Goal: Task Accomplishment & Management: Manage account settings

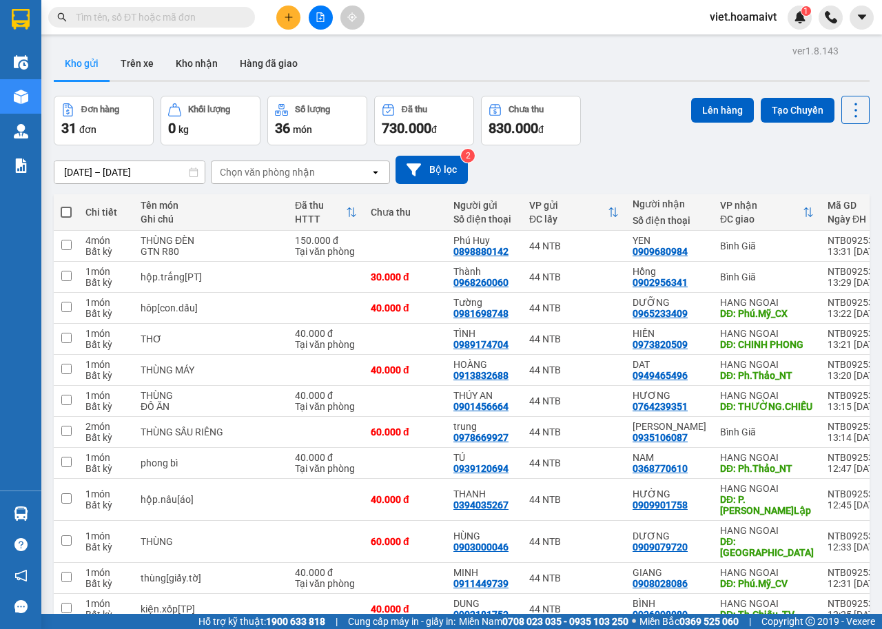
click at [256, 169] on div "Chọn văn phòng nhận" at bounding box center [267, 172] width 95 height 14
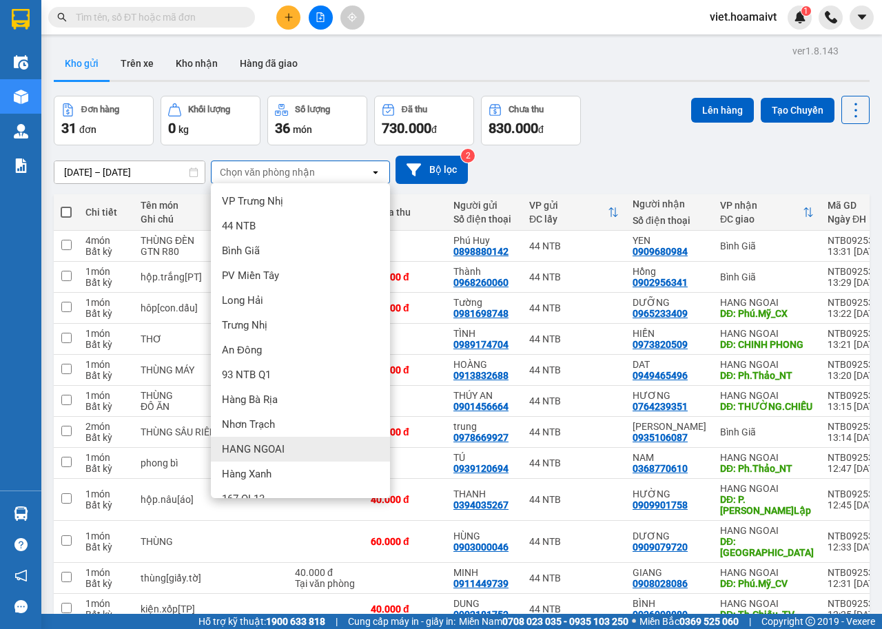
click at [280, 446] on span "HANG NGOAI" at bounding box center [253, 449] width 63 height 14
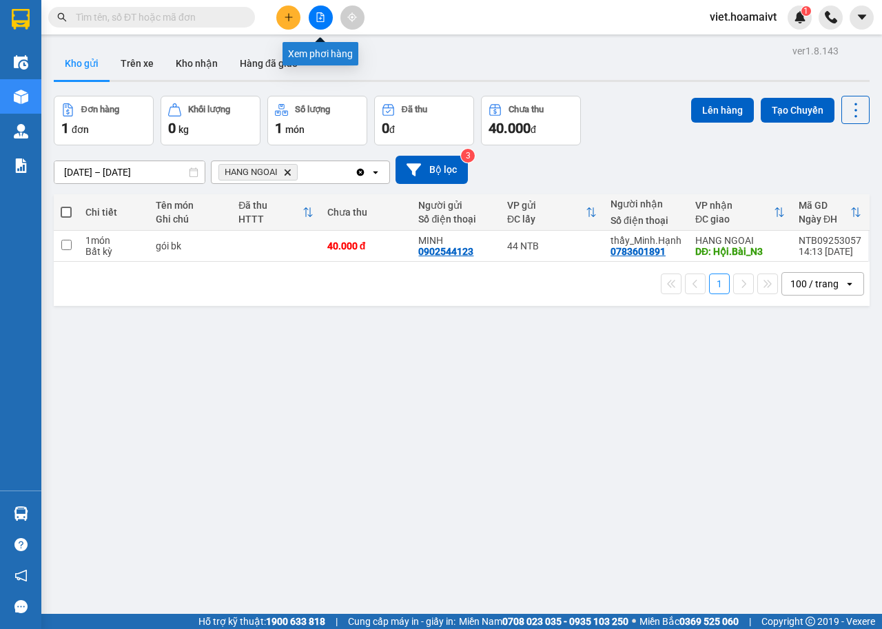
click at [319, 21] on icon "file-add" at bounding box center [321, 17] width 8 height 10
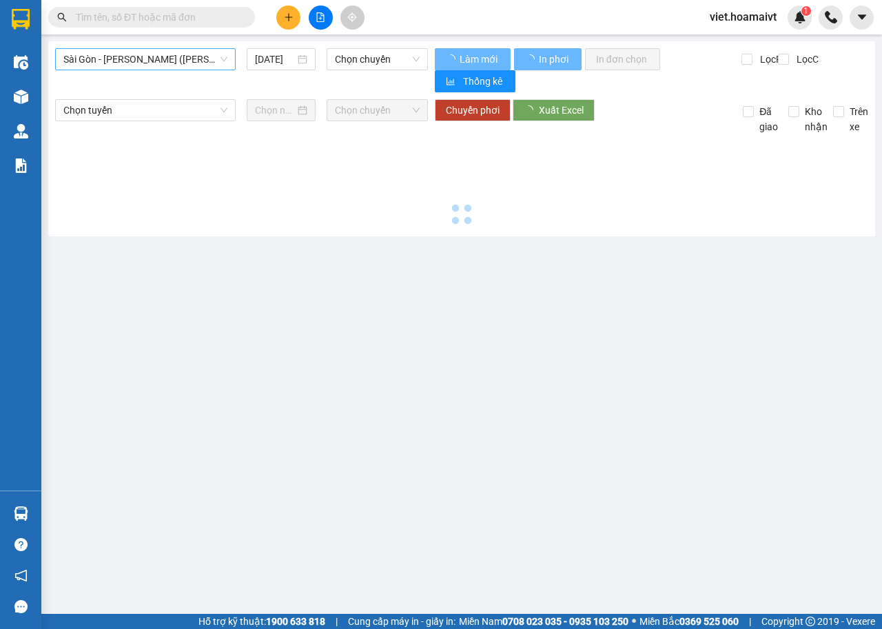
click at [163, 54] on span "Sài Gòn - [PERSON_NAME] ([PERSON_NAME])" at bounding box center [145, 59] width 164 height 21
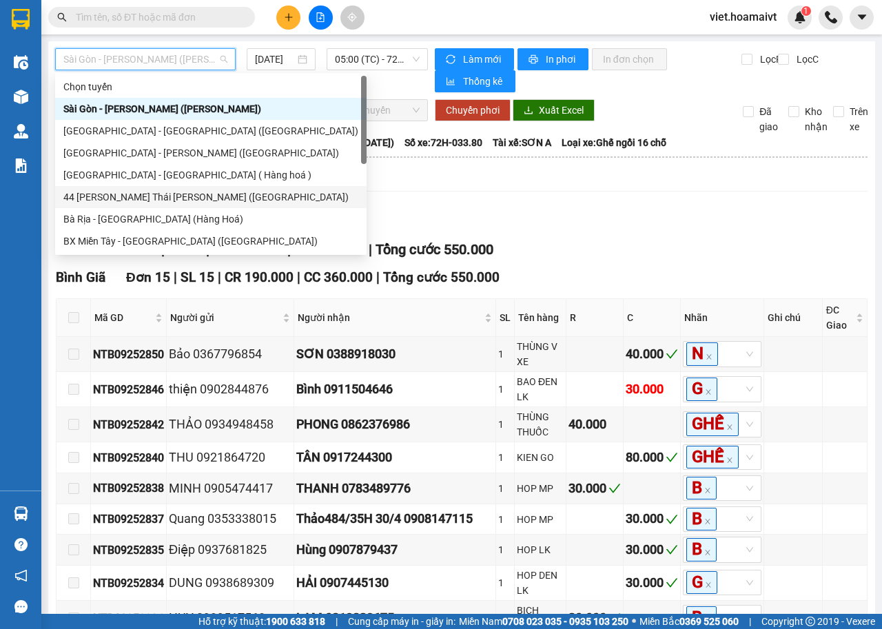
click at [134, 189] on div "44 [PERSON_NAME] Thái [PERSON_NAME] ([GEOGRAPHIC_DATA])" at bounding box center [210, 196] width 295 height 15
type input "[DATE]"
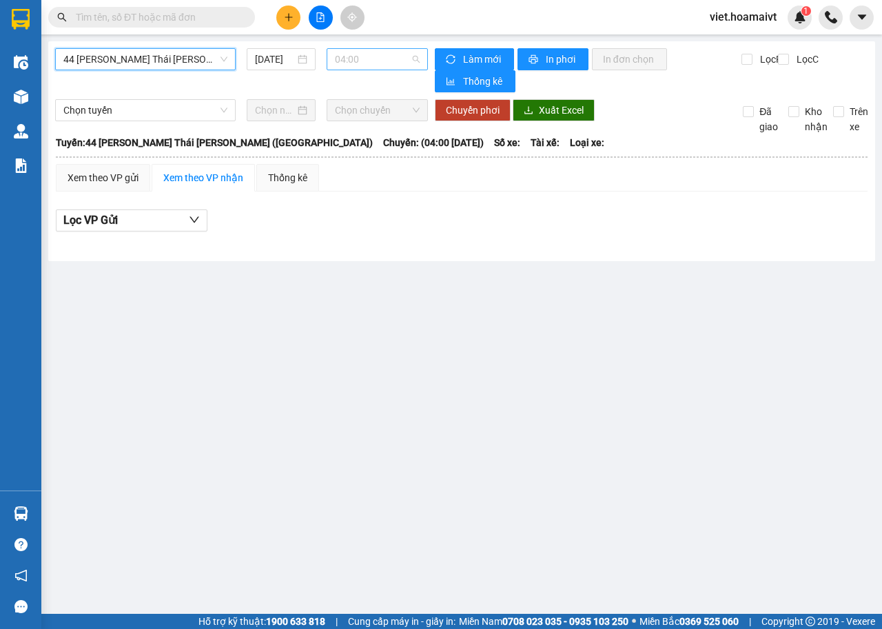
click at [368, 52] on span "04:00" at bounding box center [377, 59] width 84 height 21
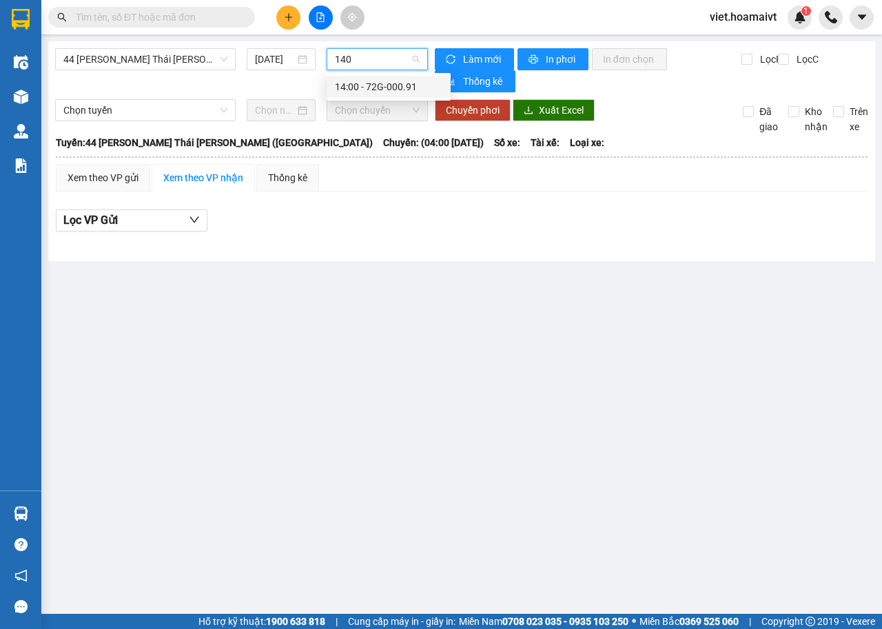
type input "1400"
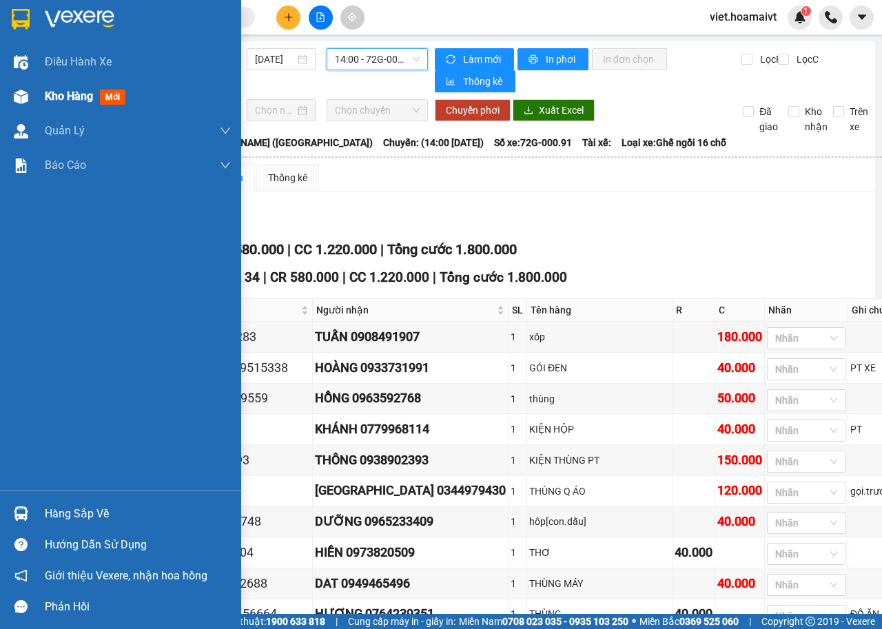
click at [35, 94] on div "Kho hàng mới" at bounding box center [120, 96] width 241 height 34
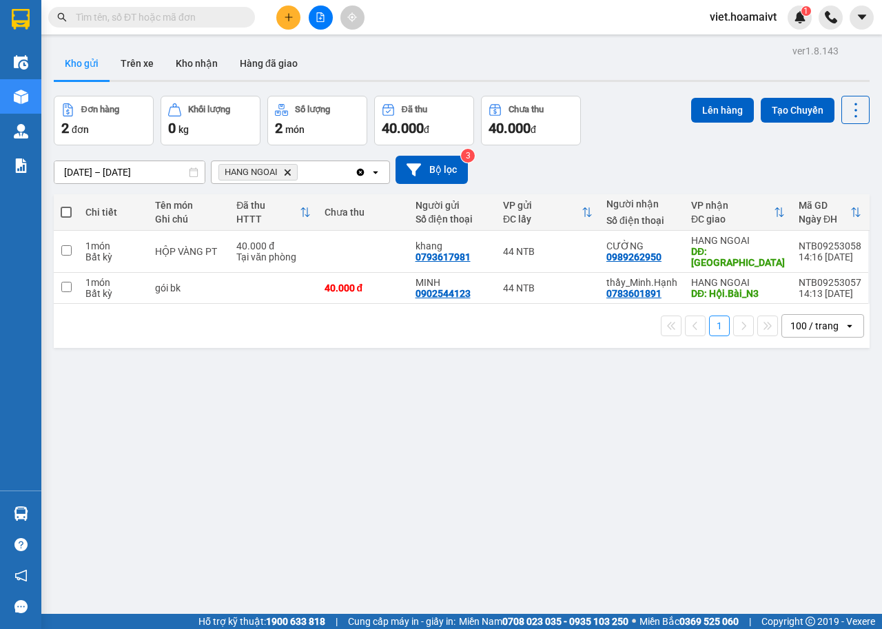
click at [285, 173] on icon "Delete" at bounding box center [287, 172] width 8 height 8
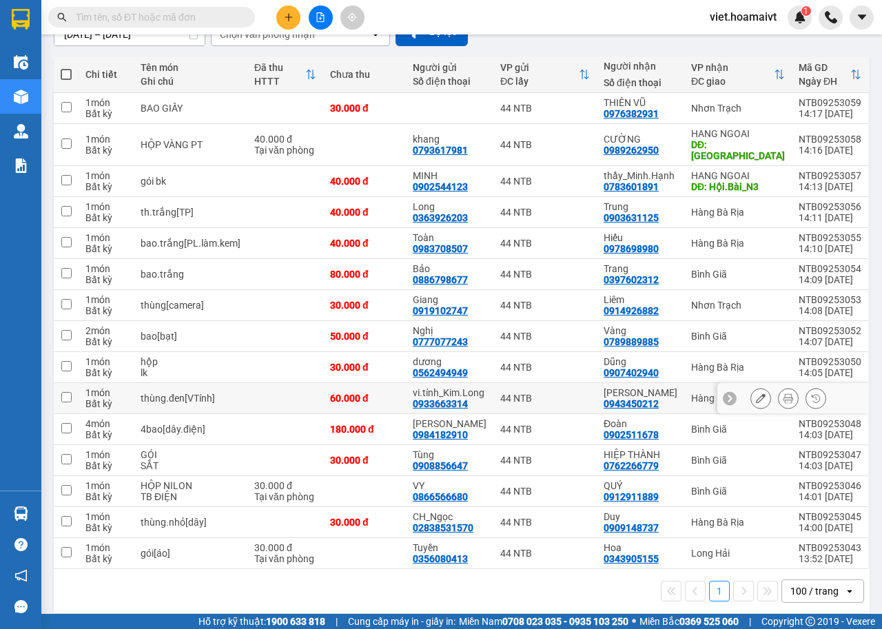
scroll to position [138, 0]
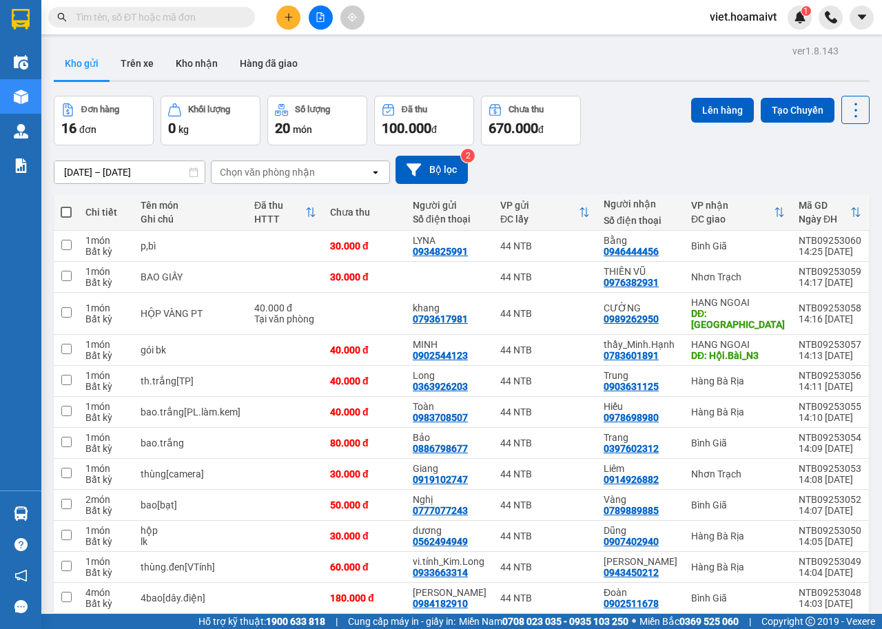
click at [257, 176] on div "Chọn văn phòng nhận" at bounding box center [267, 172] width 95 height 14
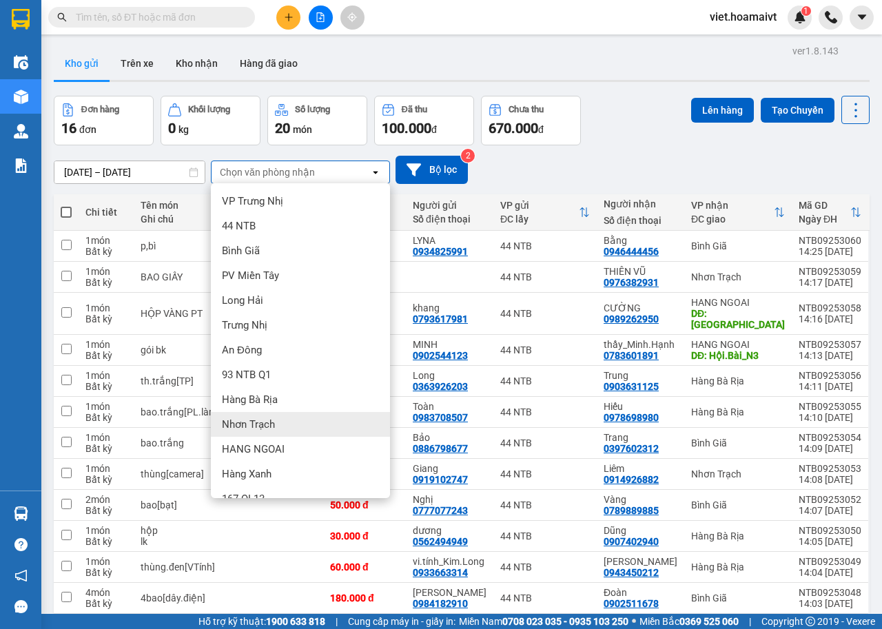
click at [265, 418] on span "Nhơn Trạch" at bounding box center [248, 425] width 53 height 14
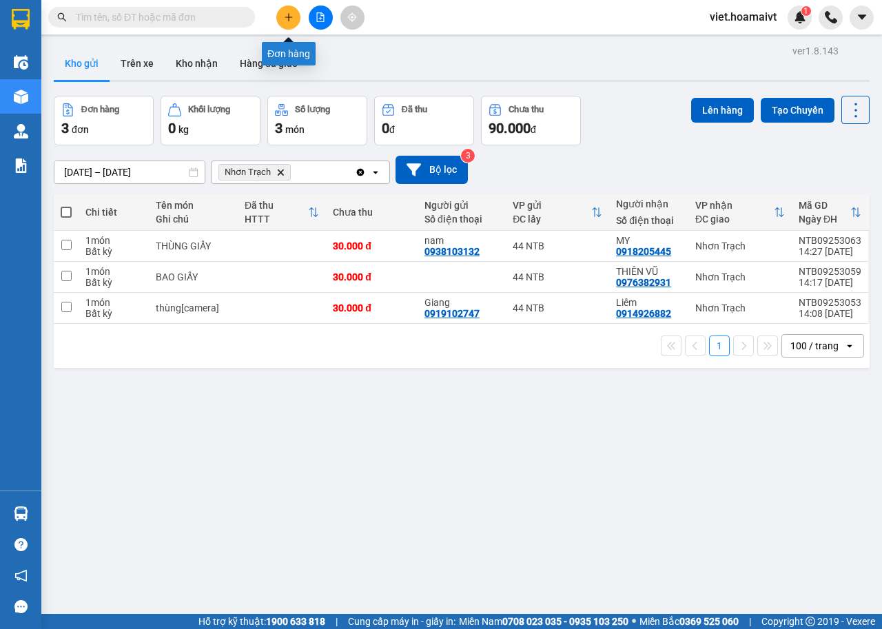
drag, startPoint x: 290, startPoint y: 11, endPoint x: 303, endPoint y: 38, distance: 29.9
click at [290, 11] on button at bounding box center [288, 18] width 24 height 24
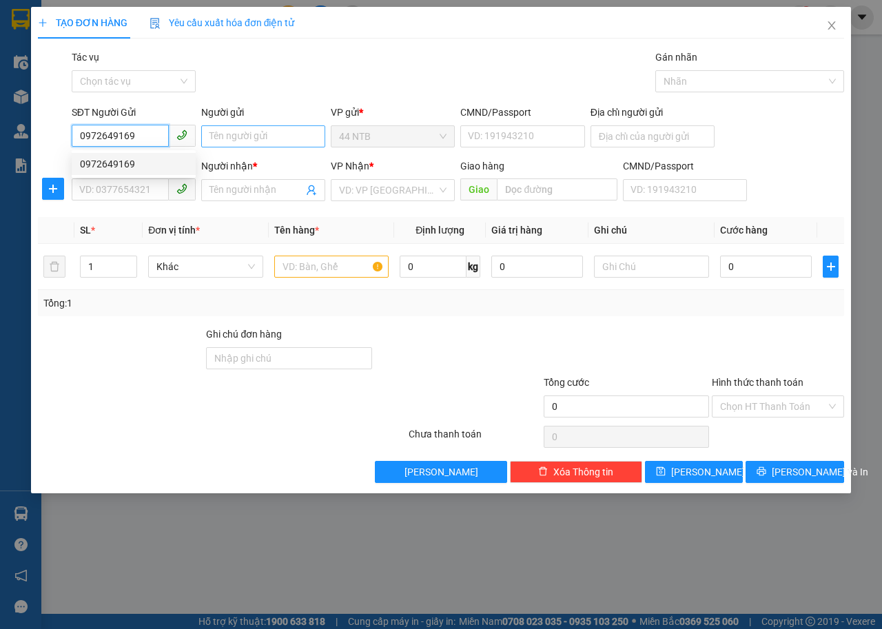
type input "0972649169"
click at [249, 139] on input "Người gửi" at bounding box center [263, 136] width 124 height 22
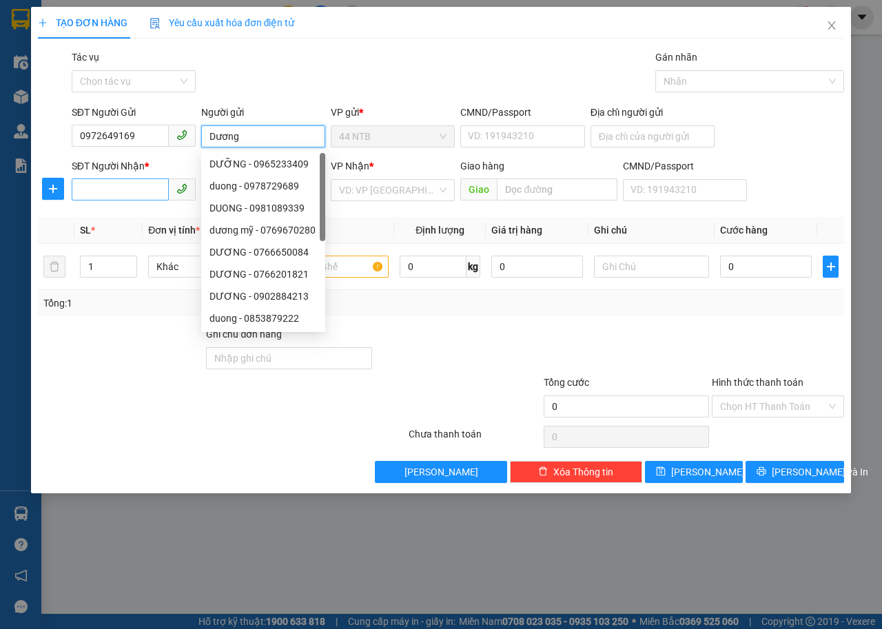
type input "Dương"
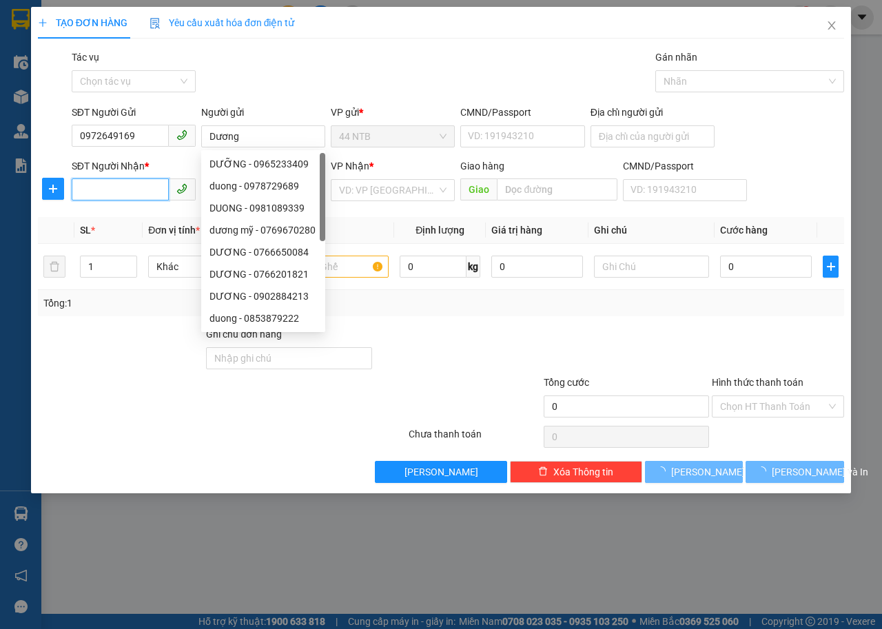
click at [110, 194] on input "SĐT Người Nhận *" at bounding box center [120, 189] width 97 height 22
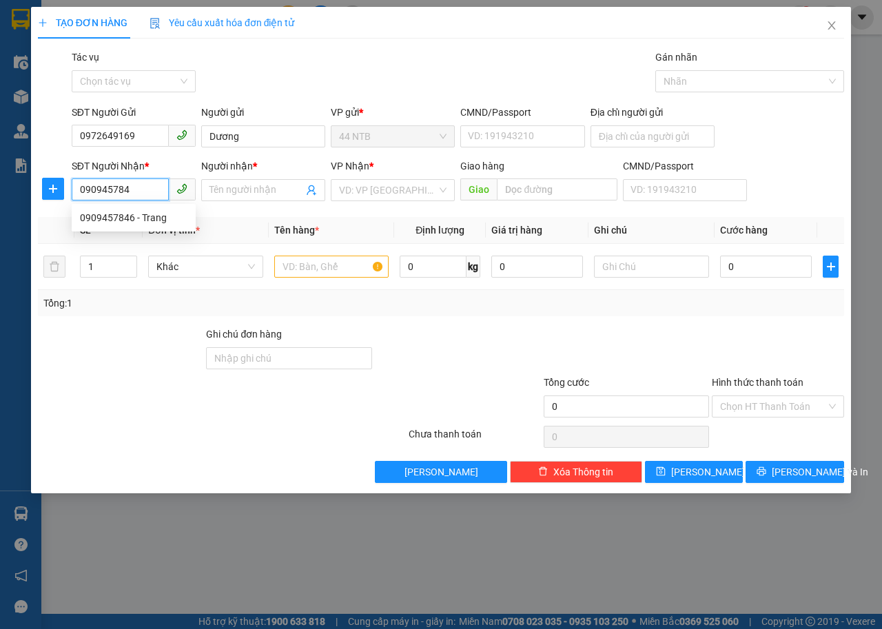
type input "0909457846"
click at [130, 225] on div "0909457846 - Trang" at bounding box center [134, 218] width 124 height 22
type input "Trang"
type input "0909457846"
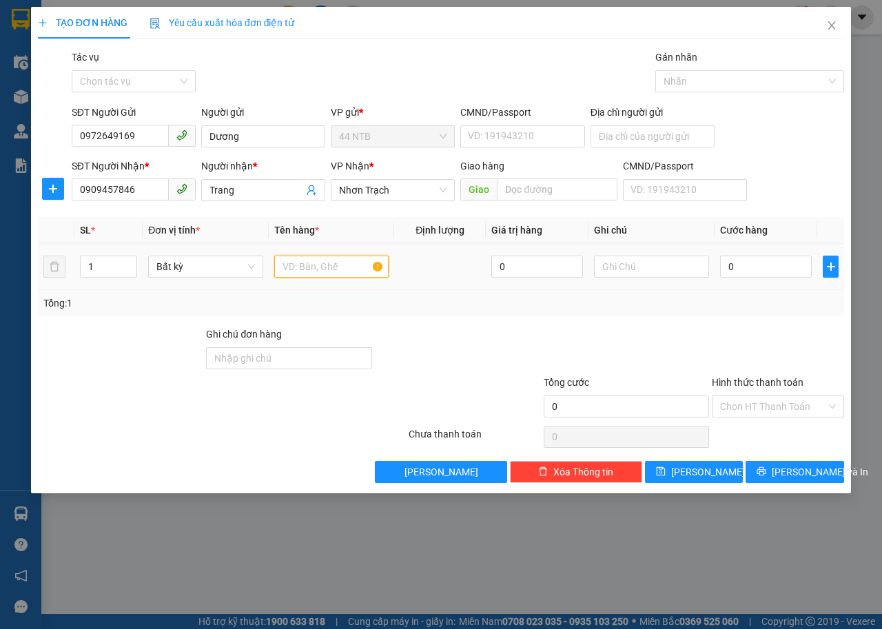
click at [348, 261] on input "text" at bounding box center [331, 267] width 115 height 22
type input "hộp.đen[LKĐT]"
click at [757, 264] on input "0" at bounding box center [766, 267] width 92 height 22
type input "3"
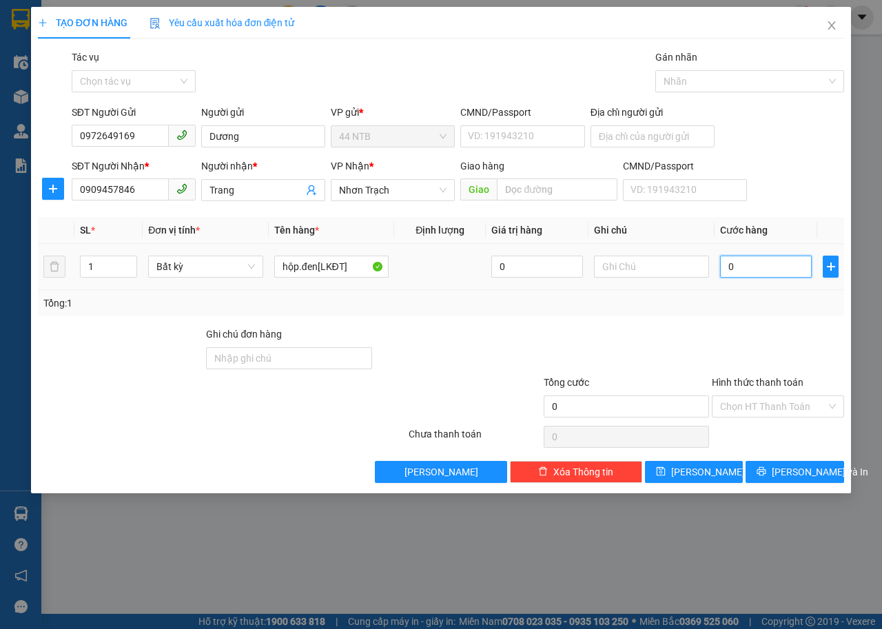
type input "3"
type input "30"
type input "30.000"
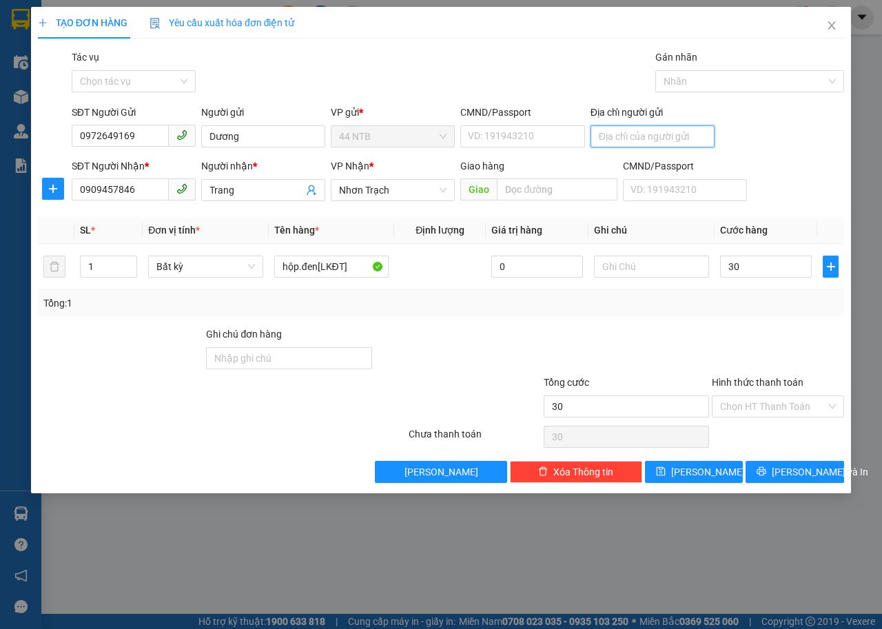
type input "30.000"
click at [661, 140] on input "Địa chỉ người gửi" at bounding box center [653, 136] width 124 height 22
type input "757_L.L.Quân_T.Bình"
click at [819, 474] on span "Lưu và In" at bounding box center [820, 471] width 96 height 15
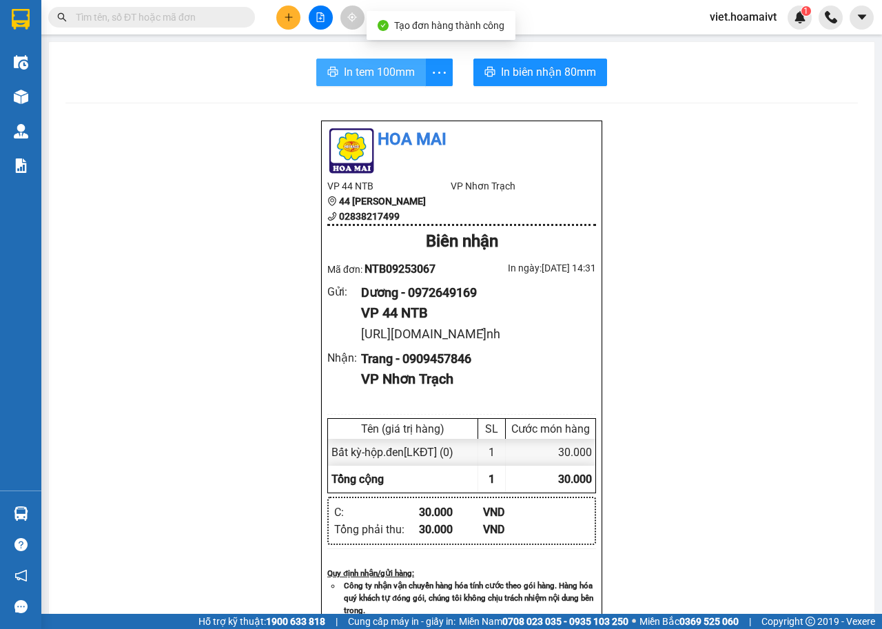
click at [352, 73] on span "In tem 100mm" at bounding box center [379, 71] width 71 height 17
click at [353, 66] on span "In tem 100mm" at bounding box center [379, 71] width 71 height 17
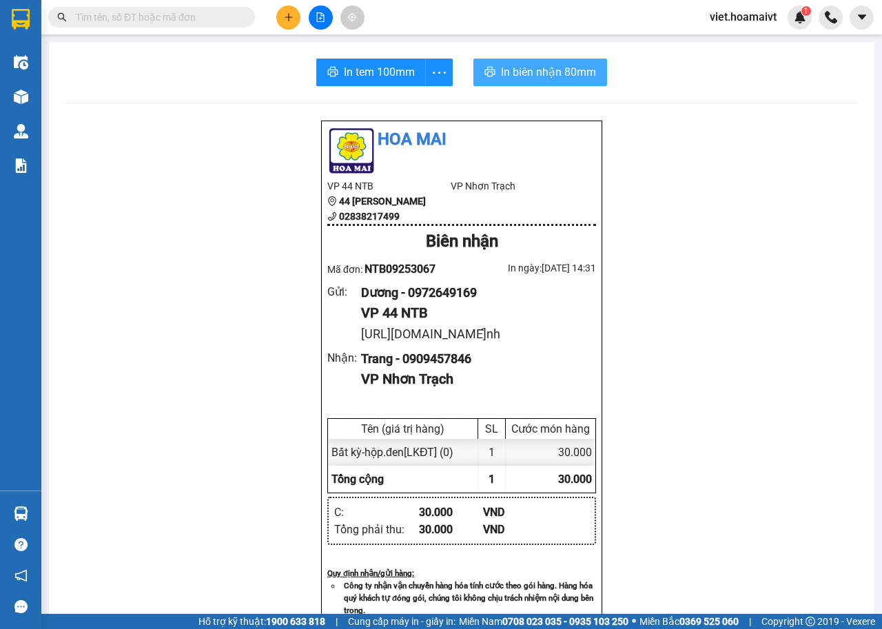
click at [525, 82] on button "In biên nhận 80mm" at bounding box center [540, 73] width 134 height 28
click at [284, 12] on icon "plus" at bounding box center [289, 17] width 10 height 10
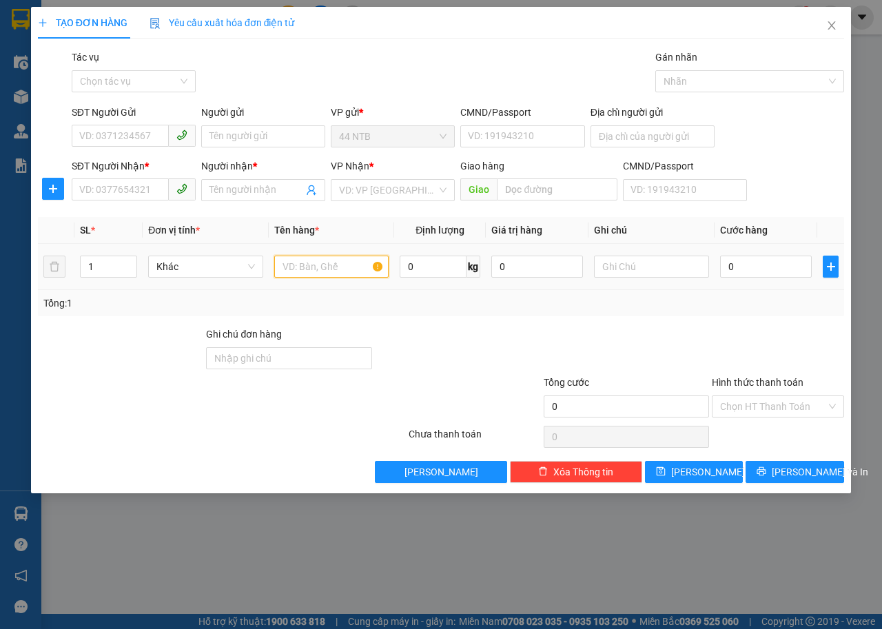
click at [305, 262] on input "text" at bounding box center [331, 267] width 115 height 22
type input "hộp[MP]"
click at [130, 132] on input "SĐT Người Gửi" at bounding box center [120, 136] width 97 height 22
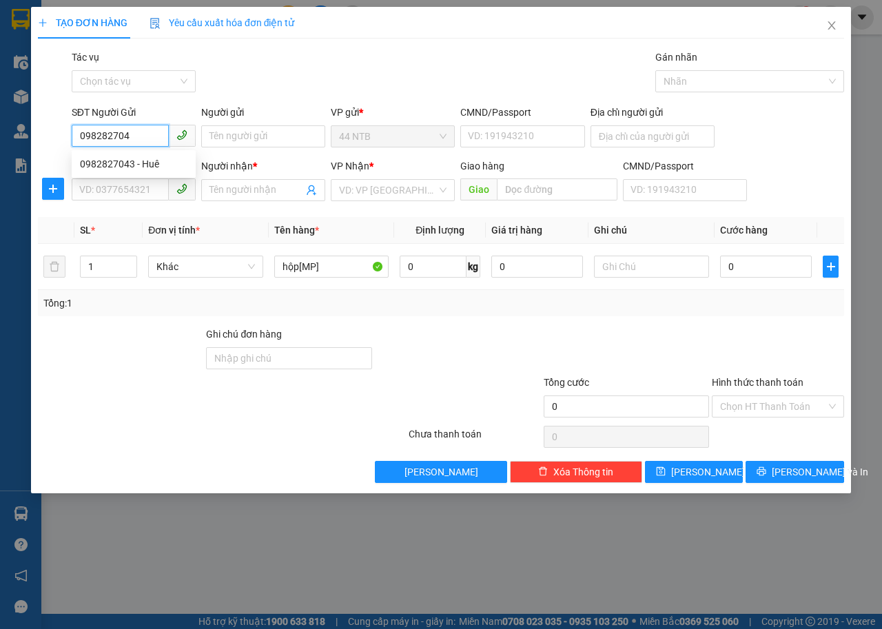
type input "0982827043"
click at [130, 167] on div "0982827043 - Huê" at bounding box center [133, 163] width 107 height 15
type input "Huê"
type input "CMND 187676343"
type input "0763797955"
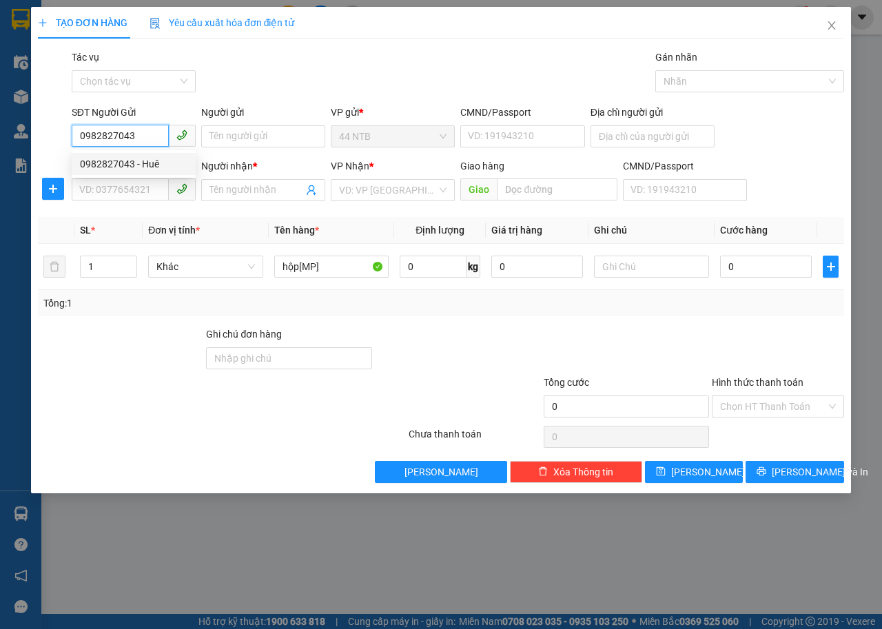
type input "Loan"
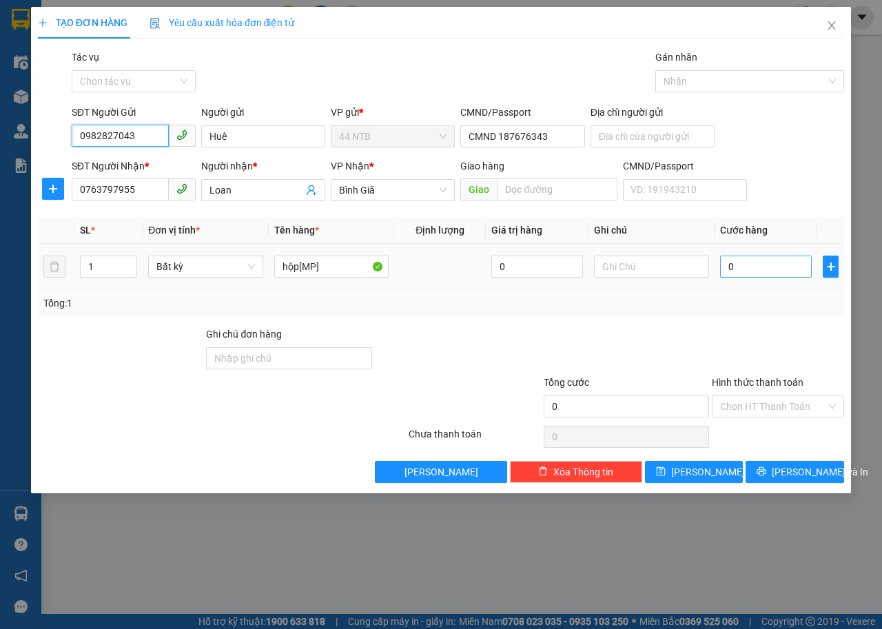
type input "0982827043"
click at [764, 265] on input "0" at bounding box center [766, 267] width 92 height 22
type input "3"
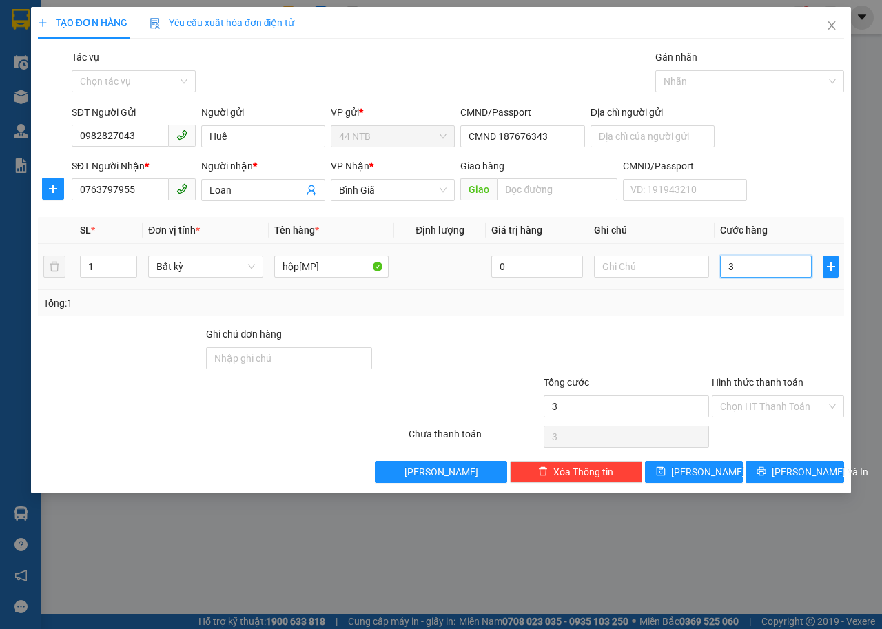
type input "30"
type input "30.000"
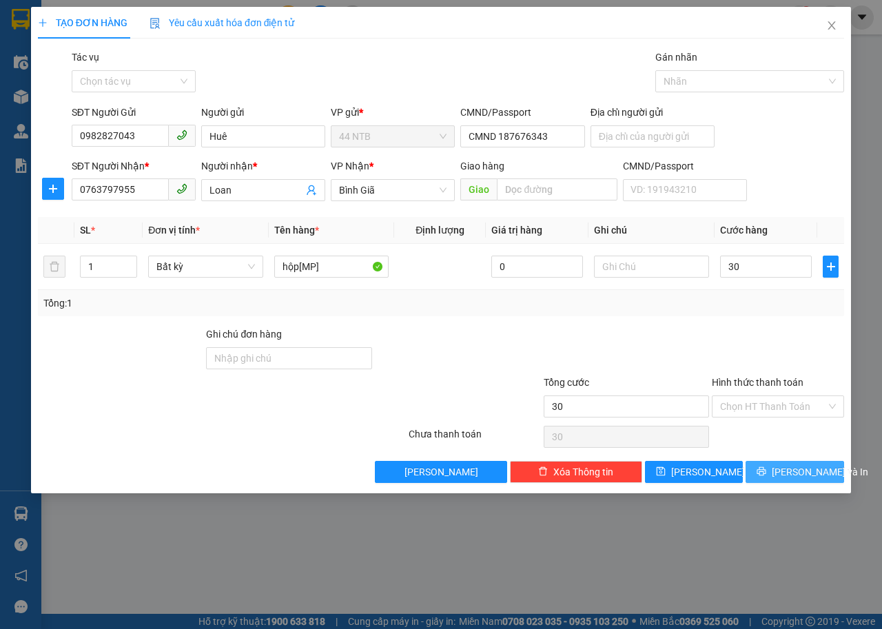
type input "30.000"
click at [779, 475] on button "Lưu và In" at bounding box center [795, 472] width 99 height 22
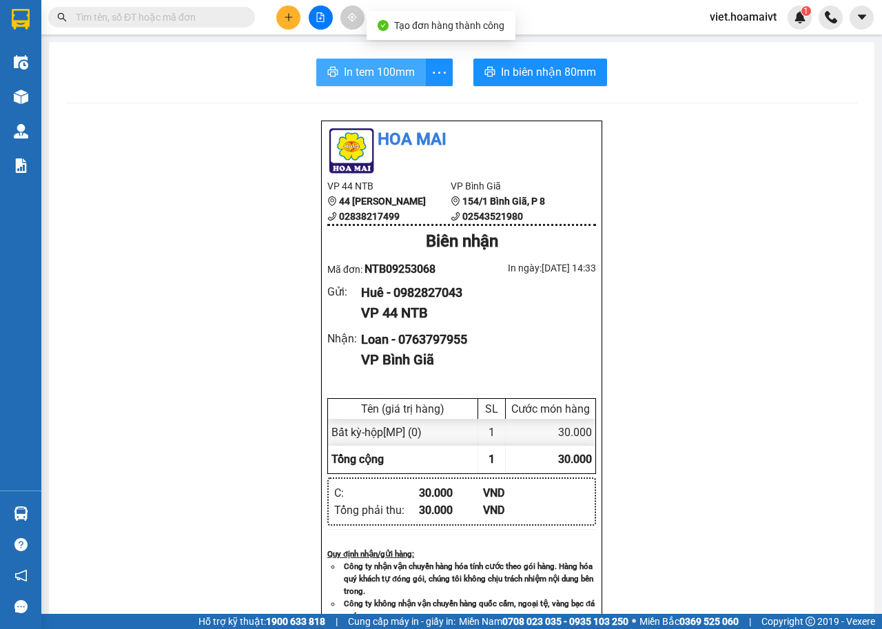
click at [358, 73] on span "In tem 100mm" at bounding box center [379, 71] width 71 height 17
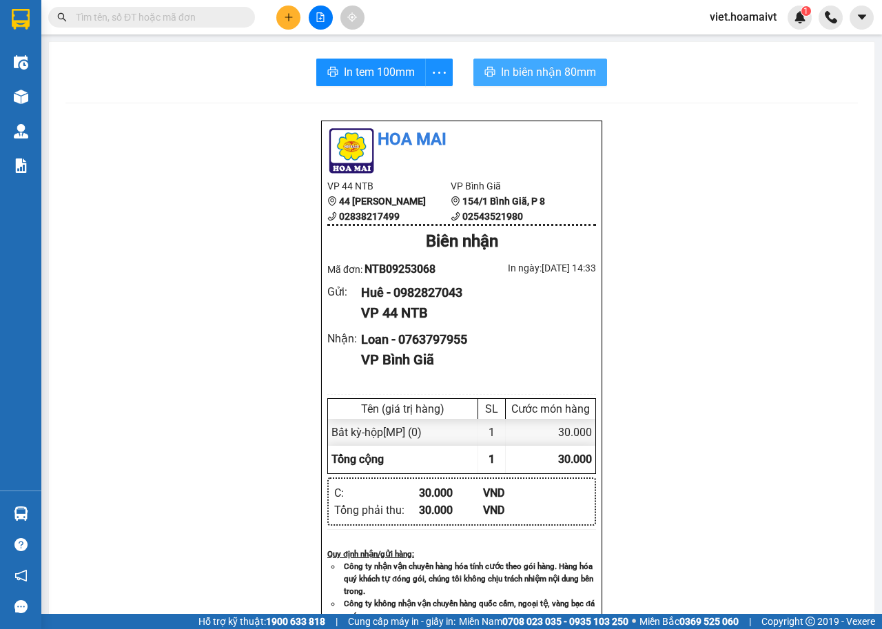
click at [515, 82] on button "In biên nhận 80mm" at bounding box center [540, 73] width 134 height 28
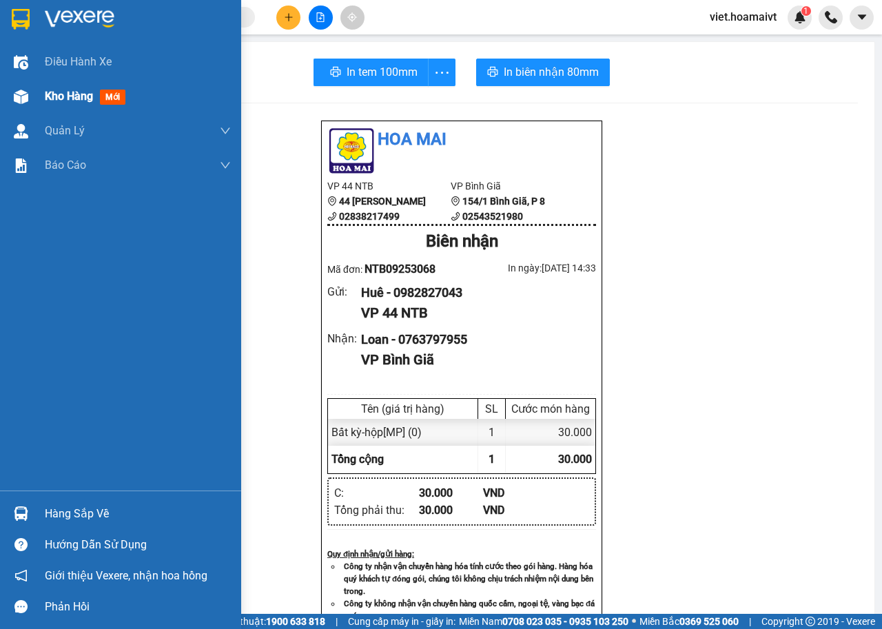
click at [65, 98] on span "Kho hàng" at bounding box center [69, 96] width 48 height 13
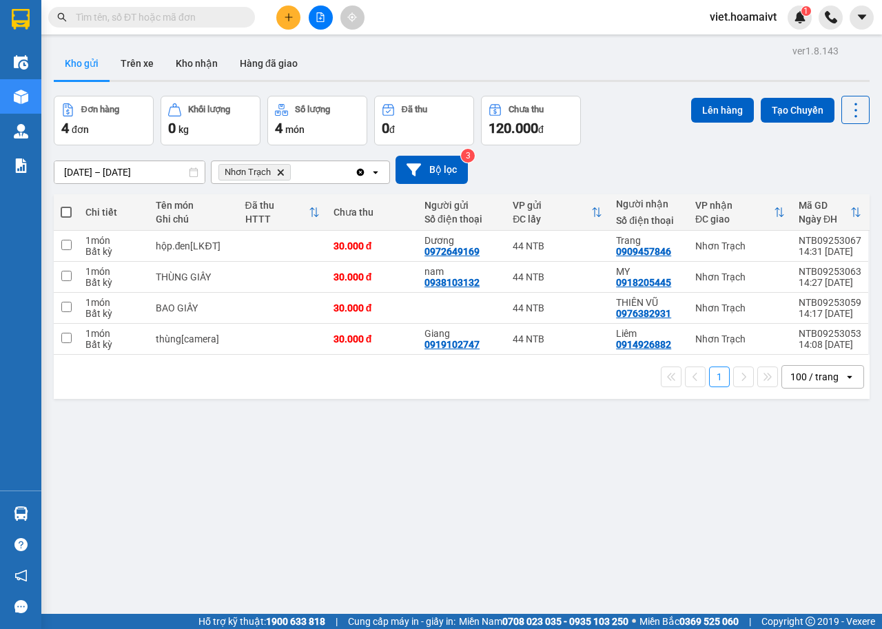
click at [59, 214] on th at bounding box center [66, 212] width 25 height 37
click at [70, 214] on span at bounding box center [66, 212] width 11 height 11
click at [66, 205] on input "checkbox" at bounding box center [66, 205] width 0 height 0
checkbox input "true"
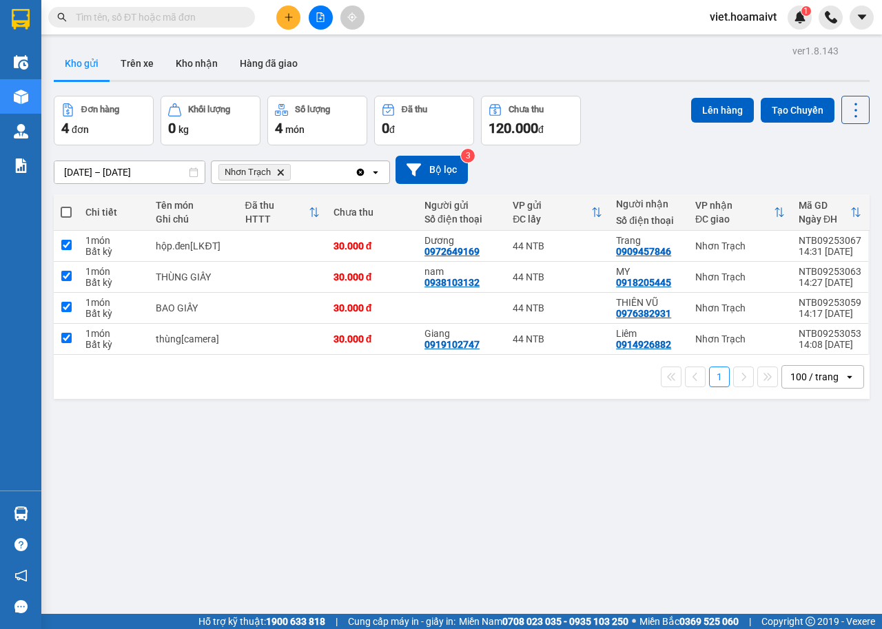
checkbox input "true"
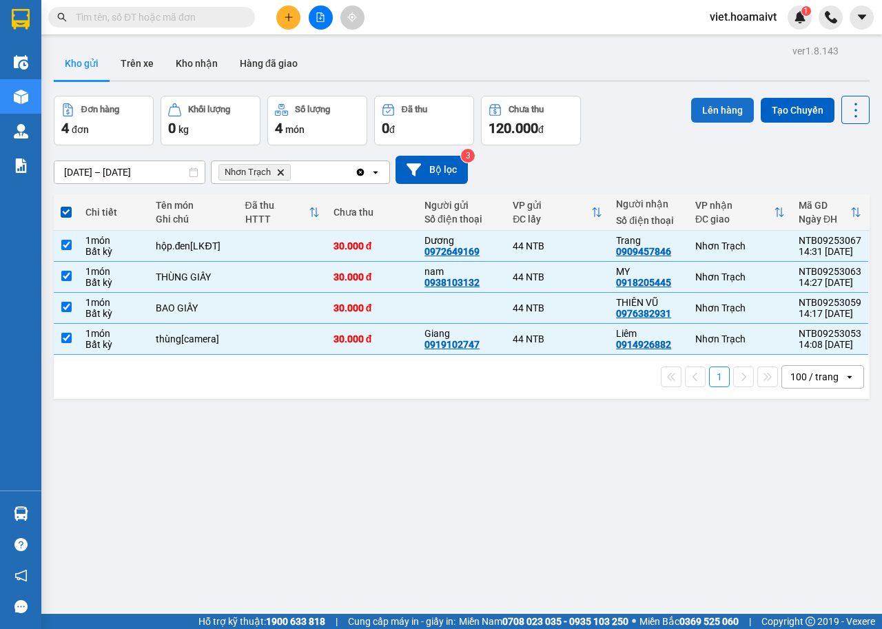
click at [694, 113] on button "Lên hàng" at bounding box center [722, 110] width 63 height 25
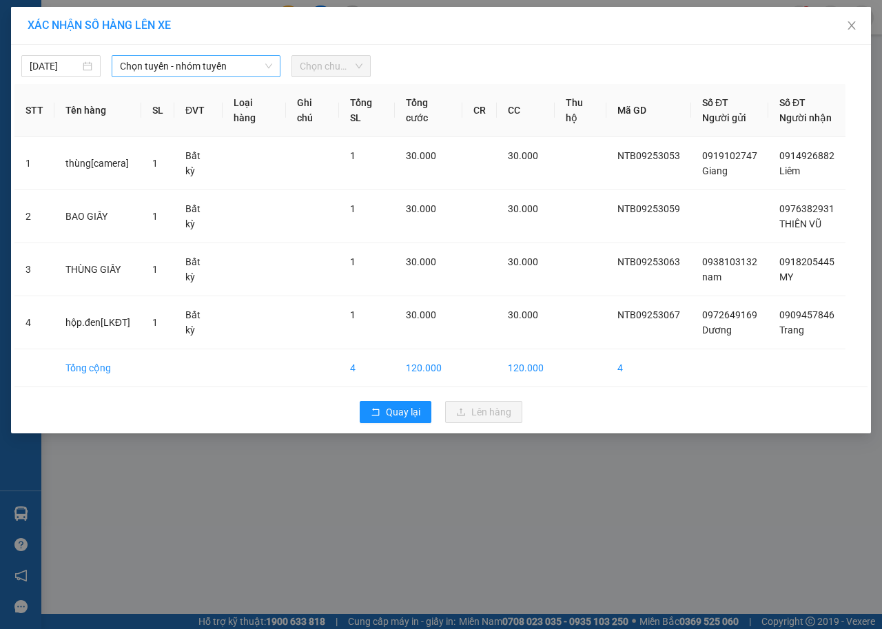
click at [218, 59] on span "Chọn tuyến - nhóm tuyến" at bounding box center [196, 66] width 152 height 21
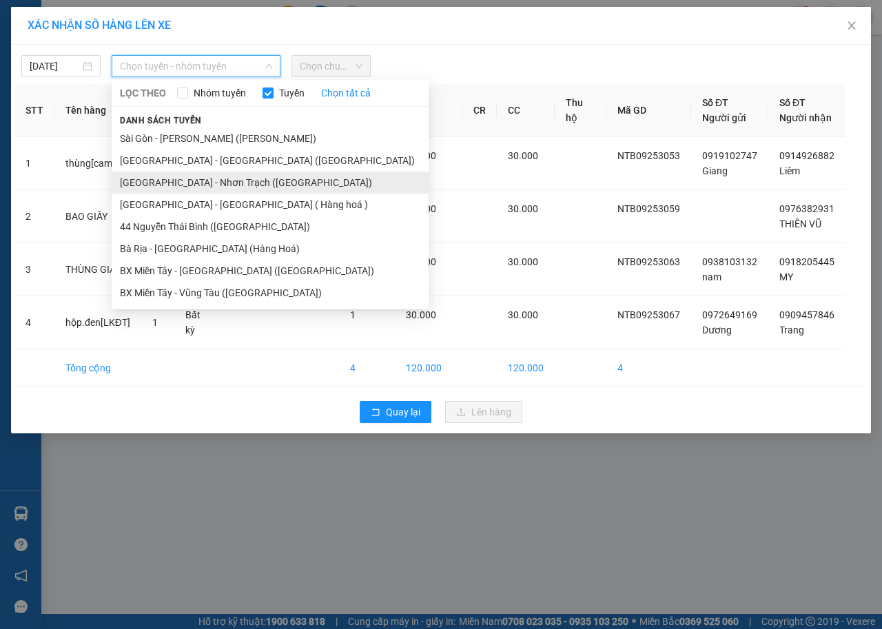
click at [190, 178] on li "[GEOGRAPHIC_DATA] - [PERSON_NAME] ([GEOGRAPHIC_DATA])" at bounding box center [270, 183] width 317 height 22
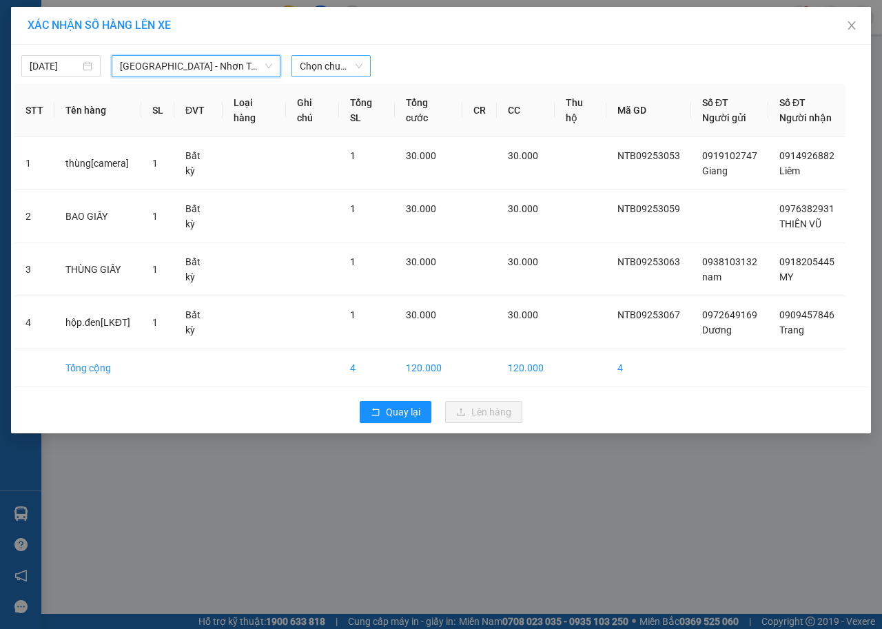
click at [321, 66] on span "Chọn chuyến" at bounding box center [331, 66] width 63 height 21
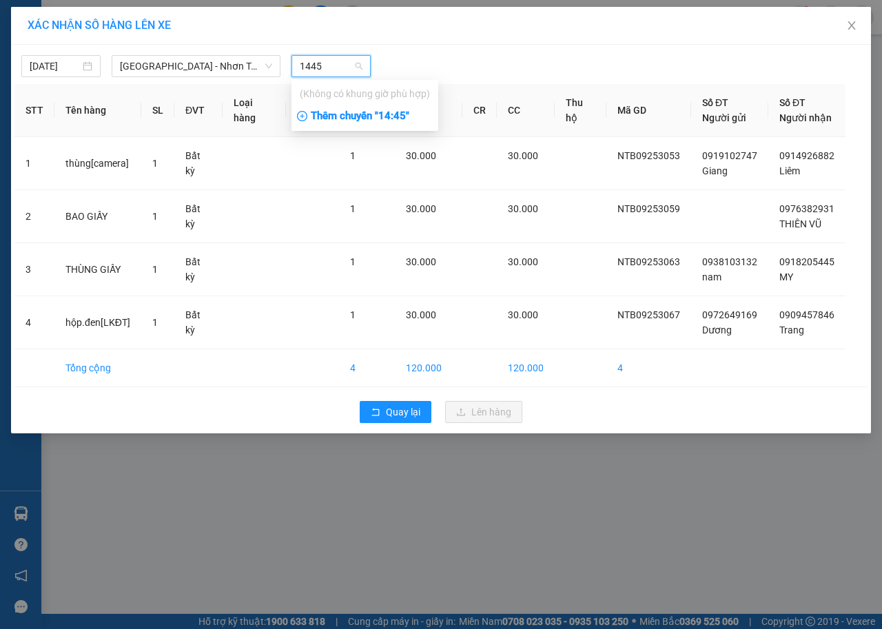
type input "1445"
click at [369, 114] on div "Thêm chuyến " 14:45 "" at bounding box center [364, 116] width 147 height 23
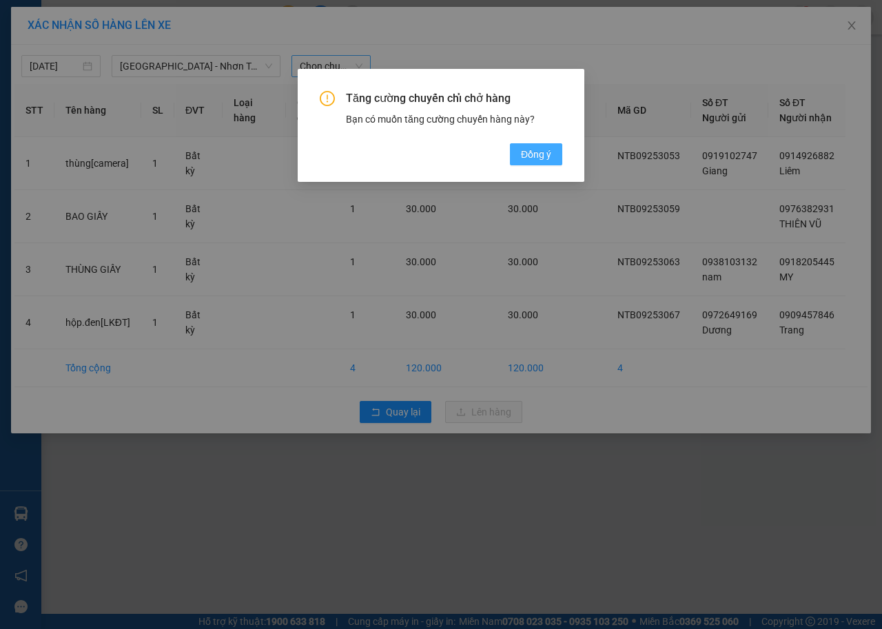
click at [543, 151] on span "Đồng ý" at bounding box center [536, 154] width 30 height 15
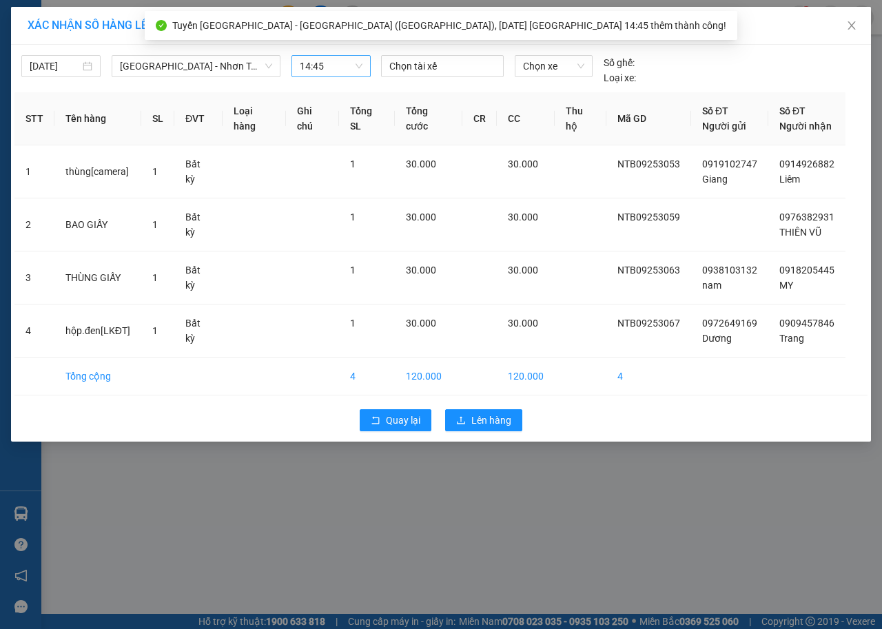
click at [406, 68] on div at bounding box center [442, 66] width 116 height 17
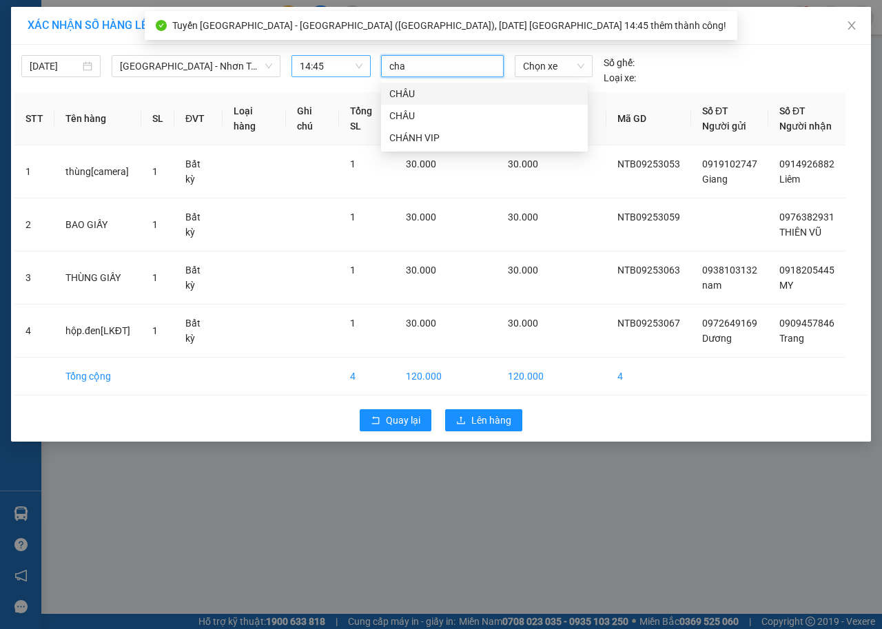
type input "chau"
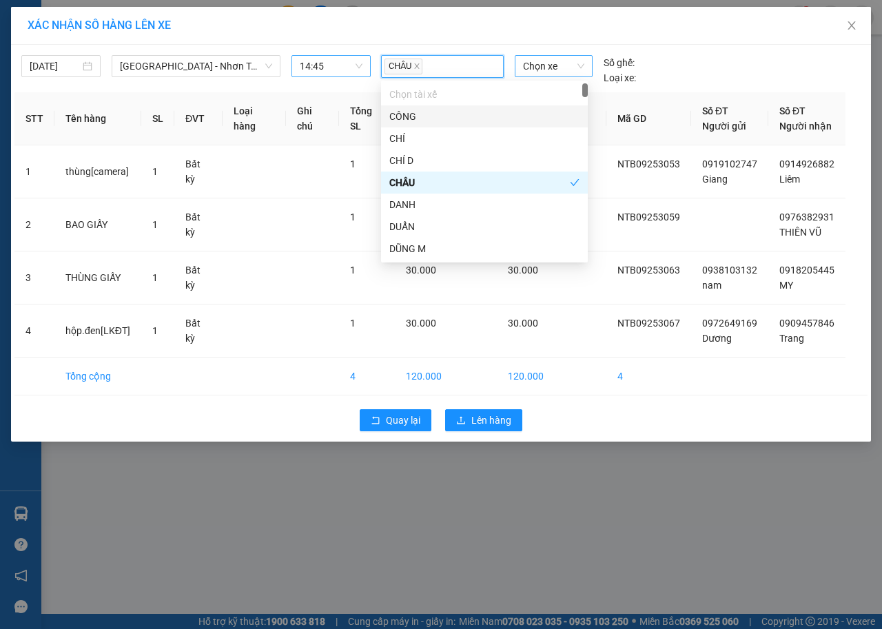
click at [555, 74] on span "Chọn xe" at bounding box center [553, 66] width 61 height 21
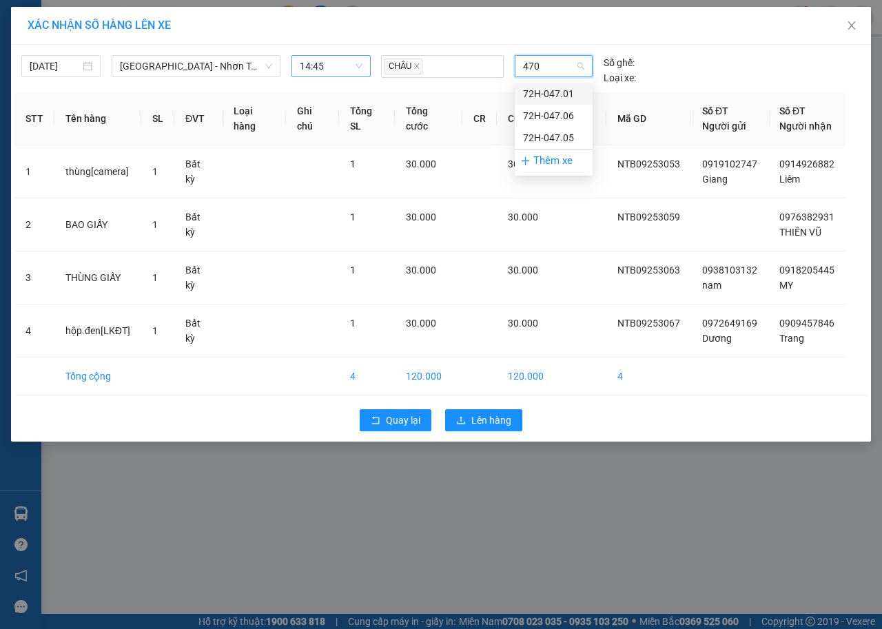
type input "4705"
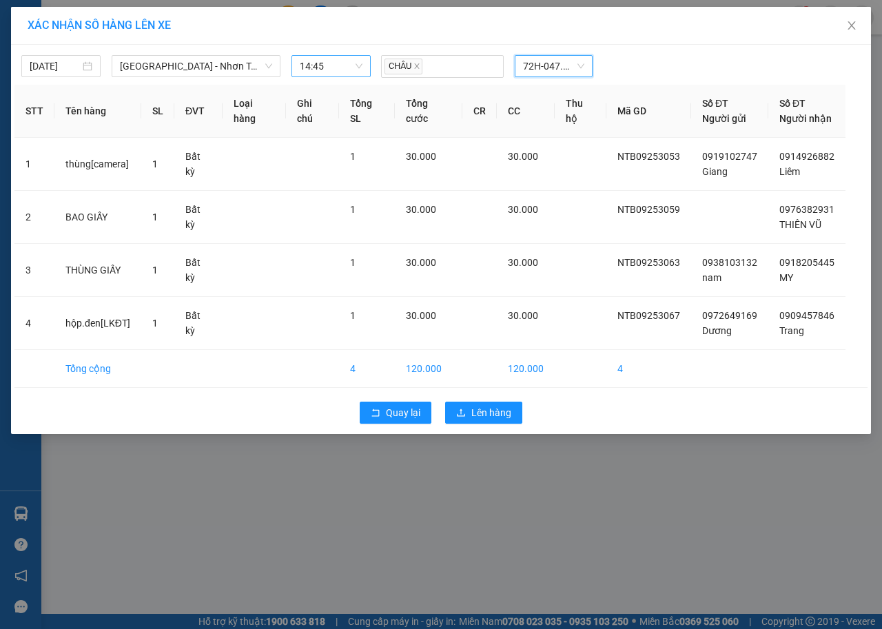
click at [475, 426] on div "Quay lại Lên hàng" at bounding box center [440, 413] width 853 height 36
click at [475, 404] on button "Lên hàng" at bounding box center [483, 413] width 77 height 22
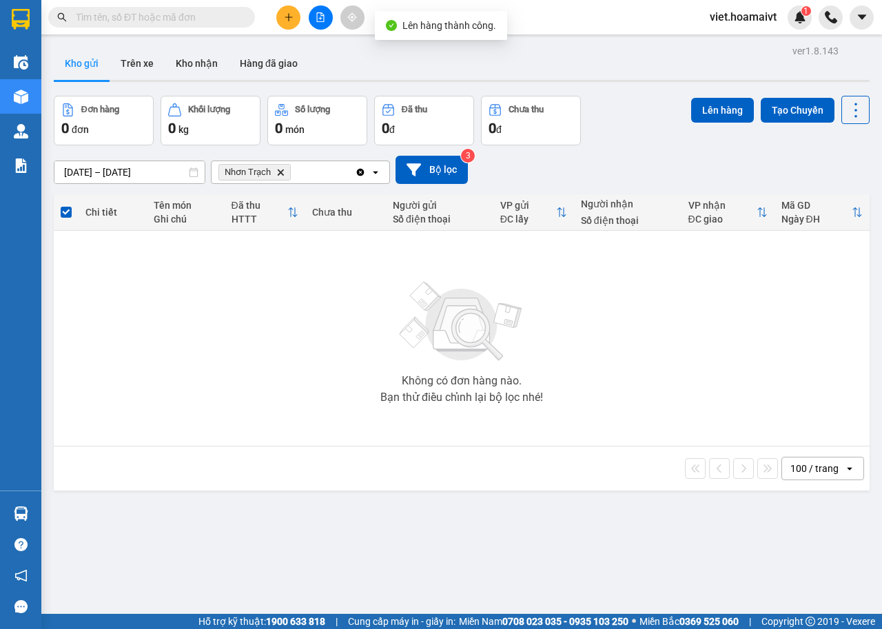
click at [278, 176] on icon "Delete" at bounding box center [280, 172] width 8 height 8
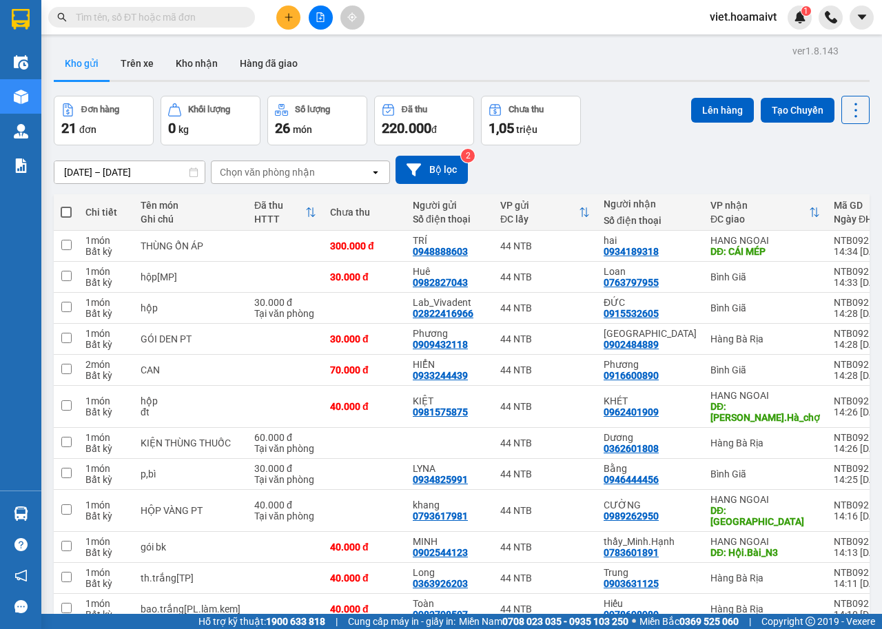
click at [290, 22] on button at bounding box center [288, 18] width 24 height 24
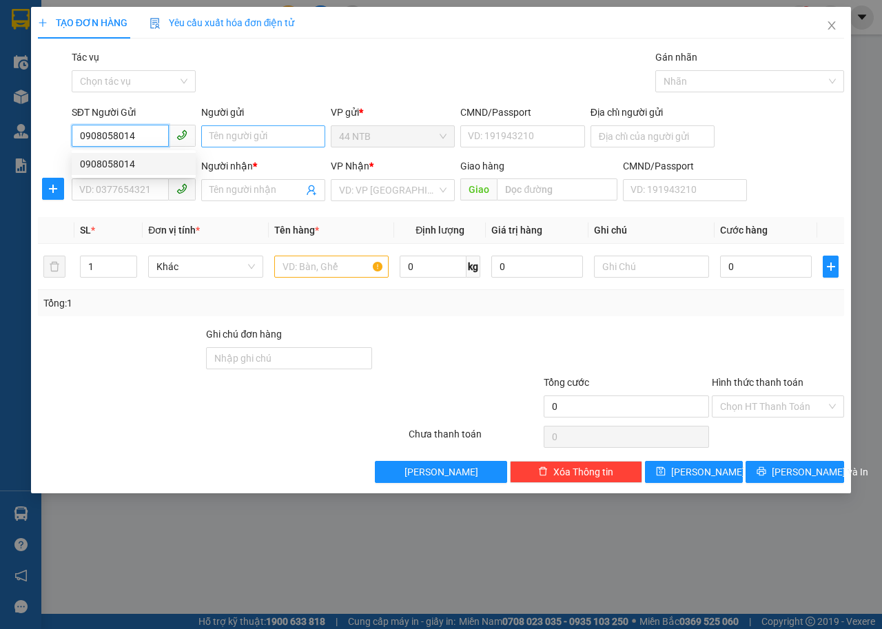
type input "0908058014"
click at [209, 139] on input "Người gửi" at bounding box center [263, 136] width 124 height 22
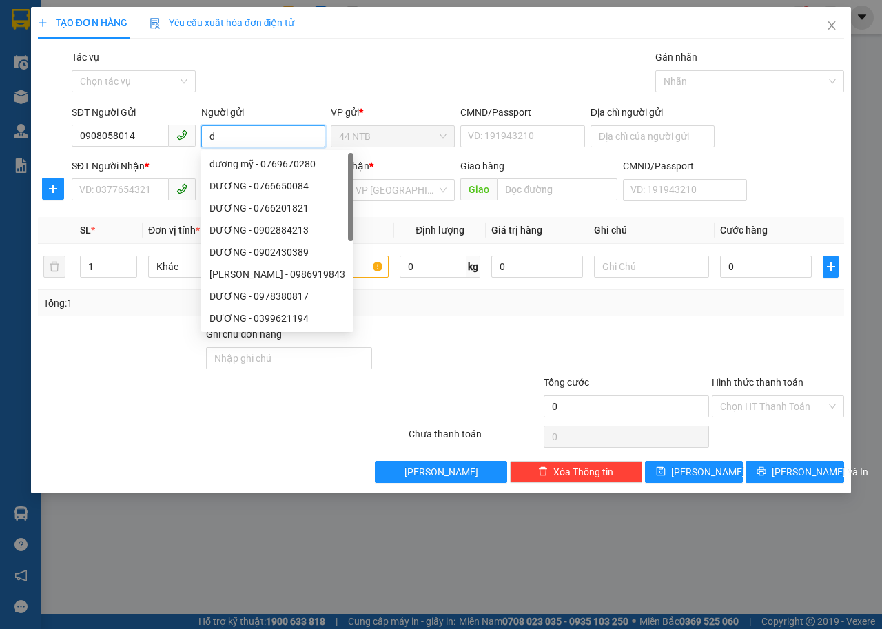
type input "d"
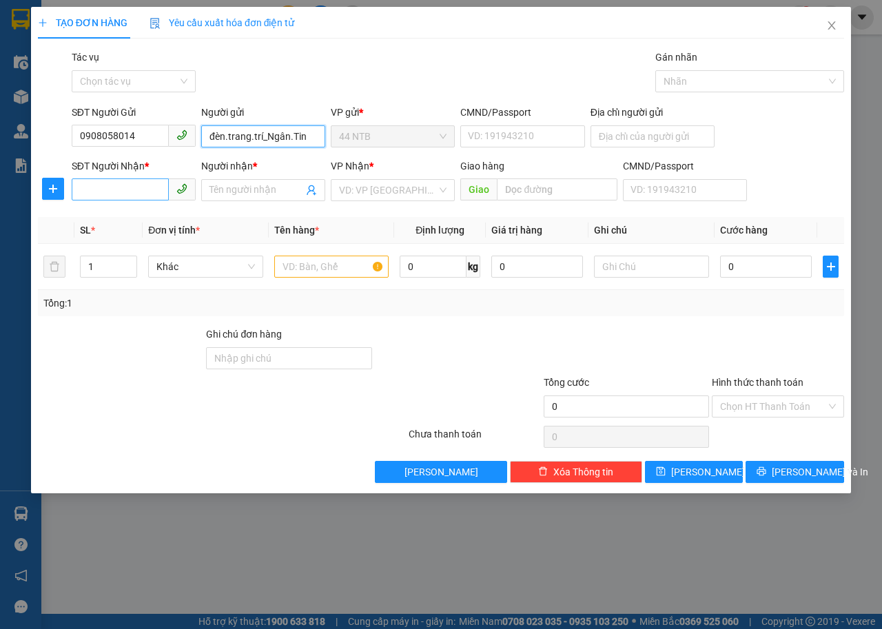
type input "đèn.trang.trí_Ngân.Tin"
click at [134, 187] on input "SĐT Người Nhận *" at bounding box center [120, 189] width 97 height 22
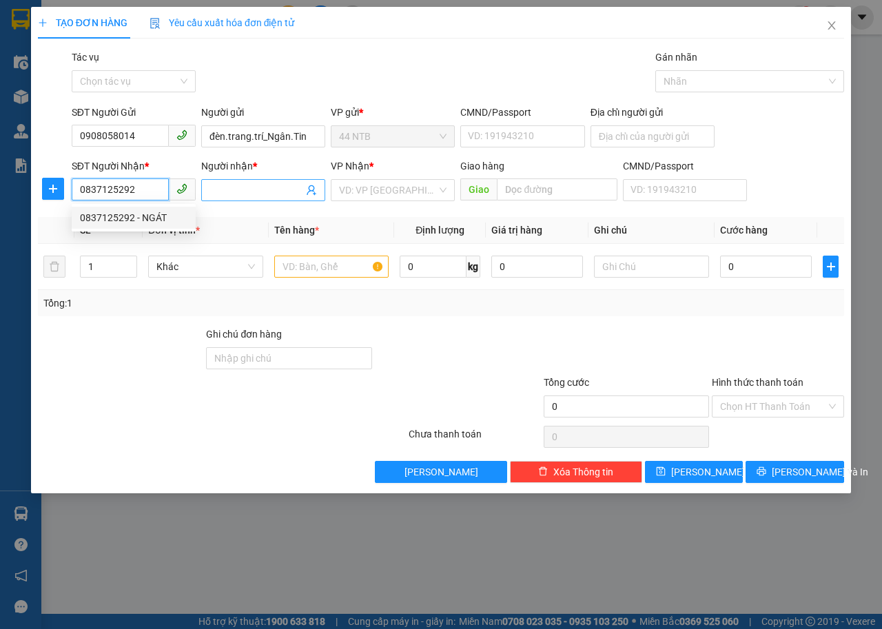
type input "0837125292"
click at [278, 185] on input "Người nhận *" at bounding box center [256, 190] width 94 height 15
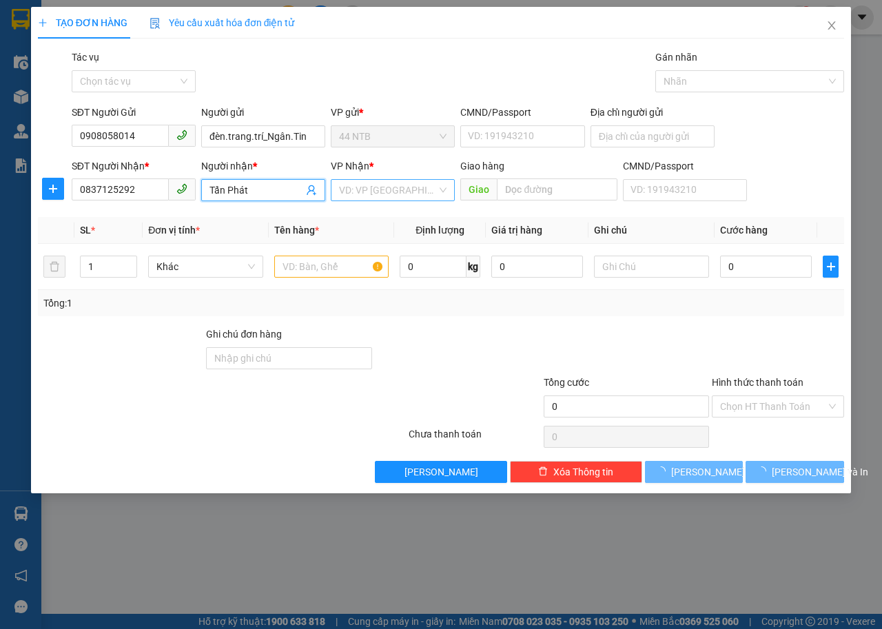
type input "Tấn Phát"
click at [412, 185] on input "search" at bounding box center [388, 190] width 98 height 21
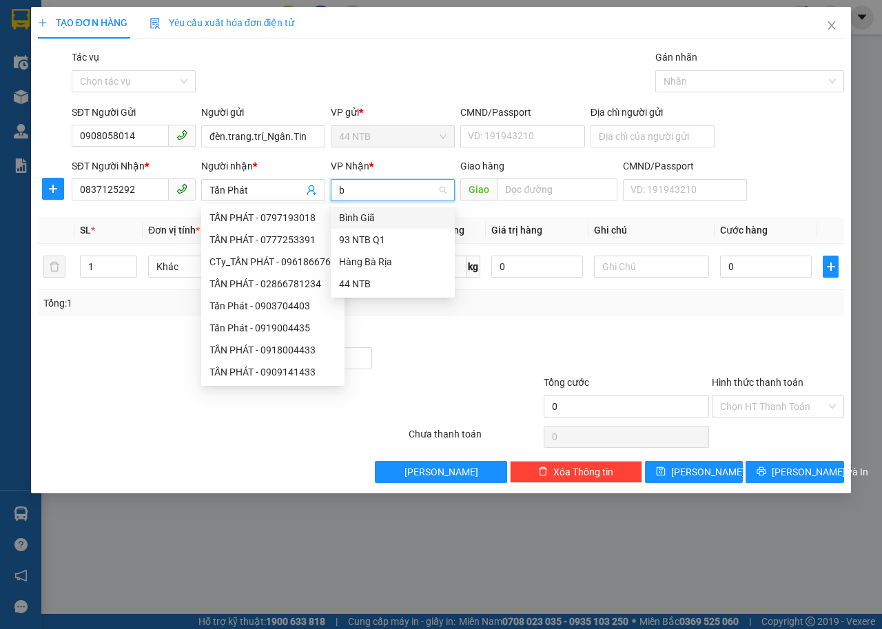
type input "bg"
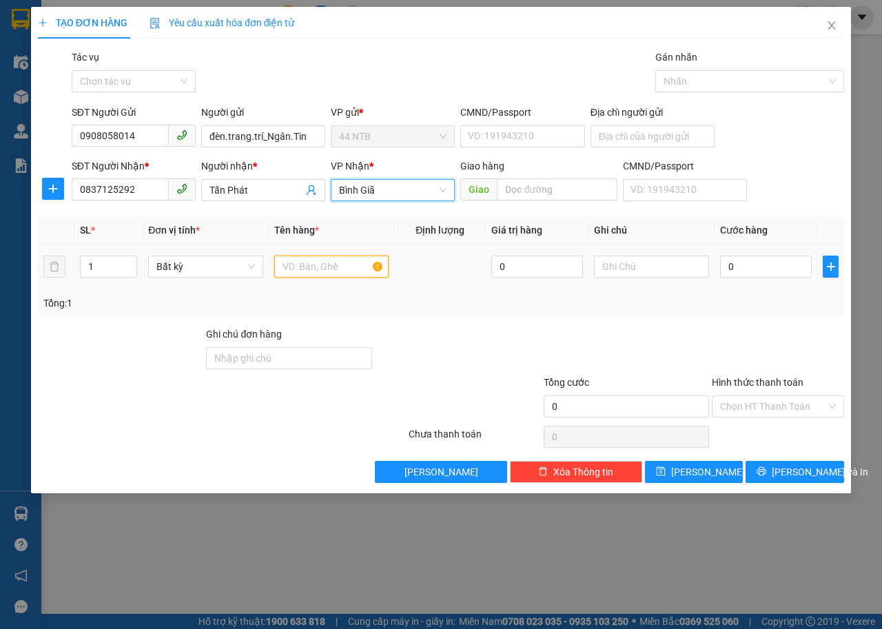
click at [302, 265] on input "text" at bounding box center [331, 267] width 115 height 22
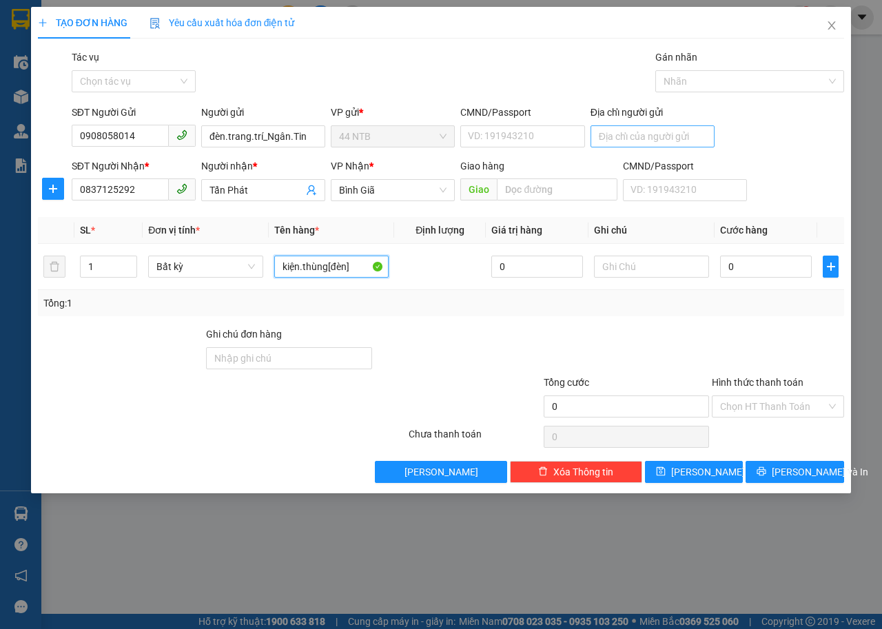
type input "kiện.thùng[đèn]"
click at [618, 141] on input "Địa chỉ người gửi" at bounding box center [653, 136] width 124 height 22
type input "566/137_N.Thái.Sơn_G.Vấp"
click at [790, 269] on input "0" at bounding box center [766, 267] width 92 height 22
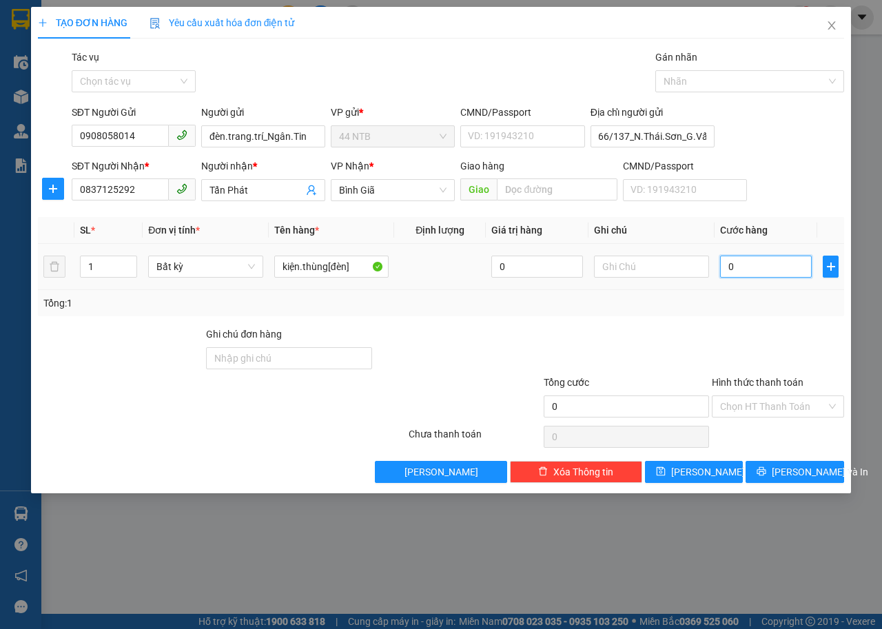
scroll to position [0, 0]
type input "4"
type input "40"
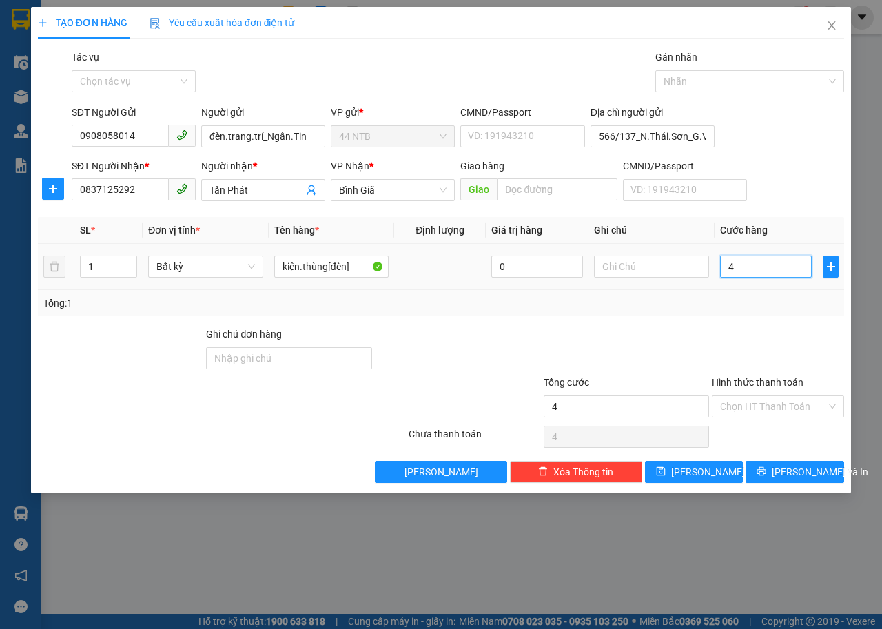
type input "40"
type input "40.000"
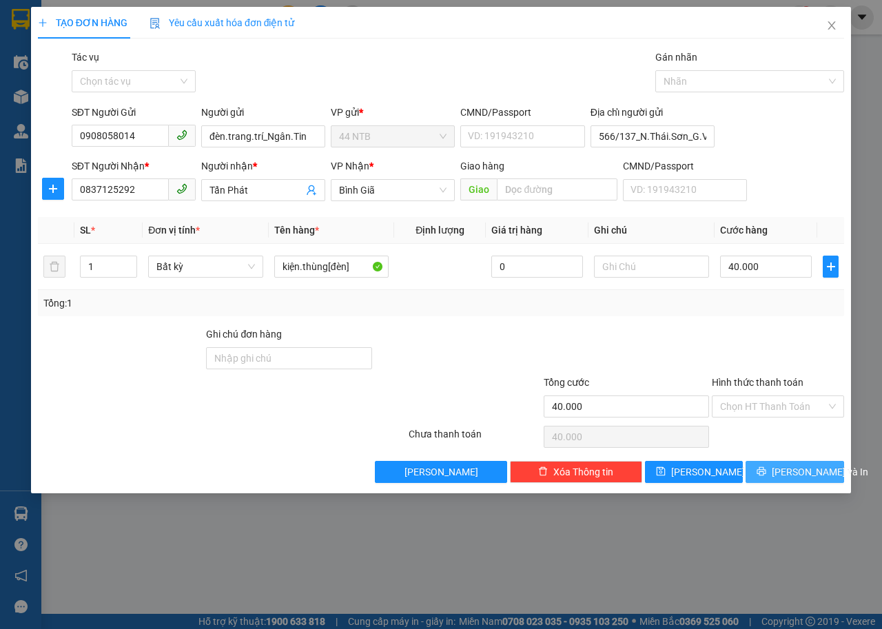
click at [811, 478] on span "Lưu và In" at bounding box center [820, 471] width 96 height 15
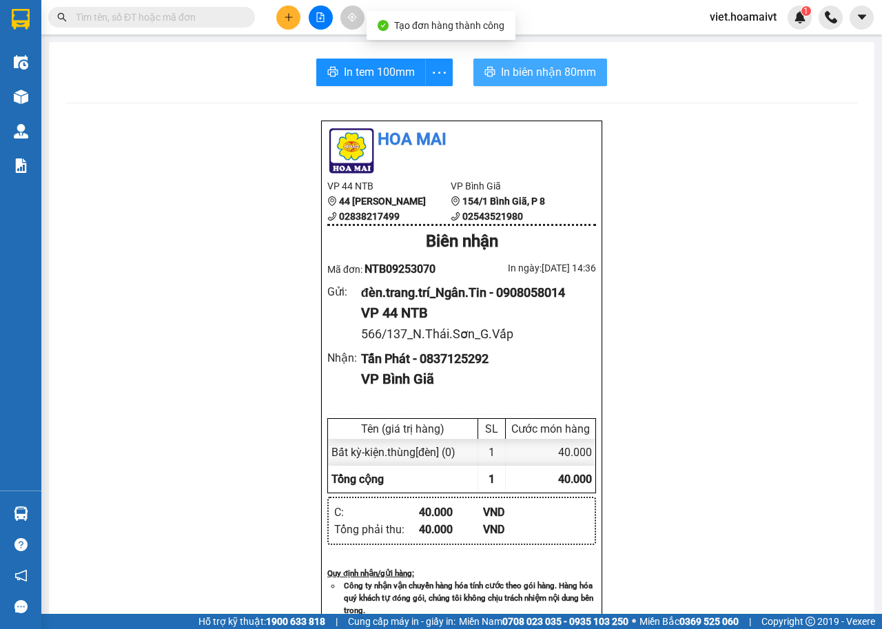
click at [518, 71] on span "In biên nhận 80mm" at bounding box center [548, 71] width 95 height 17
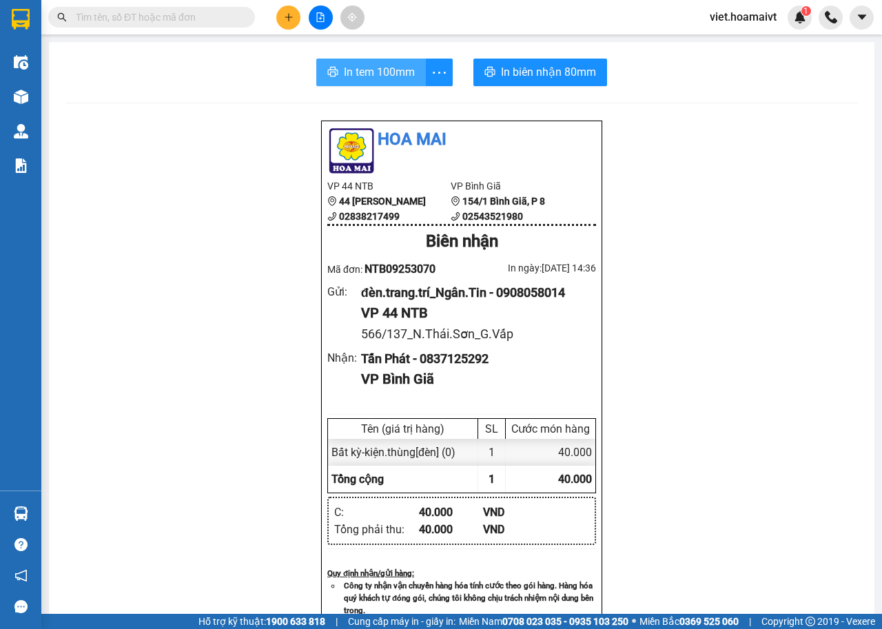
click at [380, 67] on span "In tem 100mm" at bounding box center [379, 71] width 71 height 17
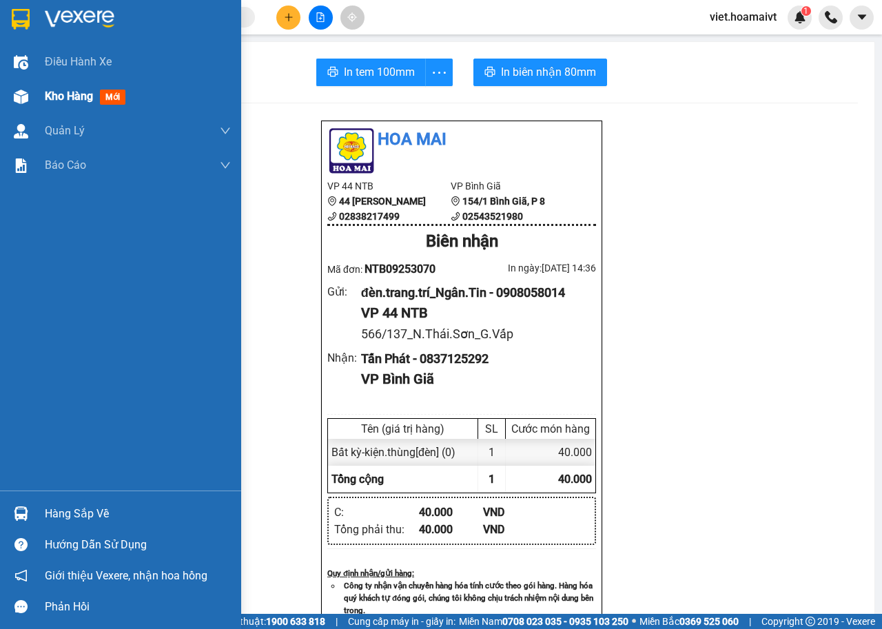
click at [29, 103] on div at bounding box center [21, 97] width 24 height 24
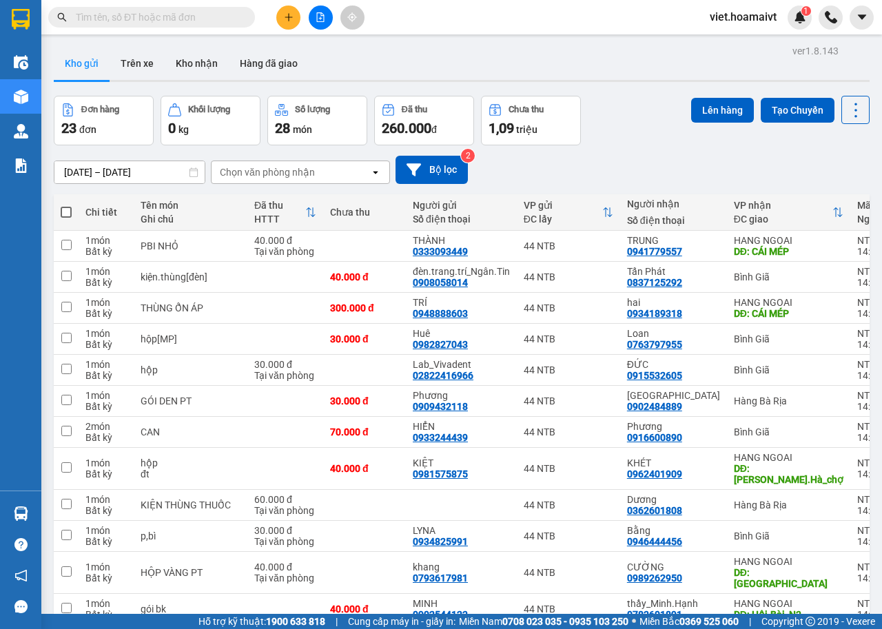
click at [296, 172] on div "Chọn văn phòng nhận" at bounding box center [267, 172] width 95 height 14
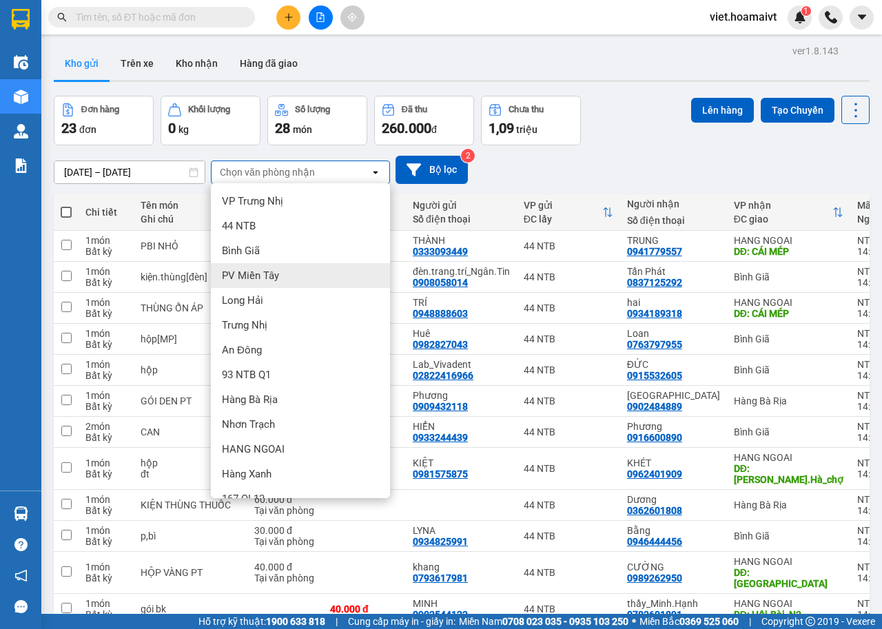
scroll to position [19, 0]
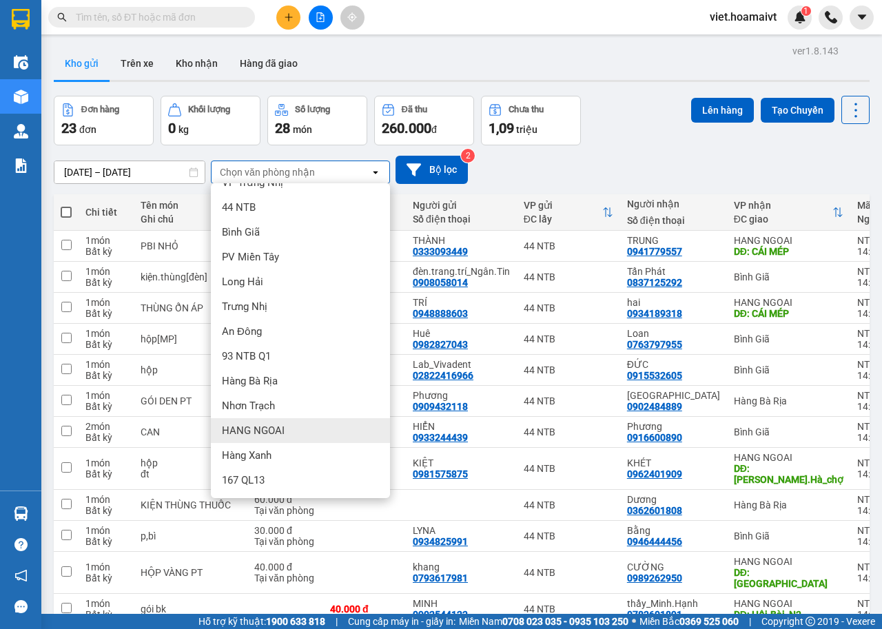
click at [283, 428] on span "HANG NGOAI" at bounding box center [253, 431] width 63 height 14
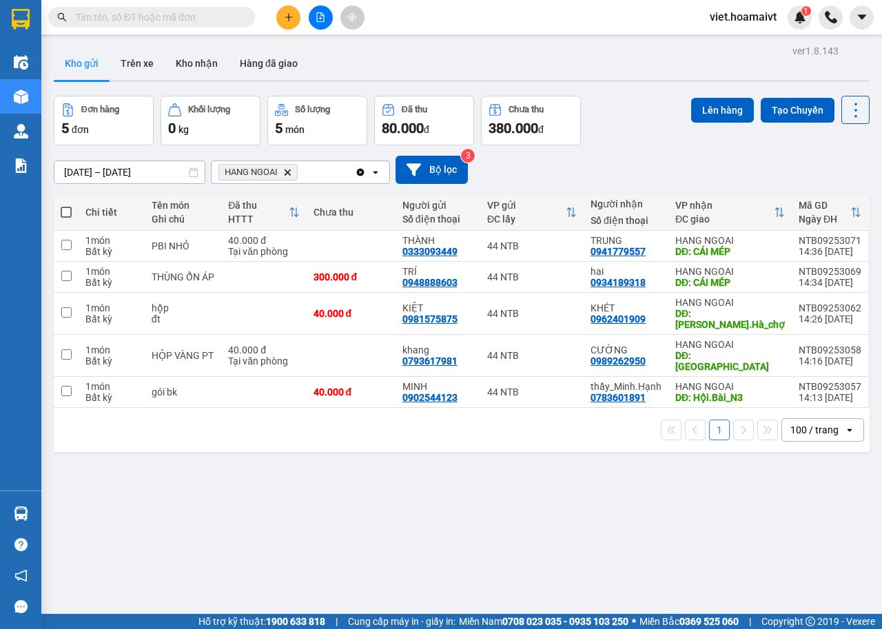
click at [286, 172] on icon "HANG NGOAI, close by backspace" at bounding box center [288, 172] width 6 height 6
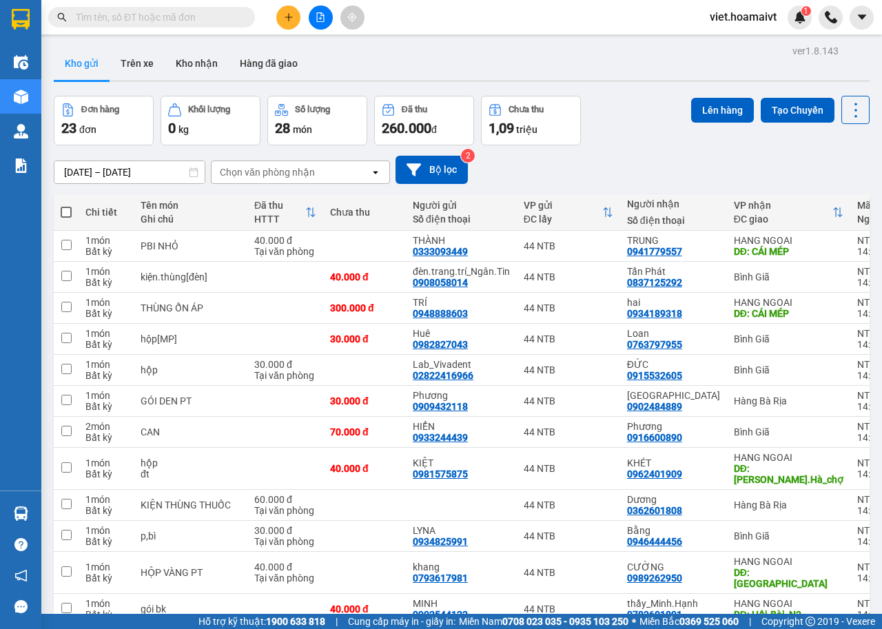
click at [286, 172] on div "Chọn văn phòng nhận" at bounding box center [267, 172] width 95 height 14
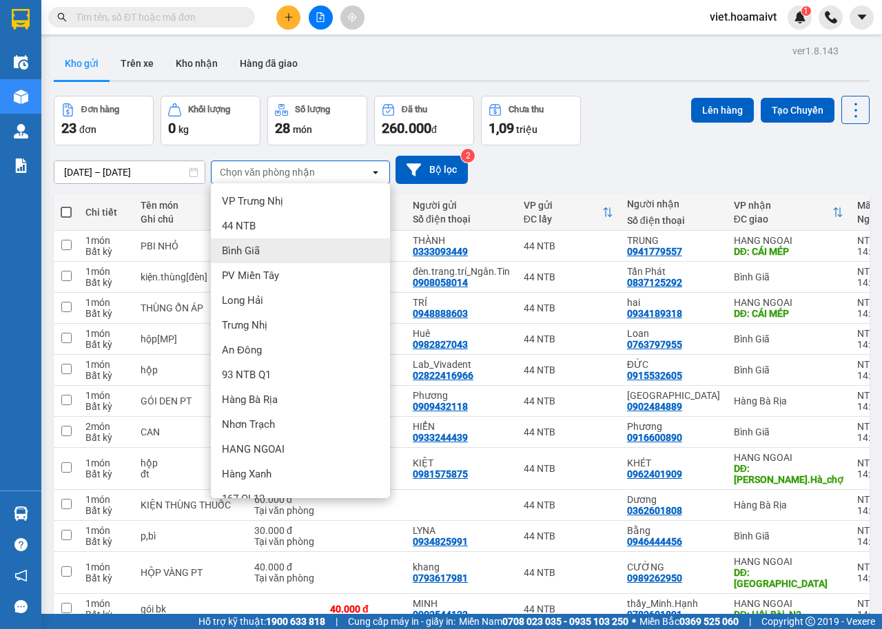
click at [279, 253] on div "Bình Giã" at bounding box center [300, 250] width 179 height 25
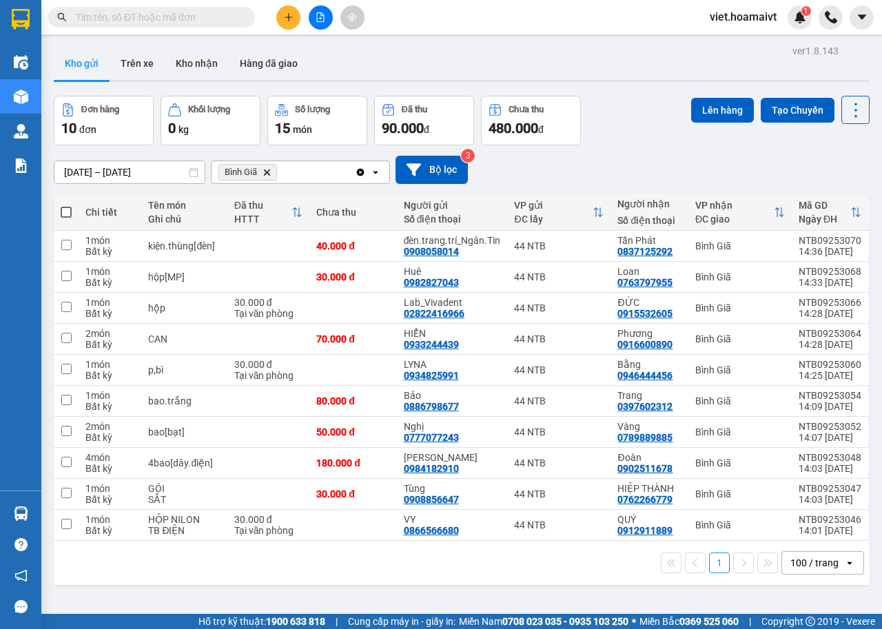
click at [205, 17] on input "text" at bounding box center [157, 17] width 163 height 15
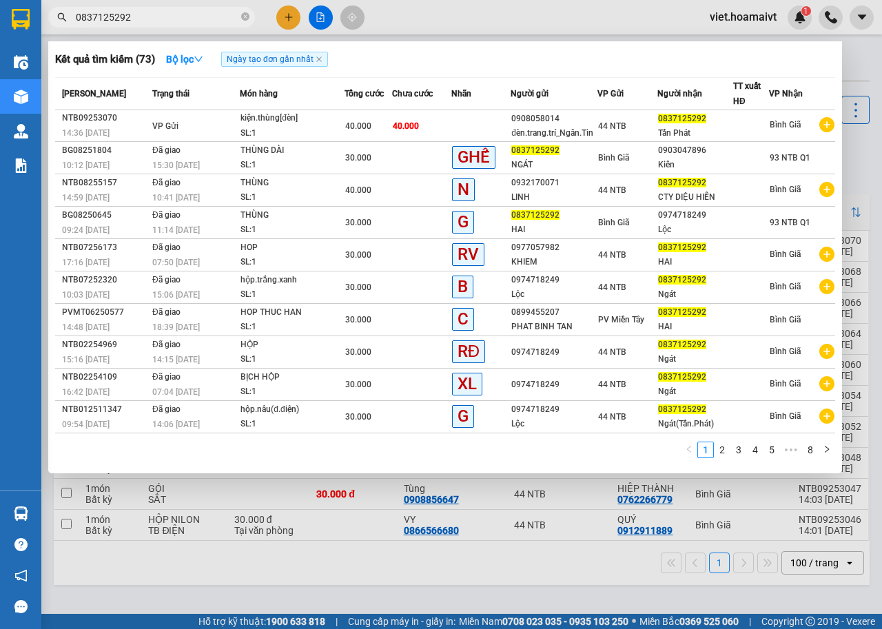
type input "0837125292"
click at [249, 19] on span "0837125292" at bounding box center [151, 17] width 207 height 21
click at [247, 15] on icon "close-circle" at bounding box center [245, 16] width 8 height 8
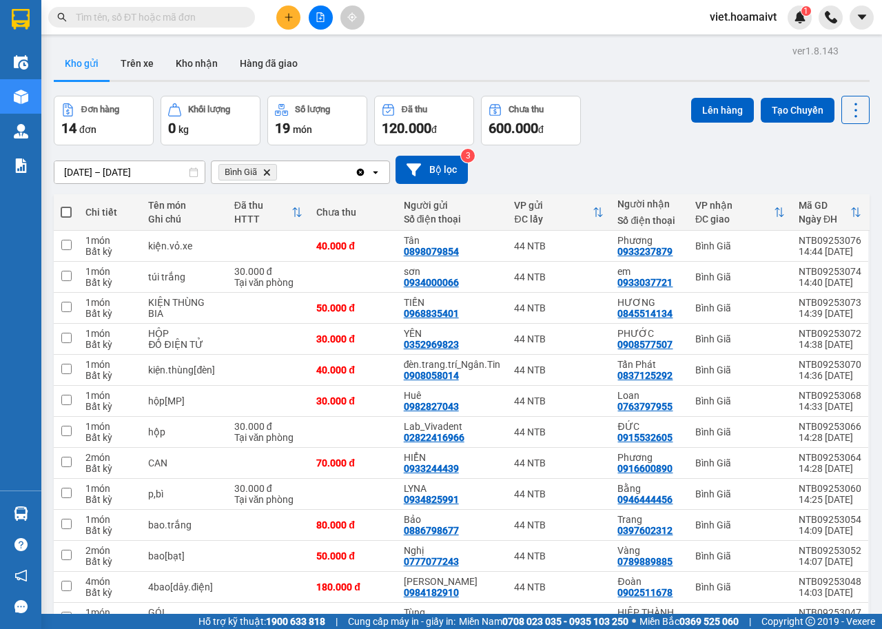
click at [266, 170] on icon "Delete" at bounding box center [267, 172] width 8 height 8
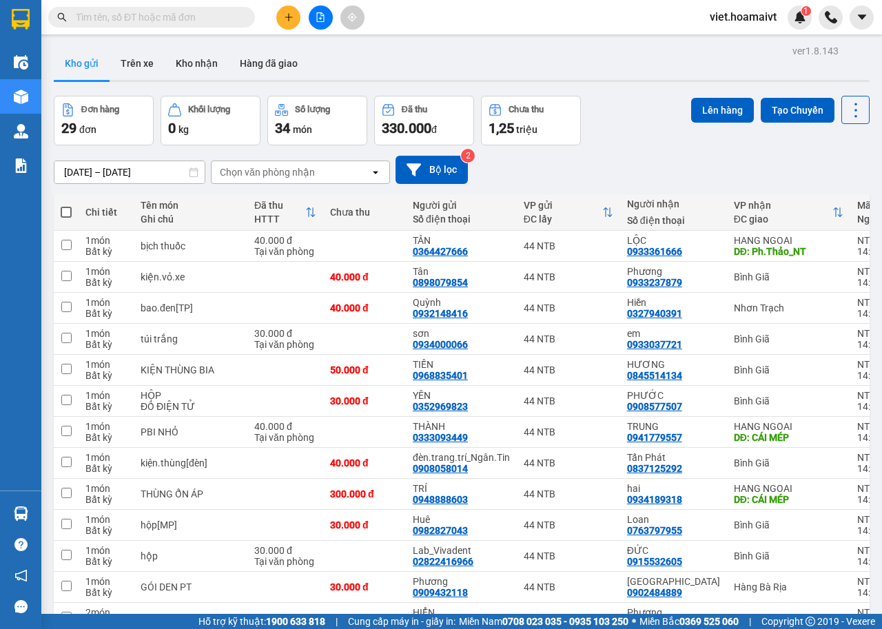
click at [266, 170] on div "Chọn văn phòng nhận" at bounding box center [267, 172] width 95 height 14
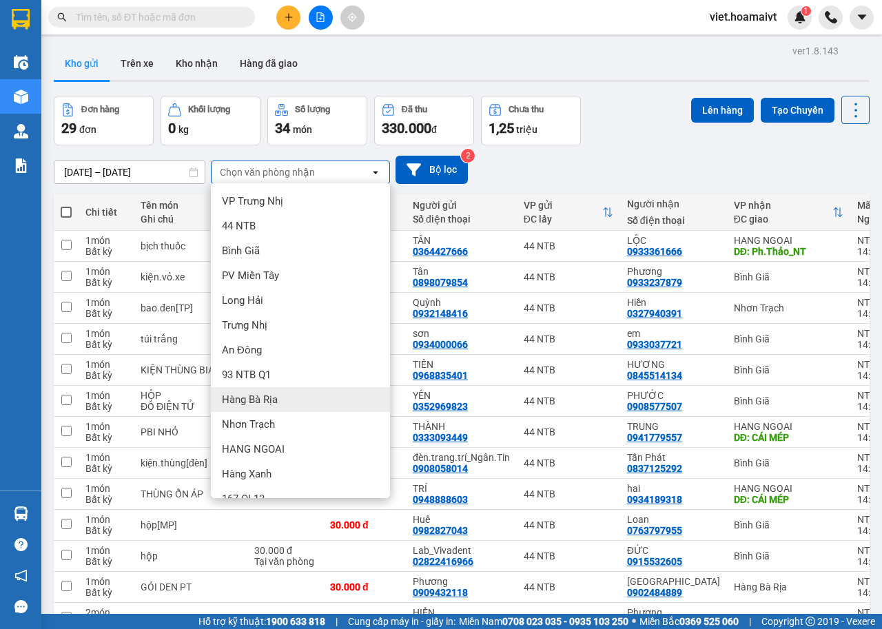
click at [253, 399] on span "Hàng Bà Rịa" at bounding box center [250, 400] width 56 height 14
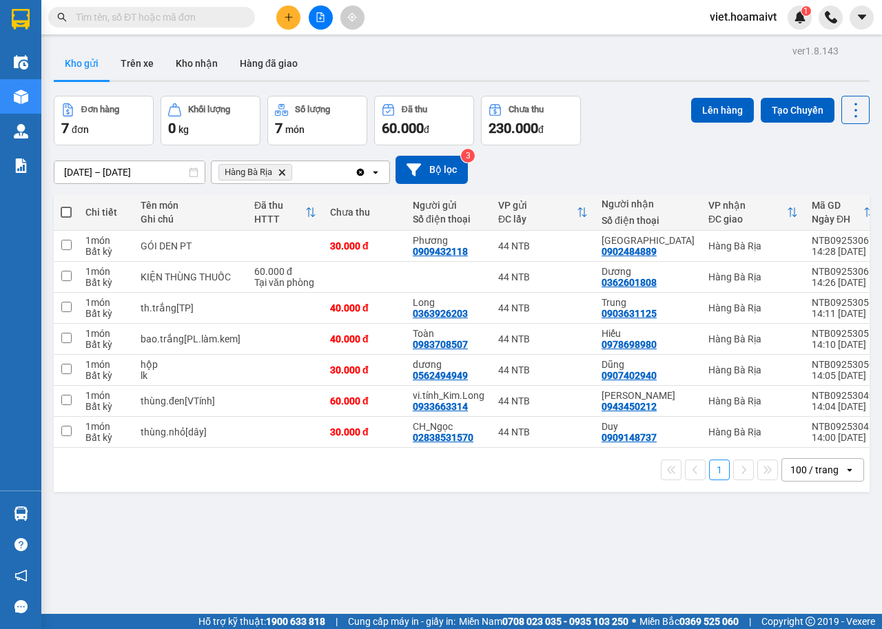
click at [282, 172] on icon "Hàng Bà Rịa, close by backspace" at bounding box center [282, 172] width 6 height 6
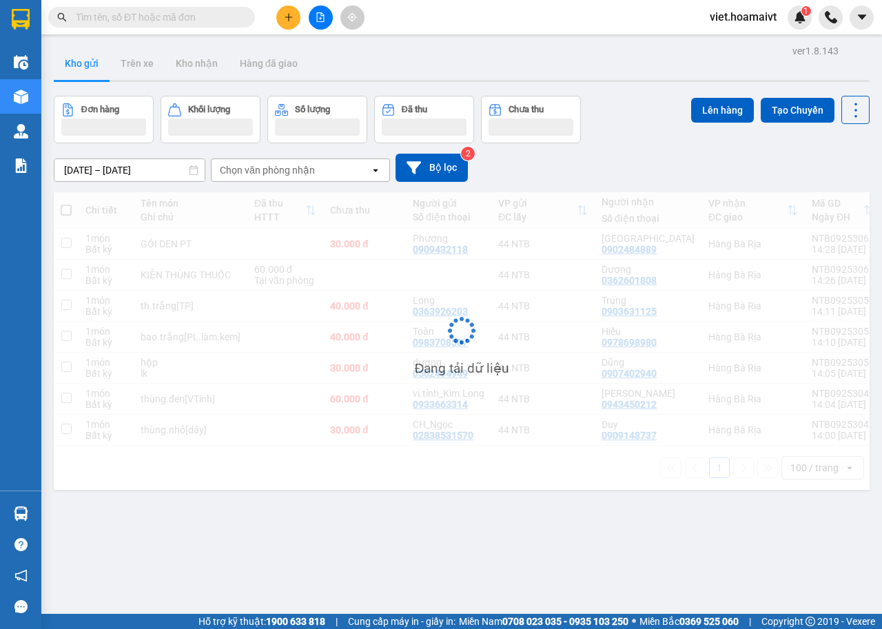
click at [282, 172] on div "Chọn văn phòng nhận" at bounding box center [267, 170] width 95 height 14
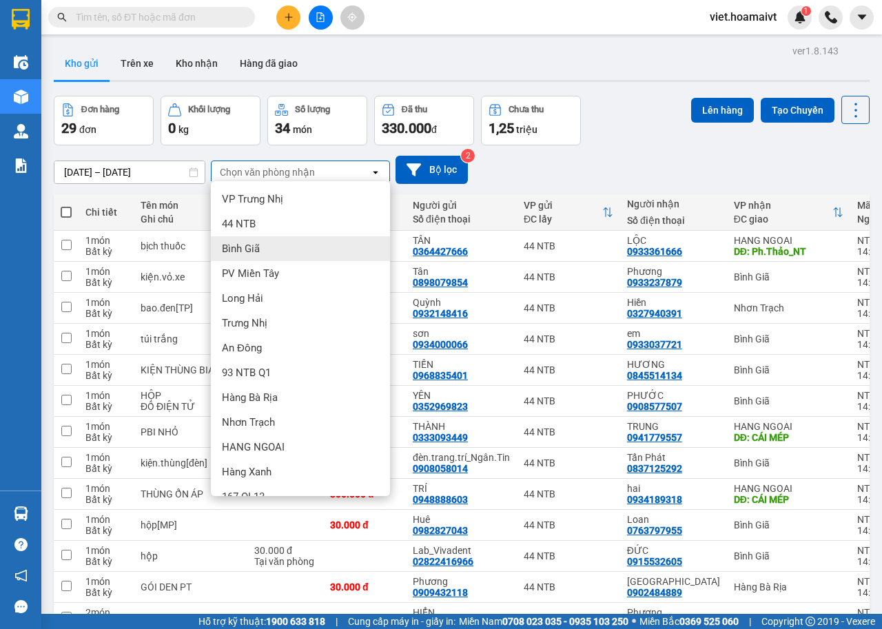
click at [267, 243] on div "Bình Giã" at bounding box center [300, 248] width 179 height 25
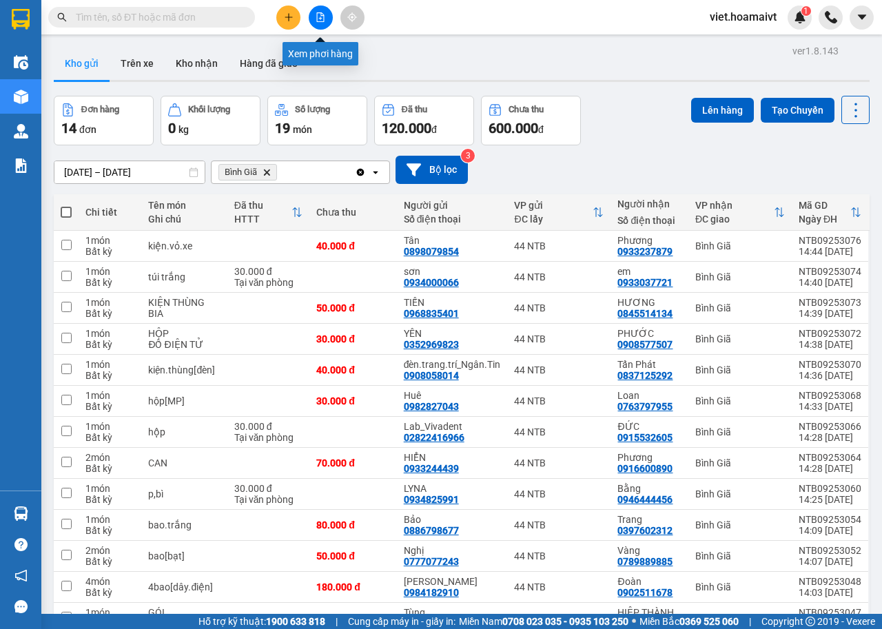
click at [325, 12] on button at bounding box center [321, 18] width 24 height 24
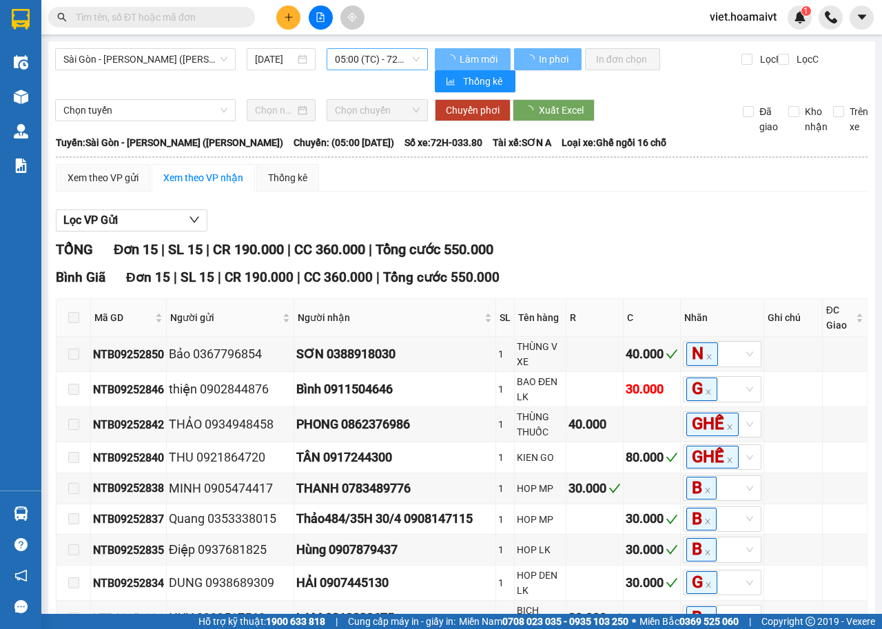
click at [391, 58] on span "05:00 (TC) - 72H-033.80" at bounding box center [377, 59] width 84 height 21
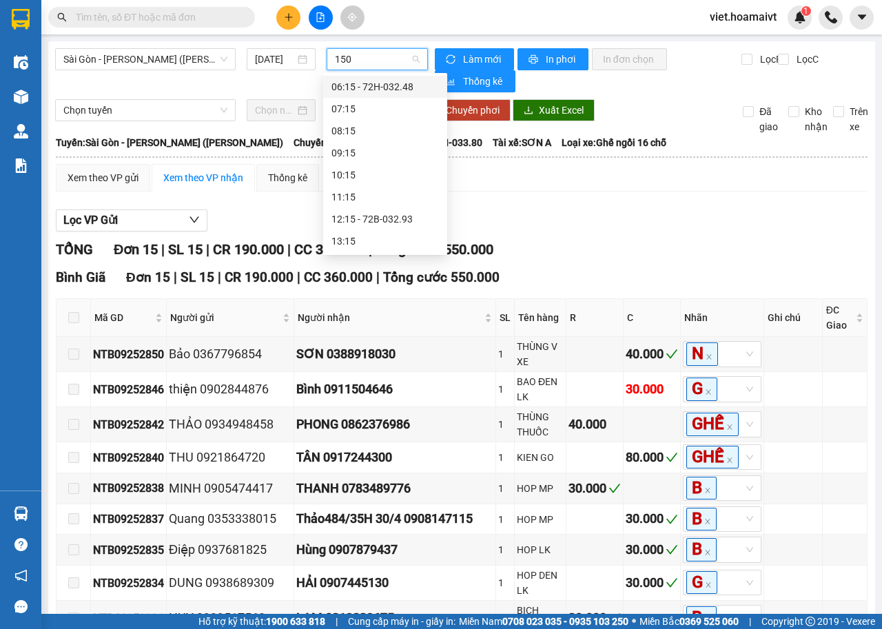
type input "1500"
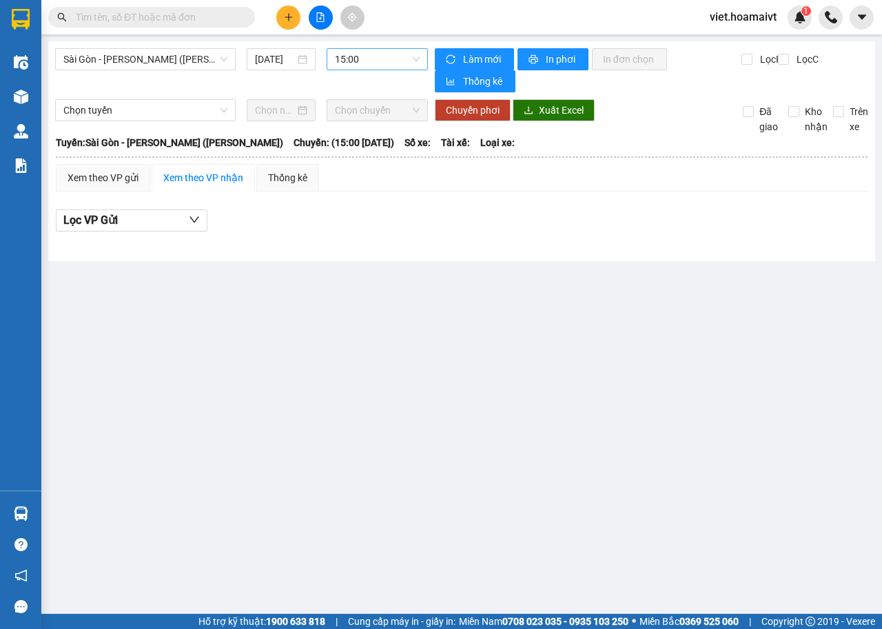
click at [45, 93] on main "Sài Gòn - Vũng Tàu (Hàng Hoá) 11/09/2025 15:00 Làm mới In phơi In đơn chọn Th…" at bounding box center [441, 307] width 882 height 614
click at [406, 53] on span "15:00" at bounding box center [377, 59] width 84 height 21
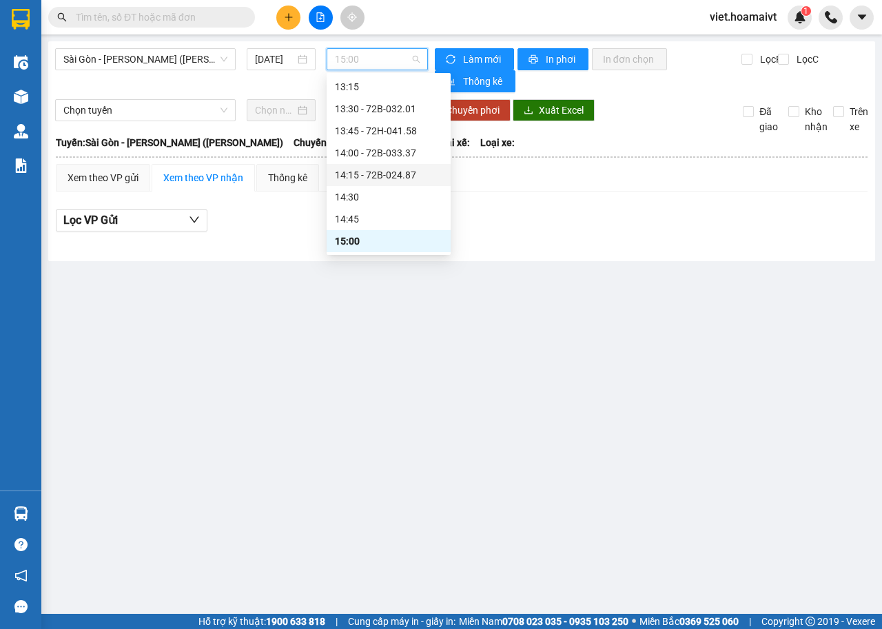
click at [396, 176] on div "14:15 - 72B-024.87" at bounding box center [388, 174] width 107 height 15
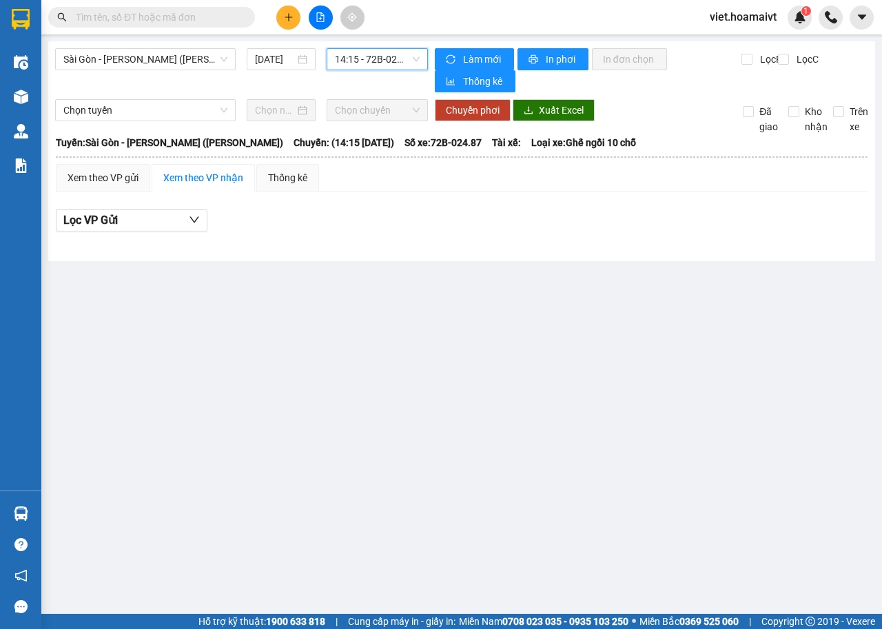
click at [391, 63] on span "14:15 - 72B-024.87" at bounding box center [377, 59] width 84 height 21
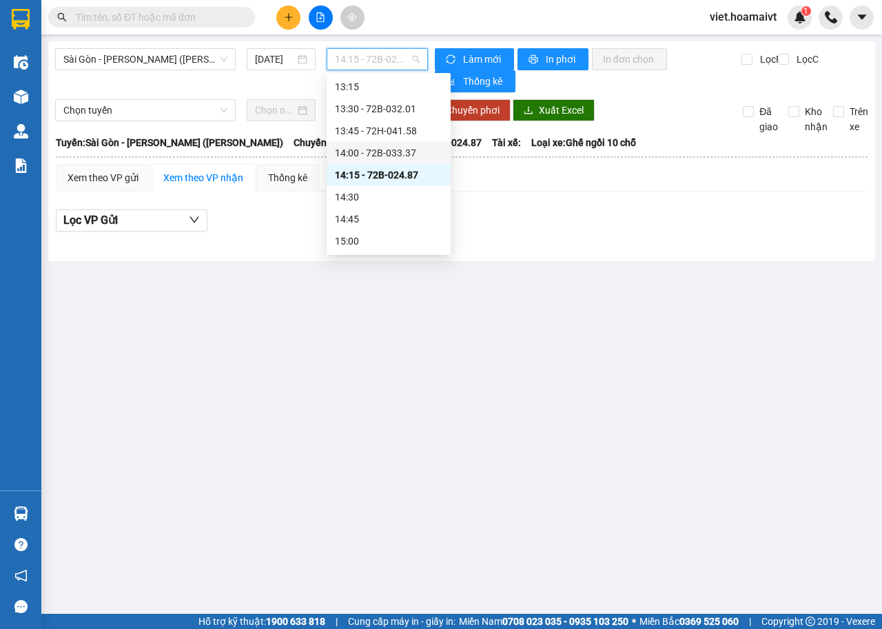
click at [392, 148] on div "14:00 - 72B-033.37" at bounding box center [388, 152] width 107 height 15
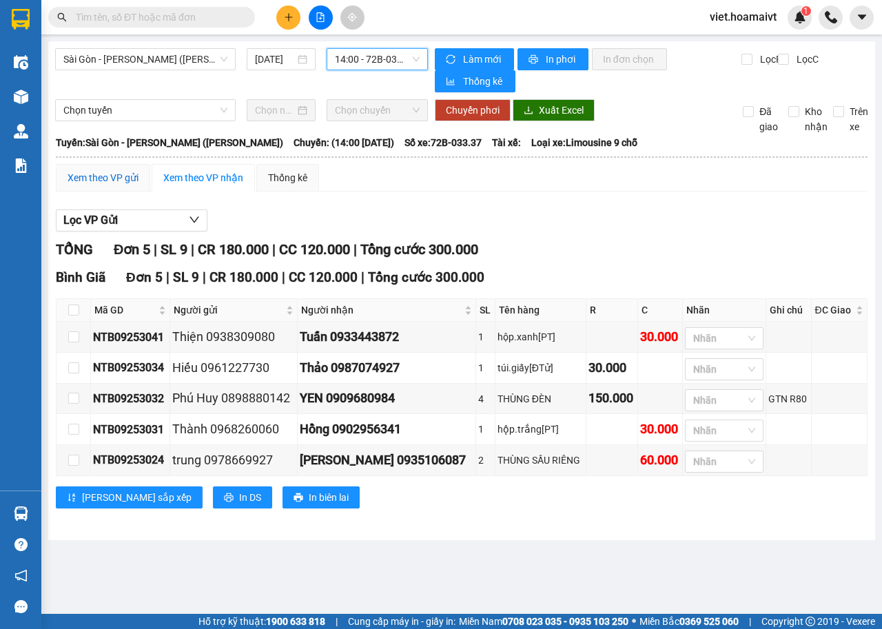
click at [99, 180] on div "Xem theo VP gửi" at bounding box center [103, 177] width 71 height 15
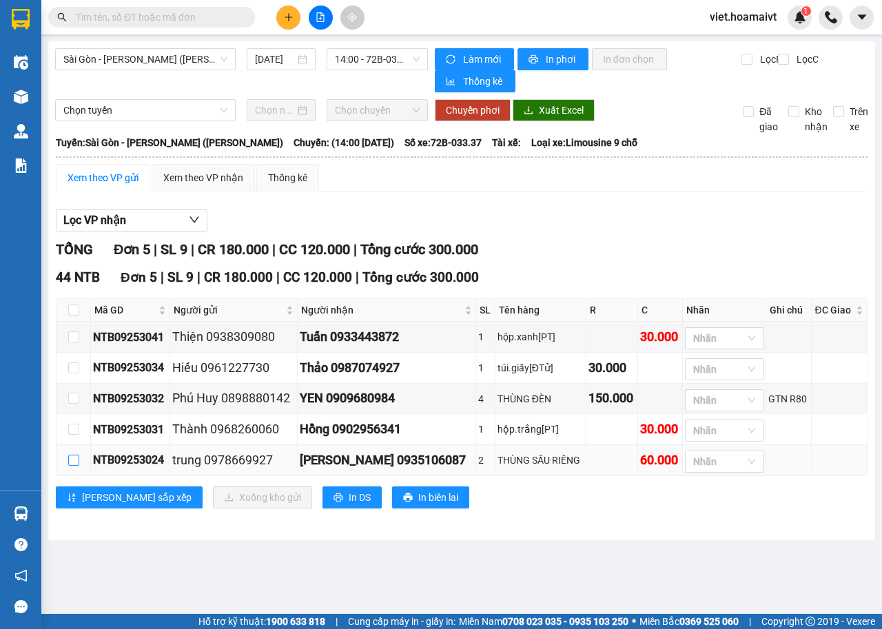
click at [74, 462] on input "checkbox" at bounding box center [73, 460] width 11 height 11
checkbox input "true"
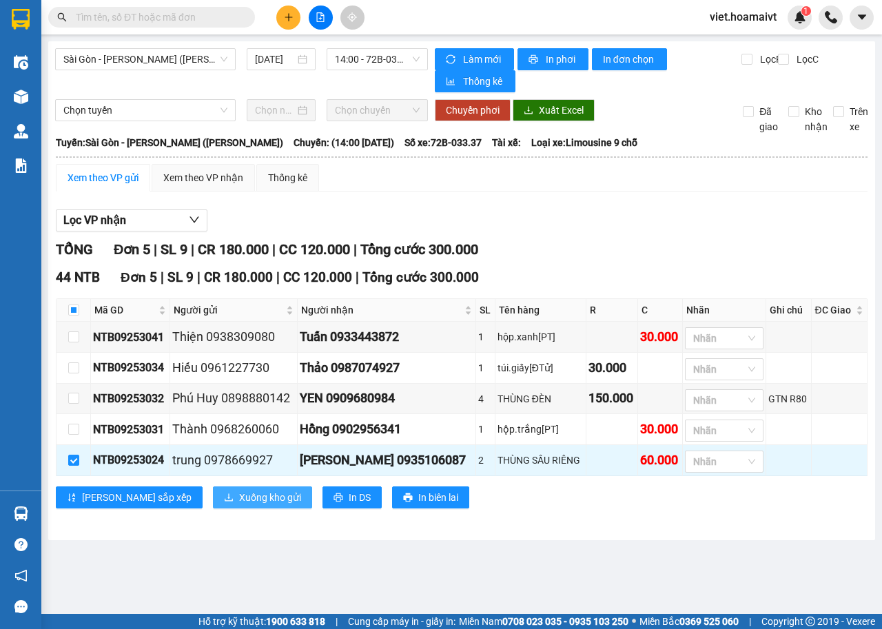
click at [239, 504] on span "Xuống kho gửi" at bounding box center [270, 497] width 62 height 15
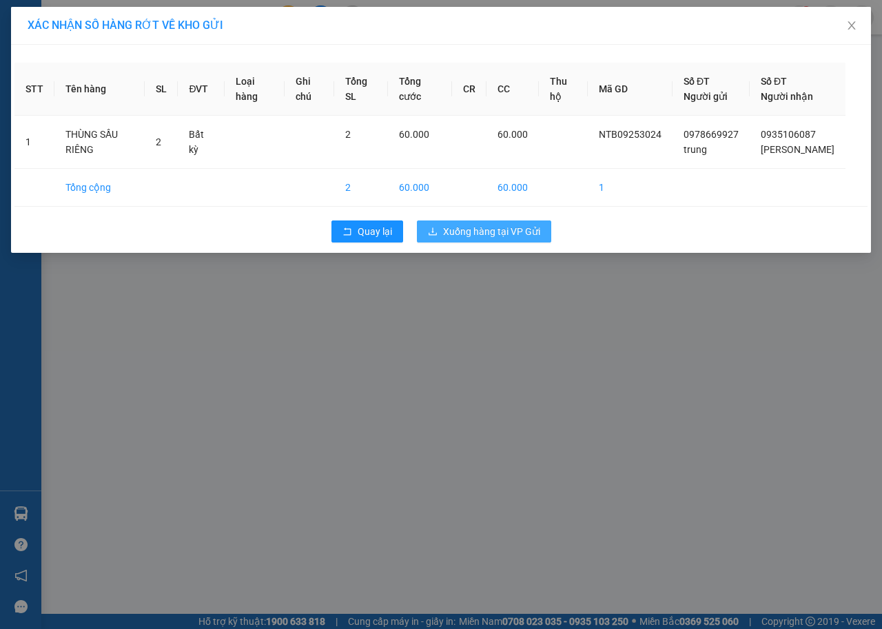
click at [438, 233] on button "Xuống hàng tại VP Gửi" at bounding box center [484, 231] width 134 height 22
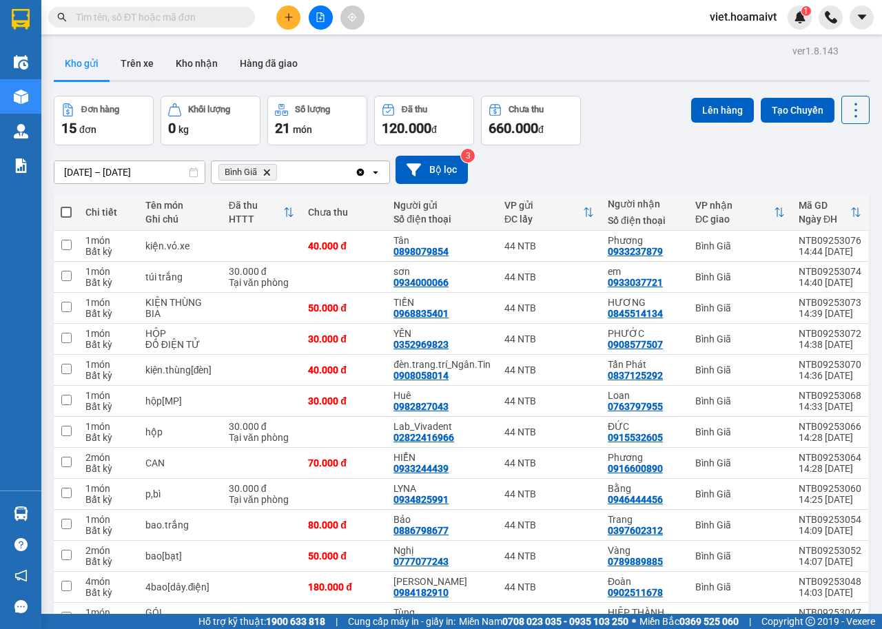
click at [263, 171] on icon "Delete" at bounding box center [267, 172] width 8 height 8
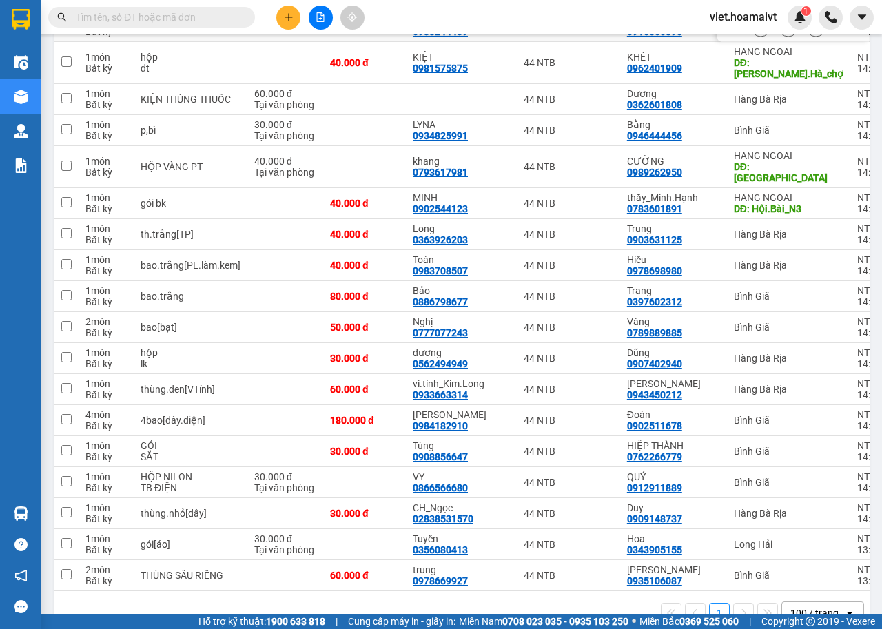
scroll to position [609, 0]
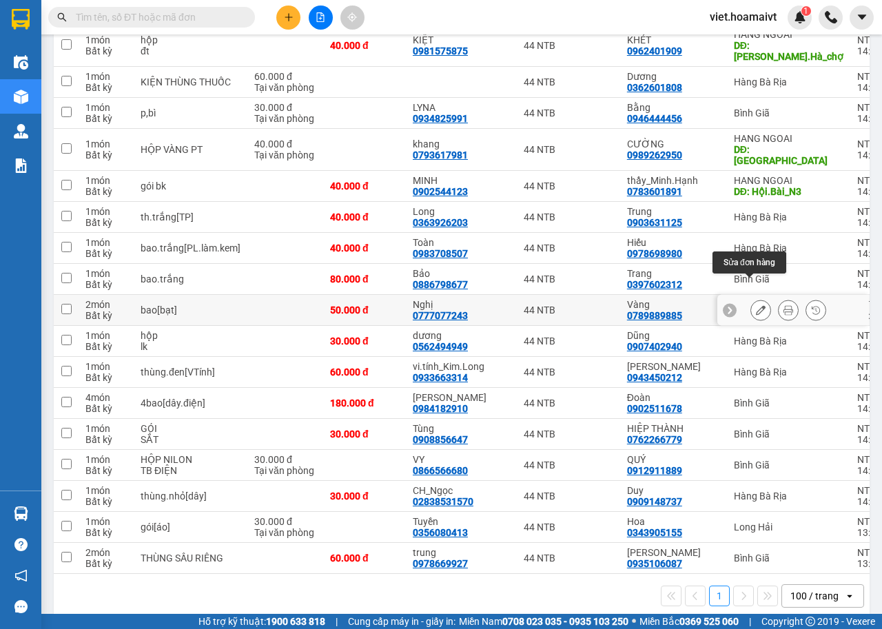
click at [756, 305] on icon at bounding box center [761, 310] width 10 height 10
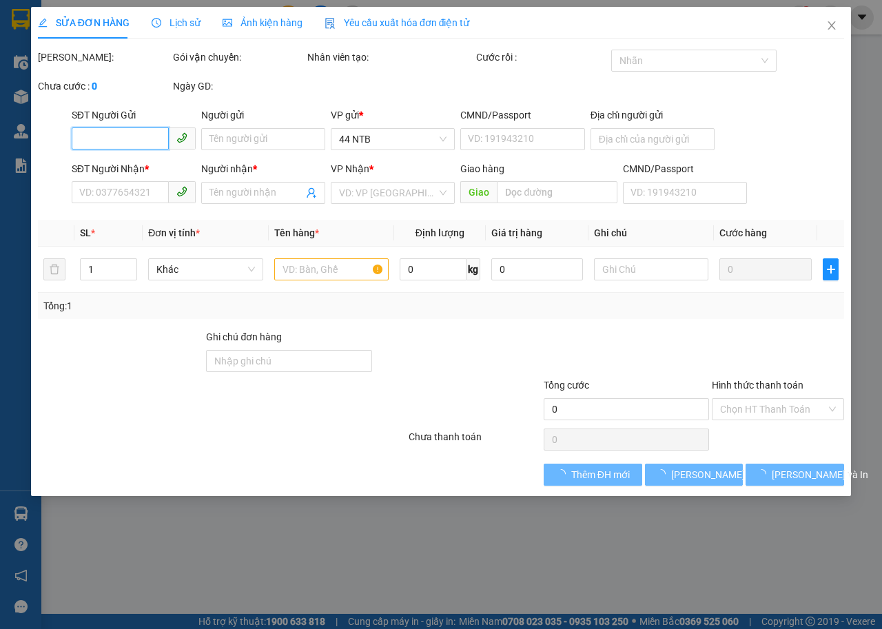
type input "0777077243"
type input "Nghị"
type input "079064008244"
type input "0789889885"
type input "Vàng"
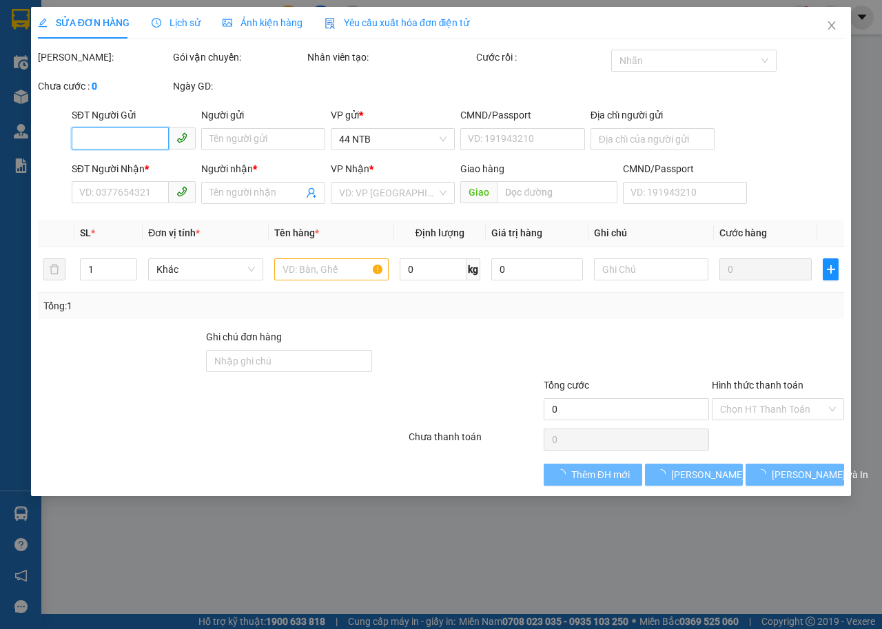
type input "50.000"
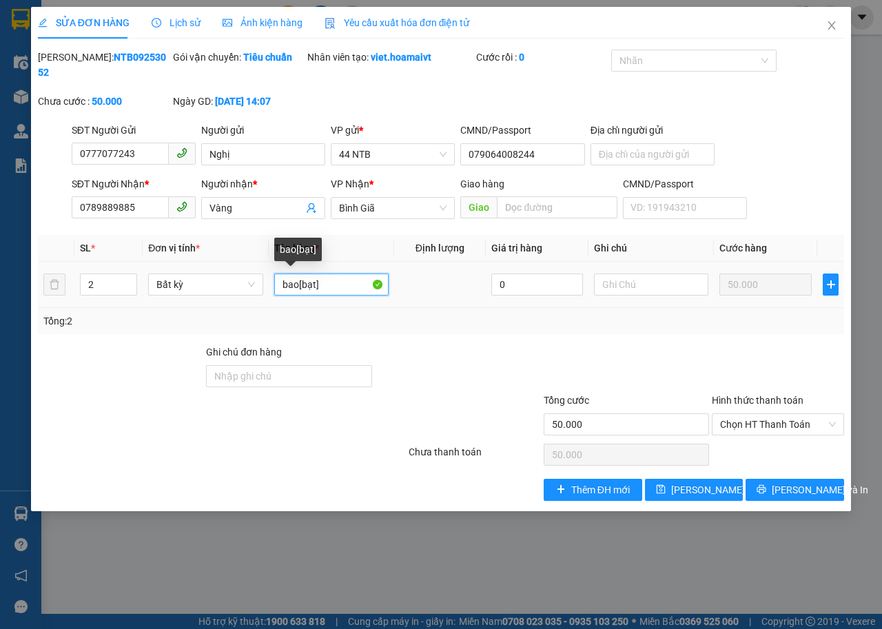
click at [333, 287] on input "bao[bạt]" at bounding box center [331, 285] width 114 height 22
type input "bao[bạt]+cây"
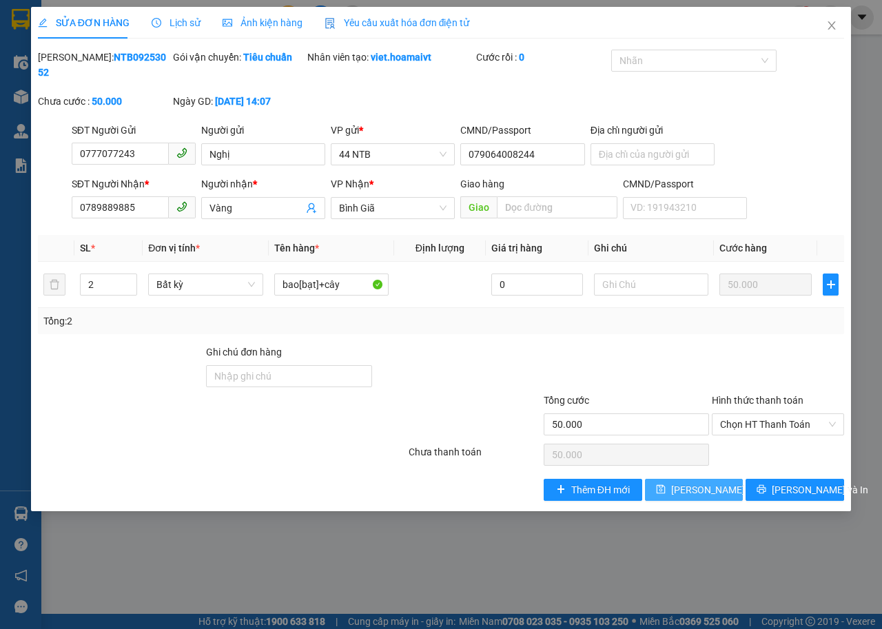
click at [693, 484] on span "Lưu thay đổi" at bounding box center [726, 489] width 110 height 15
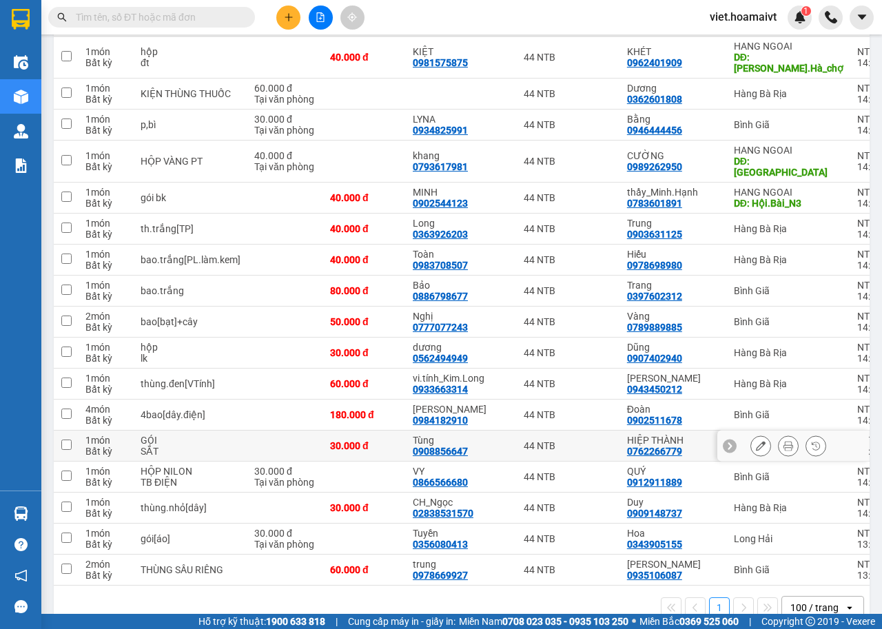
scroll to position [609, 0]
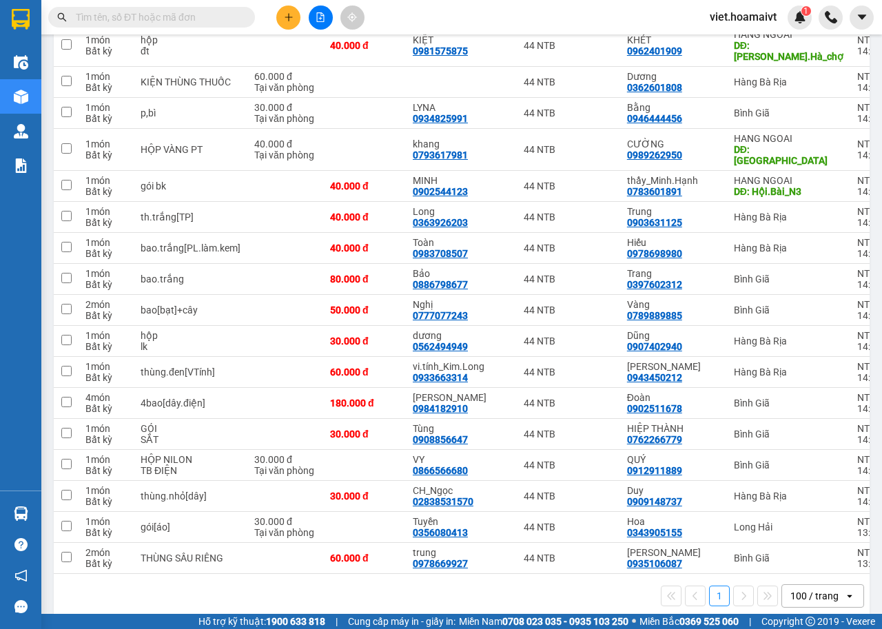
click at [199, 20] on input "text" at bounding box center [157, 17] width 163 height 15
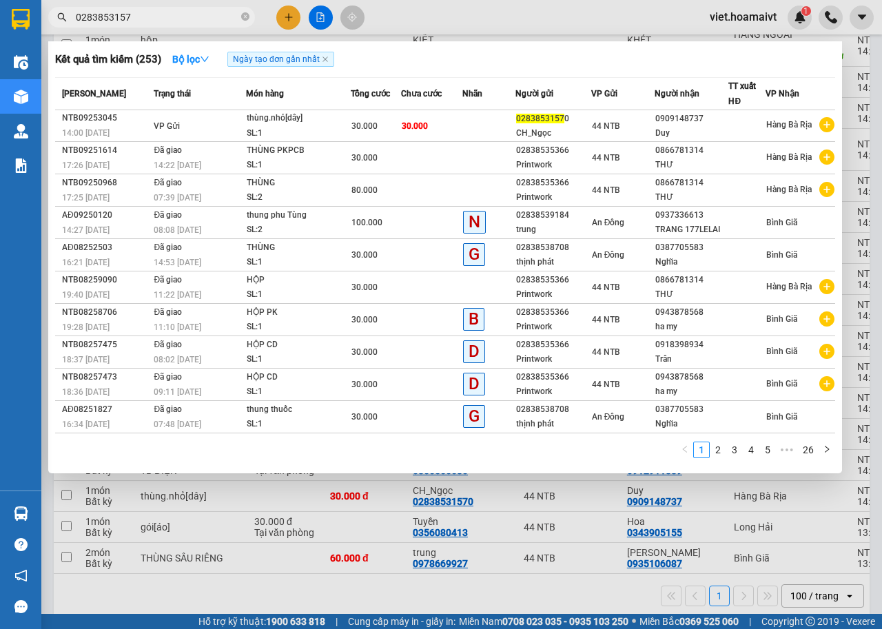
type input "02838531570"
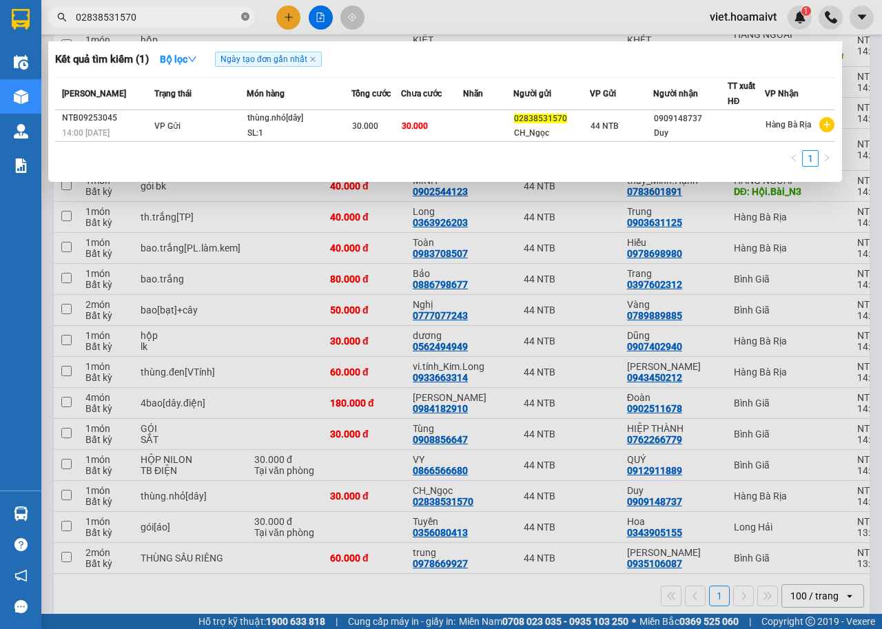
click at [245, 19] on icon "close-circle" at bounding box center [245, 16] width 8 height 8
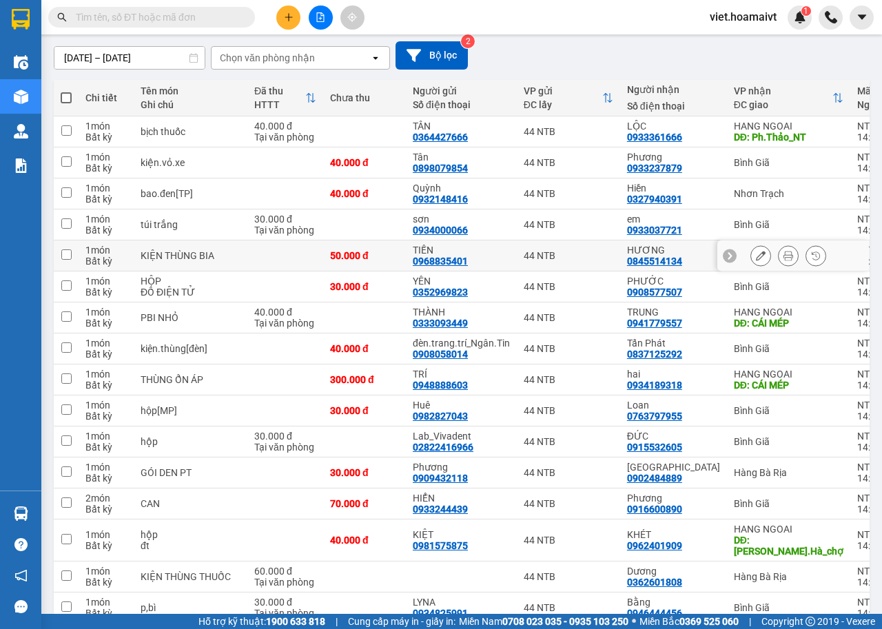
scroll to position [0, 0]
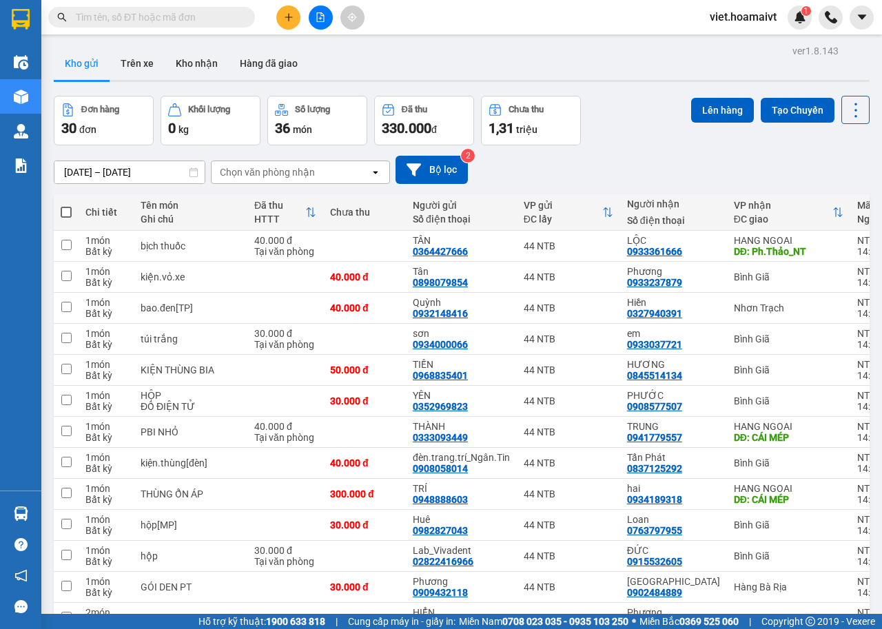
click at [276, 169] on div "Chọn văn phòng nhận" at bounding box center [267, 172] width 95 height 14
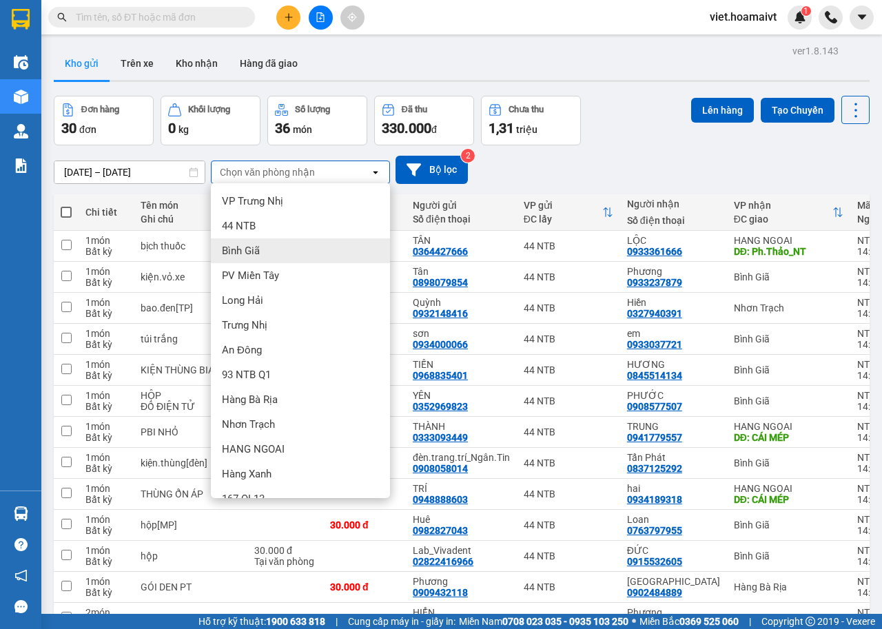
click at [250, 242] on div "Bình Giã" at bounding box center [300, 250] width 179 height 25
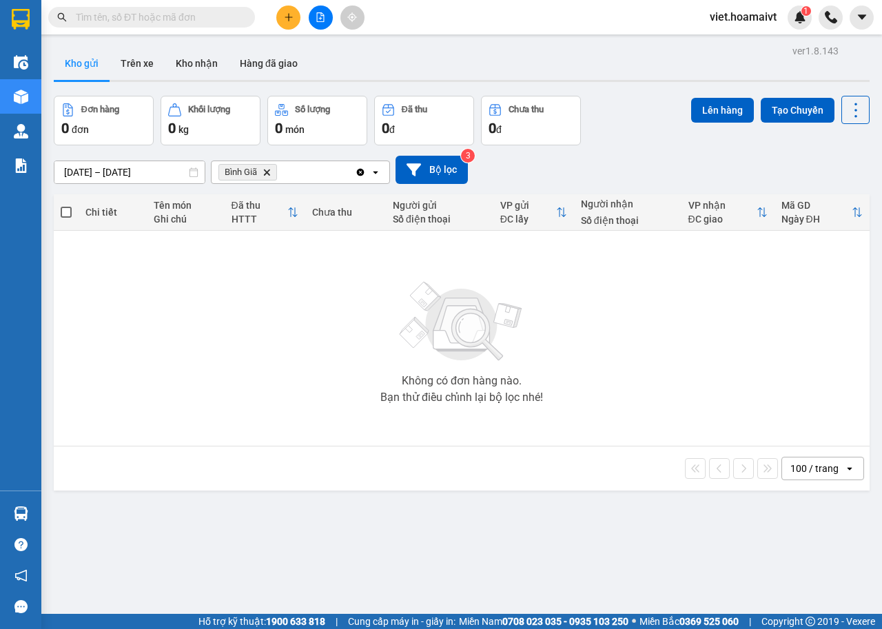
click at [262, 173] on span "Bình Giã Delete" at bounding box center [247, 172] width 59 height 17
click at [267, 173] on icon "Bình Giã, close by backspace" at bounding box center [267, 172] width 6 height 6
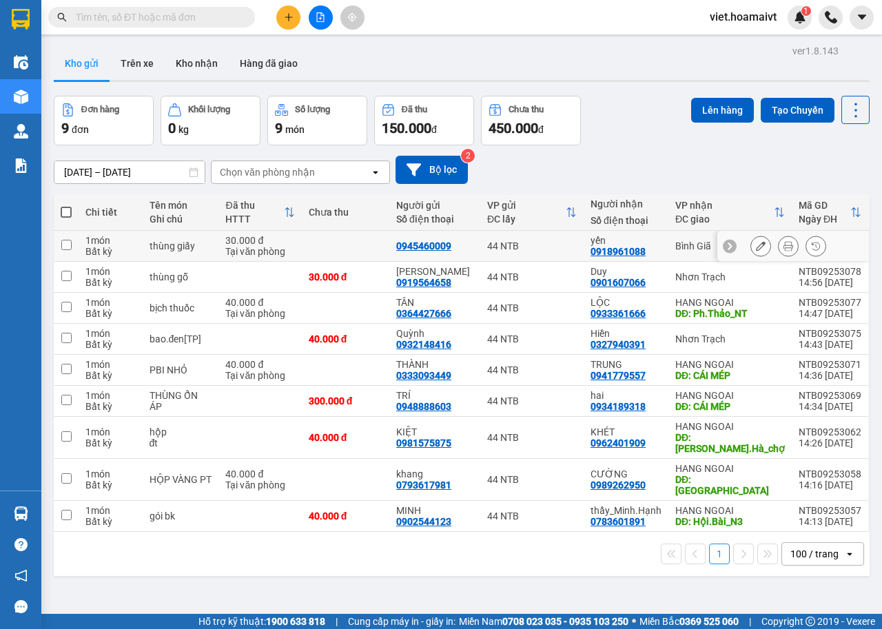
click at [374, 247] on td at bounding box center [346, 246] width 88 height 31
checkbox input "true"
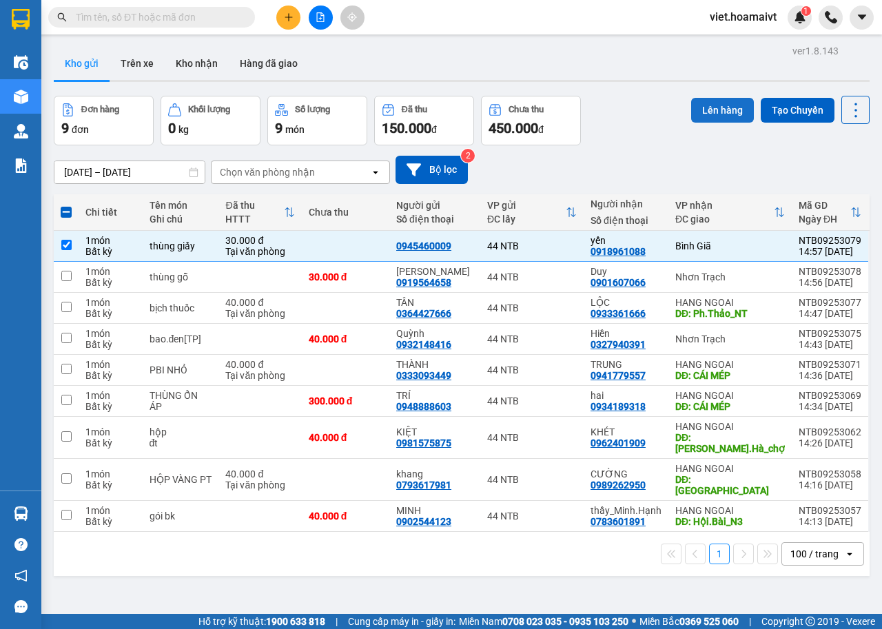
click at [719, 110] on button "Lên hàng" at bounding box center [722, 110] width 63 height 25
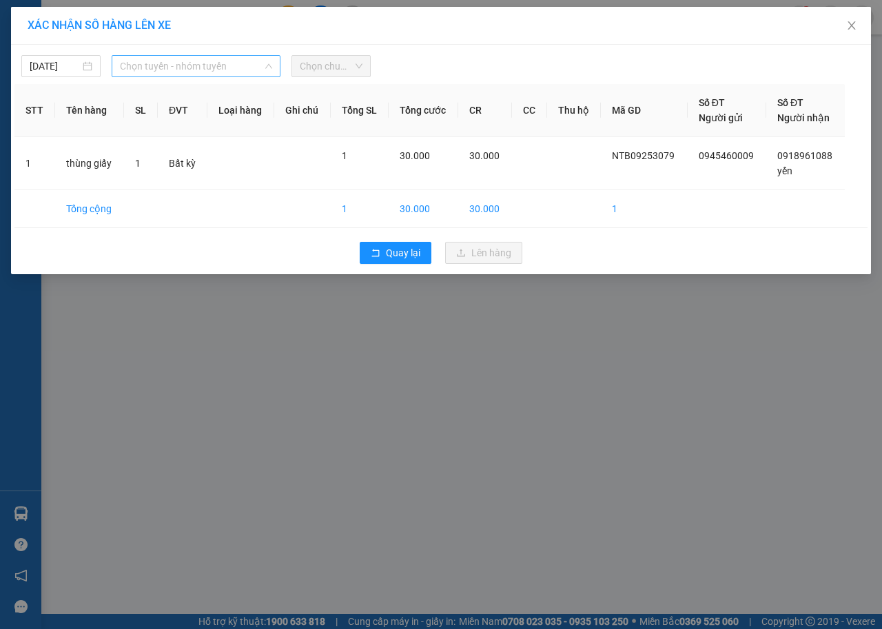
click at [211, 66] on span "Chọn tuyến - nhóm tuyến" at bounding box center [196, 66] width 152 height 21
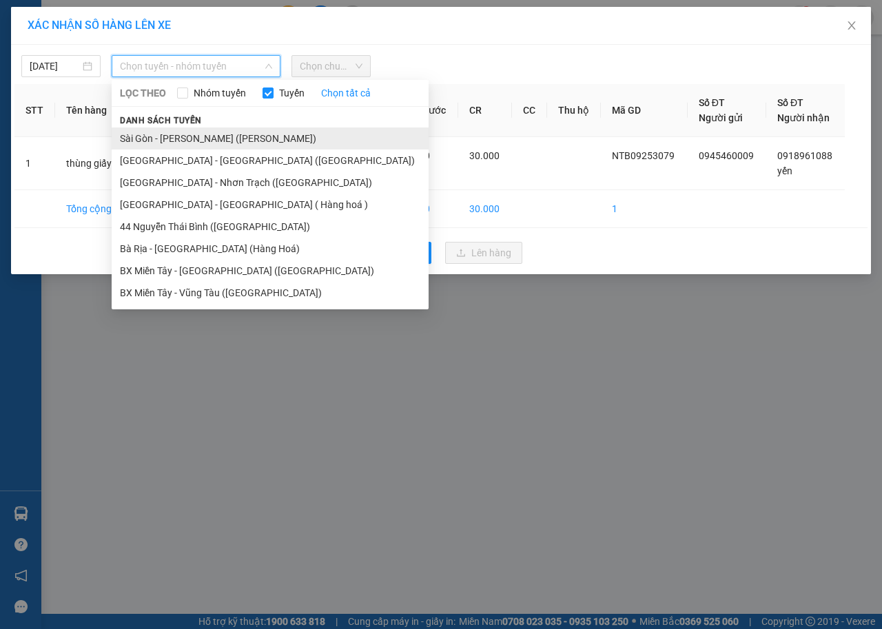
click at [218, 138] on li "Sài Gòn - [PERSON_NAME] ([PERSON_NAME])" at bounding box center [270, 138] width 317 height 22
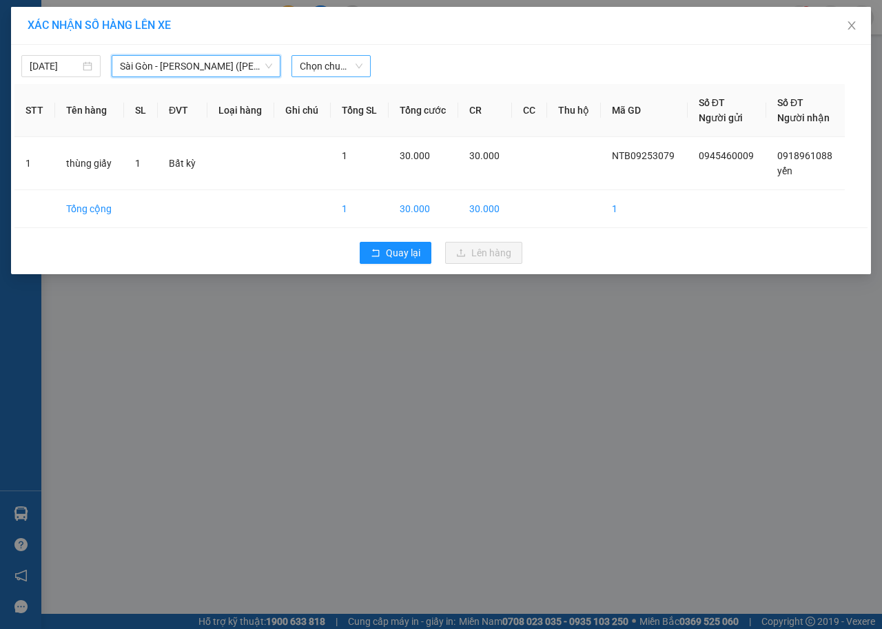
click at [338, 63] on span "Chọn chuyến" at bounding box center [331, 66] width 63 height 21
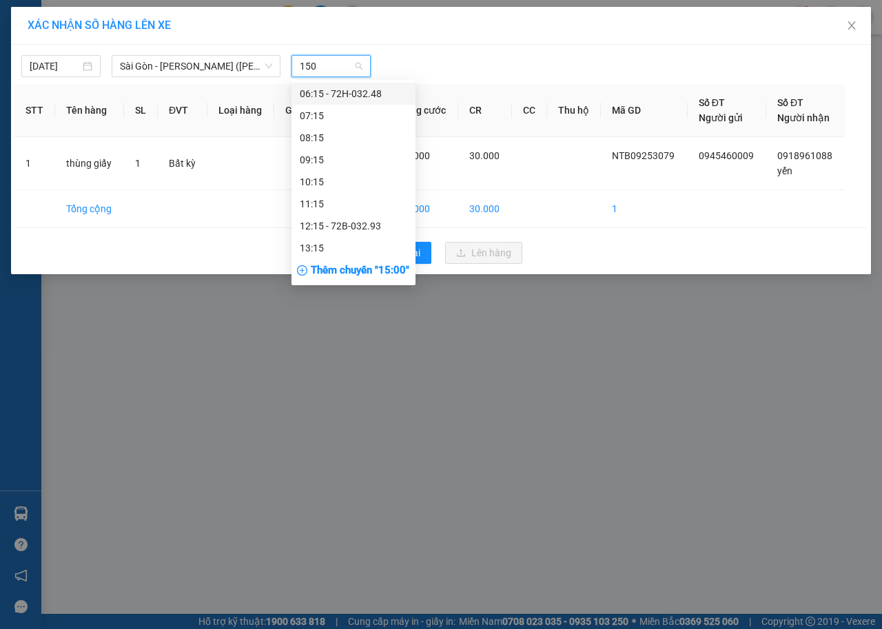
type input "1500"
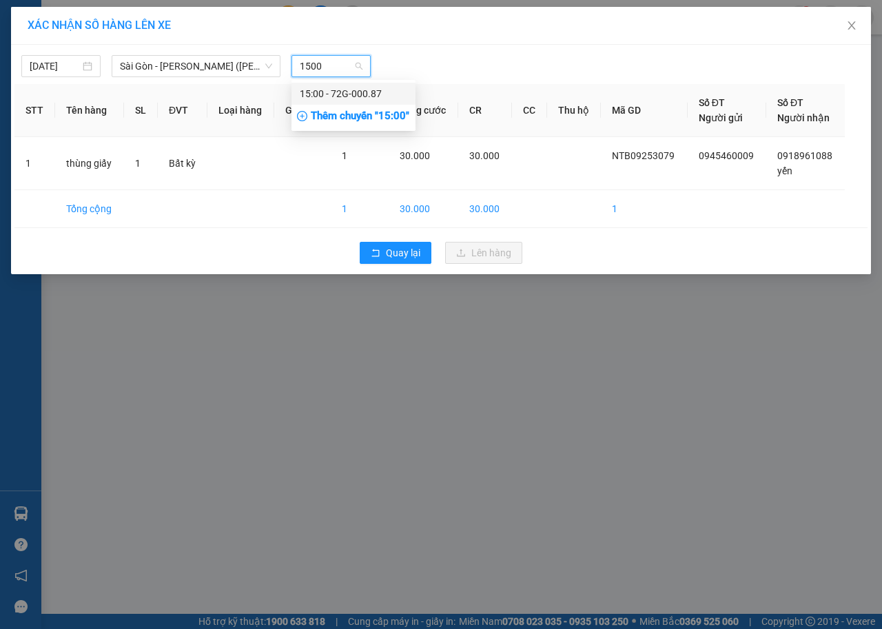
click at [347, 95] on div "15:00 - 72G-000.87" at bounding box center [353, 93] width 107 height 15
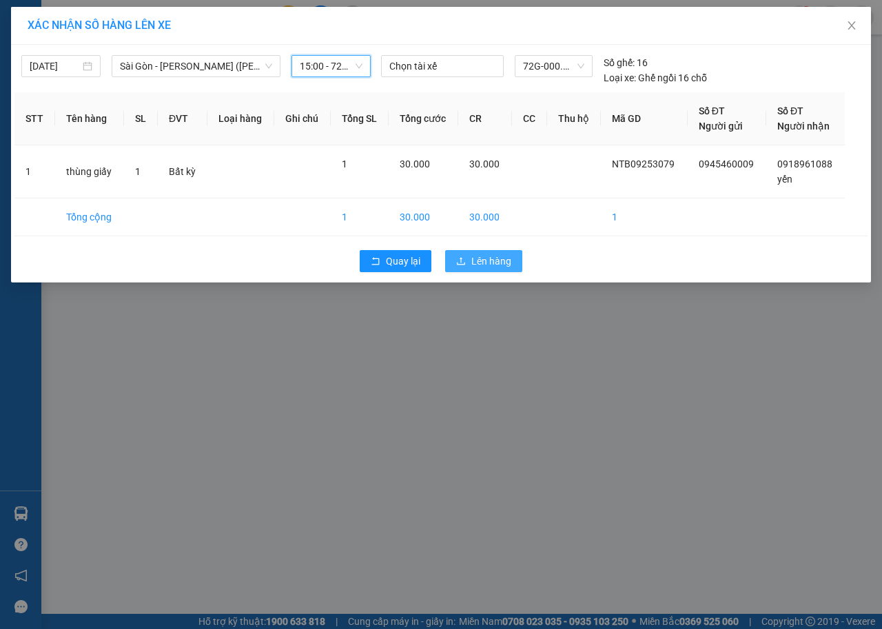
click at [475, 262] on span "Lên hàng" at bounding box center [491, 261] width 40 height 15
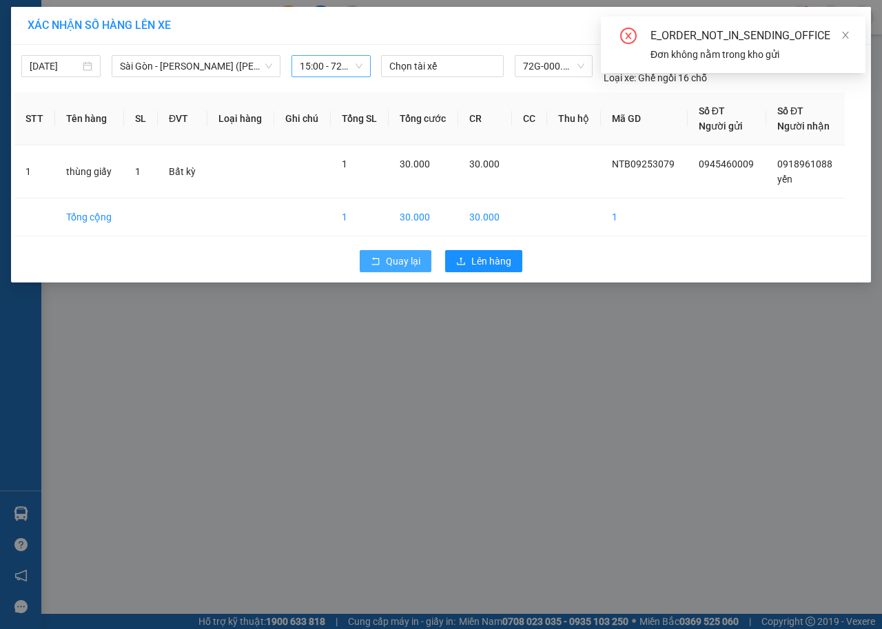
click at [393, 258] on span "Quay lại" at bounding box center [403, 261] width 34 height 15
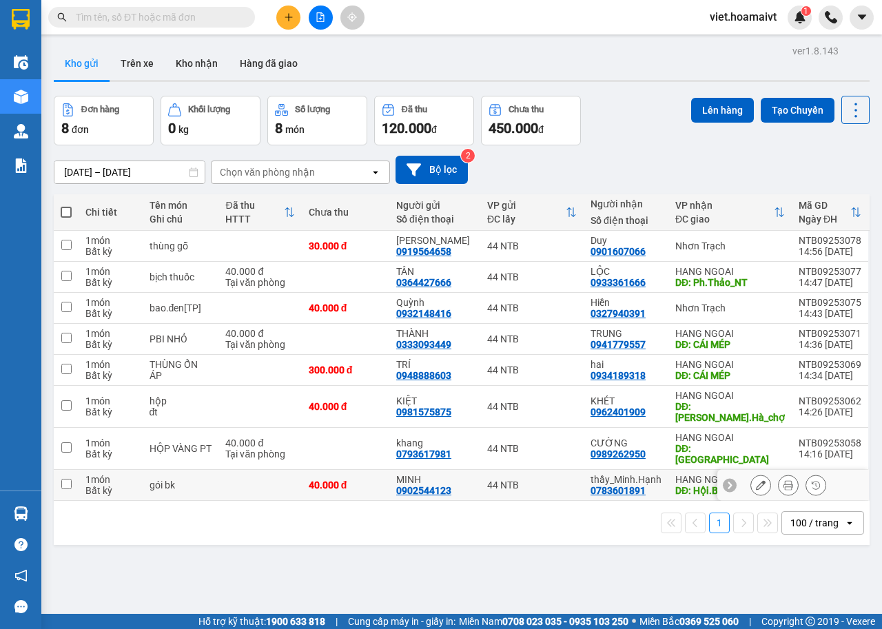
click at [265, 470] on td at bounding box center [259, 485] width 83 height 31
checkbox input "true"
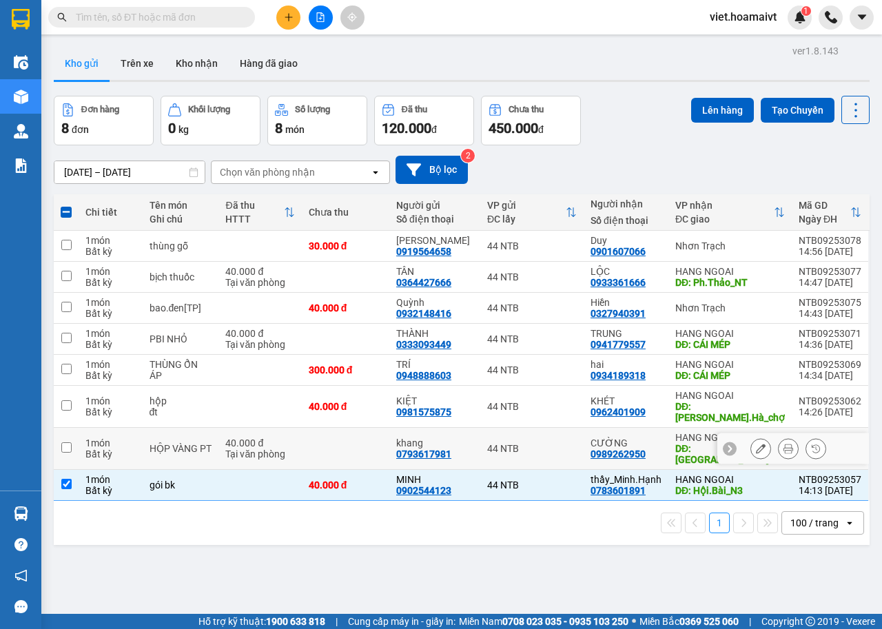
click at [326, 439] on td at bounding box center [346, 449] width 88 height 42
checkbox input "true"
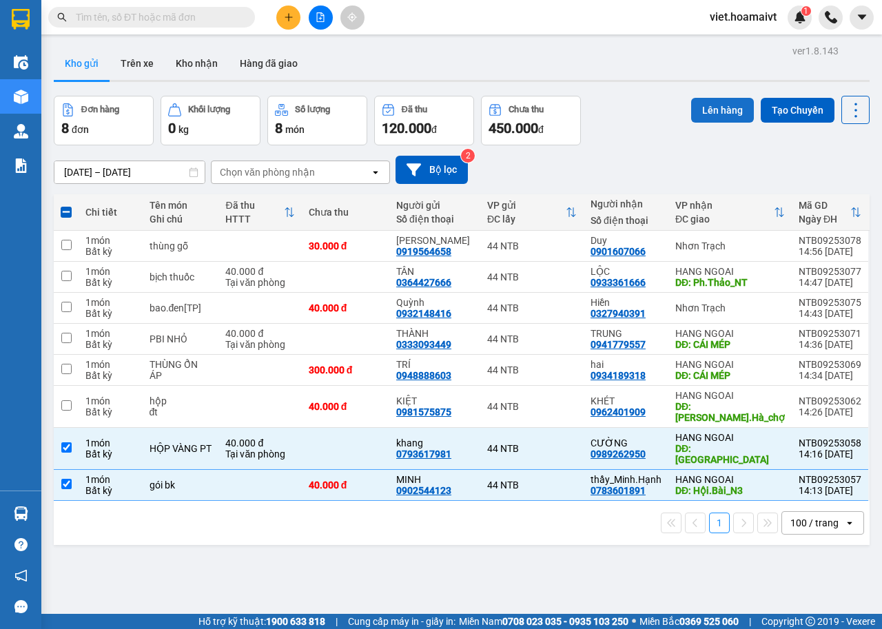
click at [723, 112] on button "Lên hàng" at bounding box center [722, 110] width 63 height 25
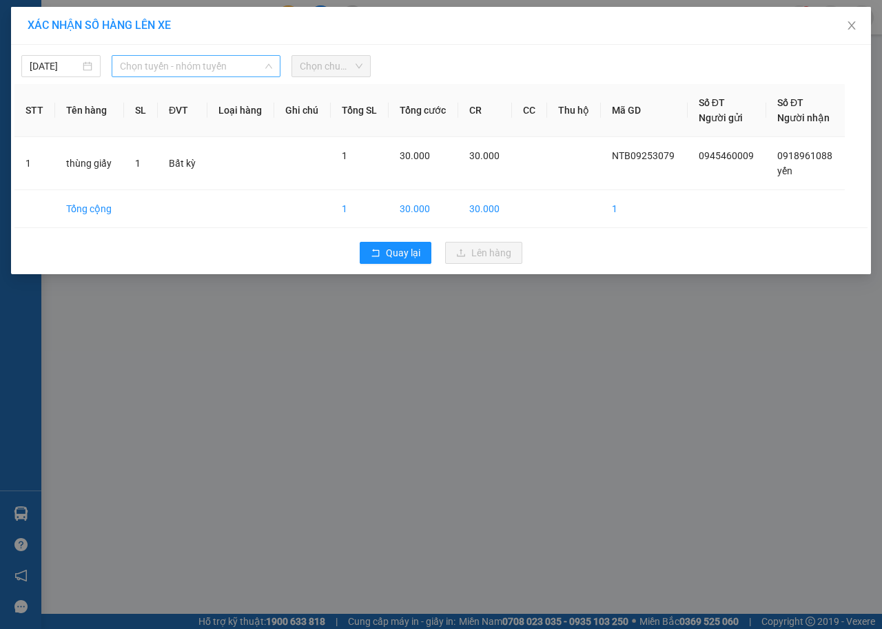
click at [196, 60] on span "Chọn tuyến - nhóm tuyến" at bounding box center [196, 66] width 152 height 21
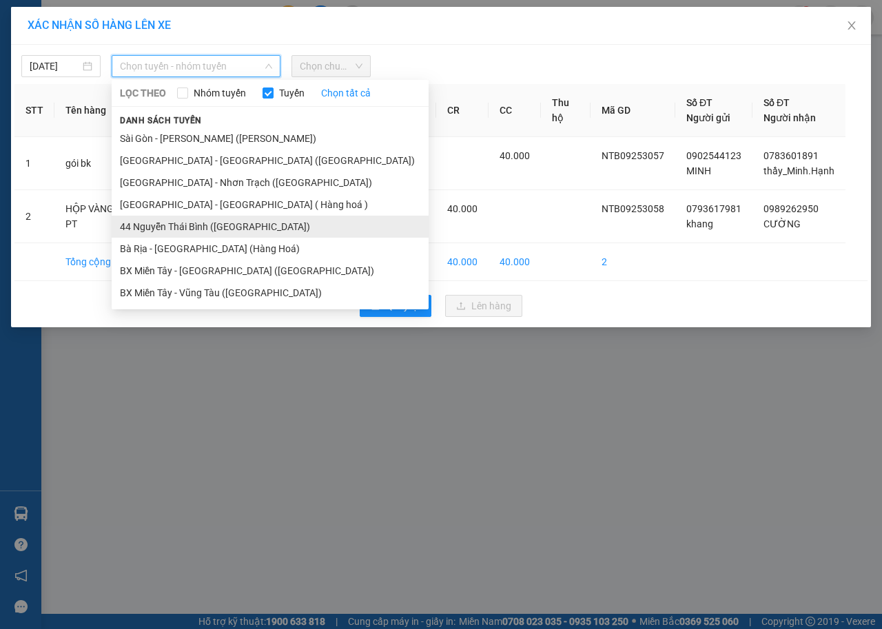
click at [159, 228] on li "44 [PERSON_NAME] Thái [PERSON_NAME] ([GEOGRAPHIC_DATA])" at bounding box center [270, 227] width 317 height 22
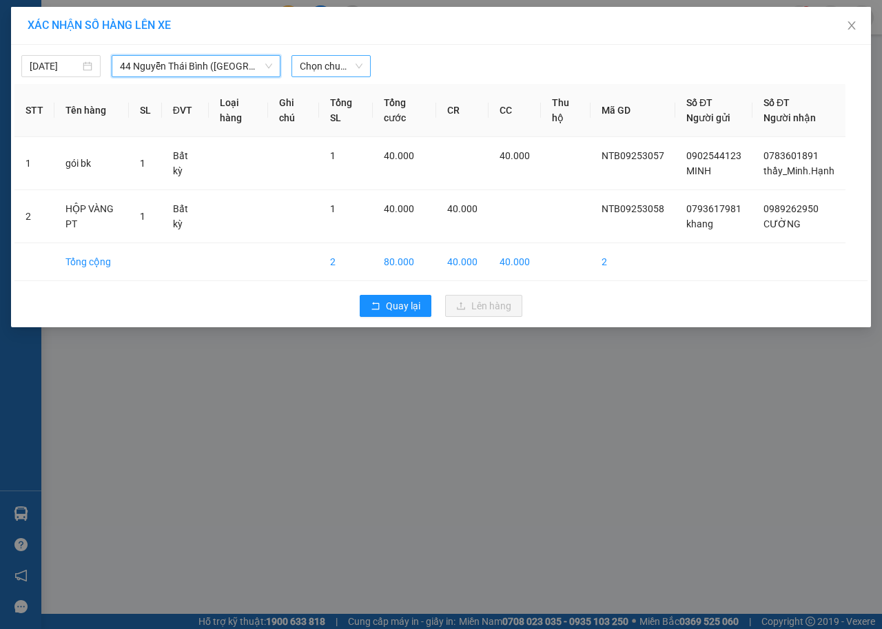
click at [321, 63] on span "Chọn chuyến" at bounding box center [331, 66] width 63 height 21
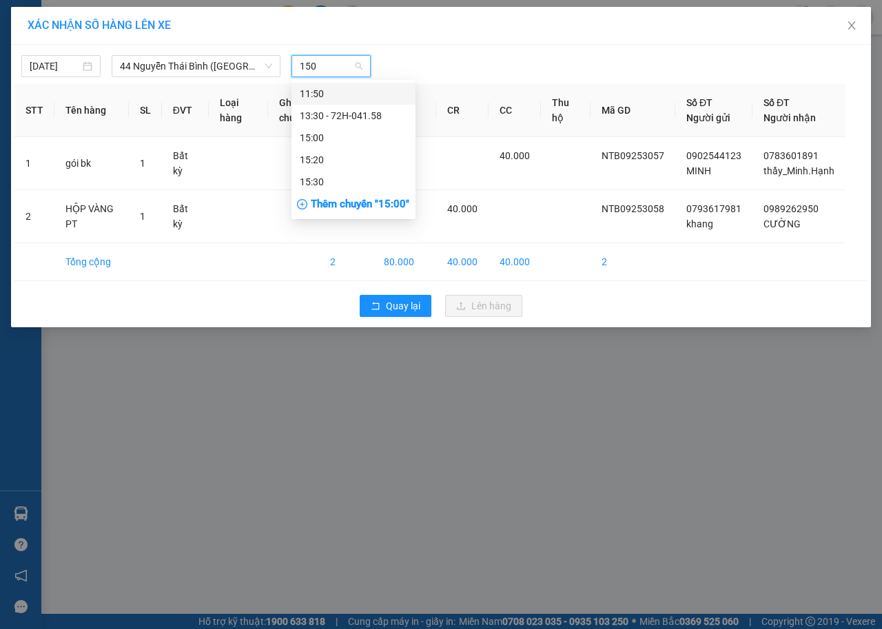
type input "1500"
click at [299, 92] on div "15:00" at bounding box center [353, 94] width 124 height 22
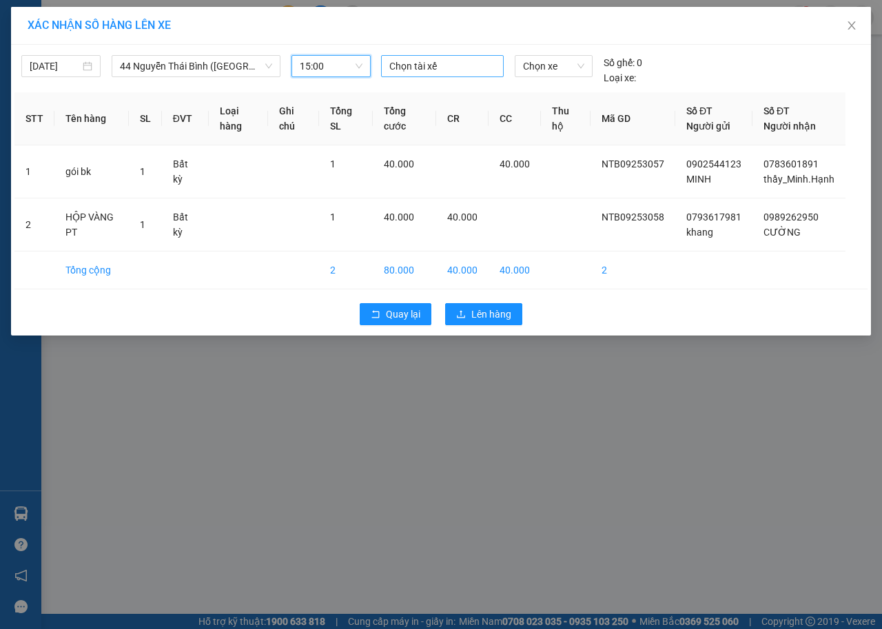
click at [478, 61] on div at bounding box center [442, 66] width 116 height 17
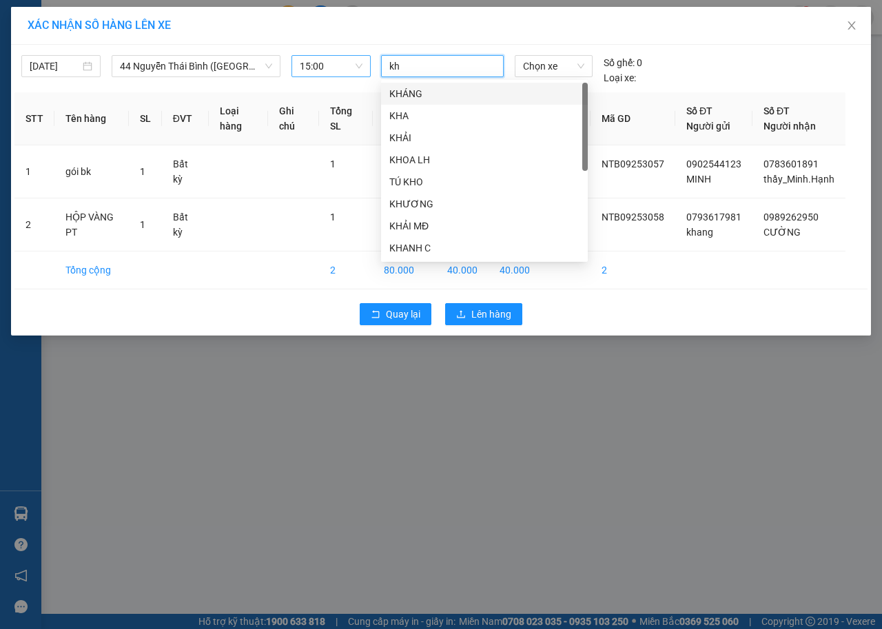
type input "kho"
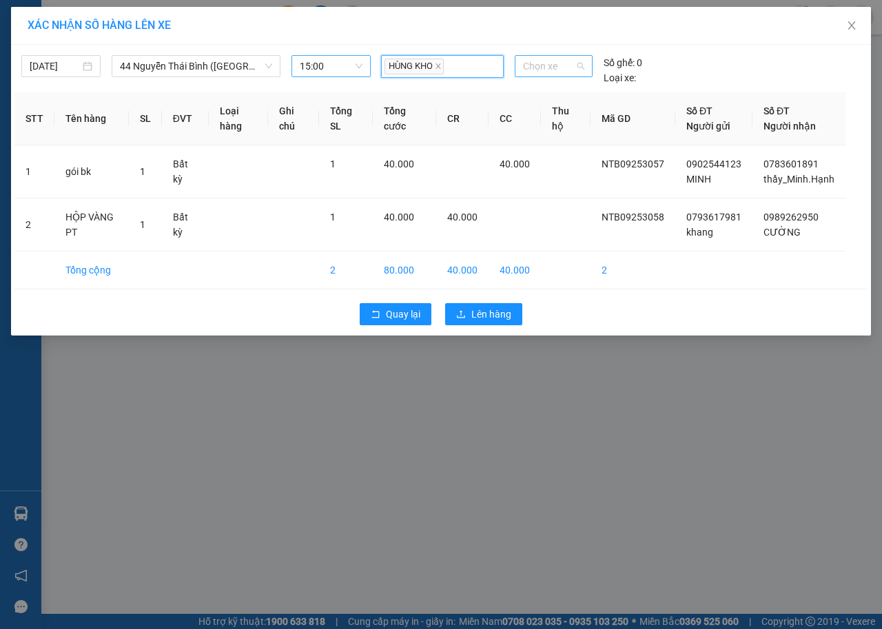
click at [538, 61] on span "Chọn xe" at bounding box center [553, 66] width 61 height 21
type input "00087"
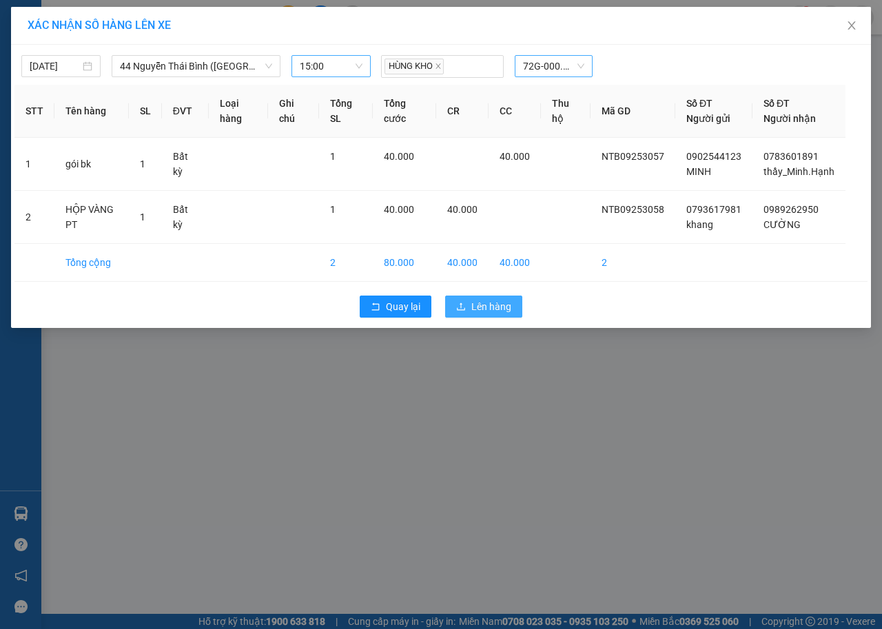
click at [495, 311] on span "Lên hàng" at bounding box center [491, 306] width 40 height 15
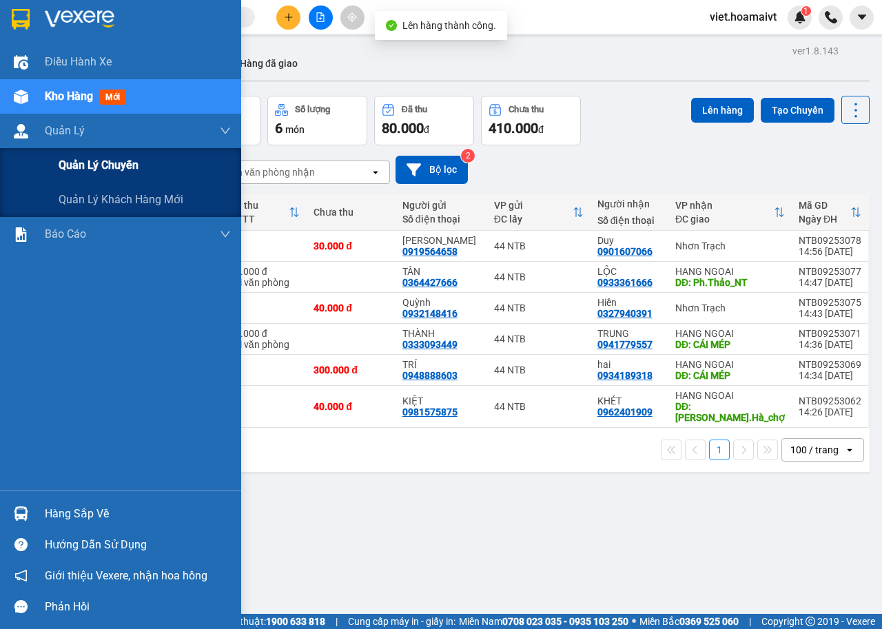
click at [108, 165] on input "[DATE] – [DATE]" at bounding box center [129, 172] width 150 height 22
click at [94, 166] on span "Quản lý chuyến" at bounding box center [99, 164] width 80 height 17
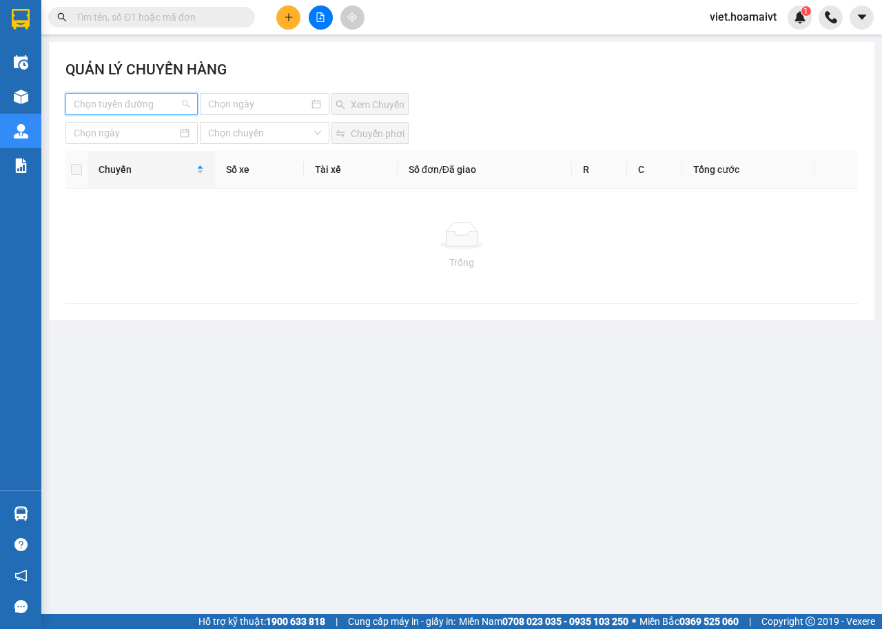
click at [133, 103] on input "search" at bounding box center [127, 104] width 106 height 21
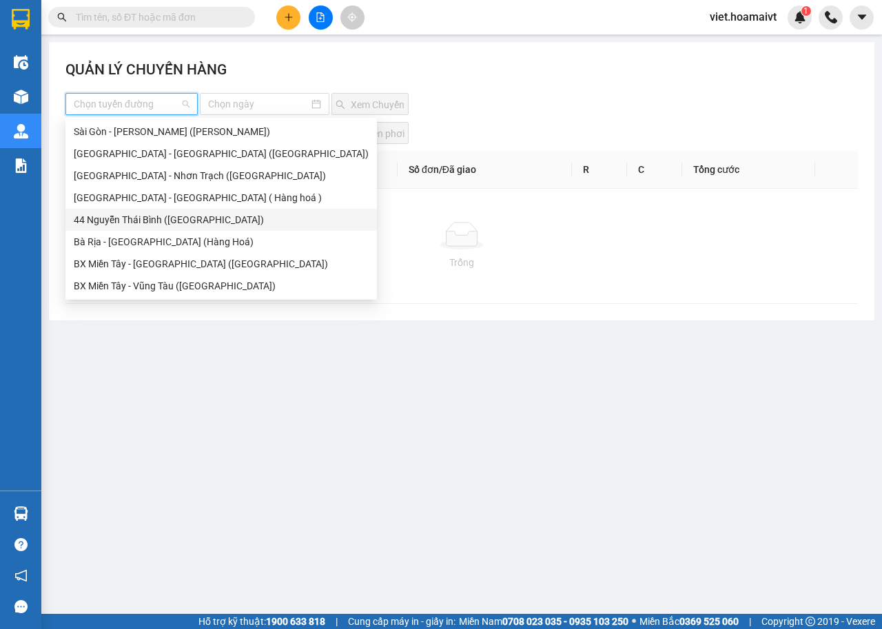
click at [127, 215] on div "44 [PERSON_NAME] Thái [PERSON_NAME] ([GEOGRAPHIC_DATA])" at bounding box center [221, 219] width 295 height 15
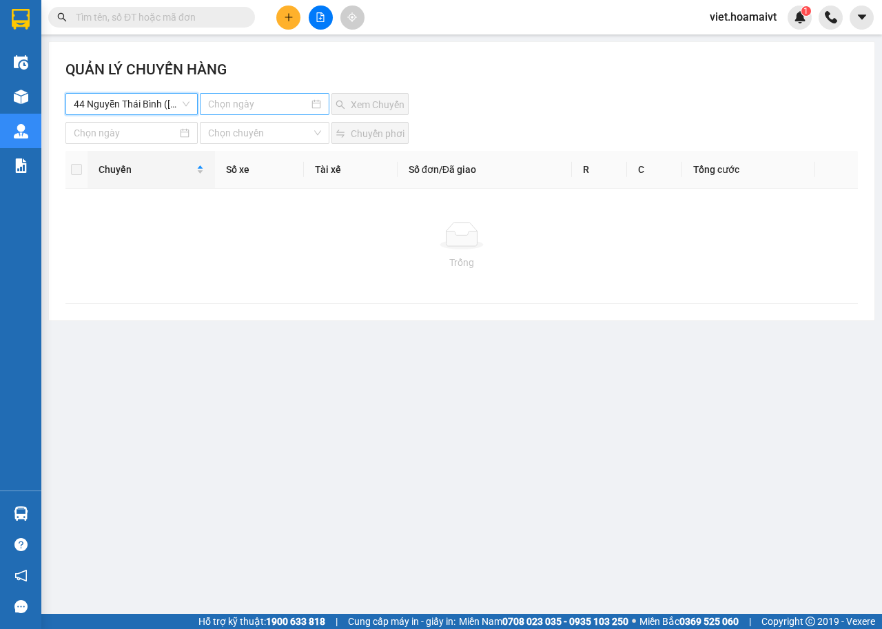
click at [260, 97] on input at bounding box center [258, 103] width 101 height 15
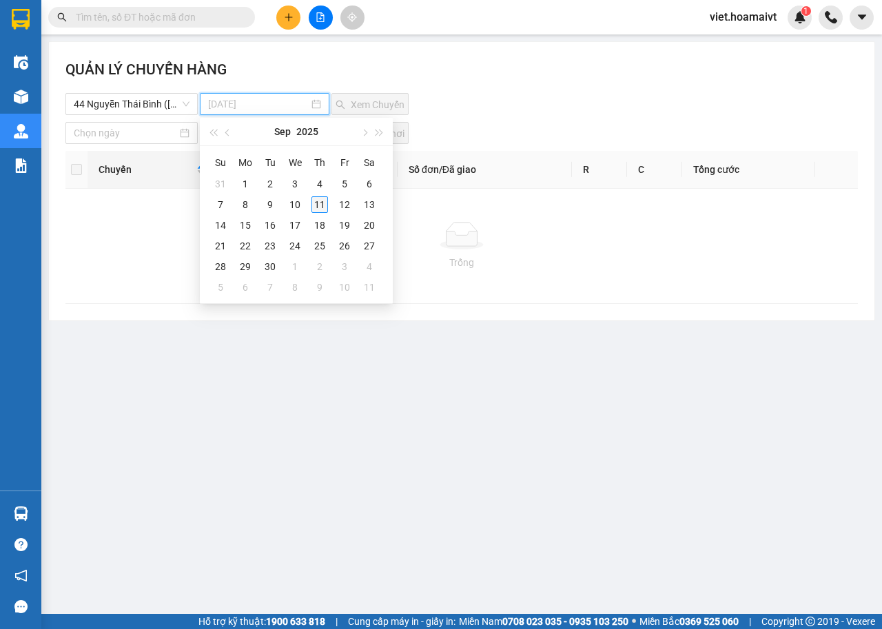
type input "11-09-2025"
click at [316, 201] on div "11" at bounding box center [319, 204] width 17 height 17
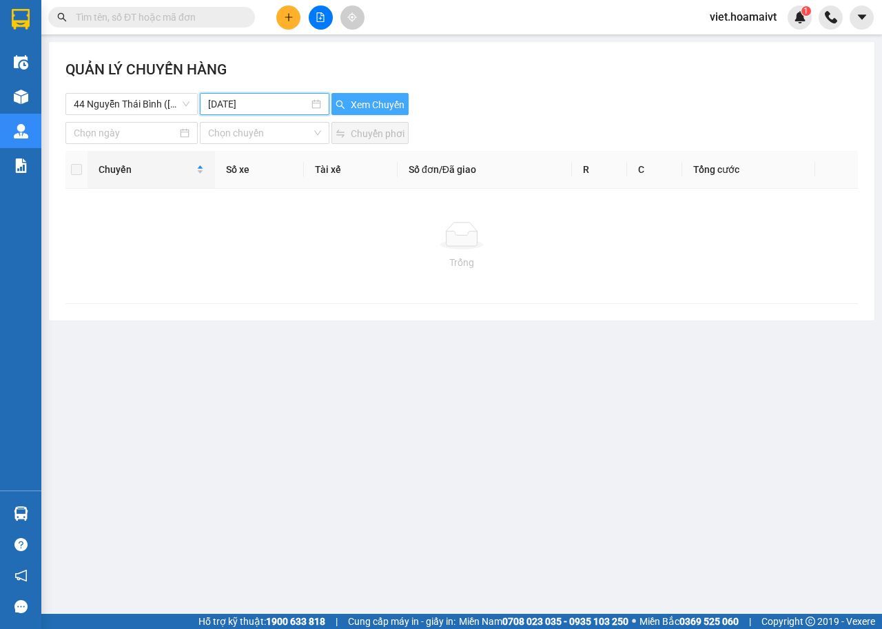
click at [362, 105] on span "Xem Chuyến" at bounding box center [378, 104] width 54 height 15
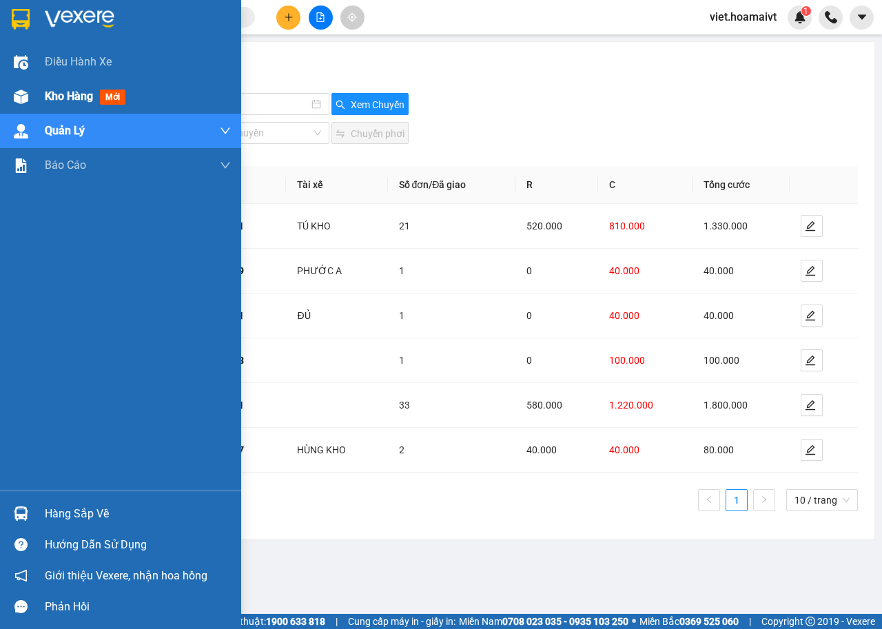
click at [124, 92] on span "mới" at bounding box center [112, 97] width 25 height 15
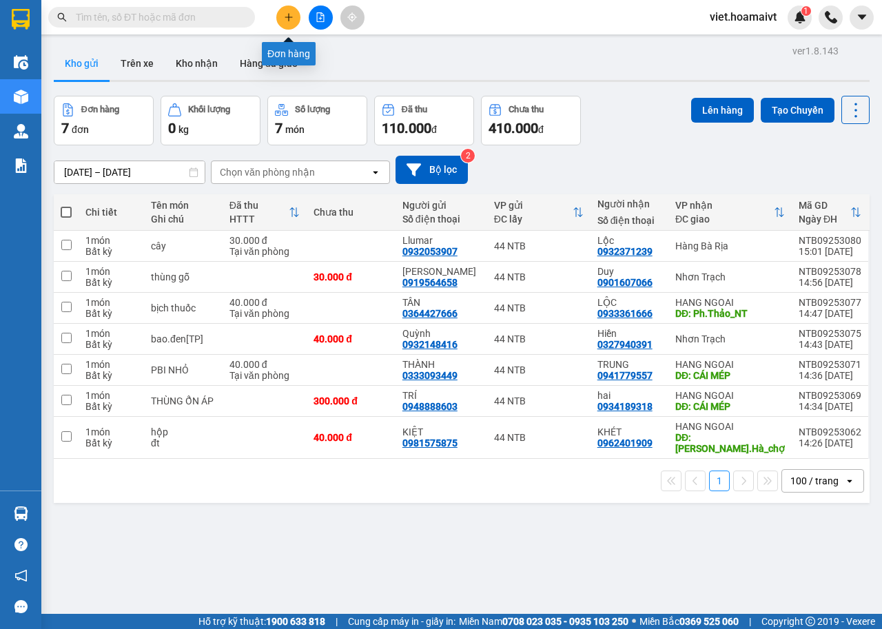
click at [286, 19] on icon "plus" at bounding box center [289, 17] width 10 height 10
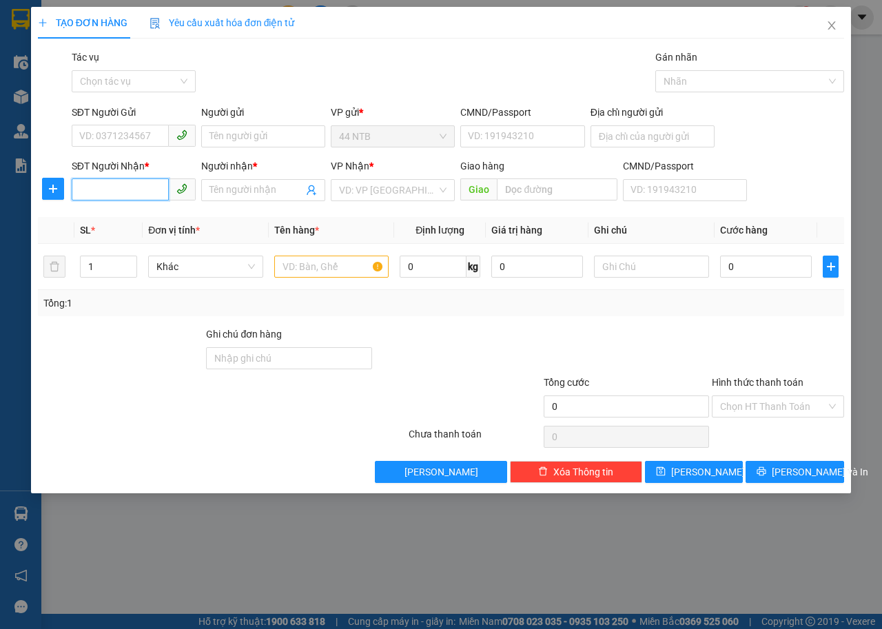
click at [130, 186] on input "SĐT Người Nhận *" at bounding box center [120, 189] width 97 height 22
drag, startPoint x: 110, startPoint y: 198, endPoint x: 48, endPoint y: 196, distance: 62.0
click at [48, 196] on div "SĐT Người Nhận * 0283838608 0283838608 Người nhận * Tên người nhận VP Nhận * VD…" at bounding box center [441, 182] width 809 height 48
click at [114, 220] on div "02543838608 - Phong" at bounding box center [133, 217] width 107 height 15
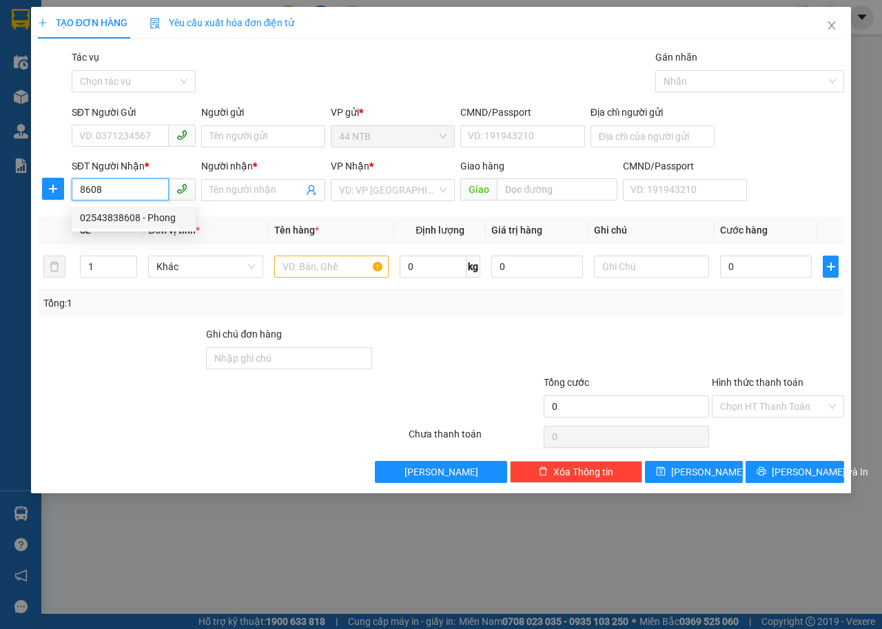
type input "02543838608"
type input "Phong"
type input "02543838608"
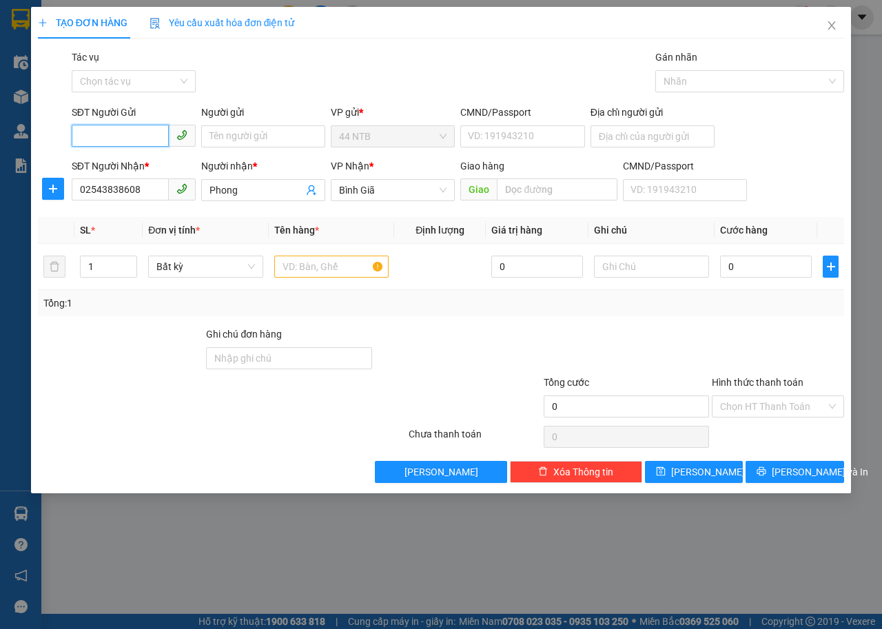
click at [138, 134] on input "SĐT Người Gửi" at bounding box center [120, 136] width 97 height 22
click at [137, 165] on div "0962692698 - Bá" at bounding box center [148, 163] width 136 height 15
type input "0962692698"
type input "Bá"
type input "079096008151"
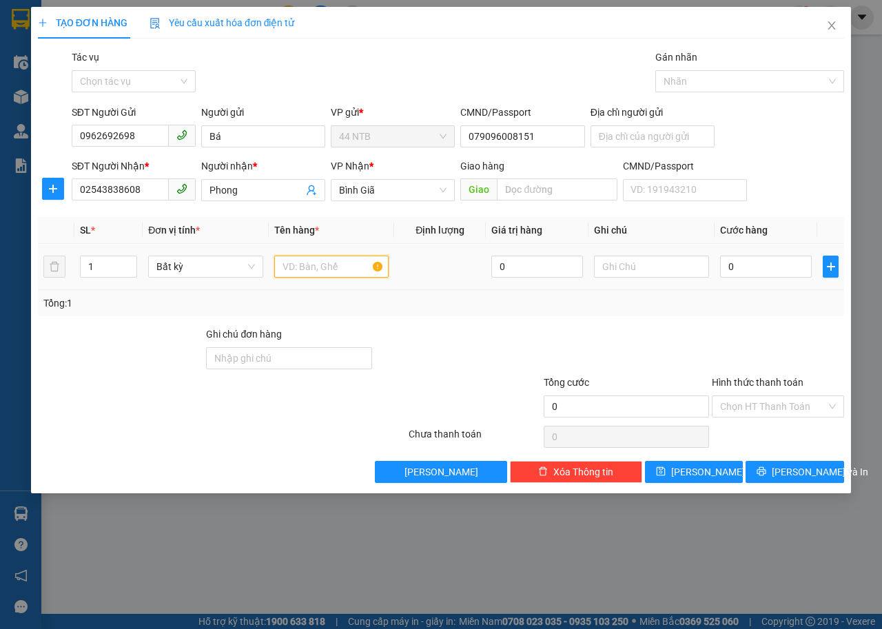
click at [311, 273] on input "text" at bounding box center [331, 267] width 115 height 22
type input "thùng"
click at [730, 265] on input "0" at bounding box center [766, 267] width 92 height 22
type input "5"
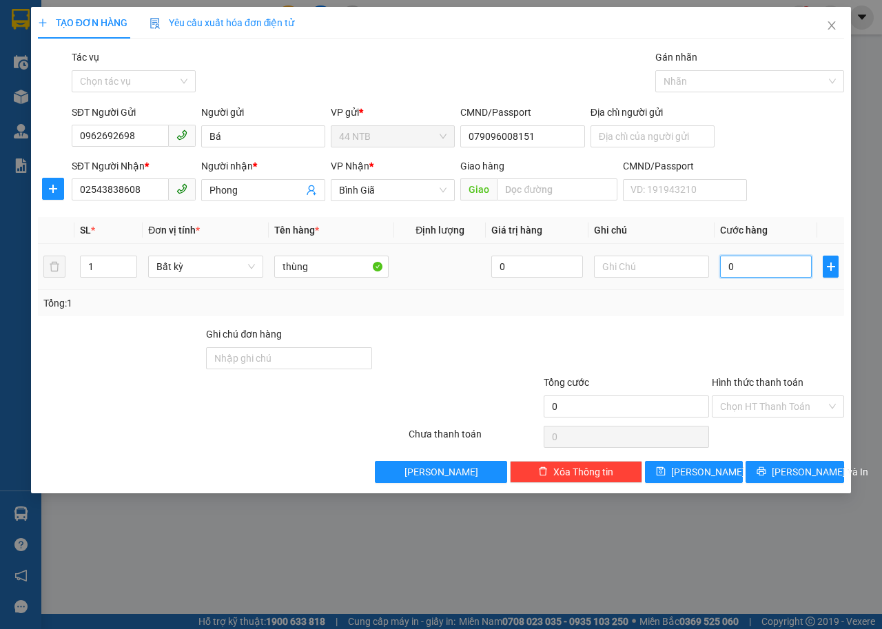
type input "5"
type input "50"
type input "50.000"
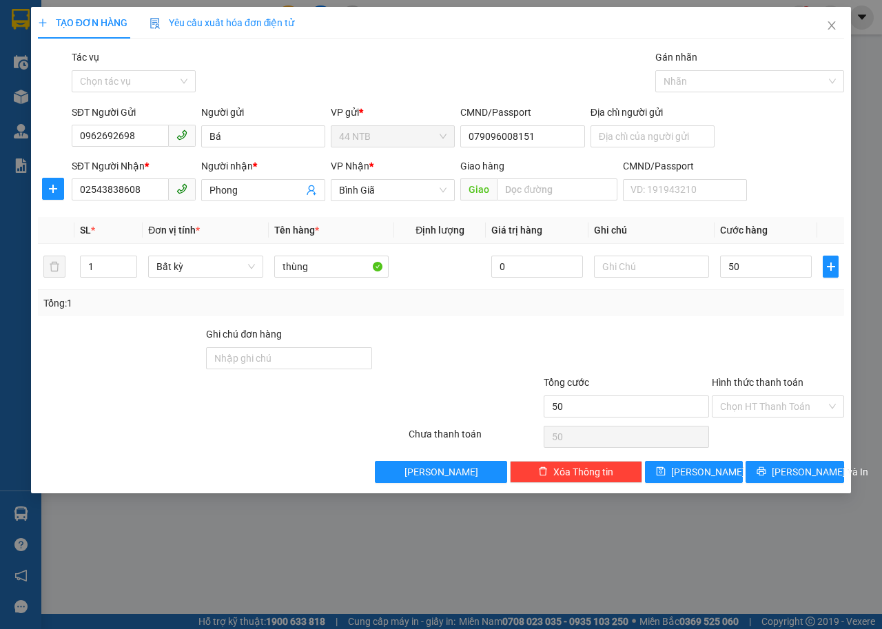
type input "50.000"
click at [824, 487] on div "TẠO ĐƠN HÀNG Yêu cầu xuất hóa đơn điện tử Transit Pickup Surcharge Ids Transit …" at bounding box center [441, 250] width 820 height 486
click at [822, 464] on button "Lưu và In" at bounding box center [795, 472] width 99 height 22
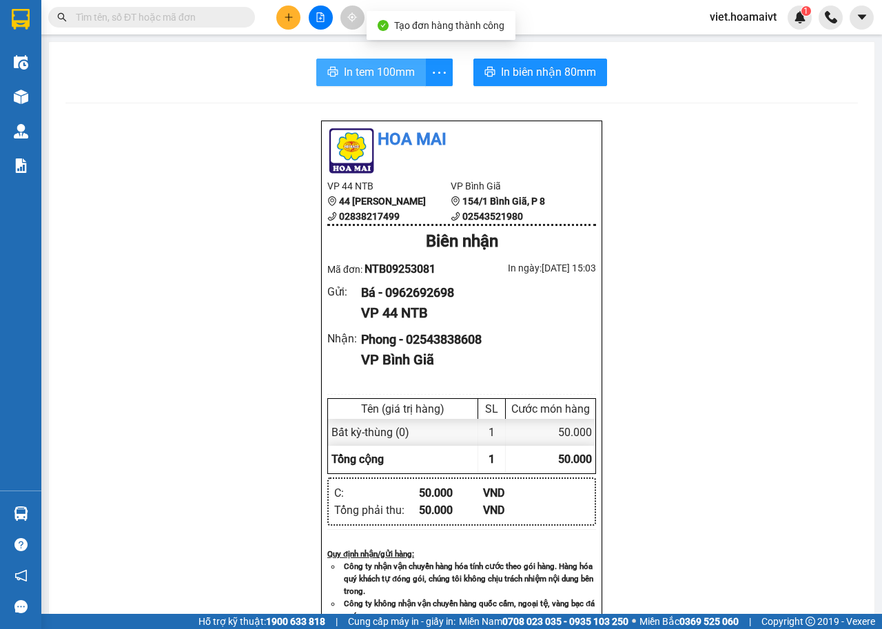
click at [362, 61] on button "In tem 100mm" at bounding box center [371, 73] width 110 height 28
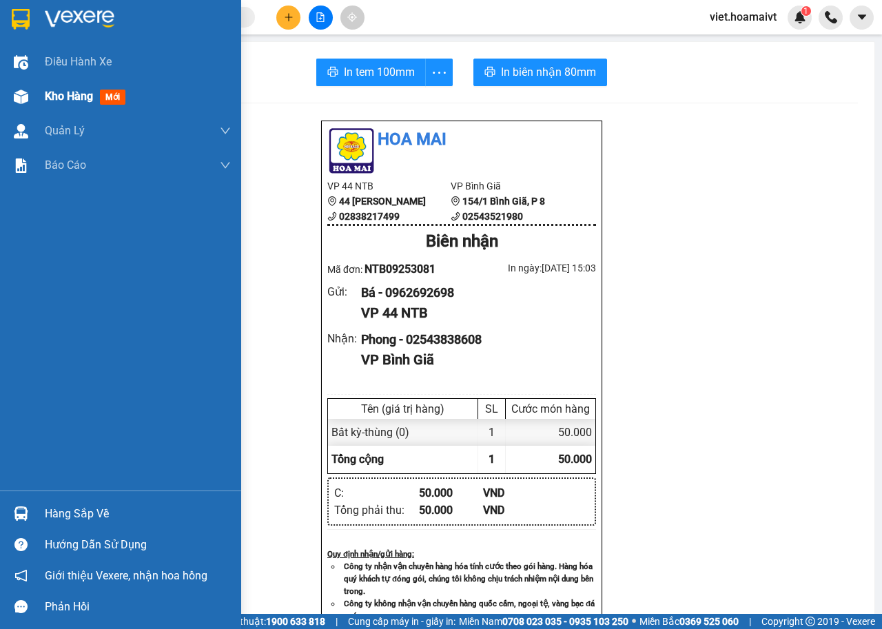
click at [39, 93] on div "Kho hàng mới" at bounding box center [120, 96] width 241 height 34
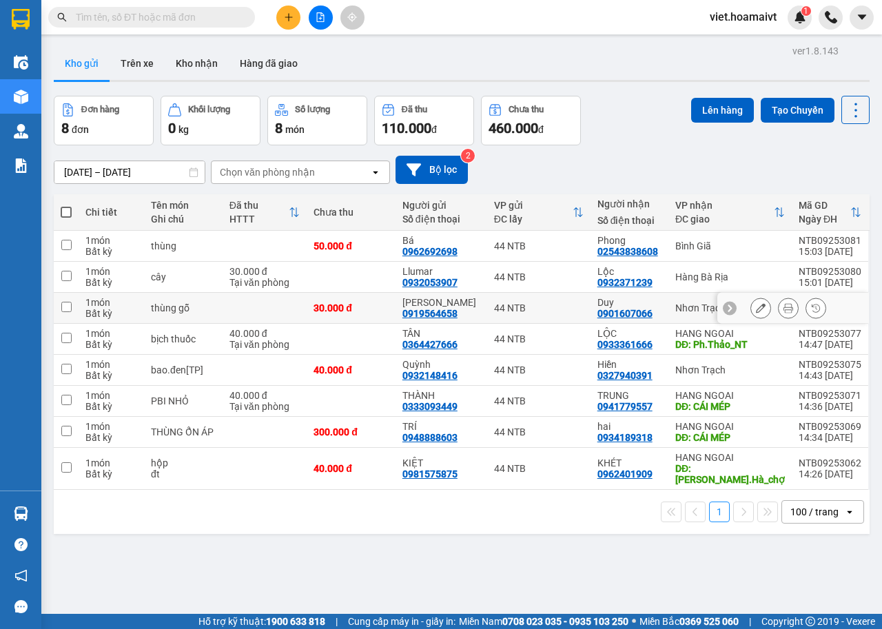
click at [300, 307] on td at bounding box center [265, 308] width 84 height 31
checkbox input "true"
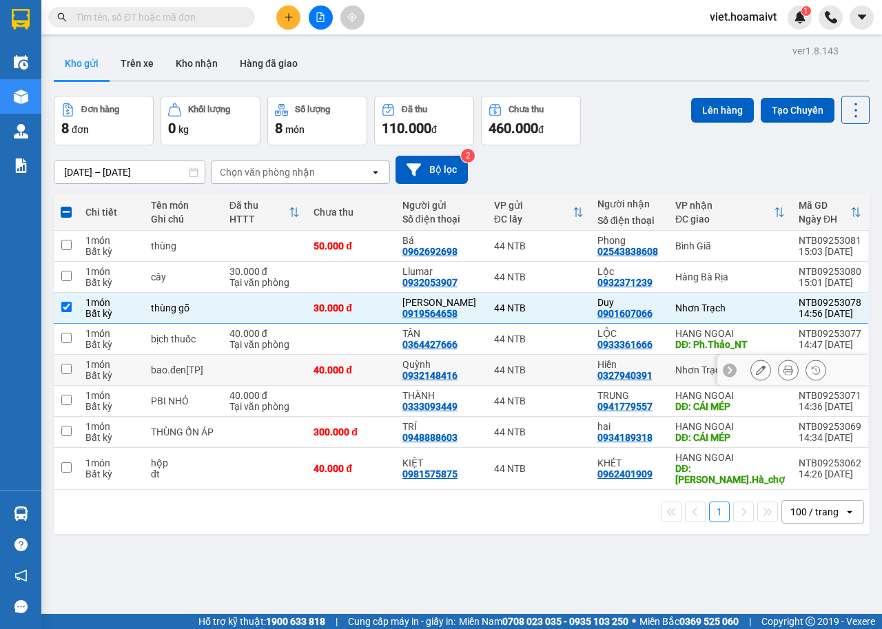
click at [307, 373] on td at bounding box center [265, 370] width 84 height 31
checkbox input "true"
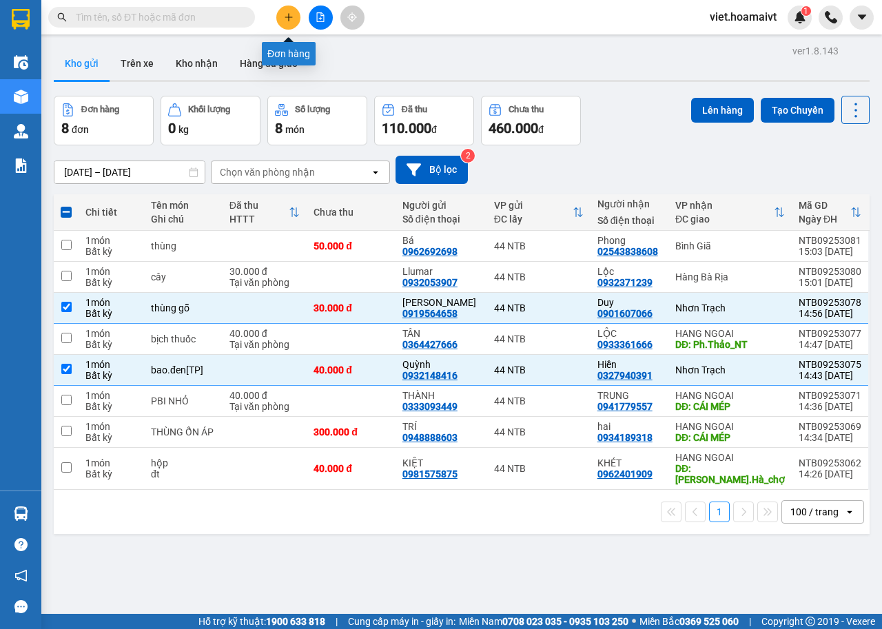
click at [291, 23] on button at bounding box center [288, 18] width 24 height 24
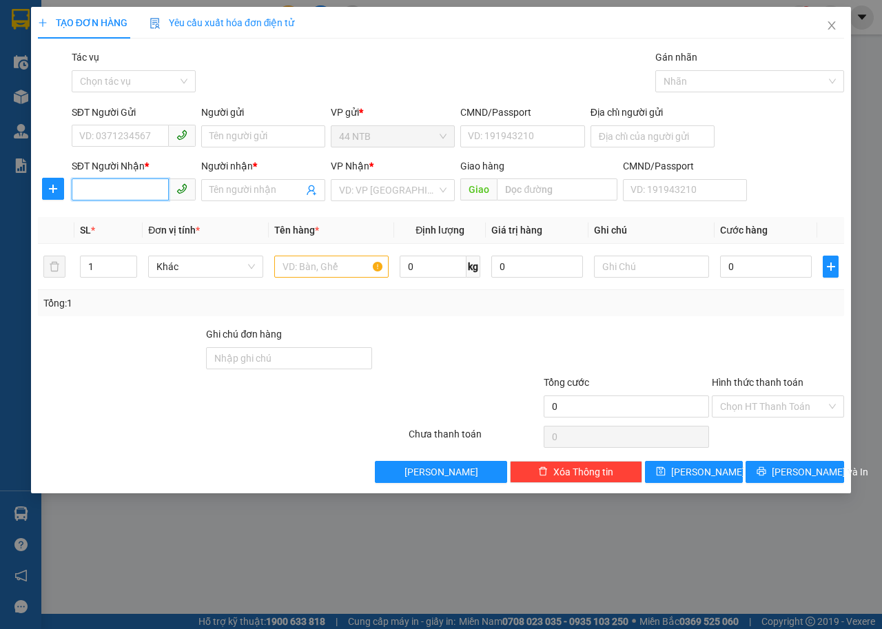
click at [125, 187] on input "SĐT Người Nhận *" at bounding box center [120, 189] width 97 height 22
type input "0799649837"
click at [145, 215] on div "0799649837 - nam" at bounding box center [133, 217] width 107 height 15
type input "nam"
type input "0799649837"
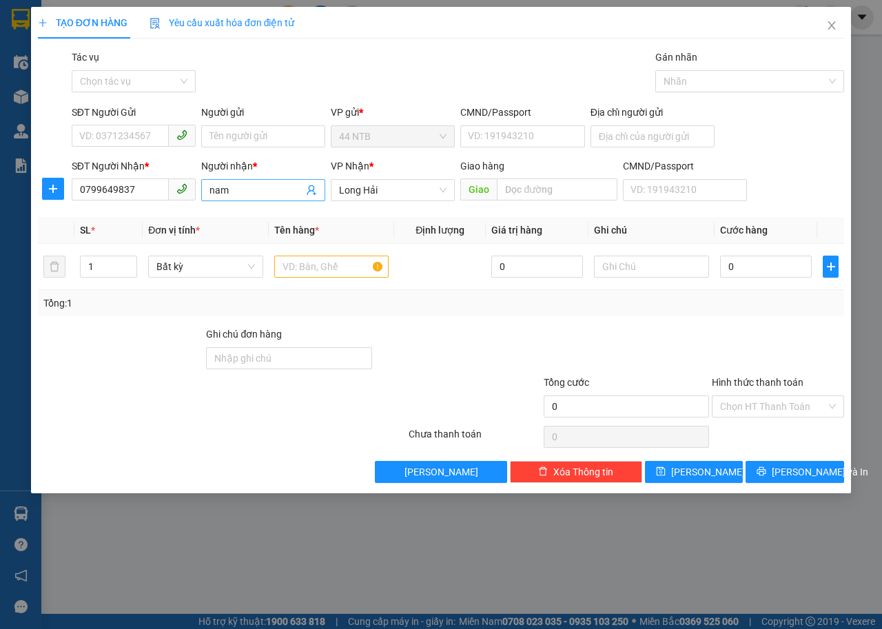
click at [213, 191] on input "nam" at bounding box center [256, 190] width 94 height 15
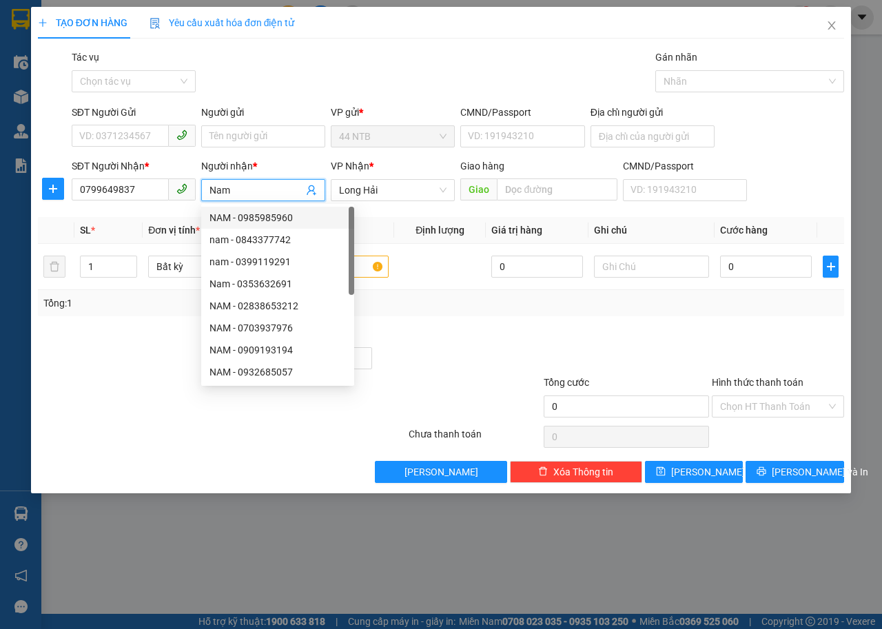
type input "Nam"
click at [513, 356] on div at bounding box center [457, 351] width 169 height 48
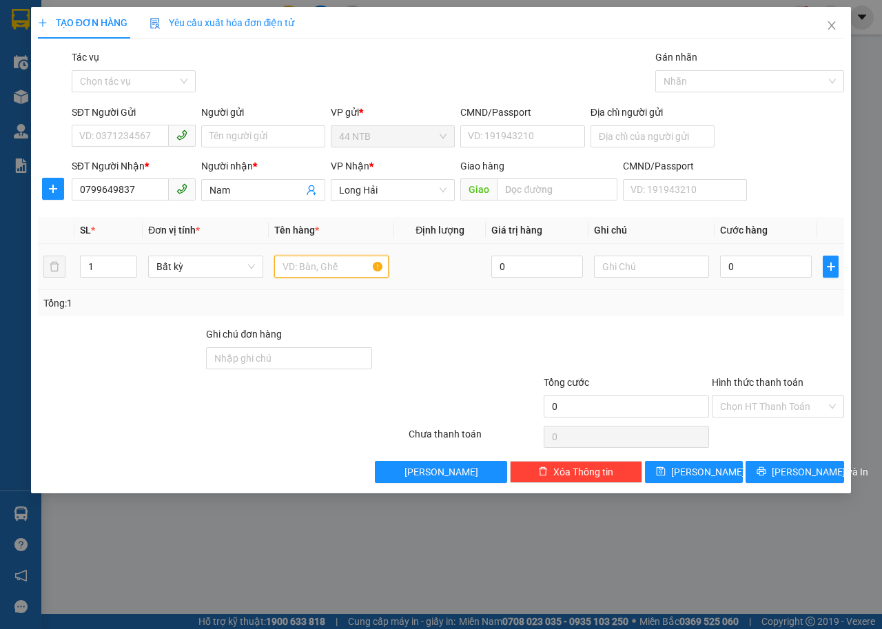
click at [337, 269] on input "text" at bounding box center [331, 267] width 115 height 22
type input "thùng.xanh[h.sơ]"
click at [752, 263] on input "0" at bounding box center [766, 267] width 92 height 22
type input "3"
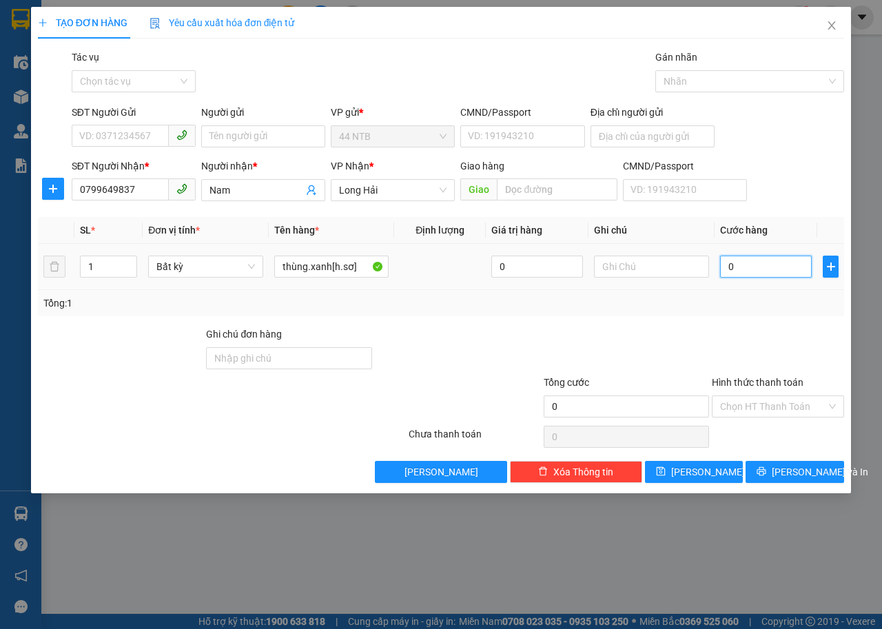
type input "3"
type input "30"
type input "30.000"
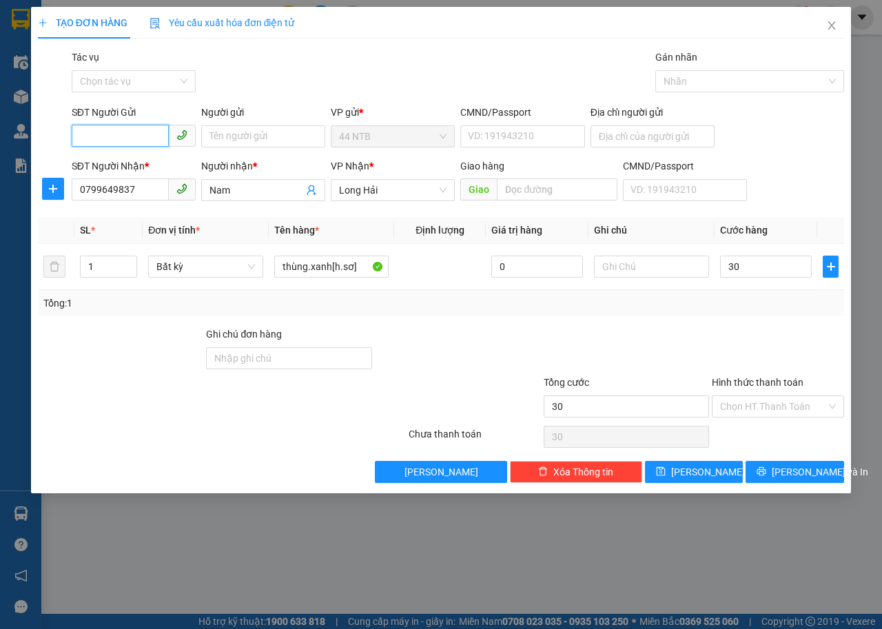
type input "30.000"
click at [133, 139] on input "SĐT Người Gửi" at bounding box center [120, 136] width 97 height 22
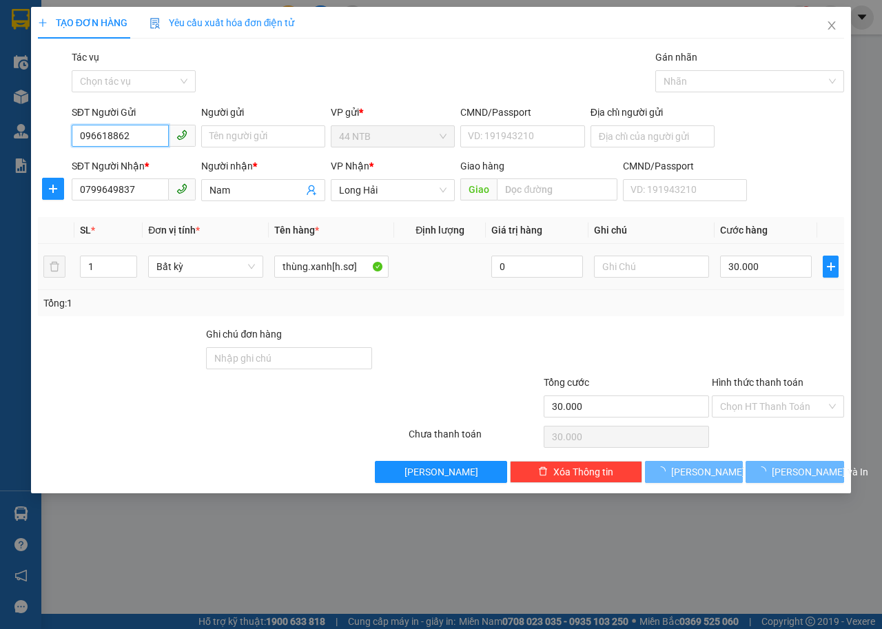
type input "0966188622"
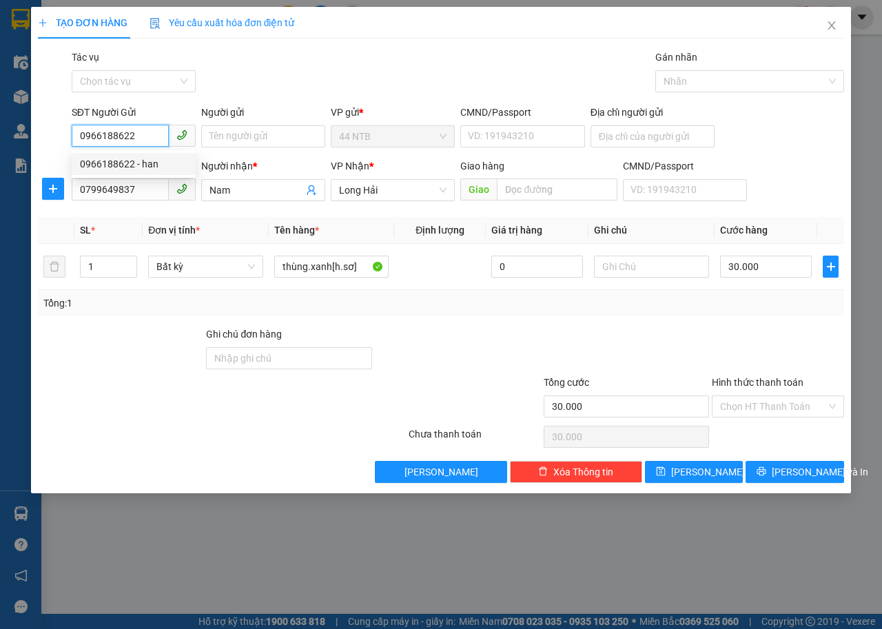
click at [157, 167] on div "0966188622 - han" at bounding box center [133, 163] width 107 height 15
type input "han"
type input "079083038688"
type input "0966188622"
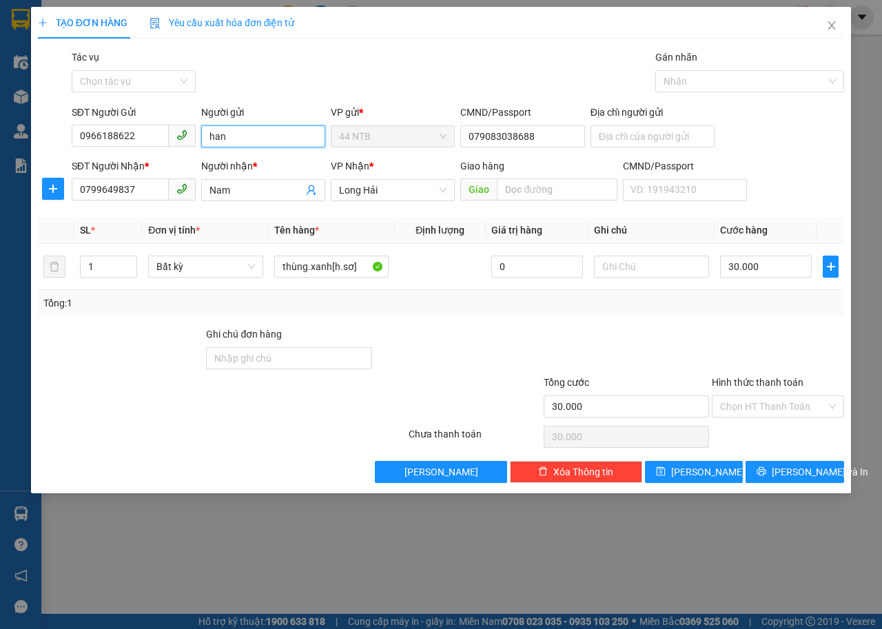
drag, startPoint x: 232, startPoint y: 134, endPoint x: 176, endPoint y: 149, distance: 57.8
click at [176, 149] on div "SĐT Người Gửi 0966188622 Người gửi han VP gửi * 44 NTB CMND/Passport 0790830386…" at bounding box center [458, 129] width 778 height 48
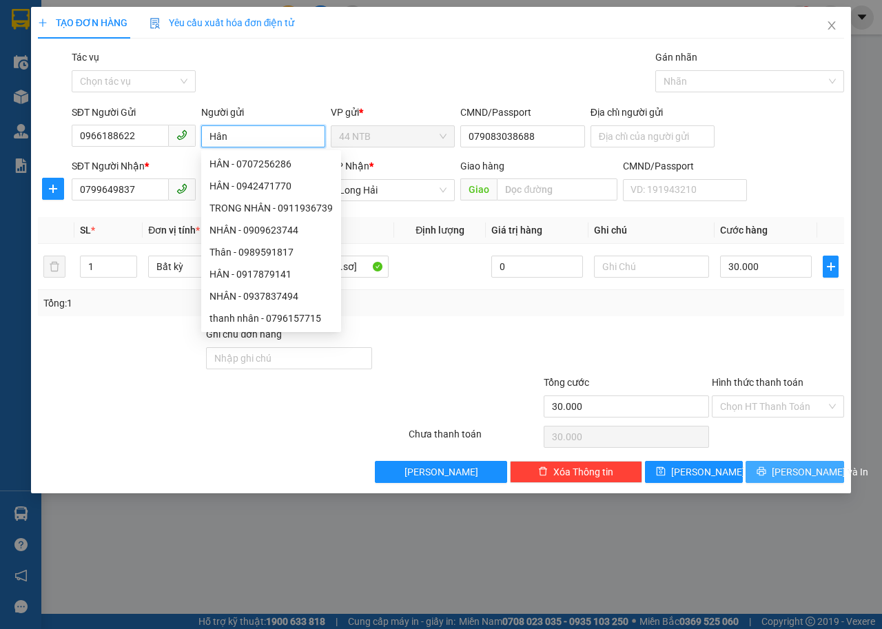
type input "Hân"
click at [799, 475] on span "Lưu và In" at bounding box center [820, 471] width 96 height 15
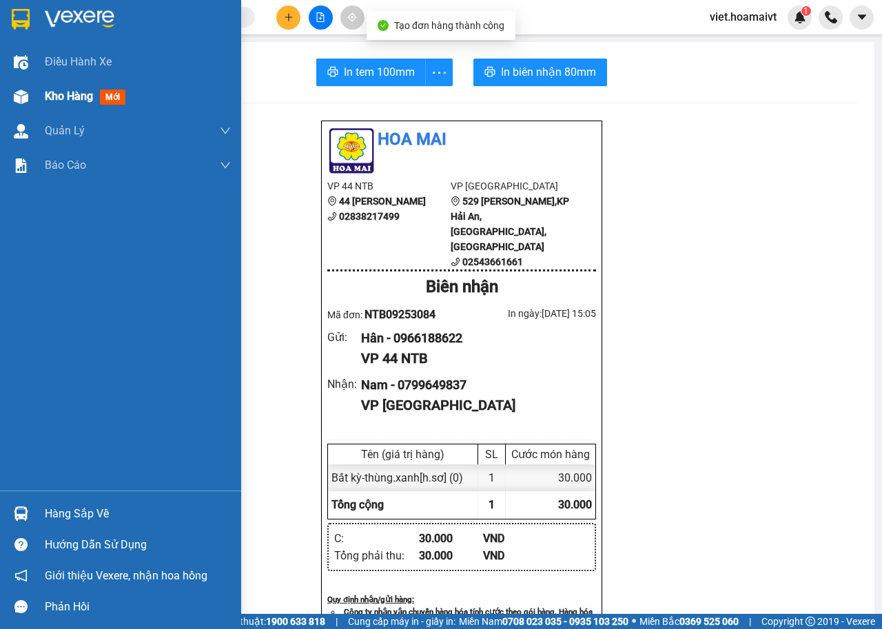
click at [50, 94] on span "Kho hàng" at bounding box center [69, 96] width 48 height 13
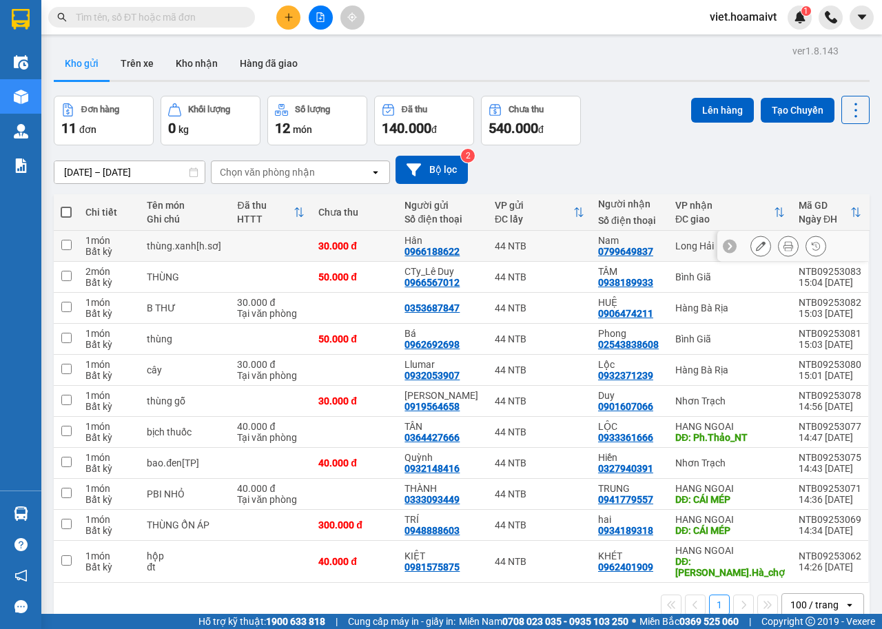
click at [756, 251] on icon at bounding box center [761, 246] width 10 height 10
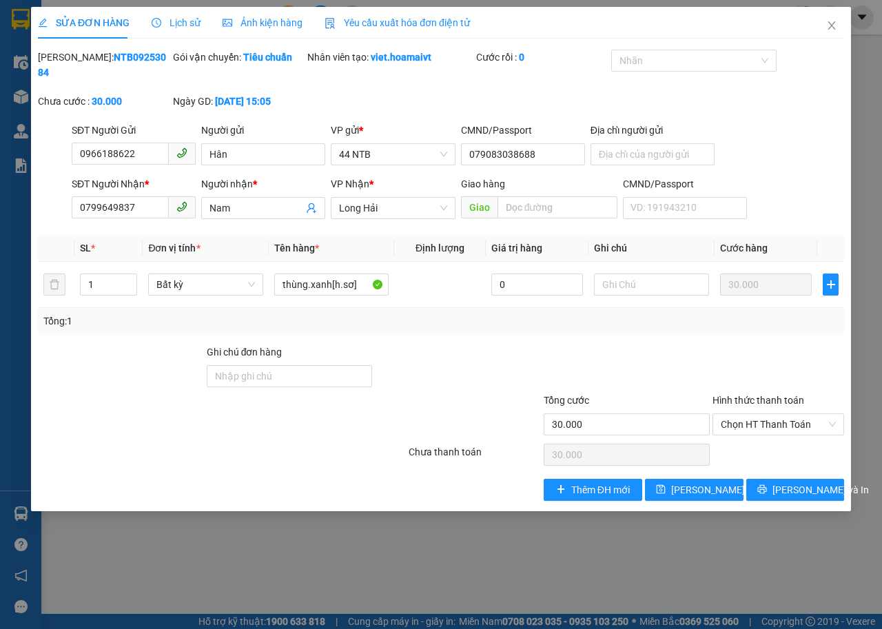
type input "0966188622"
type input "Hân"
type input "079083038688"
type input "0799649837"
type input "Nam"
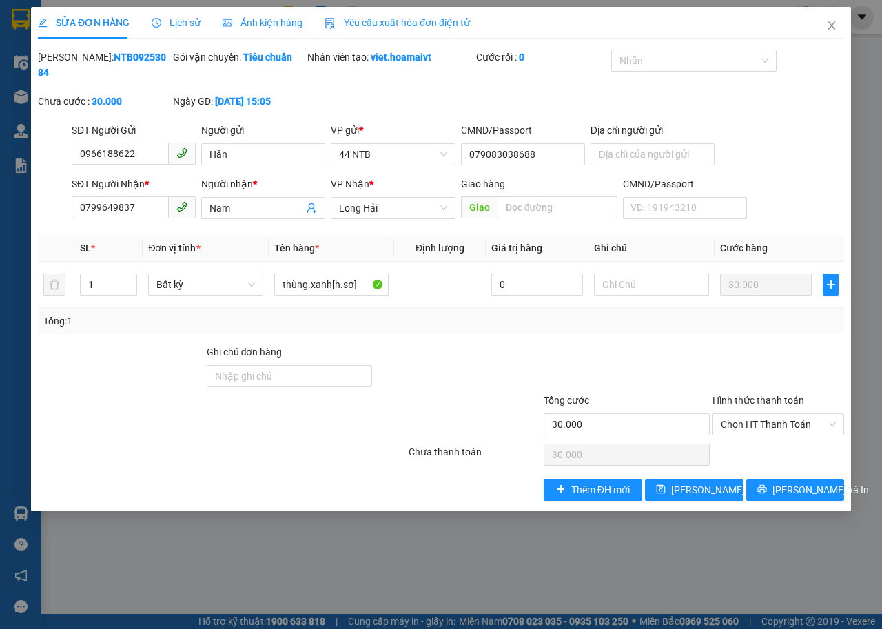
type input "30.000"
click at [766, 424] on span "Chọn HT Thanh Toán" at bounding box center [778, 424] width 116 height 21
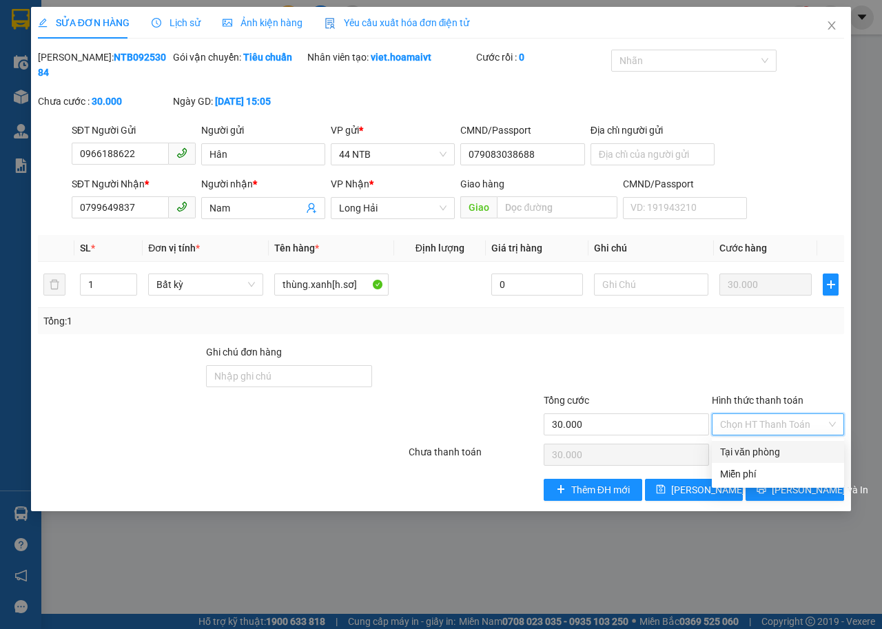
click at [757, 451] on div "Tại văn phòng" at bounding box center [778, 451] width 116 height 15
type input "0"
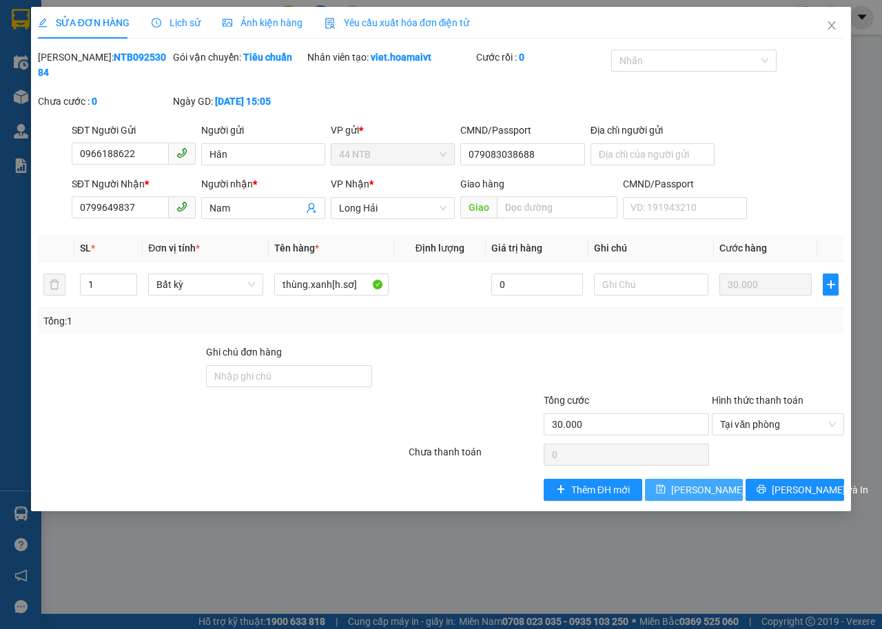
click at [712, 491] on span "Lưu thay đổi" at bounding box center [726, 489] width 110 height 15
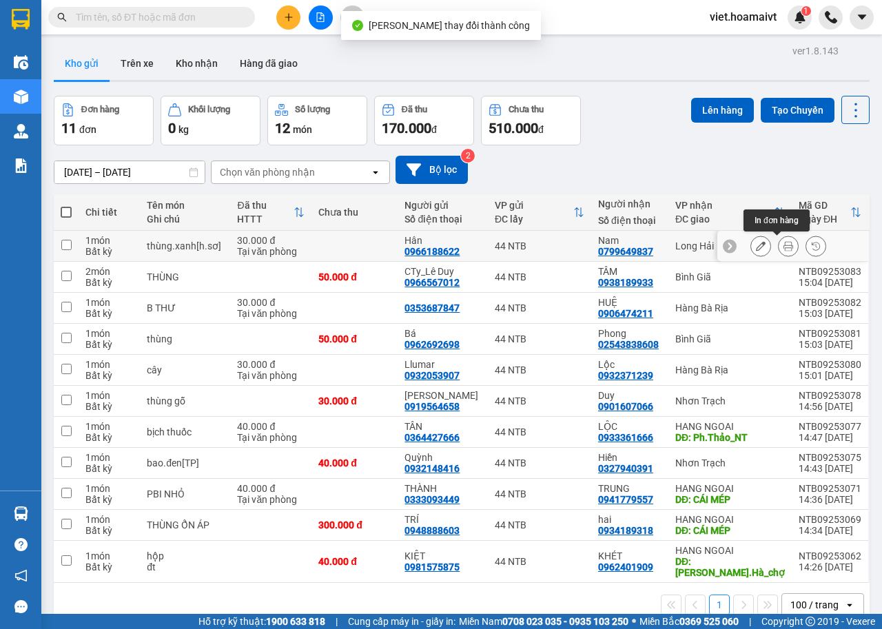
click at [783, 246] on icon at bounding box center [788, 246] width 10 height 10
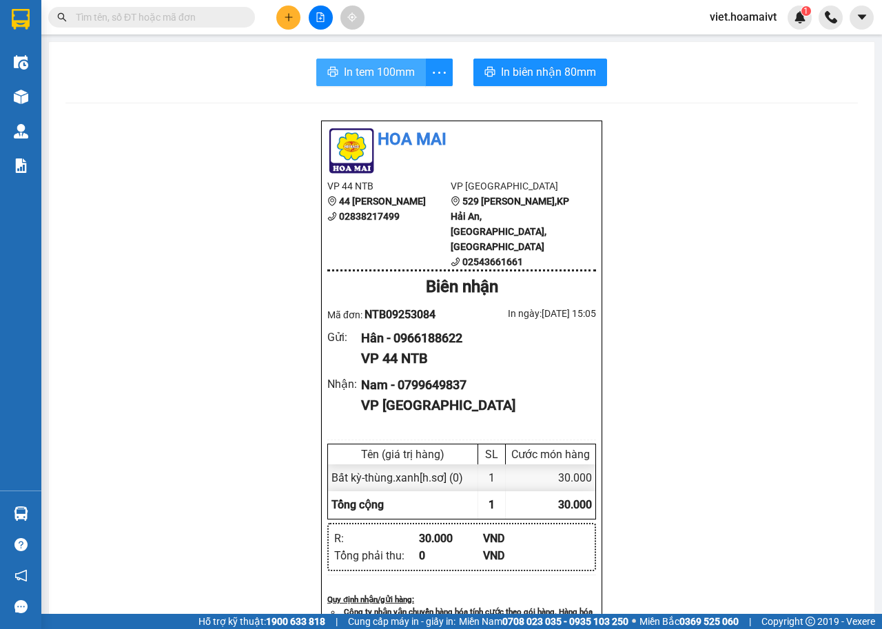
click at [368, 77] on span "In tem 100mm" at bounding box center [379, 71] width 71 height 17
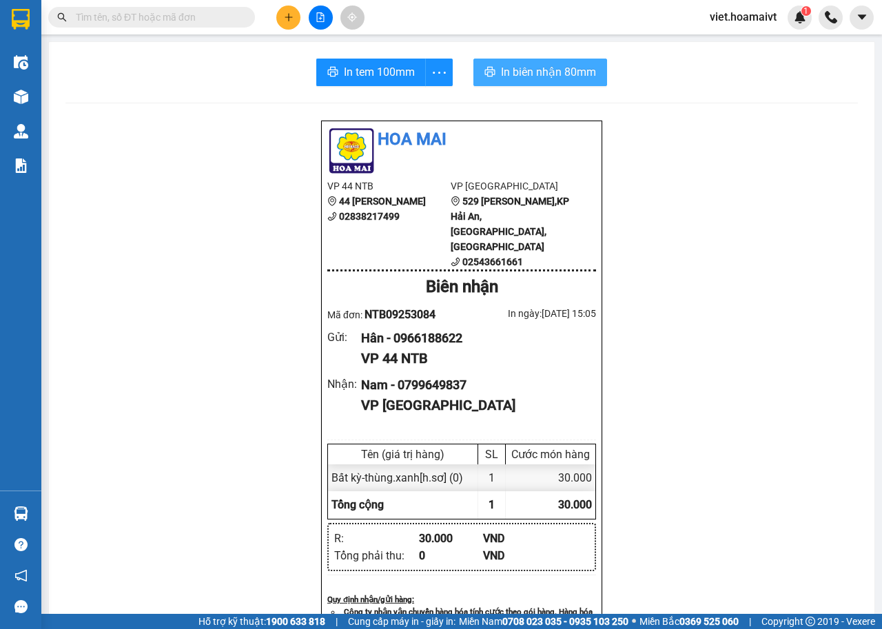
click at [544, 70] on span "In biên nhận 80mm" at bounding box center [548, 71] width 95 height 17
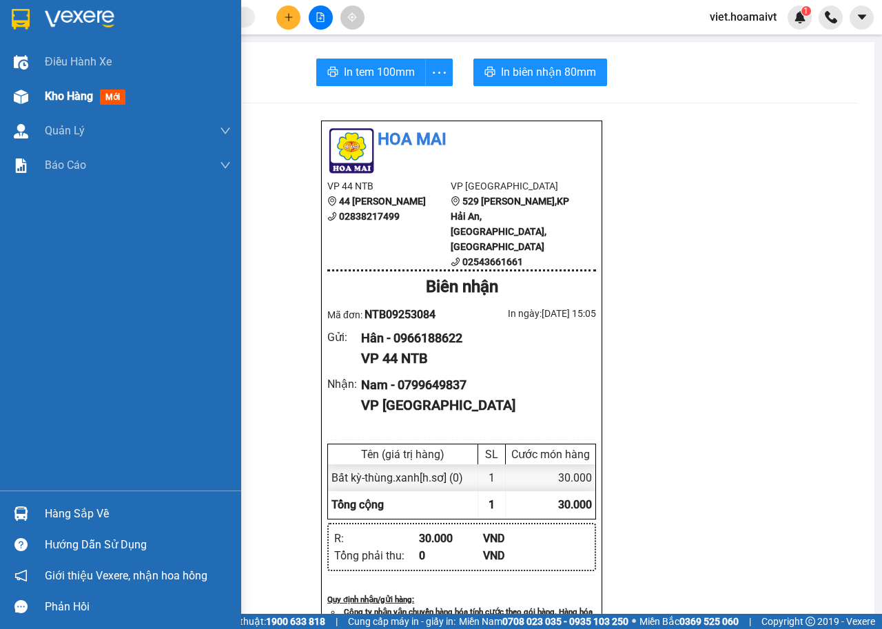
click at [69, 101] on span "Kho hàng" at bounding box center [69, 96] width 48 height 13
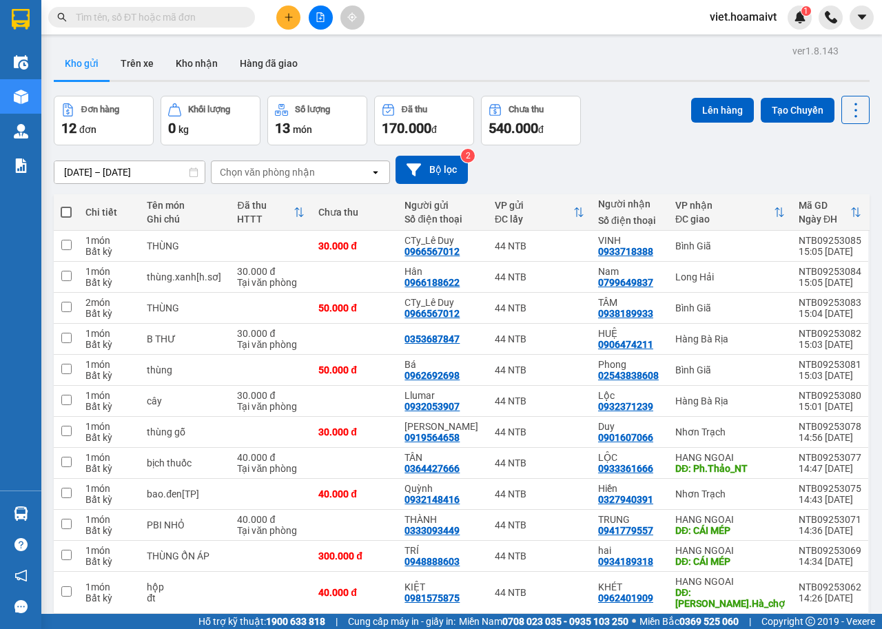
click at [337, 172] on div "Chọn văn phòng nhận" at bounding box center [291, 172] width 158 height 22
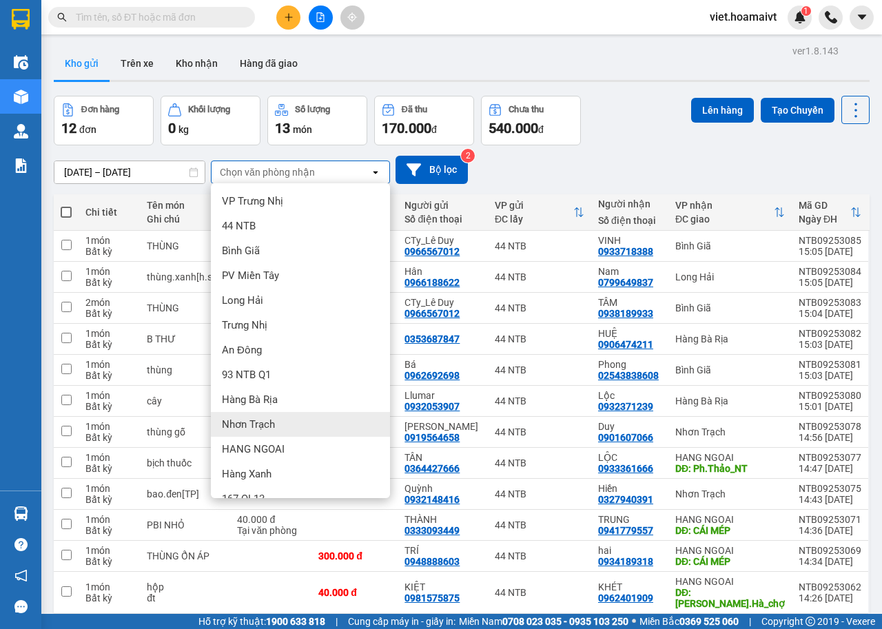
click at [305, 433] on div "Nhơn Trạch" at bounding box center [300, 424] width 179 height 25
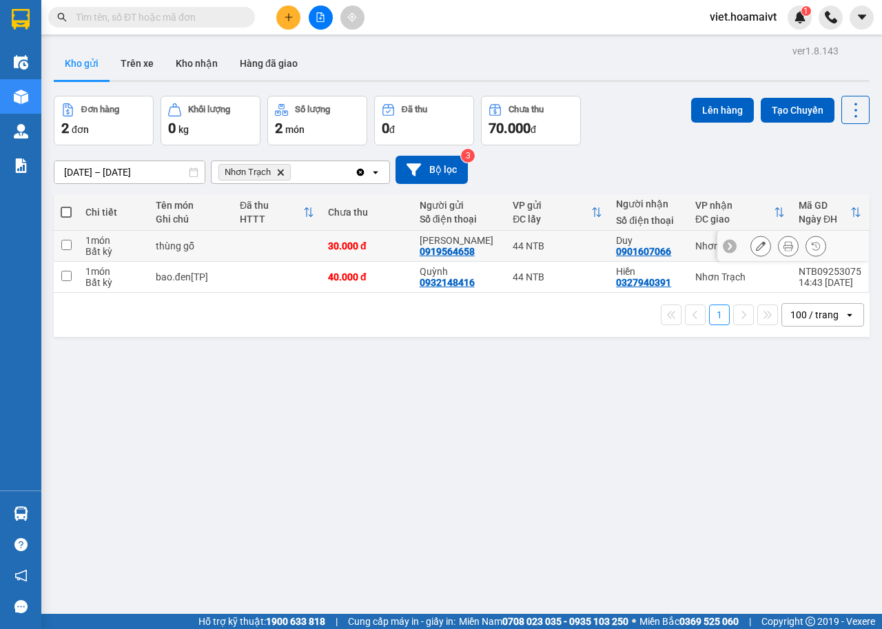
click at [221, 255] on td "thùng gỗ" at bounding box center [191, 246] width 84 height 31
checkbox input "true"
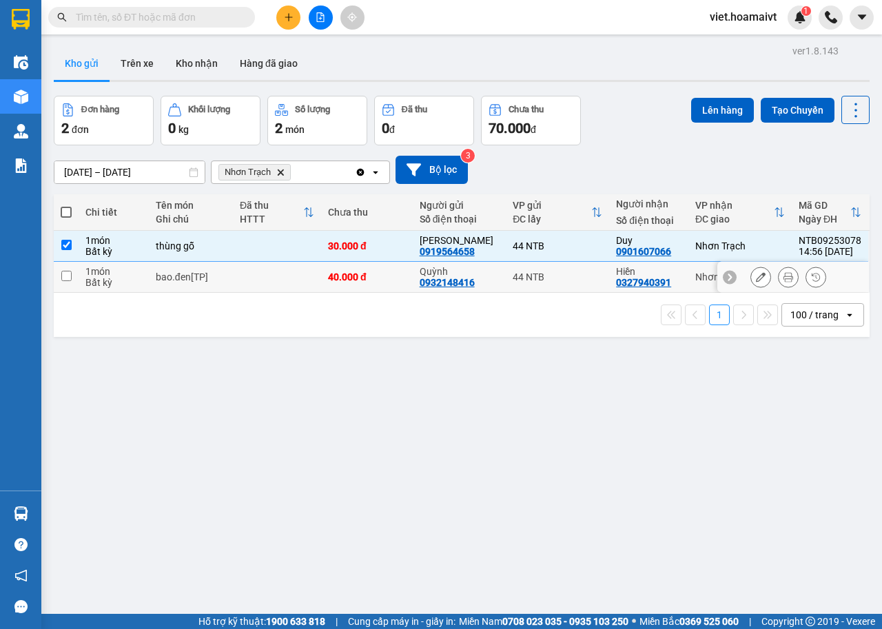
click at [222, 276] on div "bao.đen[TP]" at bounding box center [191, 276] width 70 height 11
checkbox input "true"
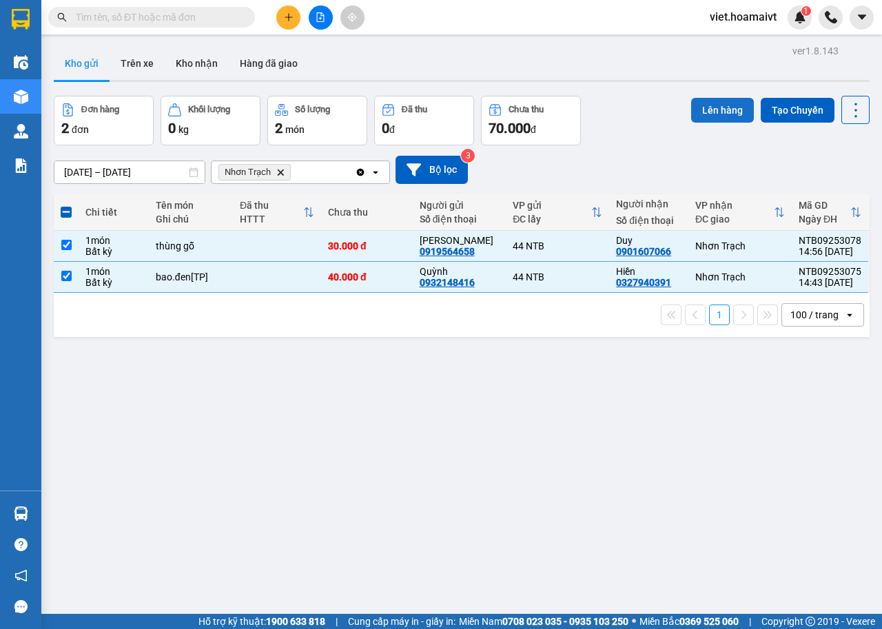
click at [714, 103] on button "Lên hàng" at bounding box center [722, 110] width 63 height 25
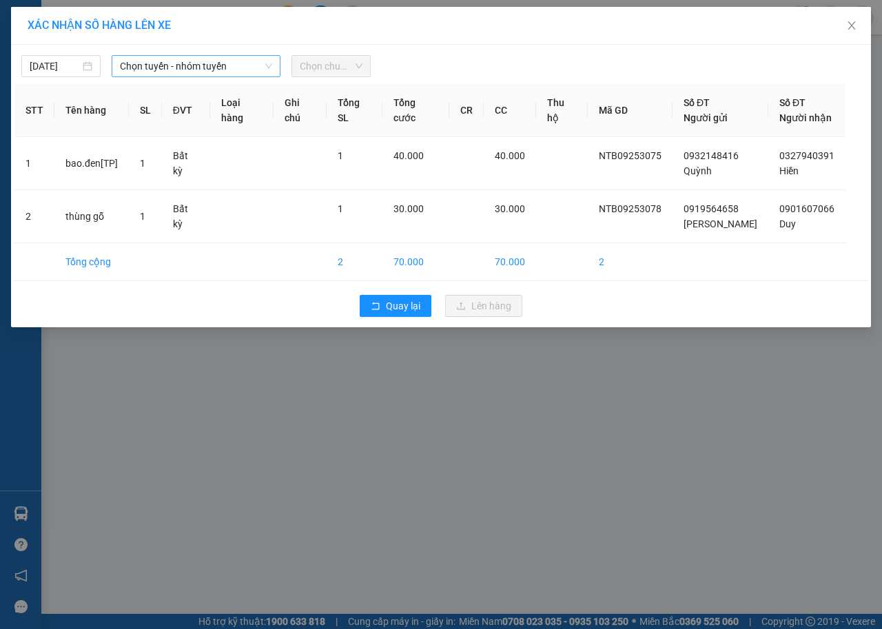
click at [200, 62] on span "Chọn tuyến - nhóm tuyến" at bounding box center [196, 66] width 152 height 21
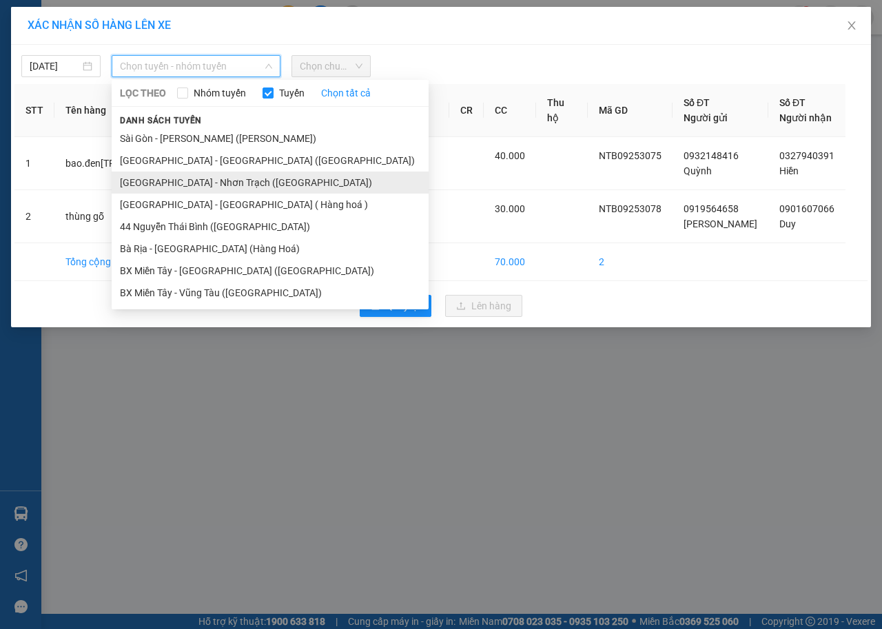
click at [197, 186] on li "[GEOGRAPHIC_DATA] - [PERSON_NAME] ([GEOGRAPHIC_DATA])" at bounding box center [270, 183] width 317 height 22
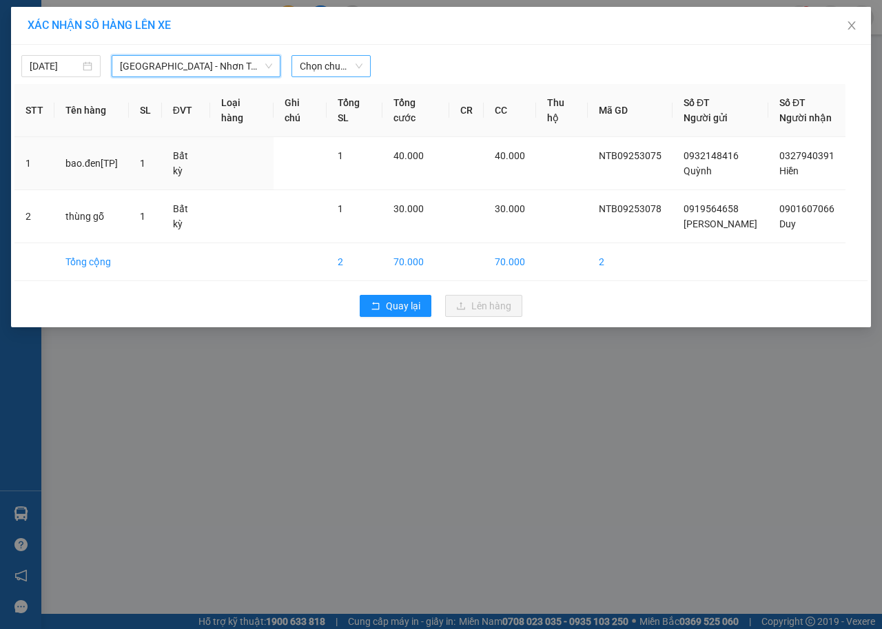
click at [333, 61] on span "Chọn chuyến" at bounding box center [331, 66] width 63 height 21
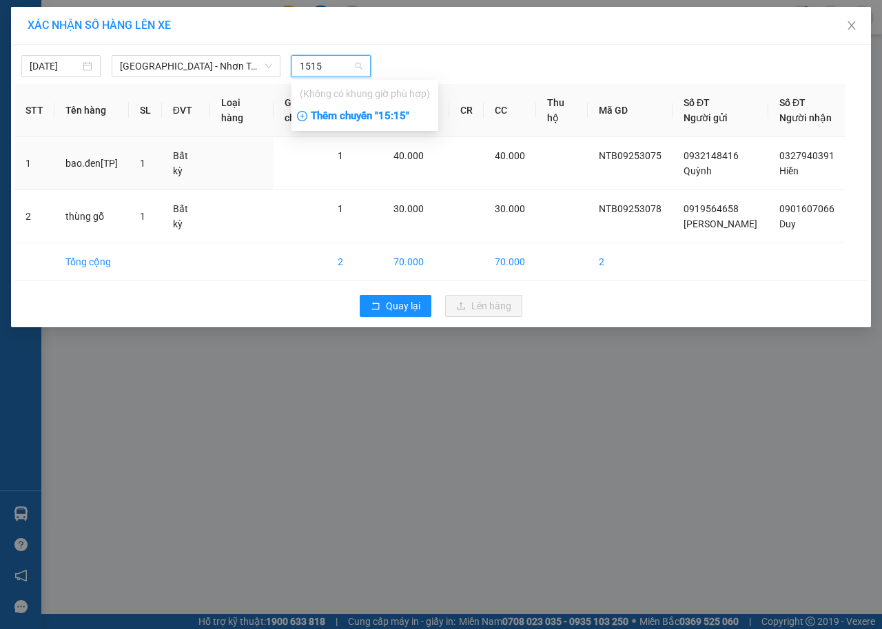
type input "1515"
click at [395, 117] on div "Thêm chuyến " 15:15 "" at bounding box center [364, 116] width 147 height 23
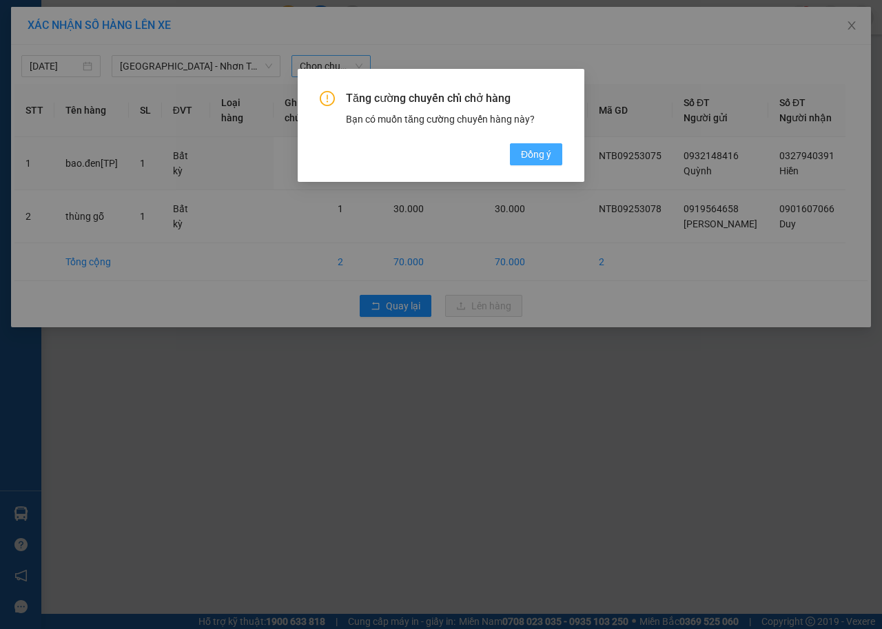
click at [551, 152] on button "Đồng ý" at bounding box center [536, 154] width 52 height 22
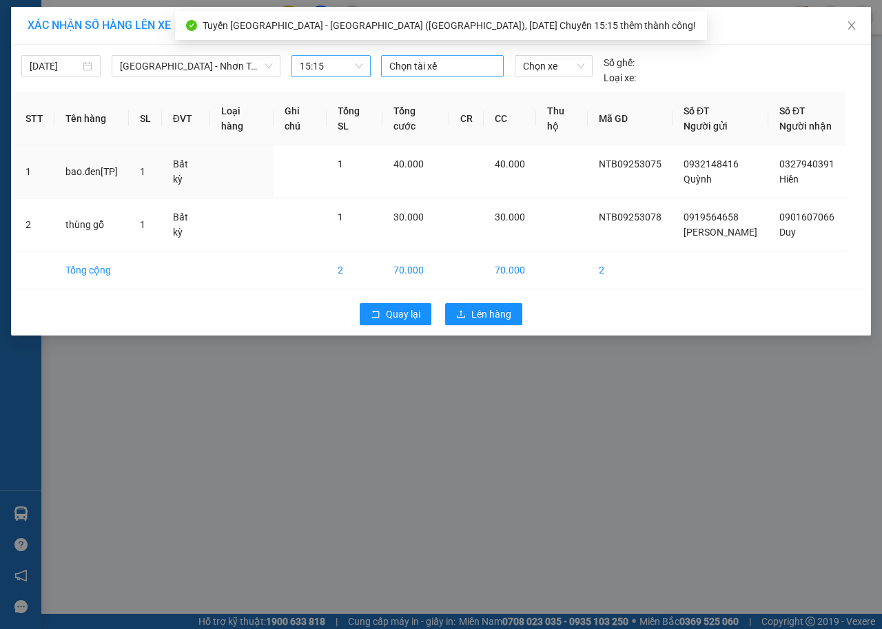
click at [453, 65] on div at bounding box center [442, 66] width 116 height 17
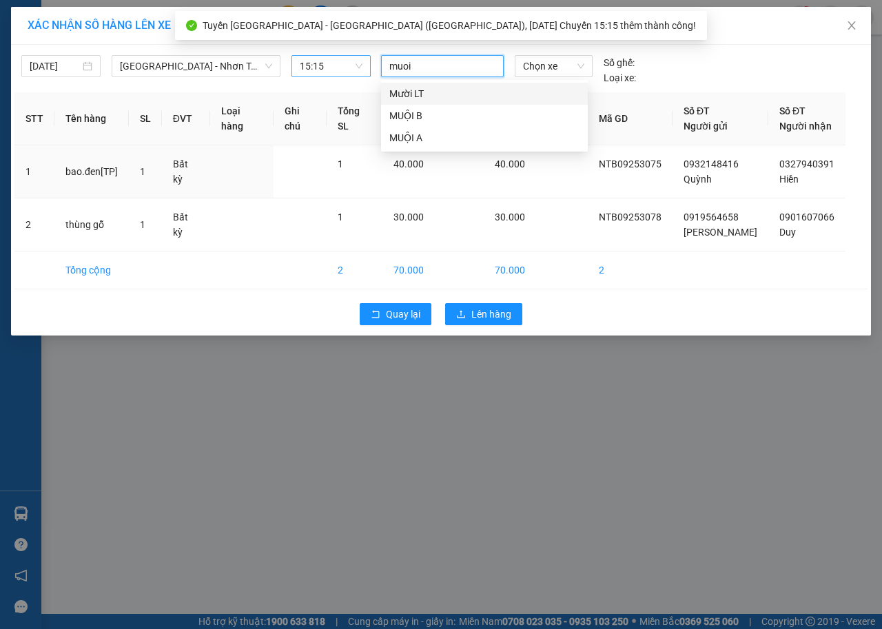
type input "muoi b"
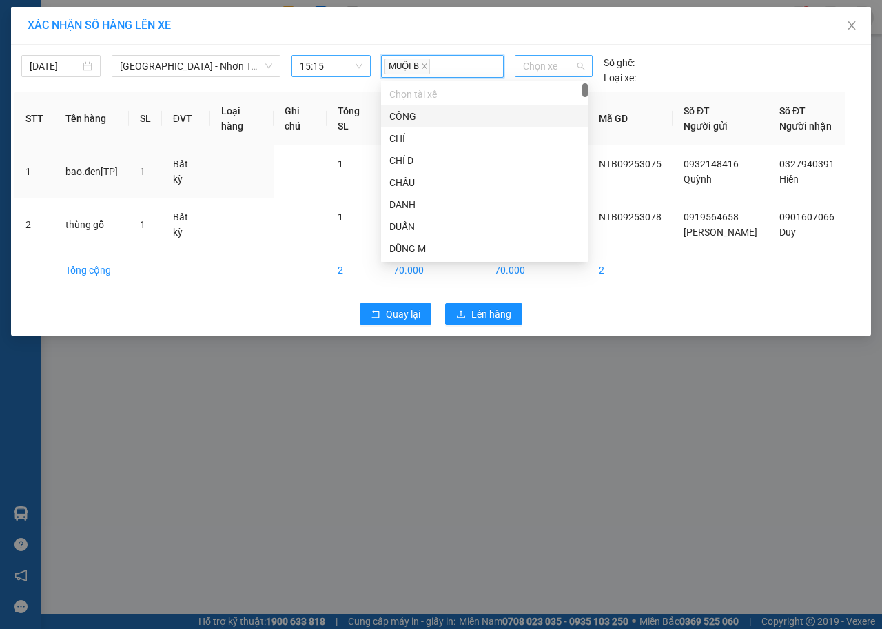
click at [536, 67] on span "Chọn xe" at bounding box center [553, 66] width 61 height 21
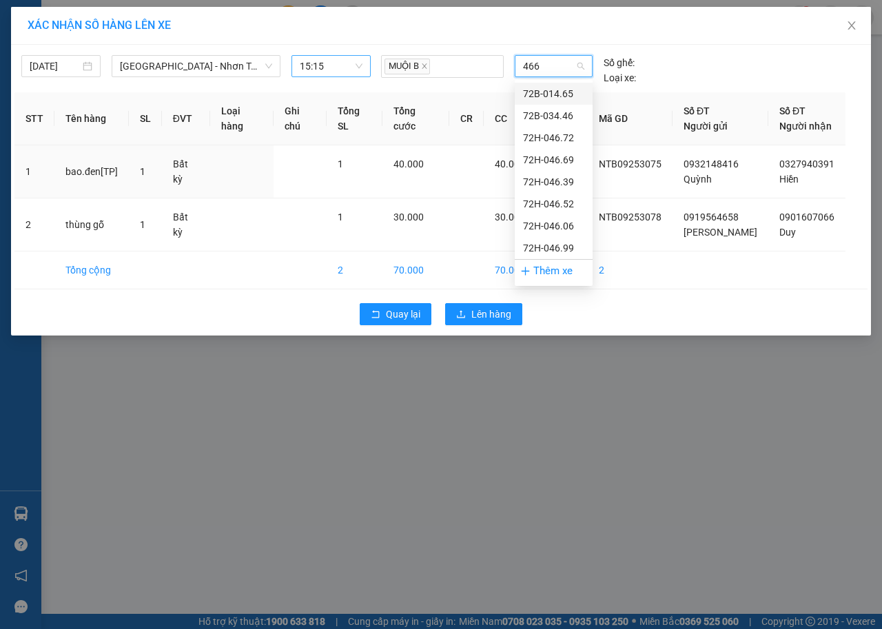
type input "4669"
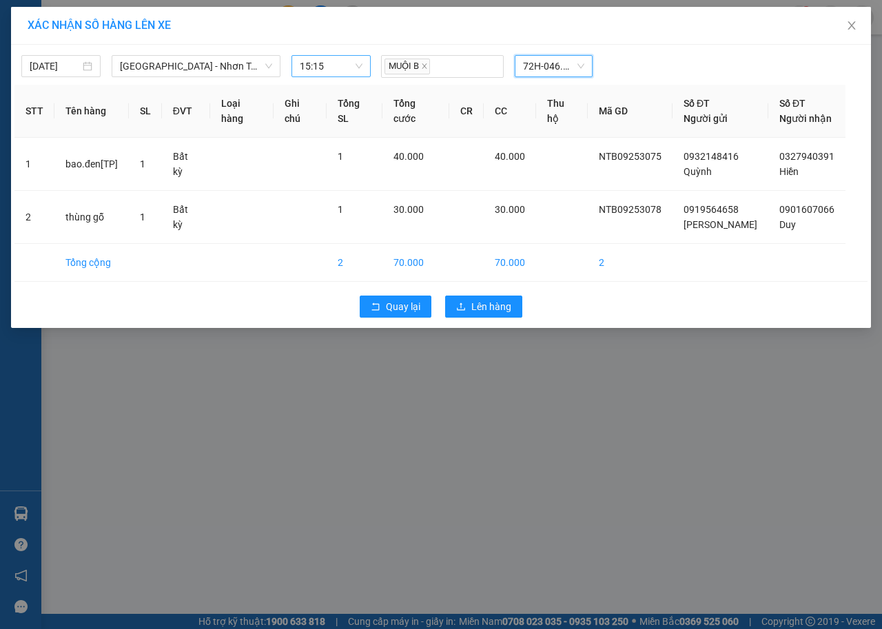
click at [486, 318] on div "Quay lại Lên hàng" at bounding box center [440, 307] width 853 height 36
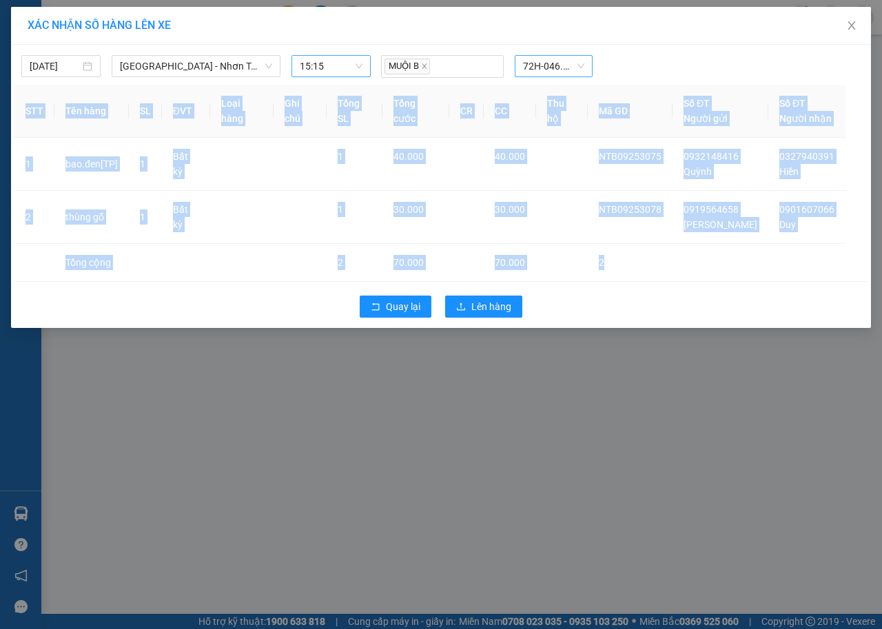
click at [486, 318] on div "Quay lại Lên hàng" at bounding box center [440, 307] width 853 height 36
click at [487, 296] on button "Lên hàng" at bounding box center [483, 307] width 77 height 22
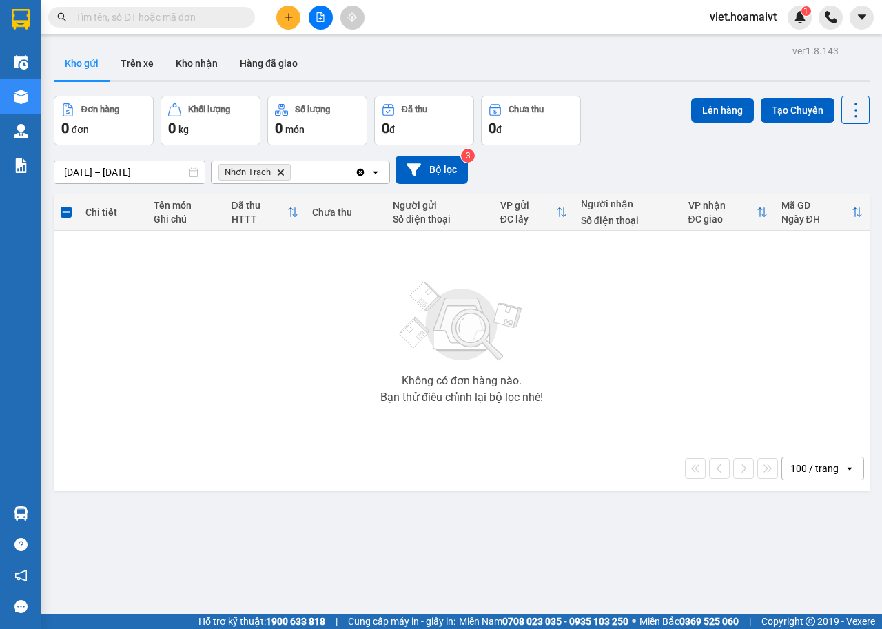
click at [189, 17] on input "text" at bounding box center [157, 17] width 163 height 15
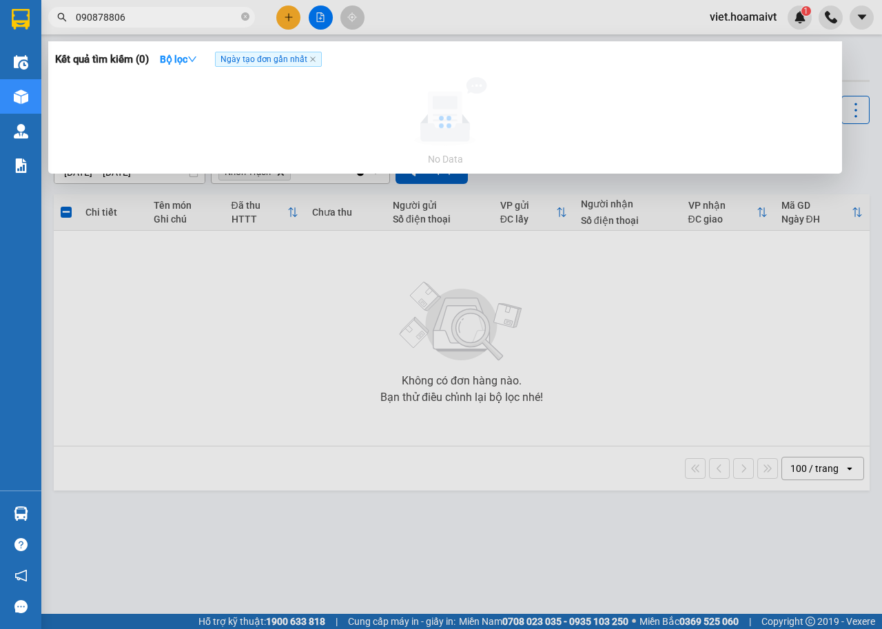
type input "0908788068"
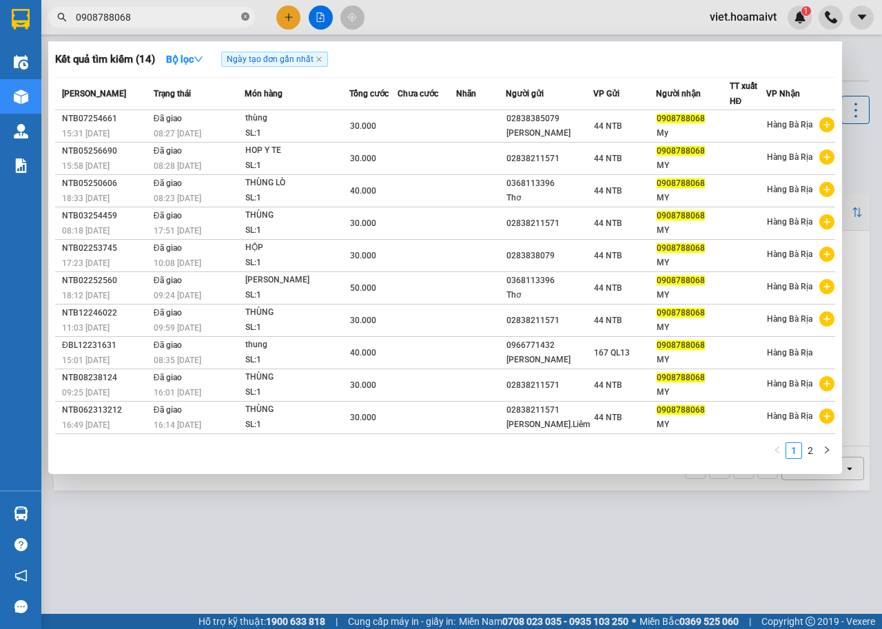
click at [243, 21] on icon "close-circle" at bounding box center [245, 16] width 8 height 8
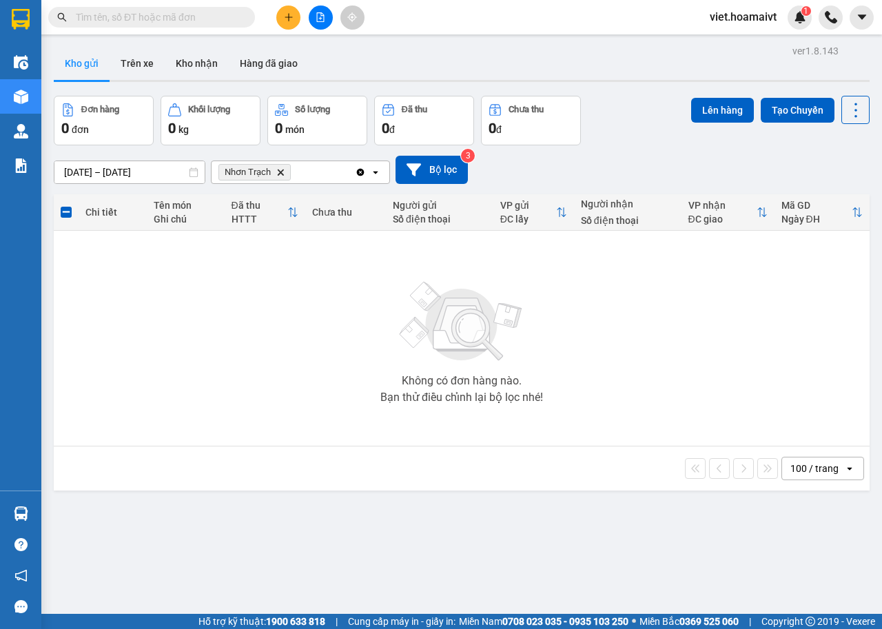
click at [276, 172] on icon "Delete" at bounding box center [280, 172] width 8 height 8
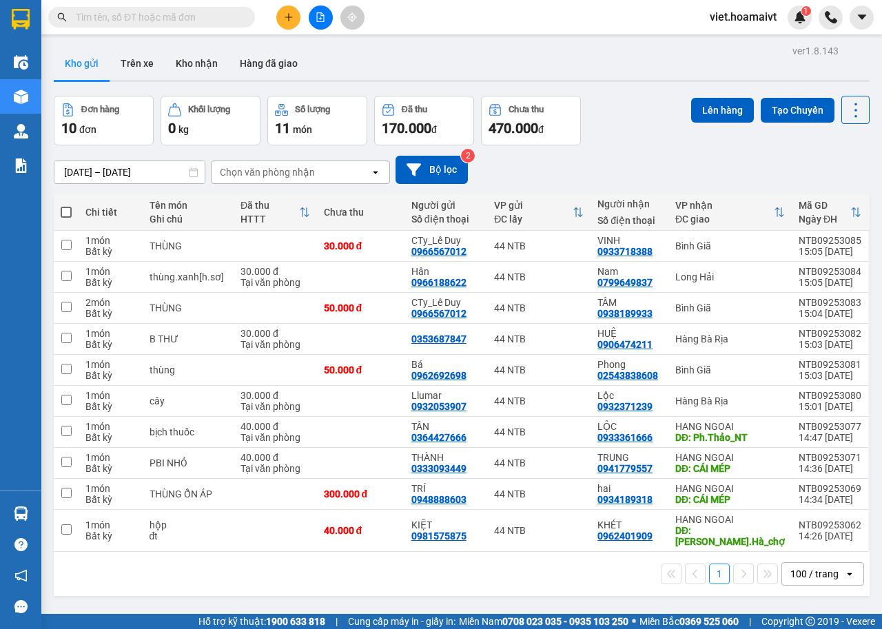
click at [291, 172] on div "Chọn văn phòng nhận" at bounding box center [267, 172] width 95 height 14
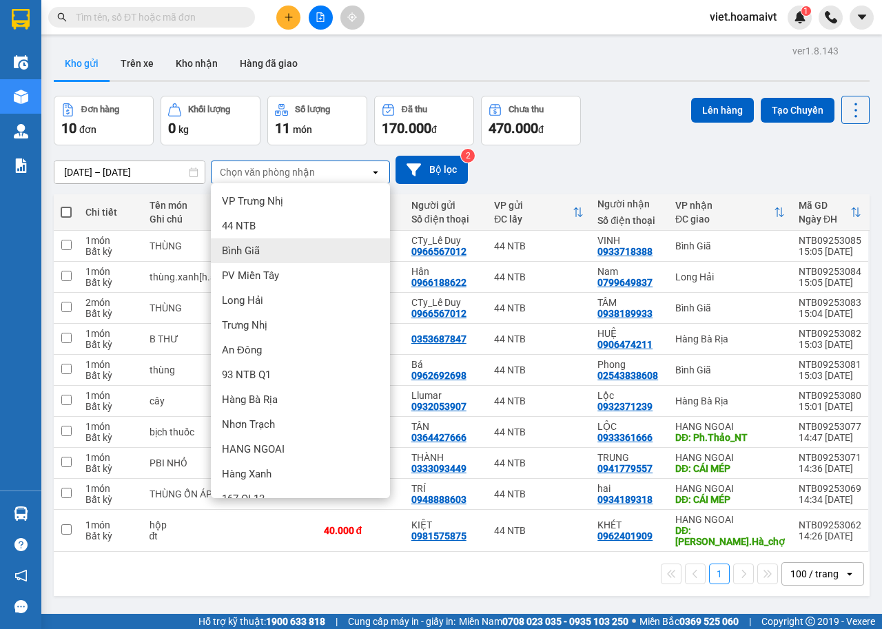
click at [271, 245] on div "Bình Giã" at bounding box center [300, 250] width 179 height 25
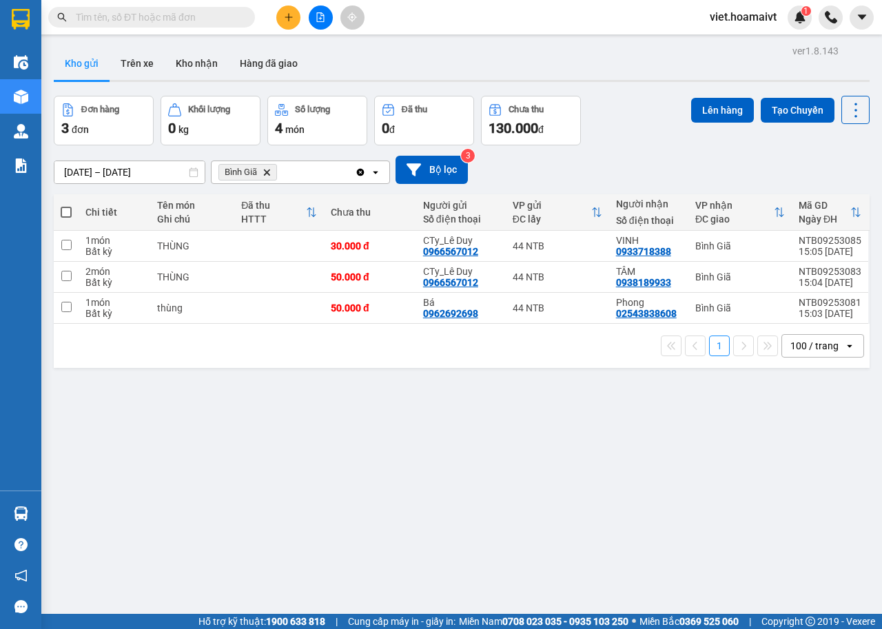
click at [269, 171] on icon "Delete" at bounding box center [267, 172] width 8 height 8
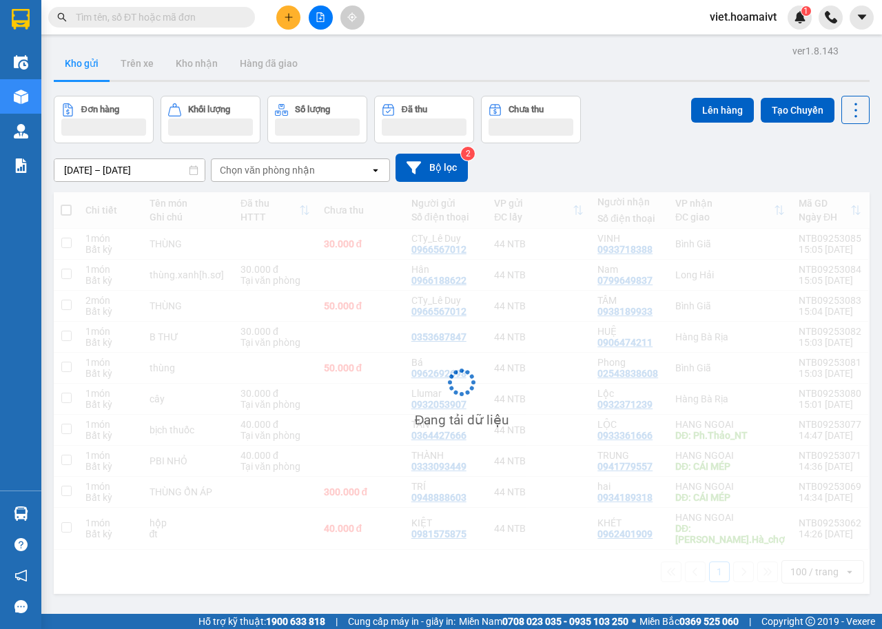
click at [269, 171] on div "Chọn văn phòng nhận" at bounding box center [267, 170] width 95 height 14
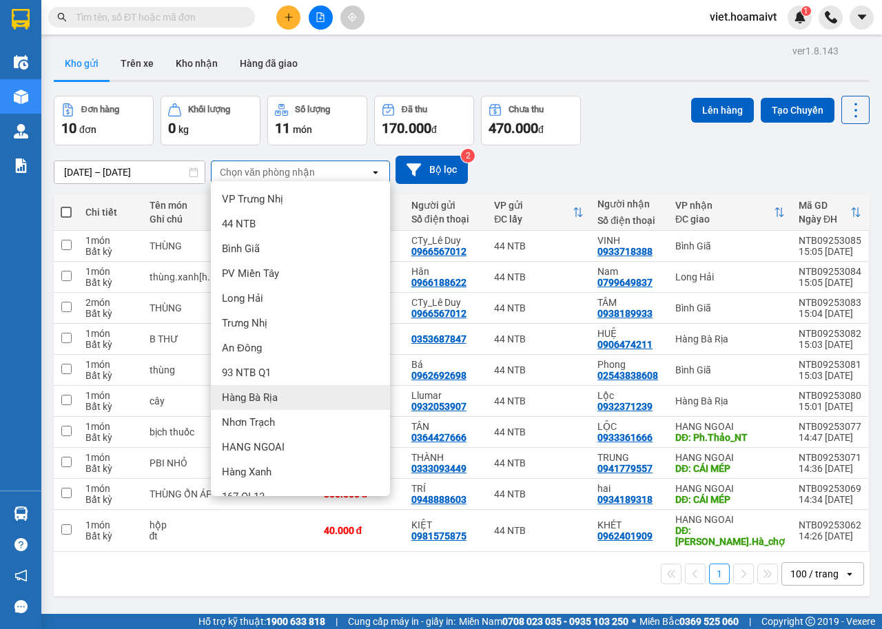
click at [259, 398] on span "Hàng Bà Rịa" at bounding box center [250, 398] width 56 height 14
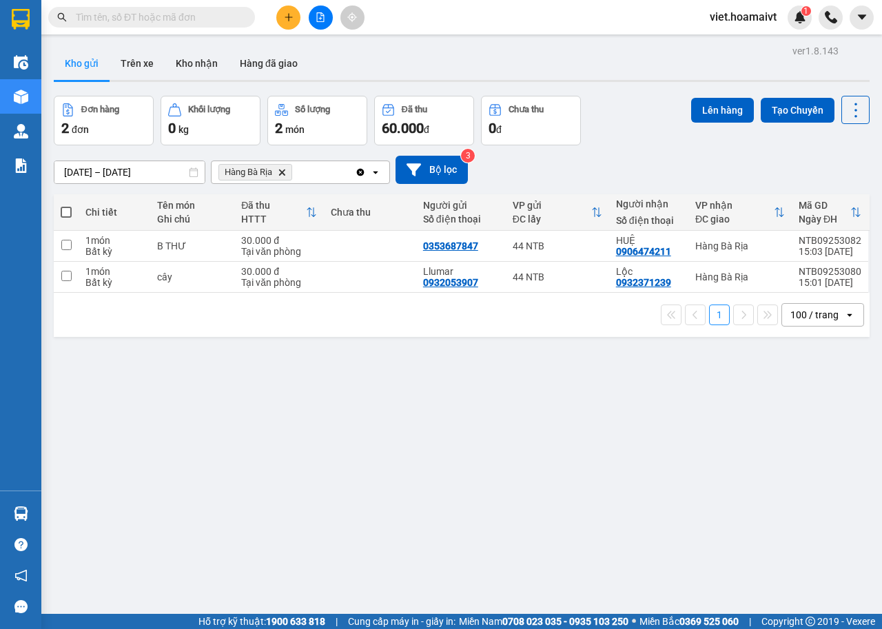
click at [281, 172] on icon "Hàng Bà Rịa, close by backspace" at bounding box center [282, 172] width 6 height 6
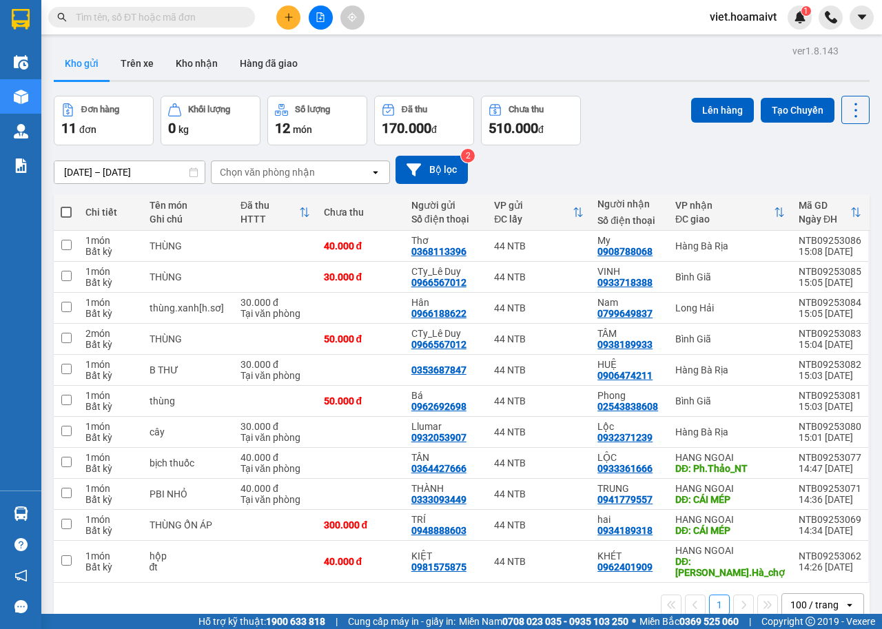
click at [234, 10] on input "text" at bounding box center [157, 17] width 163 height 15
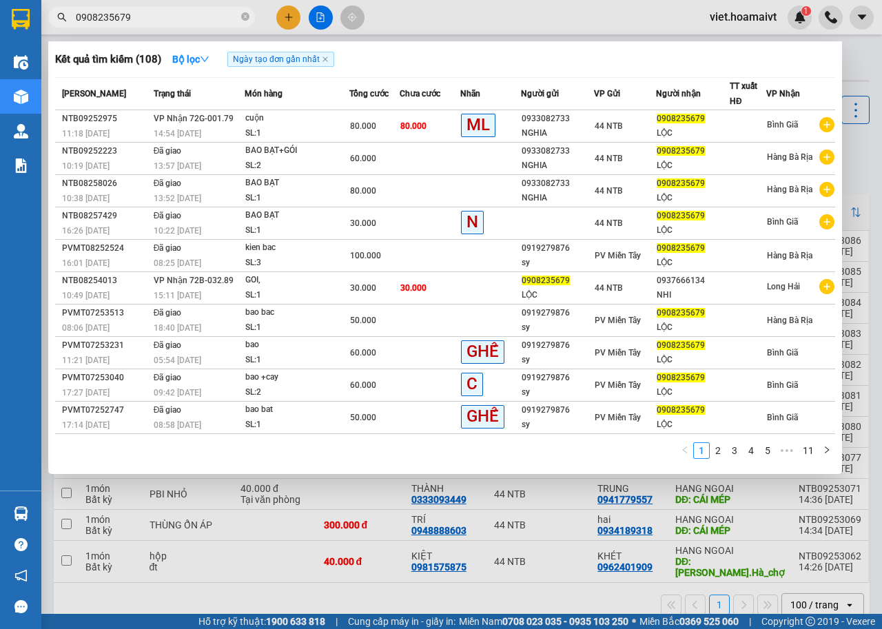
type input "0908235679"
click at [382, 481] on div at bounding box center [441, 314] width 882 height 629
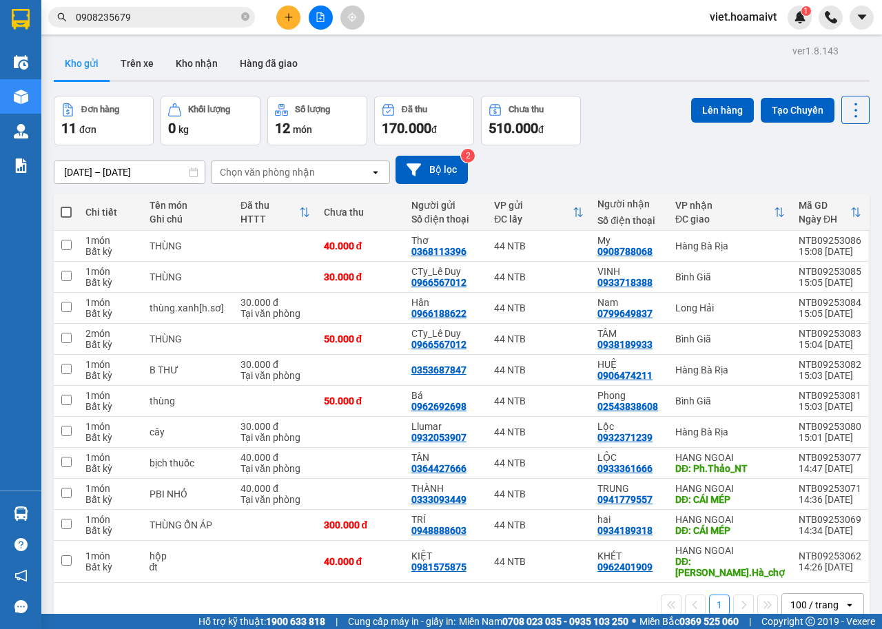
click at [292, 165] on div "Chọn văn phòng nhận" at bounding box center [267, 172] width 95 height 14
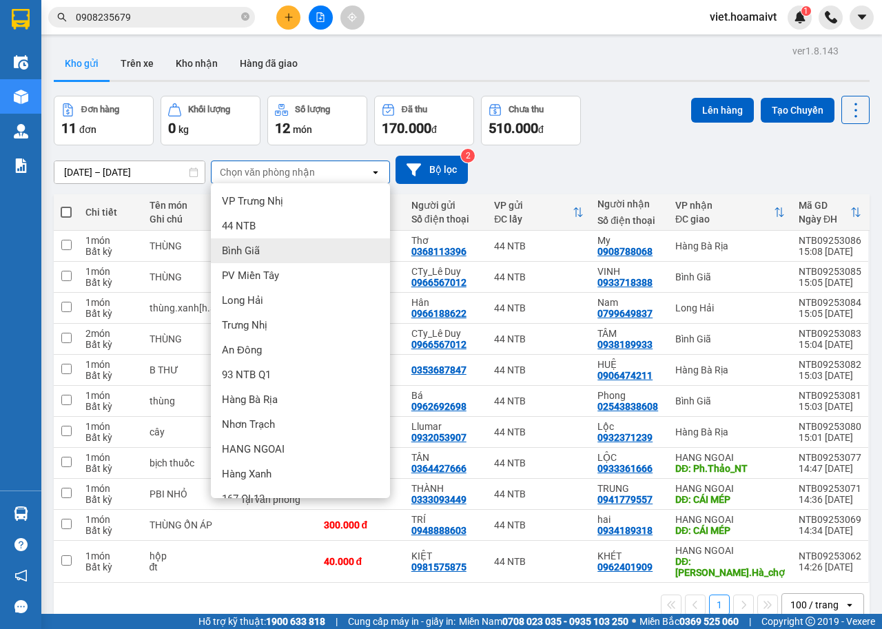
click at [256, 254] on span "Bình Giã" at bounding box center [241, 251] width 38 height 14
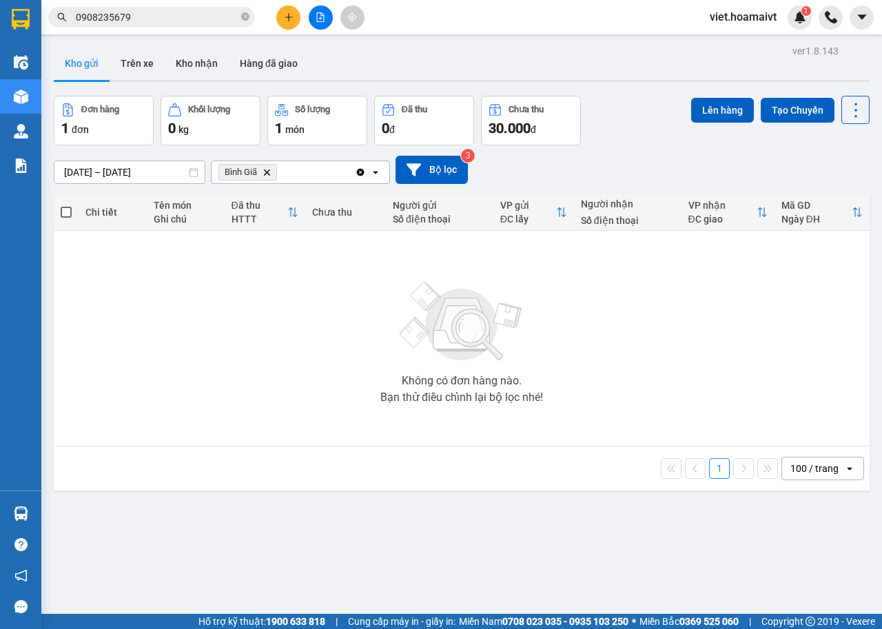
click at [265, 173] on icon "Delete" at bounding box center [267, 172] width 8 height 8
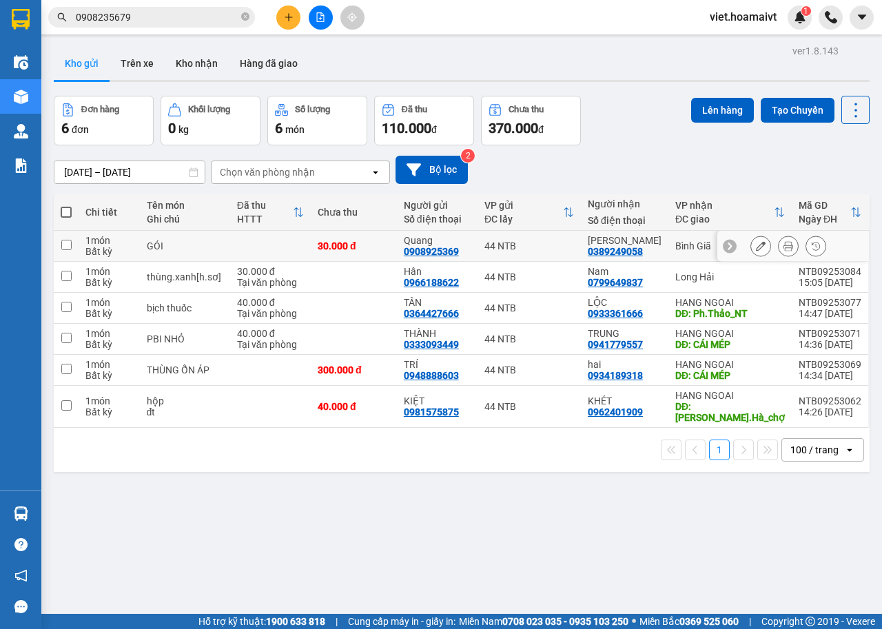
click at [390, 240] on div "30.000 đ" at bounding box center [354, 245] width 72 height 11
checkbox input "true"
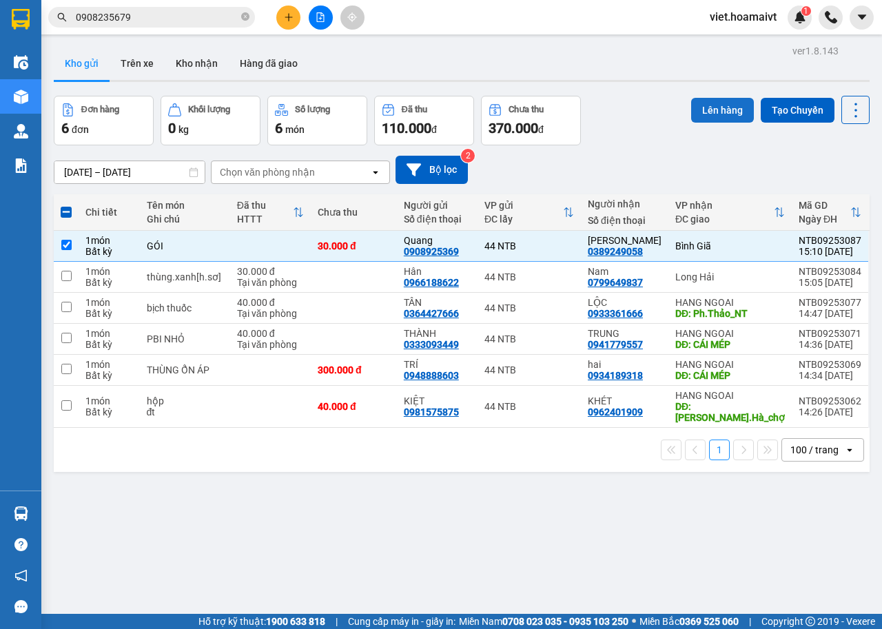
click at [693, 119] on button "Lên hàng" at bounding box center [722, 110] width 63 height 25
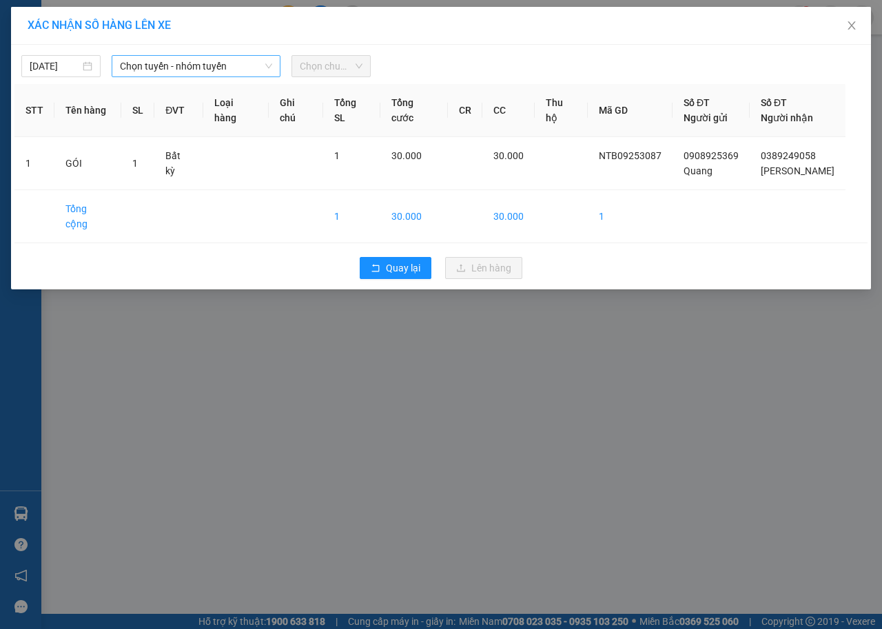
click at [214, 65] on span "Chọn tuyến - nhóm tuyến" at bounding box center [196, 66] width 152 height 21
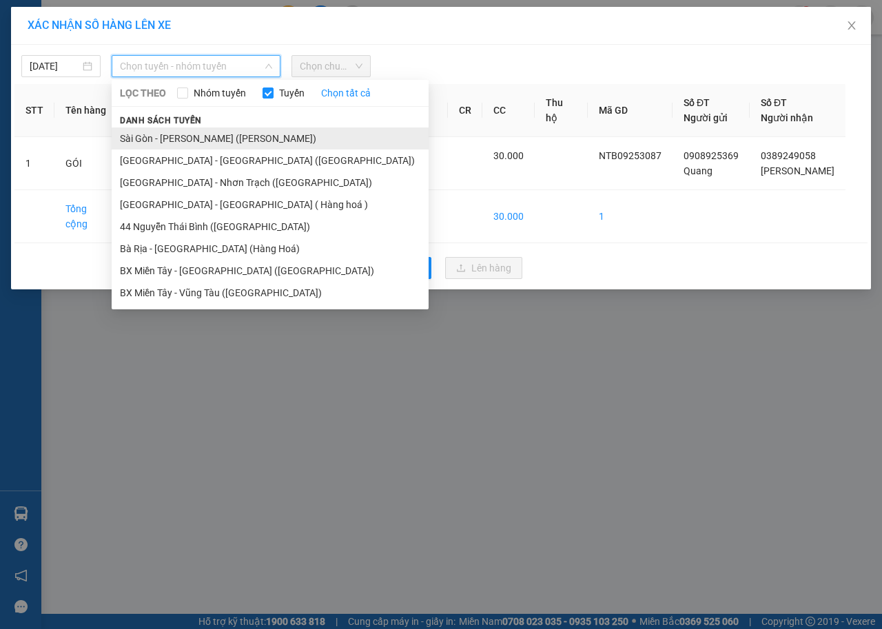
click at [189, 138] on li "Sài Gòn - [PERSON_NAME] ([PERSON_NAME])" at bounding box center [270, 138] width 317 height 22
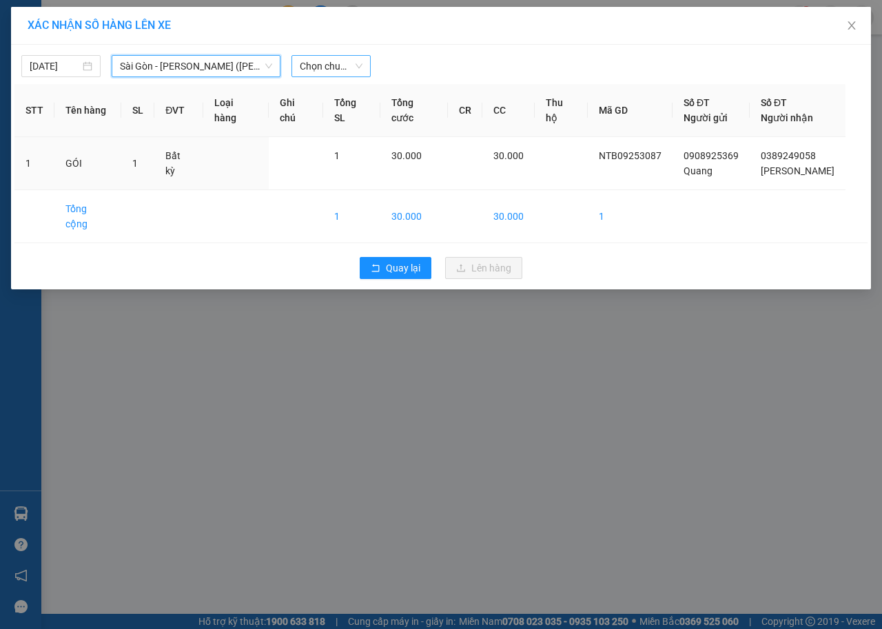
click at [347, 61] on span "Chọn chuyến" at bounding box center [331, 66] width 63 height 21
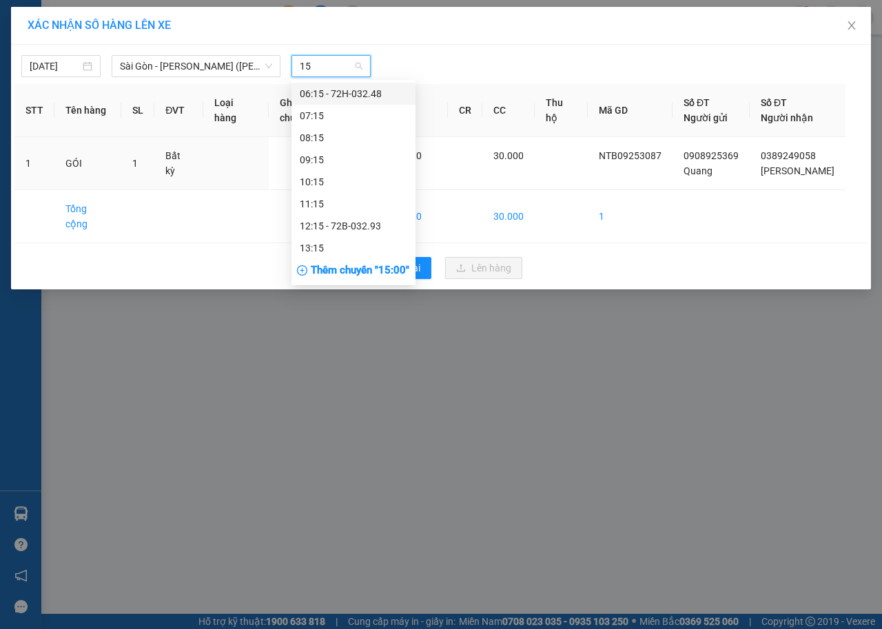
type input "151"
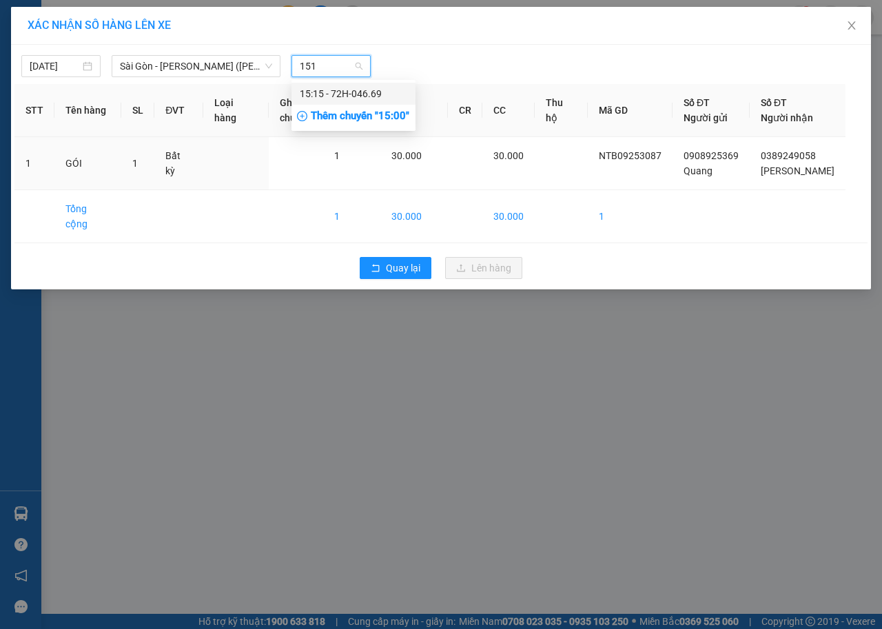
click at [349, 90] on div "15:15 - 72H-046.69" at bounding box center [353, 93] width 107 height 15
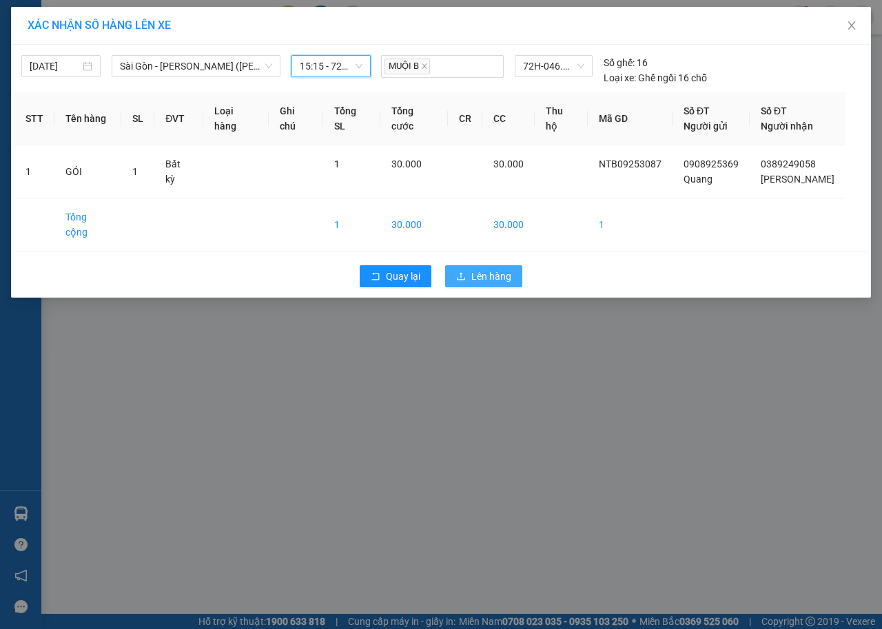
click at [492, 269] on span "Lên hàng" at bounding box center [491, 276] width 40 height 15
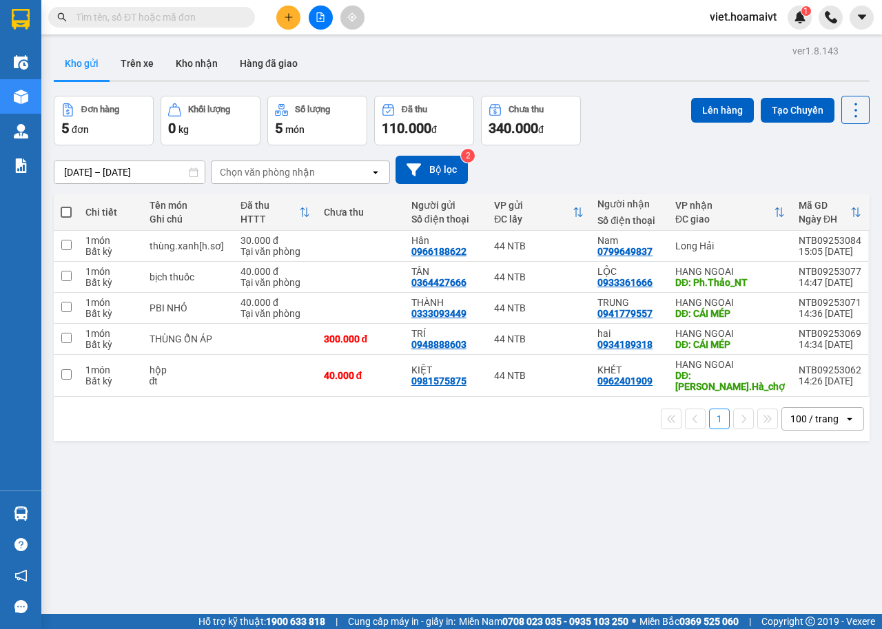
click at [291, 166] on div "Chọn văn phòng nhận" at bounding box center [267, 172] width 95 height 14
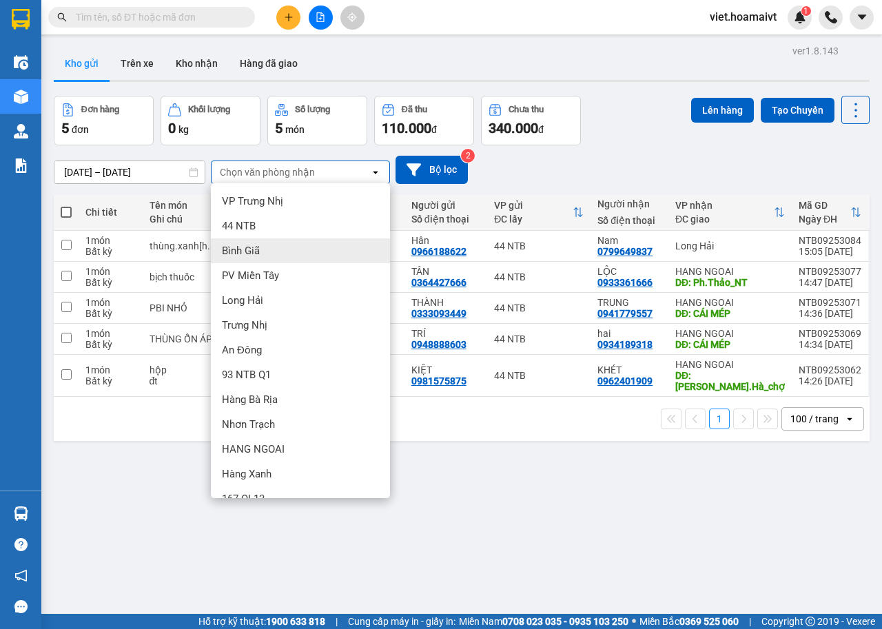
click at [271, 249] on div "Bình Giã" at bounding box center [300, 250] width 179 height 25
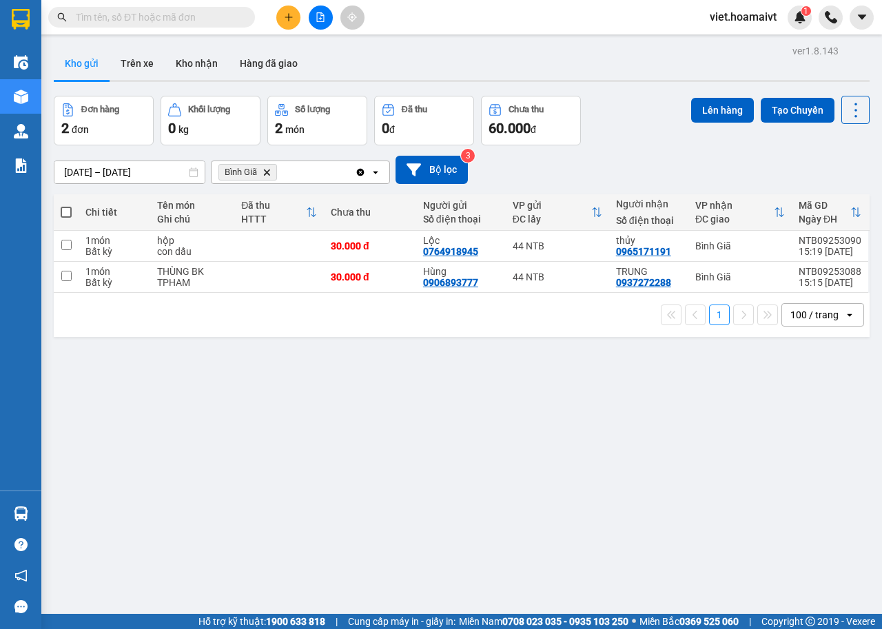
click at [266, 172] on icon "Bình Giã, close by backspace" at bounding box center [267, 172] width 6 height 6
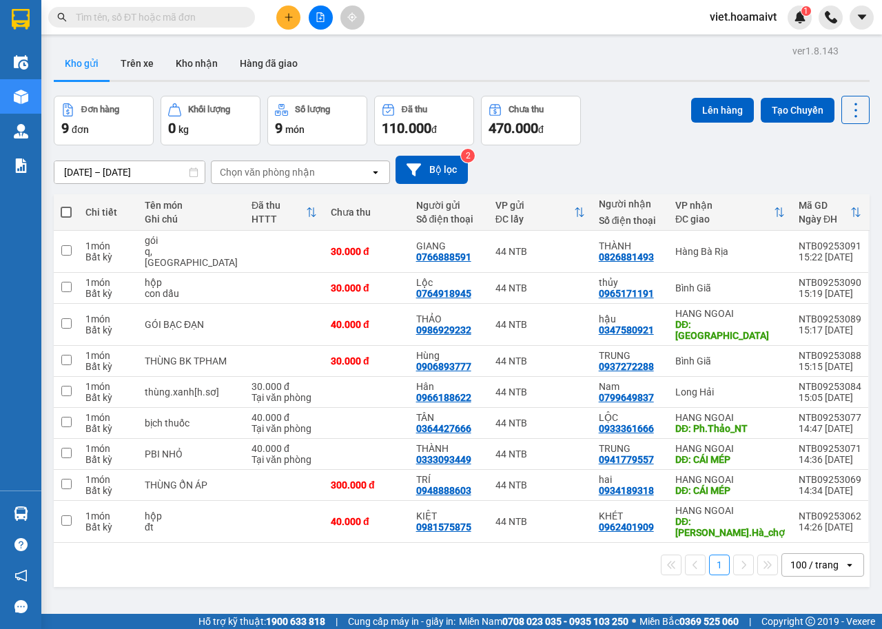
click at [266, 172] on div "Chọn văn phòng nhận" at bounding box center [267, 172] width 95 height 14
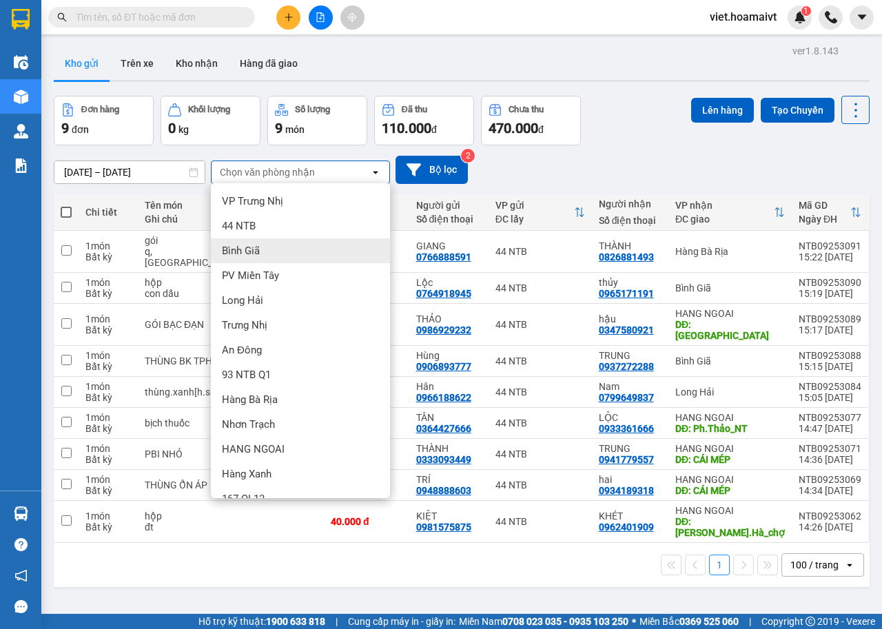
click at [249, 246] on span "Bình Giã" at bounding box center [241, 251] width 38 height 14
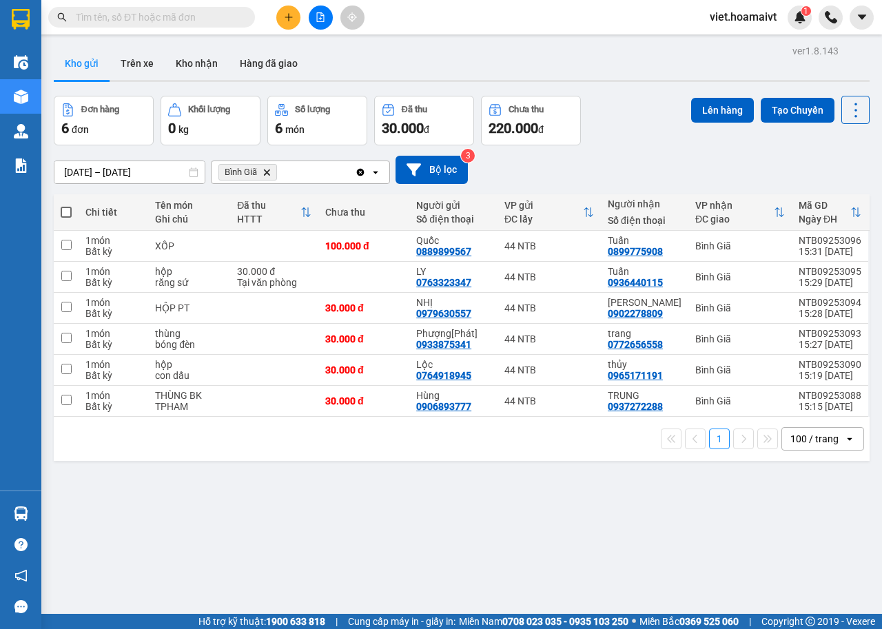
click at [67, 216] on span at bounding box center [66, 212] width 11 height 11
click at [66, 205] on input "checkbox" at bounding box center [66, 205] width 0 height 0
checkbox input "true"
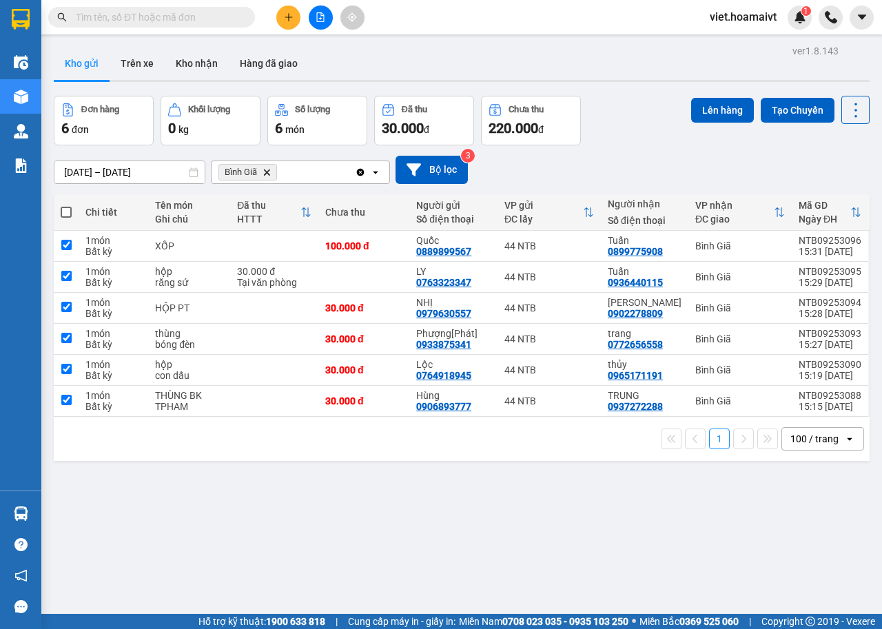
checkbox input "true"
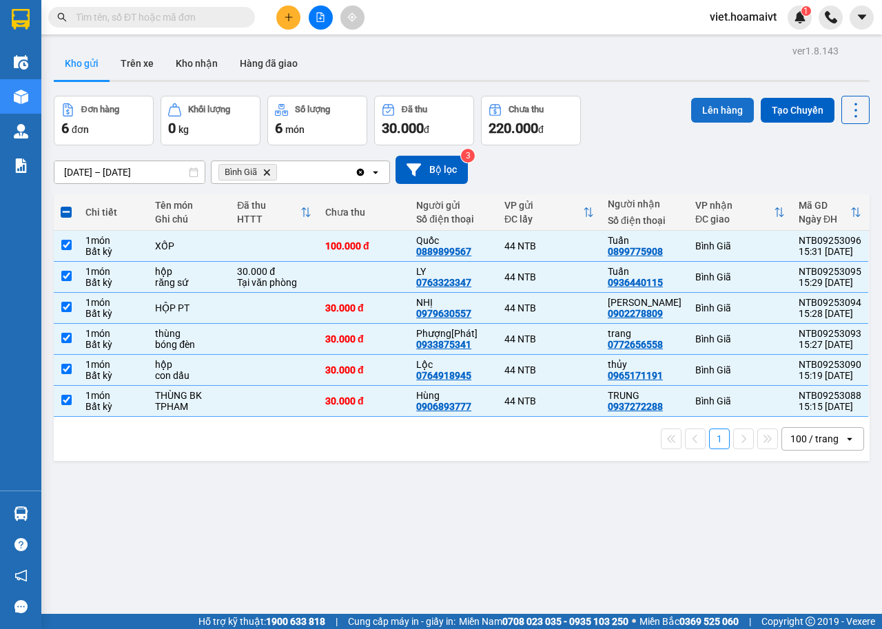
click at [712, 117] on button "Lên hàng" at bounding box center [722, 110] width 63 height 25
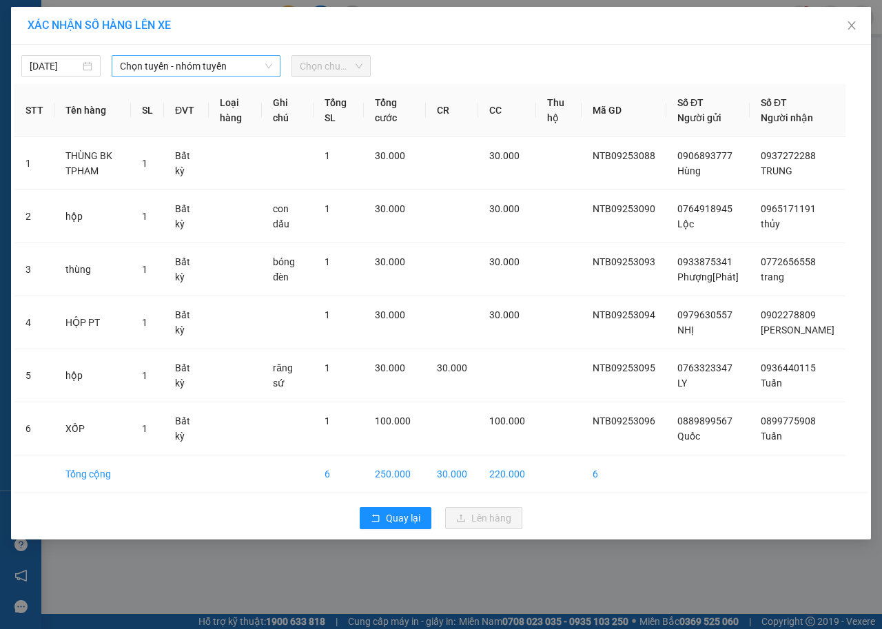
click at [207, 70] on span "Chọn tuyến - nhóm tuyến" at bounding box center [196, 66] width 152 height 21
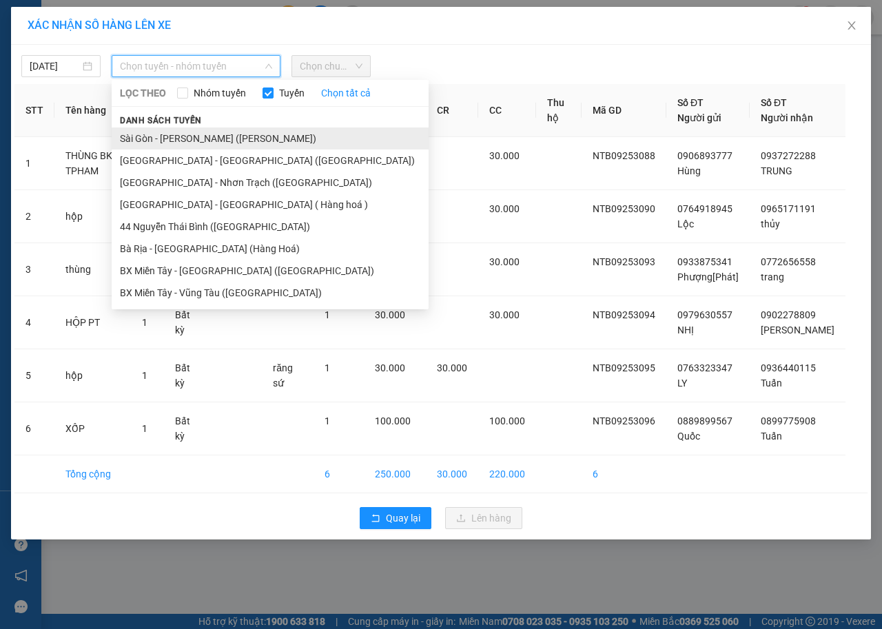
click at [199, 133] on li "Sài Gòn - [PERSON_NAME] ([PERSON_NAME])" at bounding box center [270, 138] width 317 height 22
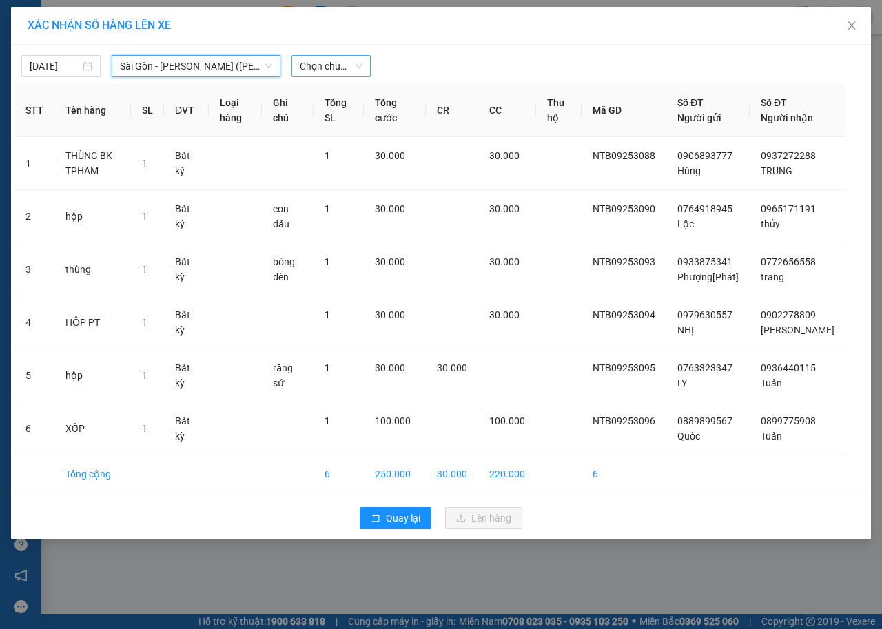
click at [316, 73] on span "Chọn chuyến" at bounding box center [331, 66] width 63 height 21
type input "1535"
click at [353, 112] on div "Thêm chuyến " 15:35 "" at bounding box center [364, 116] width 147 height 23
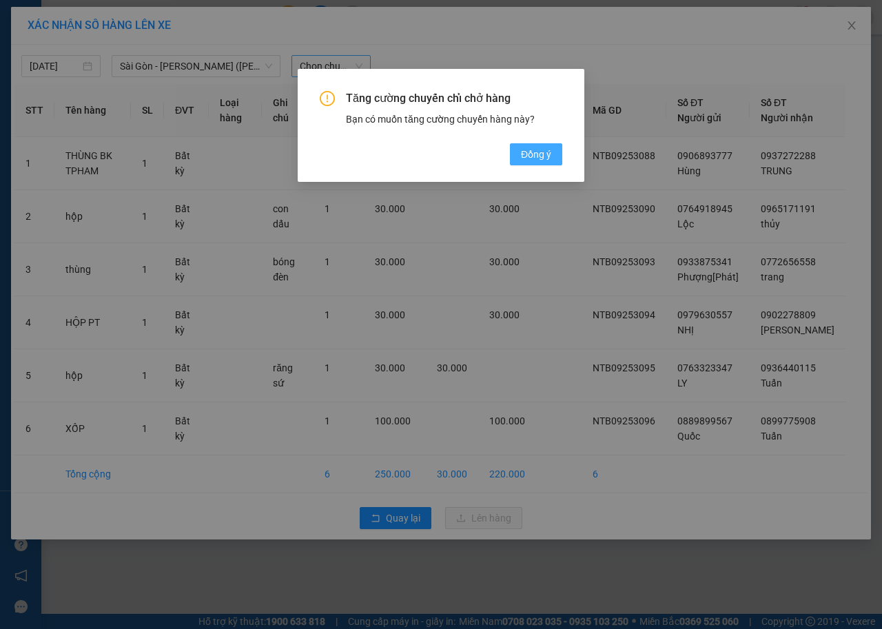
click at [522, 145] on button "Đồng ý" at bounding box center [536, 154] width 52 height 22
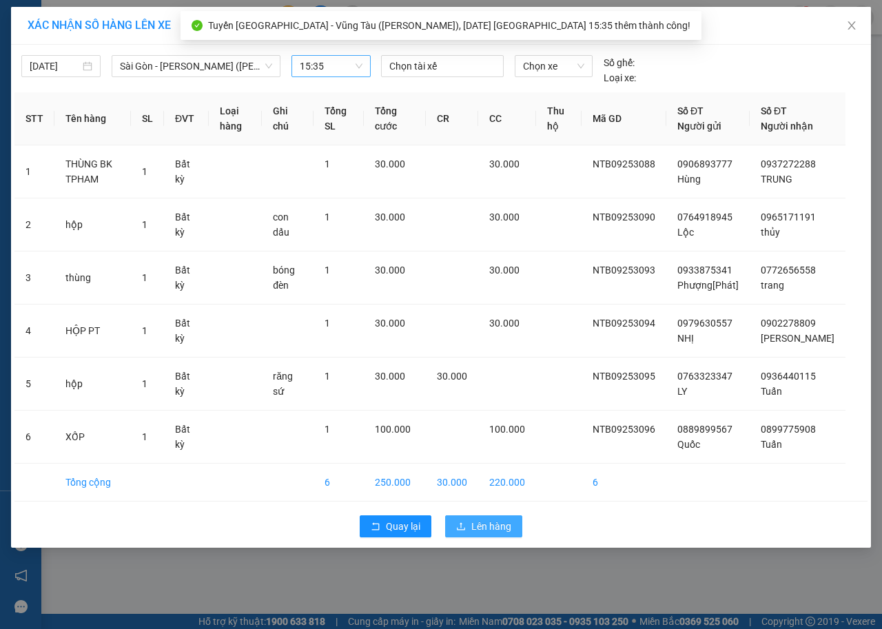
click at [480, 532] on button "Lên hàng" at bounding box center [483, 526] width 77 height 22
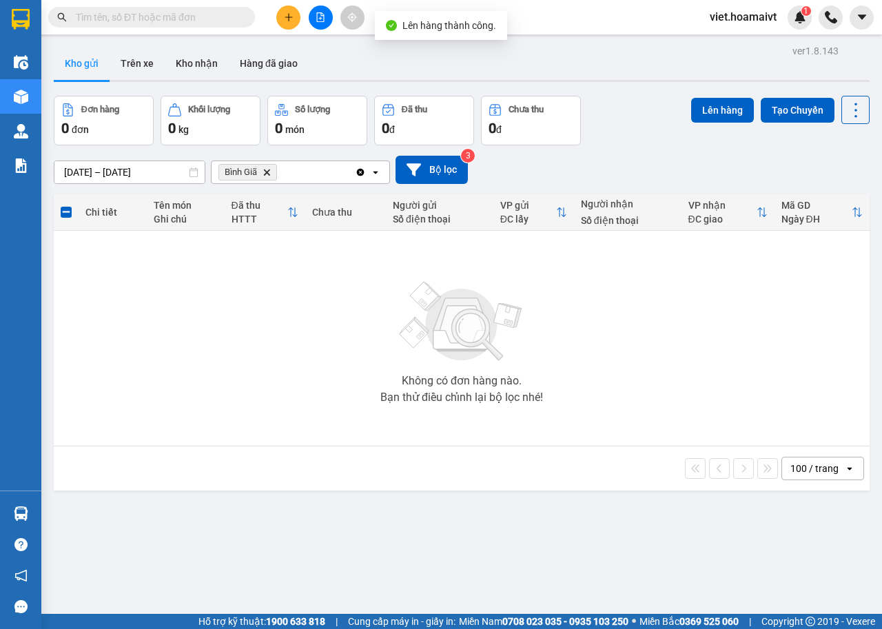
click at [271, 170] on span "Bình Giã Delete" at bounding box center [247, 172] width 59 height 17
click at [267, 172] on icon "Bình Giã, close by backspace" at bounding box center [267, 172] width 6 height 6
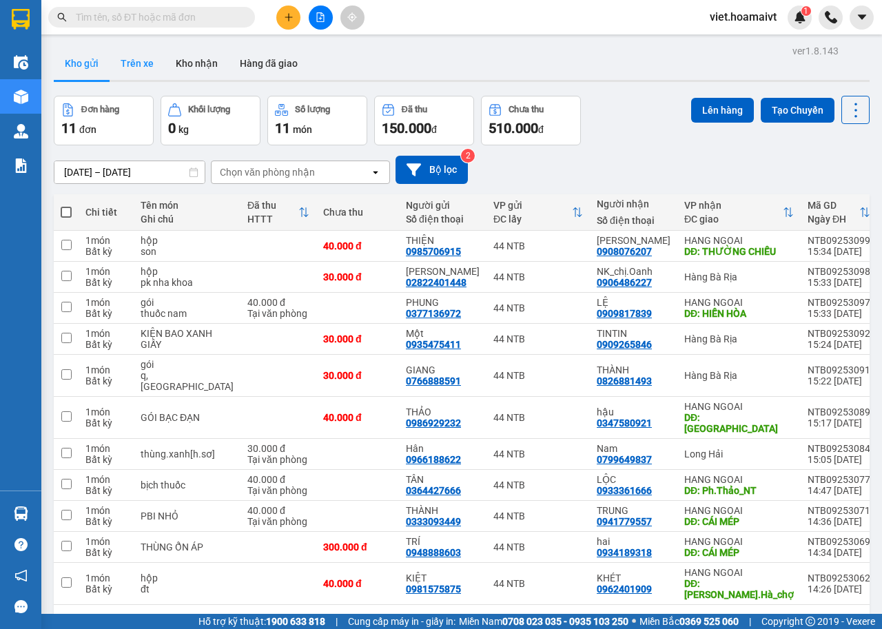
click at [140, 70] on button "Trên xe" at bounding box center [137, 63] width 55 height 33
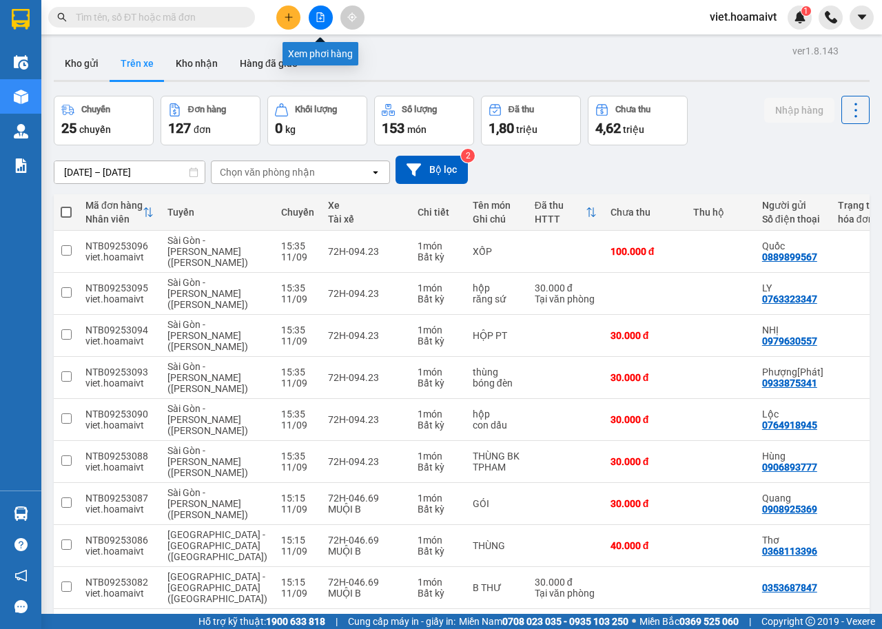
click at [319, 26] on button at bounding box center [321, 18] width 24 height 24
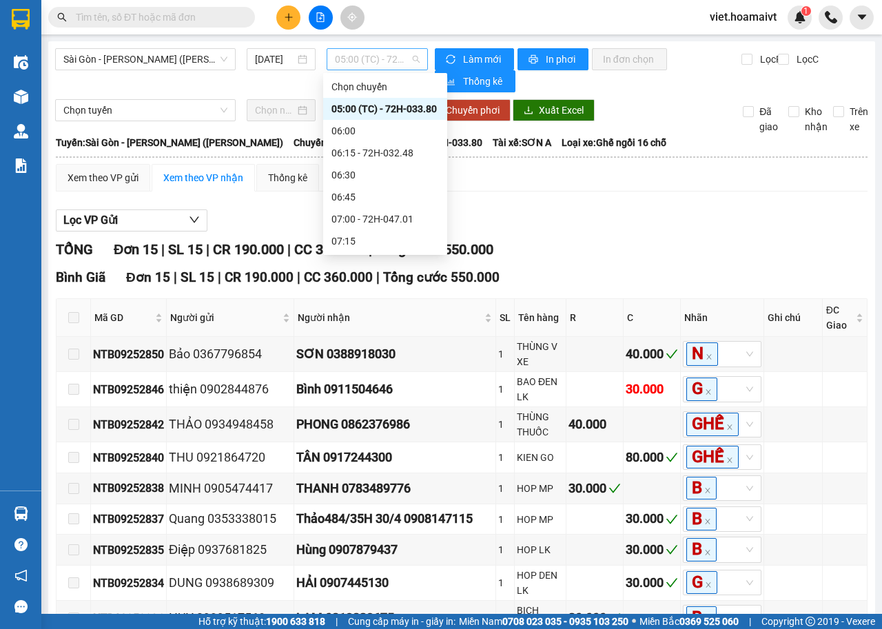
click at [397, 62] on span "05:00 (TC) - 72H-033.80" at bounding box center [377, 59] width 84 height 21
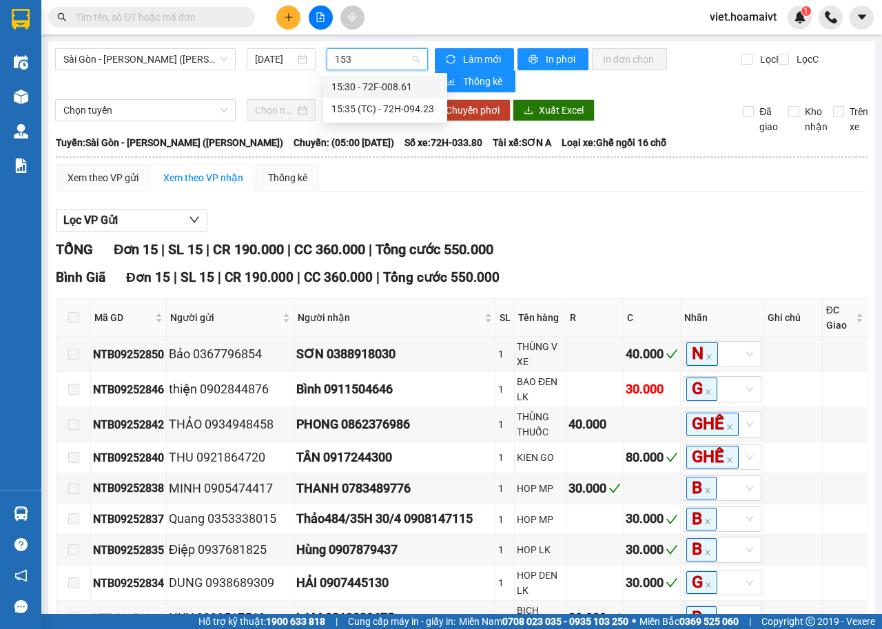
type input "1535"
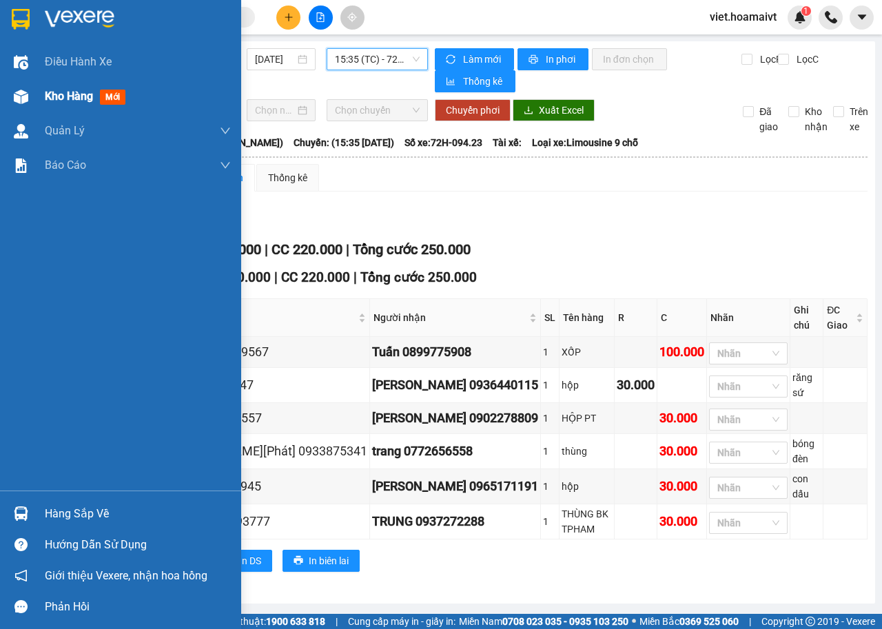
click at [93, 98] on span "Kho hàng" at bounding box center [69, 96] width 48 height 13
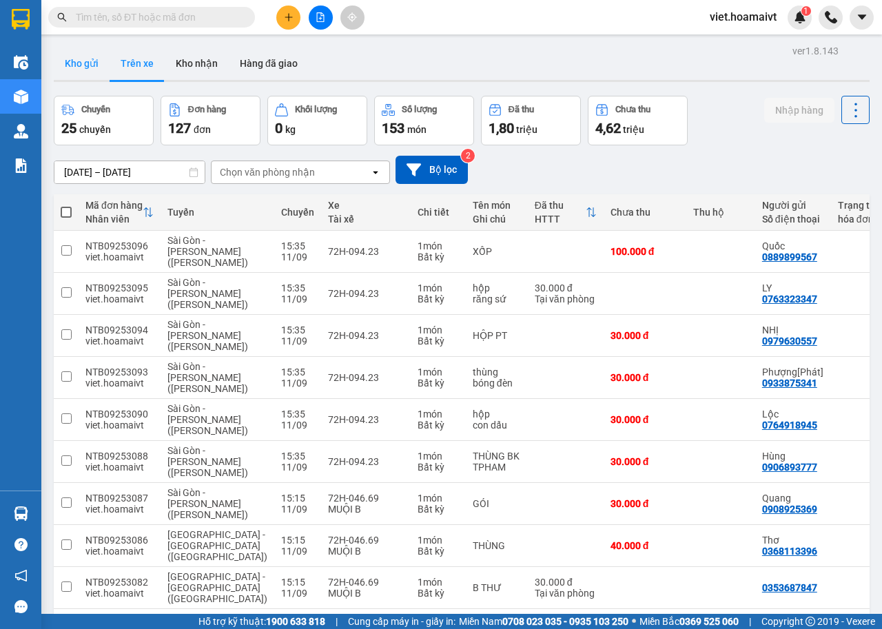
click at [79, 61] on button "Kho gửi" at bounding box center [82, 63] width 56 height 33
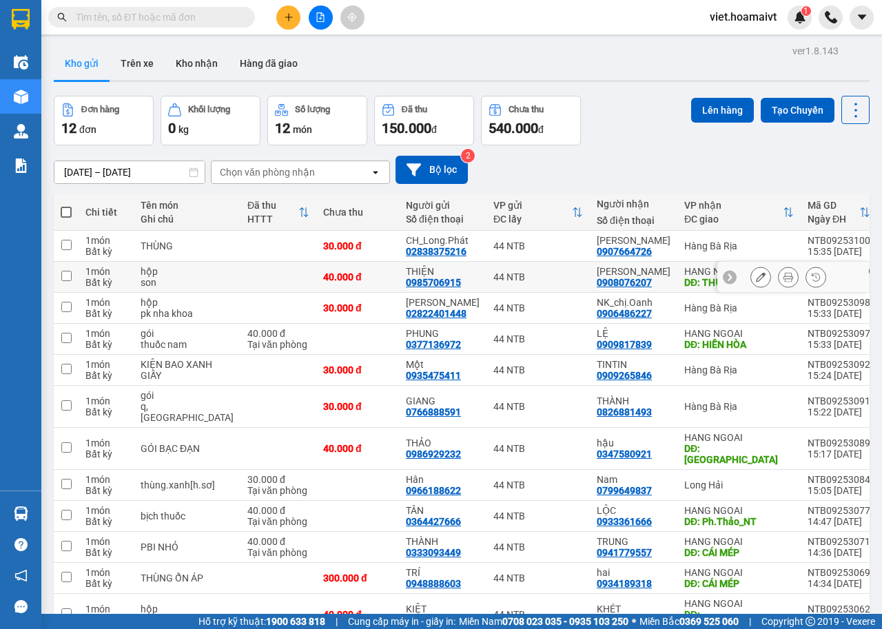
click at [302, 290] on td at bounding box center [278, 277] width 76 height 31
checkbox input "true"
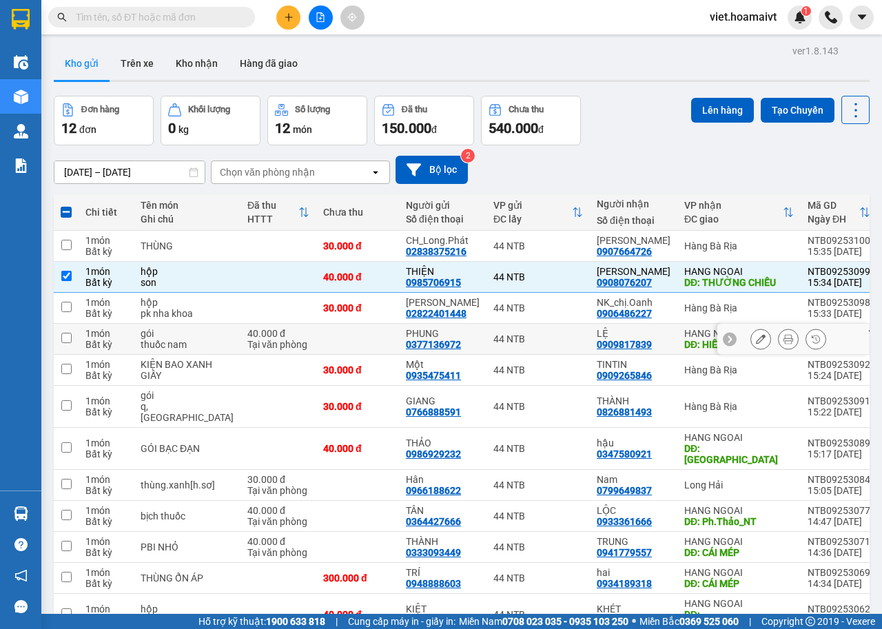
click at [299, 339] on div "40.000 đ" at bounding box center [278, 333] width 62 height 11
checkbox input "true"
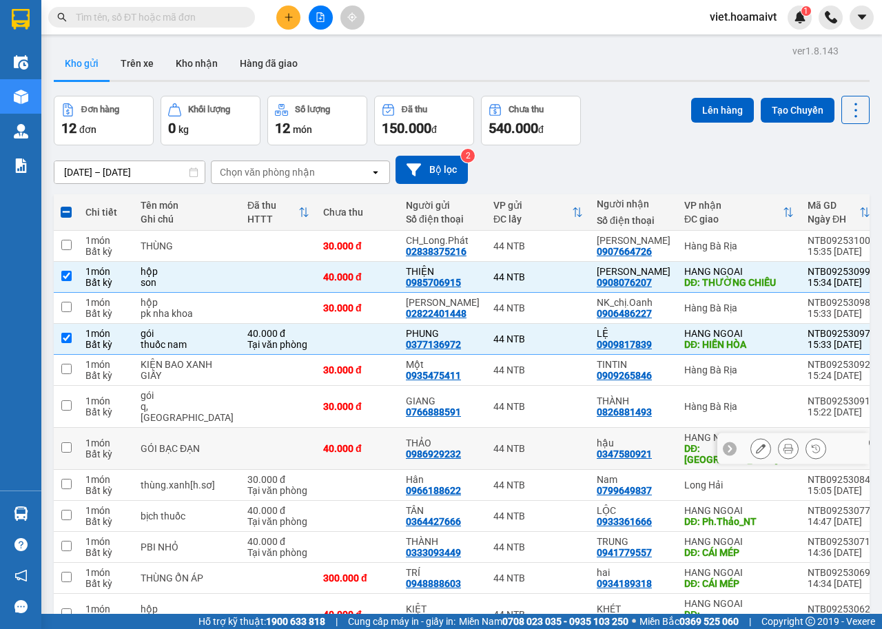
click at [302, 437] on td at bounding box center [278, 449] width 76 height 42
checkbox input "true"
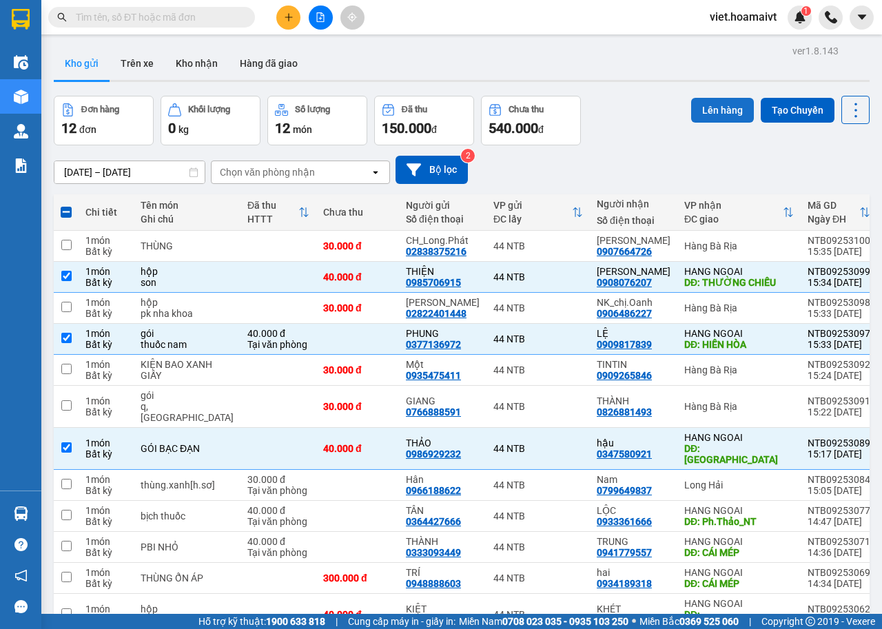
click at [701, 112] on button "Lên hàng" at bounding box center [722, 110] width 63 height 25
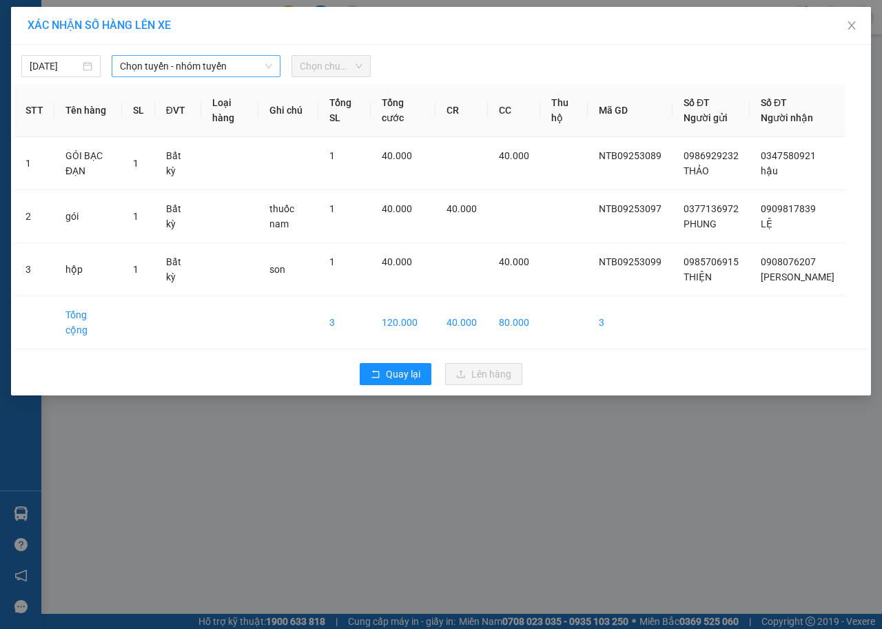
click at [194, 65] on span "Chọn tuyến - nhóm tuyến" at bounding box center [196, 66] width 152 height 21
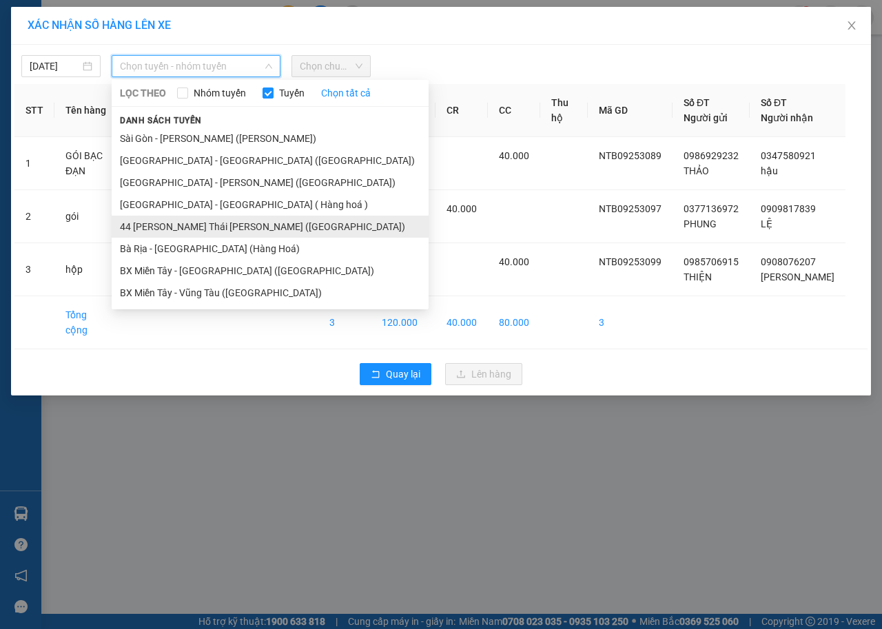
click at [174, 224] on li "44 Nguyễn Thái Bình ([GEOGRAPHIC_DATA])" at bounding box center [270, 227] width 317 height 22
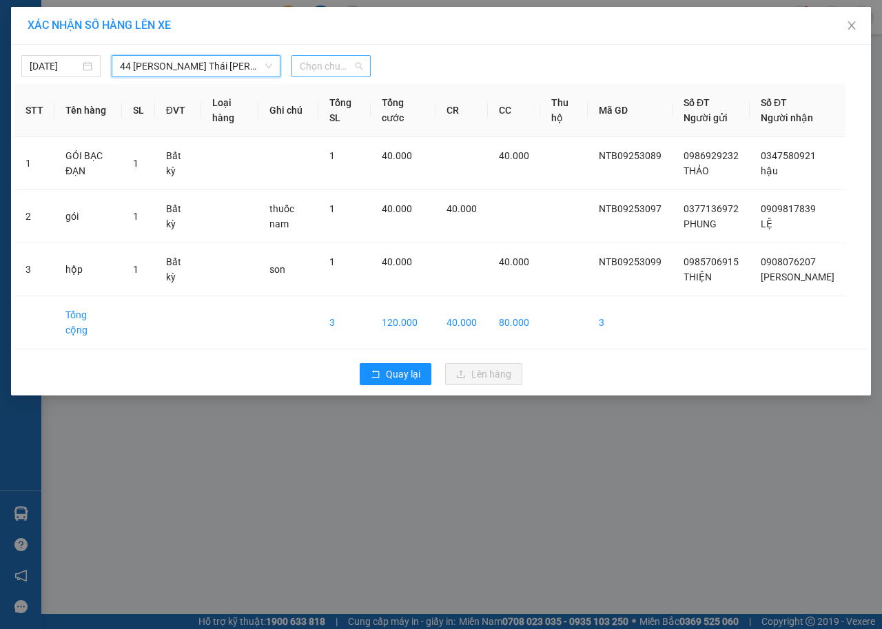
click at [321, 65] on span "Chọn chuyến" at bounding box center [331, 66] width 63 height 21
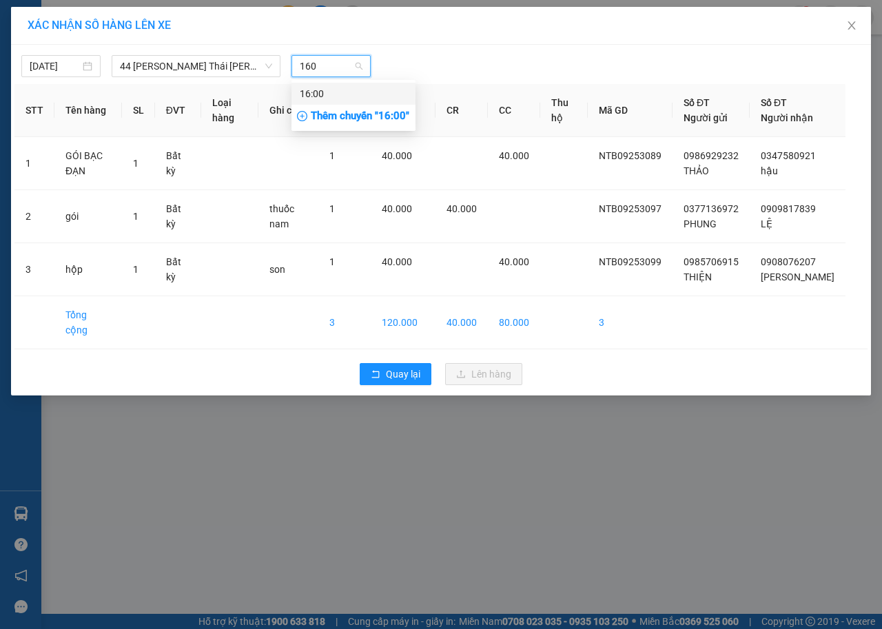
type input "1600"
click at [347, 91] on div "16:00" at bounding box center [353, 93] width 107 height 15
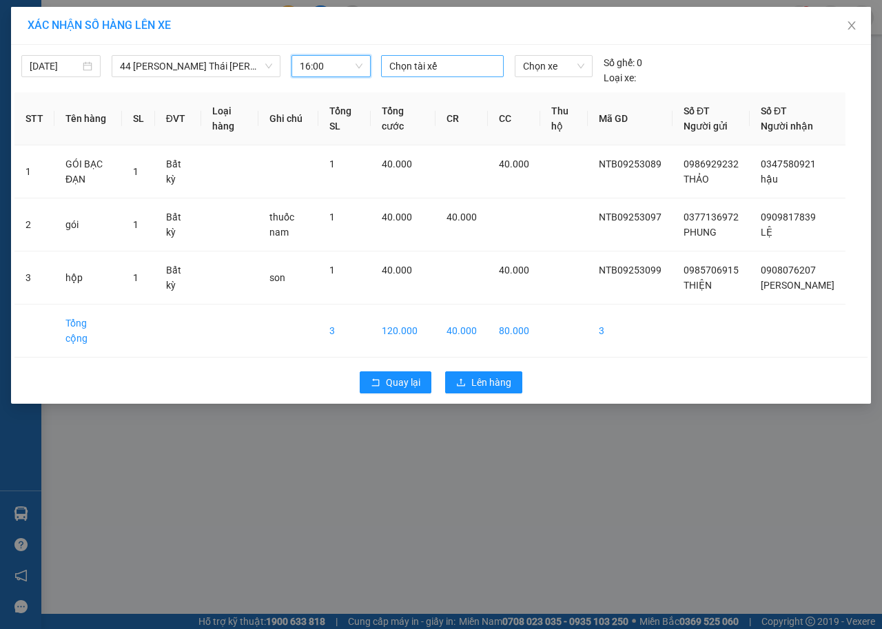
click at [399, 66] on div at bounding box center [442, 66] width 116 height 17
type input "quy d"
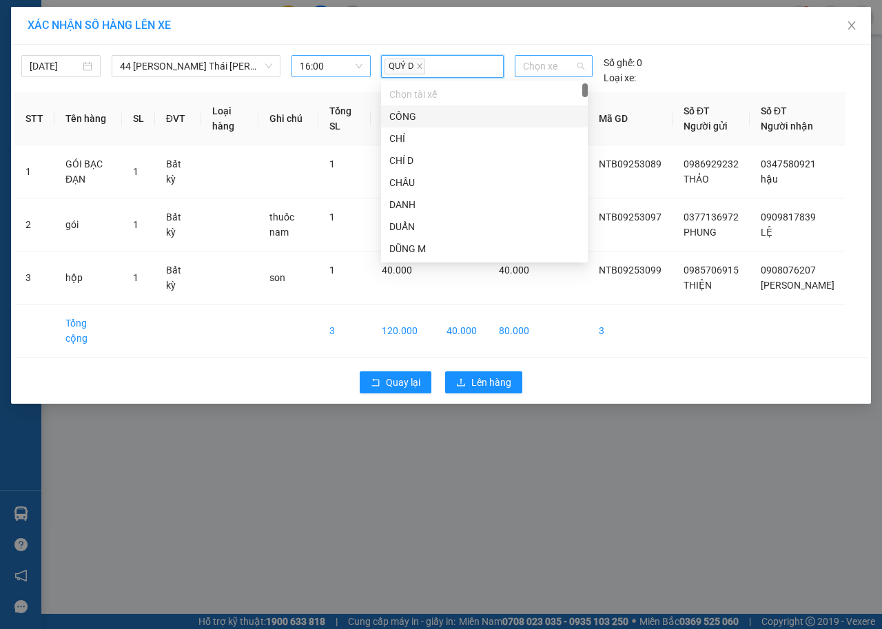
click at [530, 64] on span "Chọn xe" at bounding box center [553, 66] width 61 height 21
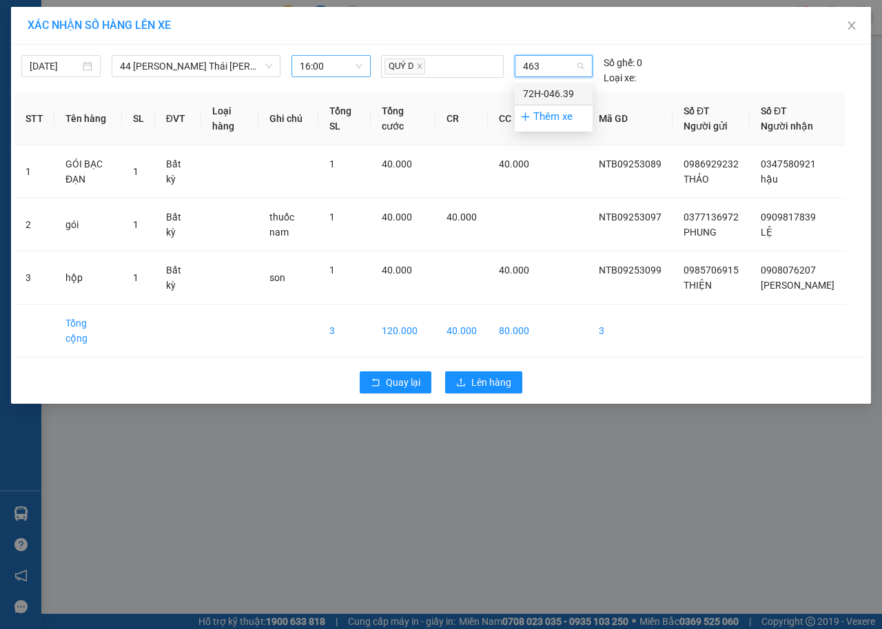
type input "4639"
click at [538, 94] on div "72H-046.39" at bounding box center [553, 93] width 61 height 15
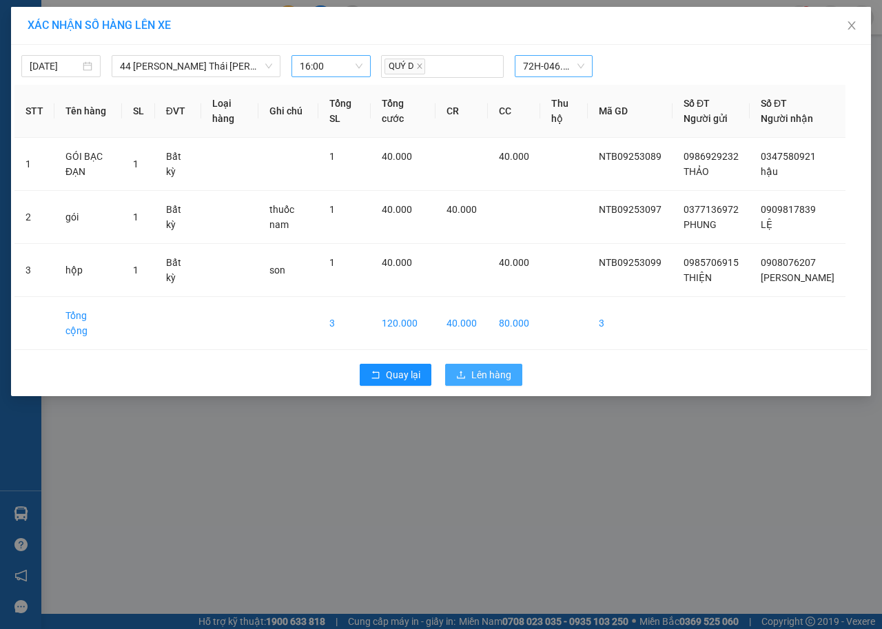
click at [480, 384] on button "Lên hàng" at bounding box center [483, 375] width 77 height 22
click at [489, 381] on span "Lên hàng" at bounding box center [491, 374] width 40 height 15
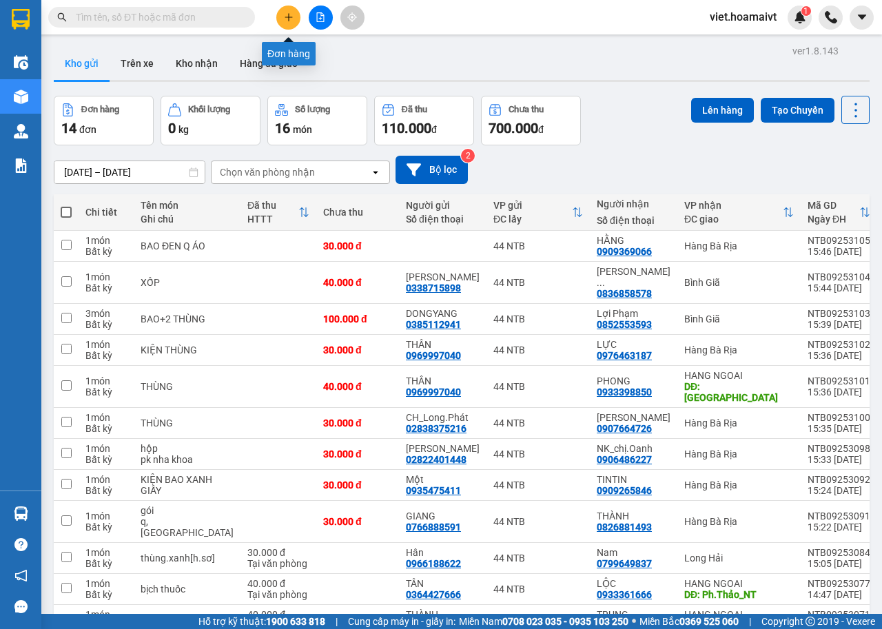
click at [289, 16] on icon "plus" at bounding box center [288, 17] width 1 height 8
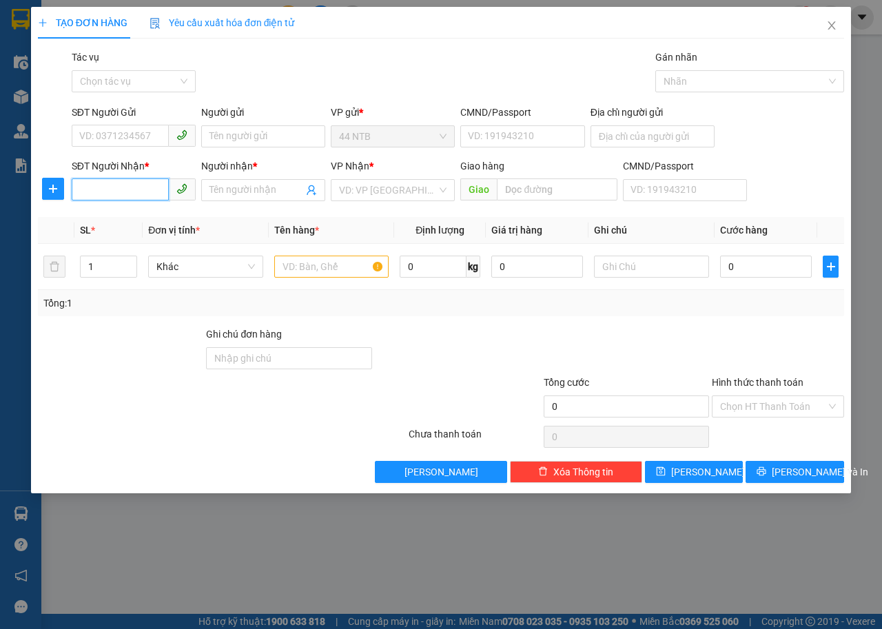
click at [138, 187] on input "SĐT Người Nhận *" at bounding box center [120, 189] width 97 height 22
type input "0357598739"
click at [123, 218] on div "0357598739 - Tường" at bounding box center [148, 217] width 136 height 15
type input "Tường"
type input "0357598739"
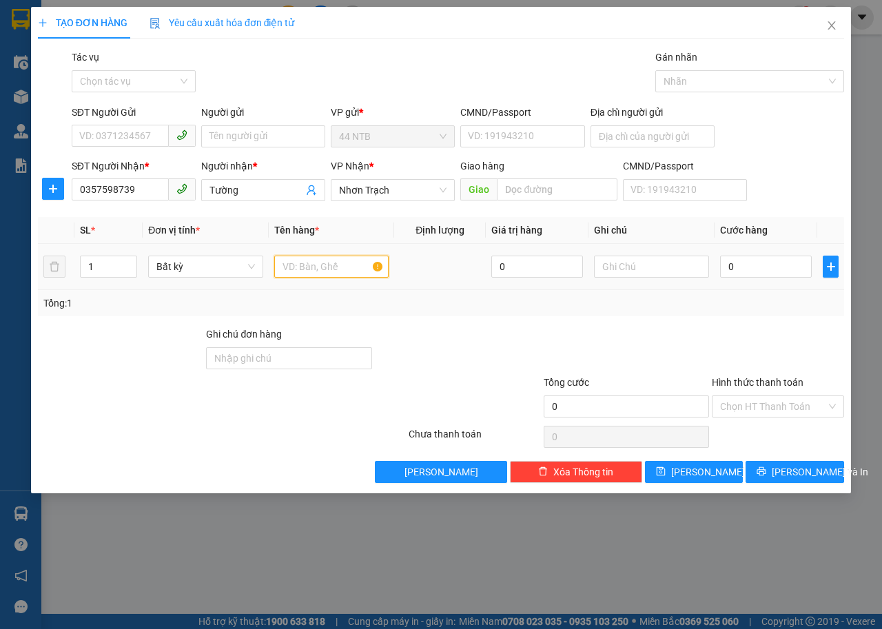
click at [329, 263] on input "text" at bounding box center [331, 267] width 115 height 22
type input "thùng["
click at [796, 264] on input "0" at bounding box center [766, 267] width 92 height 22
type input "3"
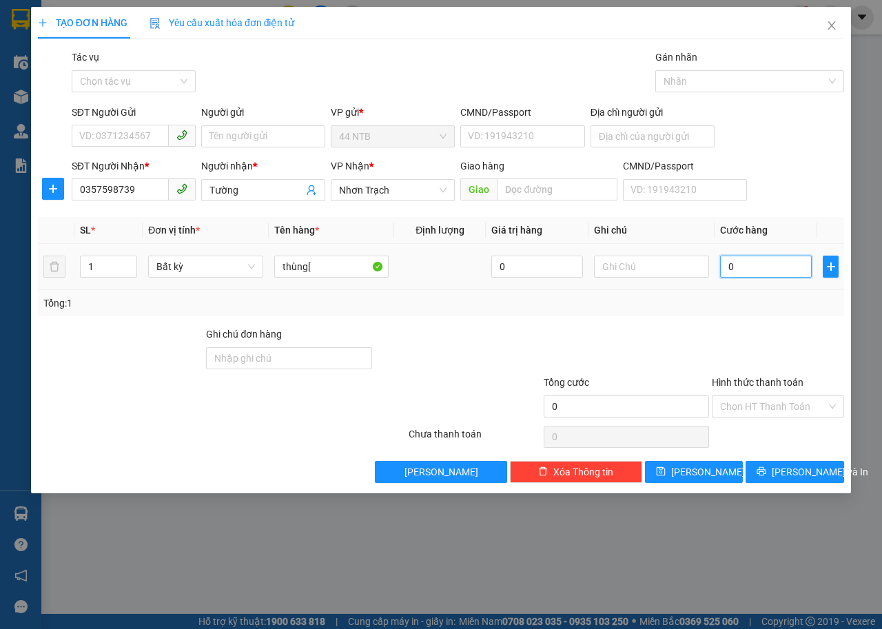
type input "3"
type input "30"
type input "30.000"
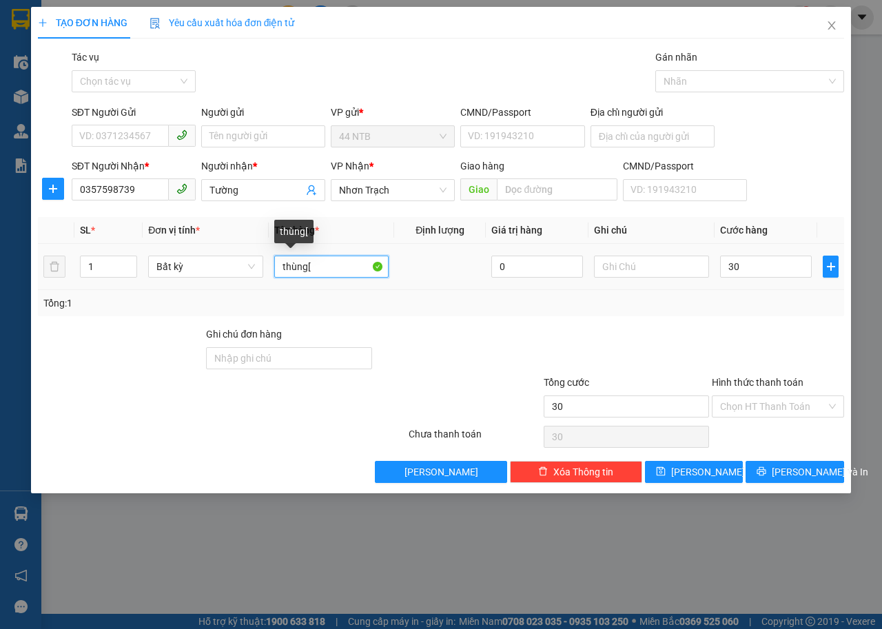
type input "30.000"
click at [336, 272] on input "thùng[" at bounding box center [331, 267] width 115 height 22
type input "thùng[mũi.khoan]"
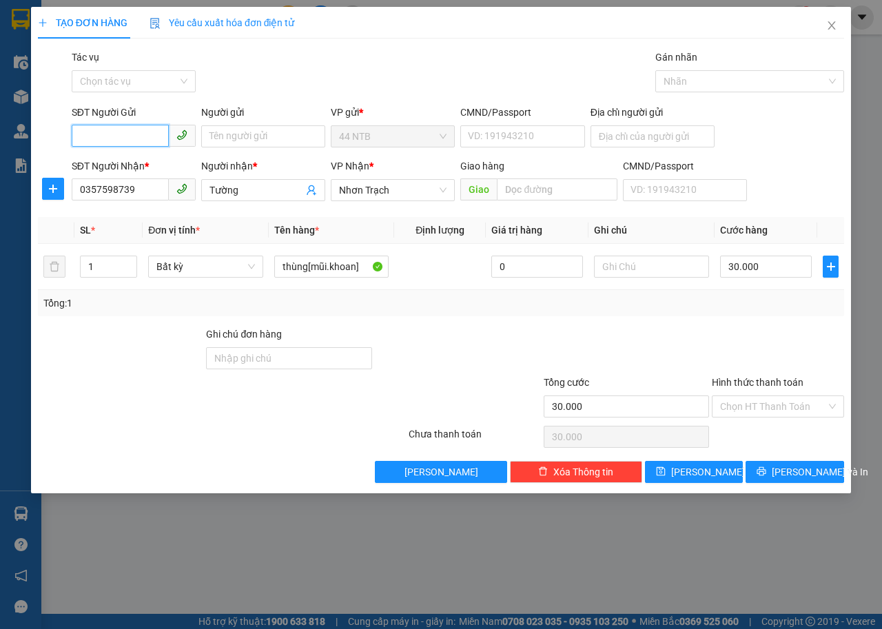
click at [123, 133] on input "SĐT Người Gửi" at bounding box center [120, 136] width 97 height 22
click at [132, 164] on div "0763018499 - SG" at bounding box center [133, 163] width 107 height 15
type input "0763018499"
drag, startPoint x: 237, startPoint y: 138, endPoint x: 198, endPoint y: 150, distance: 40.8
click at [198, 150] on div "Người gửi SG SG" at bounding box center [263, 129] width 130 height 48
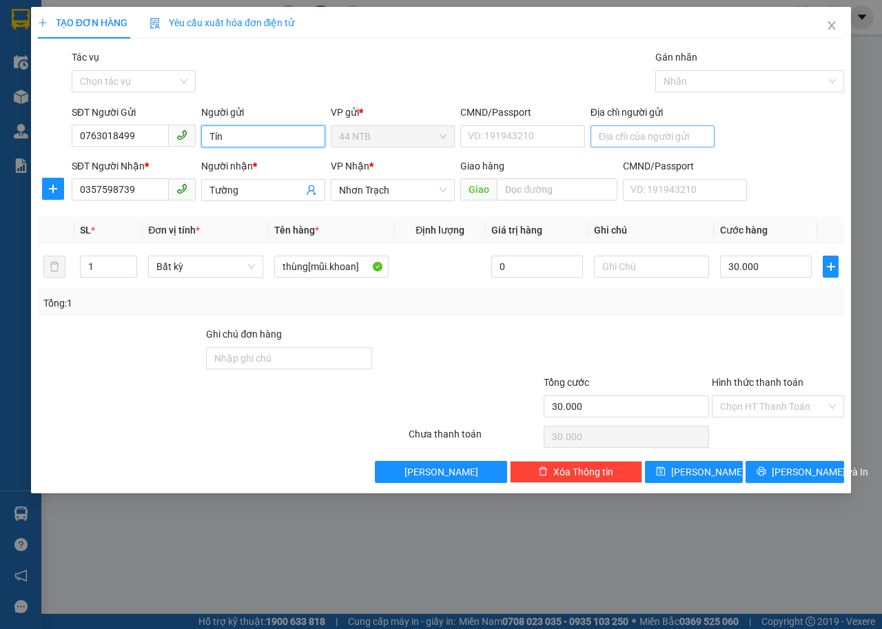
type input "Tín"
click at [625, 128] on input "Địa chỉ người gửi" at bounding box center [653, 136] width 124 height 22
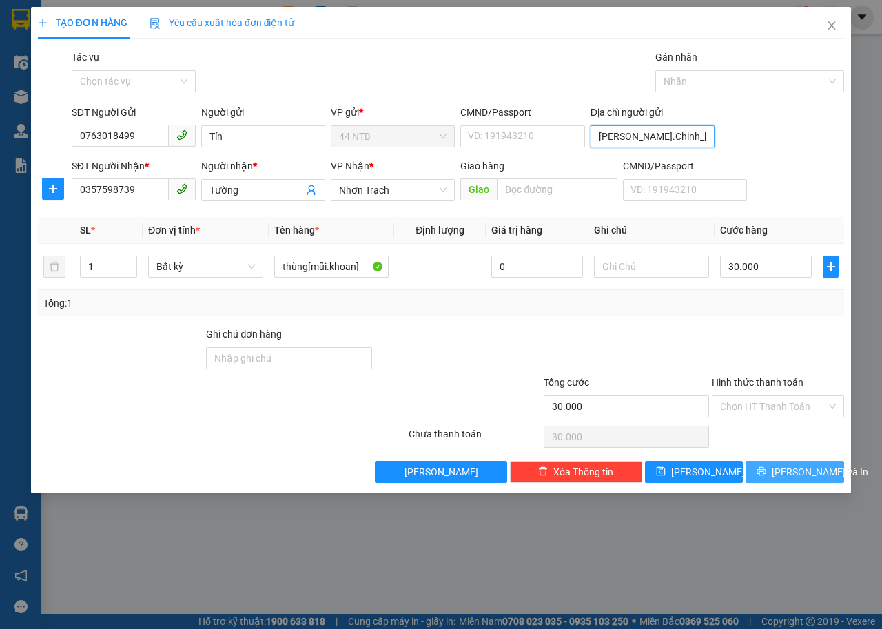
type input "Trường.Chinh_T.Bình"
click at [807, 473] on span "Lưu và In" at bounding box center [820, 471] width 96 height 15
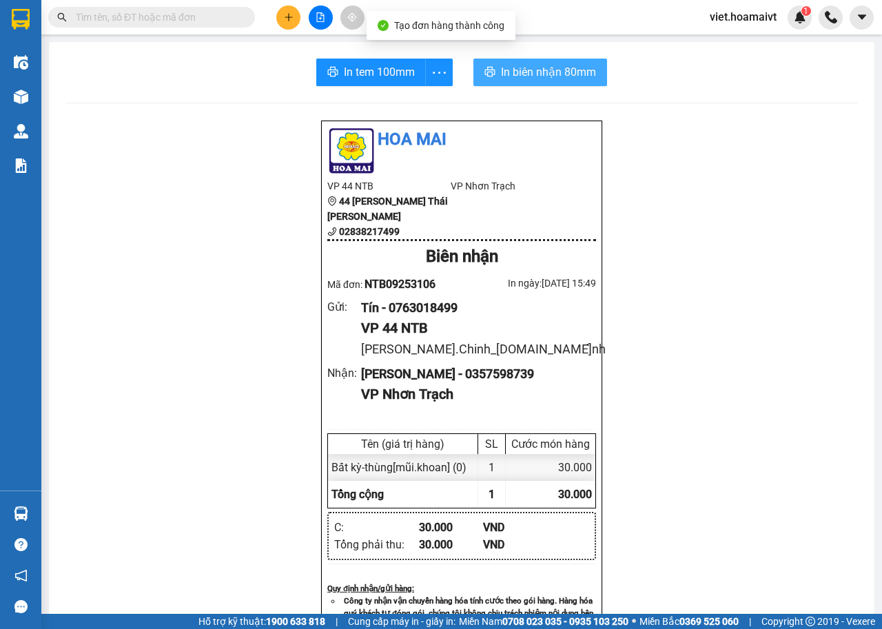
click at [511, 83] on button "In biên nhận 80mm" at bounding box center [540, 73] width 134 height 28
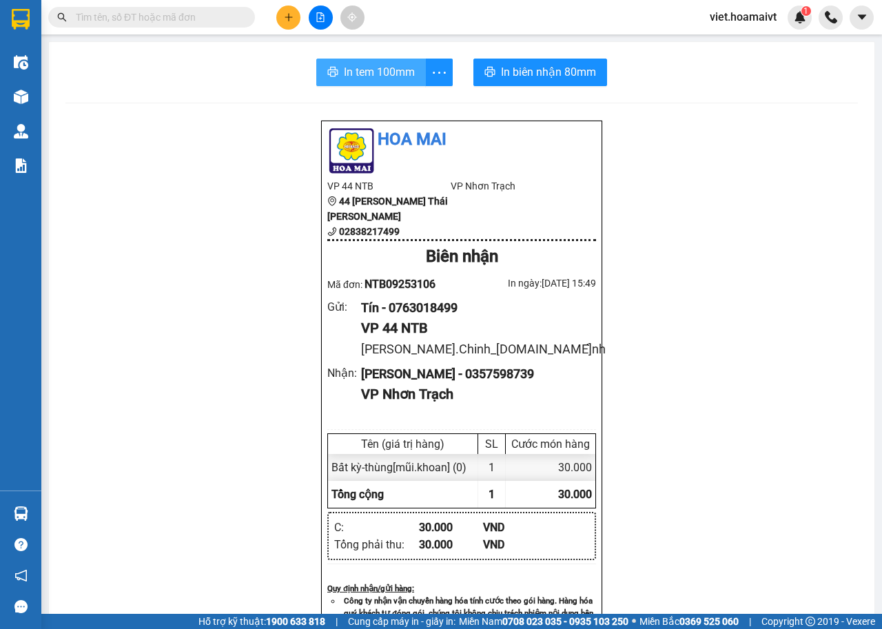
click at [384, 79] on span "In tem 100mm" at bounding box center [379, 71] width 71 height 17
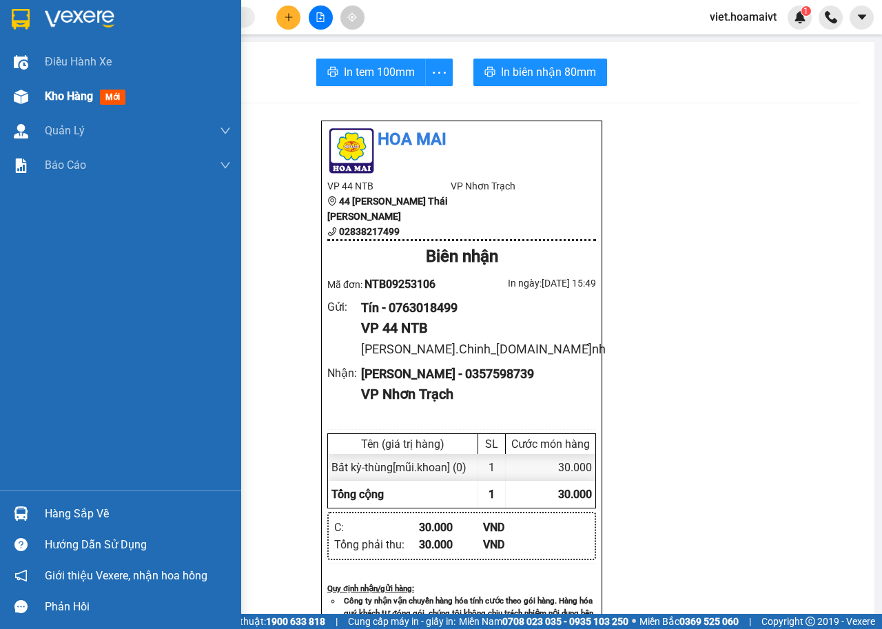
click at [48, 96] on span "Kho hàng" at bounding box center [69, 96] width 48 height 13
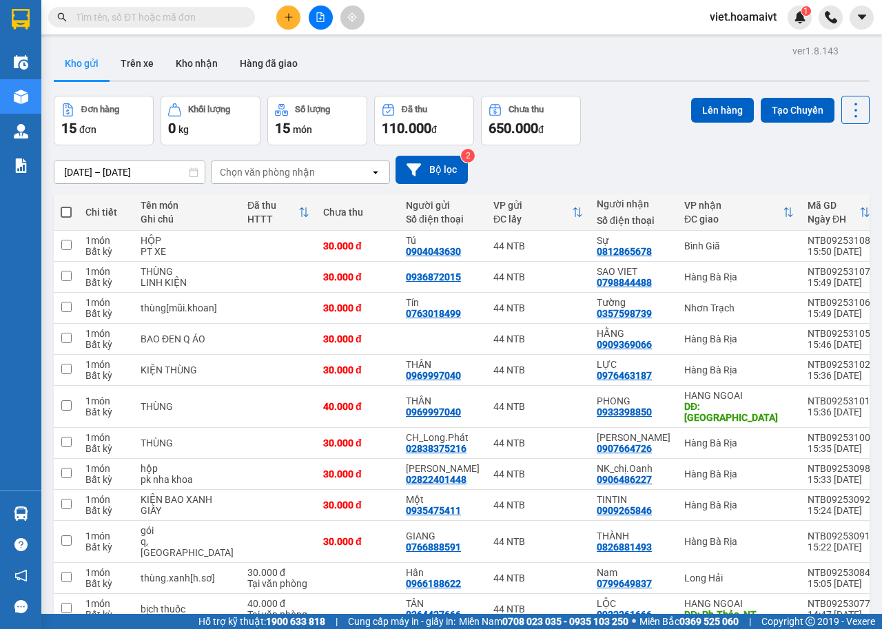
click at [260, 169] on div "Chọn văn phòng nhận" at bounding box center [267, 172] width 95 height 14
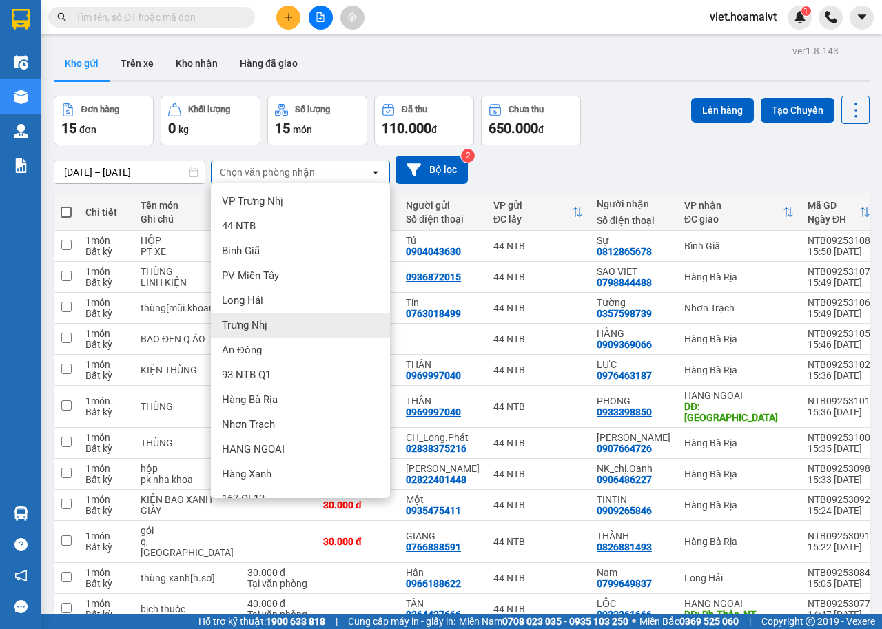
scroll to position [19, 0]
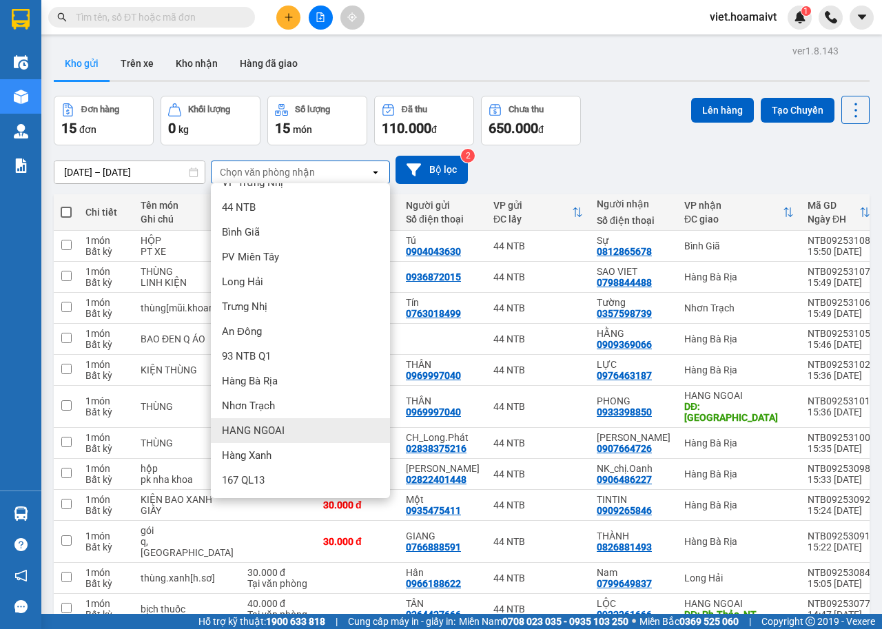
click at [241, 427] on span "HANG NGOAI" at bounding box center [253, 431] width 63 height 14
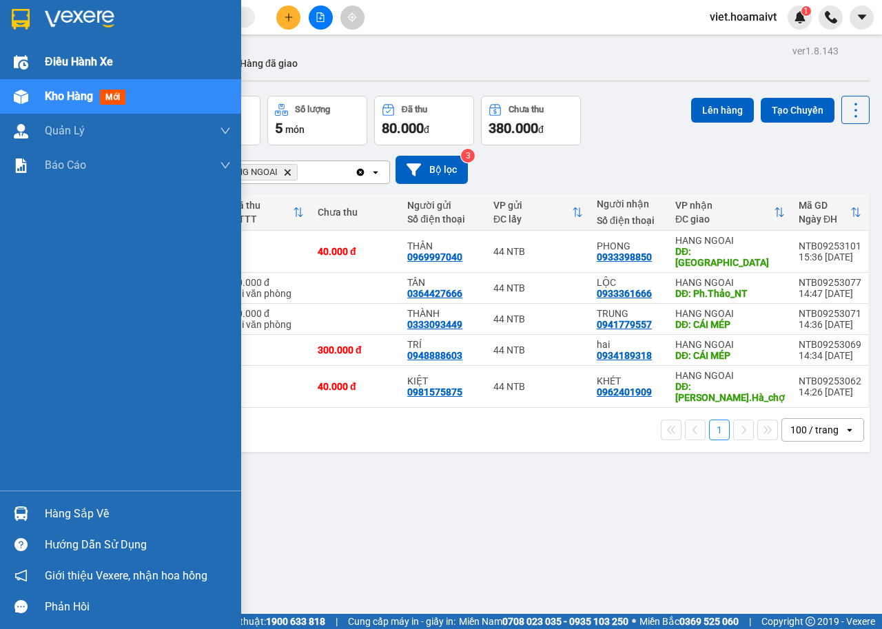
click at [116, 59] on div "Điều hành xe" at bounding box center [138, 62] width 186 height 34
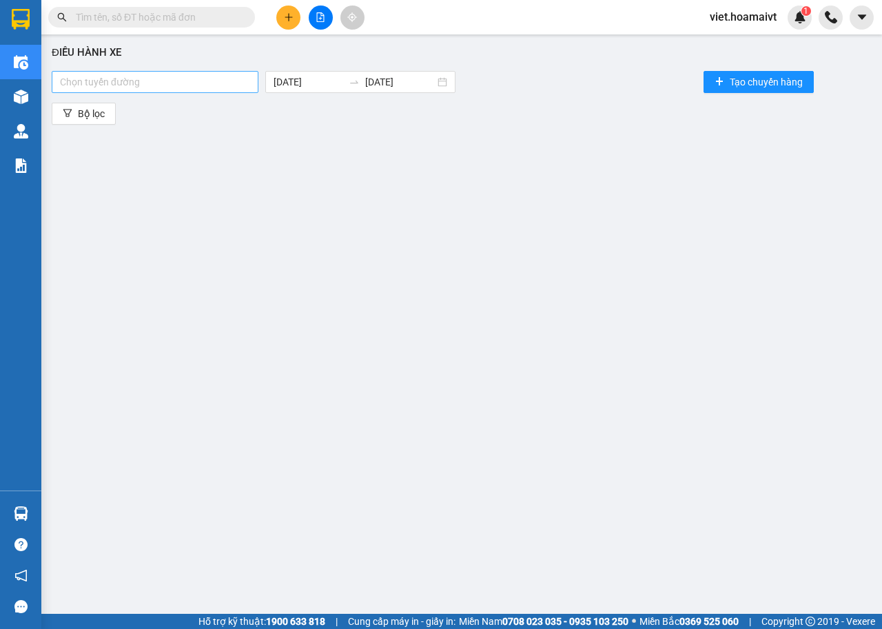
click at [227, 76] on div at bounding box center [155, 82] width 200 height 17
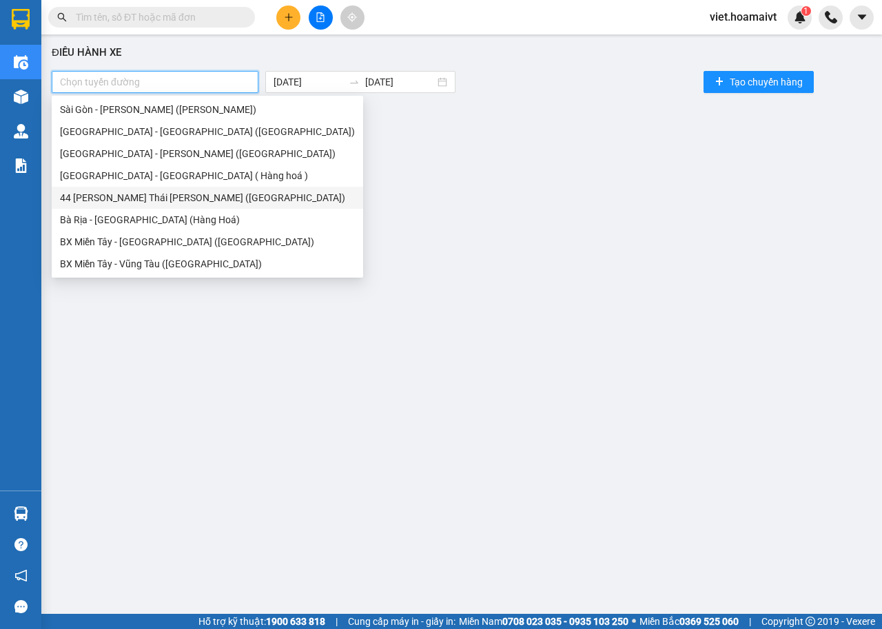
click at [170, 205] on div "44 Nguyễn Thái Bình ([GEOGRAPHIC_DATA])" at bounding box center [207, 198] width 311 height 22
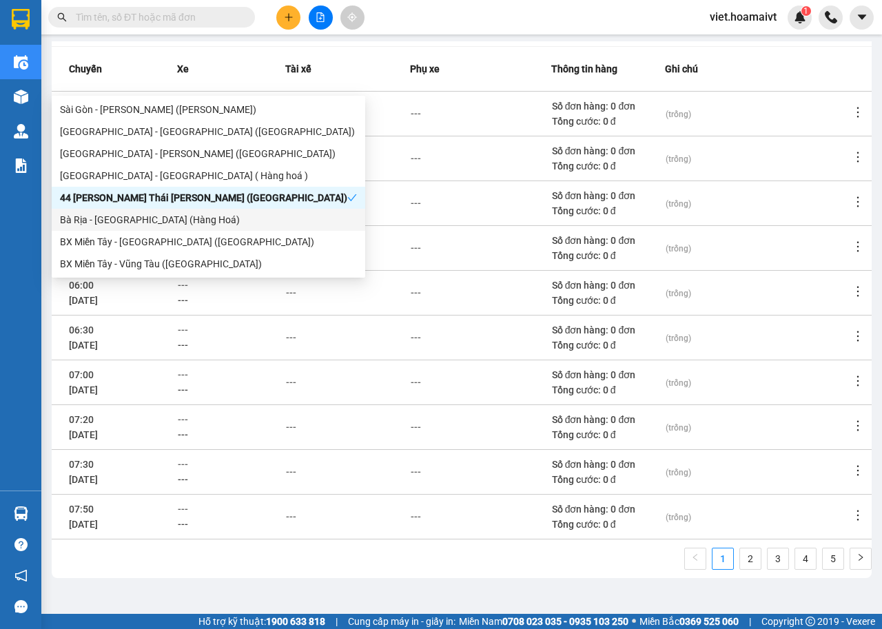
scroll to position [152, 0]
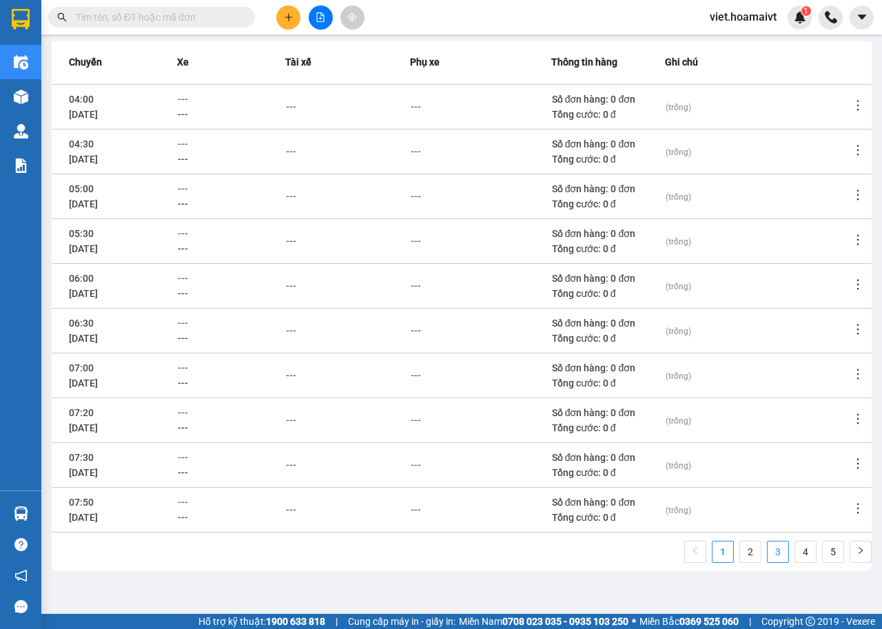
click at [768, 551] on link "3" at bounding box center [778, 552] width 21 height 21
click at [795, 555] on link "4" at bounding box center [805, 552] width 21 height 21
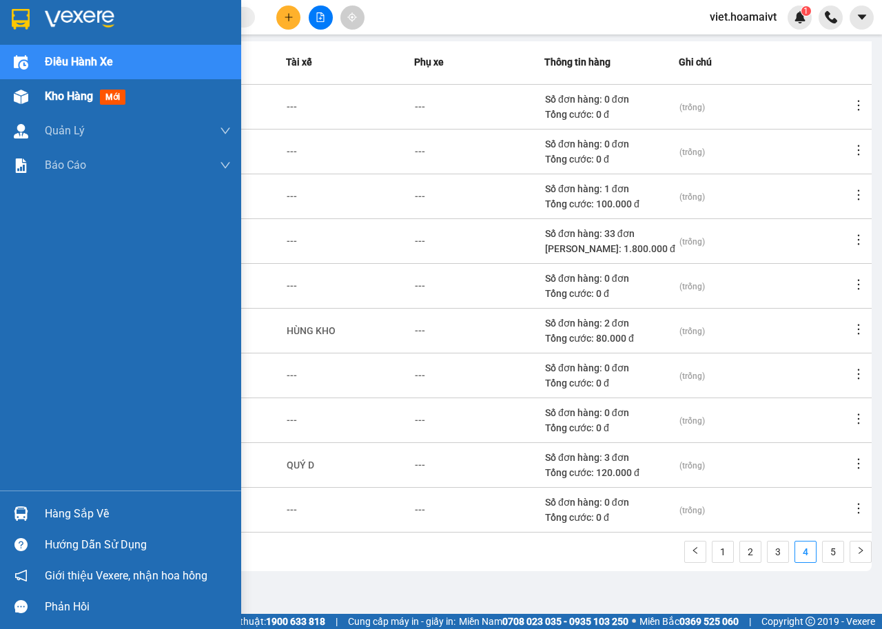
click at [83, 99] on span "Kho hàng" at bounding box center [69, 96] width 48 height 13
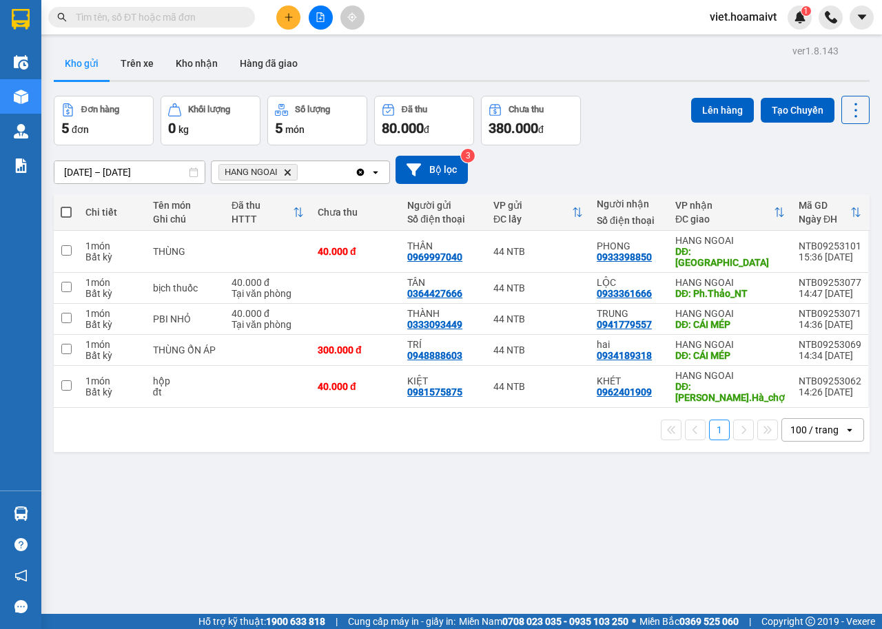
click at [286, 172] on icon "HANG NGOAI, close by backspace" at bounding box center [288, 172] width 6 height 6
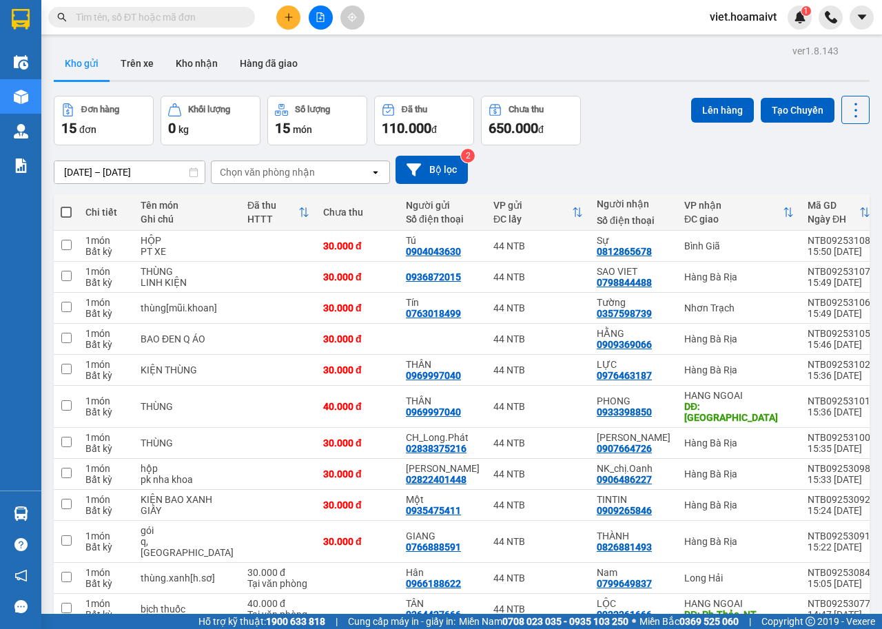
click at [287, 177] on div "Chọn văn phòng nhận" at bounding box center [267, 172] width 95 height 14
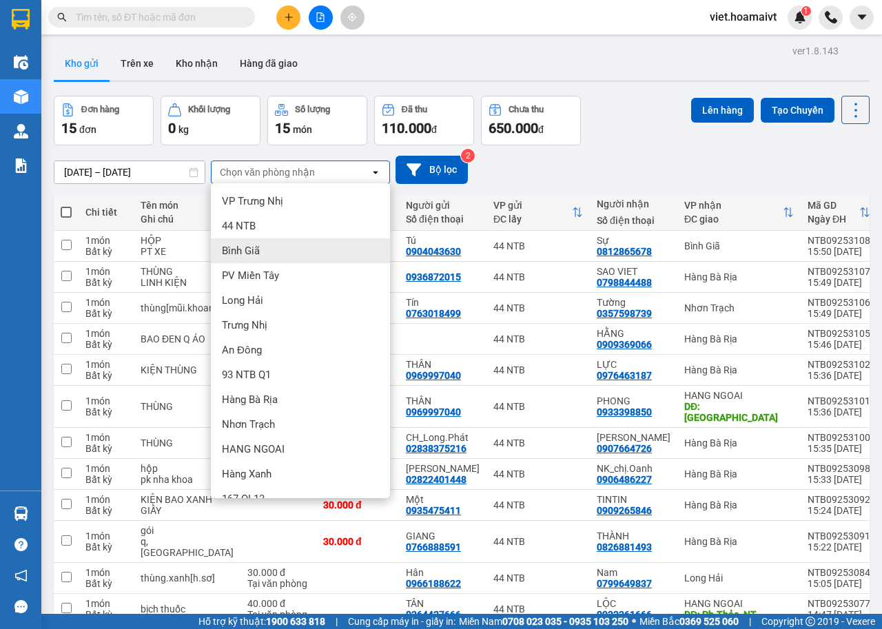
click at [280, 252] on div "Bình Giã" at bounding box center [300, 250] width 179 height 25
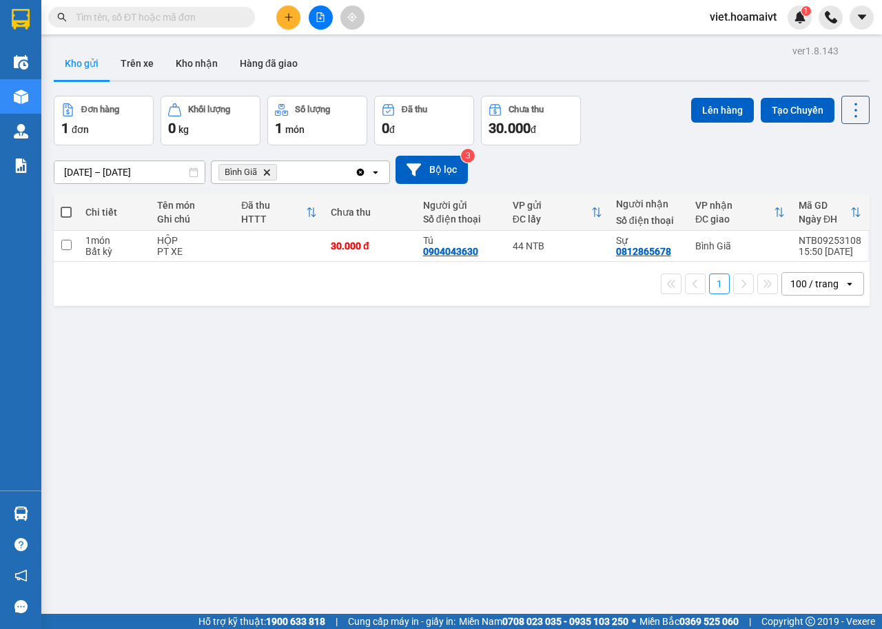
click at [265, 172] on icon "Delete" at bounding box center [267, 172] width 8 height 8
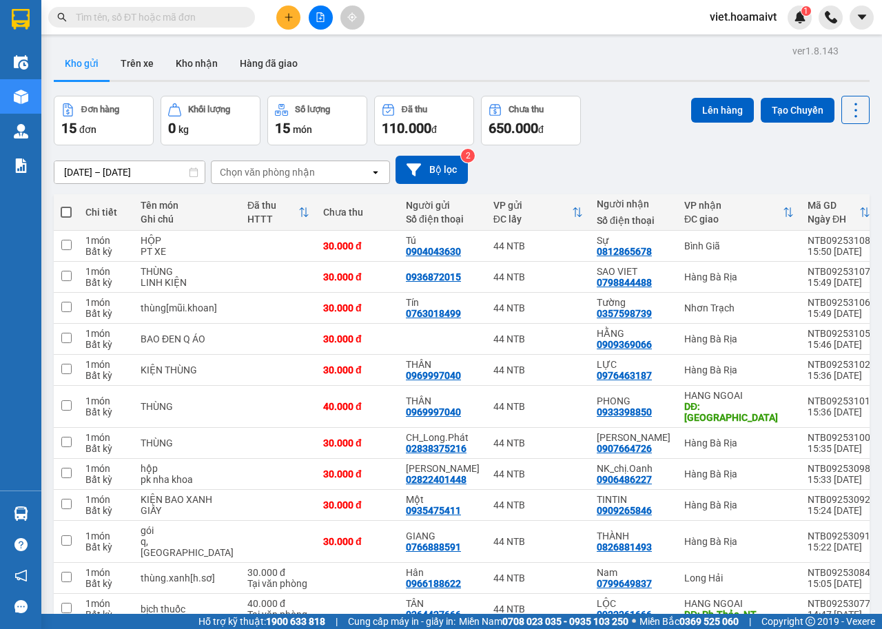
click at [270, 172] on div "Chọn văn phòng nhận" at bounding box center [267, 172] width 95 height 14
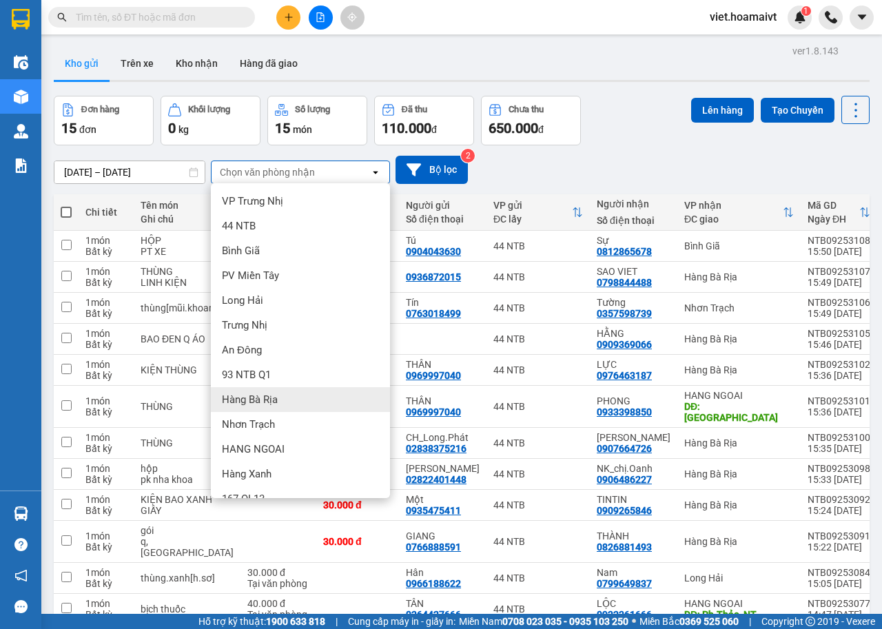
click at [285, 398] on div "Hàng Bà Rịa" at bounding box center [300, 399] width 179 height 25
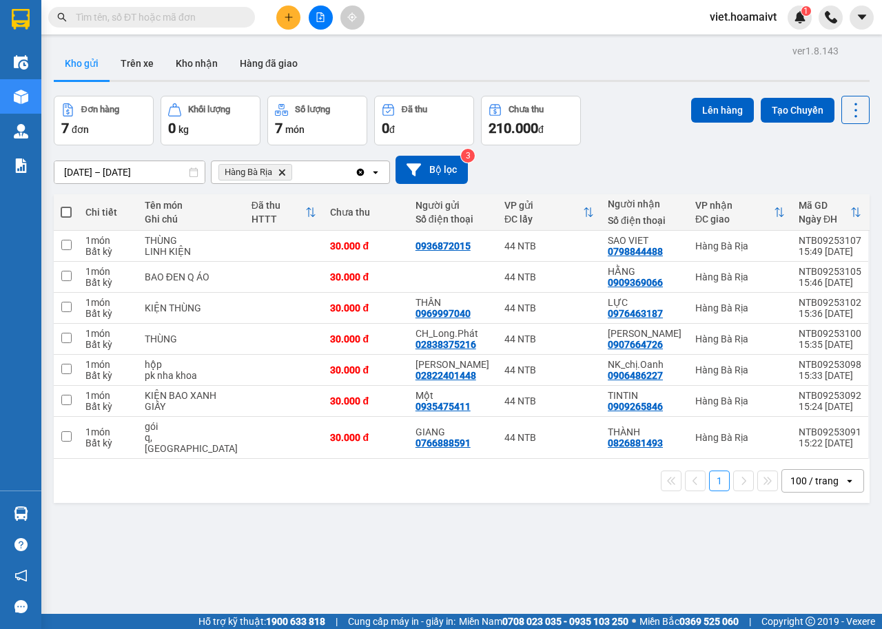
click at [278, 171] on icon "Delete" at bounding box center [282, 172] width 8 height 8
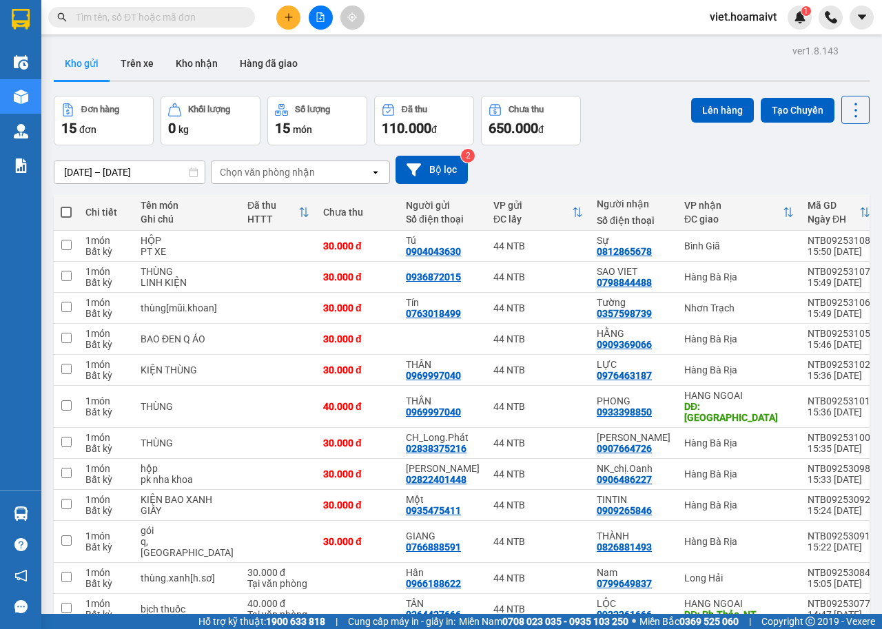
click at [278, 171] on div "Chọn văn phòng nhận" at bounding box center [267, 172] width 95 height 14
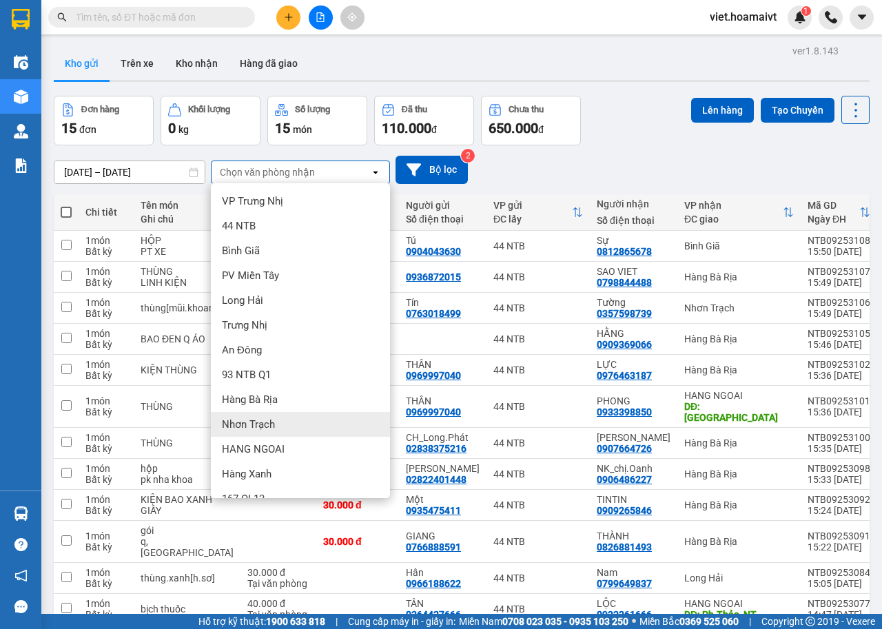
click at [271, 423] on span "Nhơn Trạch" at bounding box center [248, 425] width 53 height 14
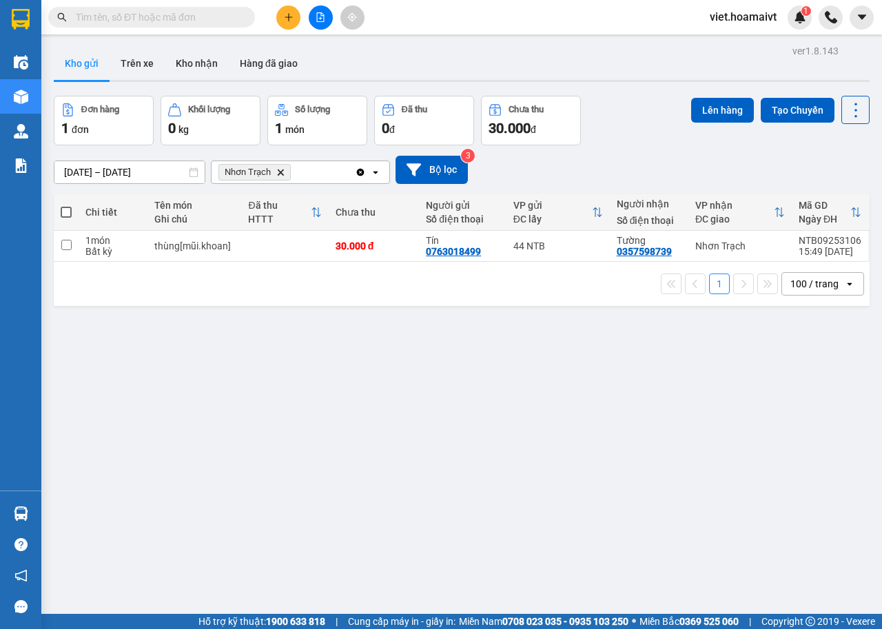
click at [279, 173] on icon "Nhơn Trạch, close by backspace" at bounding box center [281, 172] width 6 height 6
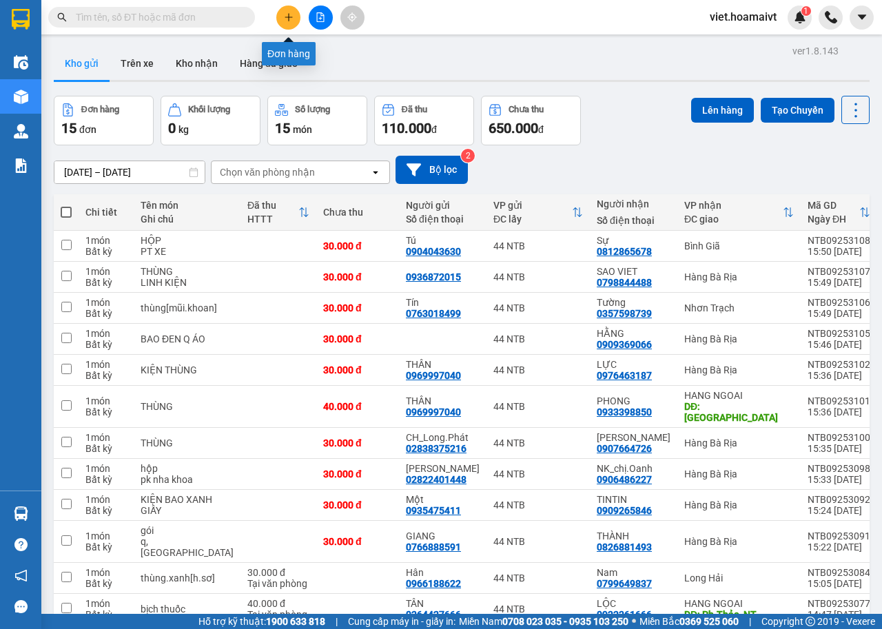
click at [289, 10] on button at bounding box center [288, 18] width 24 height 24
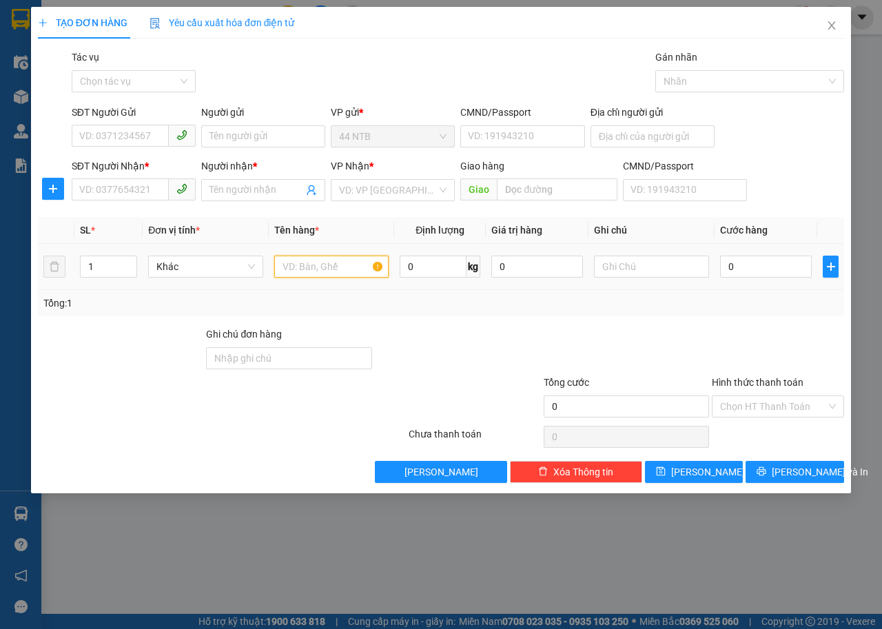
click at [327, 266] on input "text" at bounding box center [331, 267] width 115 height 22
type input "túi.giấy[bánh]"
click at [141, 195] on input "SĐT Người Nhận *" at bounding box center [120, 189] width 97 height 22
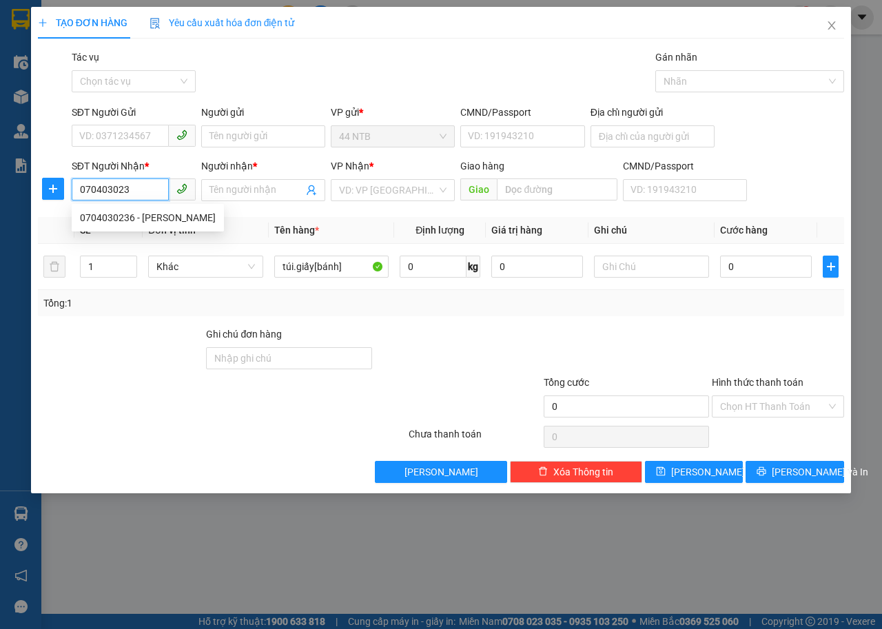
type input "0704030236"
click at [161, 220] on div "0704030236 - TUYỀN" at bounding box center [148, 217] width 136 height 15
type input "TUYỀN"
type input "0704030236"
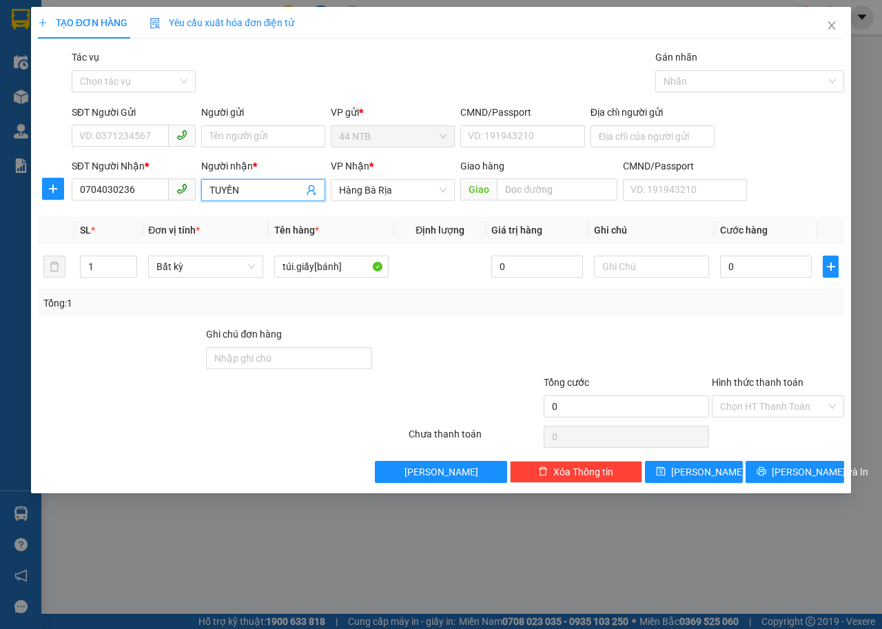
click at [259, 187] on input "TUYỀN" at bounding box center [256, 190] width 94 height 15
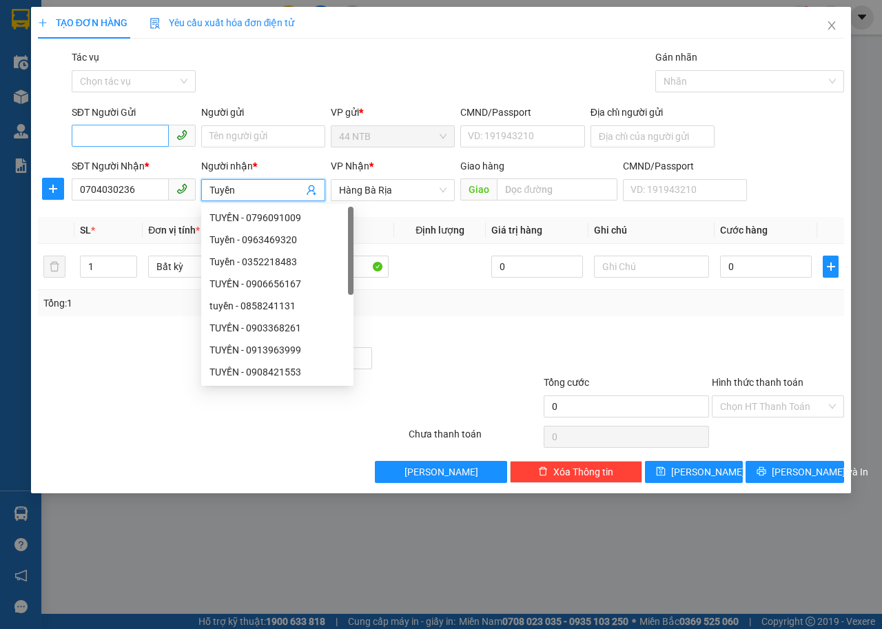
type input "Tuyền"
click at [141, 134] on input "SĐT Người Gửi" at bounding box center [120, 136] width 97 height 22
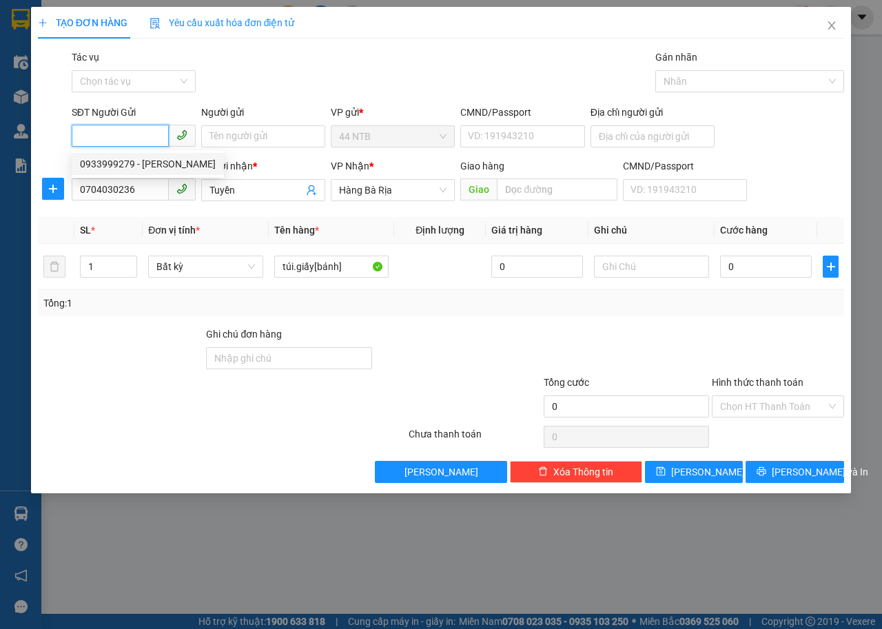
click at [146, 155] on div "0933999279 - VINH" at bounding box center [148, 164] width 152 height 22
type input "0933999279"
type input "VINH"
type input "087092013359"
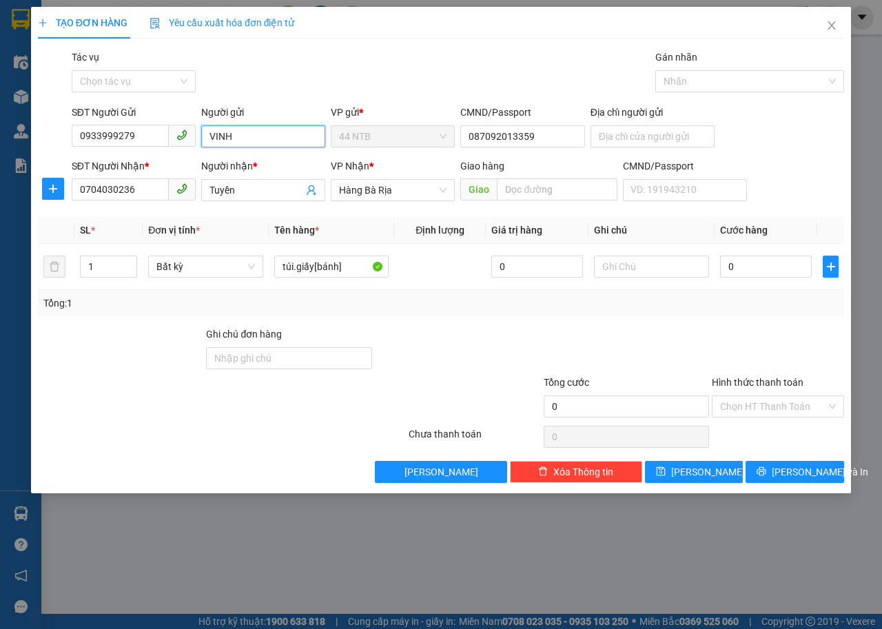
click at [248, 138] on input "VINH" at bounding box center [263, 136] width 124 height 22
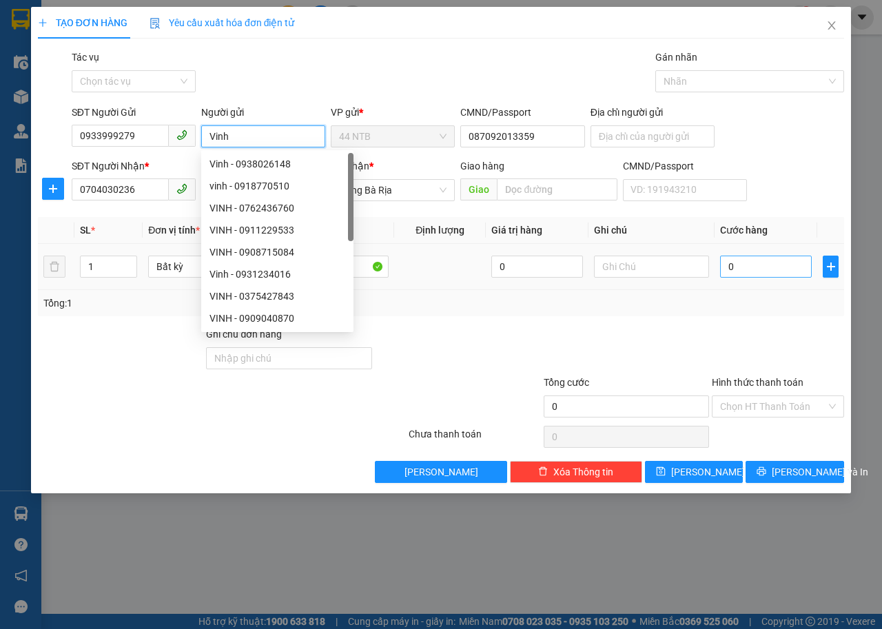
type input "Vinh"
click at [794, 268] on input "0" at bounding box center [766, 267] width 92 height 22
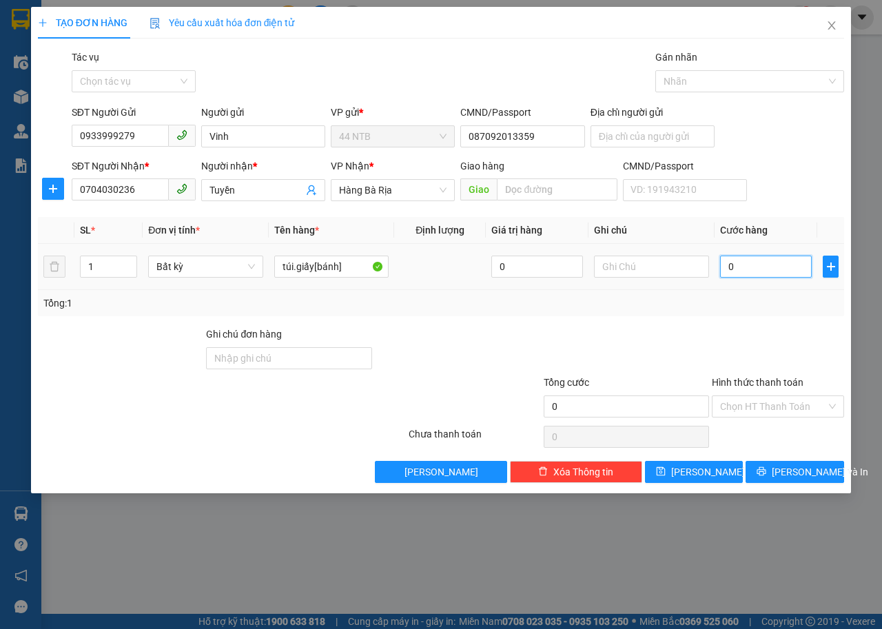
type input "3"
type input "30"
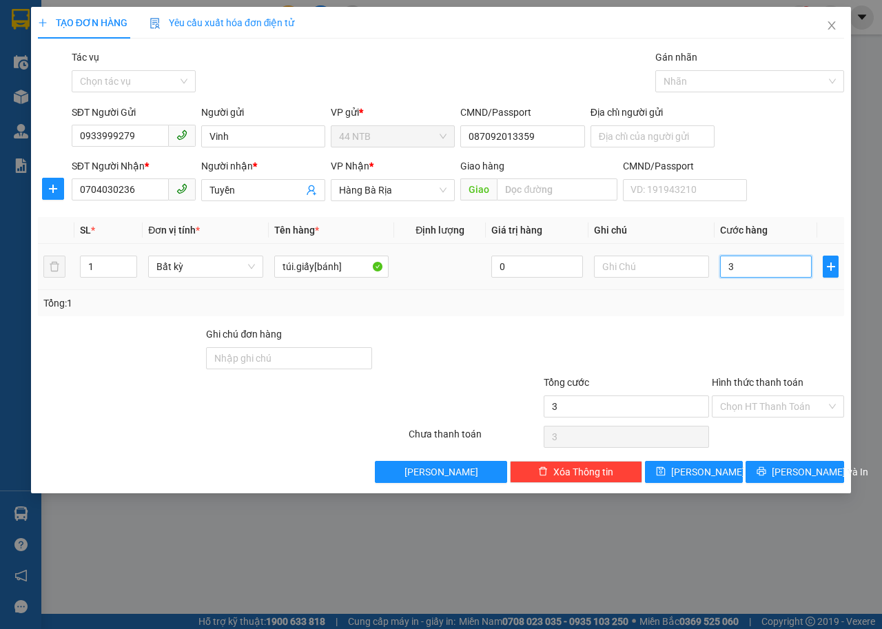
type input "30"
type input "30.000"
click at [788, 406] on input "Hình thức thanh toán" at bounding box center [773, 406] width 106 height 21
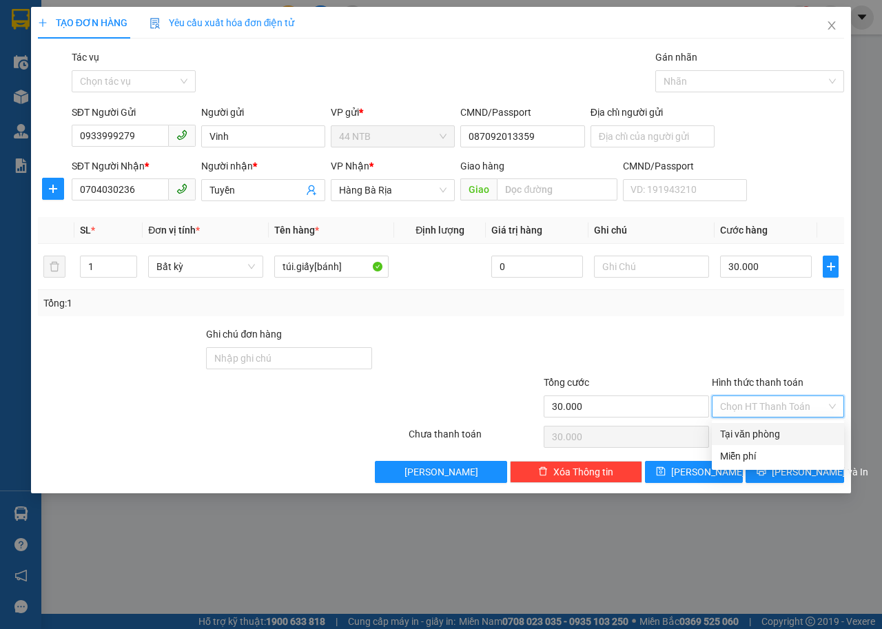
click at [786, 426] on div "Tại văn phòng" at bounding box center [778, 434] width 132 height 22
type input "0"
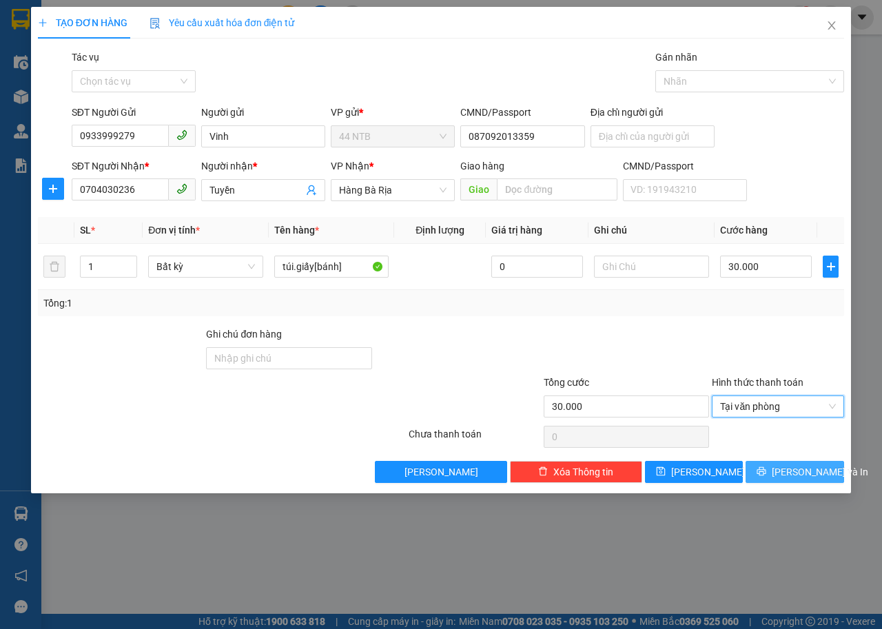
click at [795, 477] on span "Lưu và In" at bounding box center [820, 471] width 96 height 15
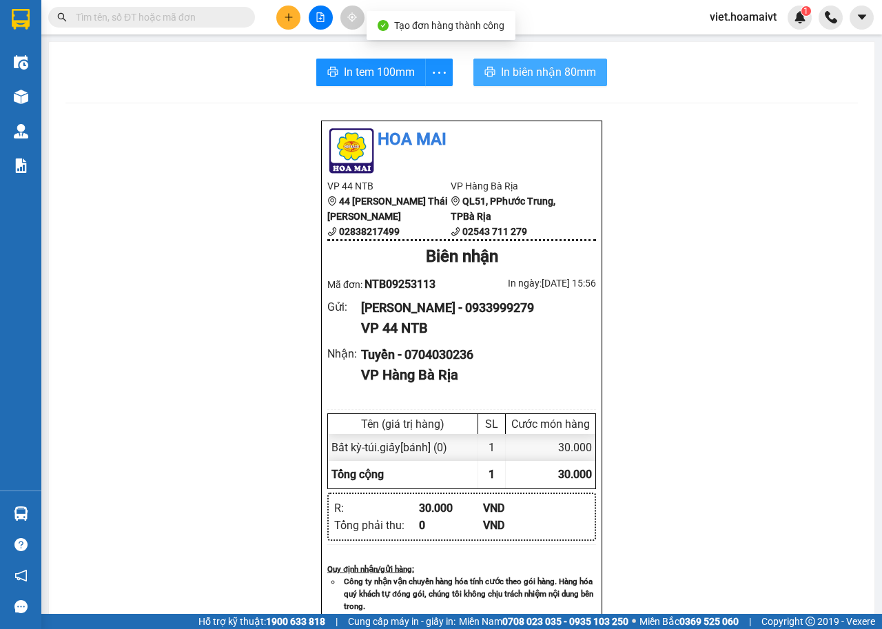
click at [528, 61] on button "In biên nhận 80mm" at bounding box center [540, 73] width 134 height 28
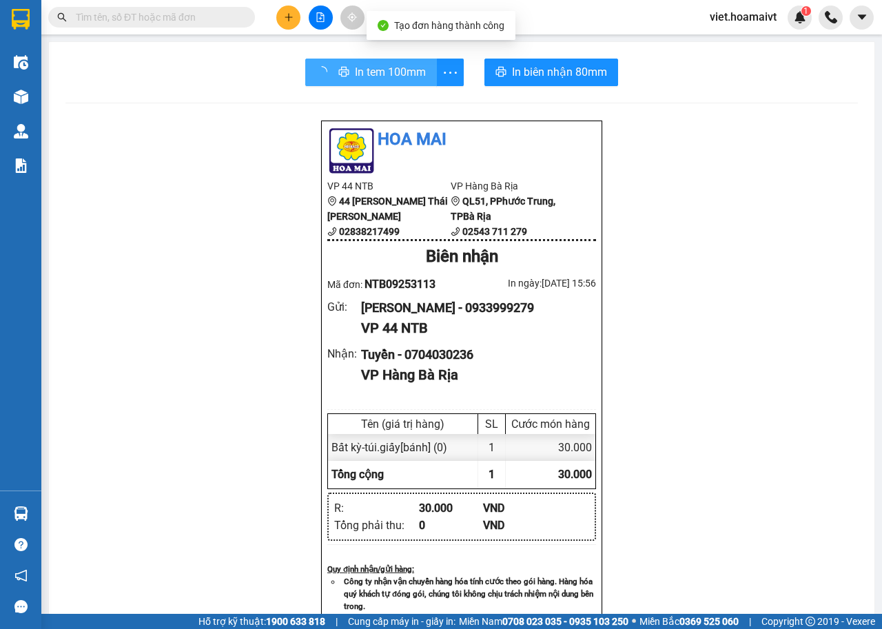
click at [366, 79] on span "In tem 100mm" at bounding box center [390, 71] width 71 height 17
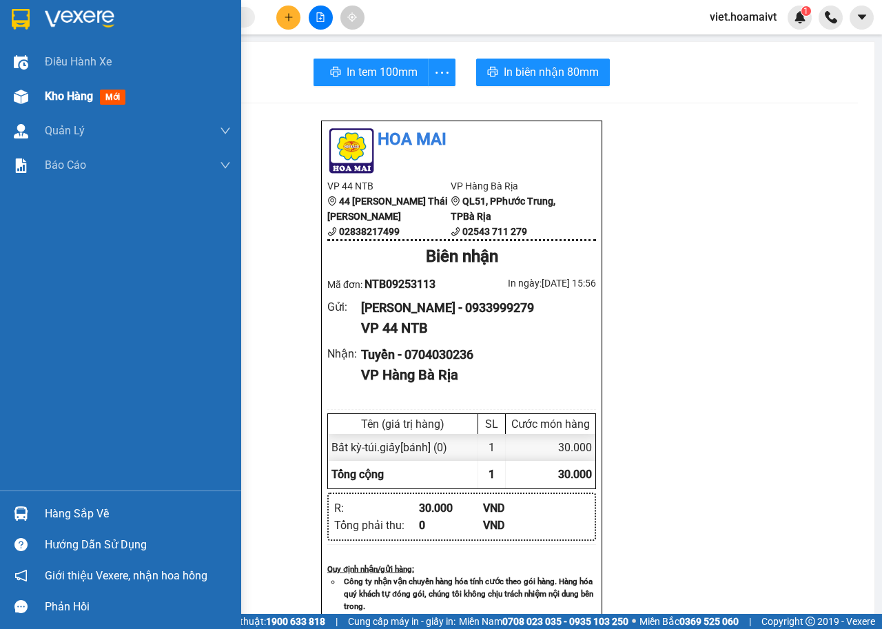
click at [56, 97] on span "Kho hàng" at bounding box center [69, 96] width 48 height 13
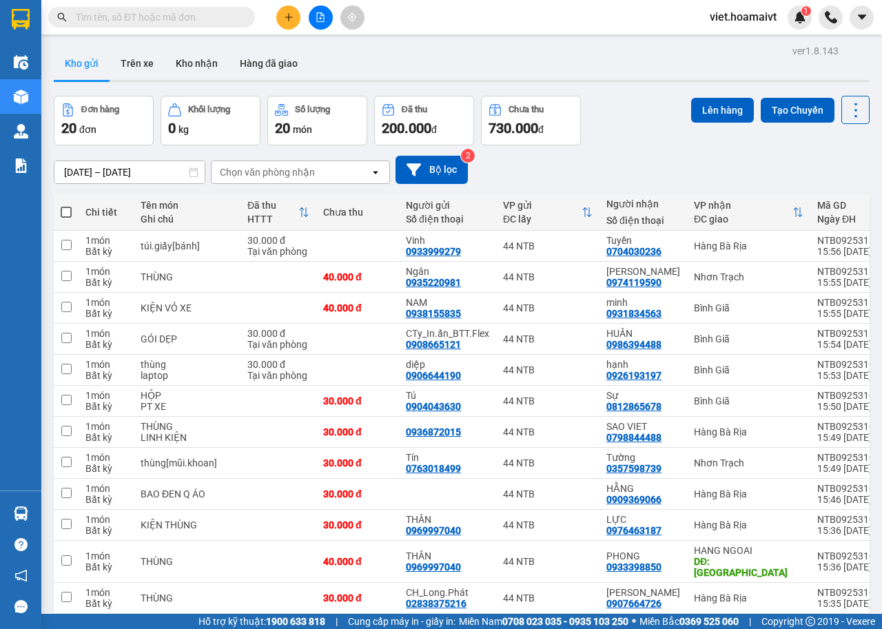
click at [643, 153] on div "[DATE] – [DATE] Press the down arrow key to interact with the calendar and sele…" at bounding box center [462, 169] width 816 height 49
click at [318, 25] on button at bounding box center [321, 18] width 24 height 24
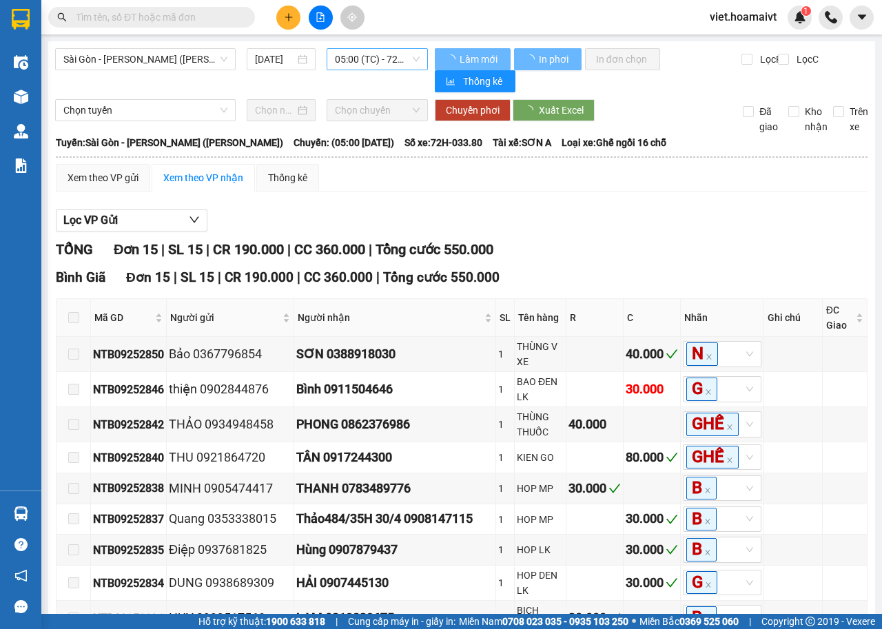
click at [415, 54] on div "05:00 (TC) - 72H-033.80" at bounding box center [377, 59] width 101 height 22
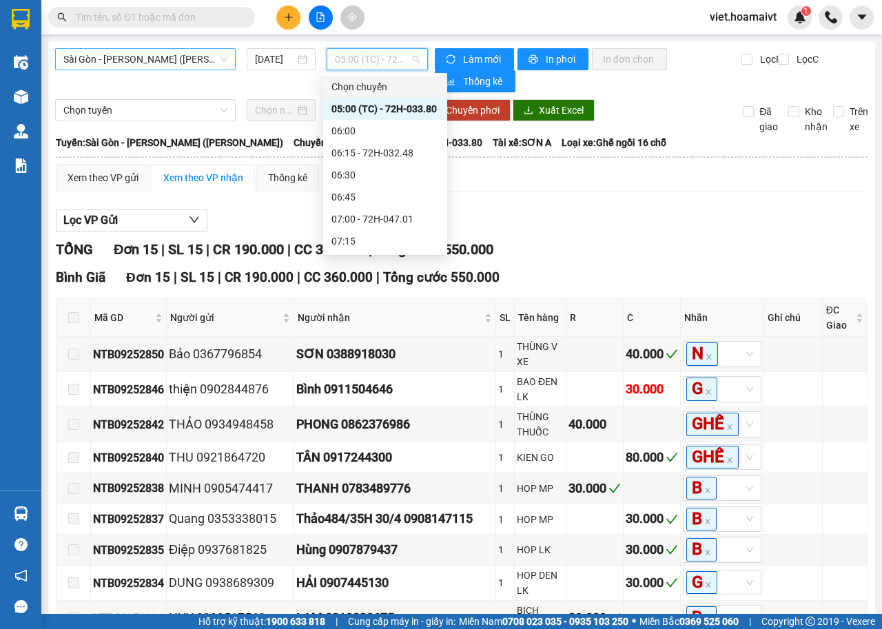
click at [154, 59] on span "Sài Gòn - [PERSON_NAME] ([PERSON_NAME])" at bounding box center [145, 59] width 164 height 21
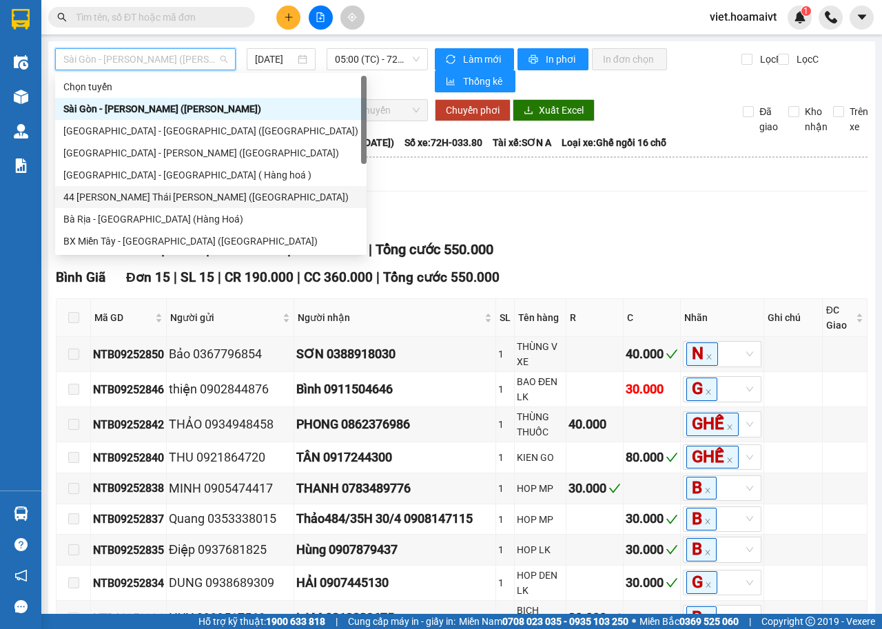
click at [176, 188] on div "44 Nguyễn Thái Bình ([GEOGRAPHIC_DATA])" at bounding box center [210, 197] width 311 height 22
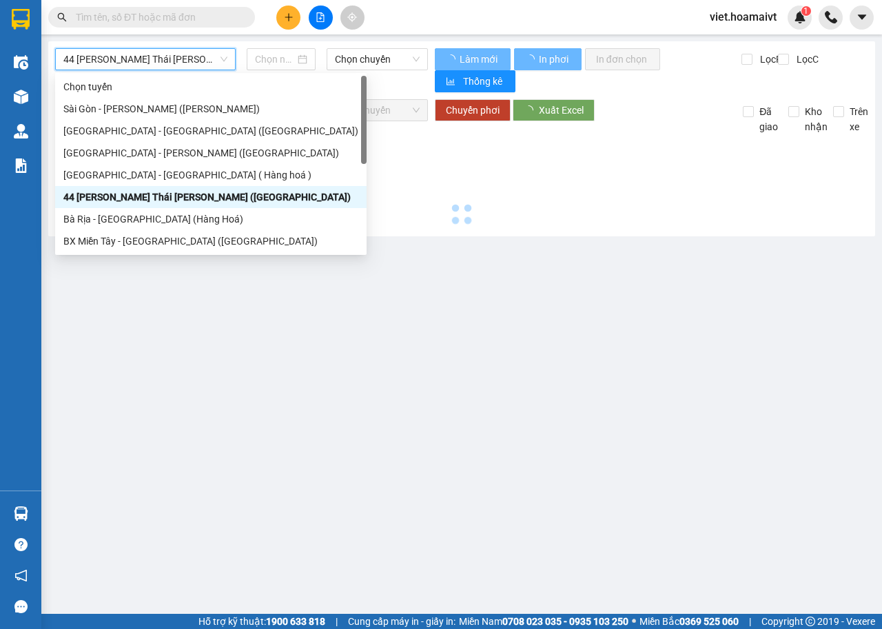
type input "[DATE]"
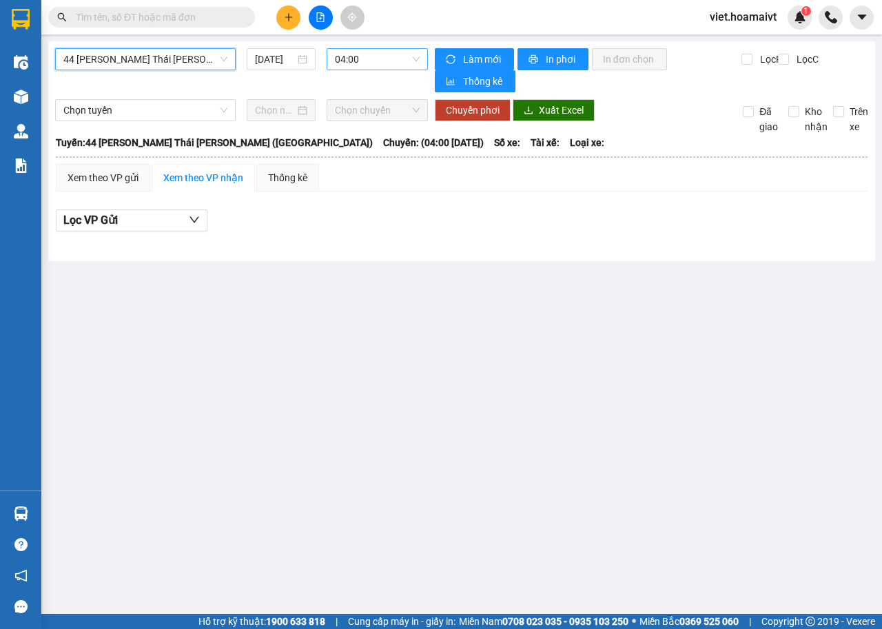
click at [399, 55] on span "04:00" at bounding box center [377, 59] width 84 height 21
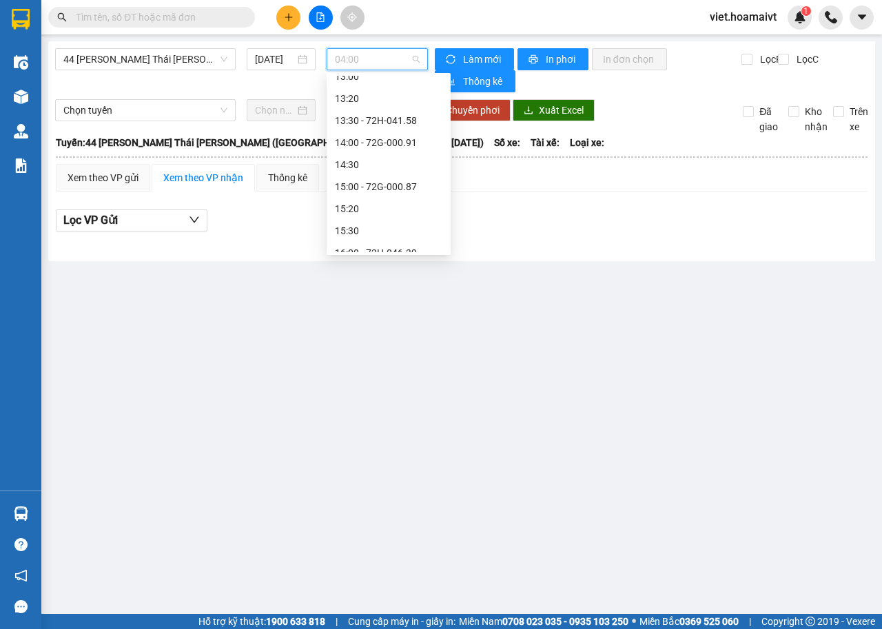
scroll to position [758, 0]
click at [418, 181] on div "16:00 - 72H-046.39" at bounding box center [389, 189] width 124 height 22
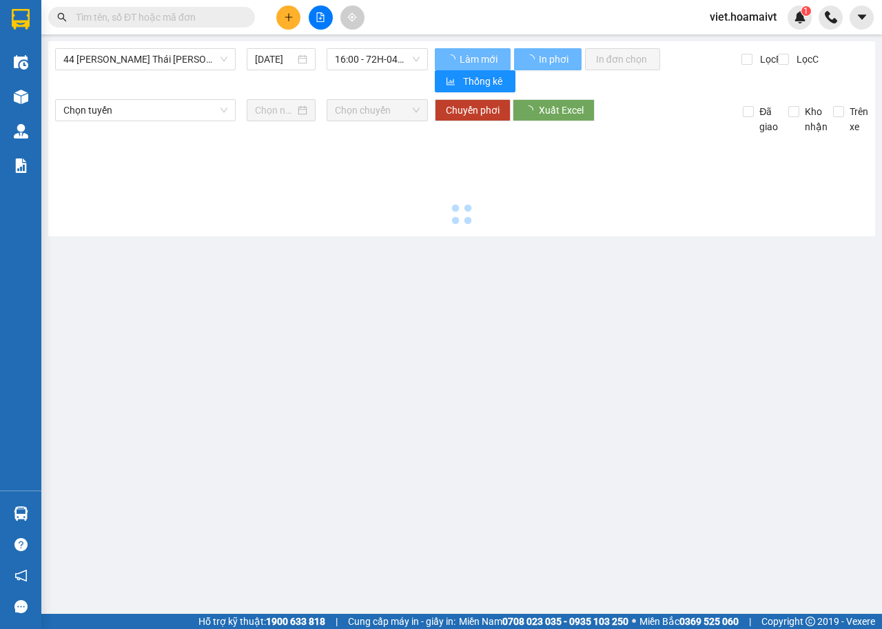
click at [714, 179] on div at bounding box center [461, 181] width 813 height 95
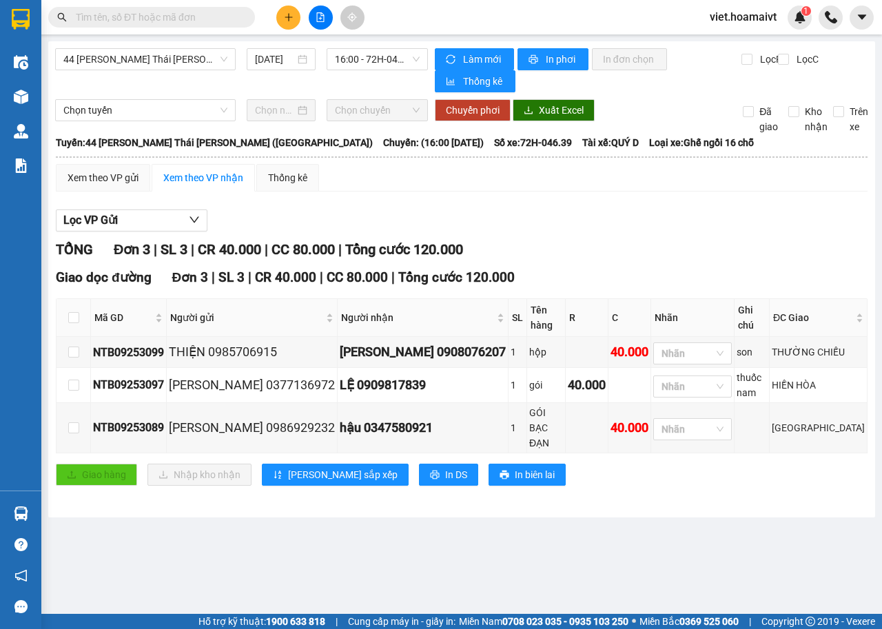
click at [714, 179] on div "Xem theo VP gửi Xem theo VP nhận Thống kê" at bounding box center [462, 178] width 812 height 28
click at [633, 208] on div "Lọc VP Gửi TỔNG Đơn 3 | SL 3 | CR 40.000 | CC 80.000 | Tổng cước 120.000 Giao …" at bounding box center [462, 353] width 812 height 300
click at [110, 62] on span "44 Nguyễn Thái Bình ([GEOGRAPHIC_DATA])" at bounding box center [145, 59] width 164 height 21
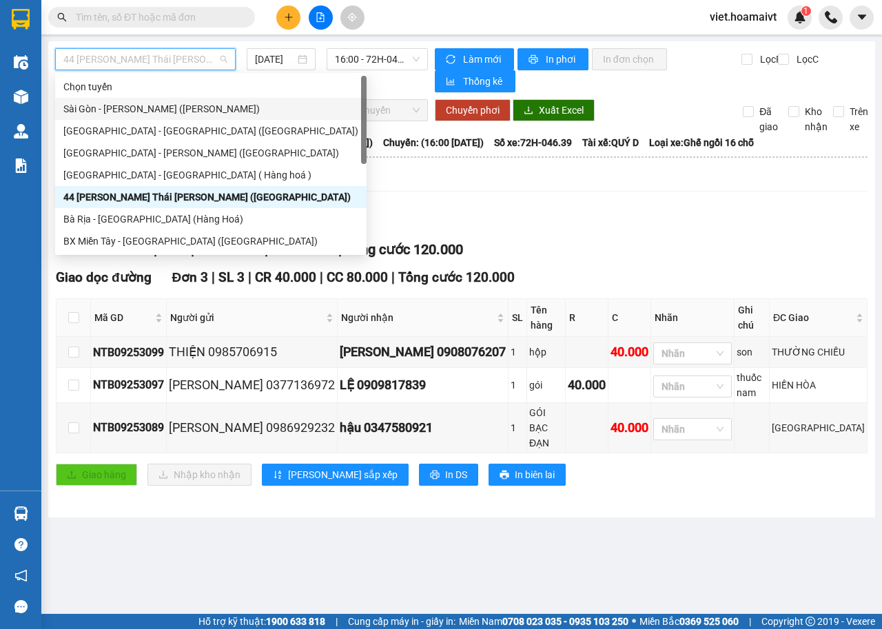
click at [122, 110] on div "Sài Gòn - [PERSON_NAME] ([PERSON_NAME])" at bounding box center [210, 108] width 295 height 15
type input "[DATE]"
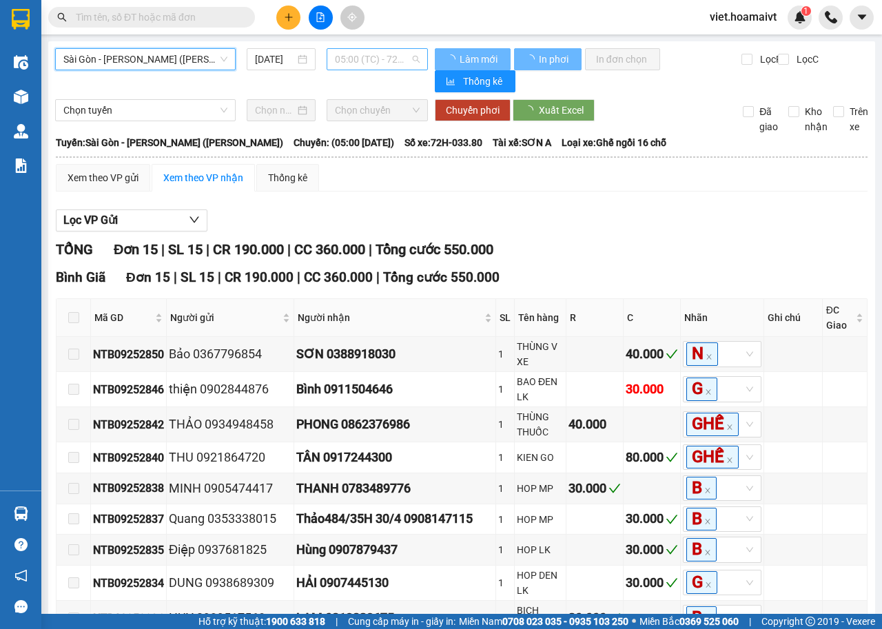
click at [362, 52] on span "05:00 (TC) - 72H-033.80" at bounding box center [377, 59] width 84 height 21
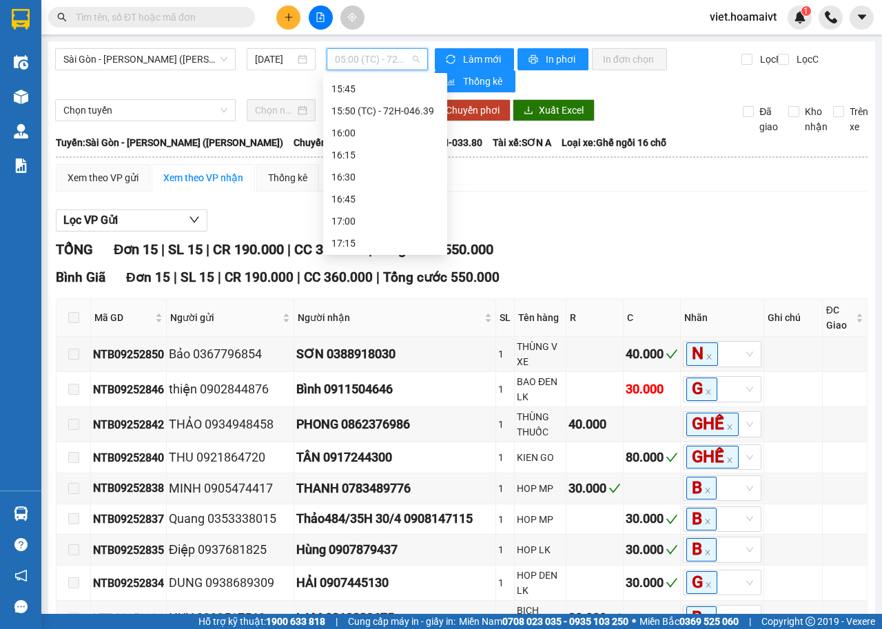
scroll to position [1147, 0]
click at [159, 14] on input "text" at bounding box center [157, 17] width 163 height 15
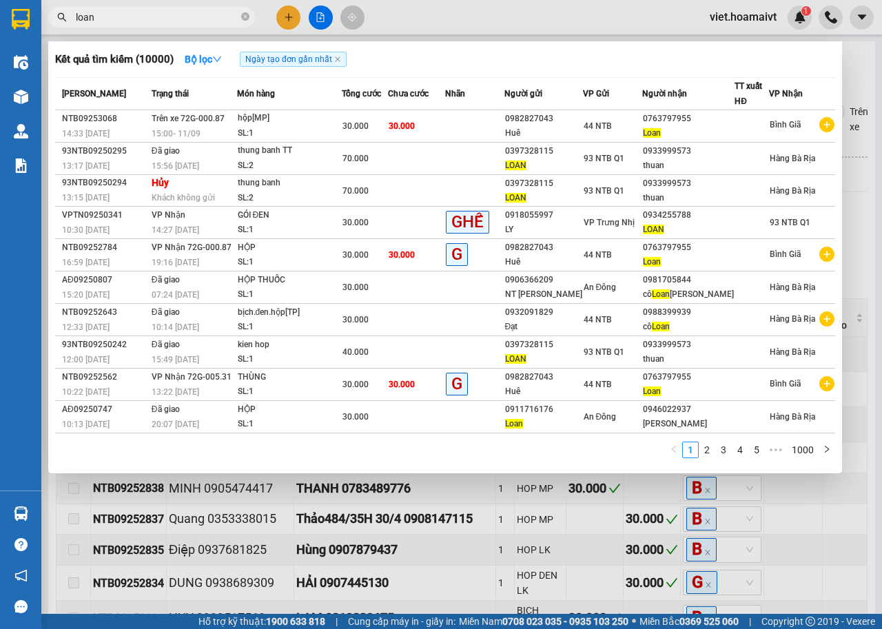
click at [528, 605] on div at bounding box center [441, 314] width 882 height 629
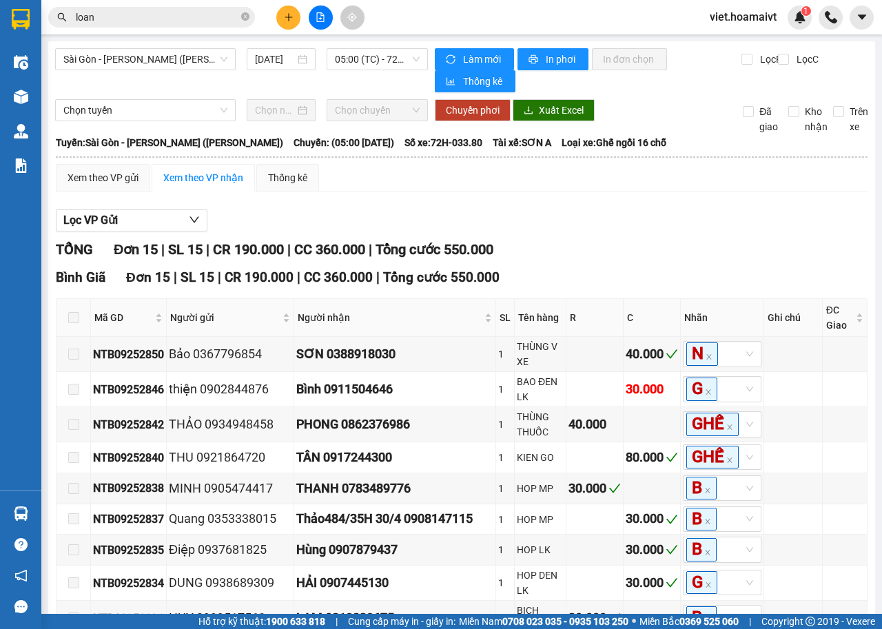
click at [671, 241] on div "TỔNG Đơn 15 | SL 15 | CR 190.000 | CC 360.000 | Tổng cước 550.000" at bounding box center [462, 249] width 812 height 21
click at [591, 258] on div "TỔNG Đơn 15 | SL 15 | CR 190.000 | CC 360.000 | Tổng cước 550.000" at bounding box center [462, 249] width 812 height 21
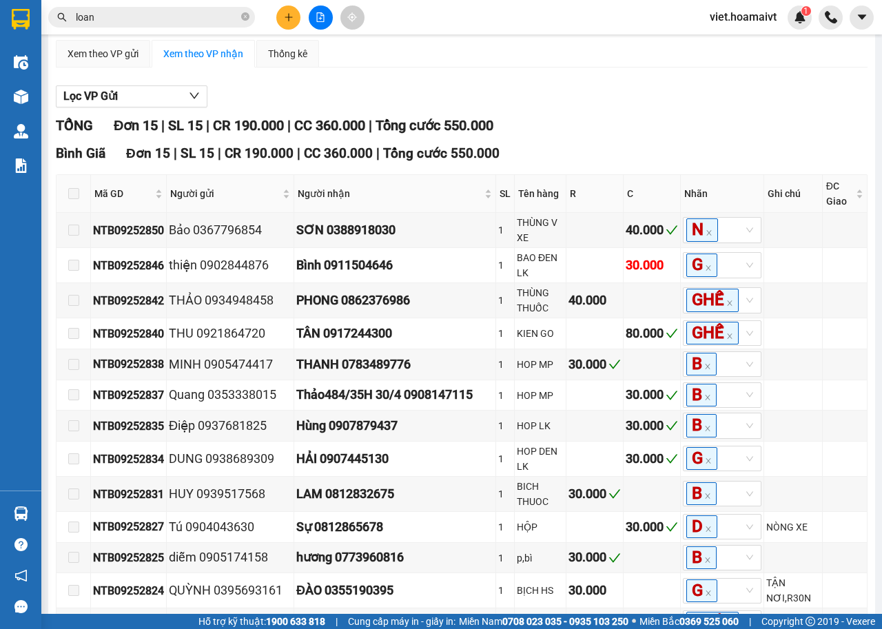
scroll to position [335, 0]
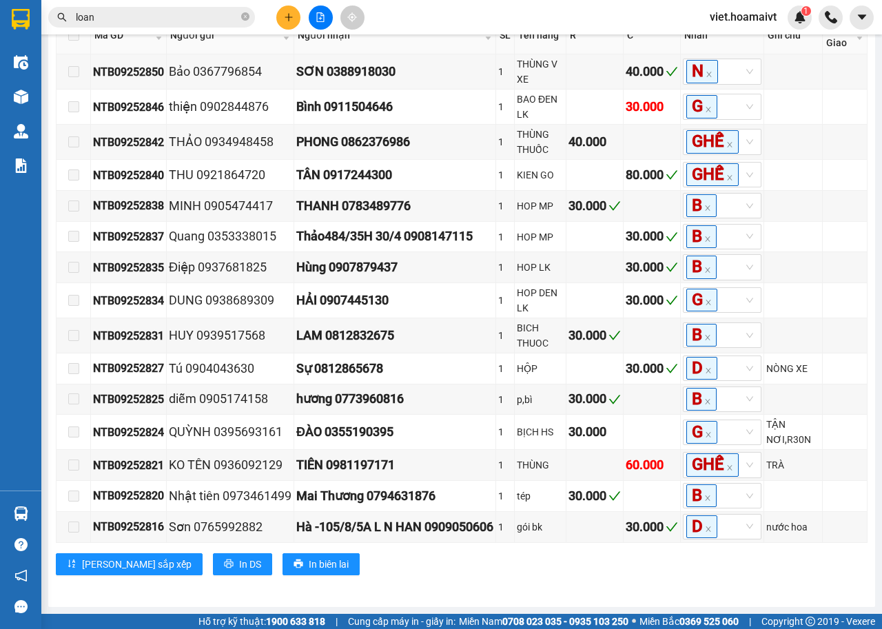
click at [488, 590] on div "TỔNG Đơn 15 | SL 15 | CR 190.000 | CC 360.000 | Tổng cước 550.000 Bình Giã Đơ…" at bounding box center [462, 275] width 812 height 636
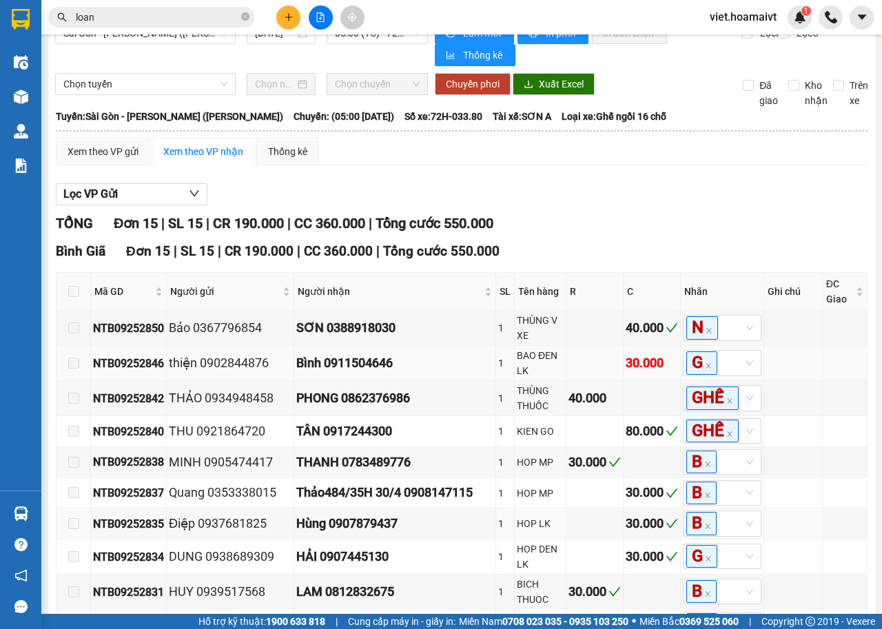
scroll to position [0, 0]
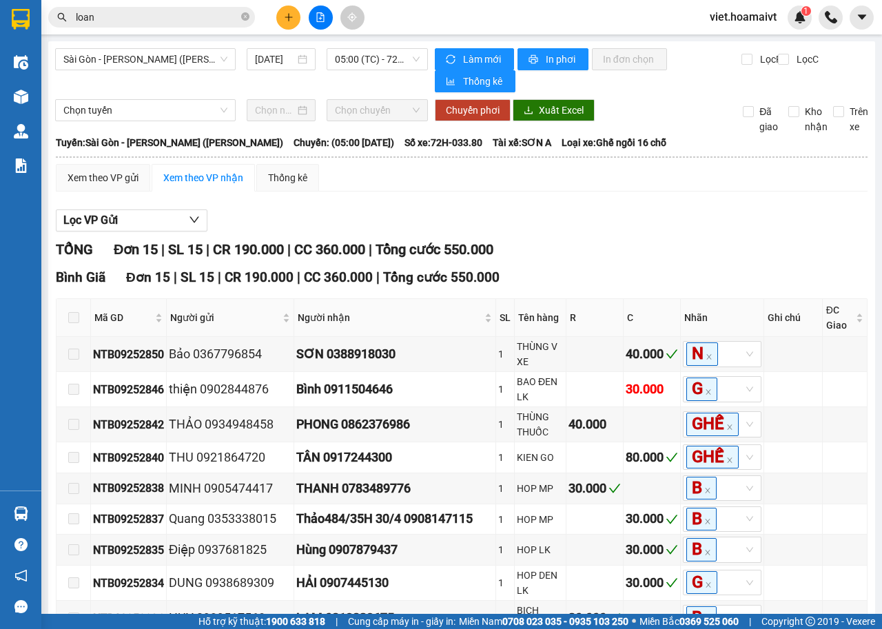
click at [347, 47] on div "Sài Gòn - Vũng Tàu (Hàng Hoá) 11/09/2025 05:00 (TC) - 72H-033.80 Làm mới In p…" at bounding box center [461, 465] width 827 height 848
click at [353, 64] on span "05:00 (TC) - 72H-033.80" at bounding box center [377, 59] width 84 height 21
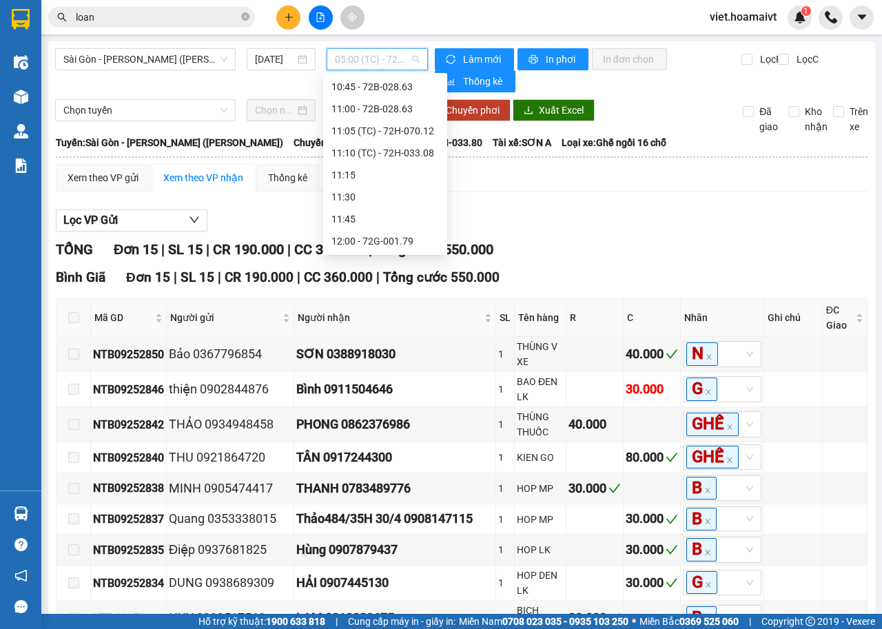
scroll to position [642, 0]
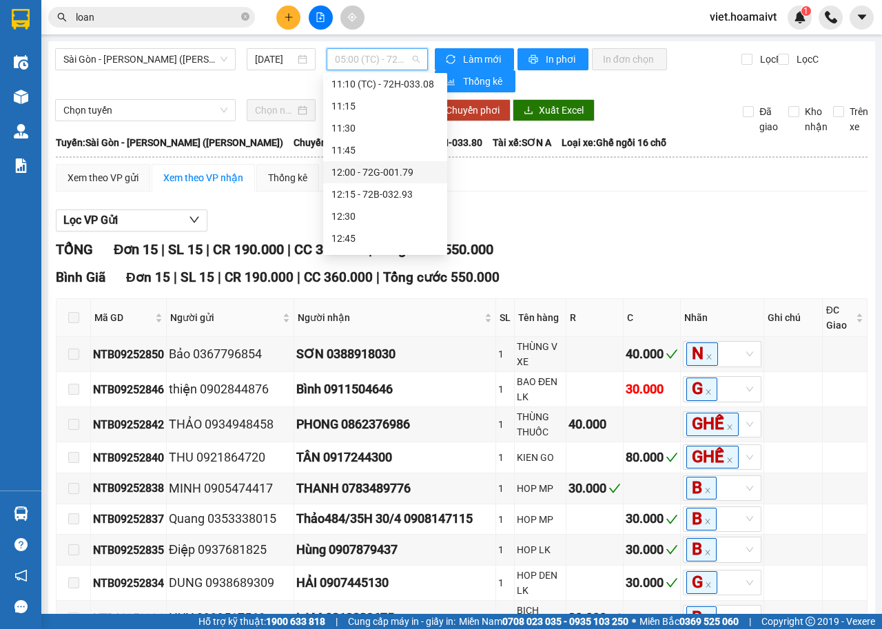
click at [393, 167] on div "12:00 - 72G-001.79" at bounding box center [384, 172] width 107 height 15
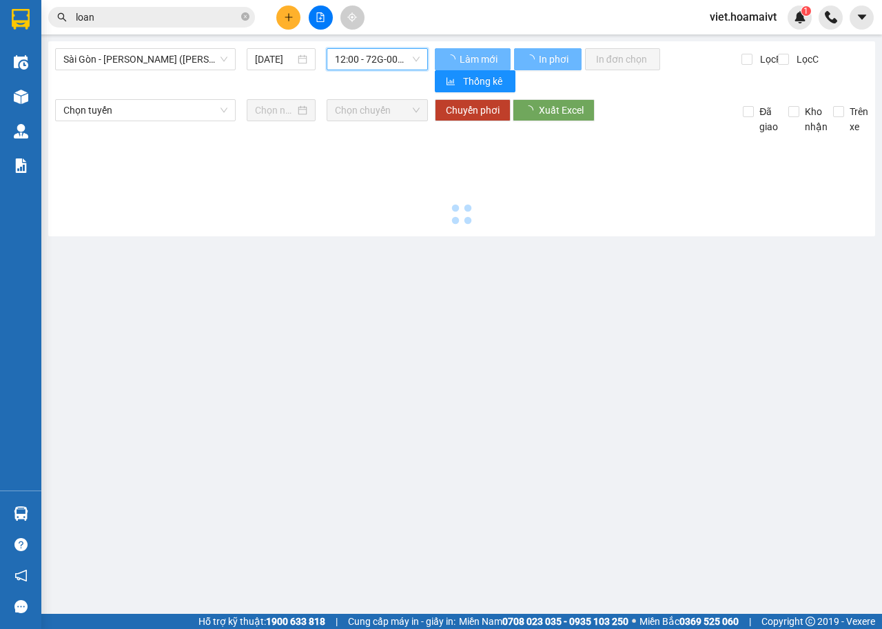
click at [714, 220] on div at bounding box center [461, 181] width 813 height 95
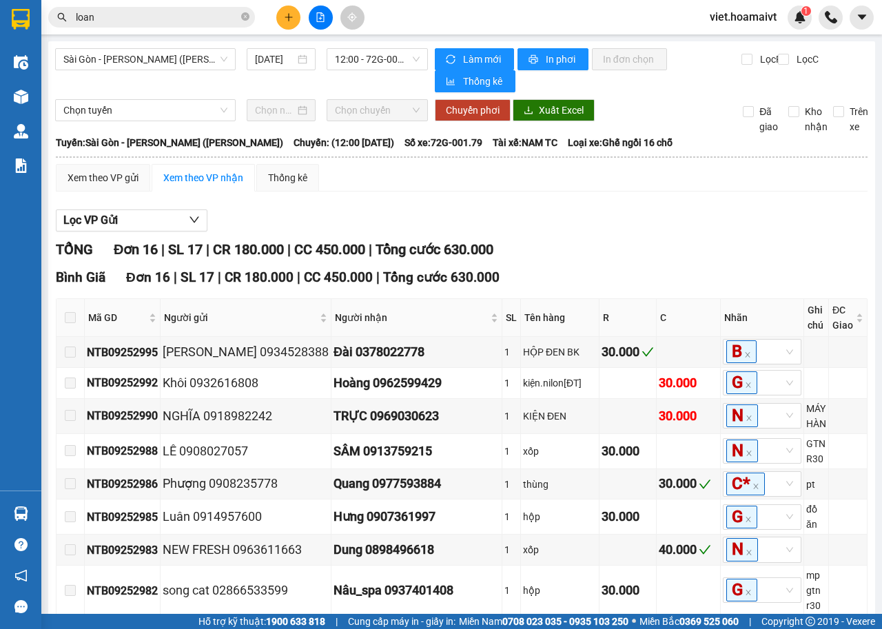
click at [591, 213] on div "Lọc VP Gửi" at bounding box center [462, 220] width 812 height 23
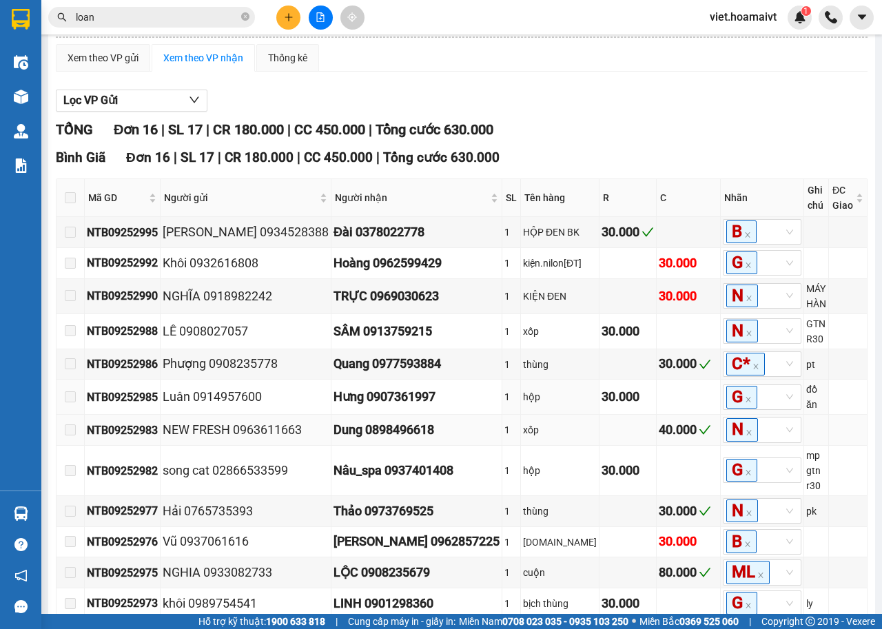
scroll to position [294, 0]
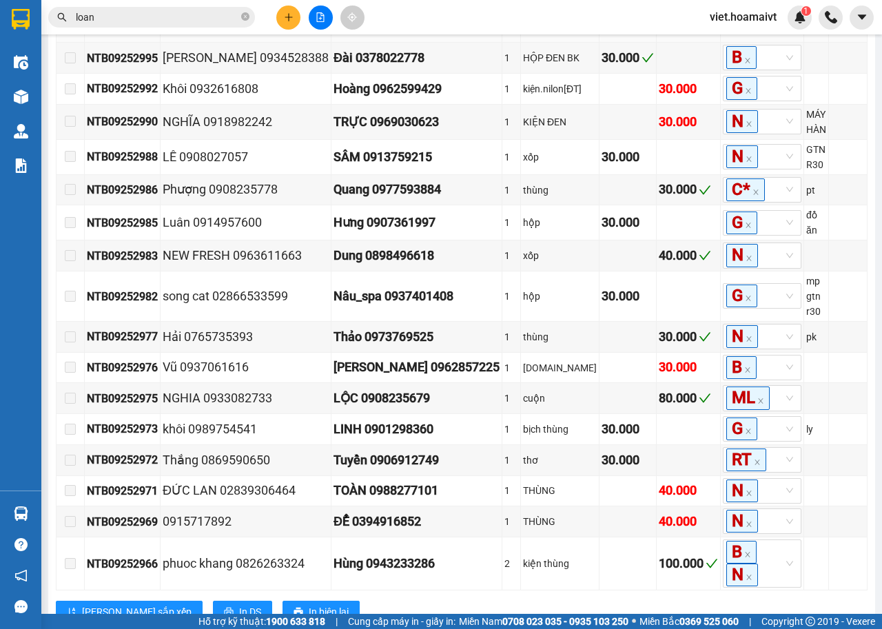
click at [540, 601] on div "Lưu sắp xếp In DS In biên lai" at bounding box center [462, 612] width 812 height 22
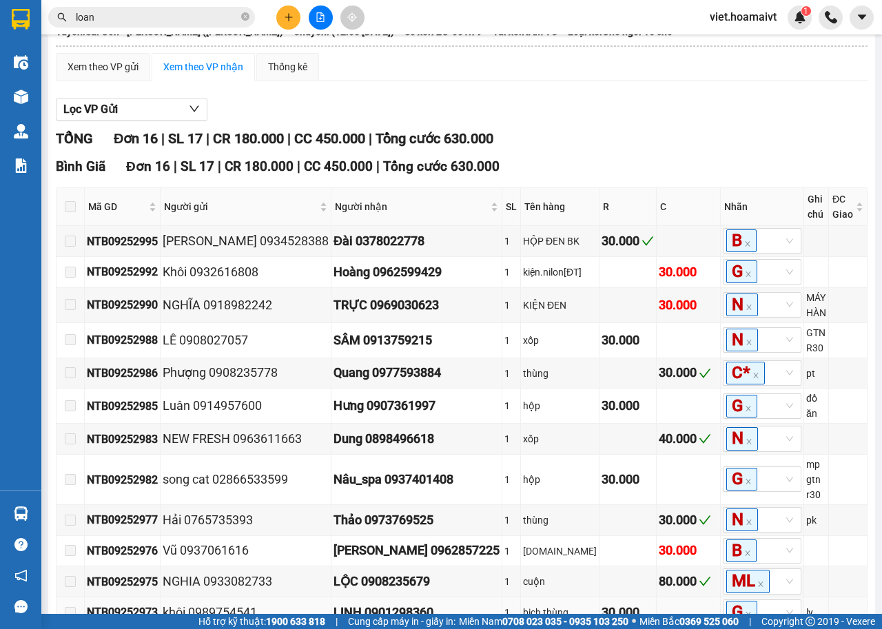
scroll to position [0, 0]
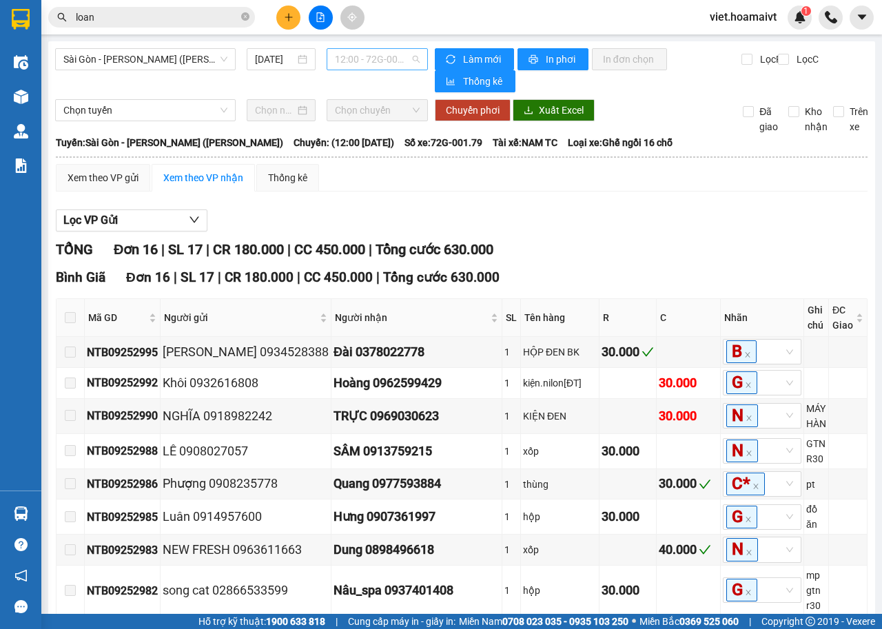
click at [365, 69] on span "12:00 - 72G-001.79" at bounding box center [377, 59] width 84 height 21
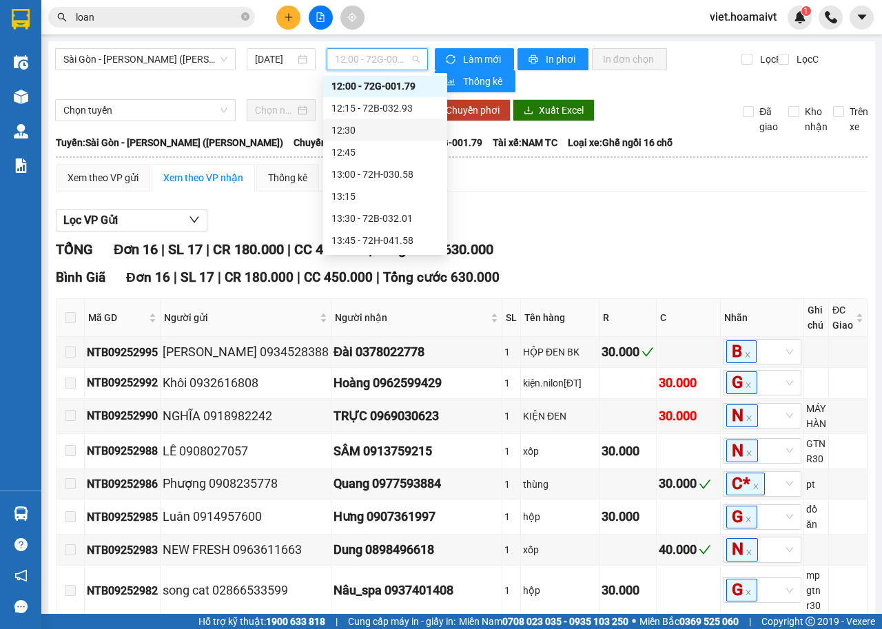
scroll to position [918, 0]
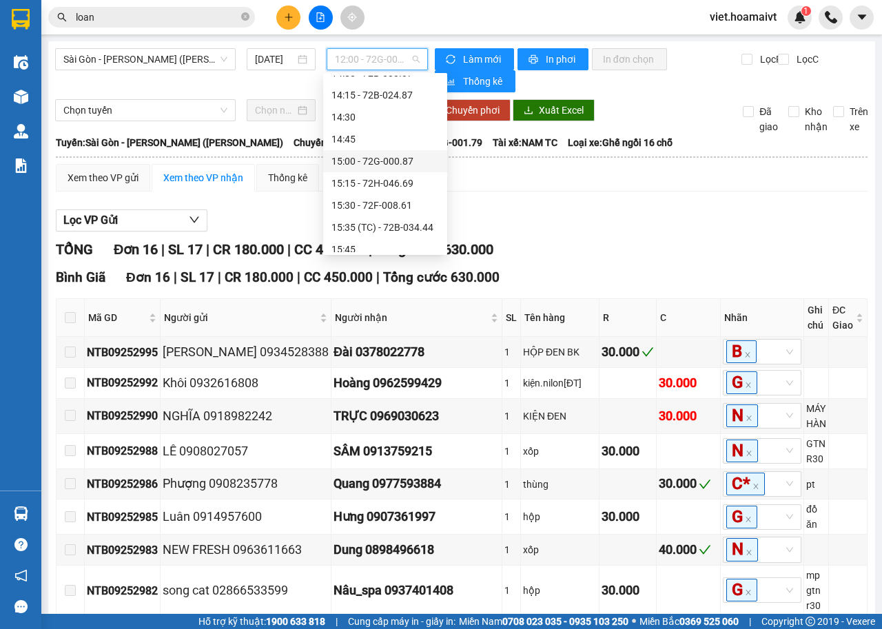
click at [399, 152] on div "15:00 - 72G-000.87" at bounding box center [385, 161] width 124 height 22
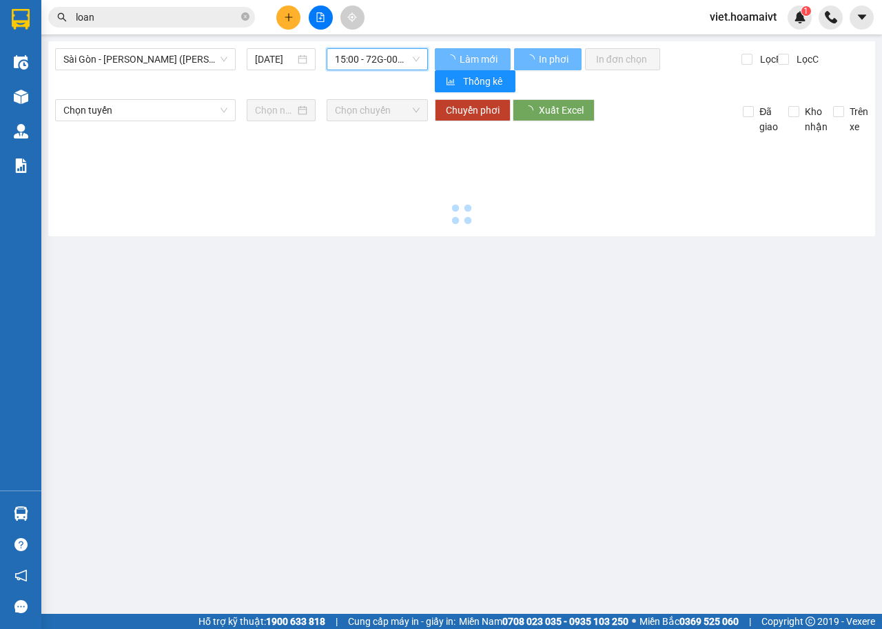
click at [839, 248] on main "Sài Gòn - Vũng Tàu (Hàng Hoá) 11/09/2025 15:00 15:00 - 72G-000.87 Làm mới In …" at bounding box center [441, 307] width 882 height 614
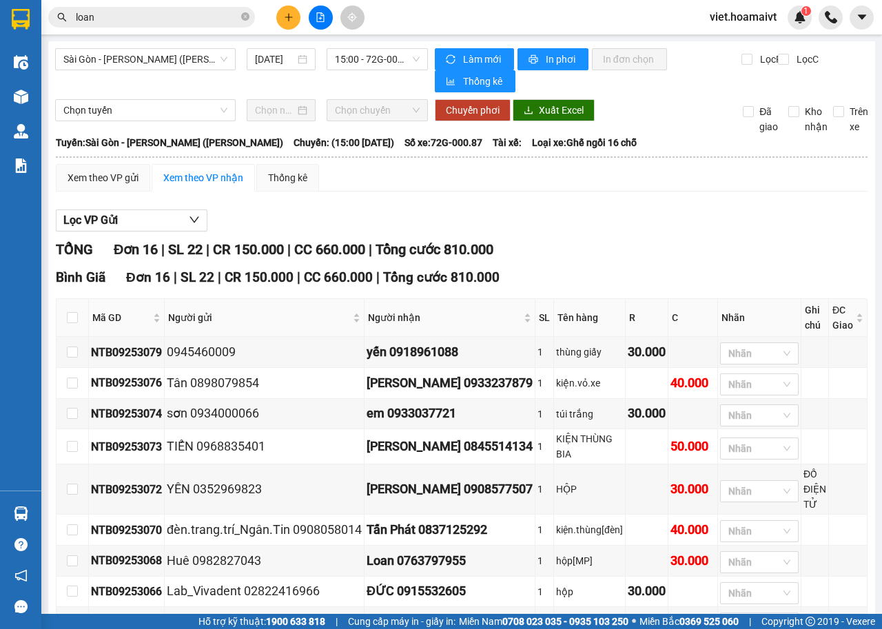
click at [714, 214] on div "Lọc VP Gửi" at bounding box center [462, 220] width 812 height 23
click at [145, 21] on input "loan" at bounding box center [157, 17] width 163 height 15
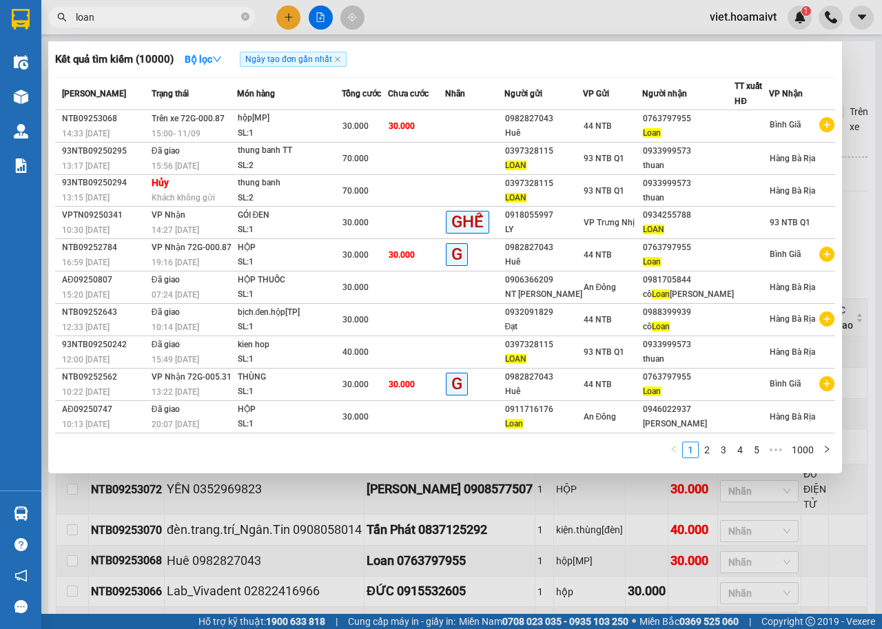
click at [145, 21] on input "loan" at bounding box center [157, 17] width 163 height 15
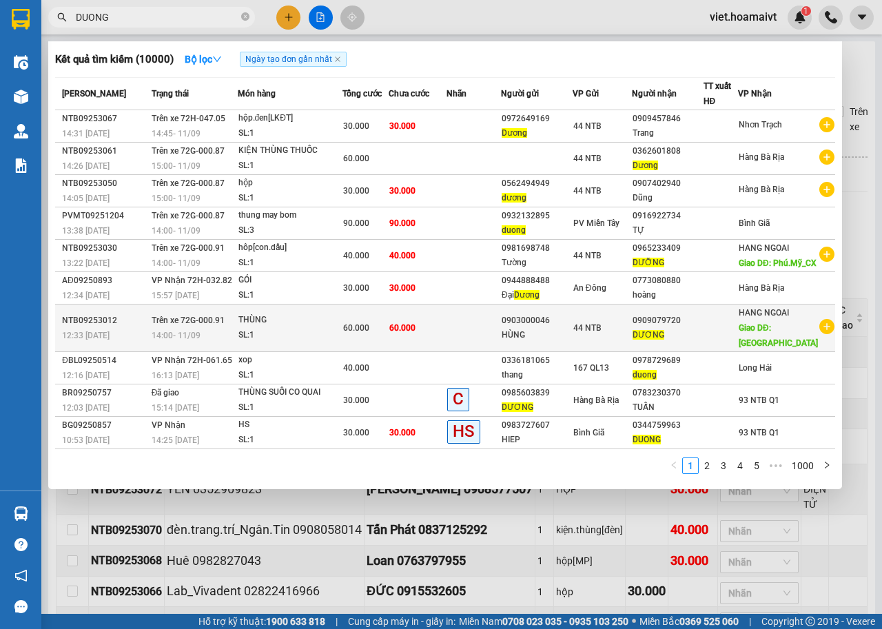
type input "DUONG"
click at [320, 343] on div "SL: 1" at bounding box center [289, 335] width 103 height 15
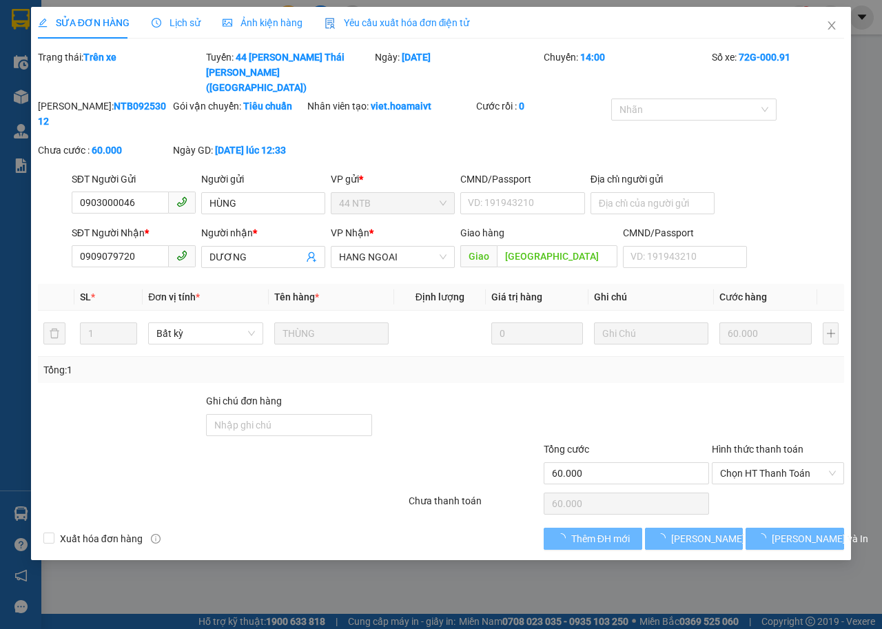
type input "0903000046"
type input "HÙNG"
type input "0909079720"
type input "DƯƠNG"
type input "PHÚ MỸ"
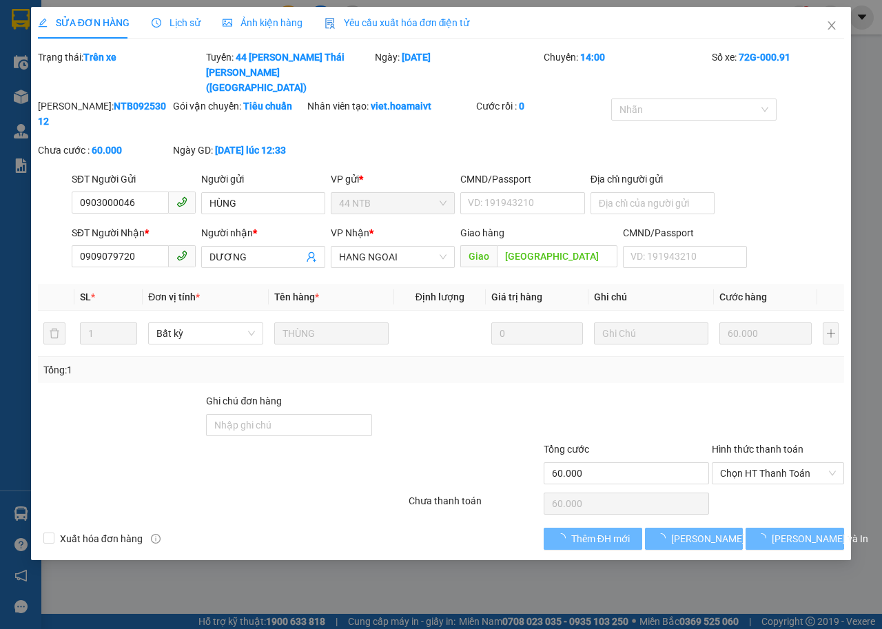
type input "60.000"
click at [187, 27] on span "Lịch sử" at bounding box center [176, 22] width 49 height 11
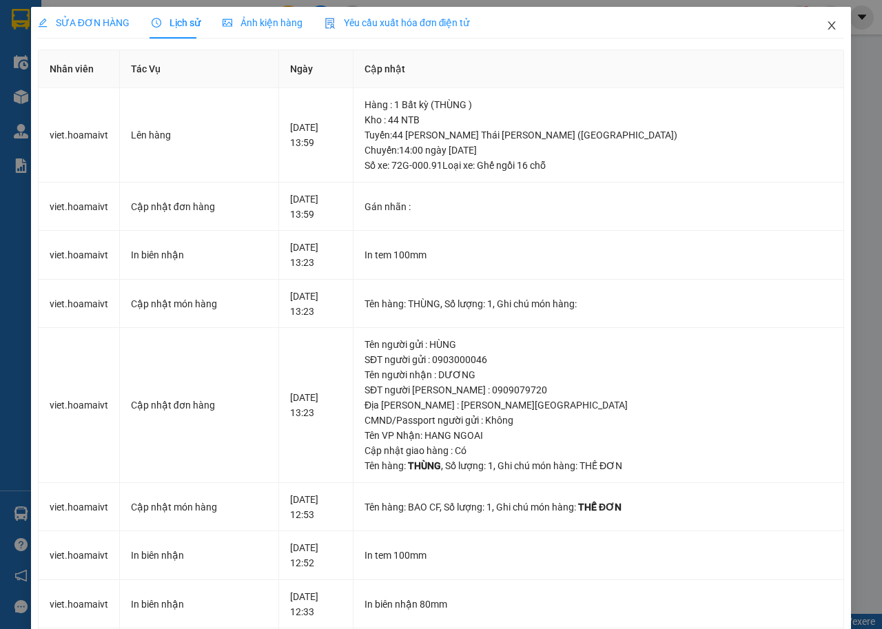
click at [814, 25] on span "Close" at bounding box center [831, 26] width 39 height 39
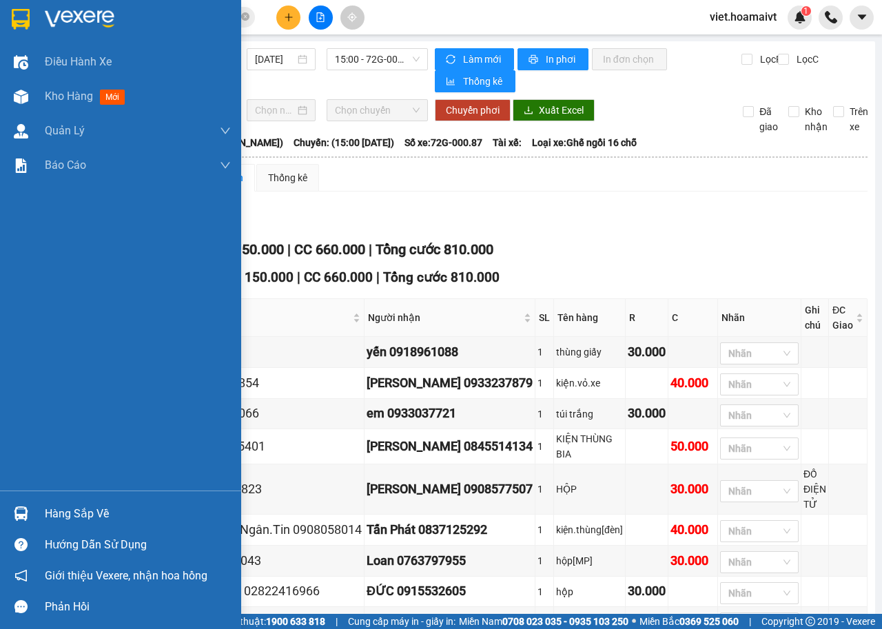
click at [61, 10] on img at bounding box center [80, 19] width 70 height 21
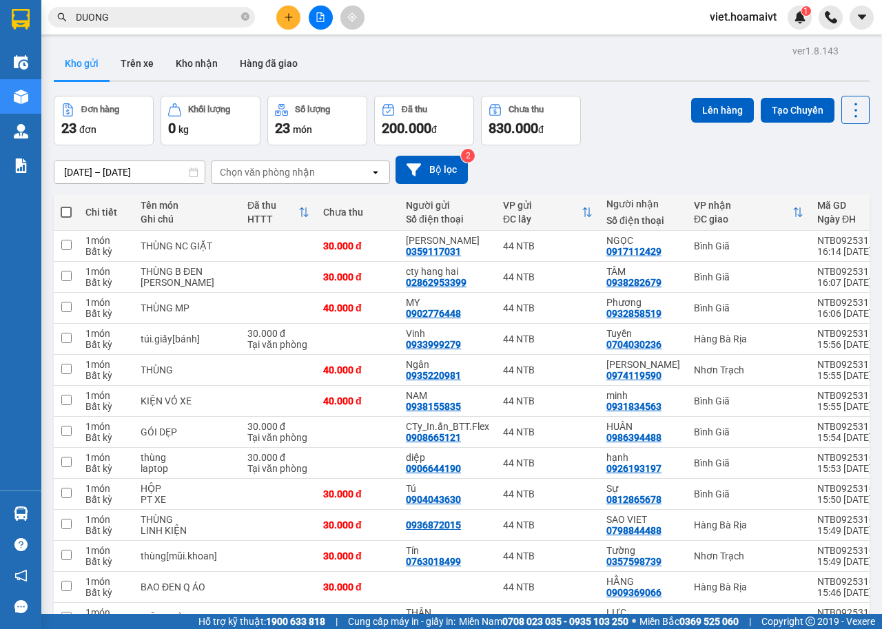
click at [284, 5] on div "Kết quả tìm kiếm ( 10000 ) Bộ lọc Ngày tạo đơn gần nhất Mã ĐH Trạng thái Món hà…" at bounding box center [441, 17] width 882 height 34
click at [287, 8] on button at bounding box center [288, 18] width 24 height 24
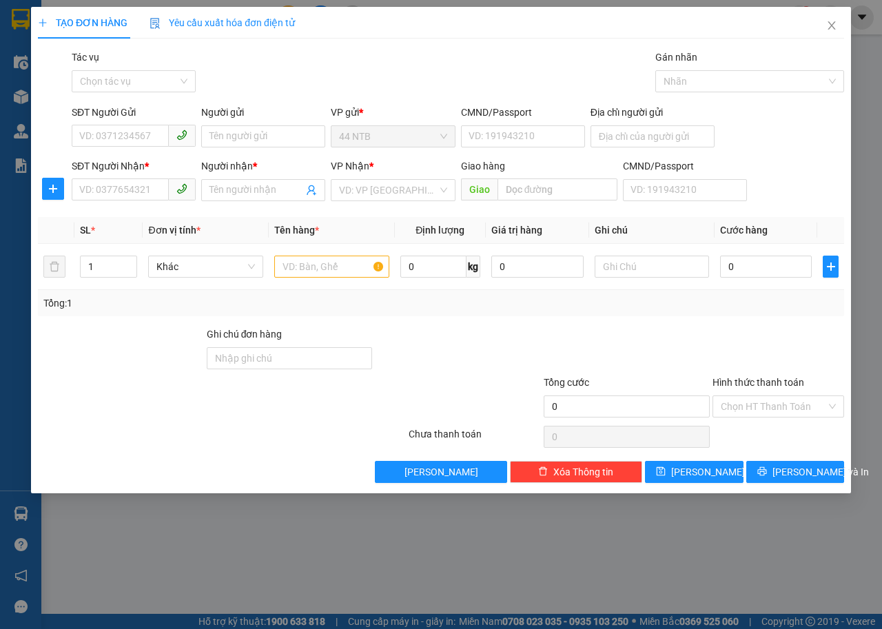
click at [149, 120] on div "SĐT Người Gửi" at bounding box center [134, 115] width 124 height 21
click at [153, 133] on input "SĐT Người Gửi" at bounding box center [120, 136] width 97 height 22
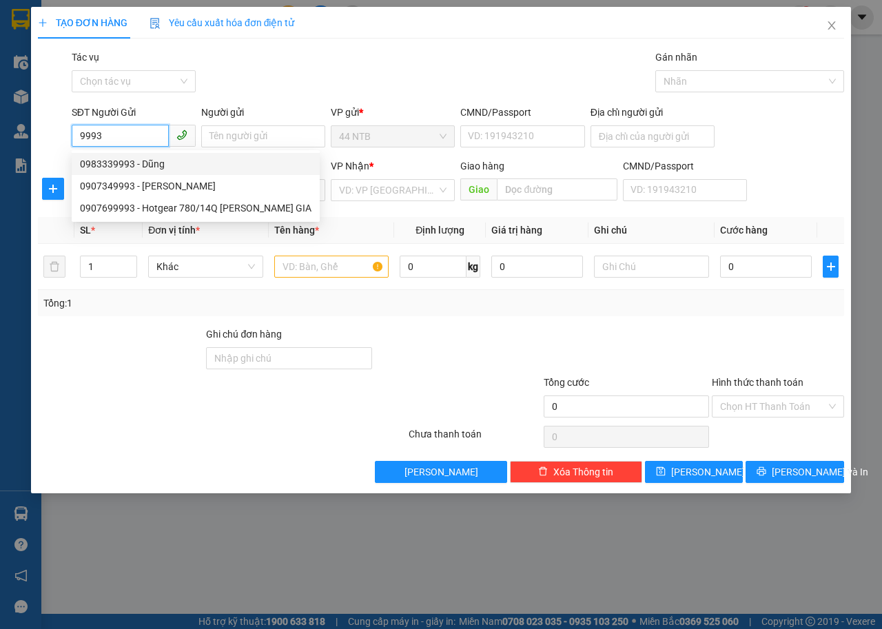
click at [167, 167] on div "0983339993 - Dũng" at bounding box center [196, 163] width 232 height 15
type input "0983339993"
type input "Dũng"
type input "080076011356"
type input "0933575769"
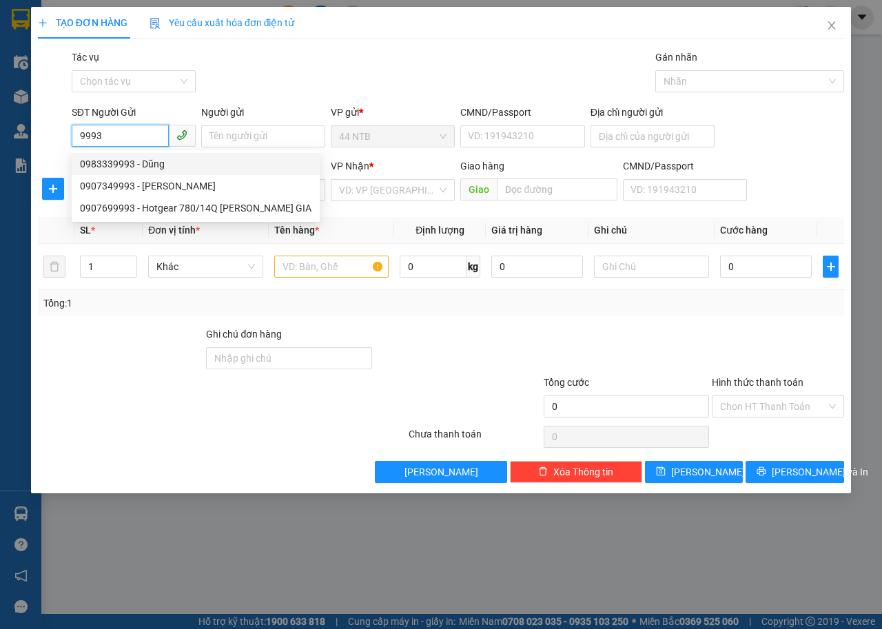
type input "Huy Hoàng"
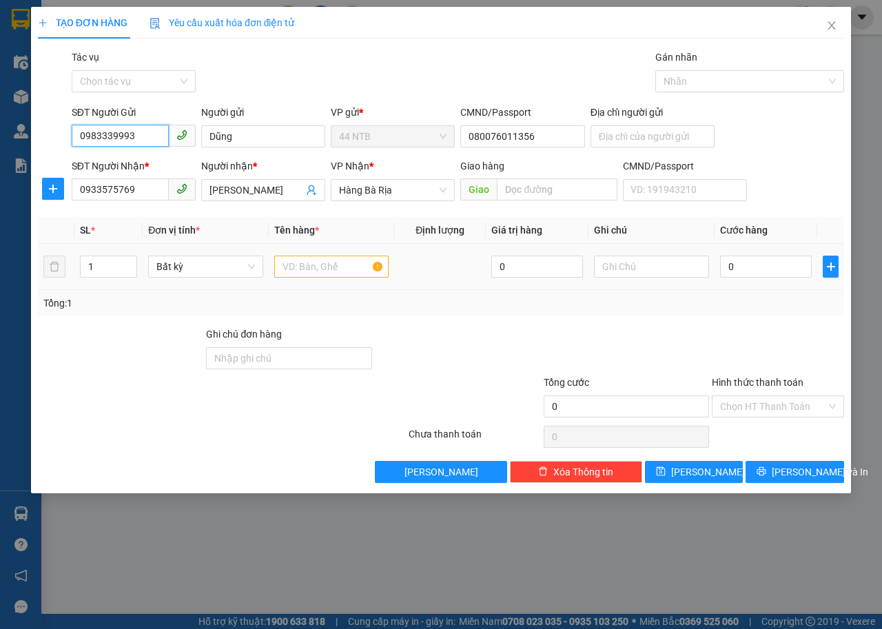
type input "0983339993"
click at [331, 259] on input "text" at bounding box center [331, 267] width 115 height 22
type input "GÓI"
click at [752, 268] on input "0" at bounding box center [766, 267] width 92 height 22
type input "3"
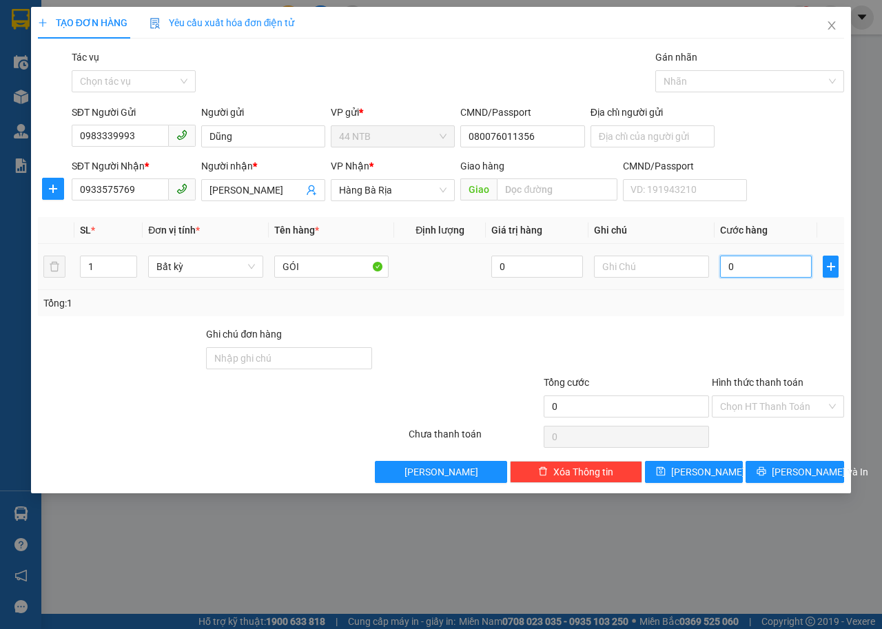
type input "3"
type input "30"
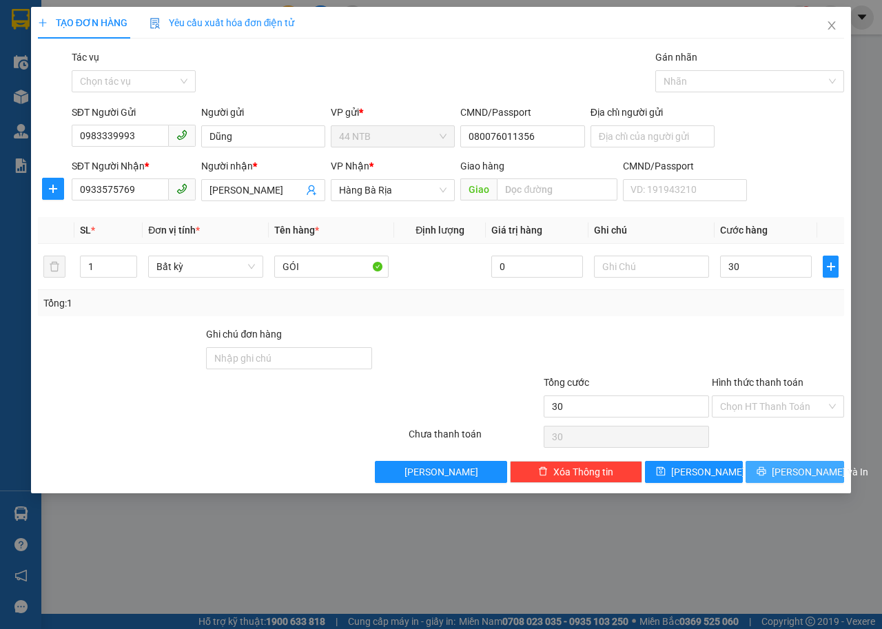
type input "30.000"
click at [805, 469] on span "Lưu và In" at bounding box center [820, 471] width 96 height 15
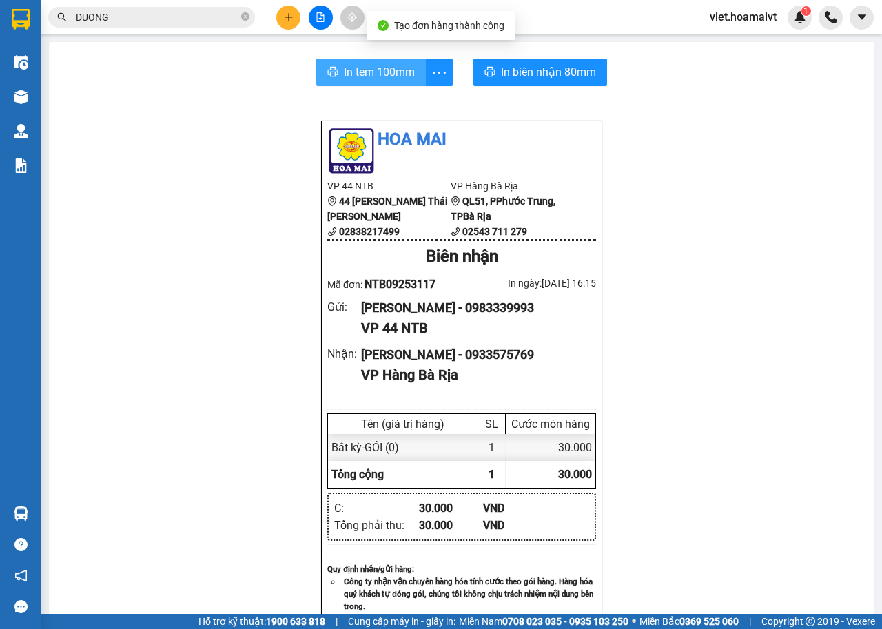
click at [395, 72] on span "In tem 100mm" at bounding box center [379, 71] width 71 height 17
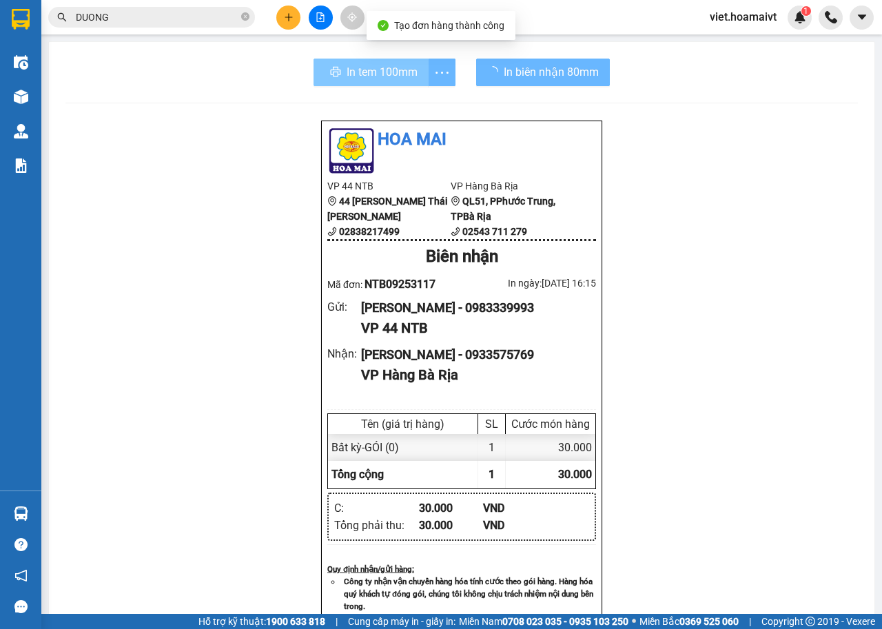
click at [769, 351] on div "Hoa Mai VP 44 NTB 44 Nguyễn Thái Bình 02838217499 VP Hàng Bà Rịa QL51, PPhướ…" at bounding box center [461, 565] width 792 height 890
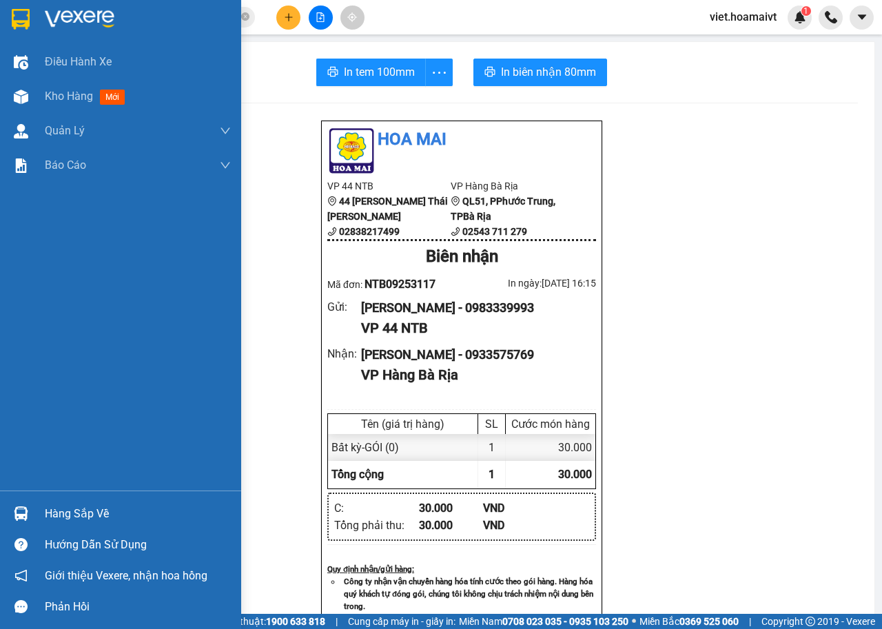
drag, startPoint x: 57, startPoint y: 14, endPoint x: 71, endPoint y: 3, distance: 18.2
click at [57, 14] on img at bounding box center [80, 19] width 70 height 21
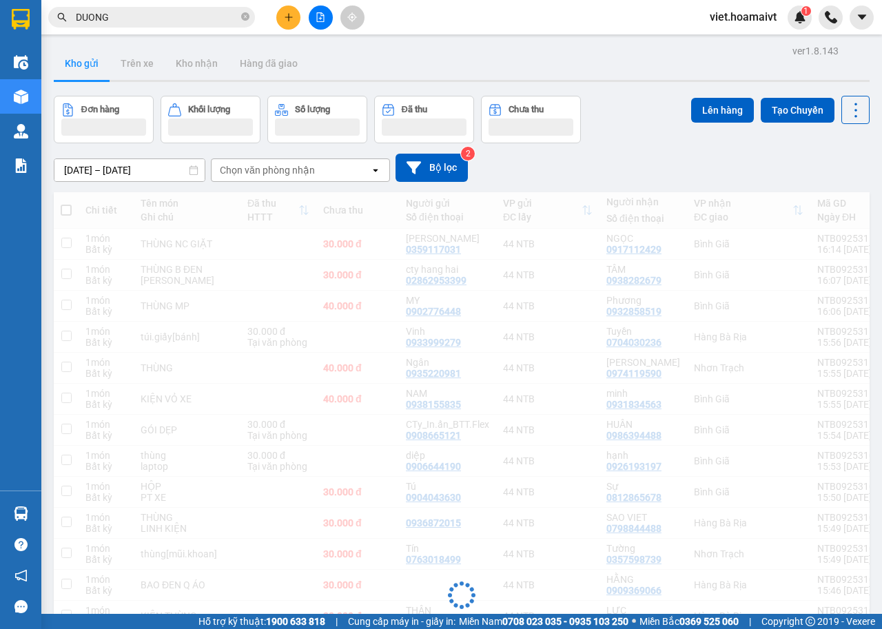
click at [672, 154] on div "[DATE] – [DATE] Press the down arrow key to interact with the calendar and sele…" at bounding box center [462, 168] width 816 height 28
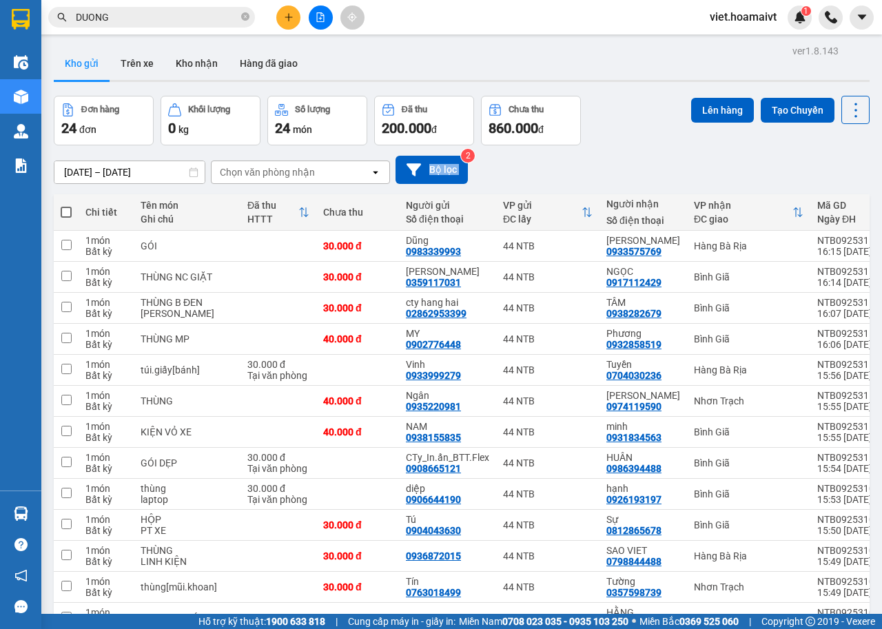
click at [672, 153] on div "[DATE] – [DATE] Press the down arrow key to interact with the calendar and sele…" at bounding box center [462, 169] width 816 height 49
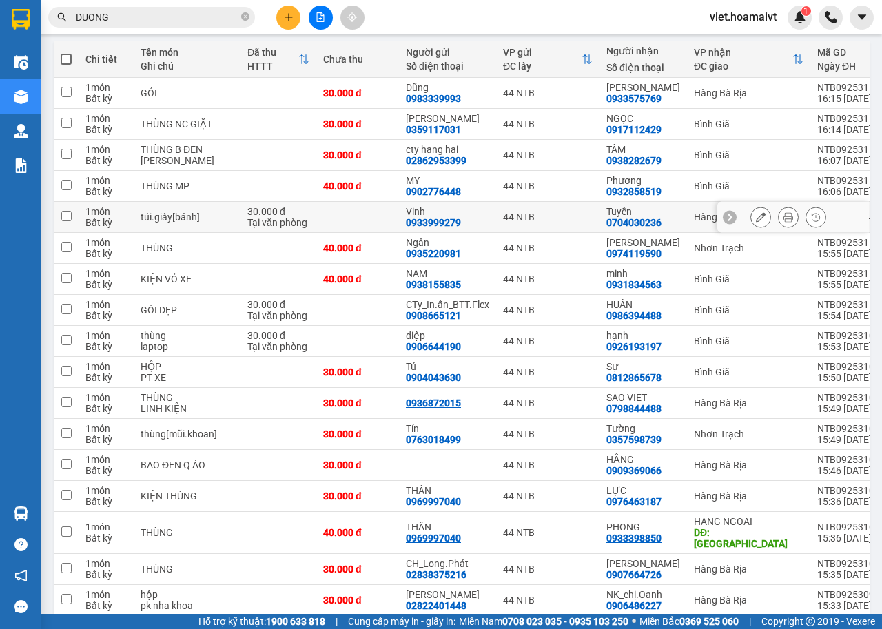
scroll to position [4, 0]
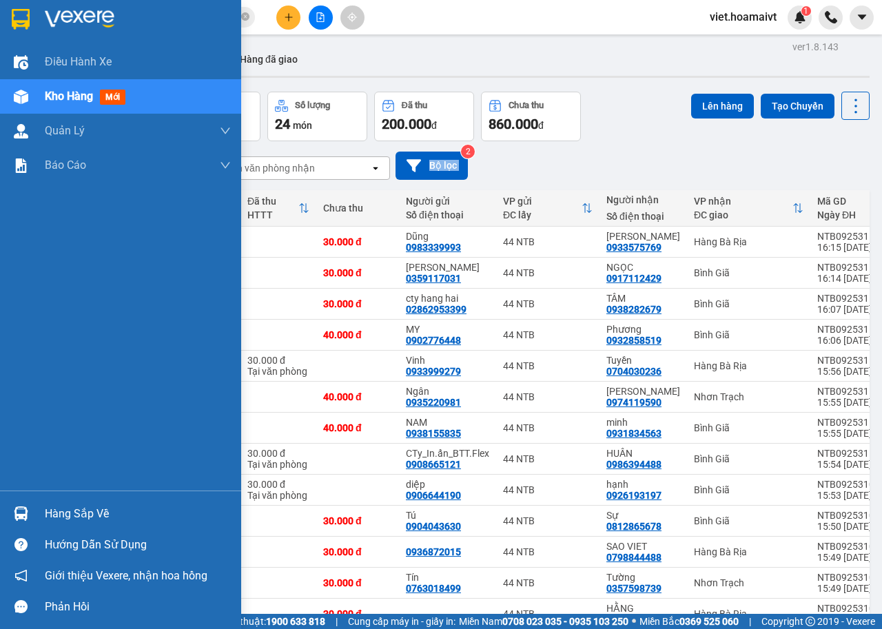
click at [59, 28] on img at bounding box center [80, 19] width 70 height 21
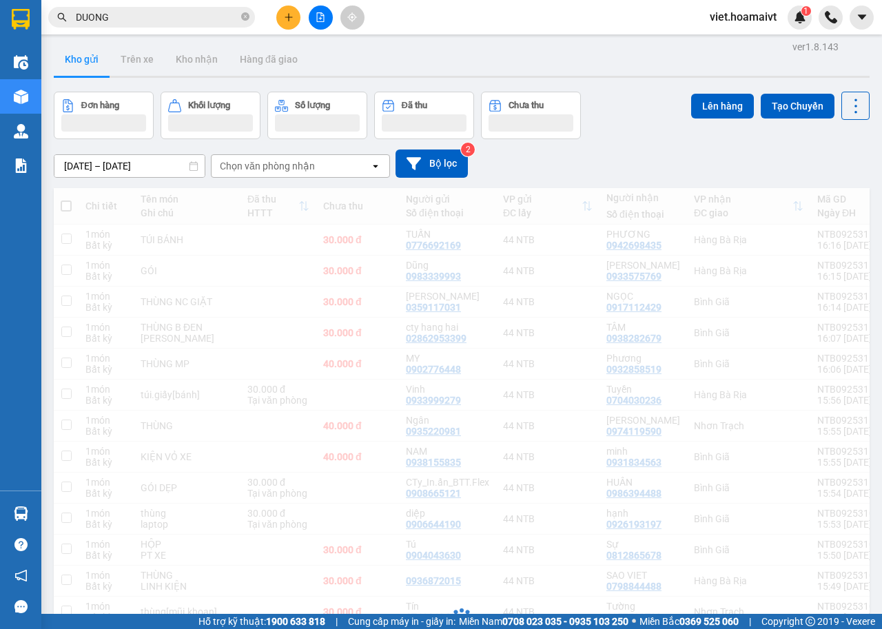
click at [673, 164] on div "[DATE] – [DATE] Press the down arrow key to interact with the calendar and sele…" at bounding box center [462, 164] width 816 height 28
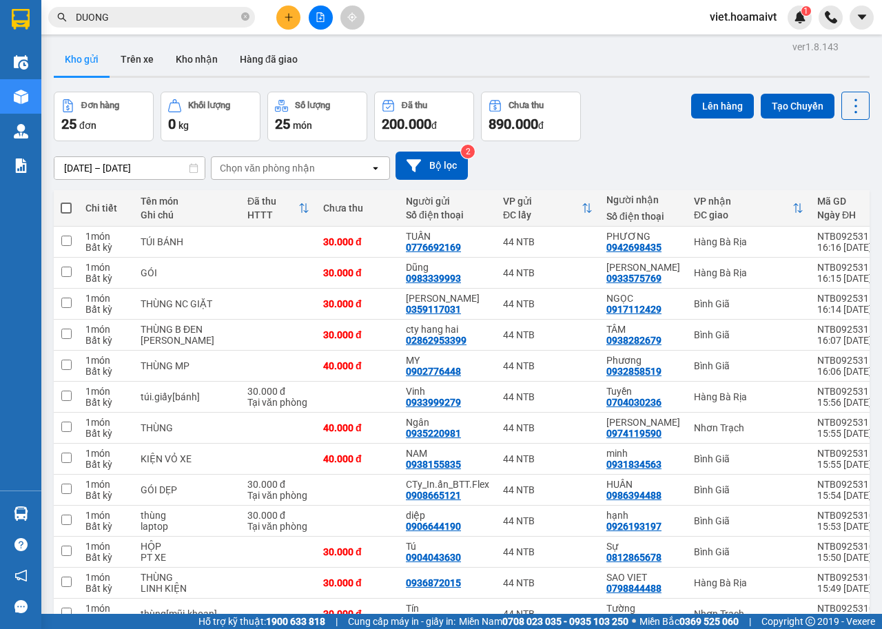
click at [673, 164] on div "[DATE] – [DATE] Press the down arrow key to interact with the calendar and sele…" at bounding box center [462, 166] width 816 height 28
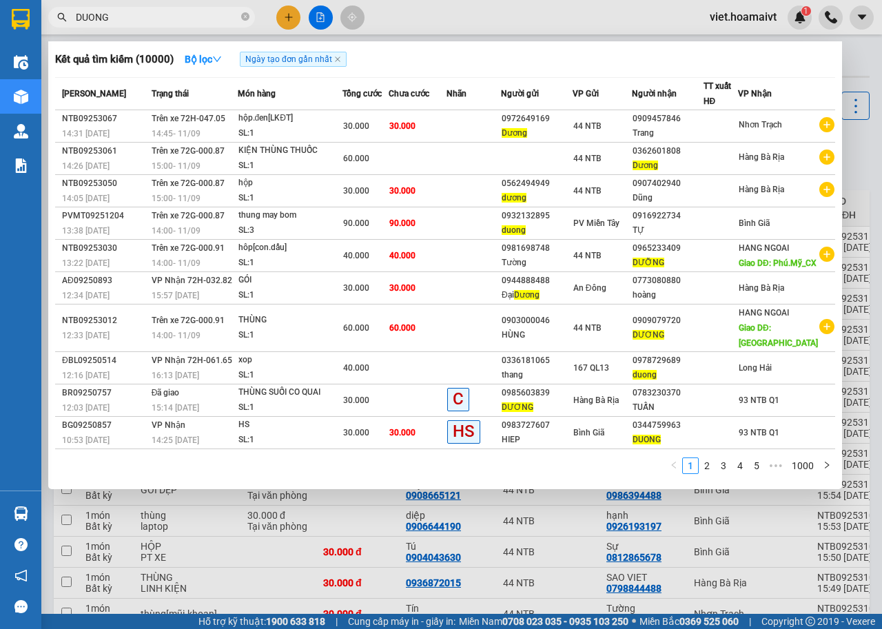
click at [229, 17] on input "DUONG" at bounding box center [157, 17] width 163 height 15
click at [247, 17] on icon "close-circle" at bounding box center [245, 16] width 8 height 8
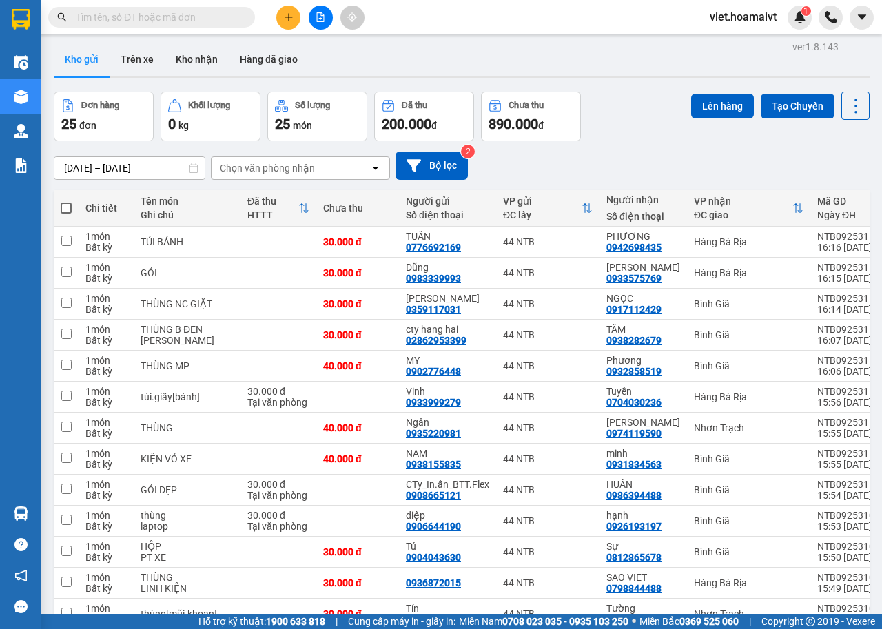
click at [692, 145] on div "[DATE] – [DATE] Press the down arrow key to interact with the calendar and sele…" at bounding box center [462, 165] width 816 height 49
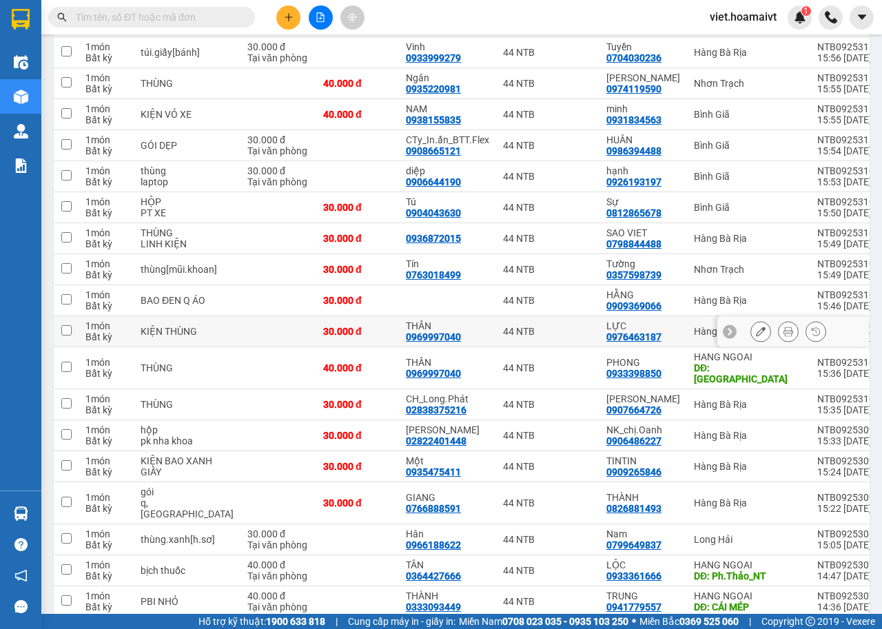
scroll to position [449, 0]
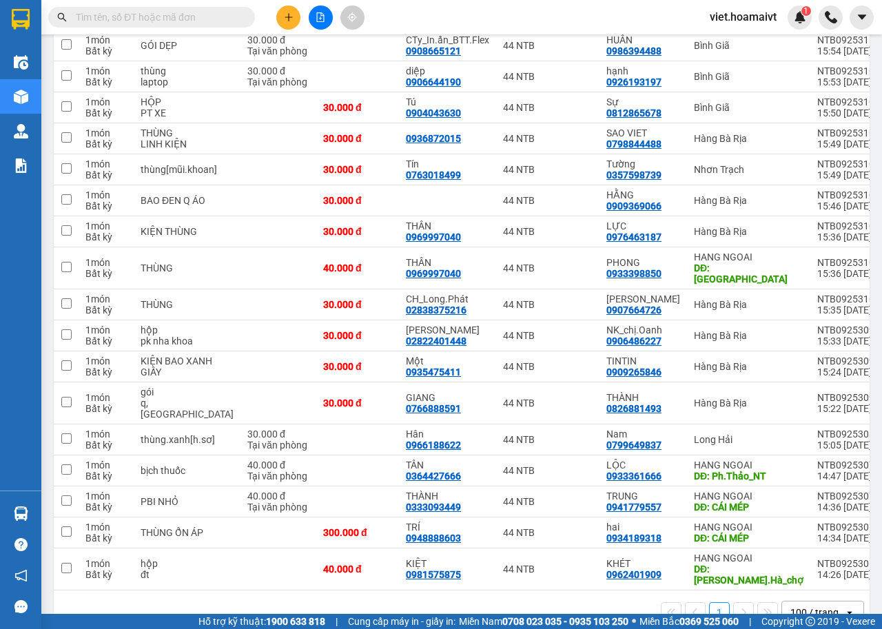
click at [322, 25] on button at bounding box center [321, 18] width 24 height 24
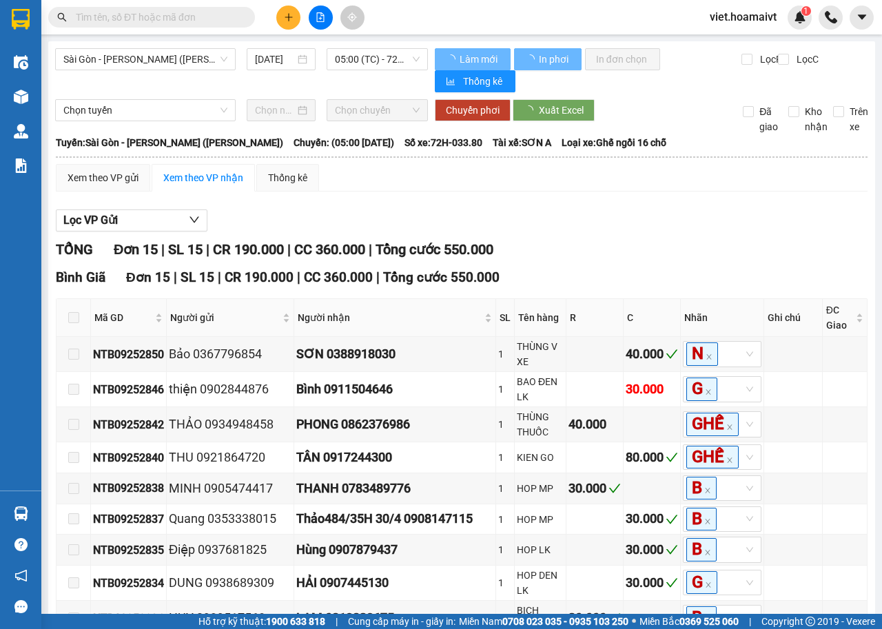
click at [655, 232] on div "Lọc VP Gửi TỔNG Đơn 15 | SL 15 | CR 190.000 | CC 360.000 | Tổng cước 550.000 B…" at bounding box center [462, 539] width 812 height 673
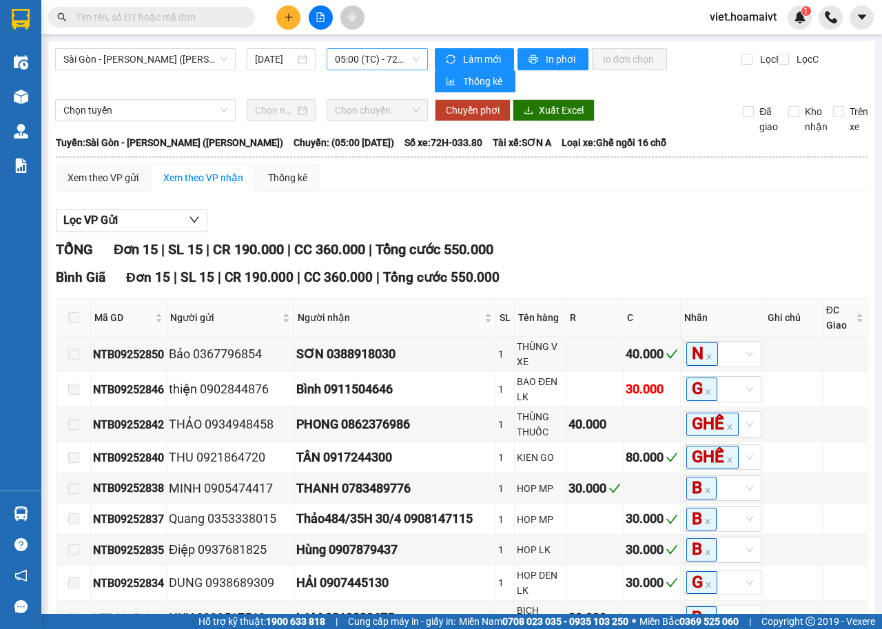
click at [367, 61] on span "05:00 (TC) - 72H-033.80" at bounding box center [377, 59] width 84 height 21
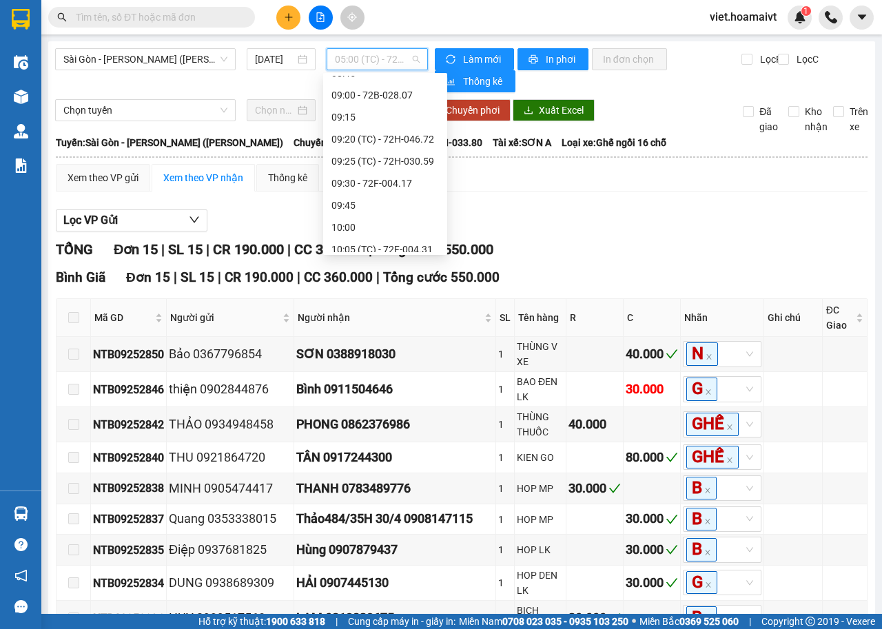
scroll to position [689, 0]
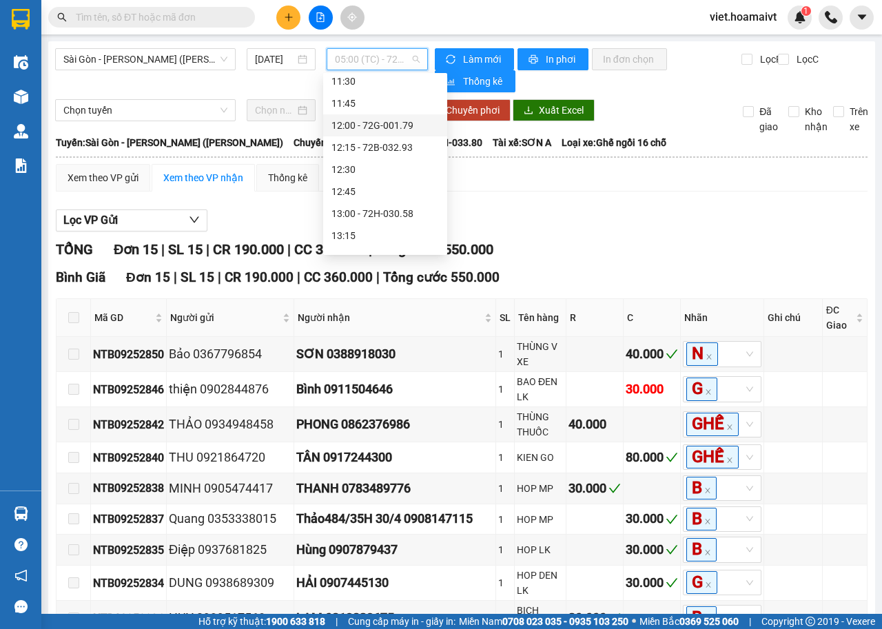
click at [414, 124] on div "12:00 - 72G-001.79" at bounding box center [384, 125] width 107 height 15
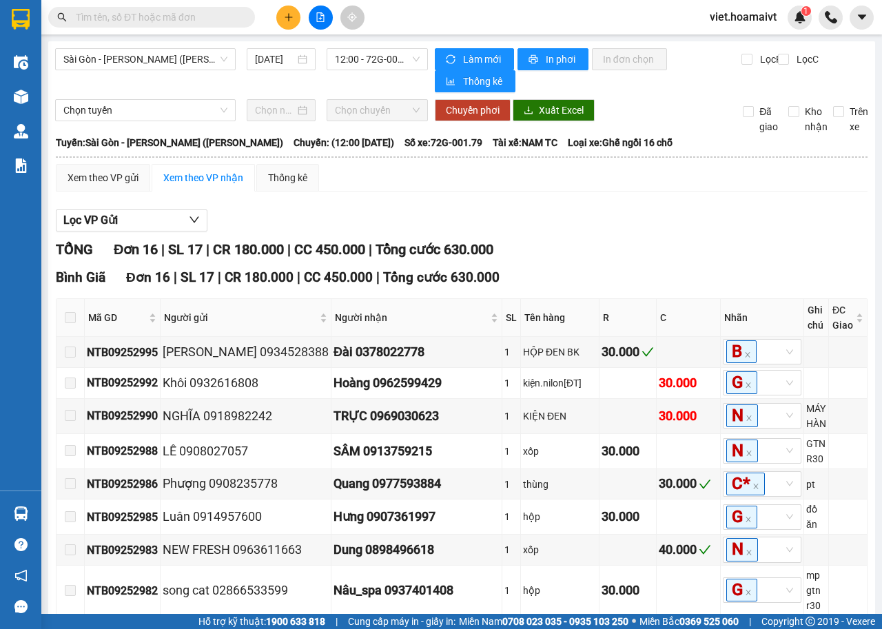
click at [655, 194] on div "Xem theo VP gửi Xem theo VP nhận Thống kê Lọc VP Gửi TỔNG Đơn 16 | SL 17 | CR …" at bounding box center [462, 549] width 812 height 770
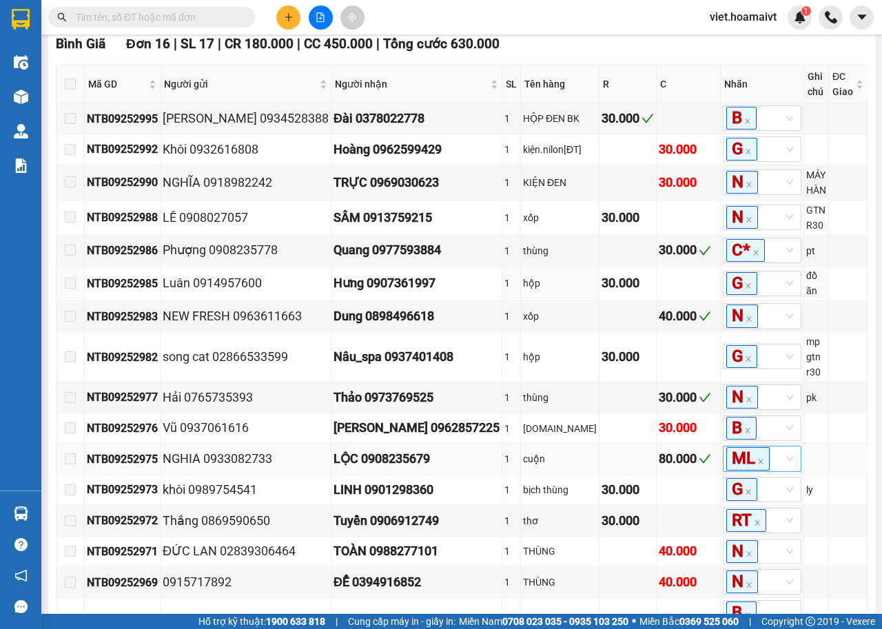
scroll to position [294, 0]
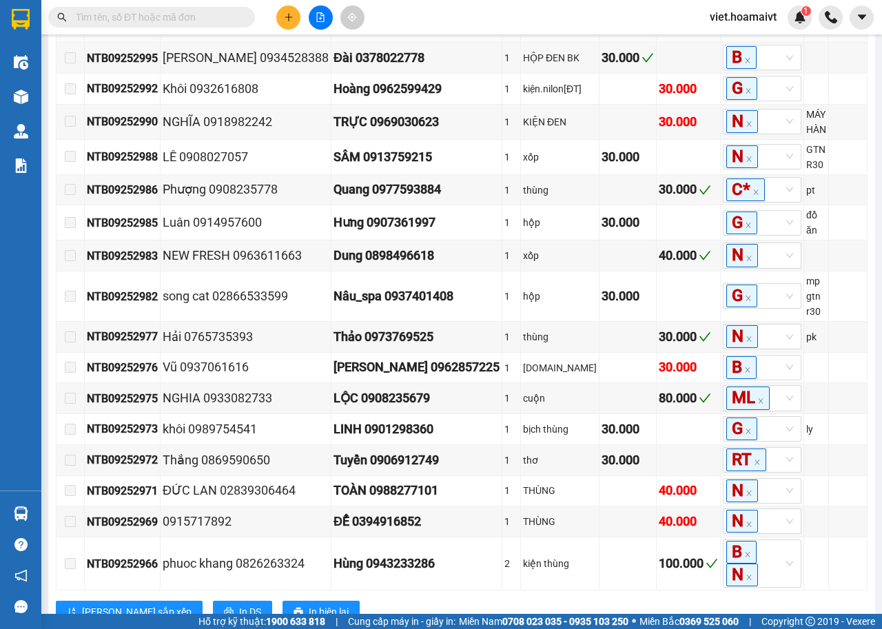
click at [592, 601] on div "Lưu sắp xếp In DS In biên lai" at bounding box center [462, 612] width 812 height 22
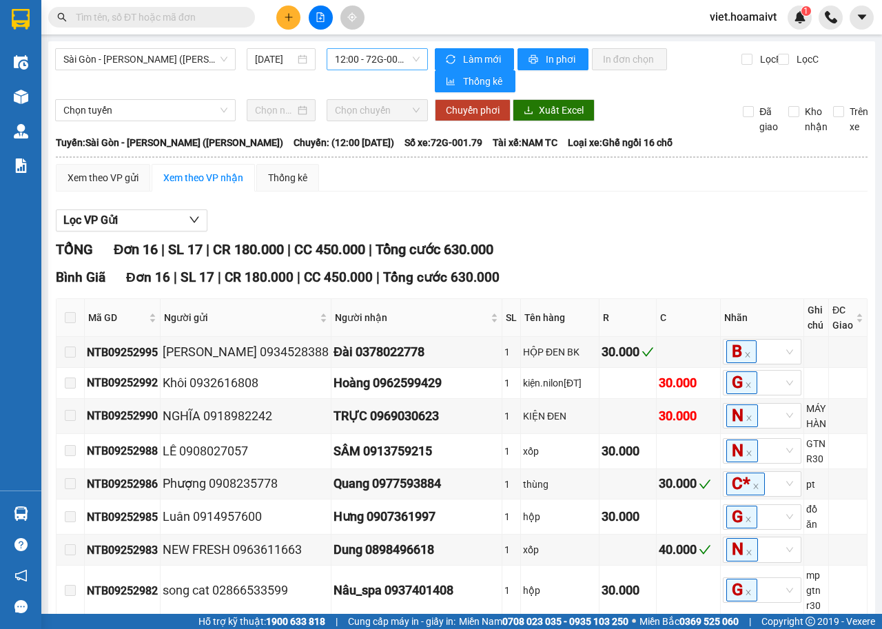
click at [351, 57] on span "12:00 - 72G-001.79" at bounding box center [377, 59] width 84 height 21
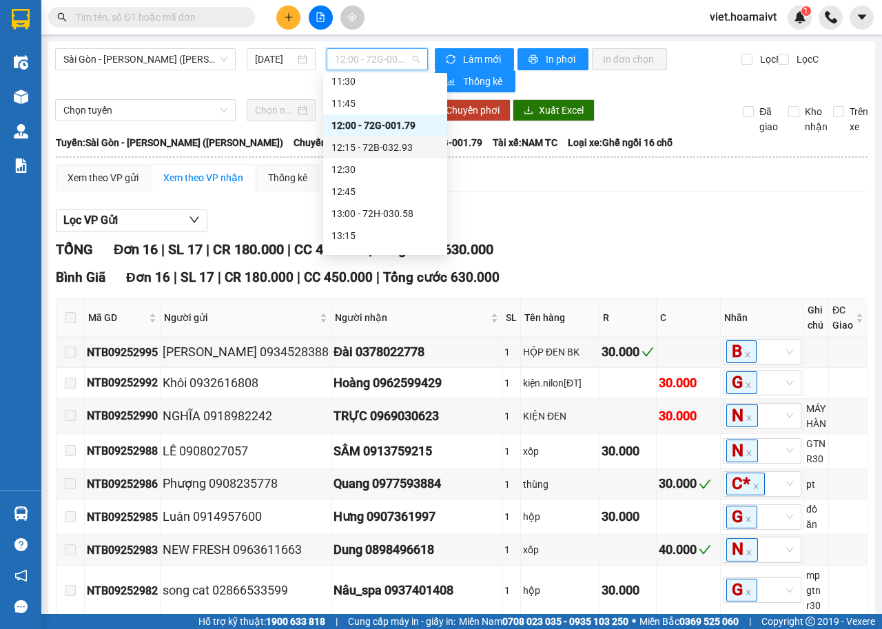
click at [384, 143] on div "12:15 - 72B-032.93" at bounding box center [384, 147] width 107 height 15
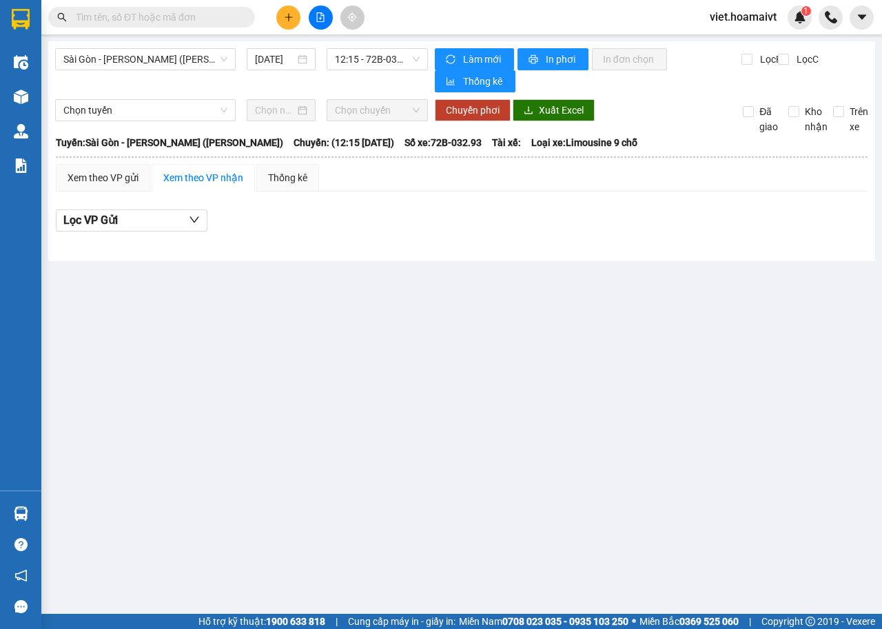
click at [637, 200] on div "Xem theo VP gửi Xem theo VP nhận Thống kê Lọc VP Gửi" at bounding box center [462, 205] width 812 height 83
click at [393, 61] on span "12:15 - 72B-032.93" at bounding box center [377, 59] width 84 height 21
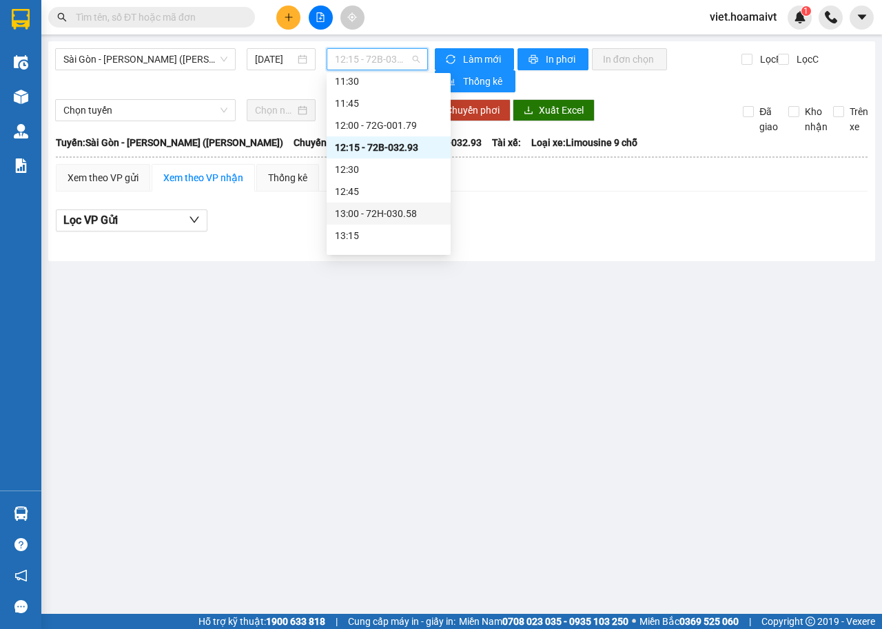
click at [396, 211] on div "13:00 - 72H-030.58" at bounding box center [388, 213] width 107 height 15
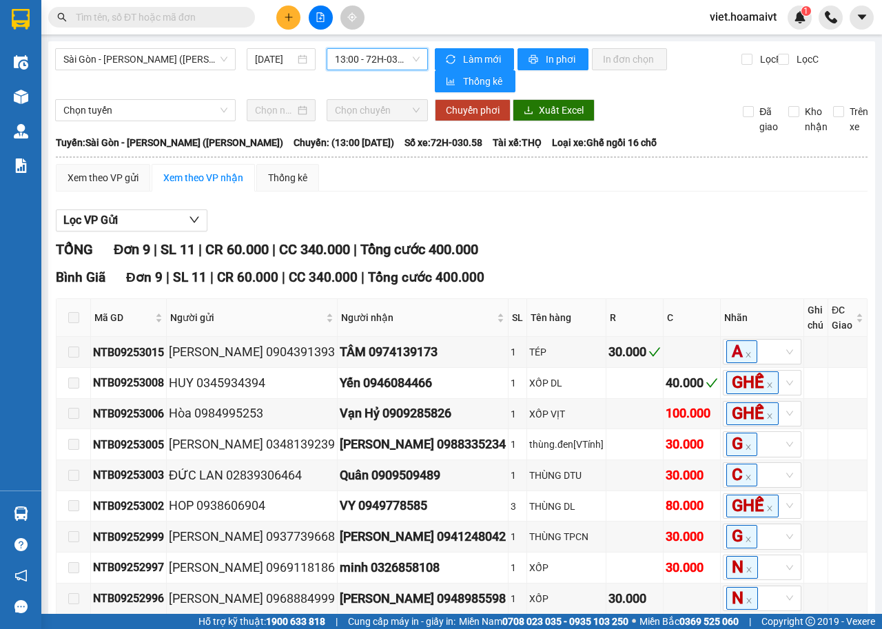
click at [553, 174] on div "Xem theo VP gửi Xem theo VP nhận Thống kê" at bounding box center [462, 178] width 812 height 28
click at [386, 61] on span "13:00 - 72H-030.58" at bounding box center [377, 59] width 84 height 21
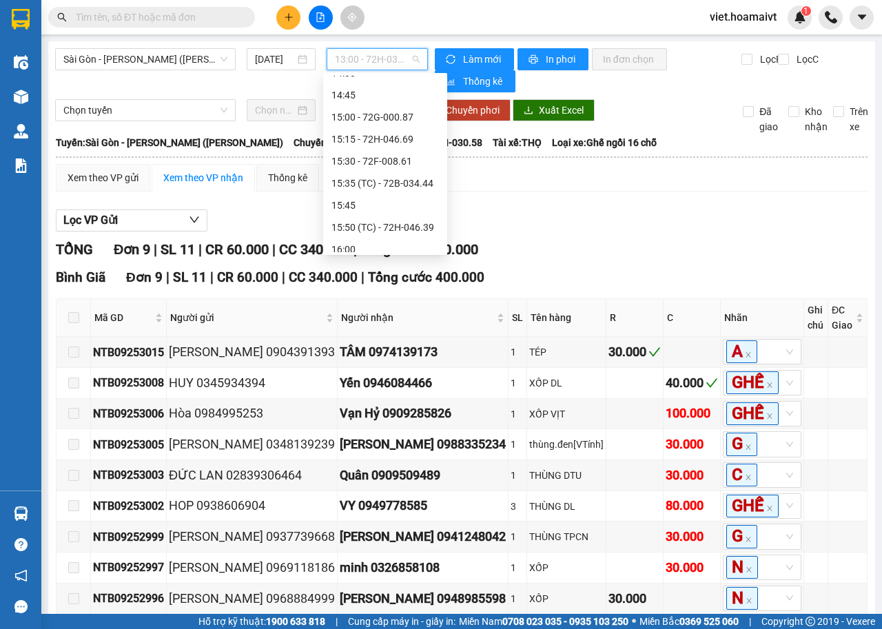
scroll to position [965, 0]
click at [393, 113] on div "15:00 - 72G-000.87" at bounding box center [384, 114] width 107 height 15
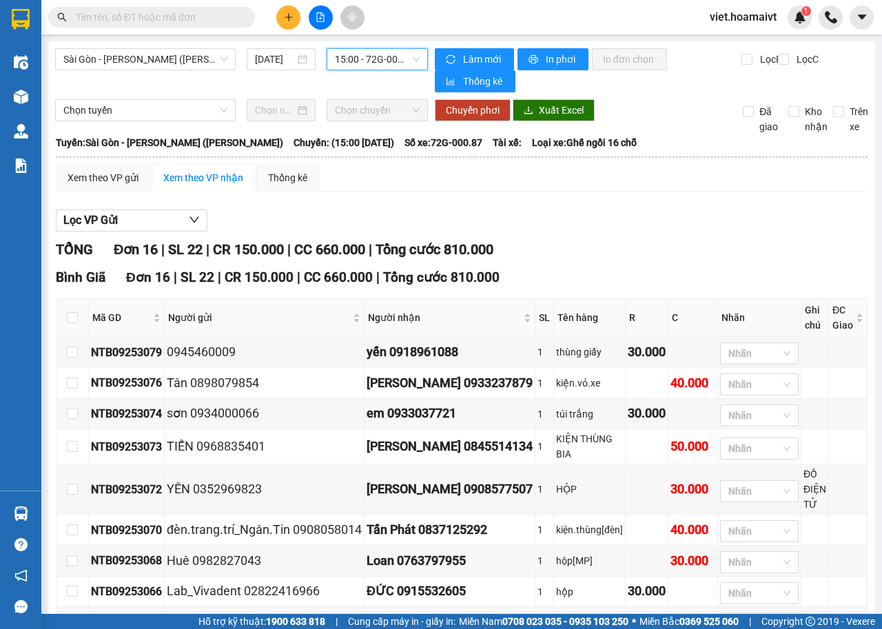
click at [592, 187] on div "Xem theo VP gửi Xem theo VP nhận Thống kê" at bounding box center [462, 178] width 812 height 28
click at [384, 51] on span "15:00 - 72G-000.87" at bounding box center [377, 59] width 84 height 21
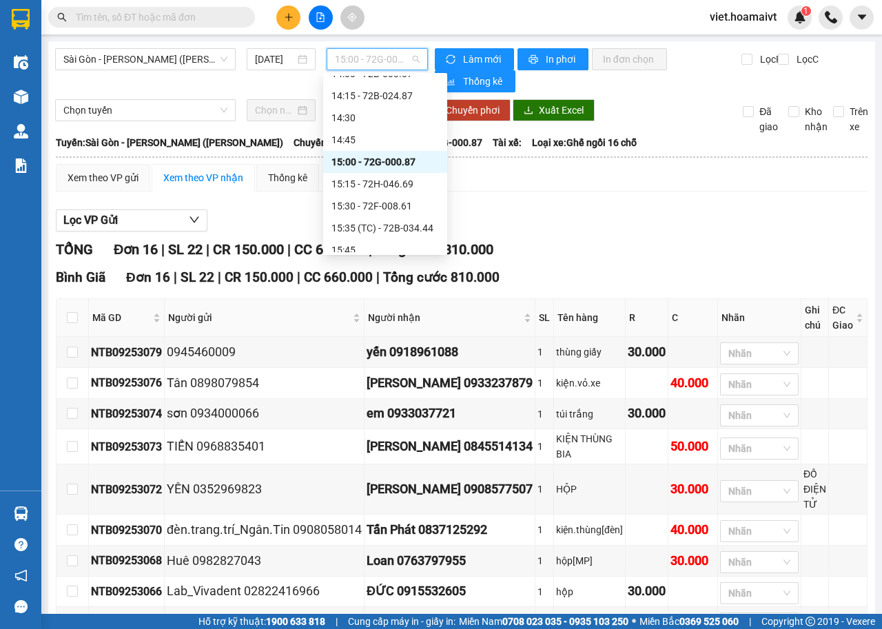
scroll to position [896, 0]
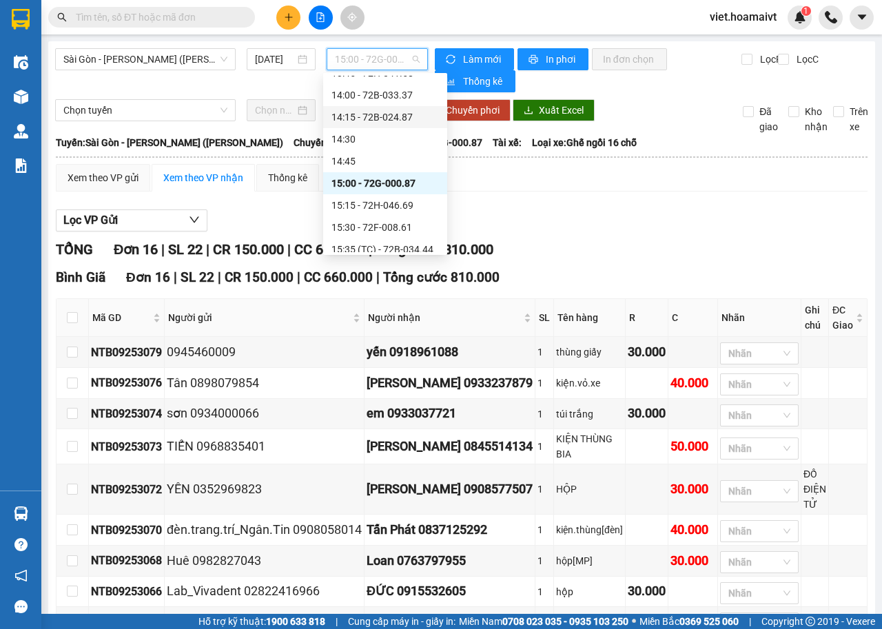
click at [384, 117] on div "14:15 - 72B-024.87" at bounding box center [384, 117] width 107 height 15
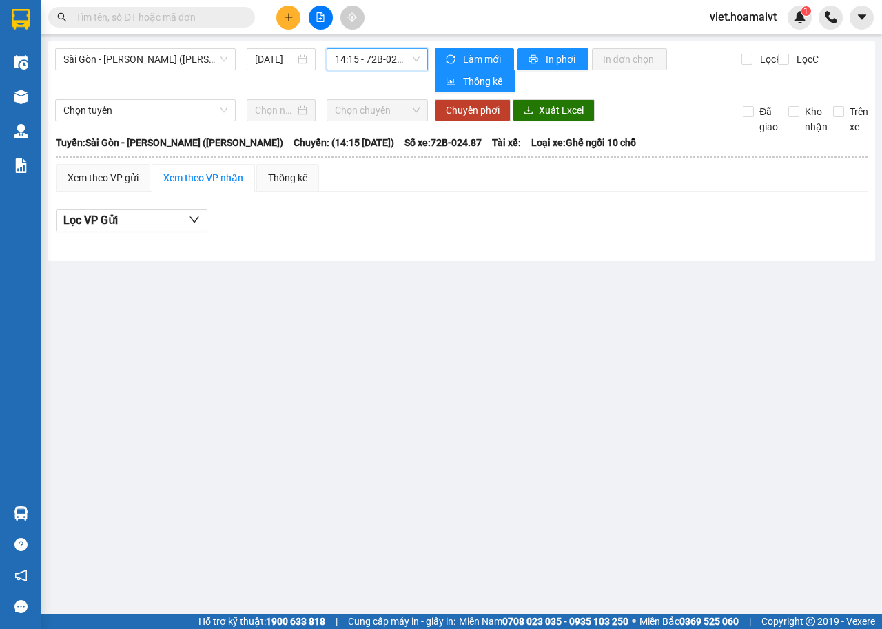
click at [671, 234] on div "Lọc VP Gửi" at bounding box center [462, 225] width 812 height 44
click at [406, 61] on span "14:15 - 72B-024.87" at bounding box center [377, 59] width 84 height 21
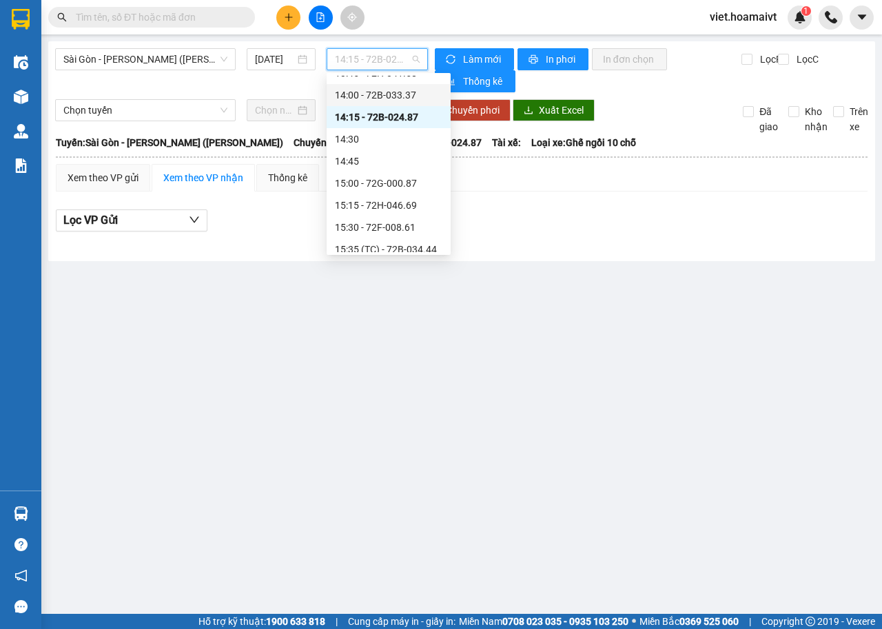
click at [400, 94] on div "14:00 - 72B-033.37" at bounding box center [388, 95] width 107 height 15
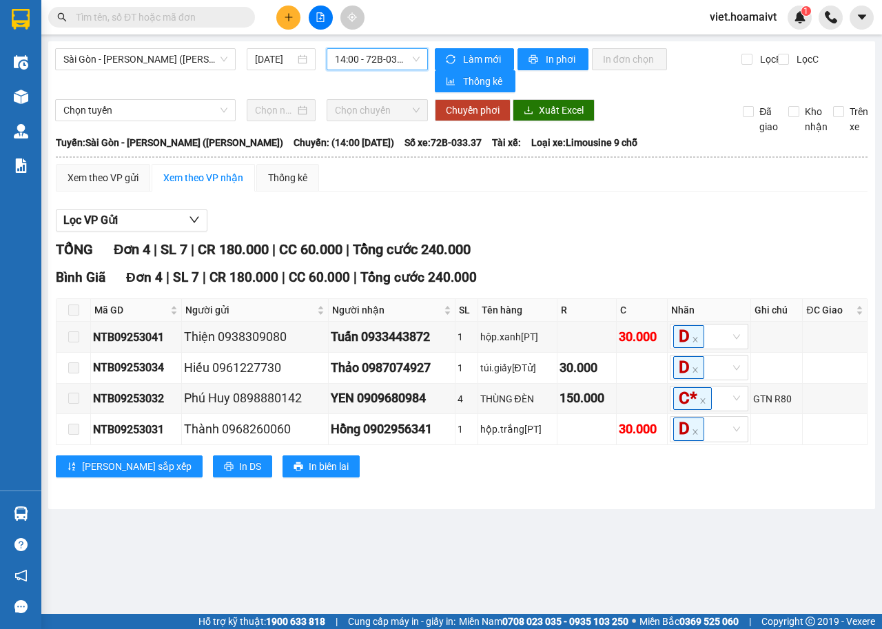
click at [664, 207] on div "Lọc VP Gửi TỔNG Đơn 4 | SL 7 | CR 180.000 | CC 60.000 | Tổng cước 240.000 Bìn…" at bounding box center [462, 349] width 812 height 292
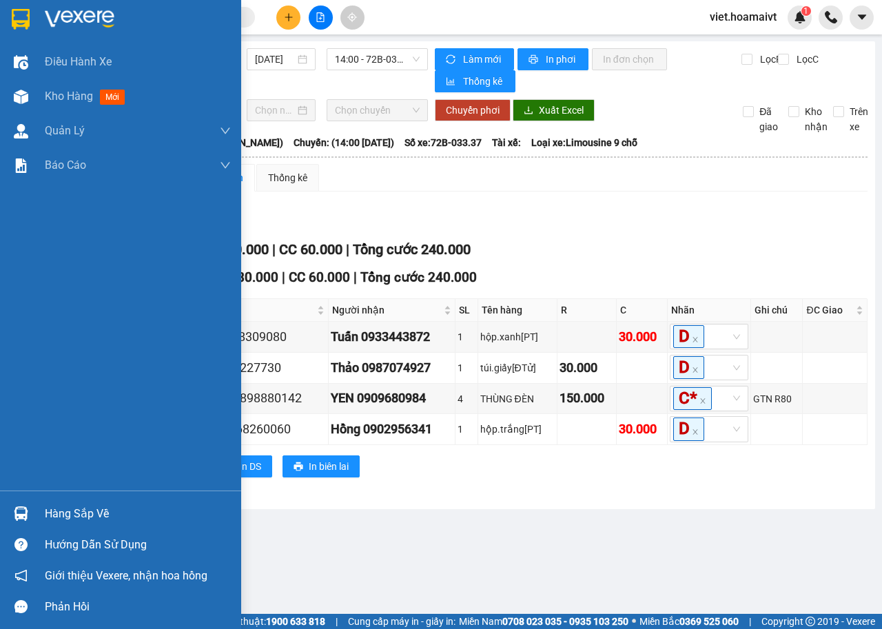
click at [72, 17] on img at bounding box center [80, 19] width 70 height 21
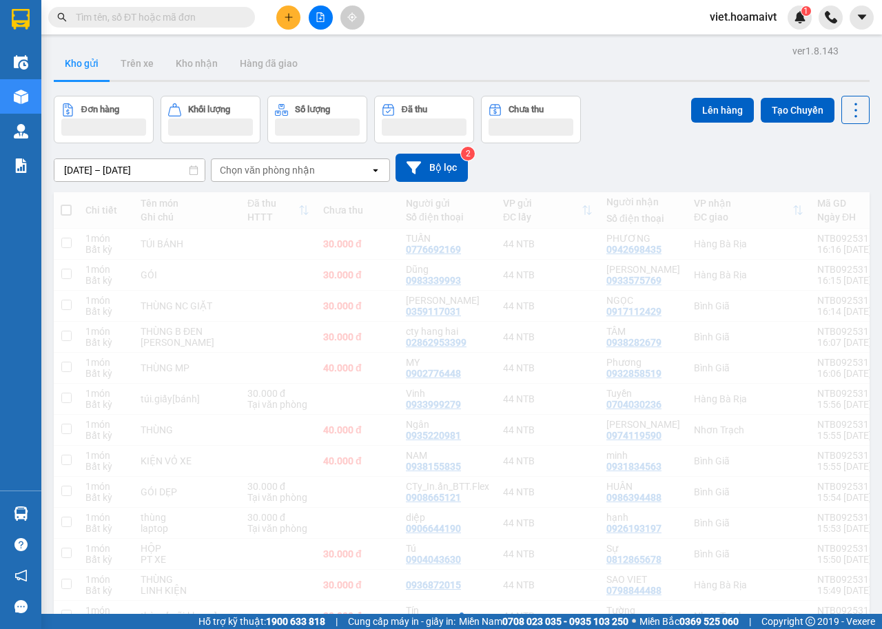
click at [649, 174] on div "[DATE] – [DATE] Press the down arrow key to interact with the calendar and sele…" at bounding box center [462, 168] width 816 height 28
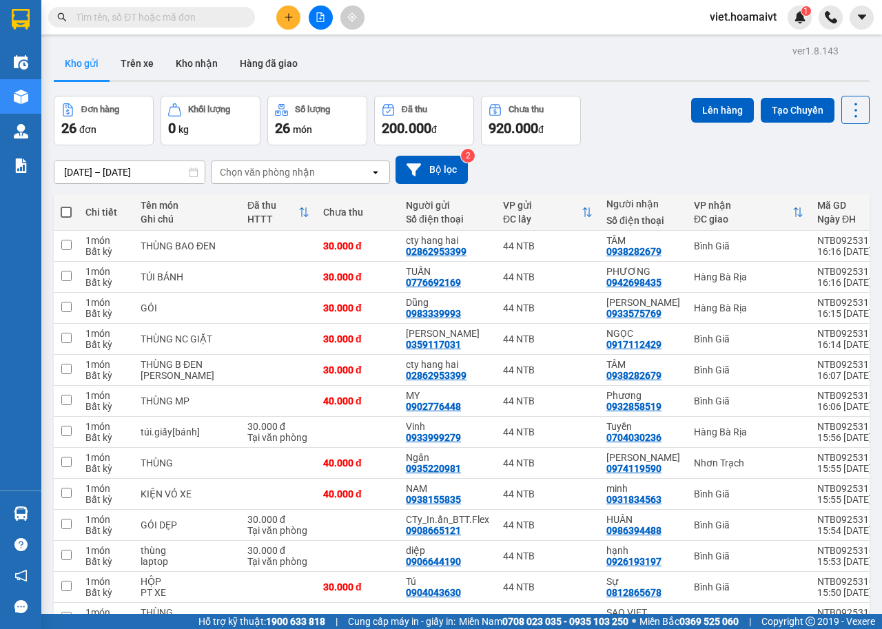
click at [649, 174] on div "[DATE] – [DATE] Press the down arrow key to interact with the calendar and sele…" at bounding box center [462, 170] width 816 height 28
click at [628, 139] on div "Đơn hàng 26 đơn Khối lượng 0 kg Số lượng 26 món Đã thu 200.000 đ Chưa thu 920.0…" at bounding box center [462, 121] width 816 height 50
click at [624, 165] on div "[DATE] – [DATE] Press the down arrow key to interact with the calendar and sele…" at bounding box center [462, 170] width 816 height 28
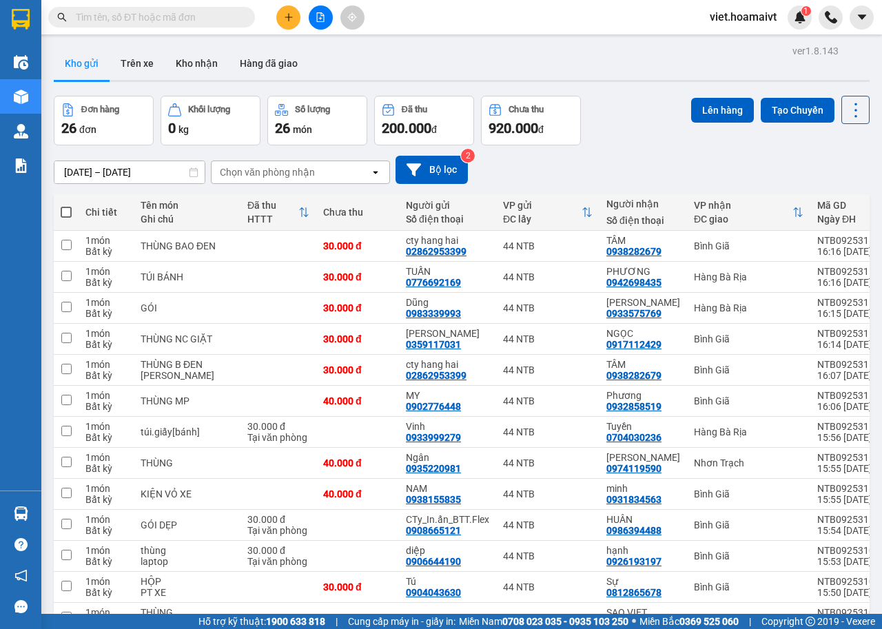
click at [250, 181] on div "Chọn văn phòng nhận" at bounding box center [291, 172] width 158 height 22
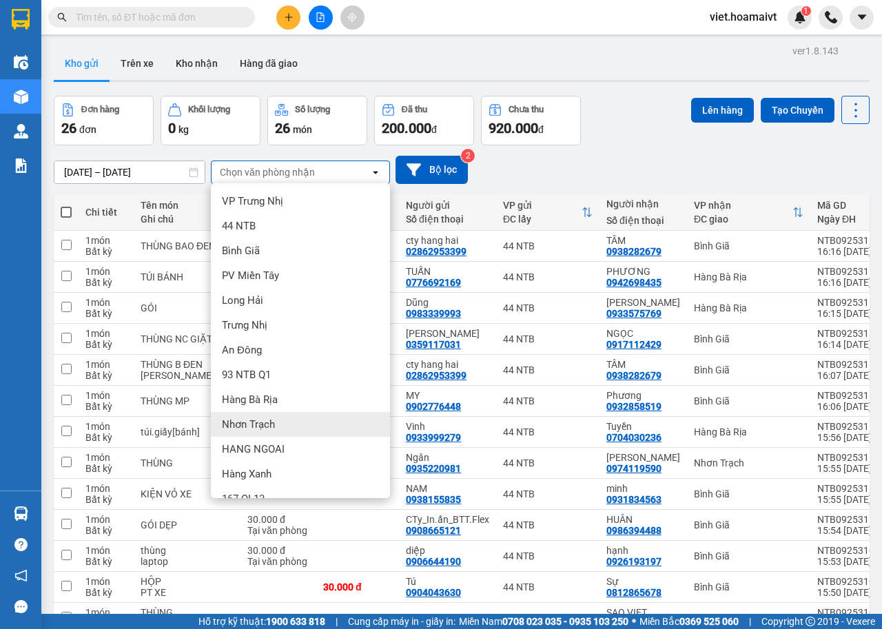
click at [280, 423] on div "Nhơn Trạch" at bounding box center [300, 424] width 179 height 25
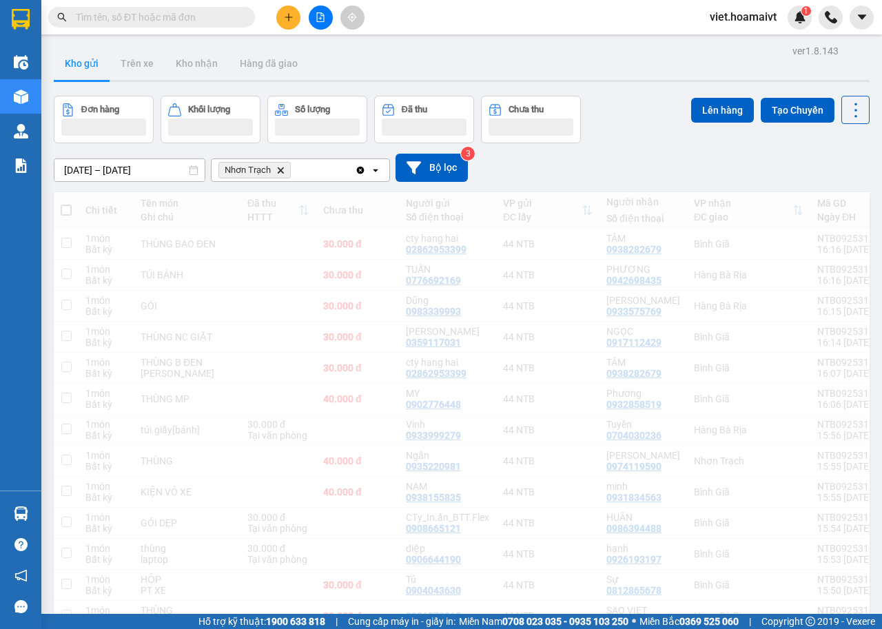
click at [610, 178] on div "10/09/2025 – 11/09/2025 Press the down arrow key to interact with the calendar …" at bounding box center [462, 168] width 816 height 28
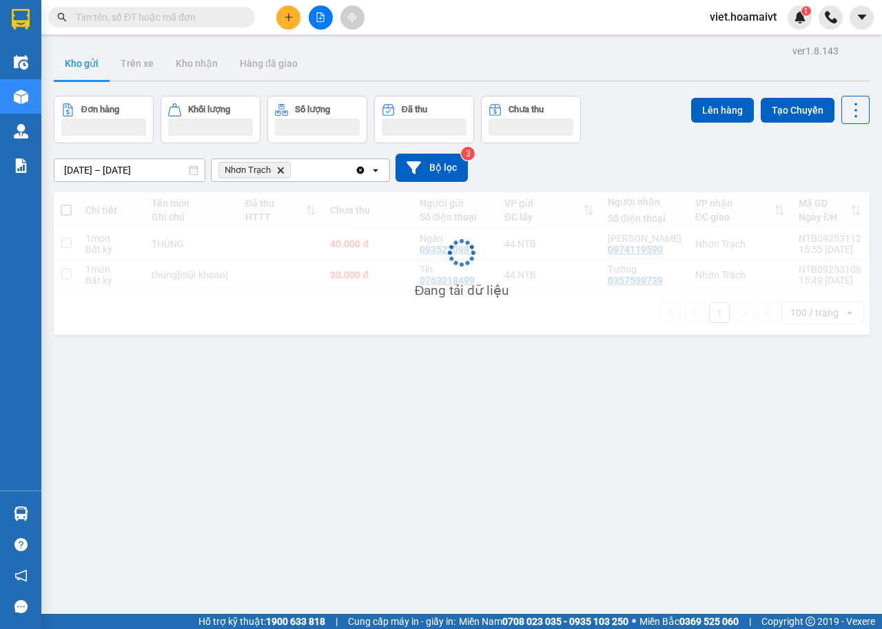
click at [610, 178] on div "10/09/2025 – 11/09/2025 Press the down arrow key to interact with the calendar …" at bounding box center [462, 168] width 816 height 28
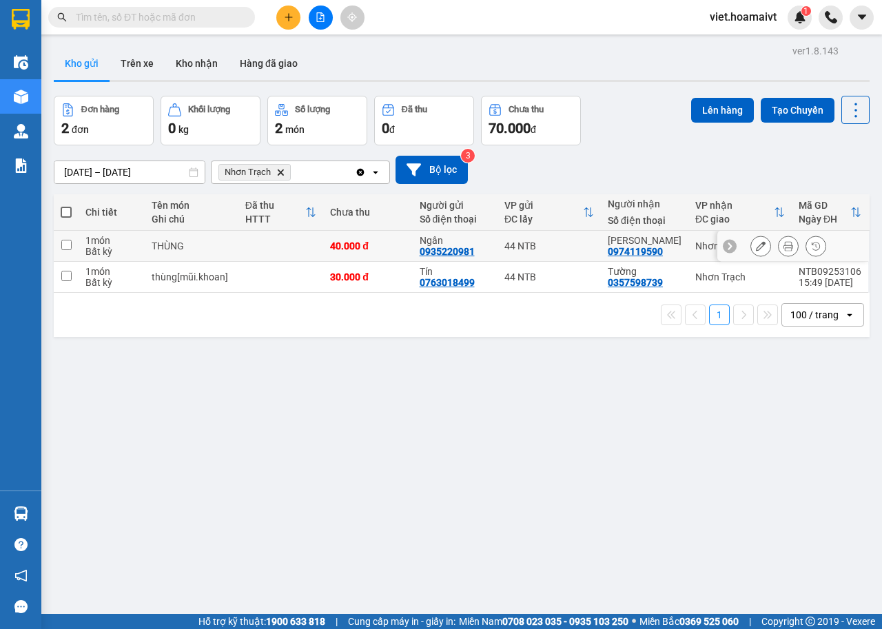
click at [276, 238] on td at bounding box center [280, 246] width 85 height 31
checkbox input "true"
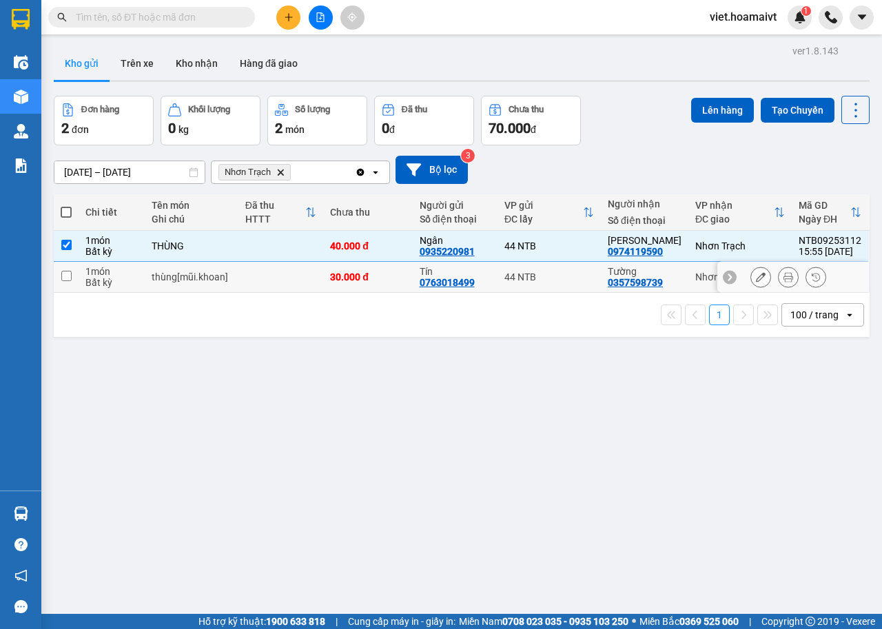
click at [299, 276] on td at bounding box center [280, 277] width 85 height 31
checkbox input "true"
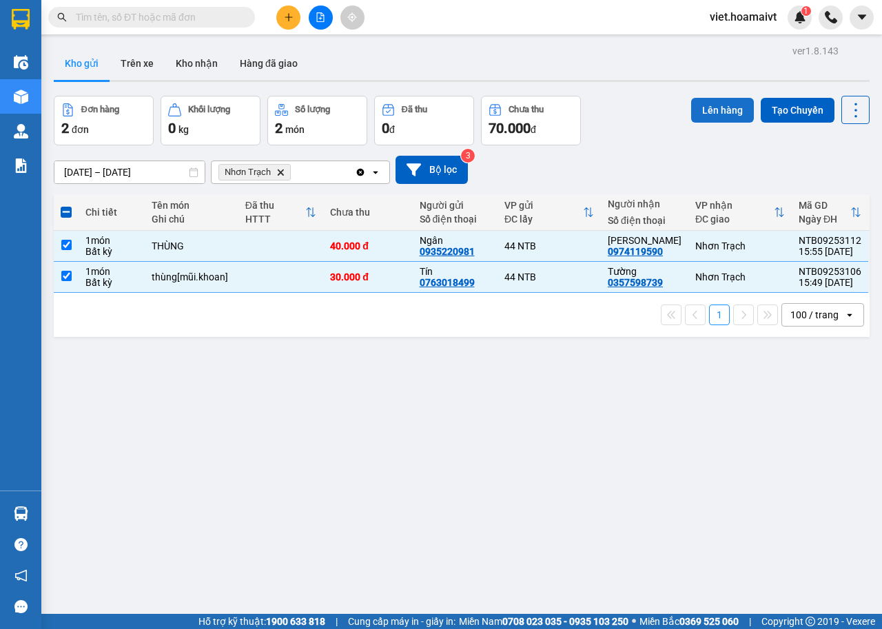
click at [691, 100] on button "Lên hàng" at bounding box center [722, 110] width 63 height 25
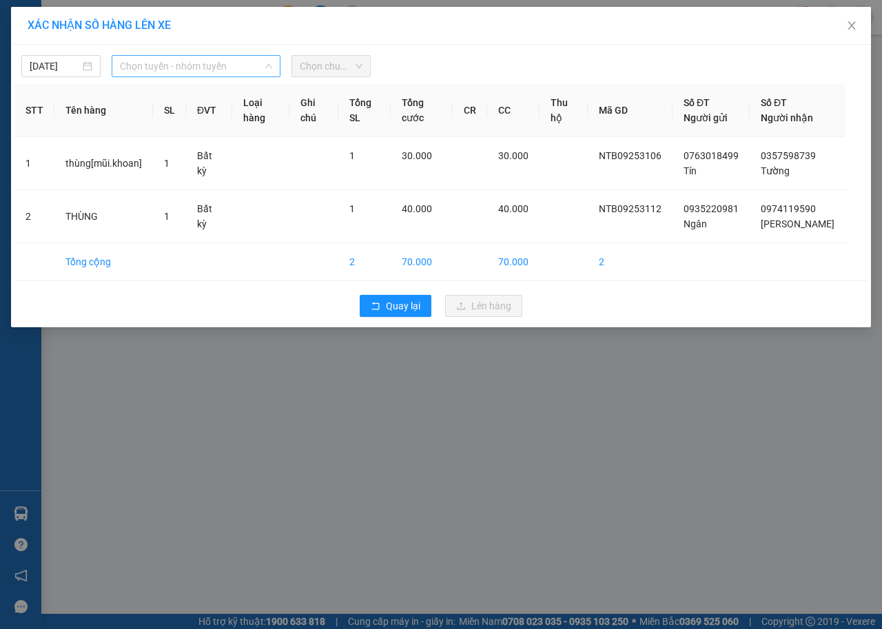
click at [177, 65] on span "Chọn tuyến - nhóm tuyến" at bounding box center [196, 66] width 152 height 21
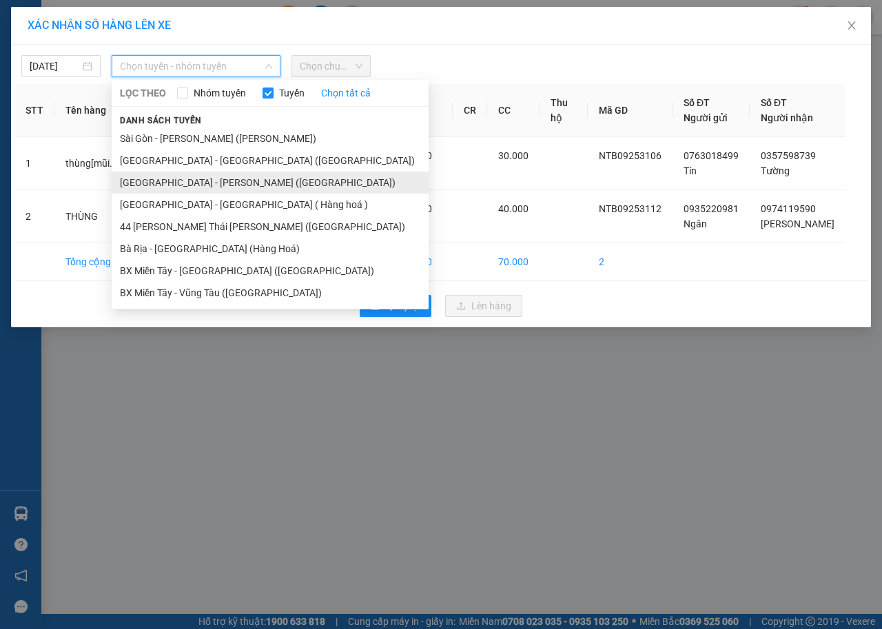
click at [214, 187] on li "[GEOGRAPHIC_DATA] - Nhơn Trạch ([GEOGRAPHIC_DATA])" at bounding box center [270, 183] width 317 height 22
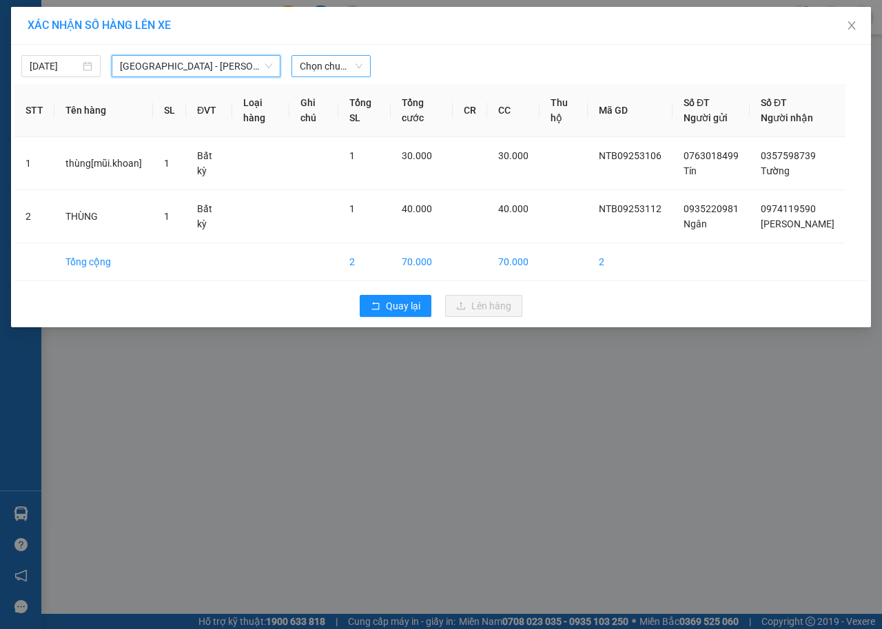
click at [365, 62] on div "Chọn chuyến" at bounding box center [330, 66] width 79 height 22
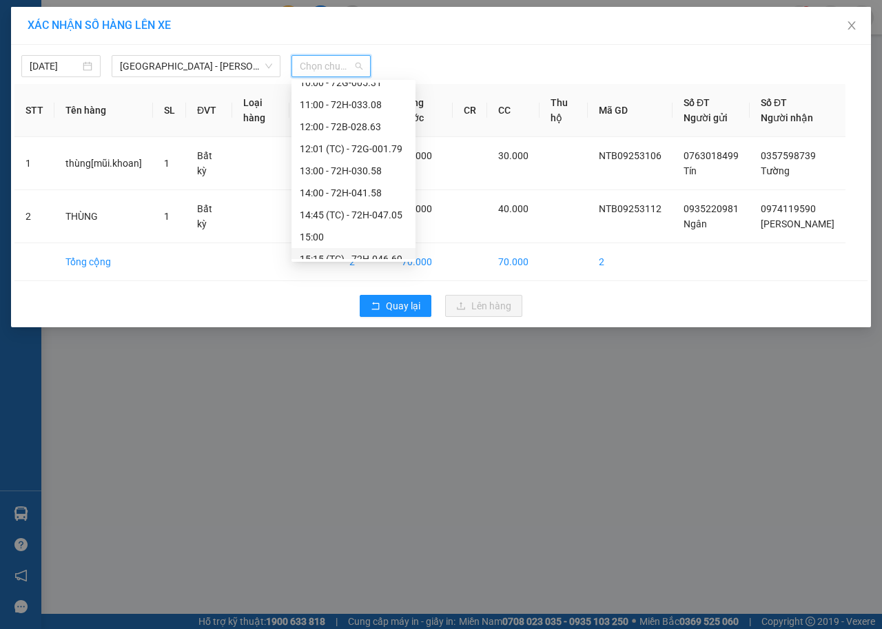
scroll to position [243, 0]
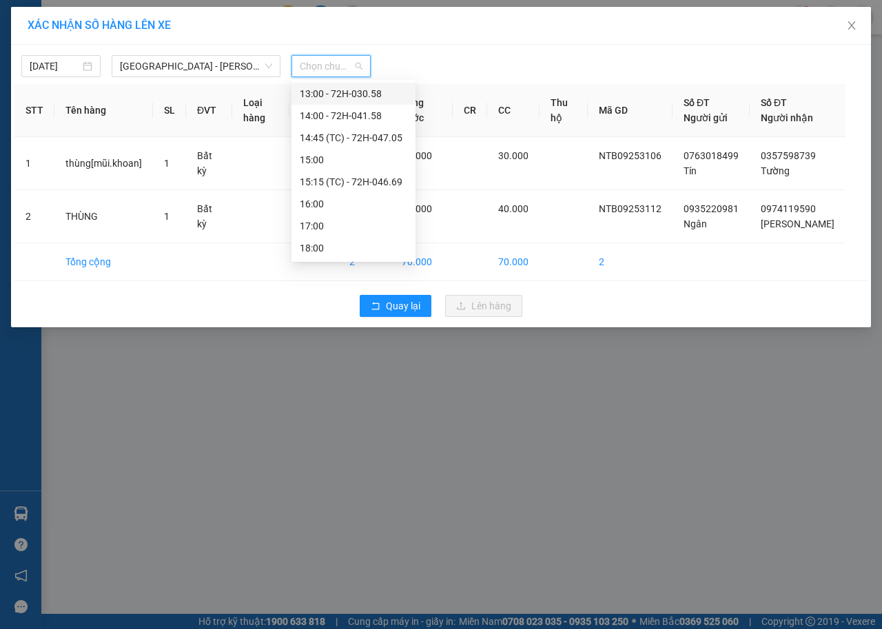
click at [311, 61] on span "Chọn chuyến" at bounding box center [331, 66] width 63 height 21
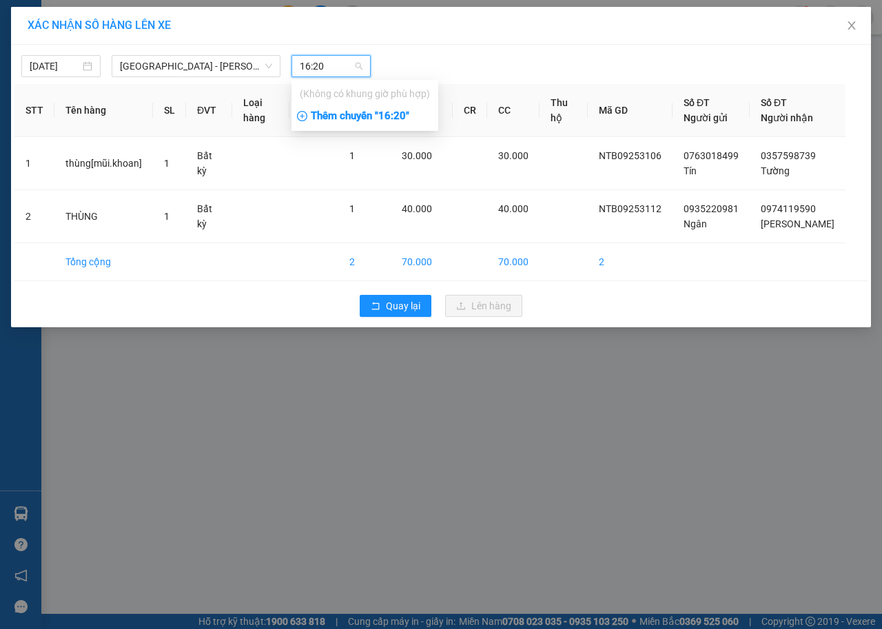
type input "16:20"
click at [406, 122] on div "Thêm chuyến " 16:20 "" at bounding box center [364, 116] width 147 height 23
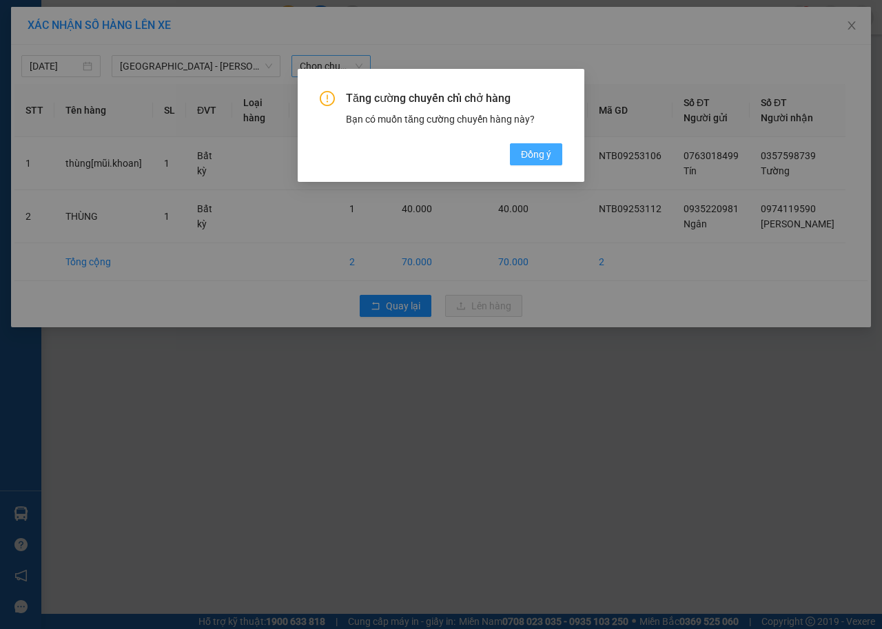
click at [536, 152] on span "Đồng ý" at bounding box center [536, 154] width 30 height 15
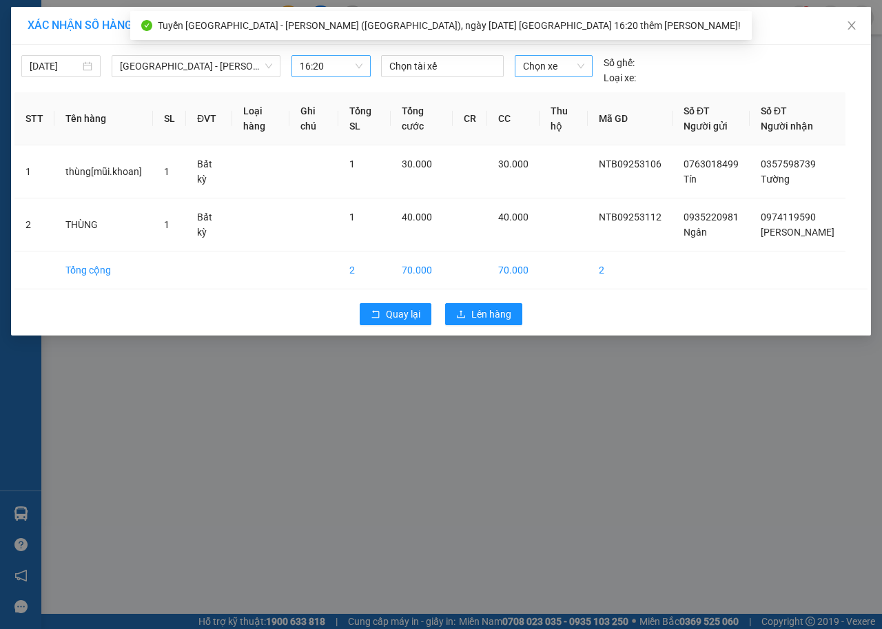
click at [567, 70] on span "Chọn xe" at bounding box center [553, 66] width 61 height 21
type input "4764"
click at [577, 89] on div "72H-047.64" at bounding box center [553, 93] width 61 height 15
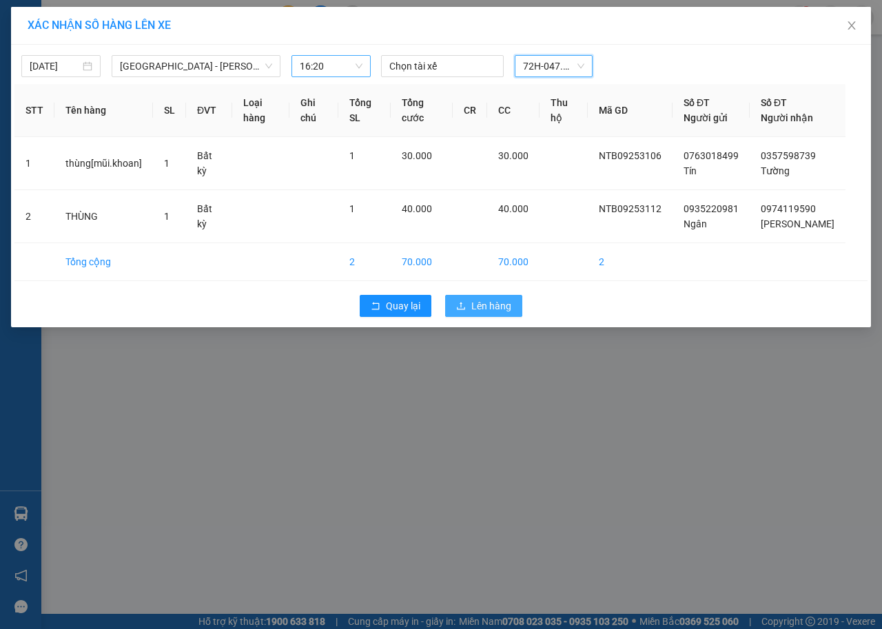
click at [497, 314] on span "Lên hàng" at bounding box center [491, 305] width 40 height 15
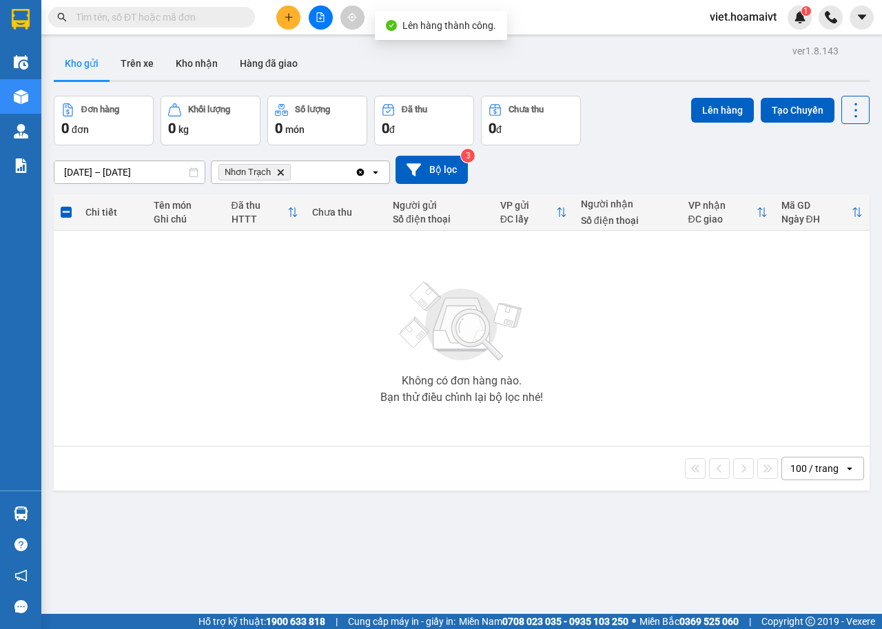
click at [279, 173] on icon "Nhơn Trạch, close by backspace" at bounding box center [281, 172] width 6 height 6
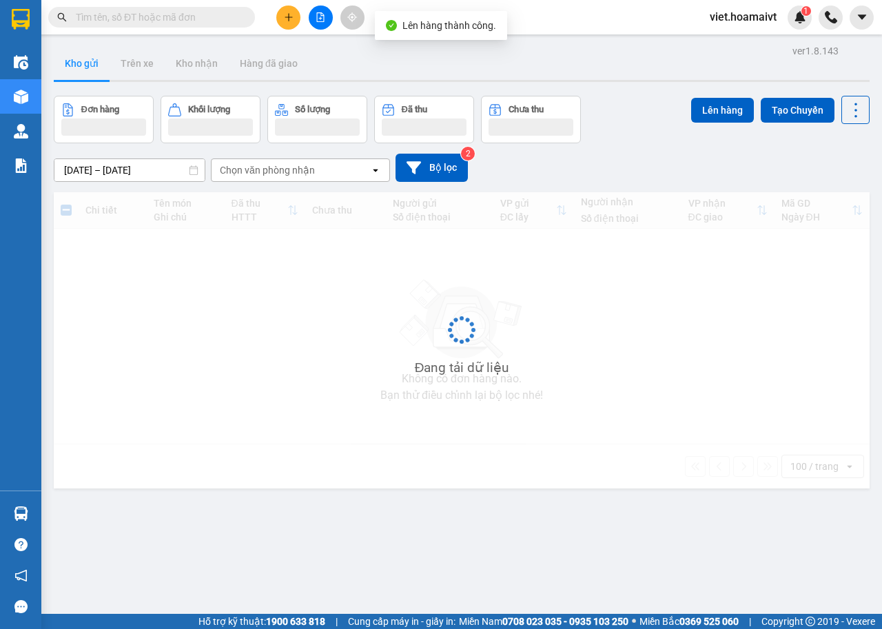
click at [661, 131] on div "Đơn hàng Khối lượng Số lượng Đã thu Chưa thu Lên hàng Tạo Chuyến" at bounding box center [462, 120] width 816 height 48
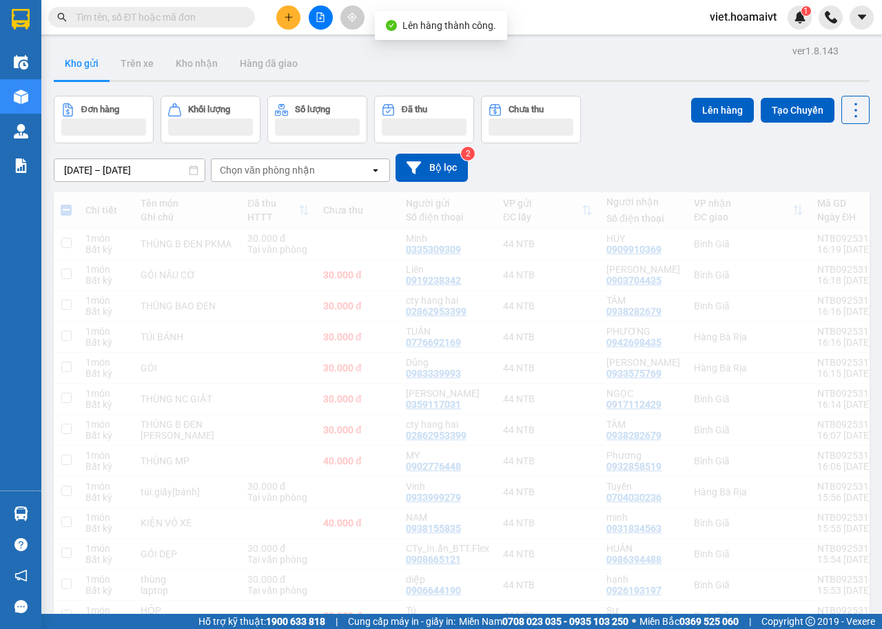
click at [657, 148] on div "[DATE] – [DATE] Press the down arrow key to interact with the calendar and sele…" at bounding box center [462, 167] width 816 height 49
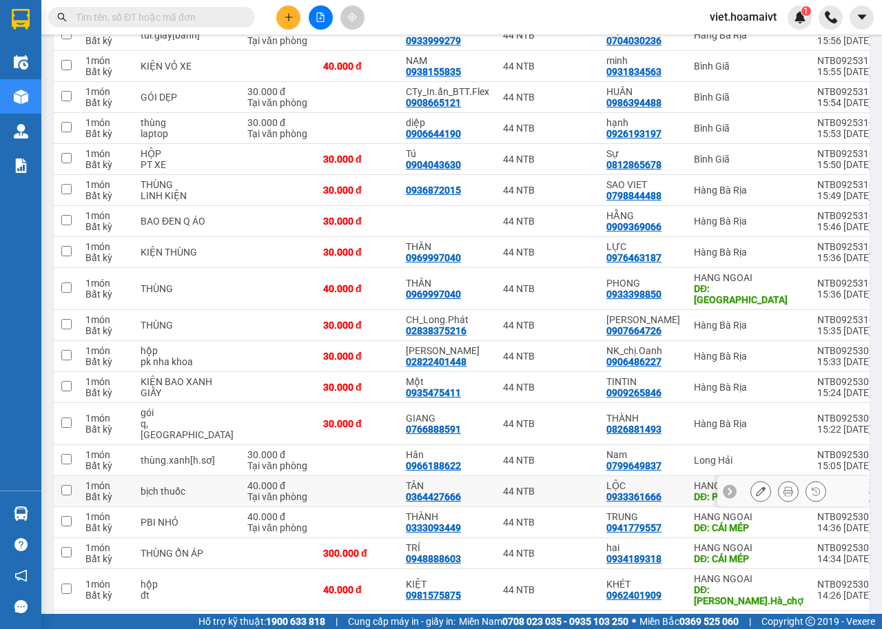
scroll to position [480, 0]
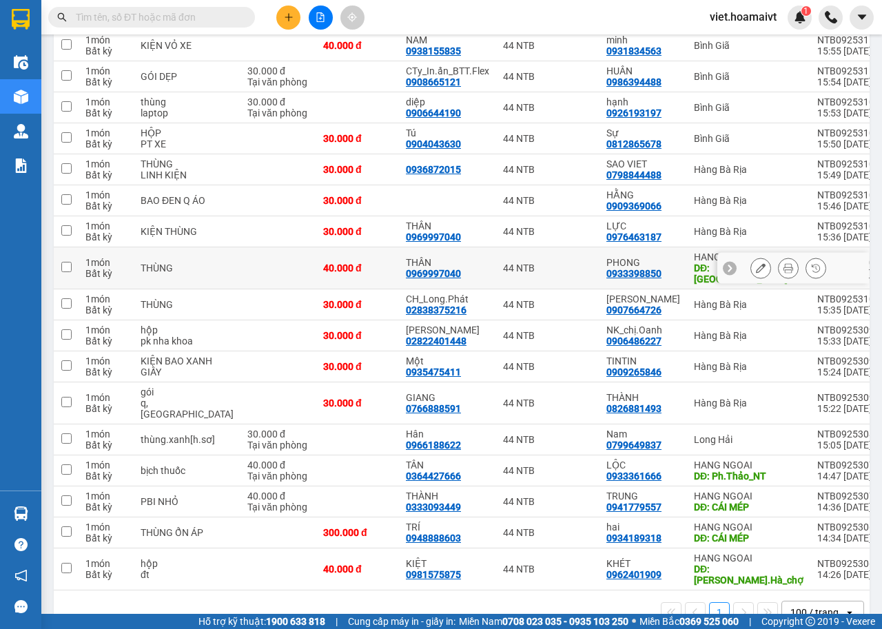
click at [783, 263] on icon at bounding box center [788, 268] width 10 height 10
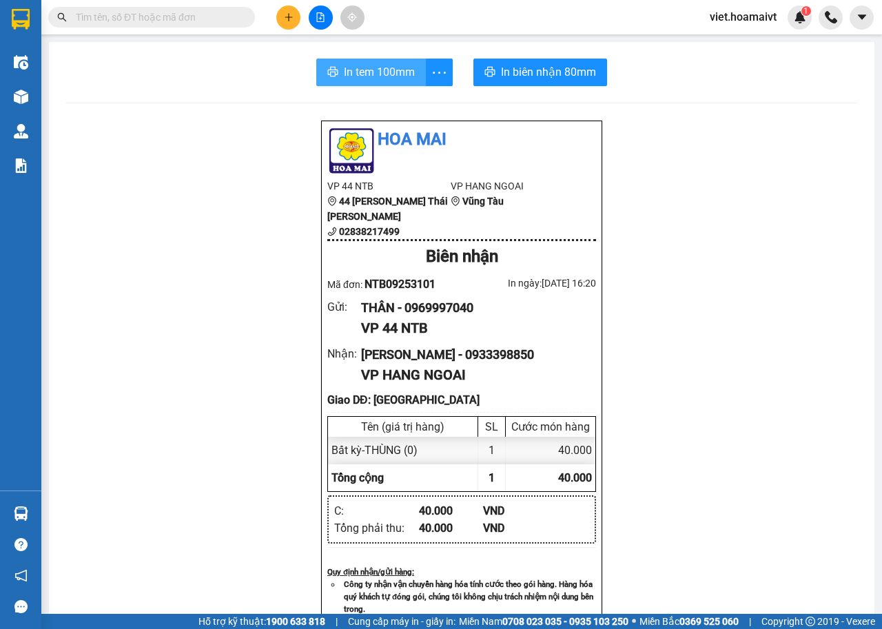
click at [389, 68] on span "In tem 100mm" at bounding box center [379, 71] width 71 height 17
click at [688, 377] on div "Hoa Mai VP 44 NTB 44 Nguyễn Thái Bình 02838217499 VP HANG NGOAI Vũng Tàu Biên n…" at bounding box center [461, 594] width 792 height 949
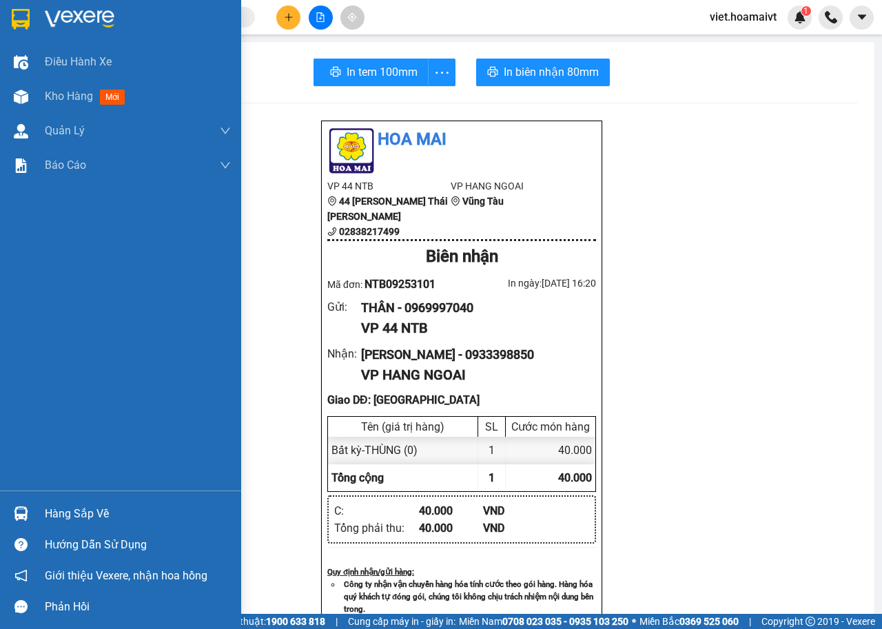
click at [107, 1] on div at bounding box center [120, 22] width 241 height 45
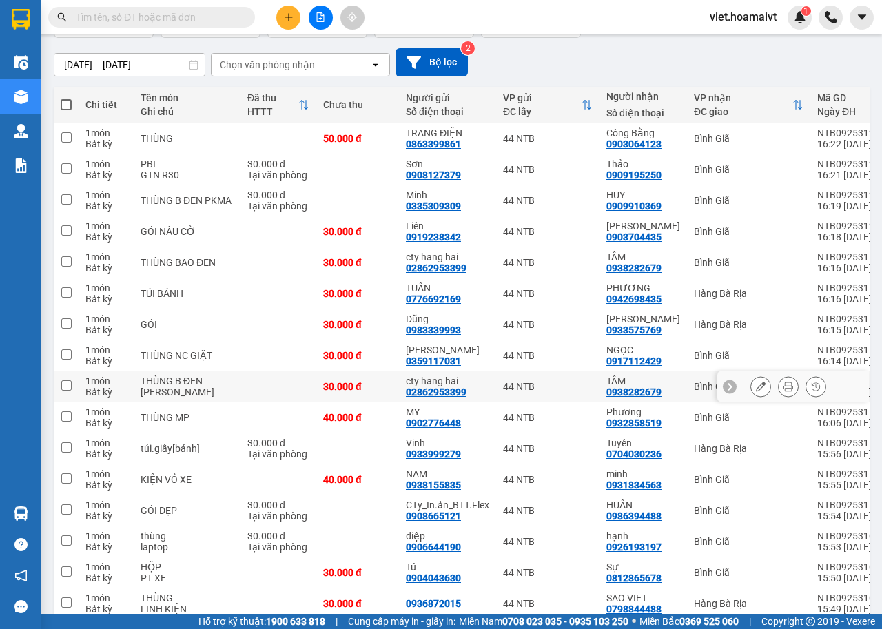
scroll to position [276, 0]
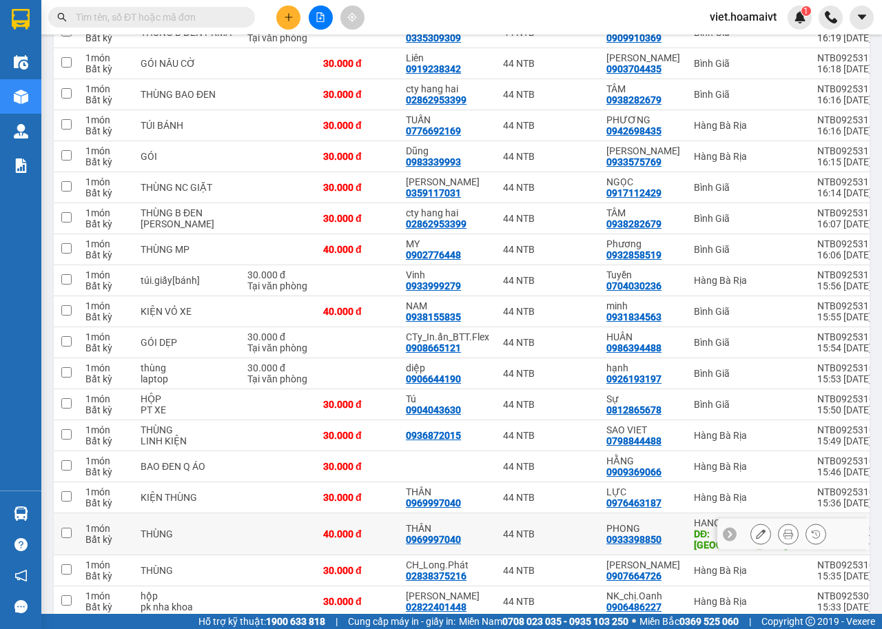
click at [555, 519] on td "44 NTB" at bounding box center [547, 534] width 103 height 42
checkbox input "true"
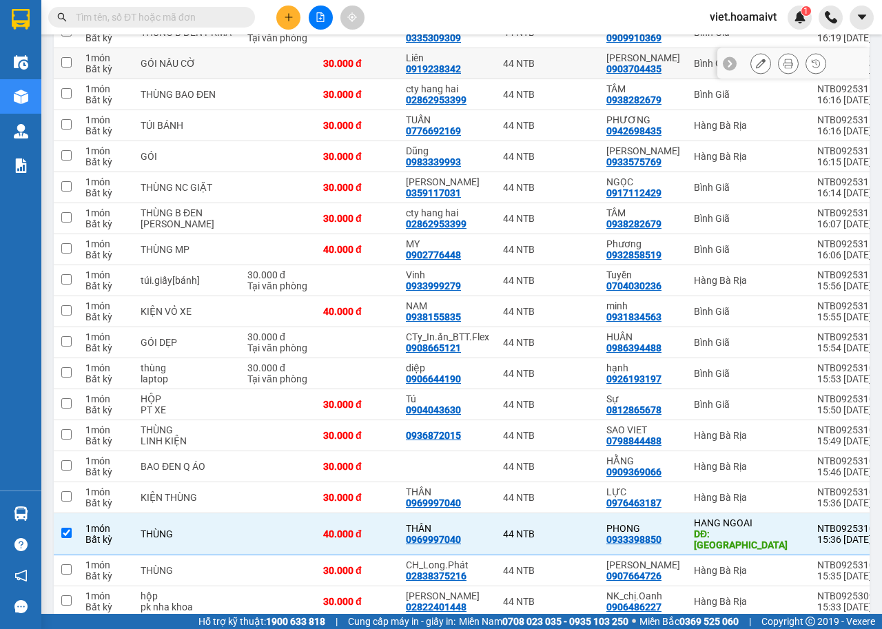
scroll to position [0, 0]
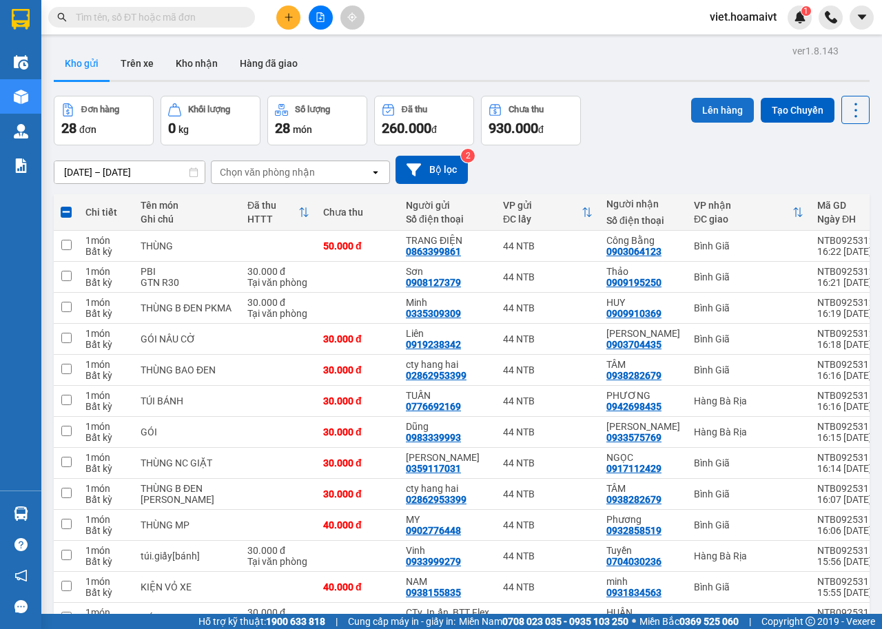
click at [697, 104] on button "Lên hàng" at bounding box center [722, 110] width 63 height 25
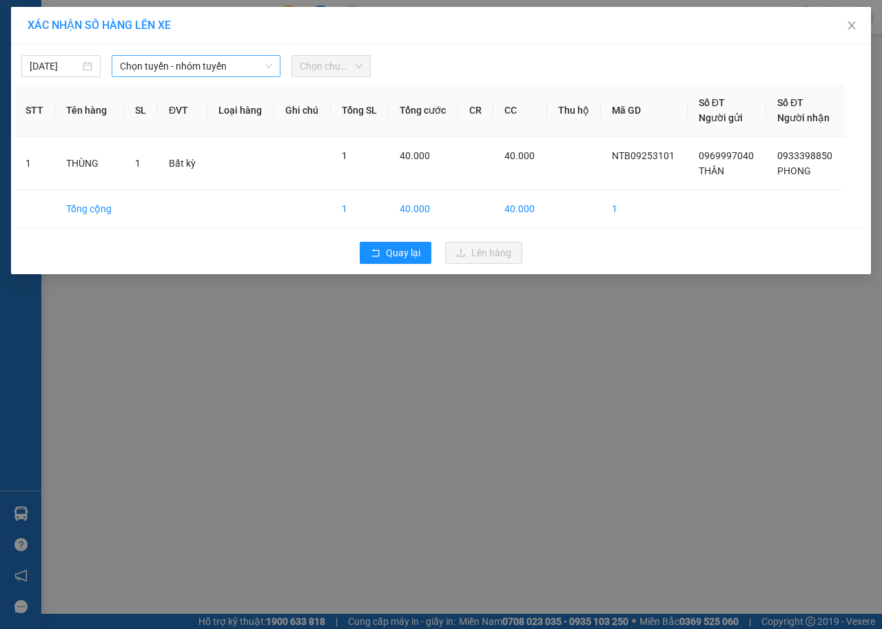
click at [182, 68] on span "Chọn tuyến - nhóm tuyến" at bounding box center [196, 66] width 152 height 21
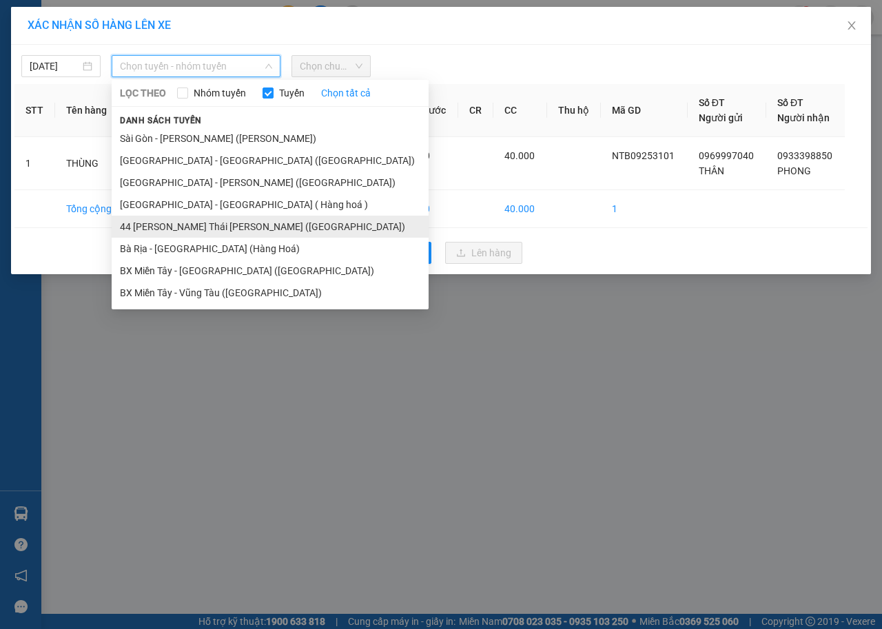
click at [204, 224] on li "44 Nguyễn Thái Bình ([GEOGRAPHIC_DATA])" at bounding box center [270, 227] width 317 height 22
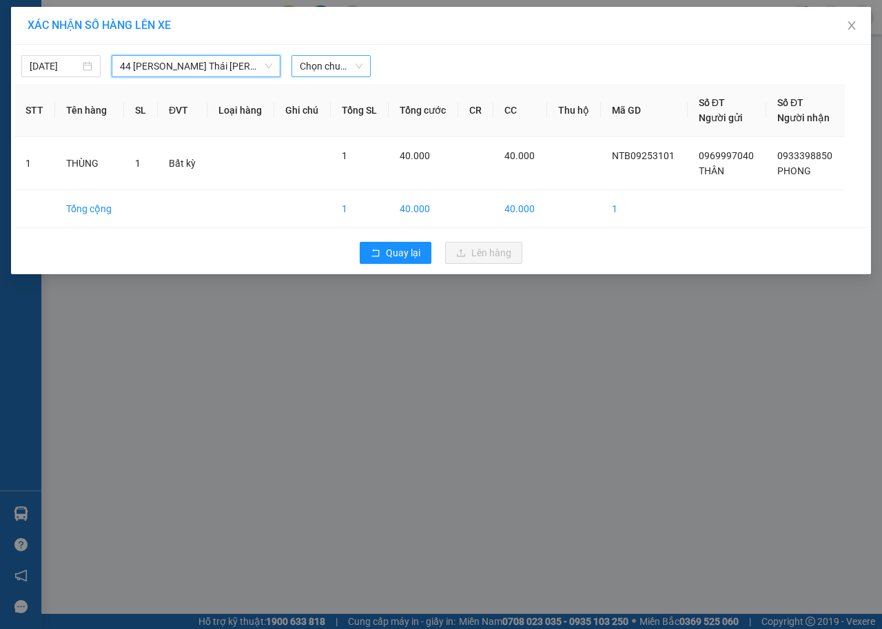
click at [321, 65] on span "Chọn chuyến" at bounding box center [331, 66] width 63 height 21
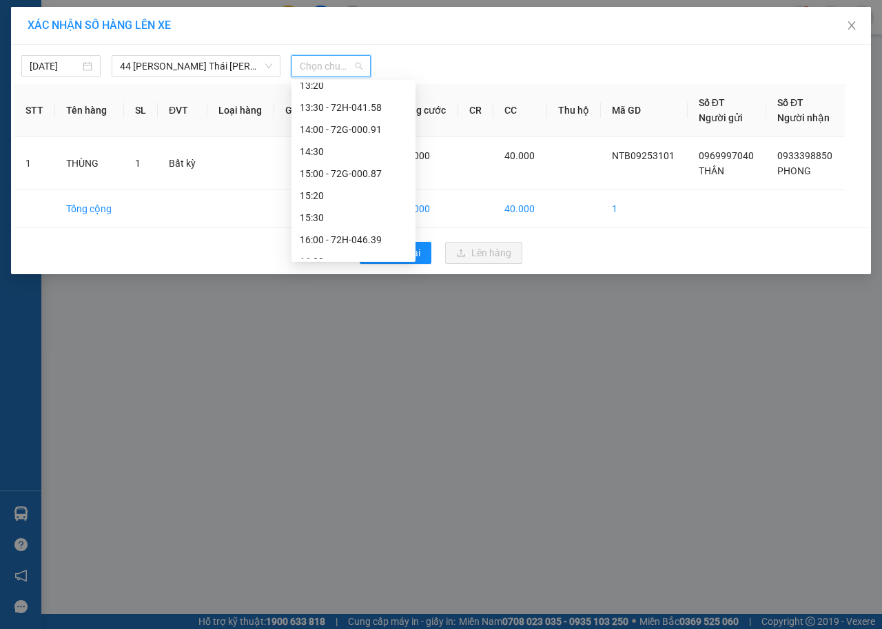
scroll to position [794, 0]
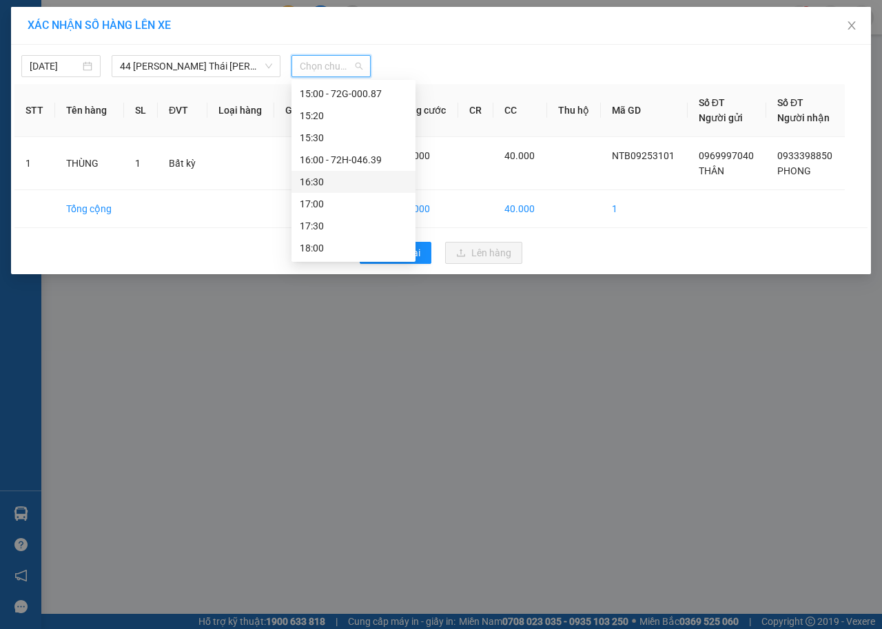
click at [330, 186] on div "16:30" at bounding box center [353, 181] width 107 height 15
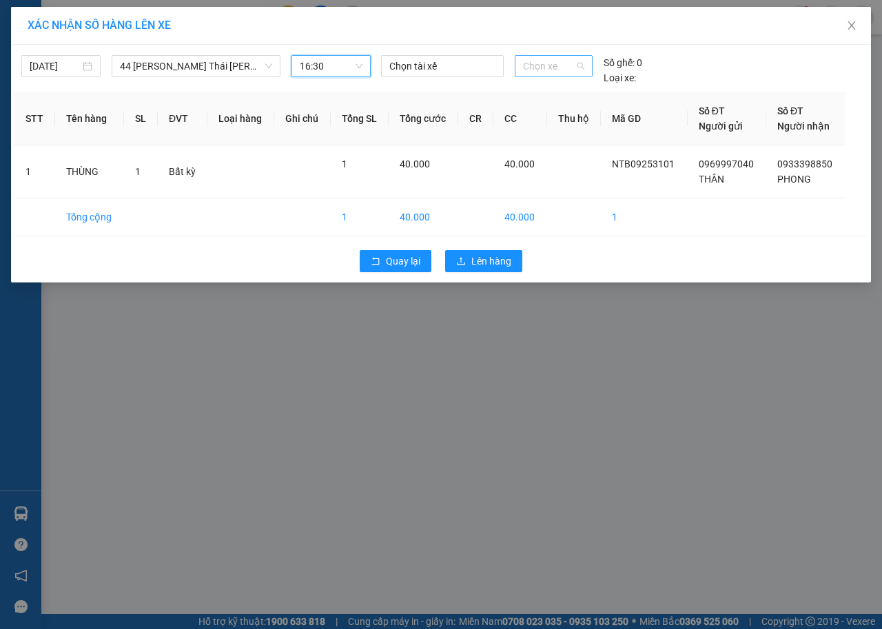
click at [568, 68] on span "Chọn xe" at bounding box center [553, 66] width 61 height 21
type input "4764"
click at [551, 94] on div "72H-047.64" at bounding box center [553, 93] width 61 height 15
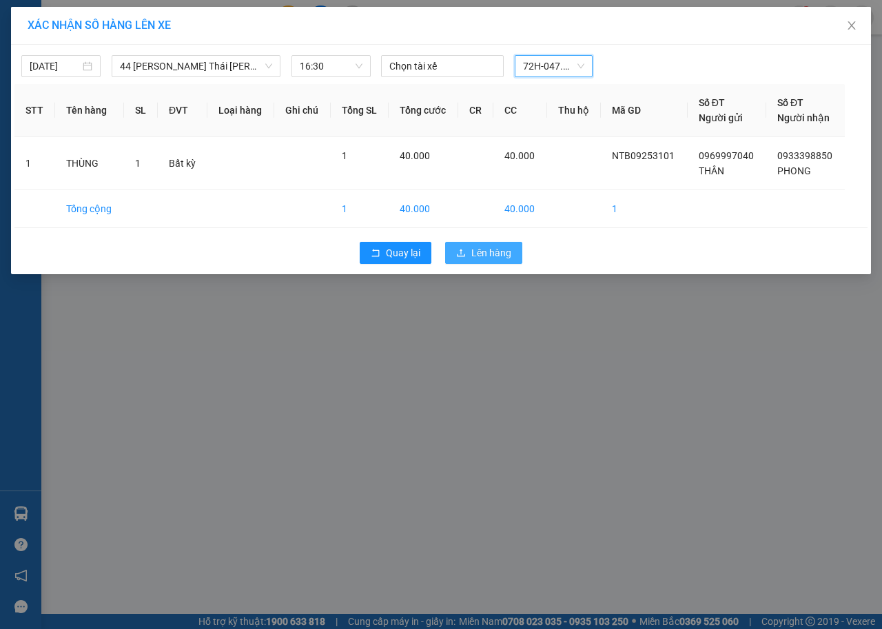
click at [506, 256] on span "Lên hàng" at bounding box center [491, 252] width 40 height 15
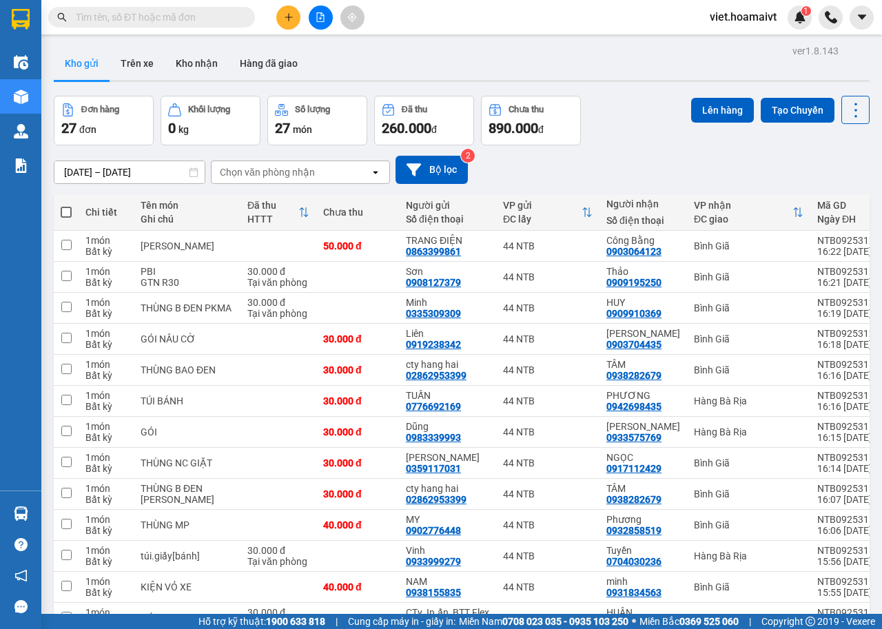
click at [673, 158] on div "[DATE] – [DATE] Press the down arrow key to interact with the calendar and sele…" at bounding box center [462, 170] width 816 height 28
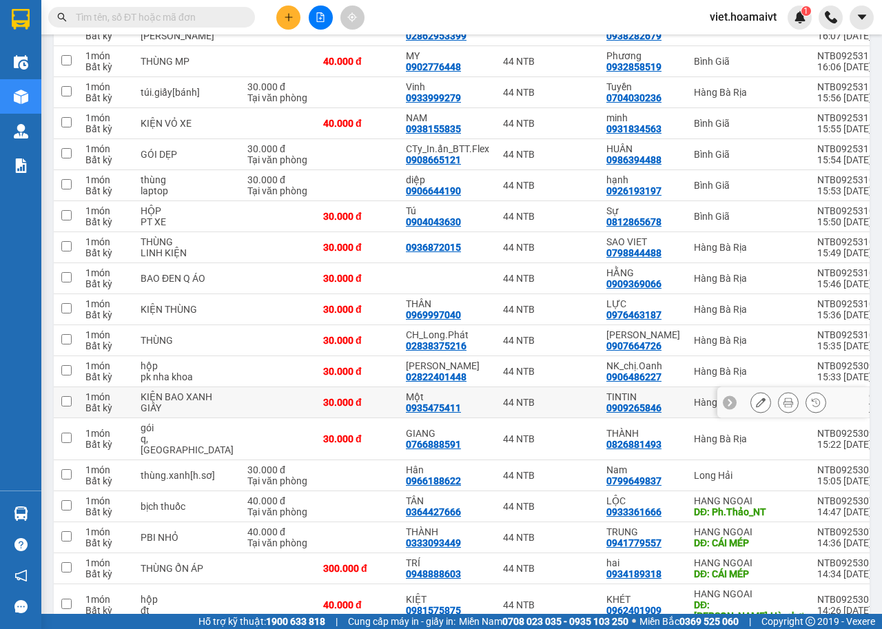
scroll to position [511, 0]
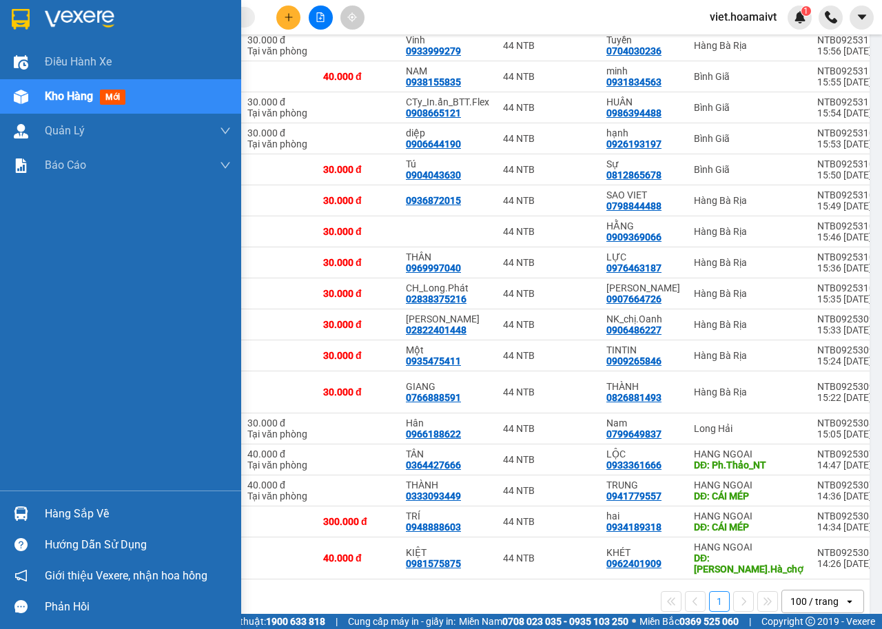
click at [41, 16] on div at bounding box center [120, 22] width 241 height 45
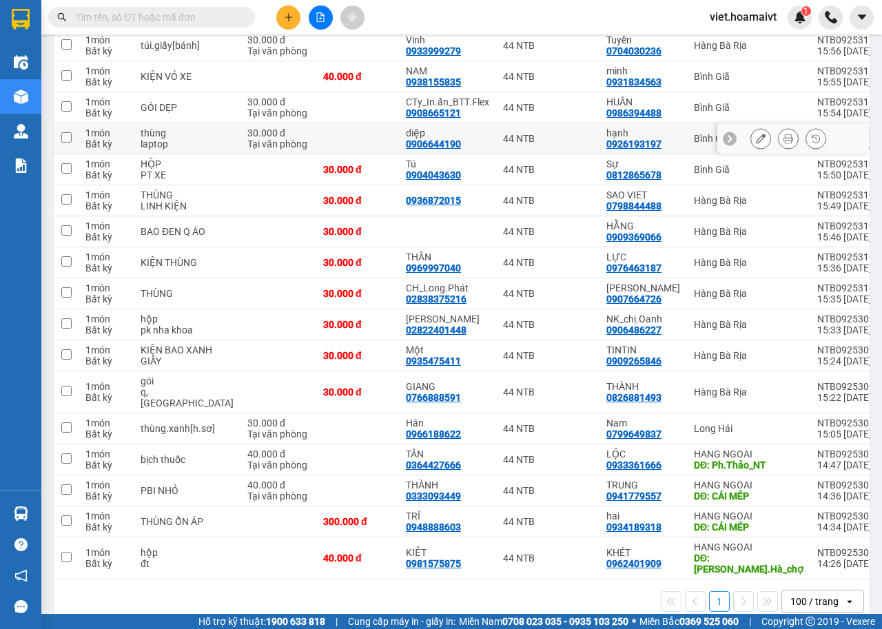
scroll to position [442, 0]
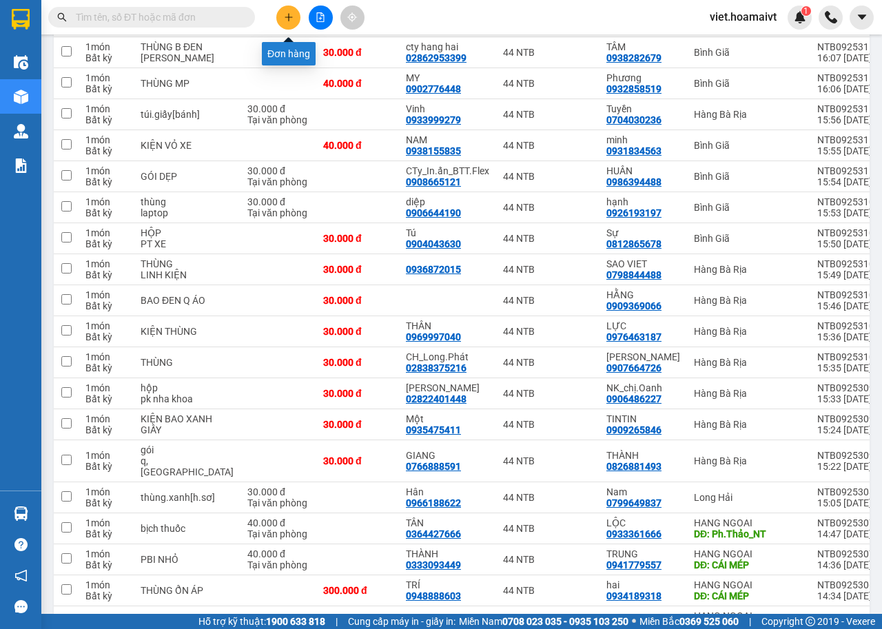
click at [284, 19] on icon "plus" at bounding box center [289, 17] width 10 height 10
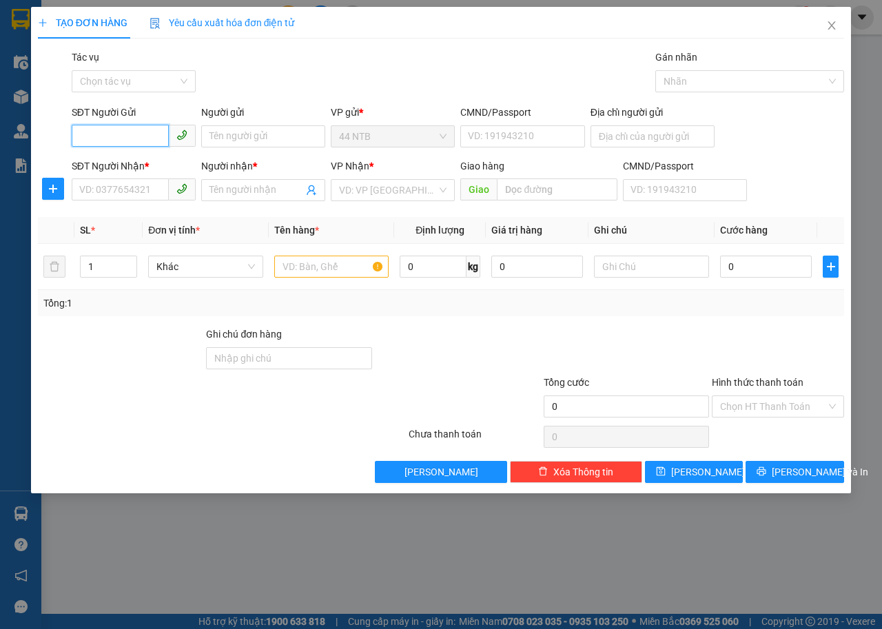
click at [103, 141] on input "SĐT Người Gửi" at bounding box center [120, 136] width 97 height 22
type input "0975318694"
click at [149, 164] on div "0975318694 - Hồng" at bounding box center [148, 163] width 136 height 15
type input "Hồng"
type input "0918381228"
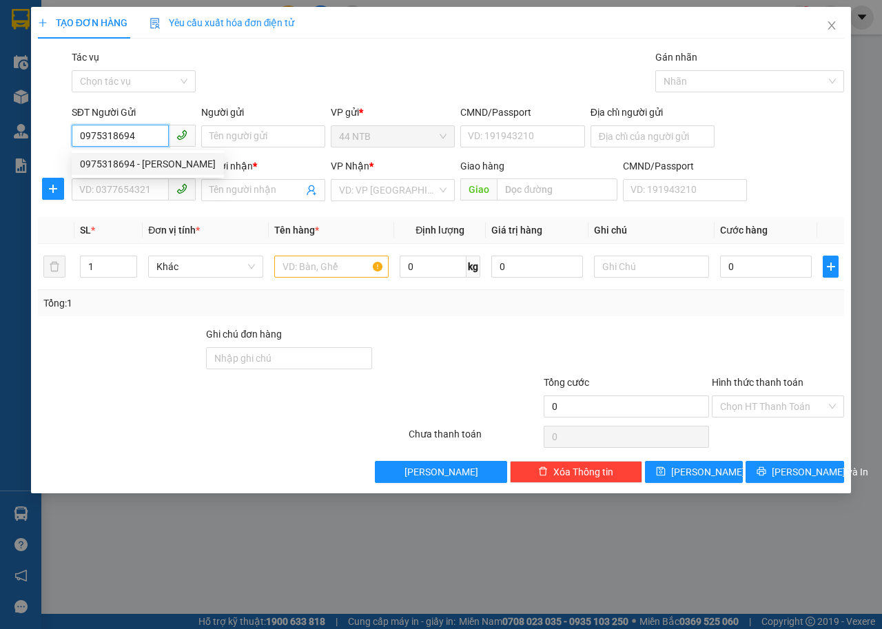
type input "PHƯỢNG"
type input "0975318694"
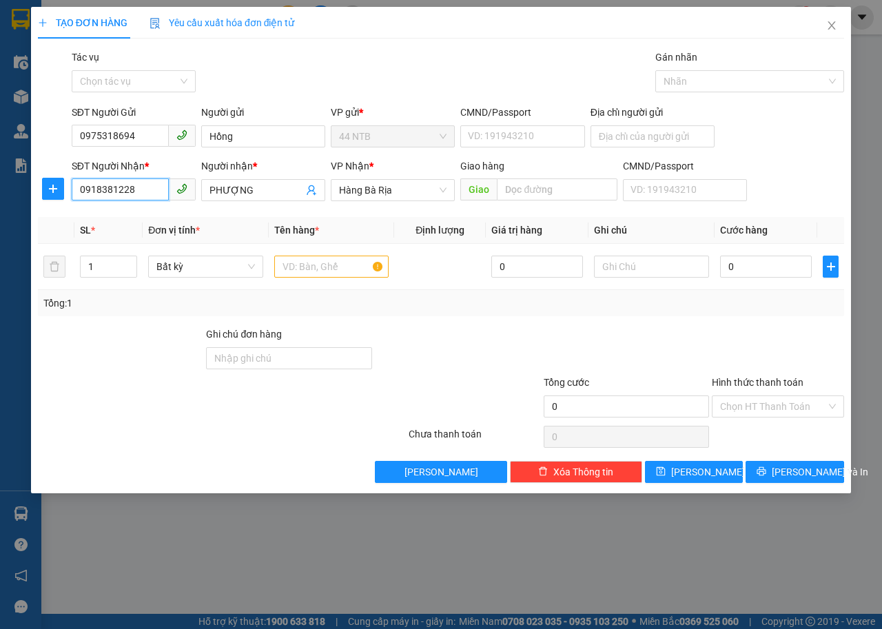
drag, startPoint x: 159, startPoint y: 192, endPoint x: 0, endPoint y: 227, distance: 163.2
click at [0, 227] on div "TẠO ĐƠN HÀNG Yêu cầu xuất hóa đơn điện tử Transit Pickup Surcharge Ids Transit …" at bounding box center [441, 314] width 882 height 629
type input "0918381228"
click at [171, 218] on div "0918381228 - PHƯỢNG" at bounding box center [148, 217] width 136 height 15
click at [326, 278] on div at bounding box center [331, 267] width 115 height 28
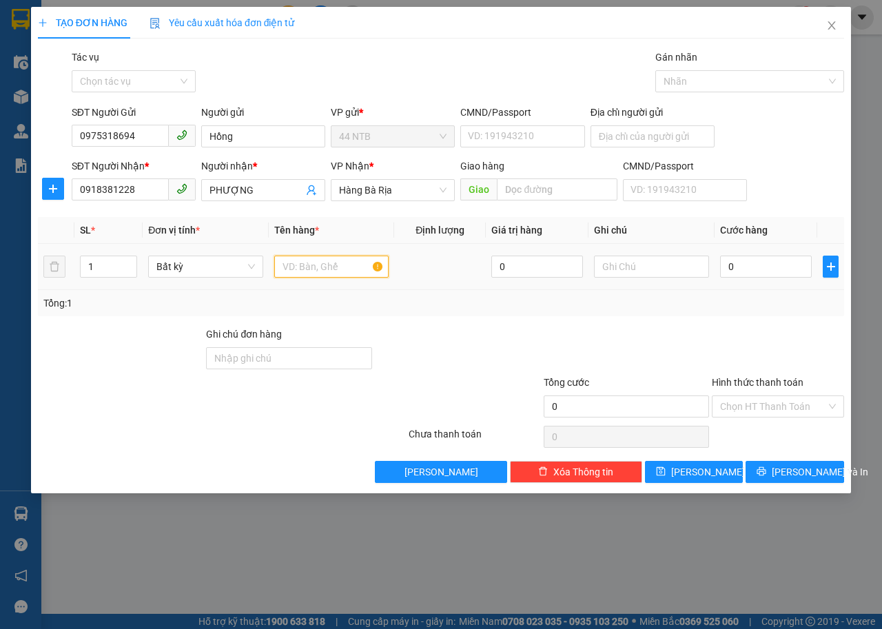
click at [324, 270] on input "text" at bounding box center [331, 267] width 115 height 22
type input "HỘP"
click at [740, 261] on input "0" at bounding box center [766, 267] width 92 height 22
type input "3"
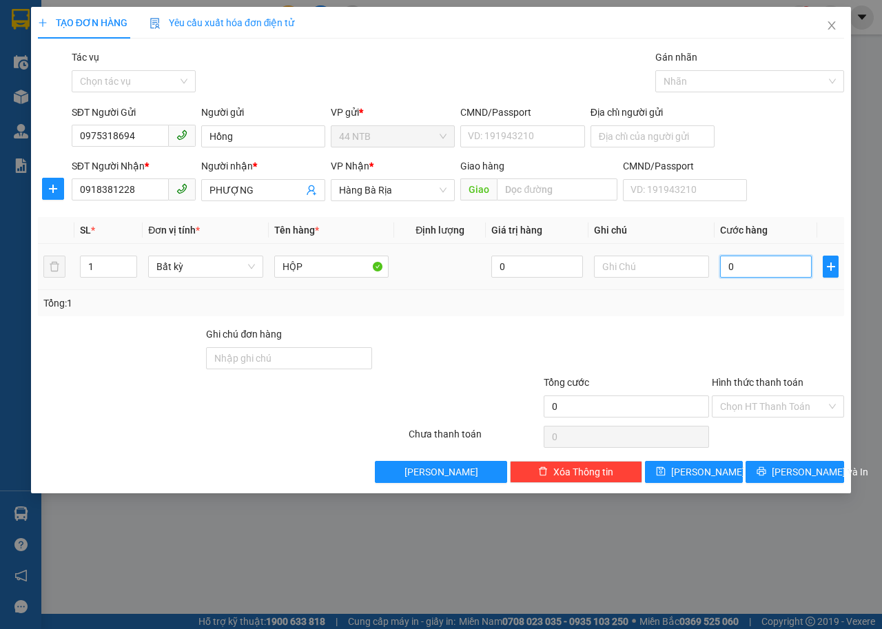
type input "3"
type input "30"
type input "30.000"
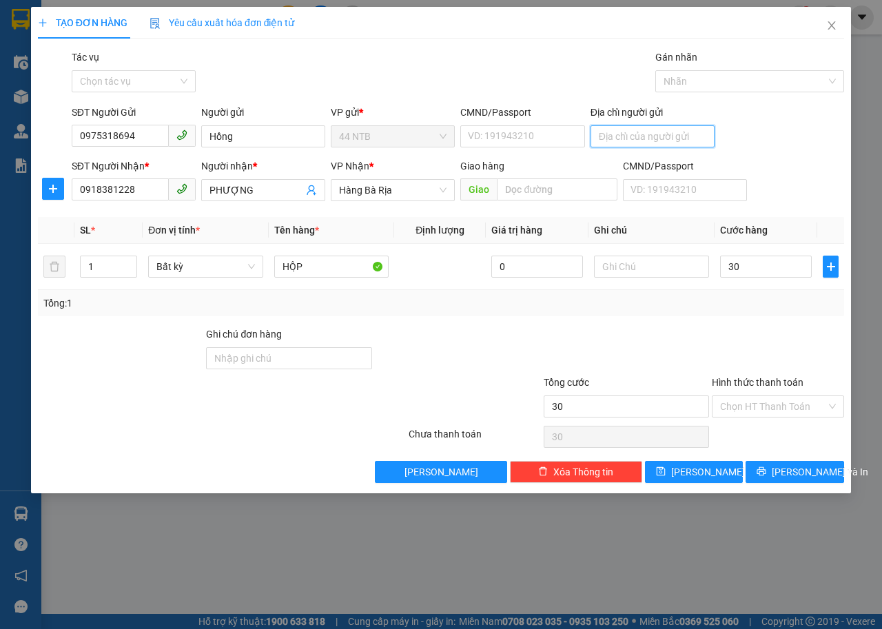
type input "30.000"
click at [664, 137] on input "Địa chỉ người gửi" at bounding box center [653, 136] width 124 height 22
type input "45 HOÀNG DƯ KHƯƠNG"
click at [795, 466] on span "Lưu và In" at bounding box center [820, 471] width 96 height 15
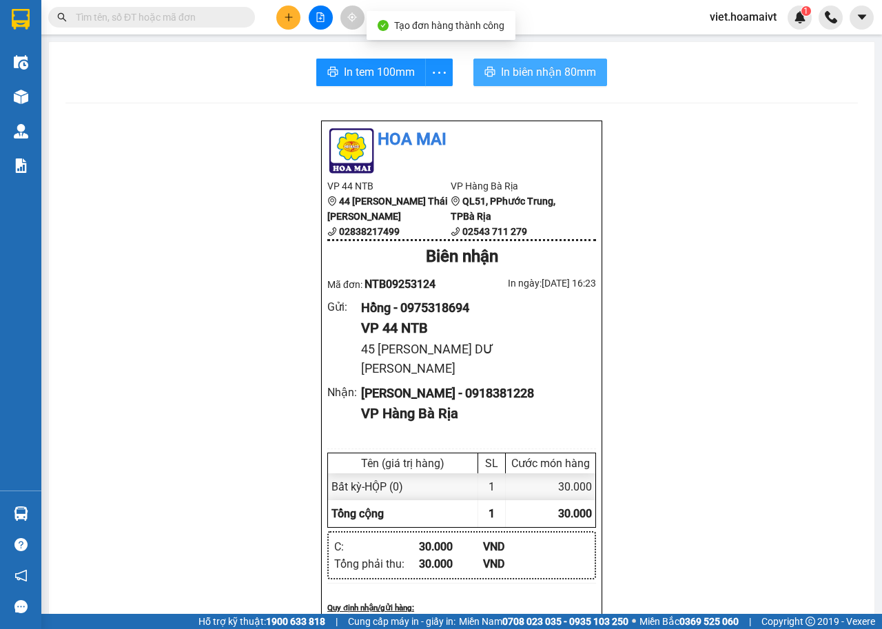
click at [484, 72] on icon "printer" at bounding box center [489, 71] width 11 height 11
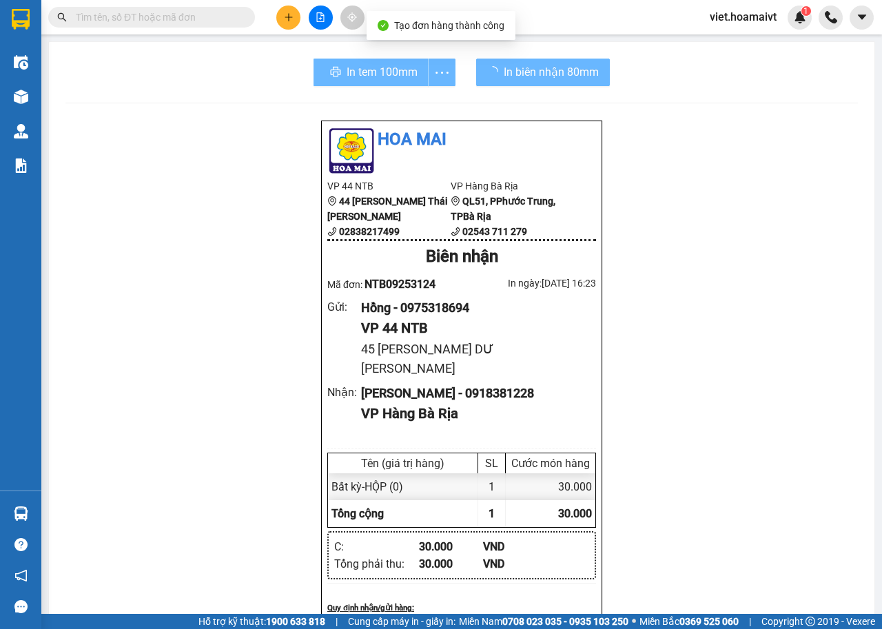
click at [718, 352] on div "Hoa Mai VP 44 NTB 44 Nguyễn Thái Bình 02838217499 VP Hàng Bà Rịa QL51, PPhướ…" at bounding box center [461, 607] width 792 height 975
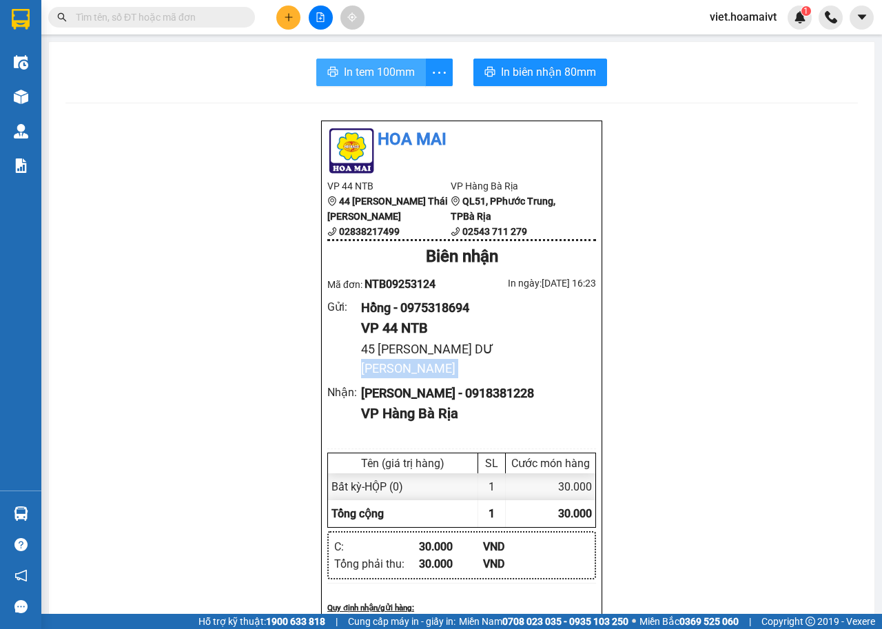
click at [378, 78] on span "In tem 100mm" at bounding box center [379, 71] width 71 height 17
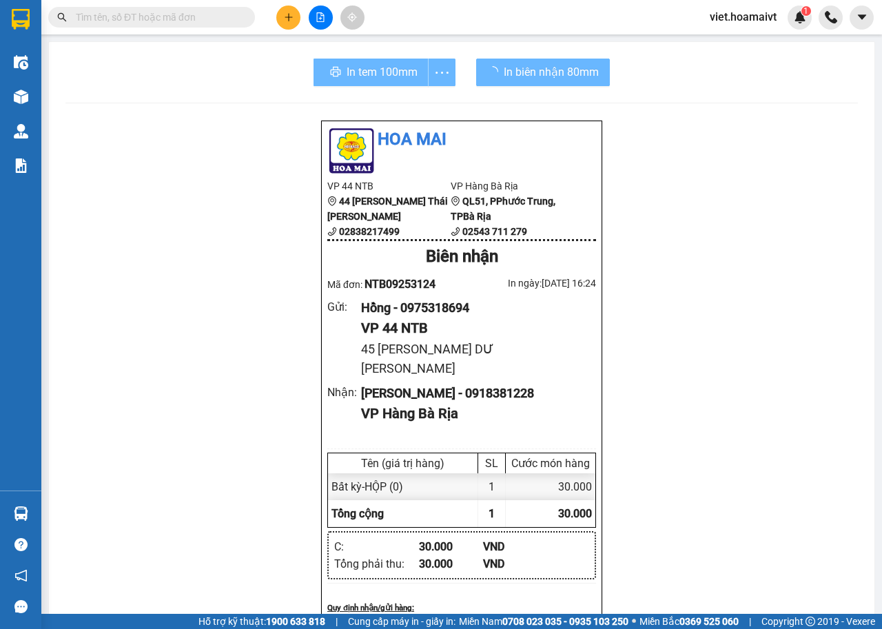
click at [723, 391] on div "Hoa Mai VP 44 NTB 44 Nguyễn Thái Bình 02838217499 VP Hàng Bà Rịa QL51, PPhướ…" at bounding box center [461, 607] width 792 height 975
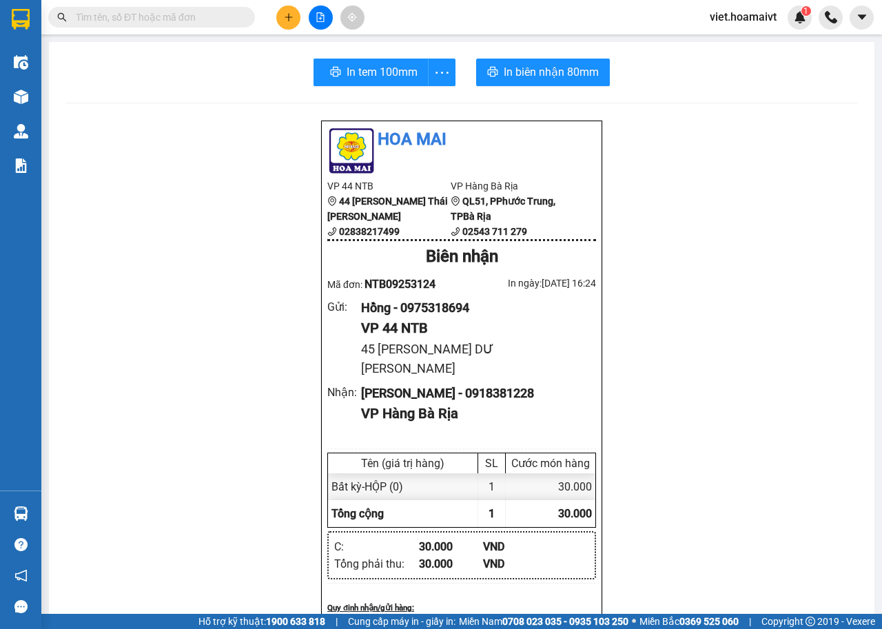
click at [723, 391] on div "Hoa Mai VP 44 NTB 44 Nguyễn Thái Bình 02838217499 VP Hàng Bà Rịa QL51, PPhướ…" at bounding box center [461, 607] width 792 height 975
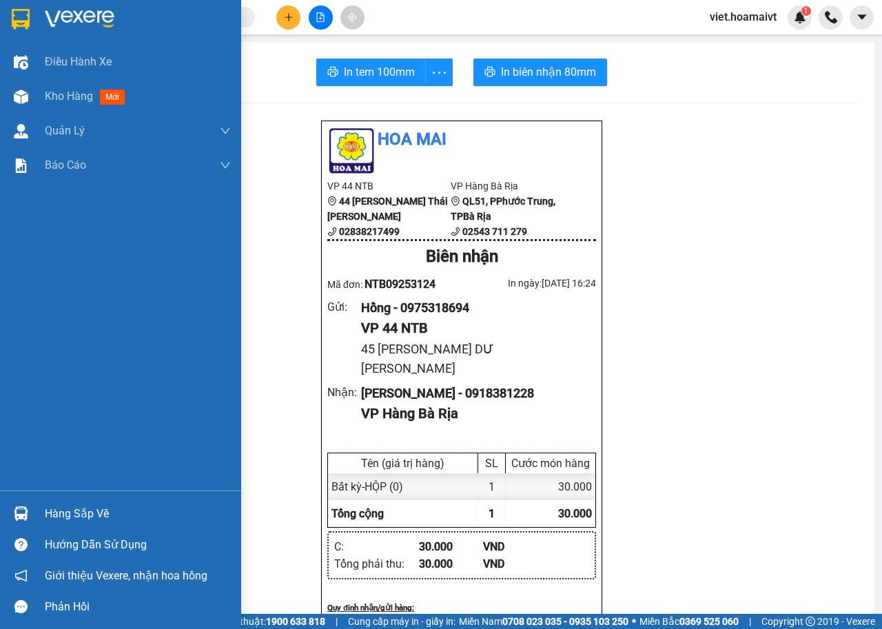
click at [52, 10] on img at bounding box center [80, 19] width 70 height 21
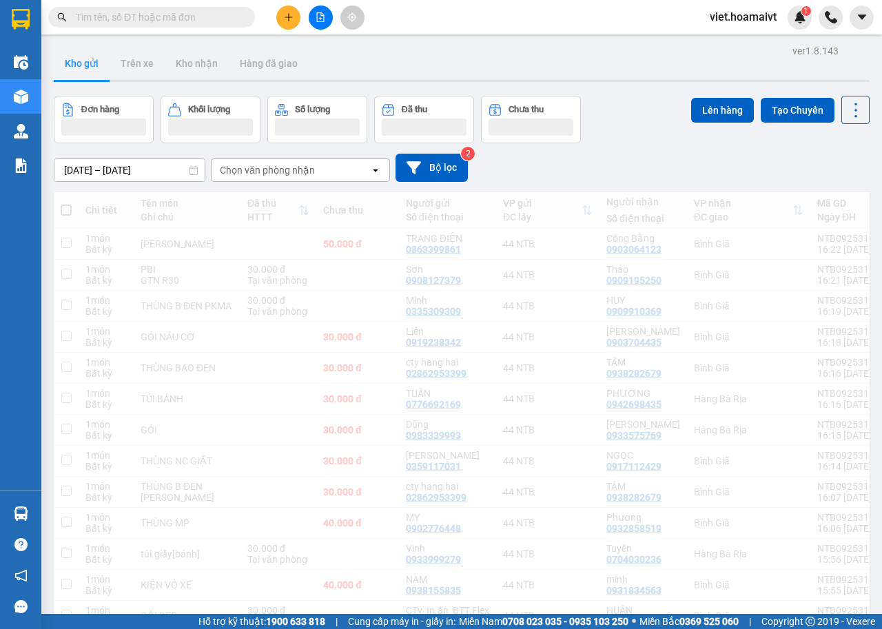
click at [672, 172] on div "[DATE] – [DATE] Press the down arrow key to interact with the calendar and sele…" at bounding box center [462, 168] width 816 height 28
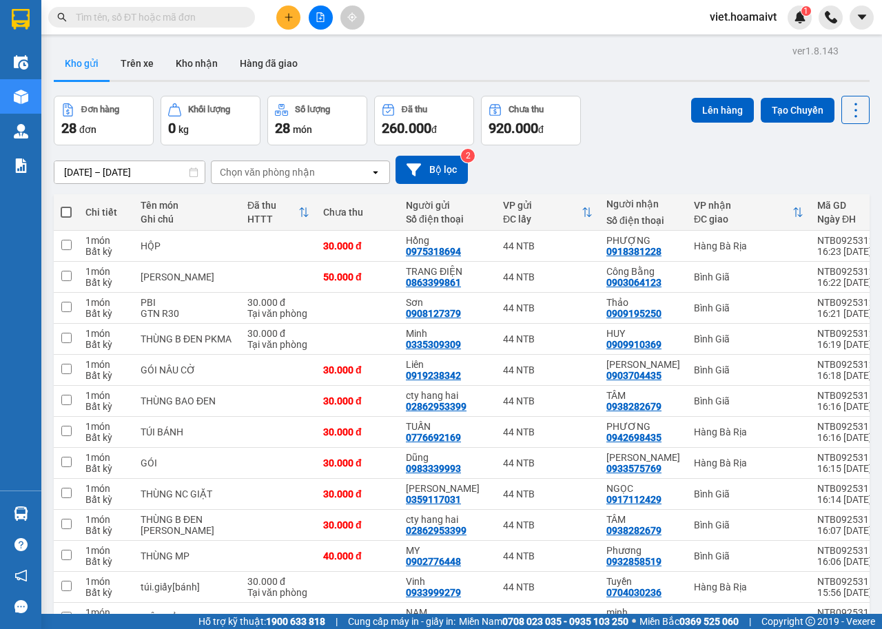
click at [672, 172] on div "[DATE] – [DATE] Press the down arrow key to interact with the calendar and sele…" at bounding box center [462, 170] width 816 height 28
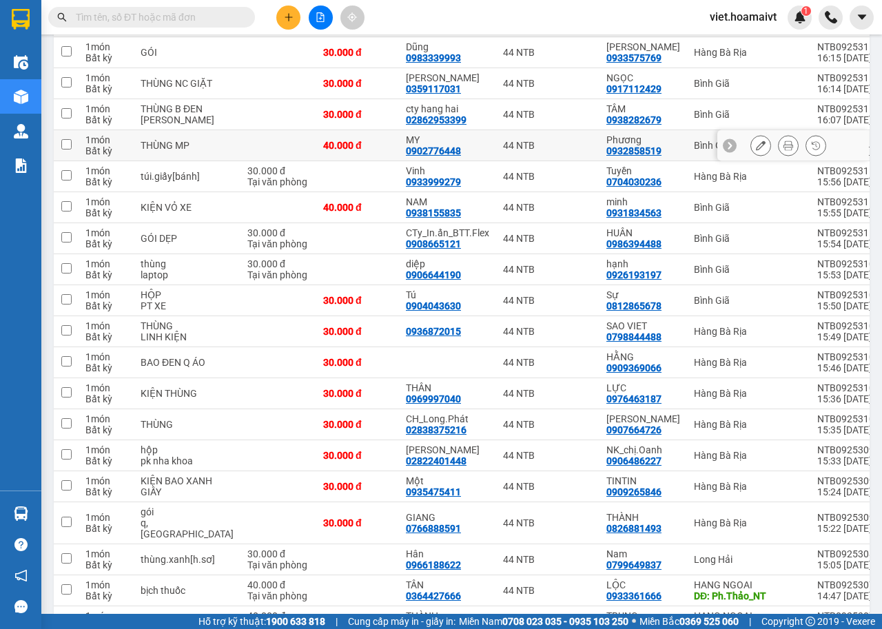
scroll to position [413, 0]
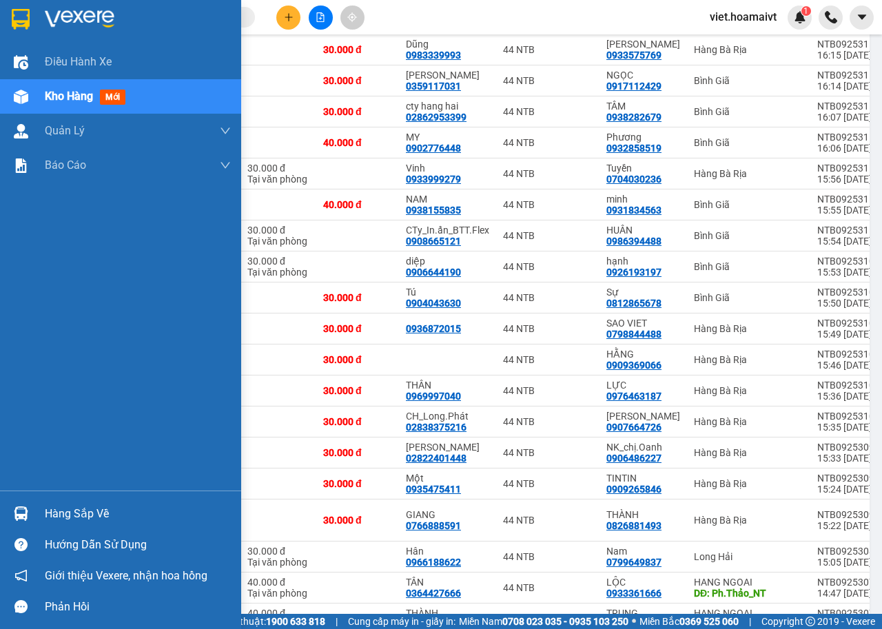
click at [51, 17] on img at bounding box center [80, 19] width 70 height 21
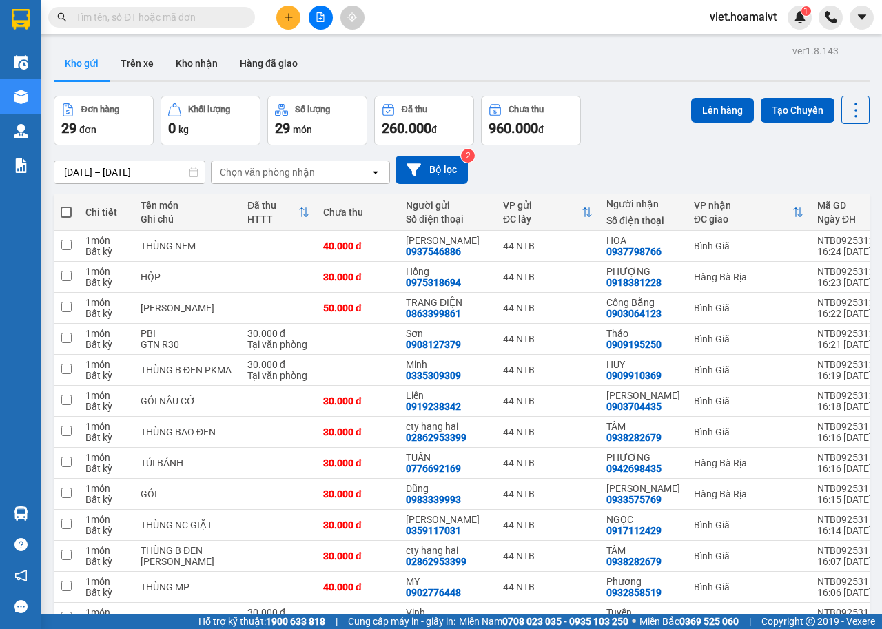
click at [286, 165] on div "Chọn văn phòng nhận" at bounding box center [267, 172] width 95 height 14
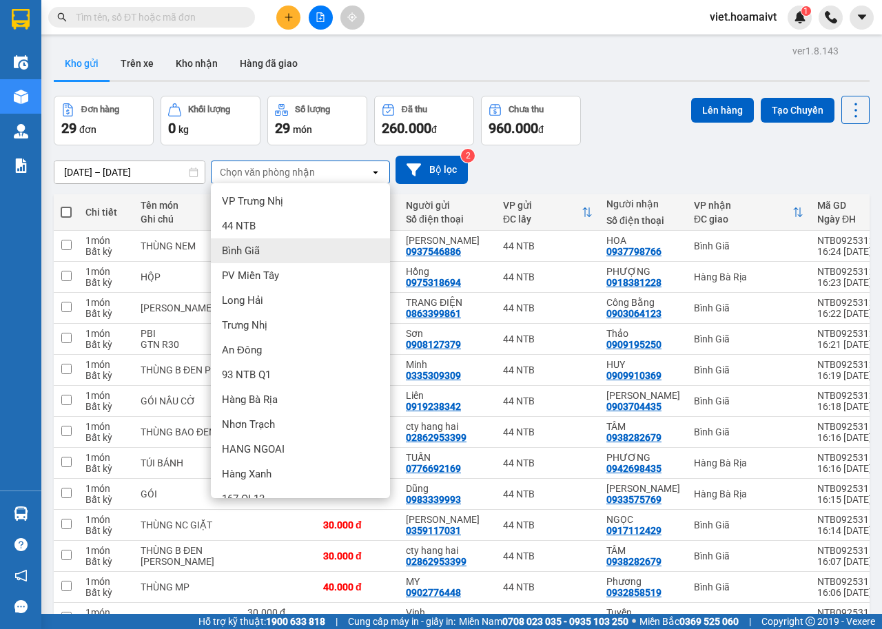
click at [286, 254] on div "Bình Giã" at bounding box center [300, 250] width 179 height 25
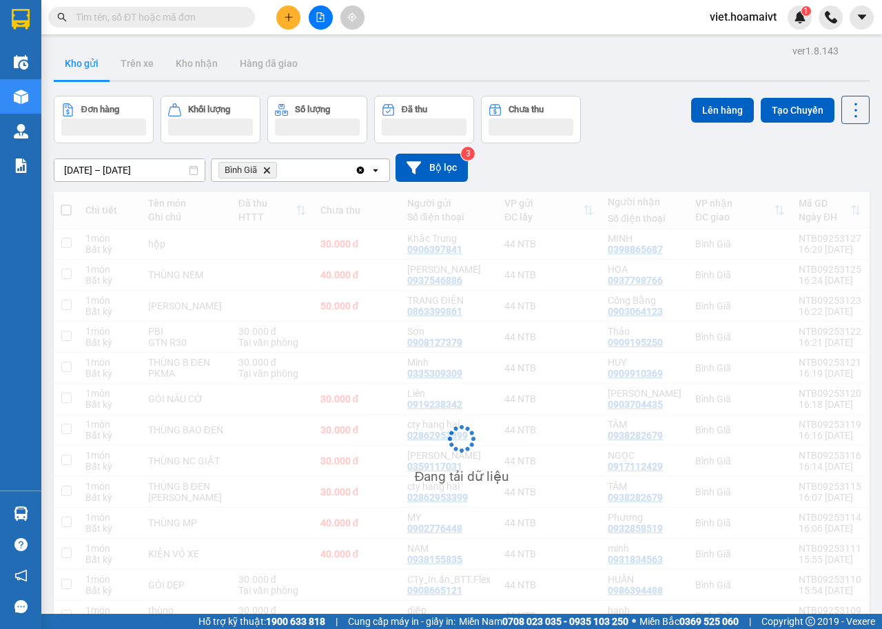
click at [643, 156] on div "[DATE] – [DATE] Press the down arrow key to interact with the calendar and sele…" at bounding box center [462, 168] width 816 height 28
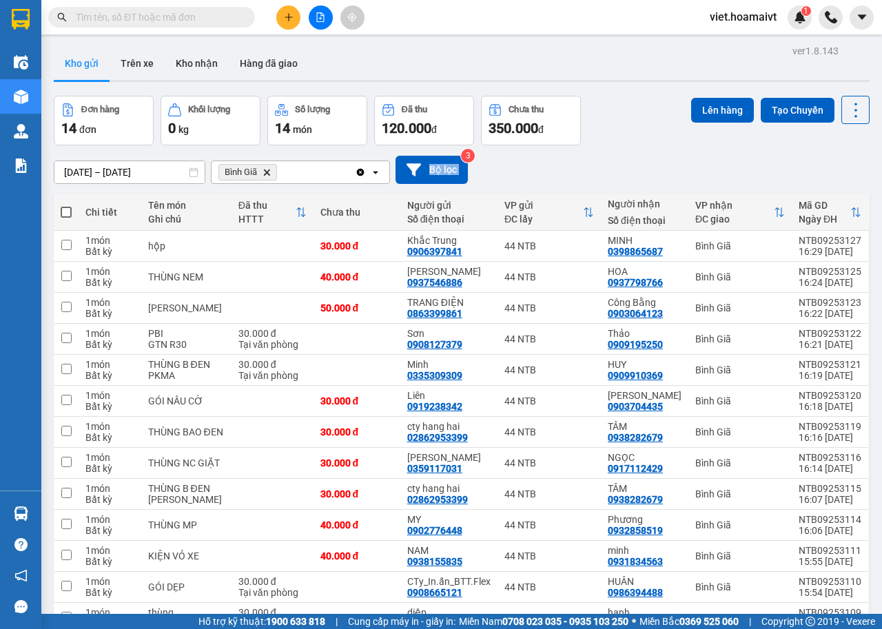
click at [643, 156] on div "[DATE] – [DATE] Press the down arrow key to interact with the calendar and sele…" at bounding box center [462, 170] width 816 height 28
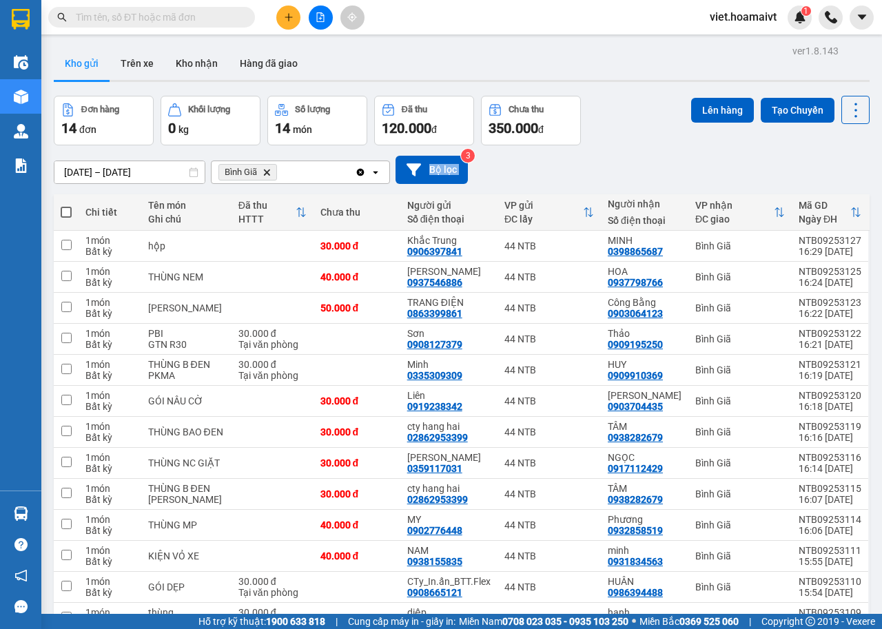
click at [643, 156] on div "[DATE] – [DATE] Press the down arrow key to interact with the calendar and sele…" at bounding box center [462, 170] width 816 height 28
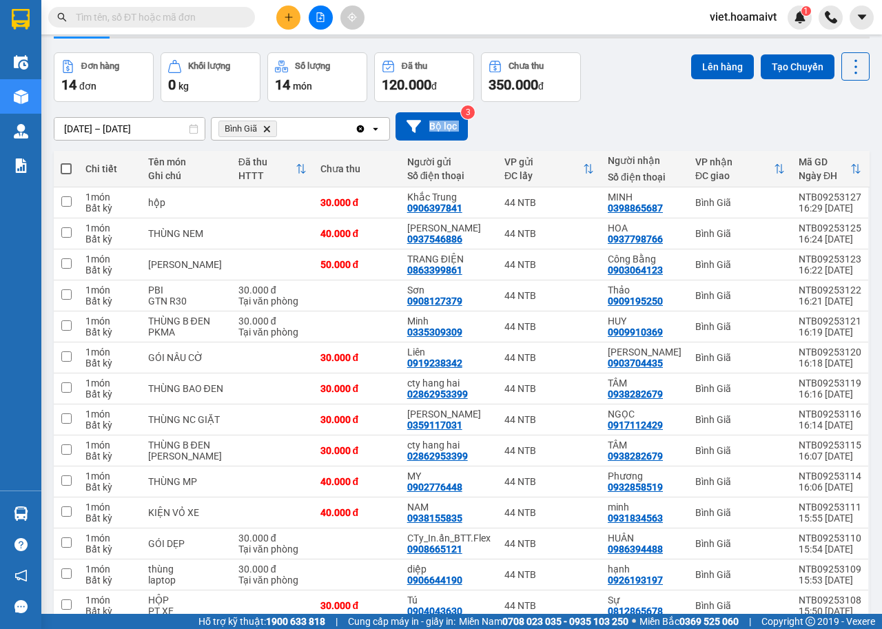
scroll to position [107, 0]
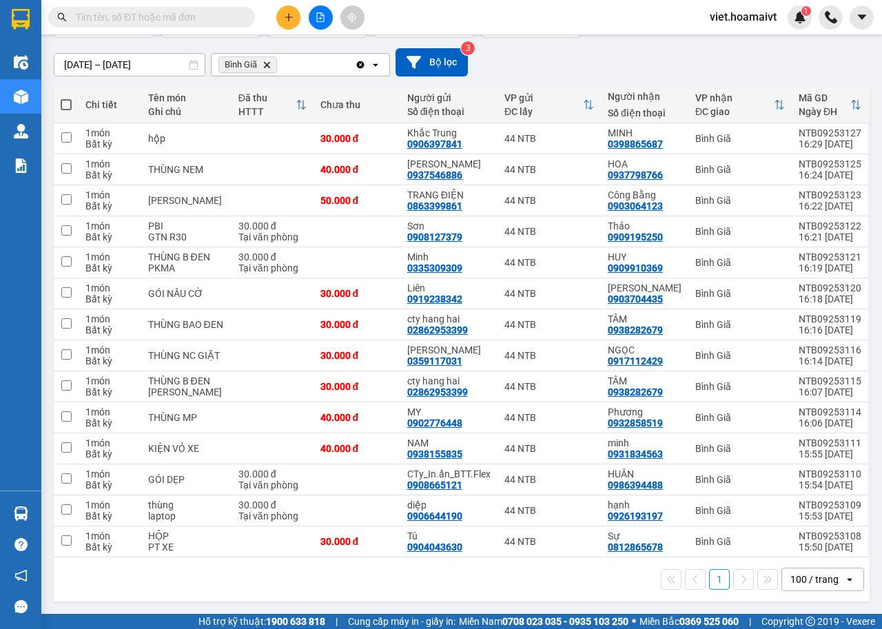
click at [555, 581] on div "1 100 / trang open" at bounding box center [461, 579] width 805 height 23
click at [318, 17] on icon "file-add" at bounding box center [321, 17] width 10 height 10
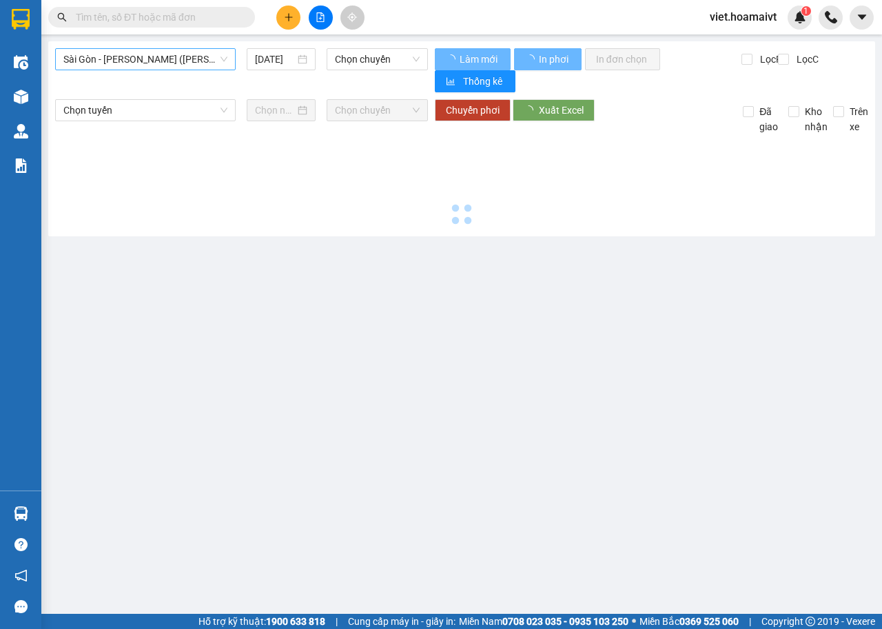
click at [176, 68] on span "Sài Gòn - [PERSON_NAME] ([PERSON_NAME])" at bounding box center [145, 59] width 164 height 21
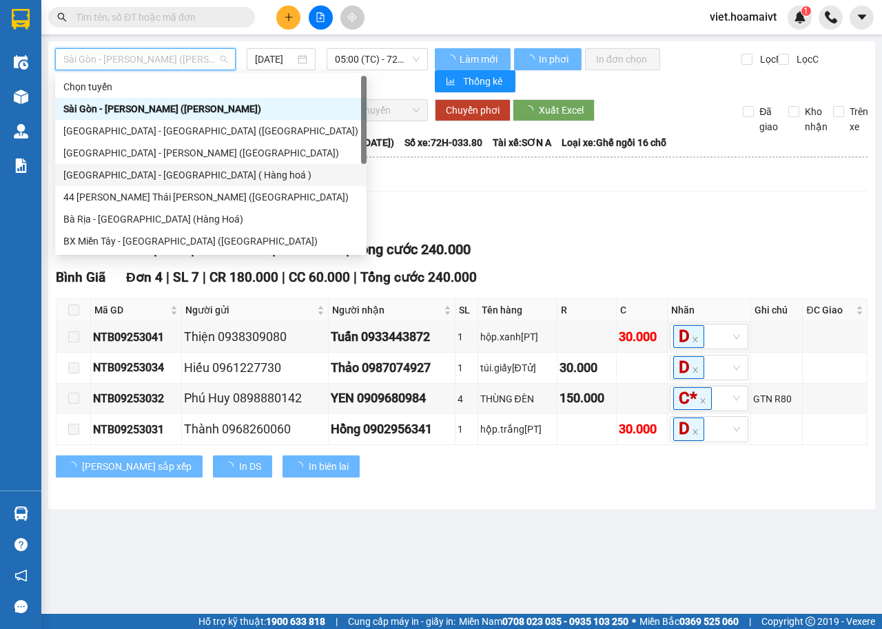
click at [181, 178] on div "[GEOGRAPHIC_DATA] - [GEOGRAPHIC_DATA] ( Hàng hoá )" at bounding box center [210, 174] width 295 height 15
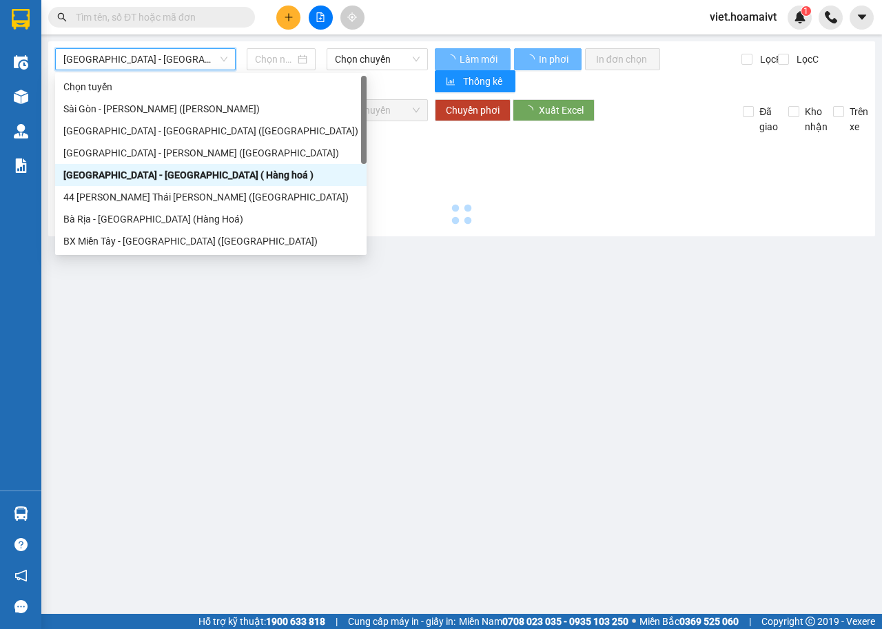
type input "[DATE]"
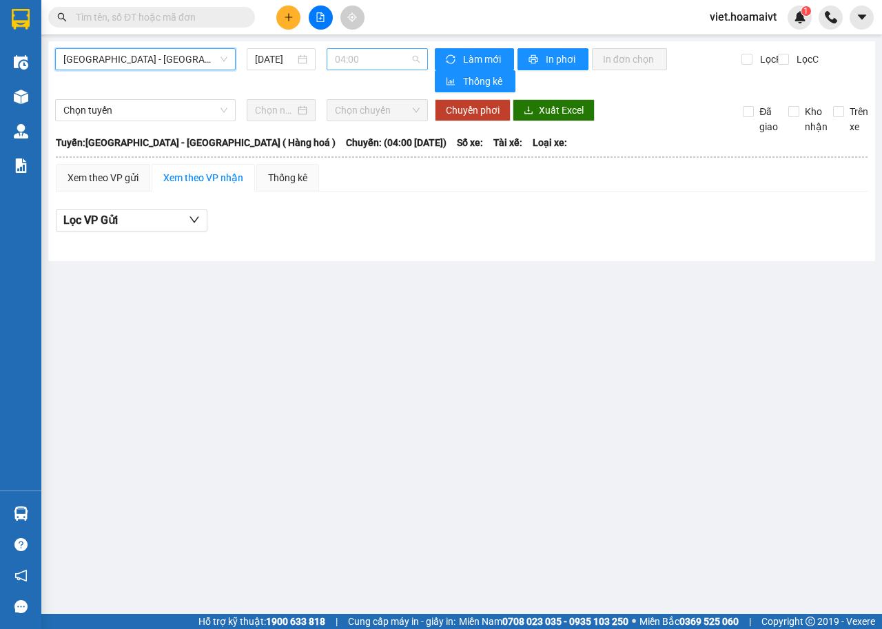
click at [375, 57] on span "04:00" at bounding box center [377, 59] width 84 height 21
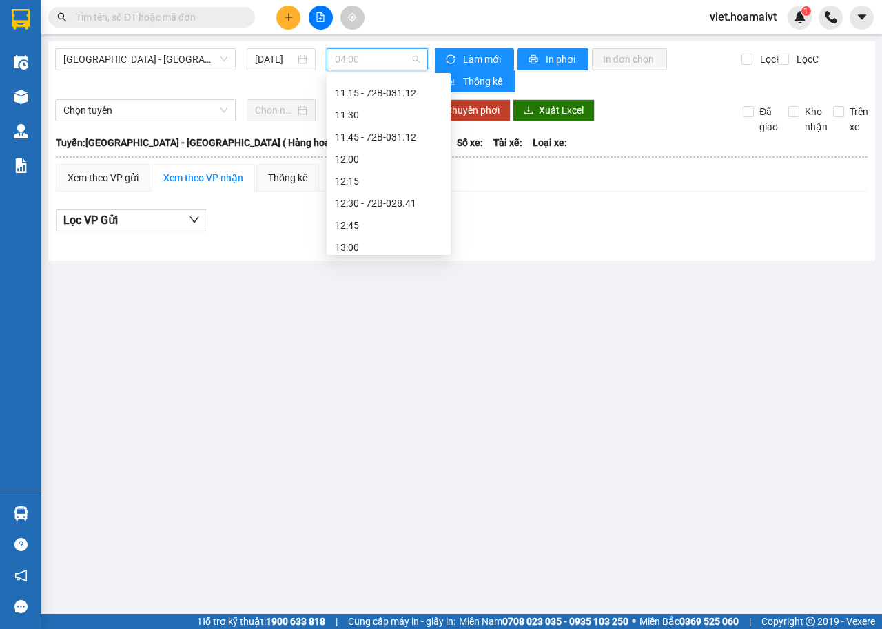
scroll to position [689, 0]
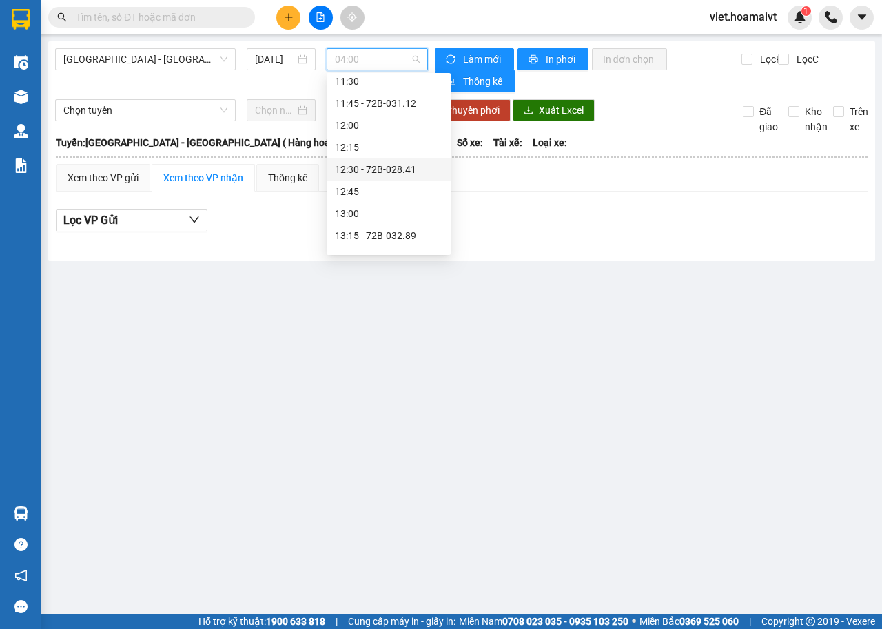
click at [379, 174] on div "12:30 - 72B-028.41" at bounding box center [388, 169] width 107 height 15
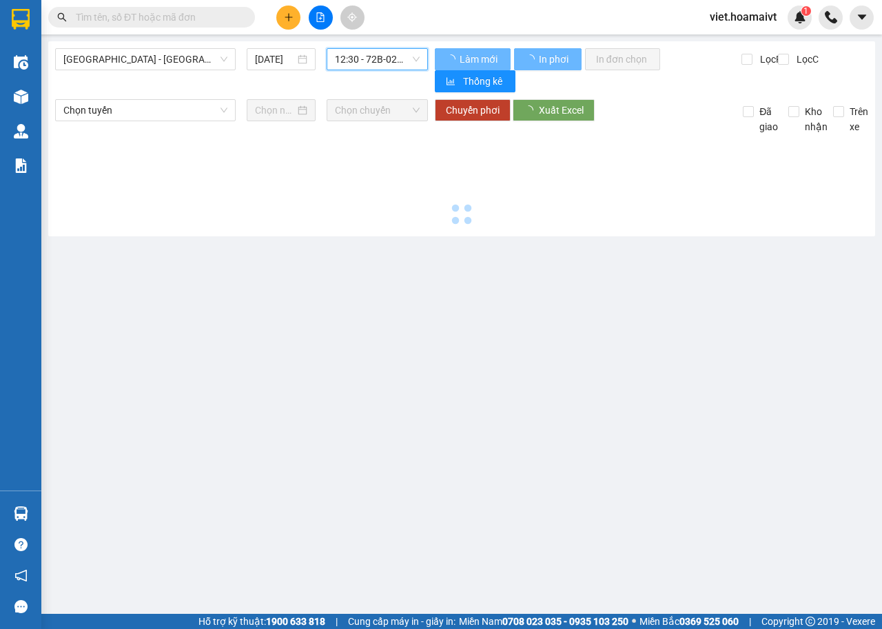
click at [590, 183] on div at bounding box center [461, 181] width 813 height 95
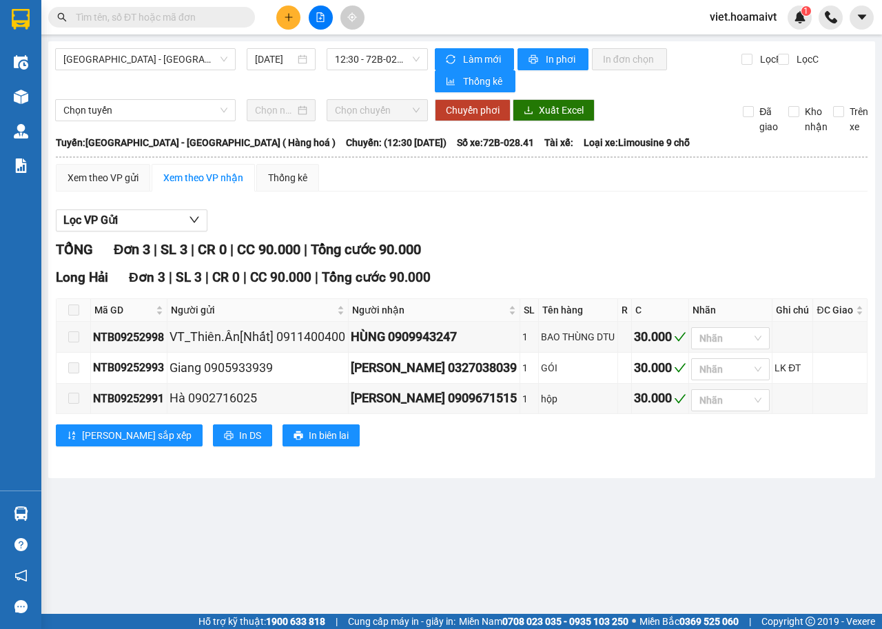
click at [590, 183] on div "Xem theo VP gửi Xem theo VP nhận Thống kê" at bounding box center [462, 178] width 812 height 28
click at [389, 51] on span "12:30 - 72B-028.41" at bounding box center [377, 59] width 84 height 21
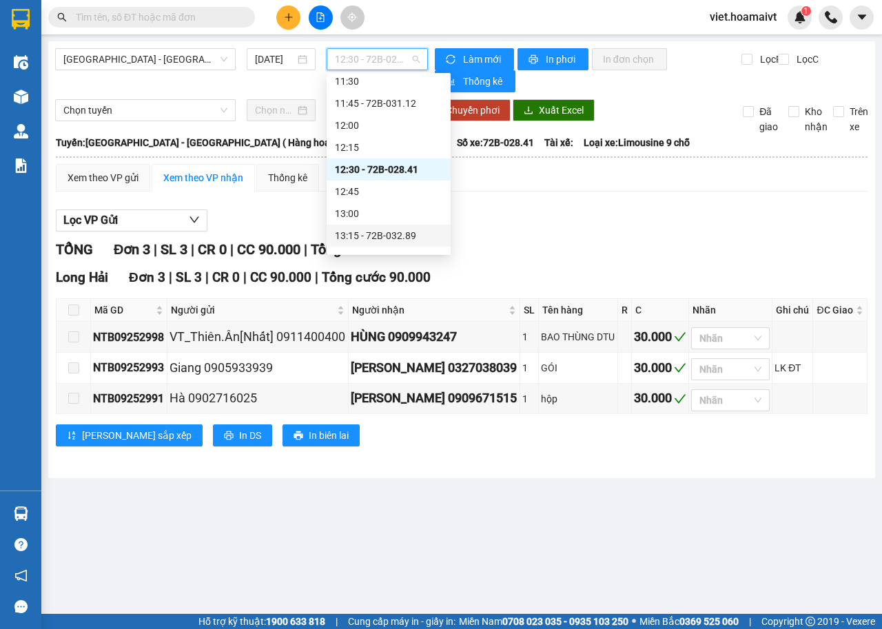
click at [402, 236] on div "13:15 - 72B-032.89" at bounding box center [388, 235] width 107 height 15
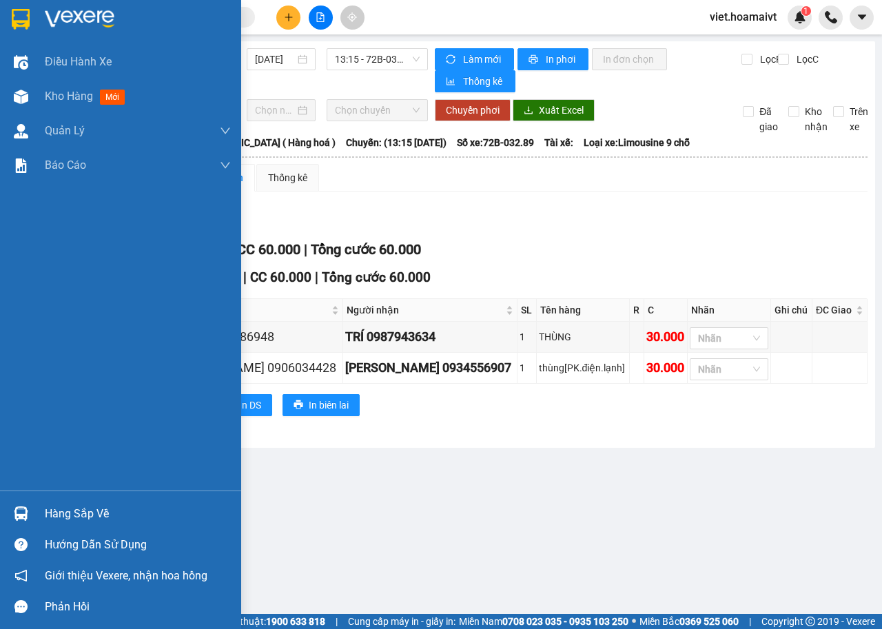
click at [90, 9] on img at bounding box center [80, 19] width 70 height 21
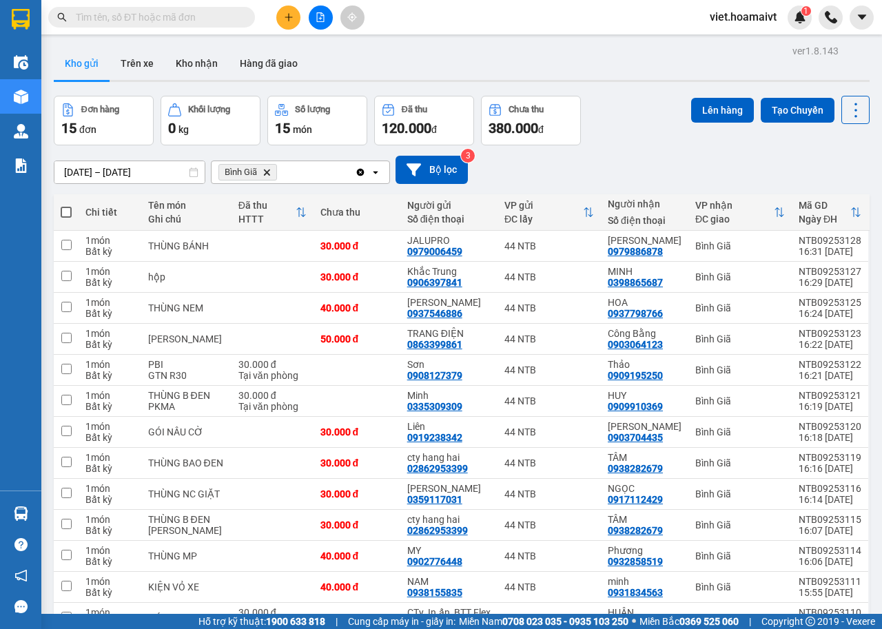
click at [267, 176] on span "Bình Giã Delete" at bounding box center [247, 172] width 59 height 17
click at [267, 173] on icon "Bình Giã, close by backspace" at bounding box center [267, 172] width 6 height 6
click at [267, 173] on div "Chọn văn phòng nhận" at bounding box center [267, 172] width 95 height 14
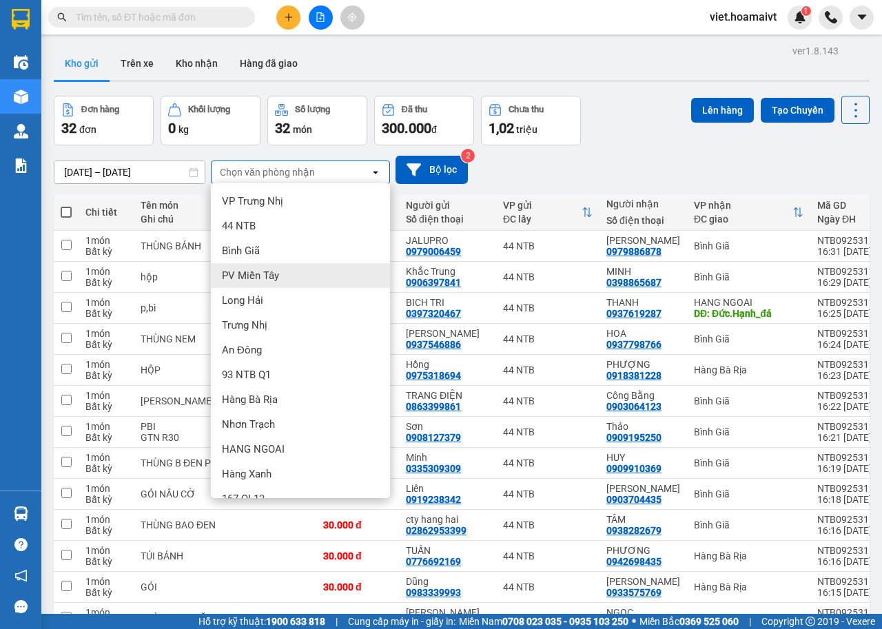
click at [260, 420] on span "Nhơn Trạch" at bounding box center [248, 425] width 53 height 14
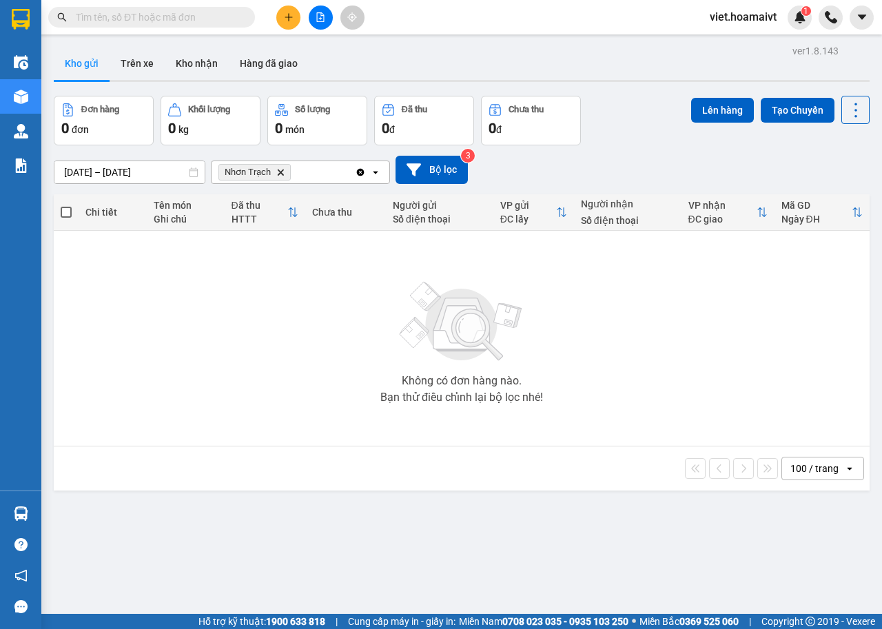
click at [691, 132] on div "Lên hàng Tạo Chuyến" at bounding box center [780, 121] width 178 height 50
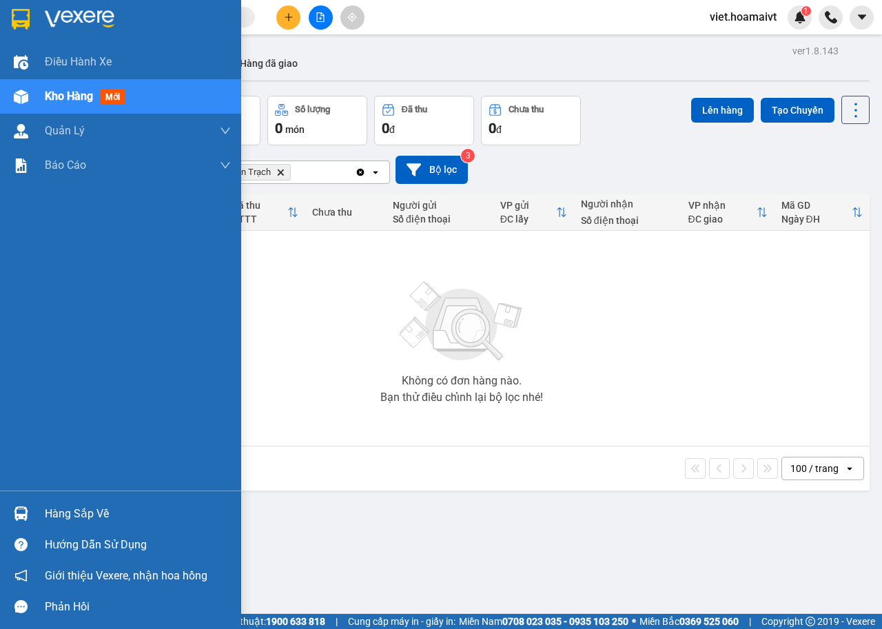
click at [78, 14] on img at bounding box center [80, 19] width 70 height 21
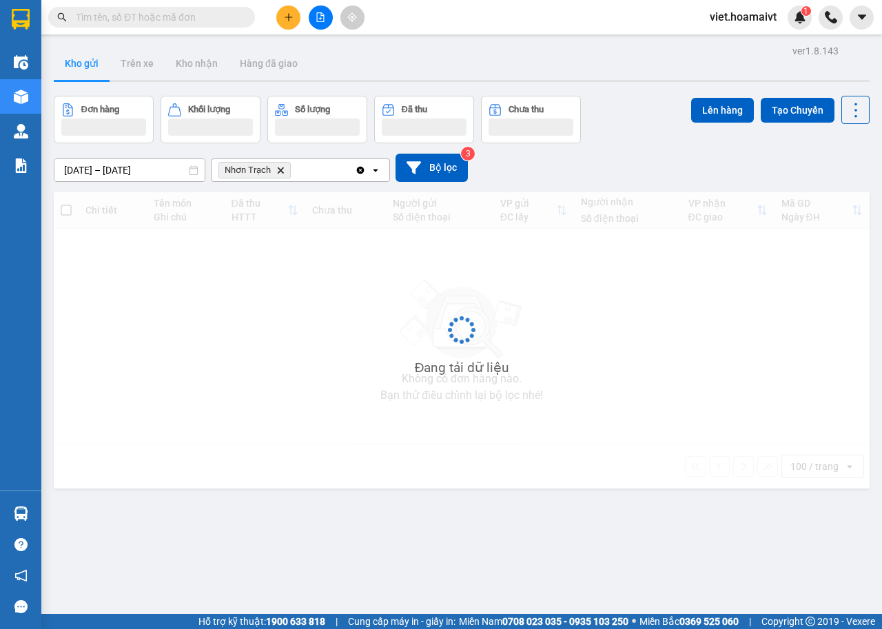
click at [621, 161] on div "10/09/2025 – 11/09/2025 Press the down arrow key to interact with the calendar …" at bounding box center [462, 168] width 816 height 28
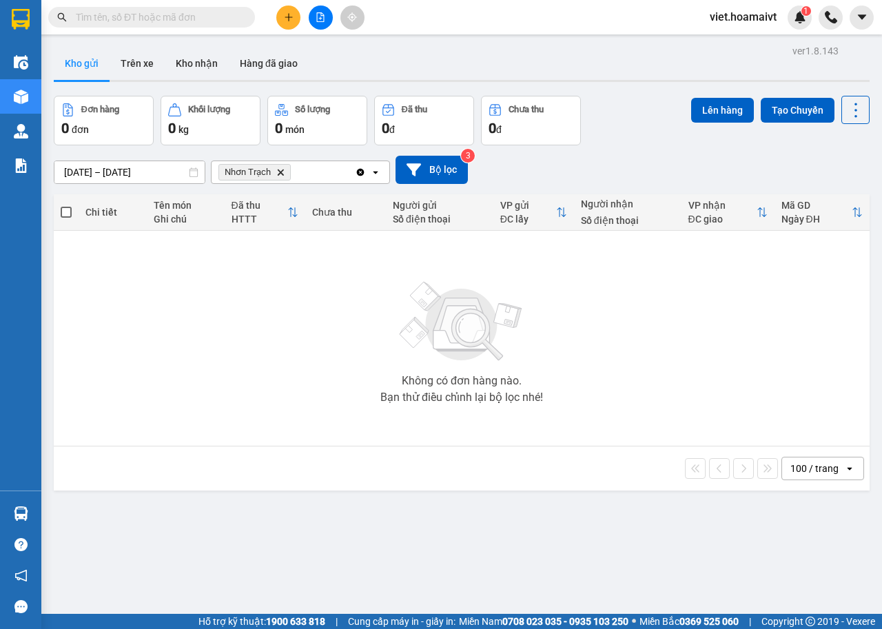
click at [278, 172] on icon "Nhơn Trạch, close by backspace" at bounding box center [281, 172] width 6 height 6
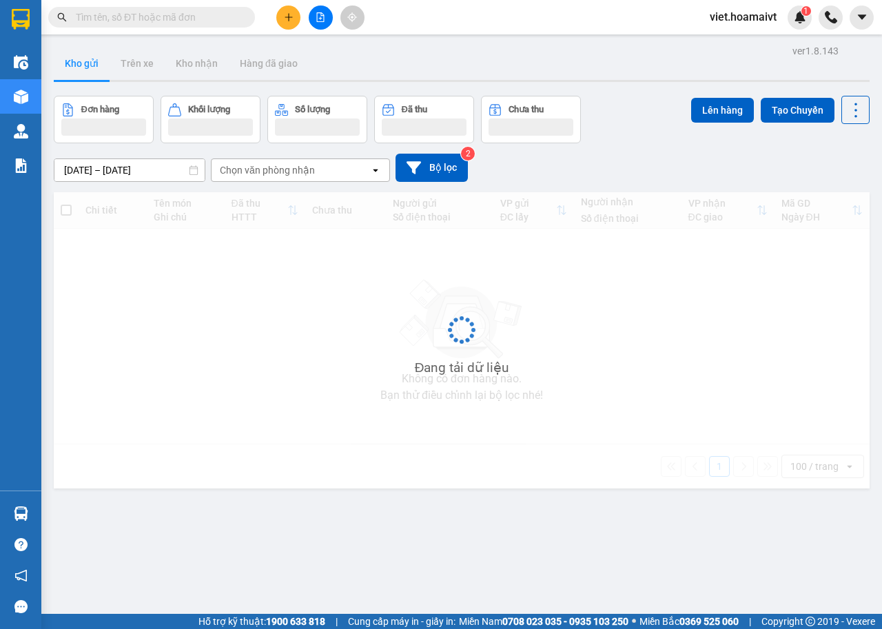
click at [566, 156] on div "[DATE] – [DATE] Press the down arrow key to interact with the calendar and sele…" at bounding box center [462, 168] width 816 height 28
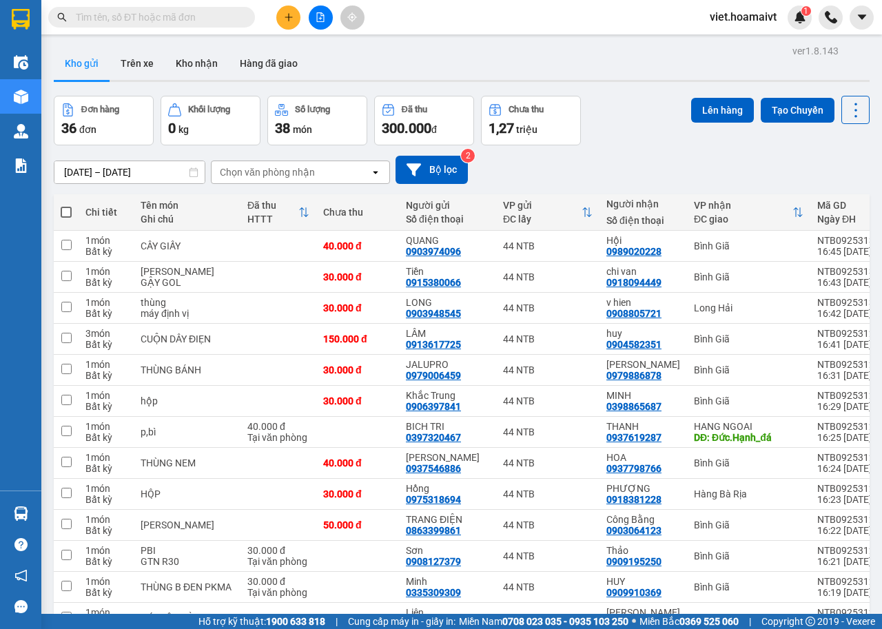
click at [566, 156] on div "[DATE] – [DATE] Press the down arrow key to interact with the calendar and sele…" at bounding box center [462, 170] width 816 height 28
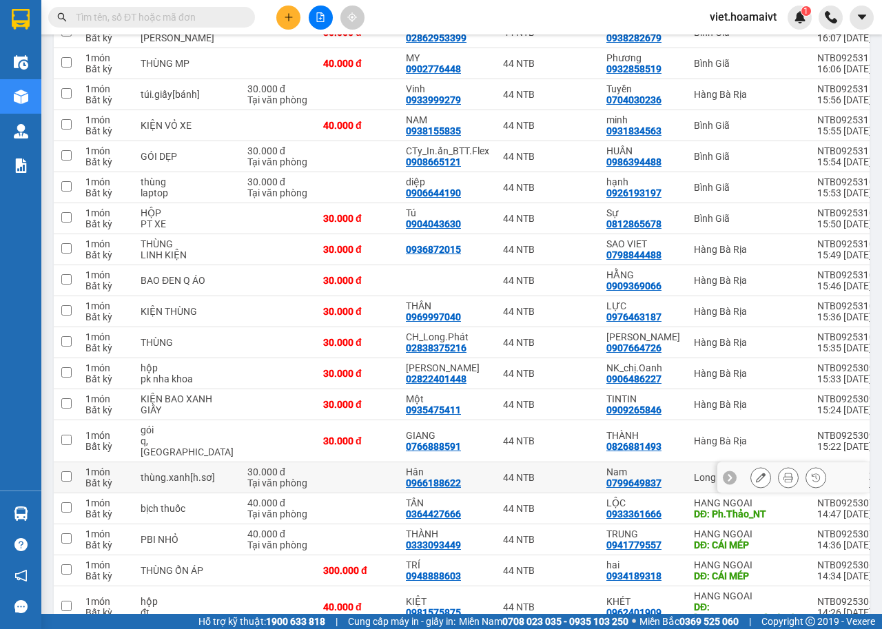
scroll to position [790, 0]
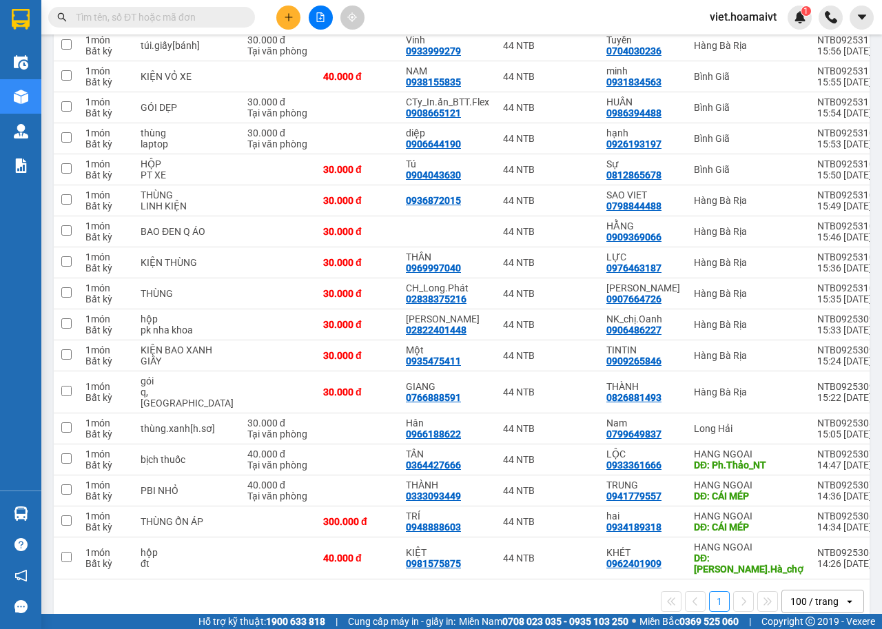
click at [531, 590] on div "1 100 / trang open" at bounding box center [461, 601] width 805 height 23
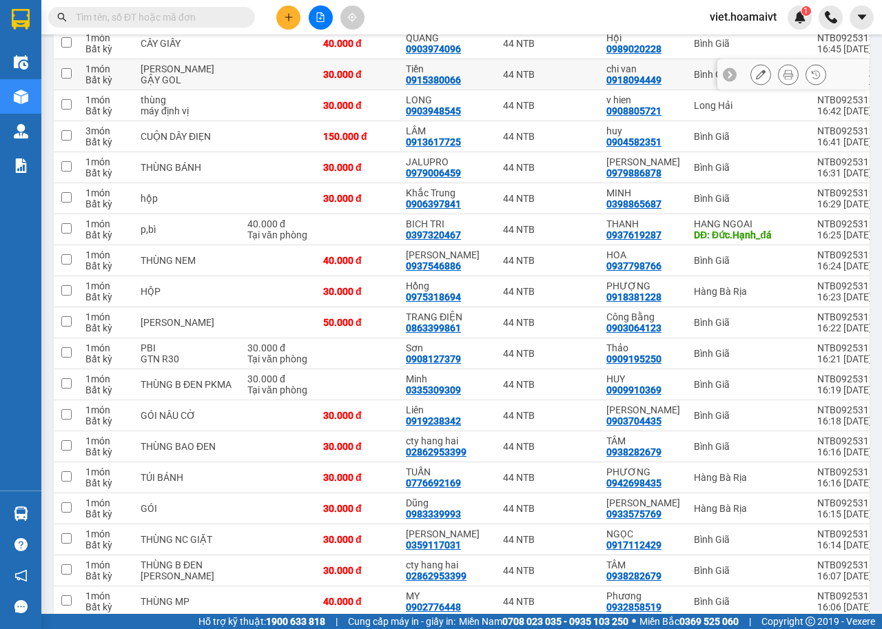
scroll to position [170, 0]
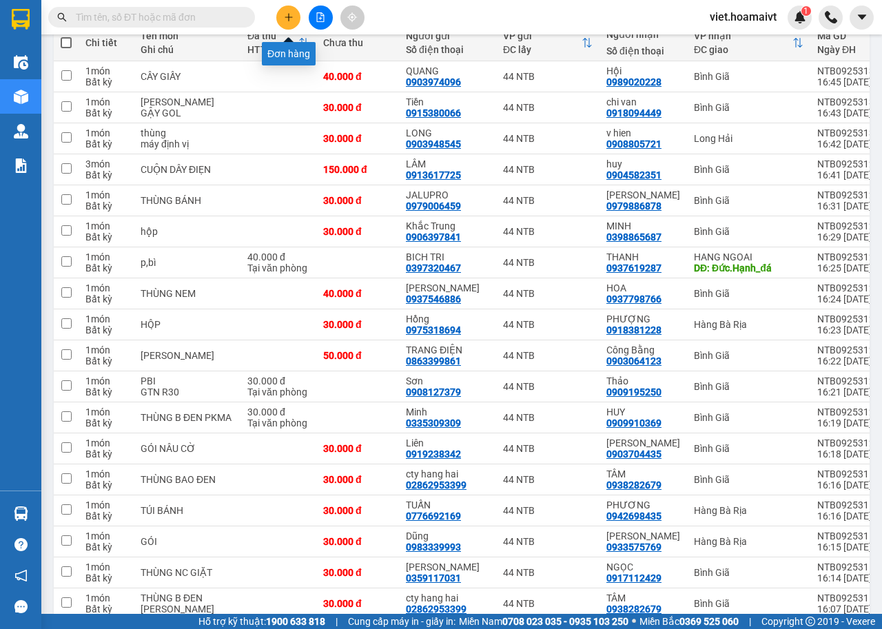
click at [285, 17] on icon "plus" at bounding box center [289, 17] width 10 height 10
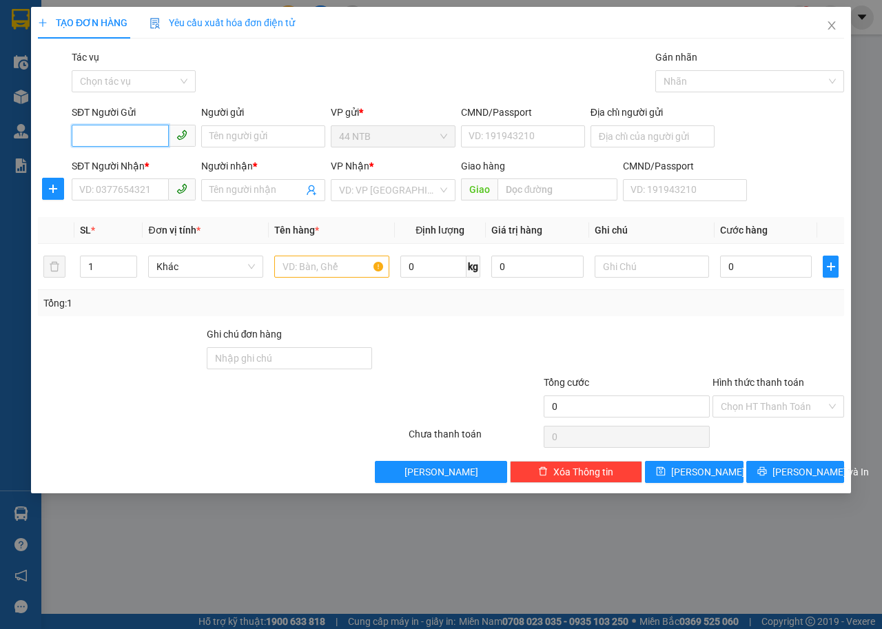
click at [123, 133] on input "SĐT Người Gửi" at bounding box center [120, 136] width 97 height 22
type input "02822691234"
click at [152, 172] on div "02822691234 - CTy_TITAN" at bounding box center [137, 164] width 131 height 22
type input "CTy_TITAN"
type input "26.đường.21_Bình.Chánh"
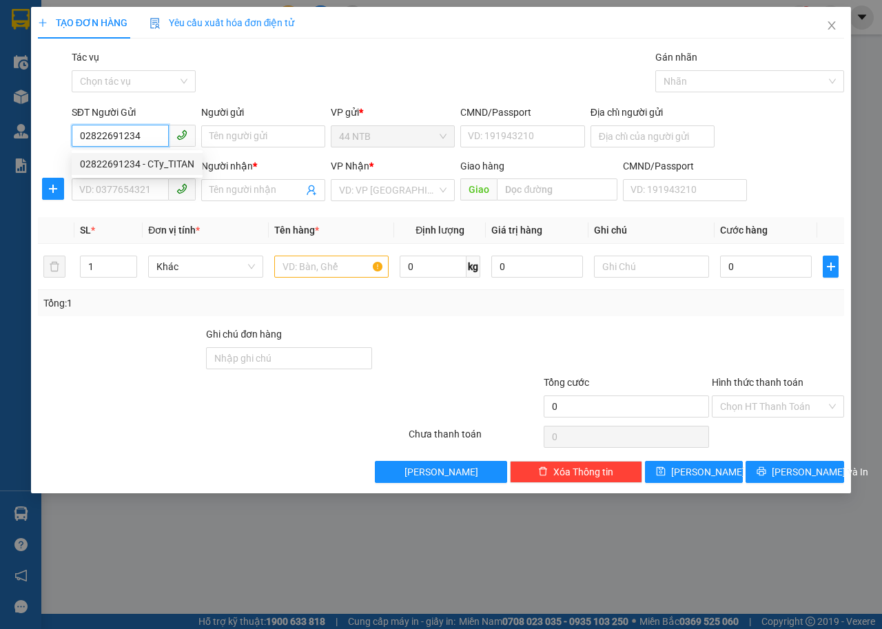
type input "0843242526"
type input "Sang"
type input "02822691234"
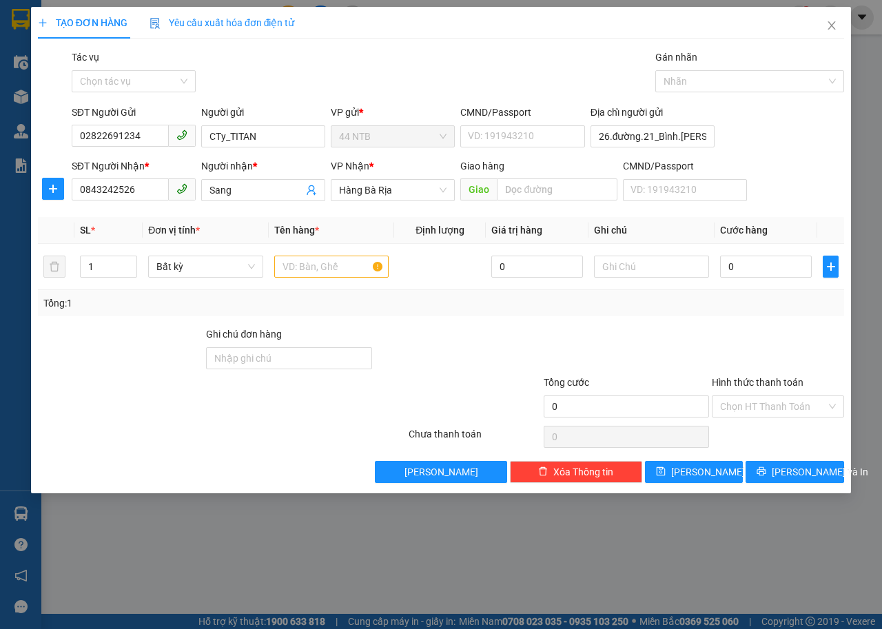
click at [269, 94] on div "Gói vận chuyển * Tiêu chuẩn Tác vụ Chọn tác vụ Gán nhãn Nhãn" at bounding box center [458, 74] width 778 height 48
drag, startPoint x: 160, startPoint y: 185, endPoint x: 0, endPoint y: 285, distance: 188.5
click at [0, 285] on div "TẠO ĐƠN HÀNG Yêu cầu xuất hóa đơn điện tử Transit Pickup Surcharge Ids Transit …" at bounding box center [441, 314] width 882 height 629
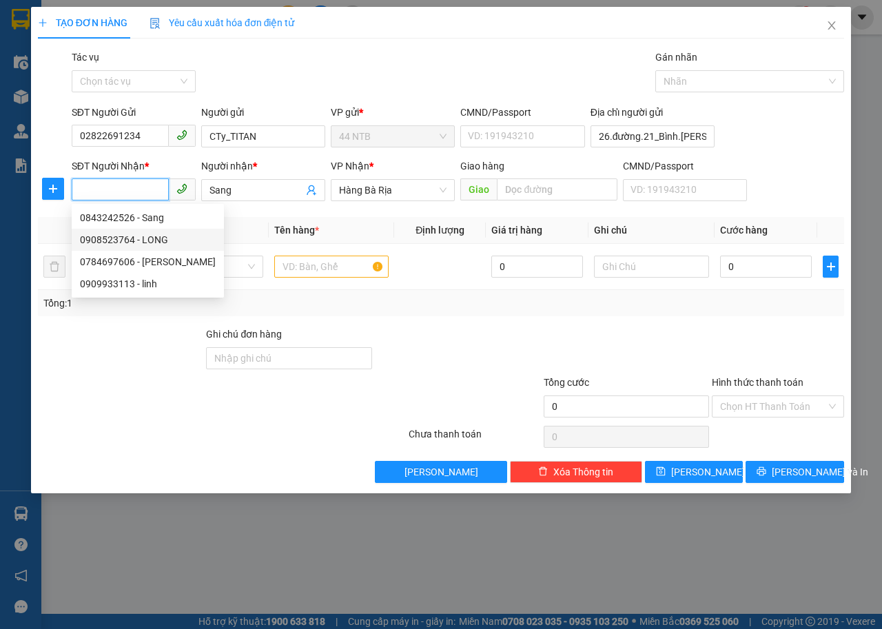
click at [154, 237] on div "0908523764 - LONG" at bounding box center [148, 239] width 136 height 15
type input "26_đường.21_Bình.Chánh"
type input "0908523764"
type input "LONG"
type input "0908523764"
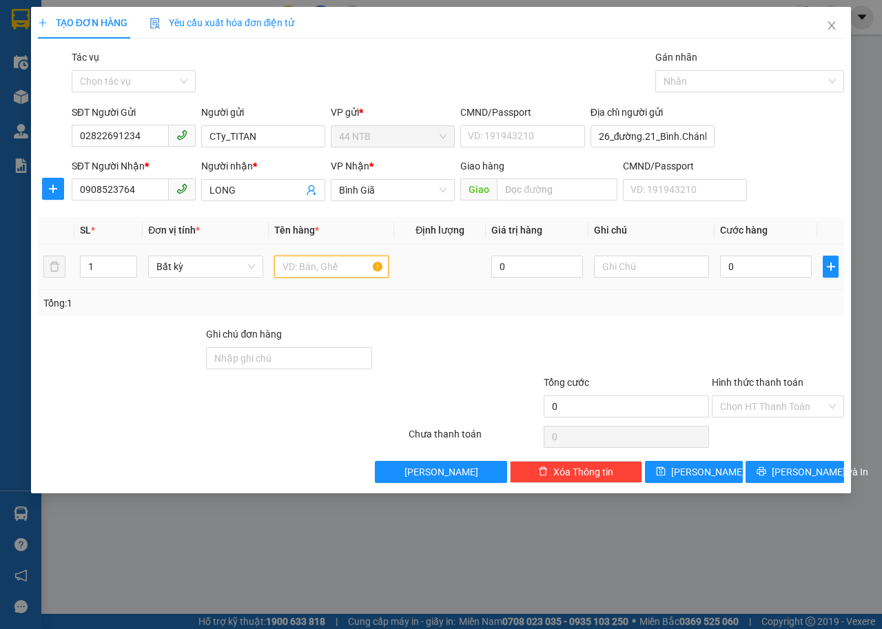
click at [321, 263] on input "text" at bounding box center [331, 267] width 115 height 22
type input "H"
click at [315, 264] on input "HOOPK DÀI" at bounding box center [331, 267] width 115 height 22
type input "HỘP DÀI"
click at [756, 274] on input "0" at bounding box center [766, 267] width 92 height 22
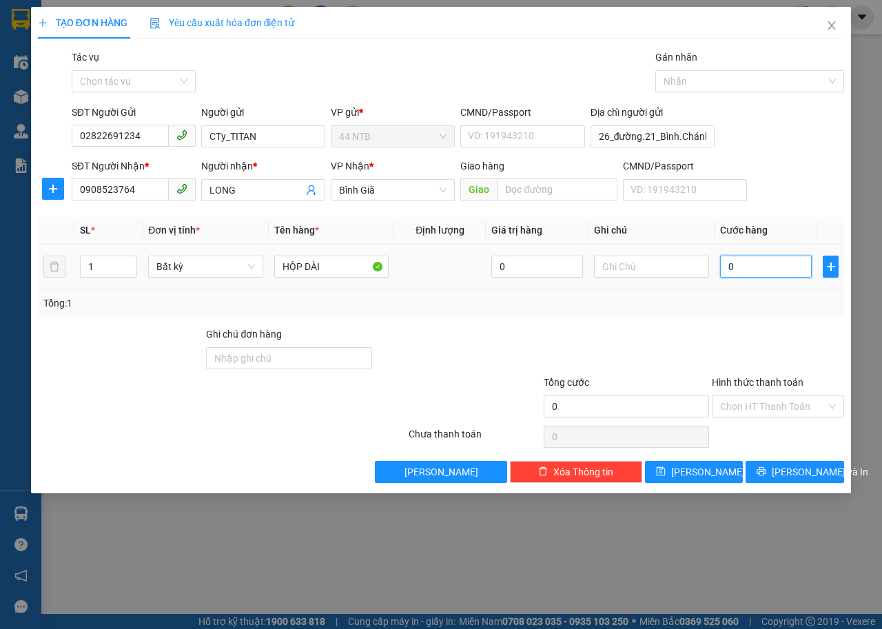
type input "3"
type input "30"
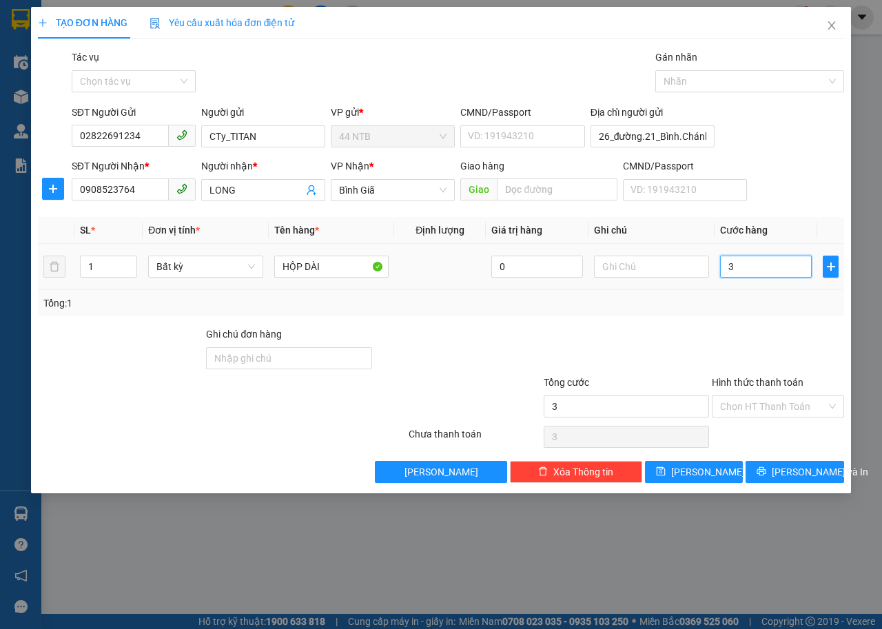
type input "30"
type input "30.000"
click at [785, 477] on span "Lưu và In" at bounding box center [820, 471] width 96 height 15
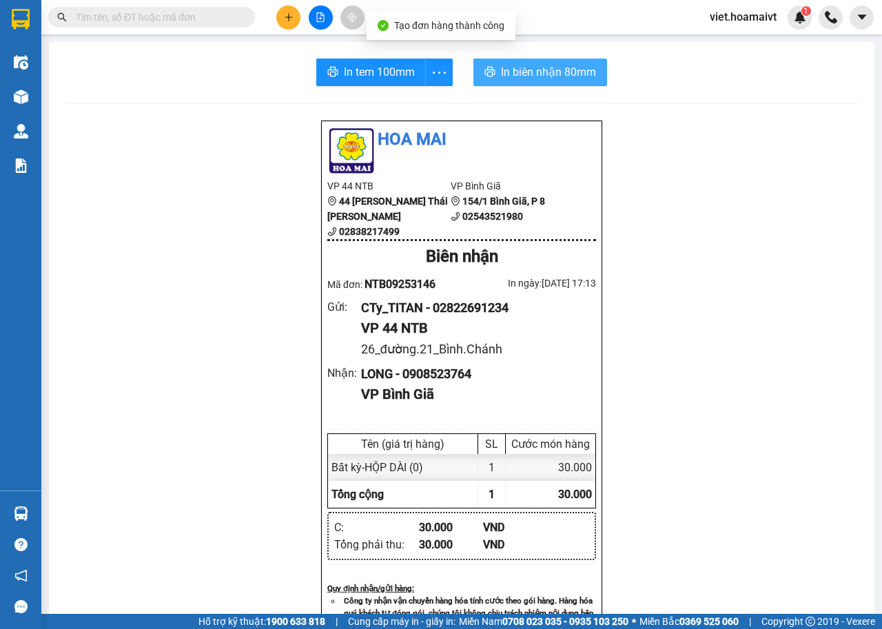
click at [504, 80] on span "In biên nhận 80mm" at bounding box center [548, 71] width 95 height 17
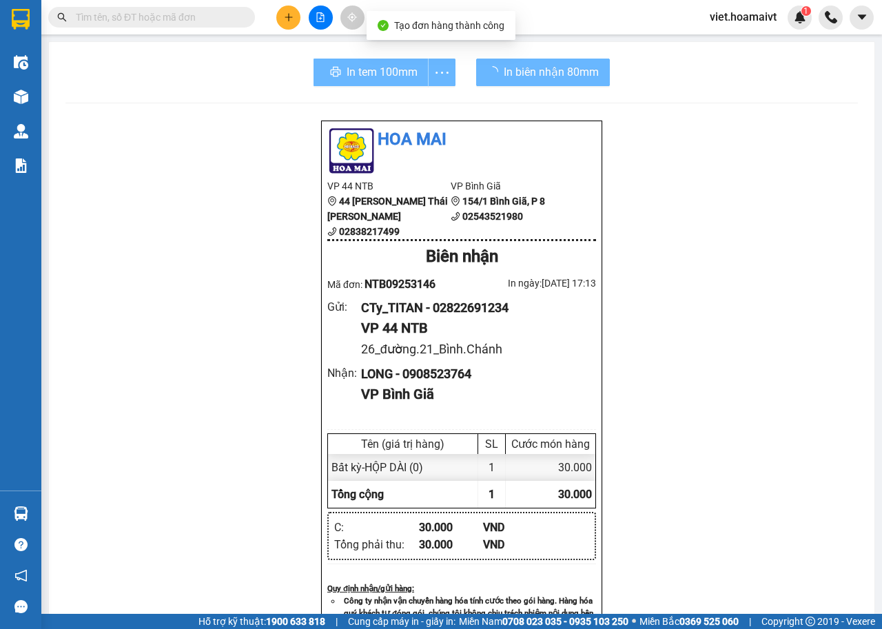
click at [709, 407] on div "Hoa Mai VP 44 NTB 44 Nguyễn Thái Bình 02838217499 VP Bình Giã 154/1 Bình Giã,…" at bounding box center [461, 586] width 792 height 933
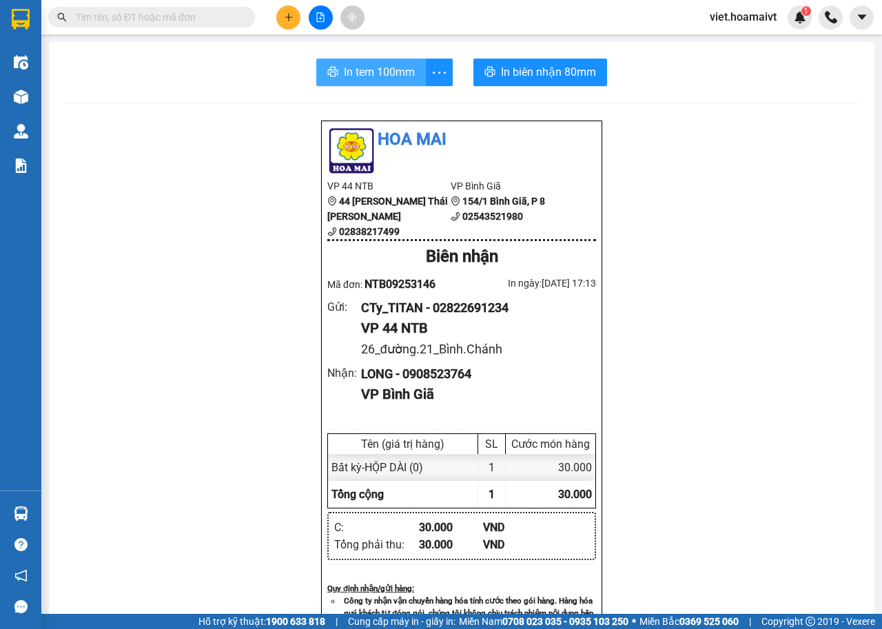
click at [389, 76] on span "In tem 100mm" at bounding box center [379, 71] width 71 height 17
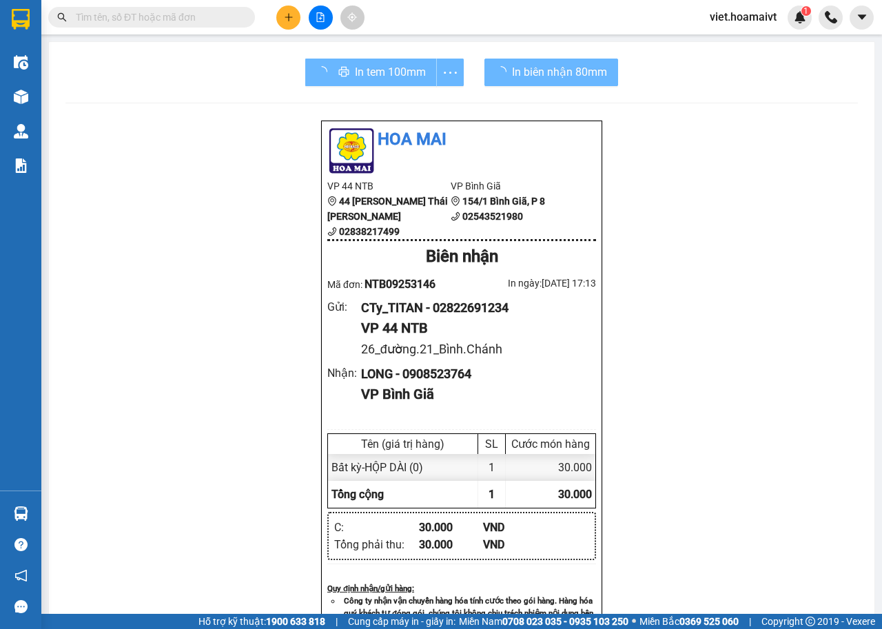
click at [734, 400] on div "Hoa Mai VP 44 NTB 44 Nguyễn Thái Bình 02838217499 VP Bình Giã 154/1 Bình Giã,…" at bounding box center [461, 586] width 792 height 933
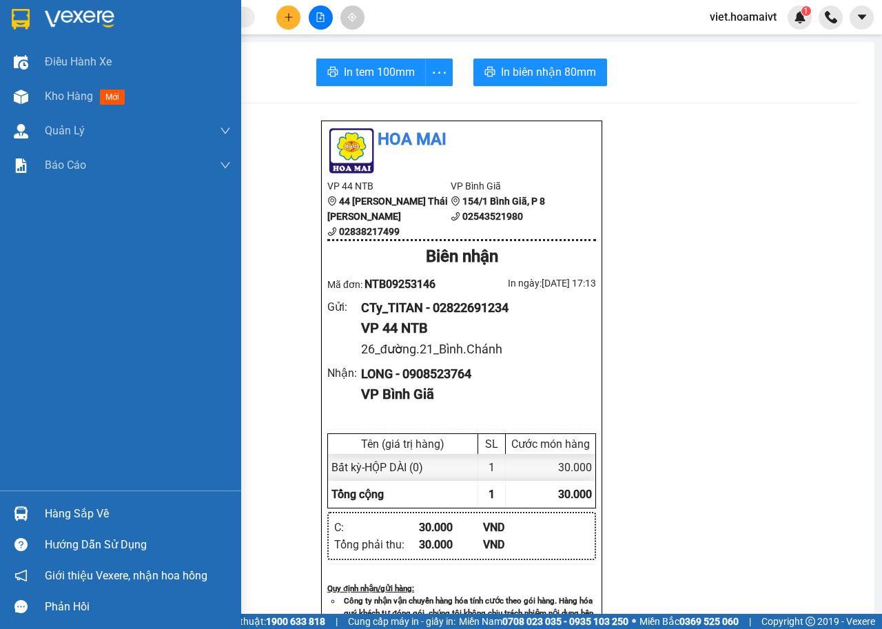
click at [71, 23] on img at bounding box center [80, 19] width 70 height 21
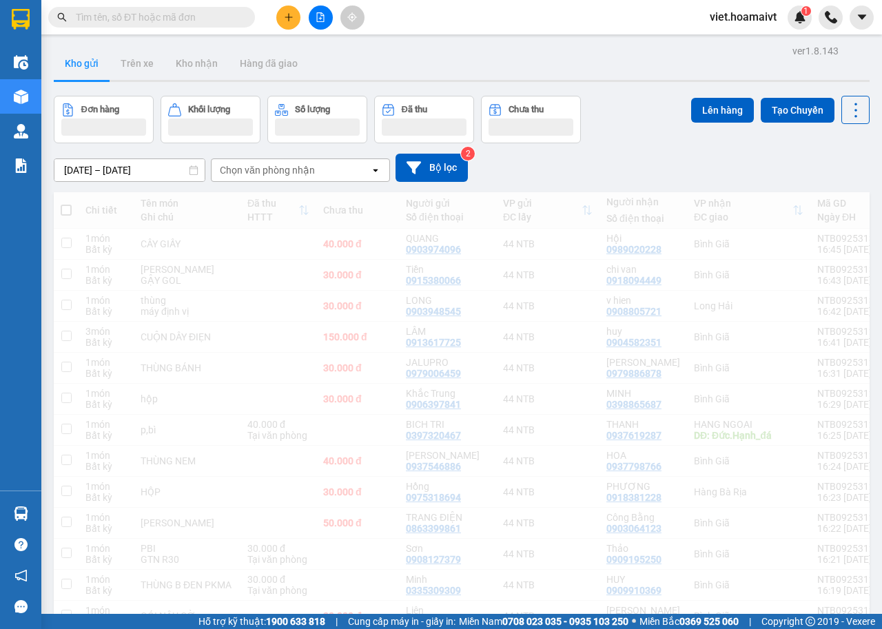
click at [274, 172] on div "Chọn văn phòng nhận" at bounding box center [267, 170] width 95 height 14
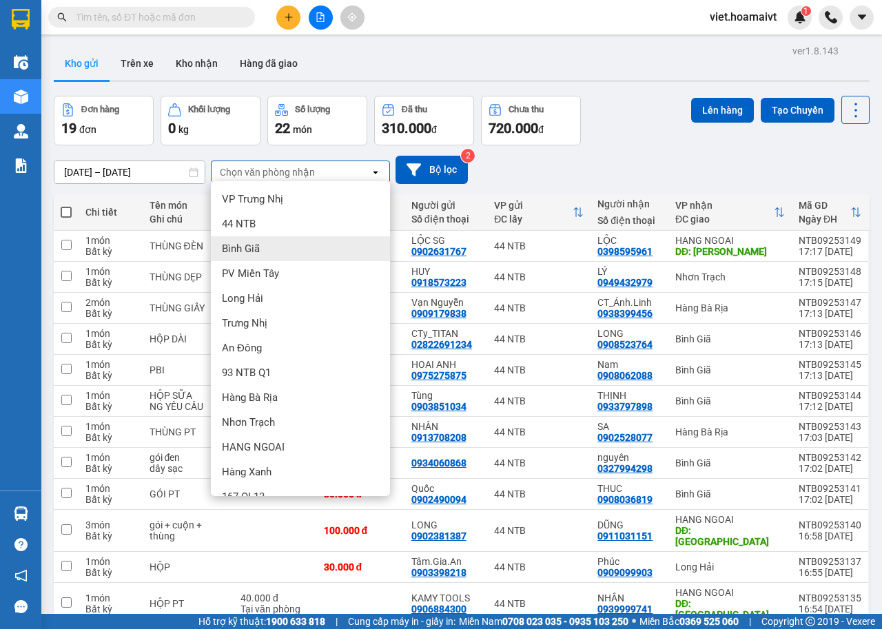
click at [274, 252] on div "Bình Giã" at bounding box center [300, 248] width 179 height 25
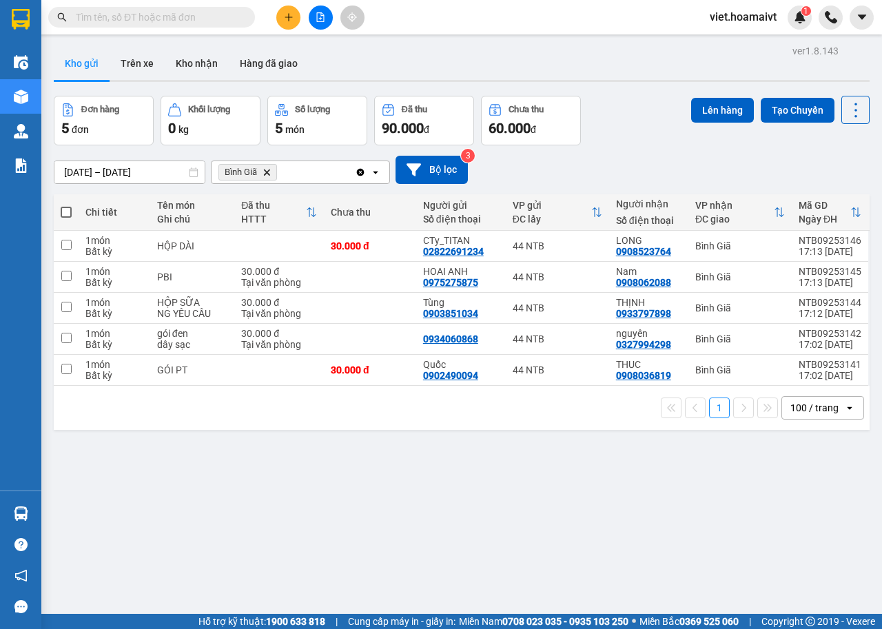
click at [58, 211] on th at bounding box center [66, 212] width 25 height 37
click at [63, 207] on span at bounding box center [66, 212] width 11 height 11
click at [66, 205] on input "checkbox" at bounding box center [66, 205] width 0 height 0
checkbox input "true"
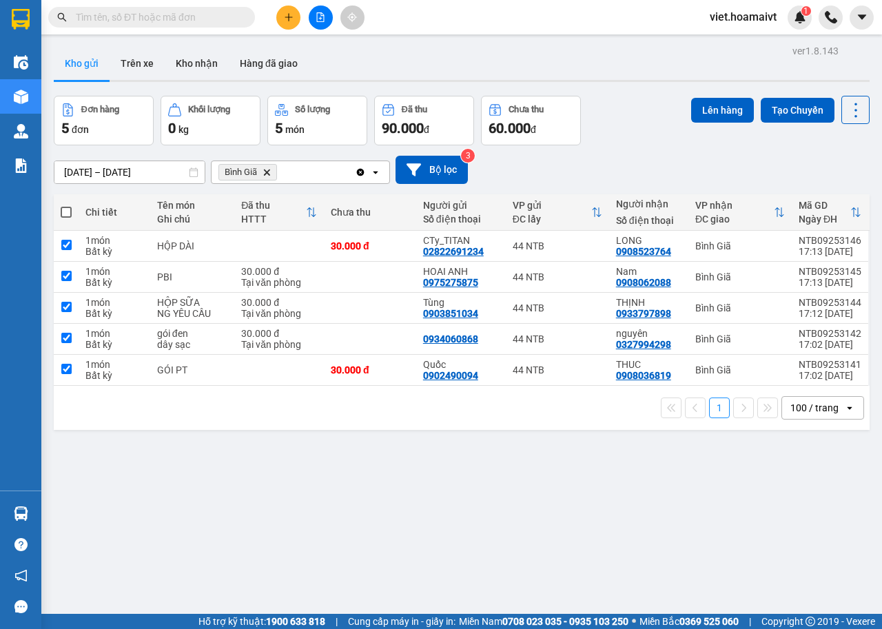
checkbox input "true"
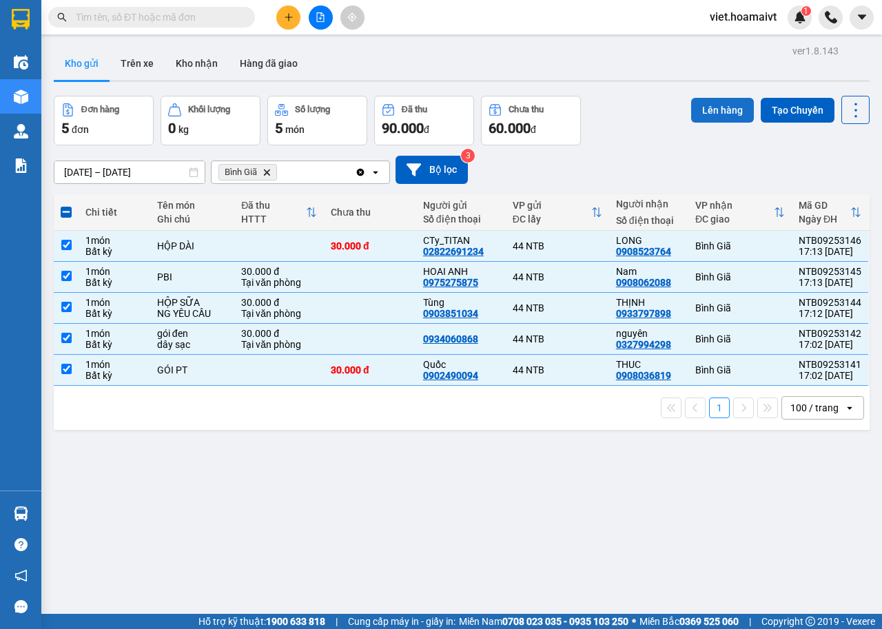
click at [710, 102] on button "Lên hàng" at bounding box center [722, 110] width 63 height 25
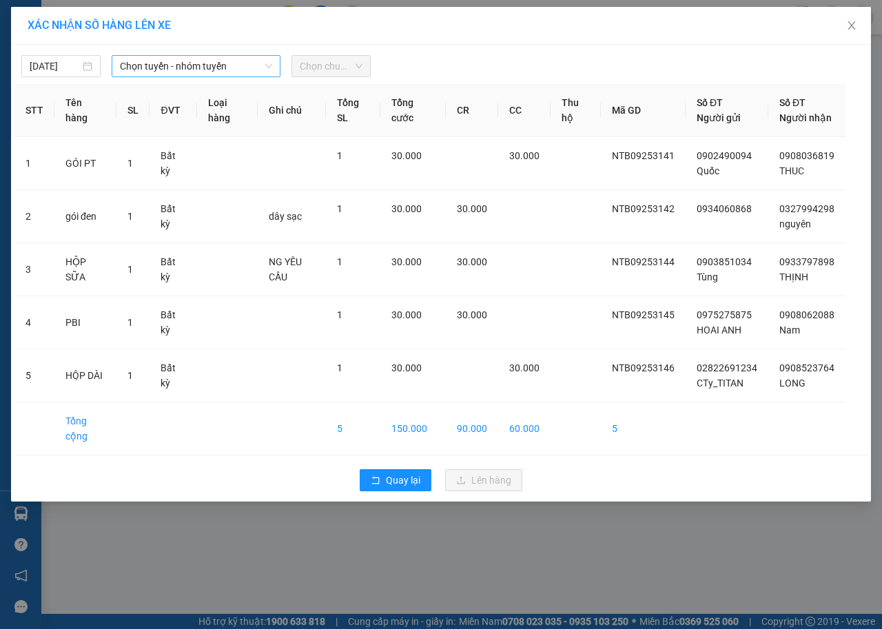
click at [147, 64] on span "Chọn tuyến - nhóm tuyến" at bounding box center [196, 66] width 152 height 21
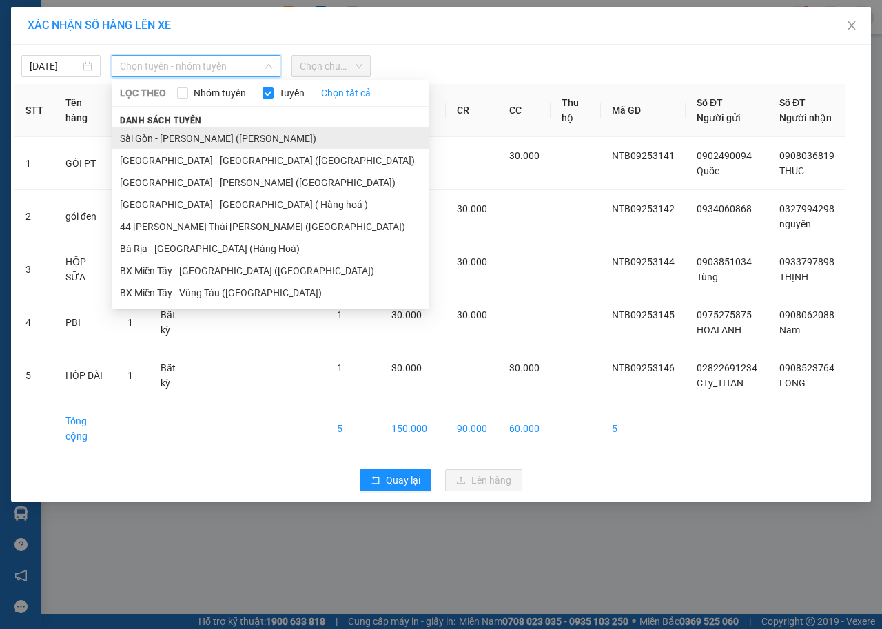
click at [175, 132] on li "Sài Gòn - [PERSON_NAME] ([PERSON_NAME])" at bounding box center [270, 138] width 317 height 22
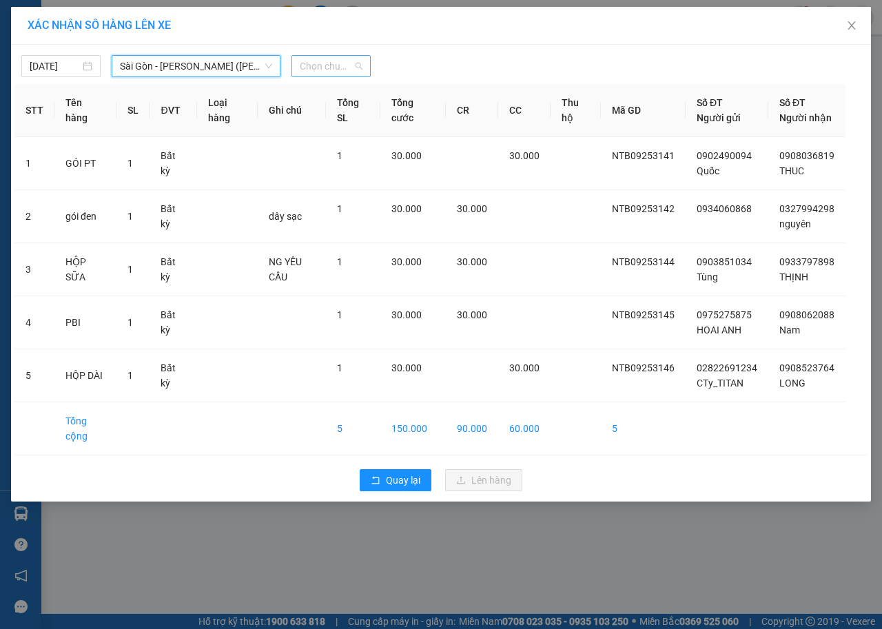
click at [327, 66] on span "Chọn chuyến" at bounding box center [331, 66] width 63 height 21
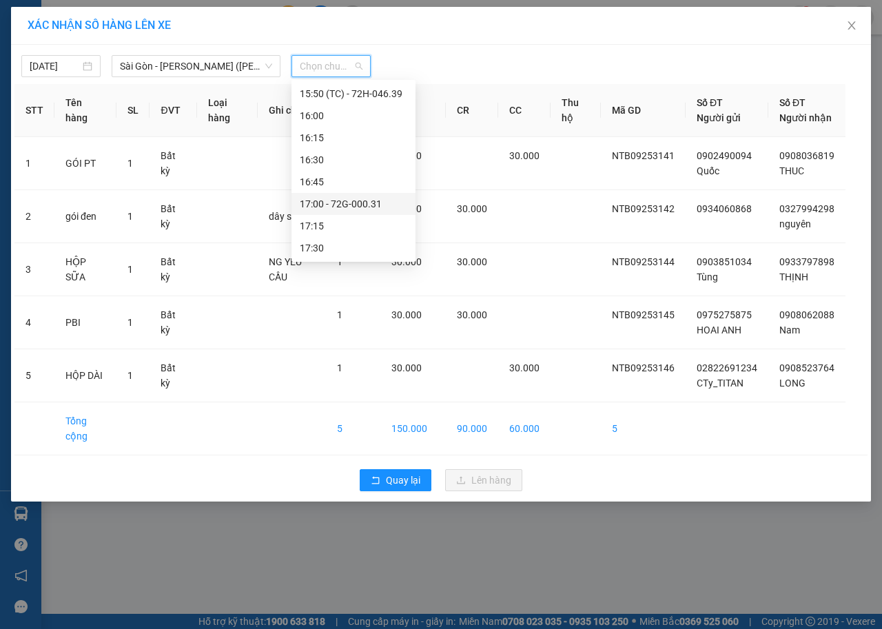
scroll to position [1147, 0]
click at [338, 185] on div "17:15" at bounding box center [353, 181] width 107 height 15
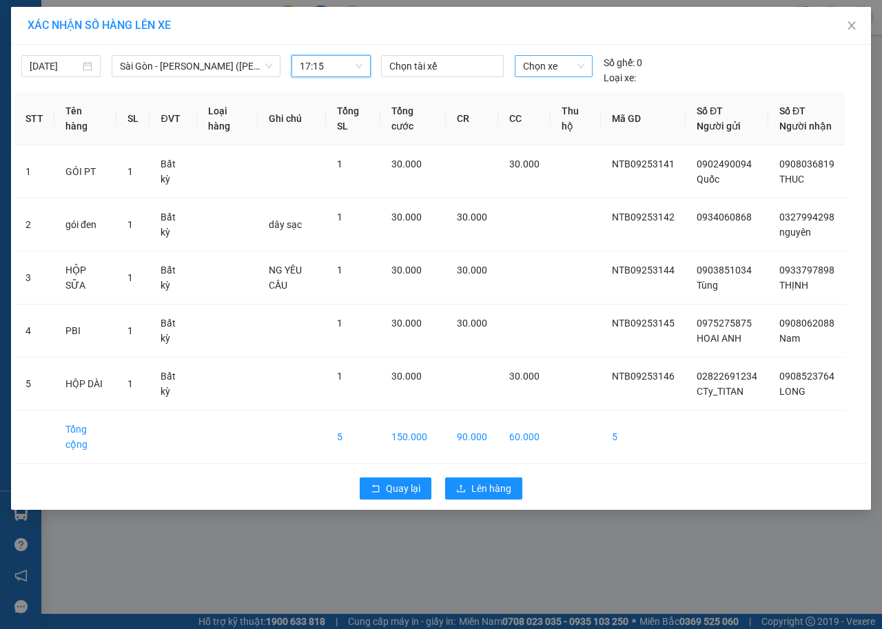
click at [558, 72] on span "Chọn xe" at bounding box center [553, 66] width 61 height 21
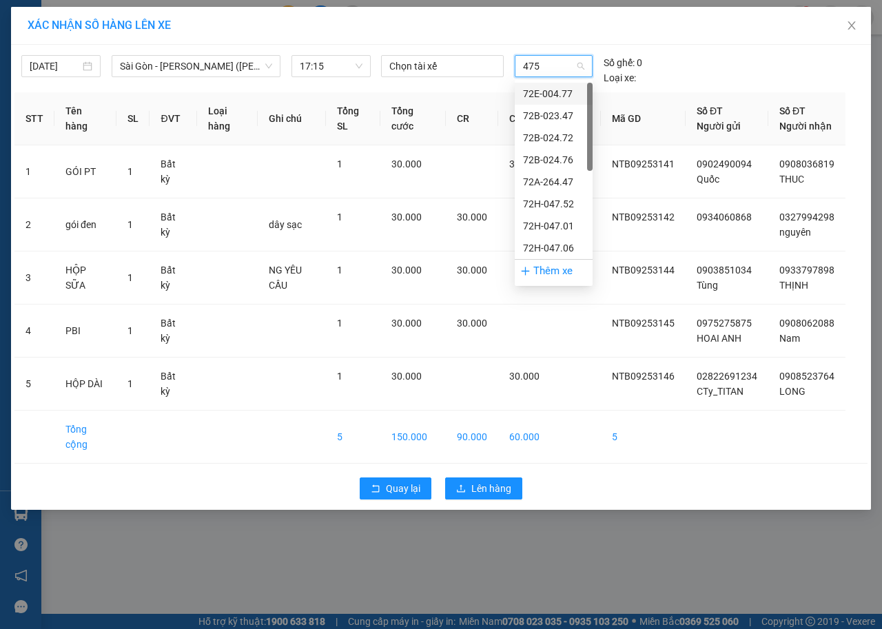
type input "4752"
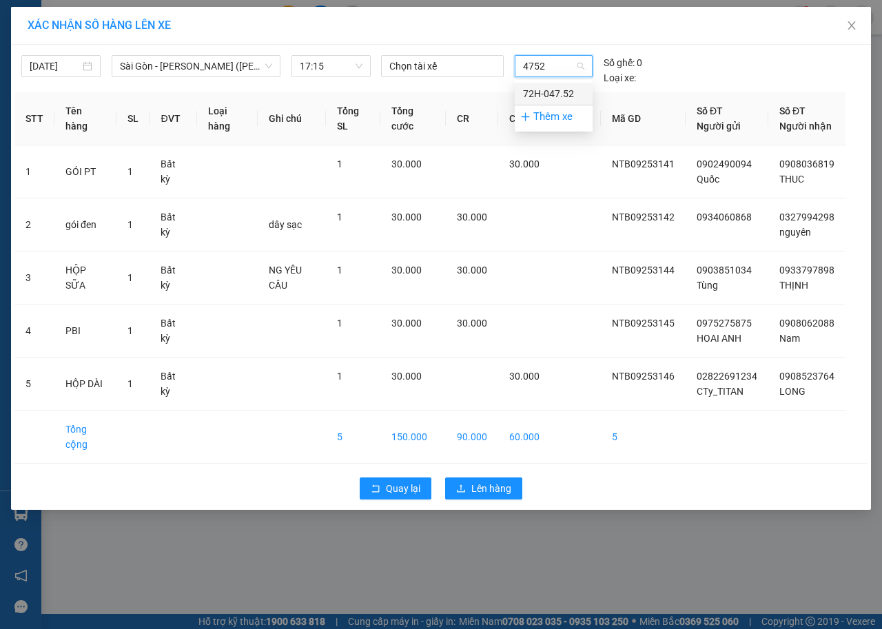
click at [562, 90] on div "72H-047.52" at bounding box center [553, 93] width 61 height 15
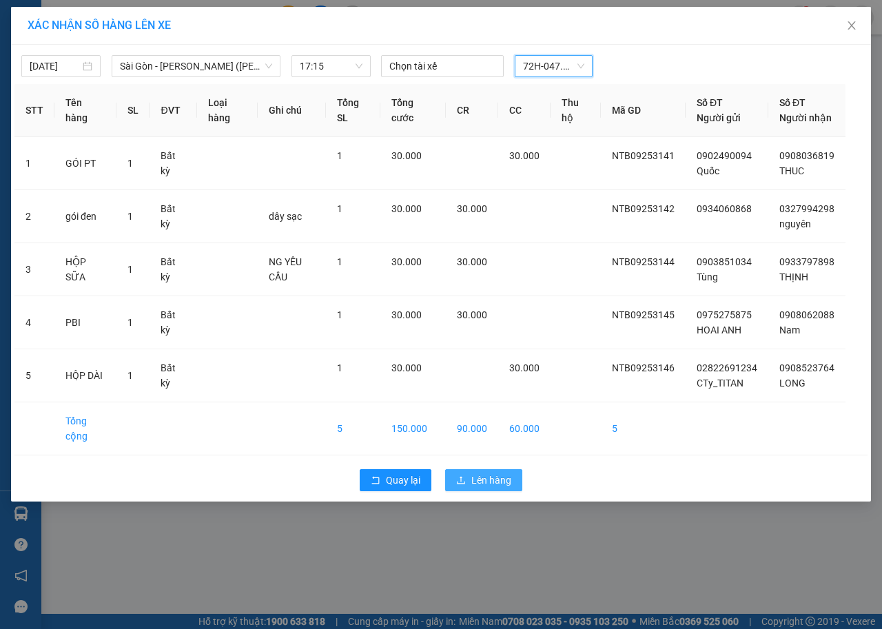
click at [497, 488] on span "Lên hàng" at bounding box center [491, 480] width 40 height 15
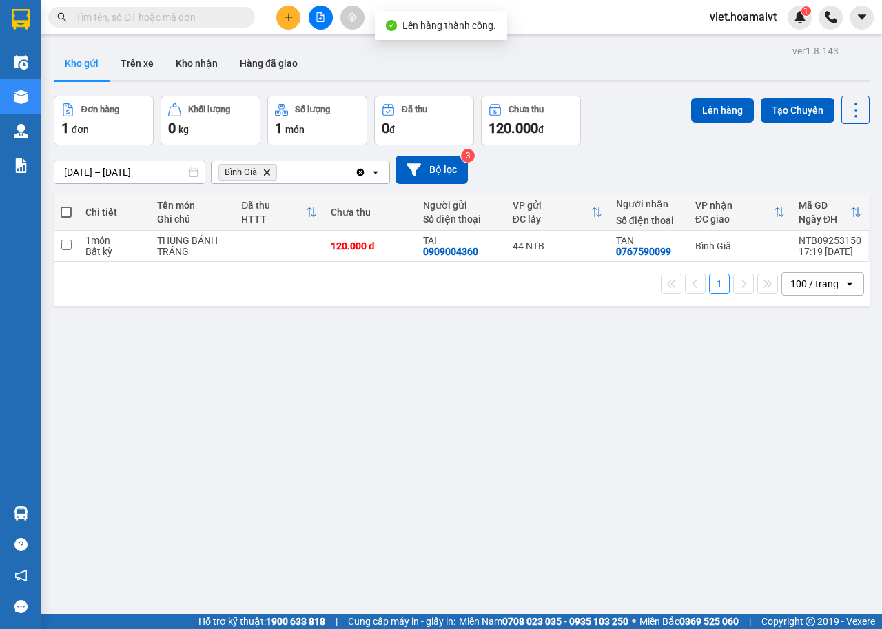
click at [267, 174] on icon "Delete" at bounding box center [267, 172] width 8 height 8
click at [267, 174] on div "Chọn văn phòng nhận" at bounding box center [267, 172] width 95 height 14
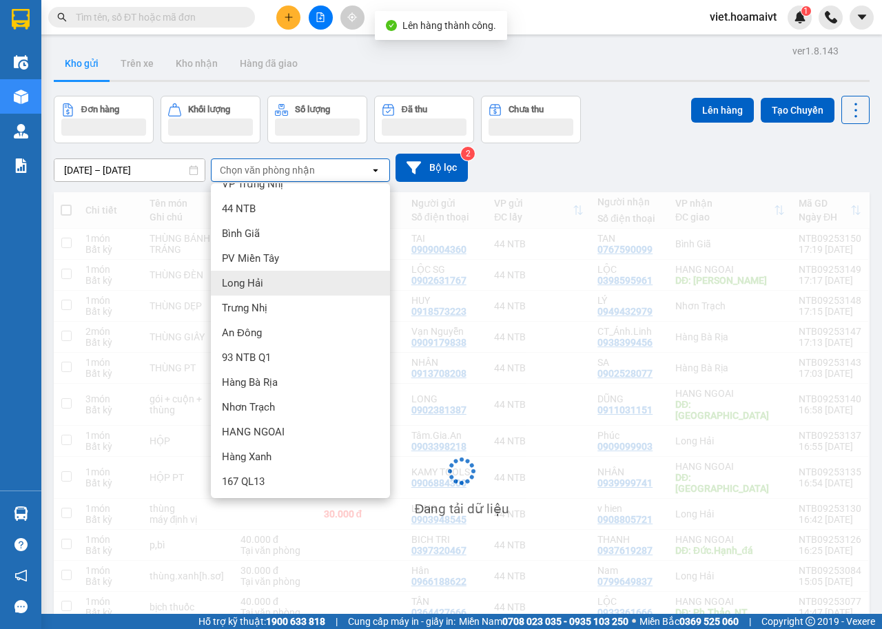
scroll to position [19, 0]
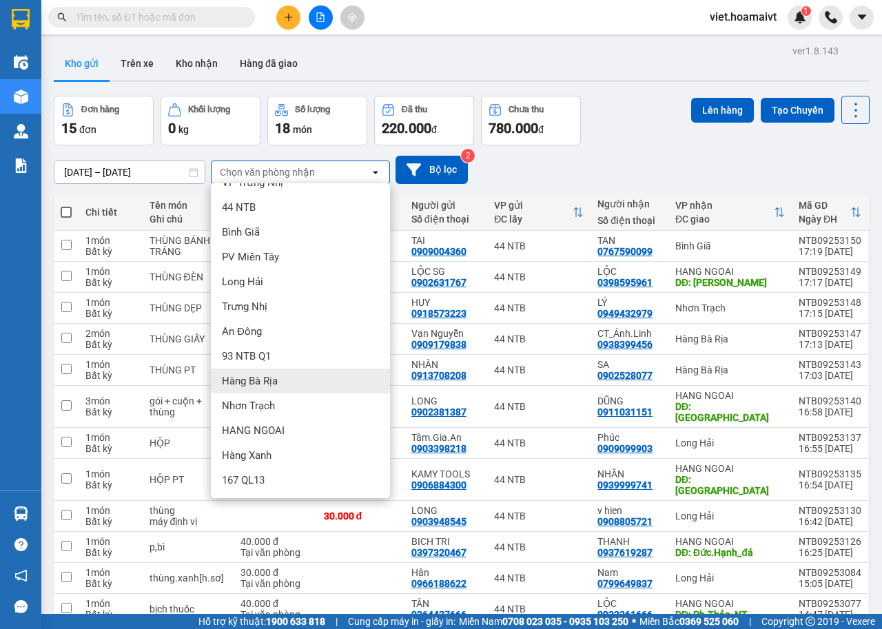
click at [298, 409] on div "Nhơn Trạch" at bounding box center [300, 405] width 179 height 25
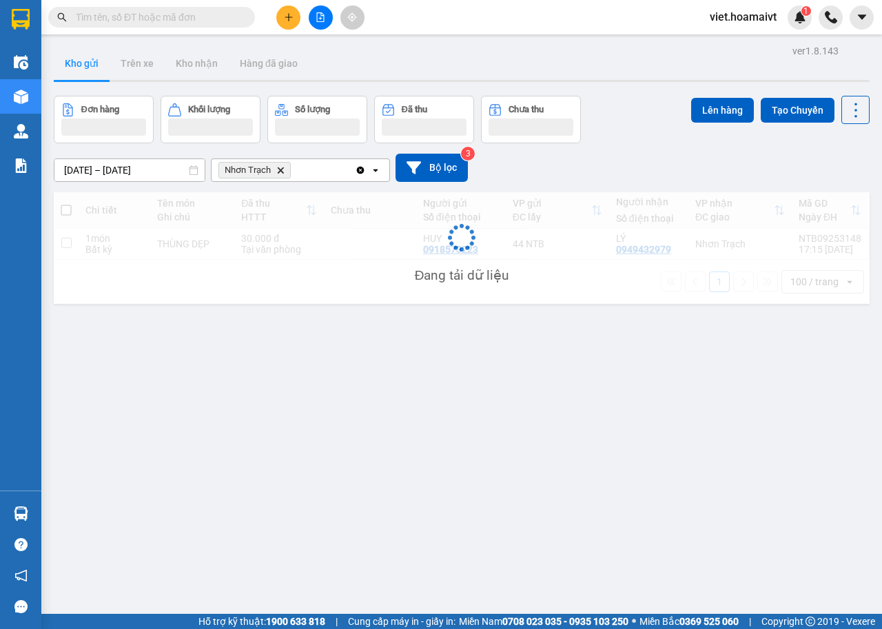
click at [640, 147] on div "10/09/2025 – 11/09/2025 Press the down arrow key to interact with the calendar …" at bounding box center [462, 167] width 816 height 49
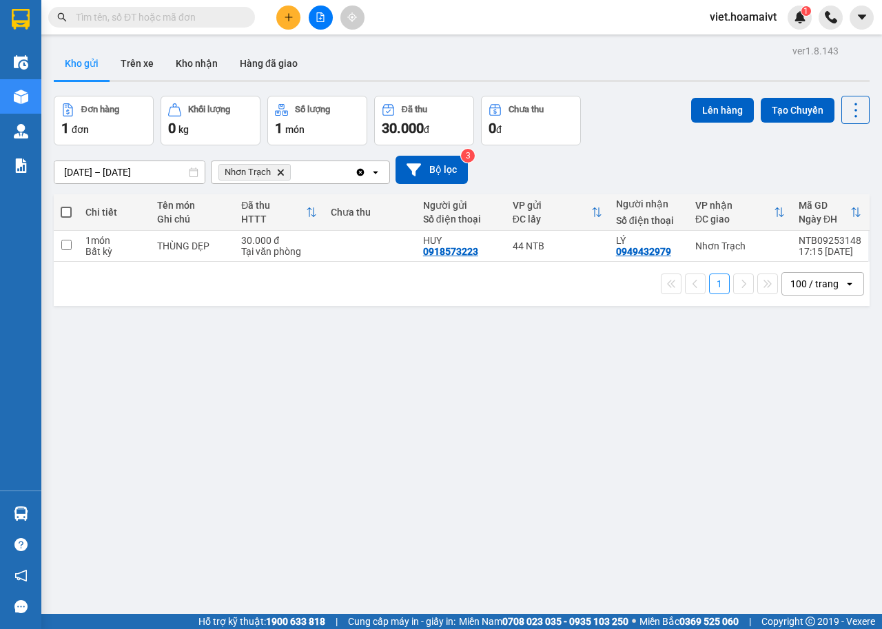
click at [278, 170] on icon "Nhơn Trạch, close by backspace" at bounding box center [281, 172] width 6 height 6
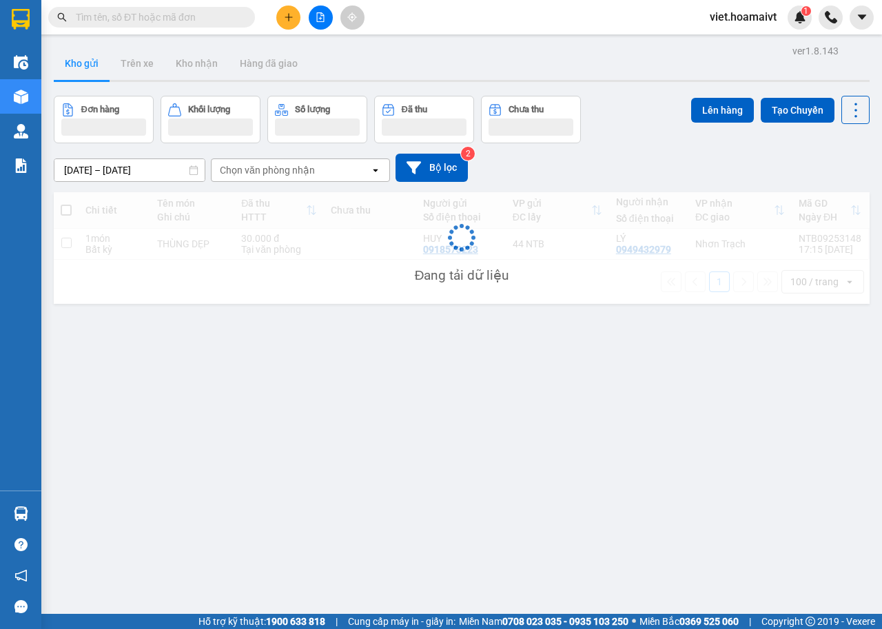
click at [628, 147] on div "[DATE] – [DATE] Press the down arrow key to interact with the calendar and sele…" at bounding box center [462, 167] width 816 height 49
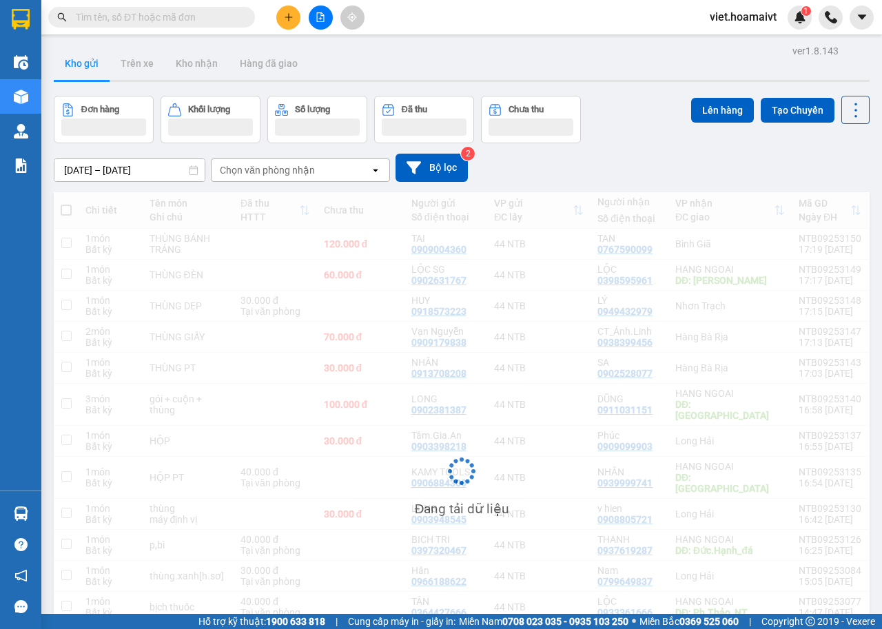
click at [628, 147] on div "[DATE] – [DATE] Press the down arrow key to interact with the calendar and sele…" at bounding box center [462, 167] width 816 height 49
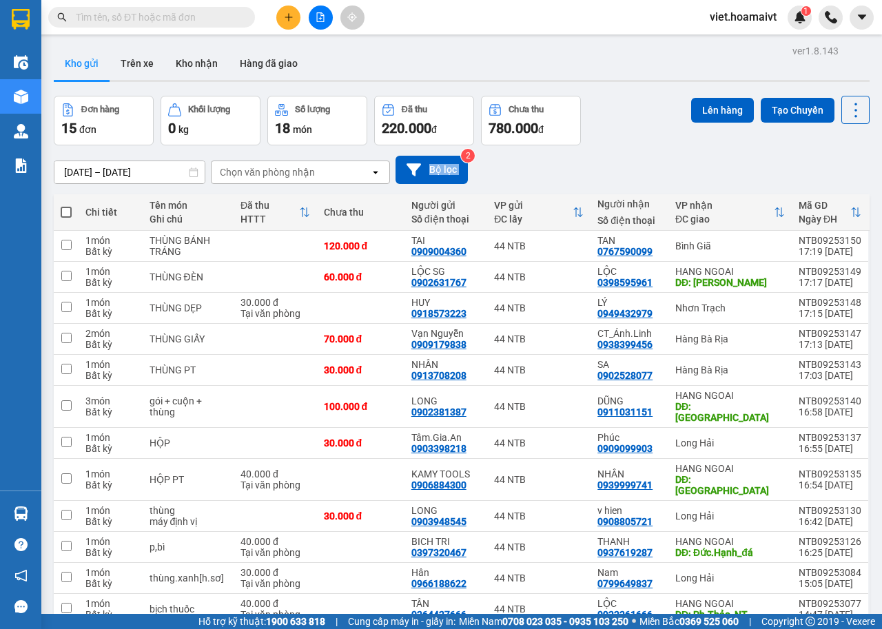
click at [628, 147] on div "[DATE] – [DATE] Press the down arrow key to interact with the calendar and sele…" at bounding box center [462, 169] width 816 height 49
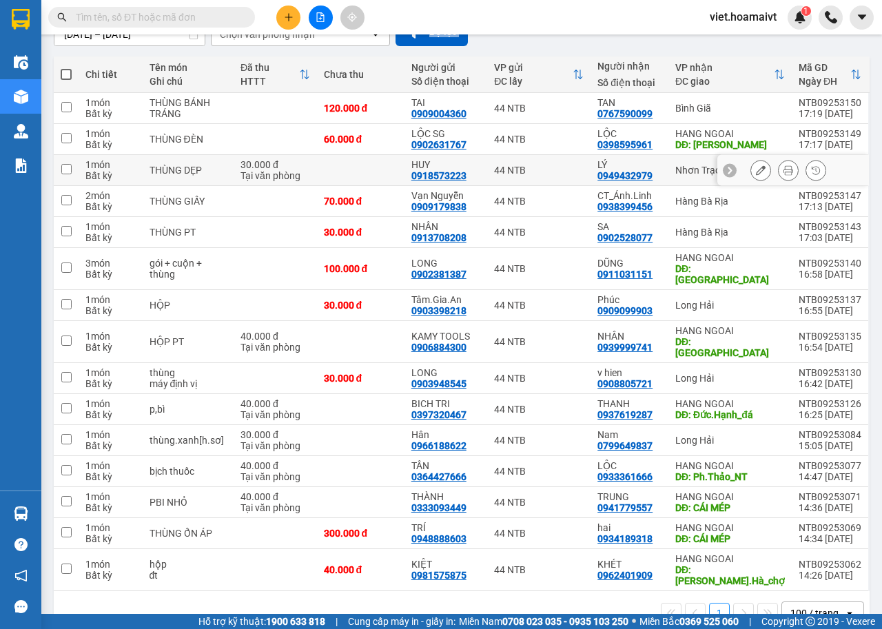
scroll to position [138, 0]
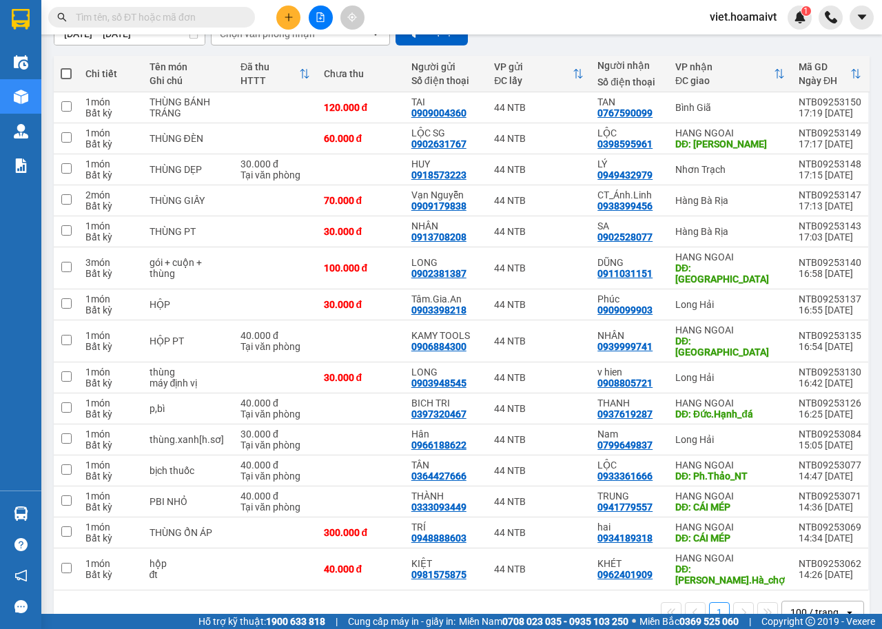
click at [564, 599] on div "1 100 / trang open" at bounding box center [462, 613] width 816 height 44
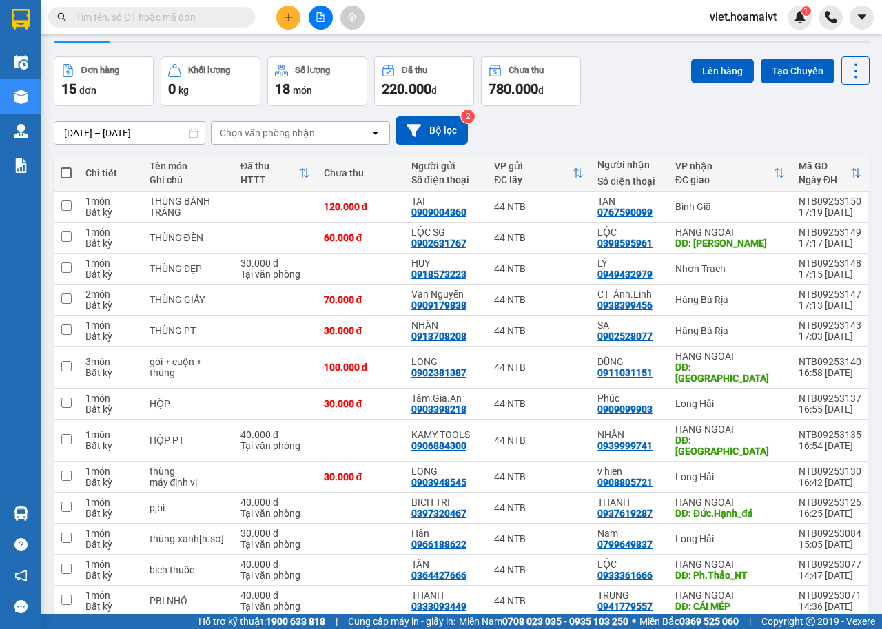
scroll to position [0, 0]
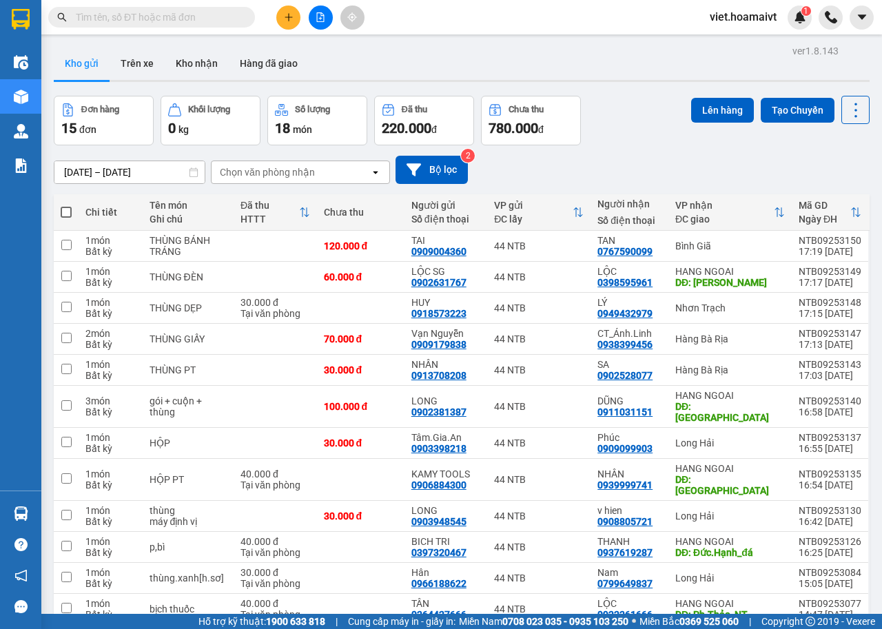
click at [338, 182] on div "Chọn văn phòng nhận" at bounding box center [291, 172] width 158 height 22
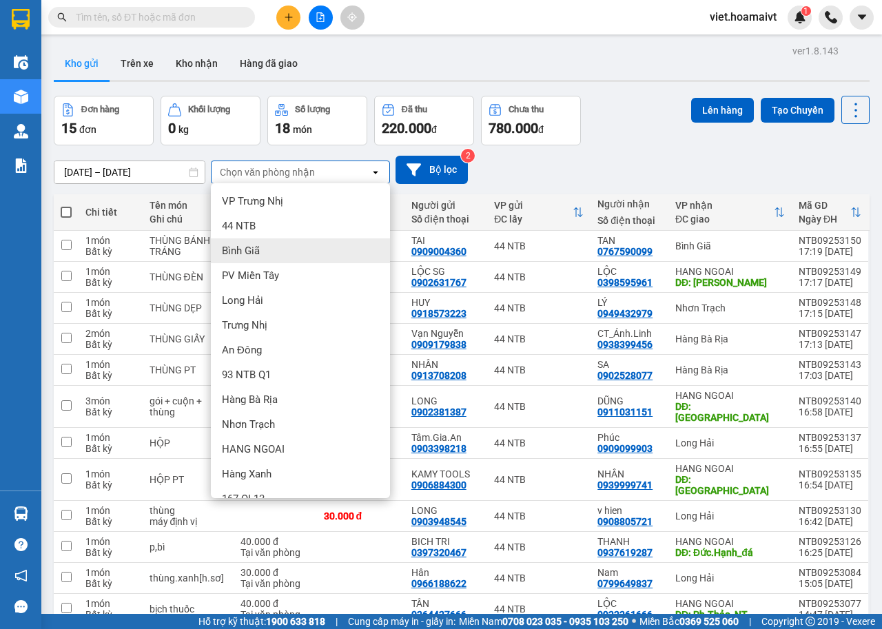
click at [331, 244] on div "Bình Giã" at bounding box center [300, 250] width 179 height 25
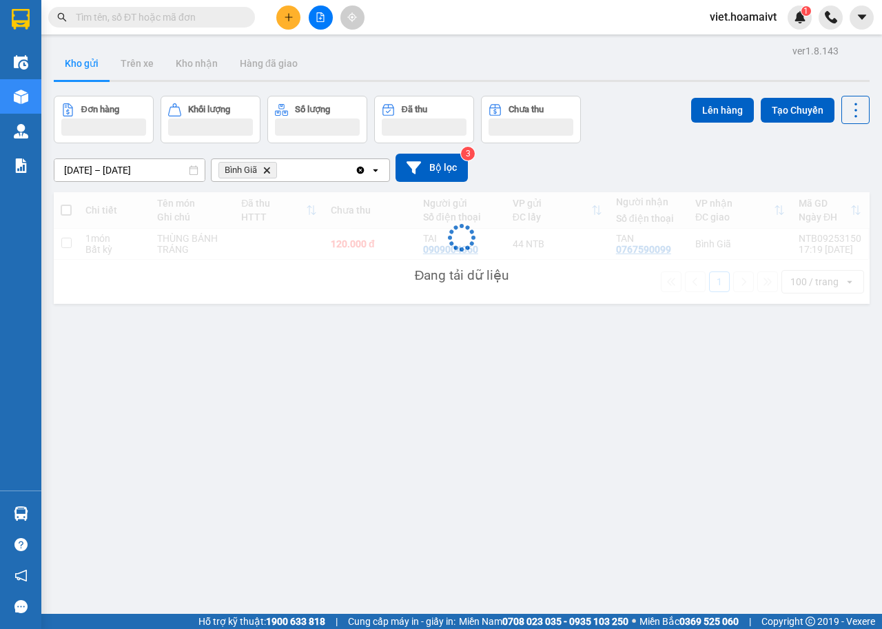
click at [579, 167] on div "[DATE] – [DATE] Press the down arrow key to interact with the calendar and sele…" at bounding box center [462, 168] width 816 height 28
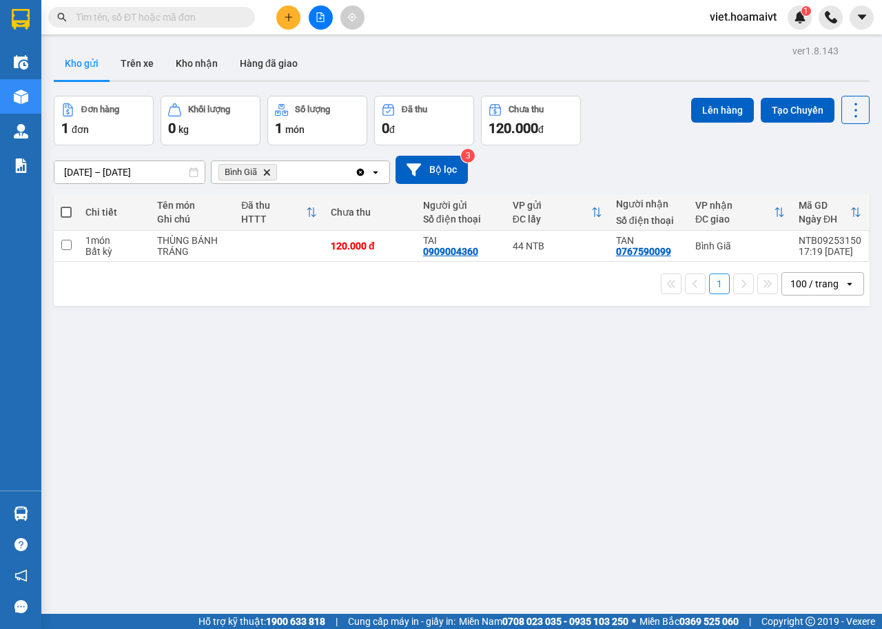
click at [579, 167] on div "[DATE] – [DATE] Press the down arrow key to interact with the calendar and sele…" at bounding box center [462, 170] width 816 height 28
click at [269, 172] on icon "Delete" at bounding box center [267, 172] width 8 height 8
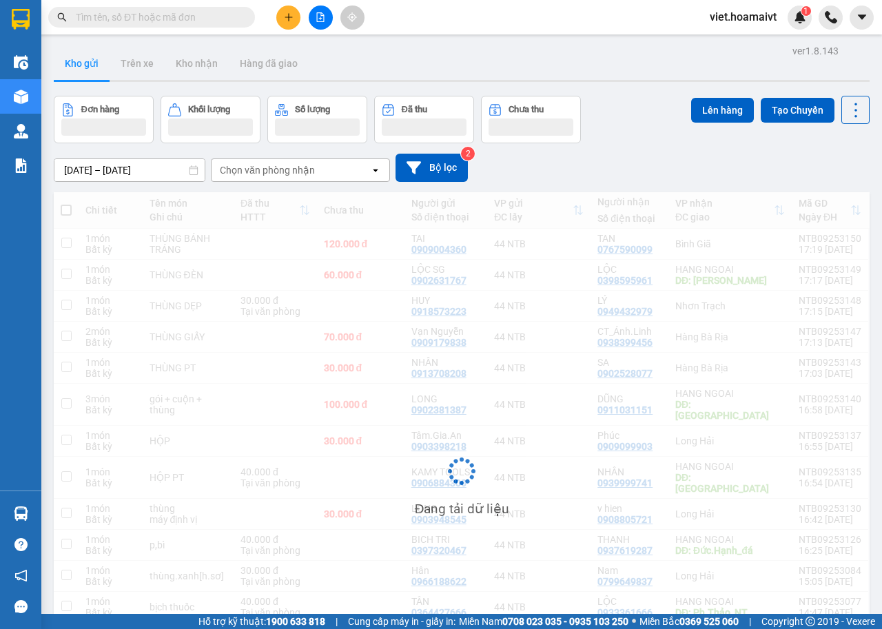
click at [575, 178] on div "[DATE] – [DATE] Press the down arrow key to interact with the calendar and sele…" at bounding box center [462, 168] width 816 height 28
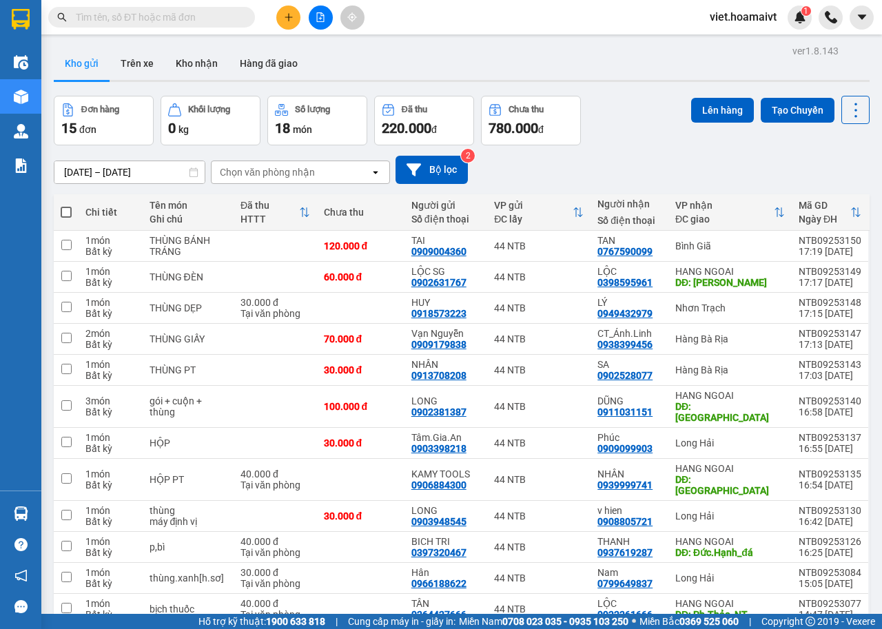
click at [575, 178] on div "[DATE] – [DATE] Press the down arrow key to interact with the calendar and sele…" at bounding box center [462, 170] width 816 height 28
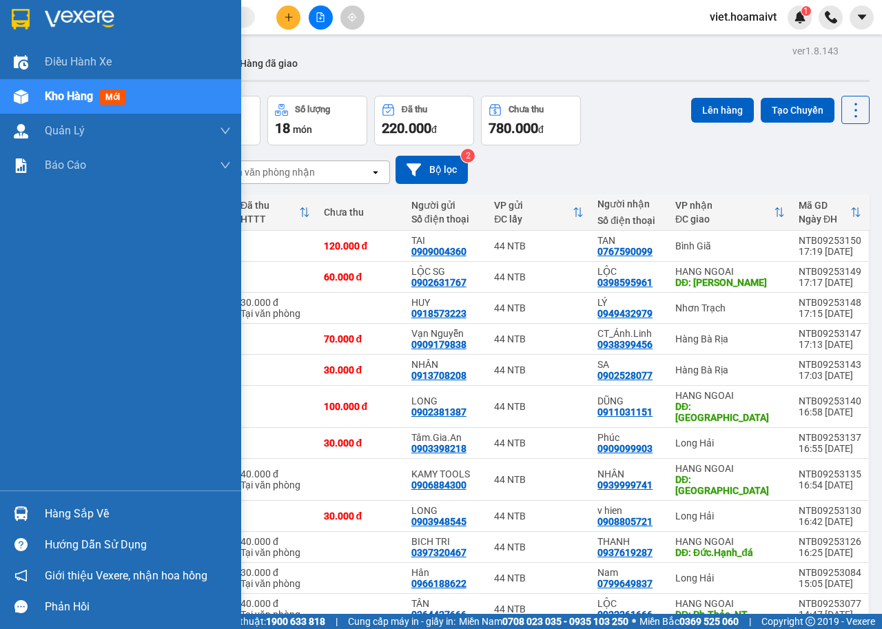
click at [53, 33] on div at bounding box center [120, 22] width 241 height 45
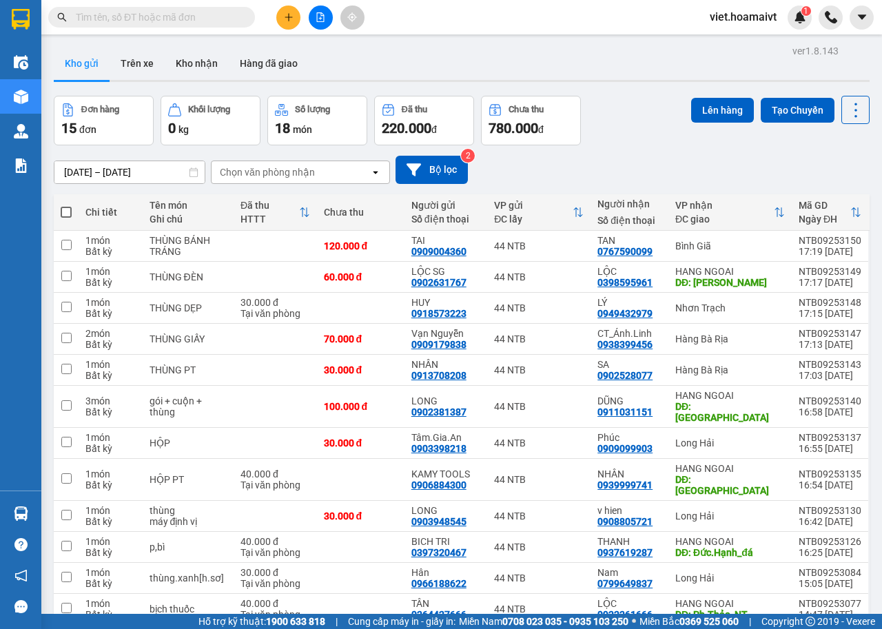
click at [639, 149] on div "[DATE] – [DATE] Press the down arrow key to interact with the calendar and sele…" at bounding box center [462, 169] width 816 height 49
click at [141, 15] on input "text" at bounding box center [157, 17] width 163 height 15
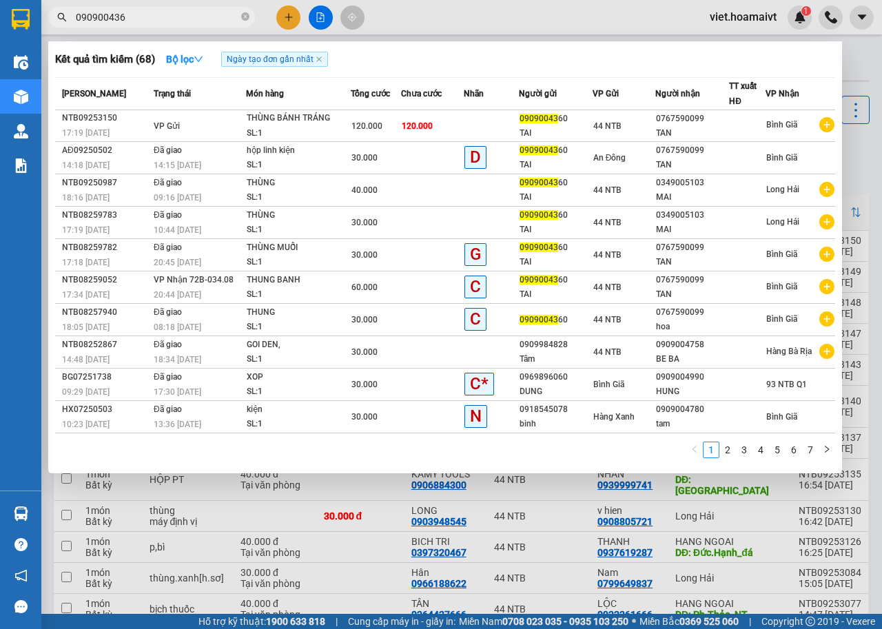
type input "0909004360"
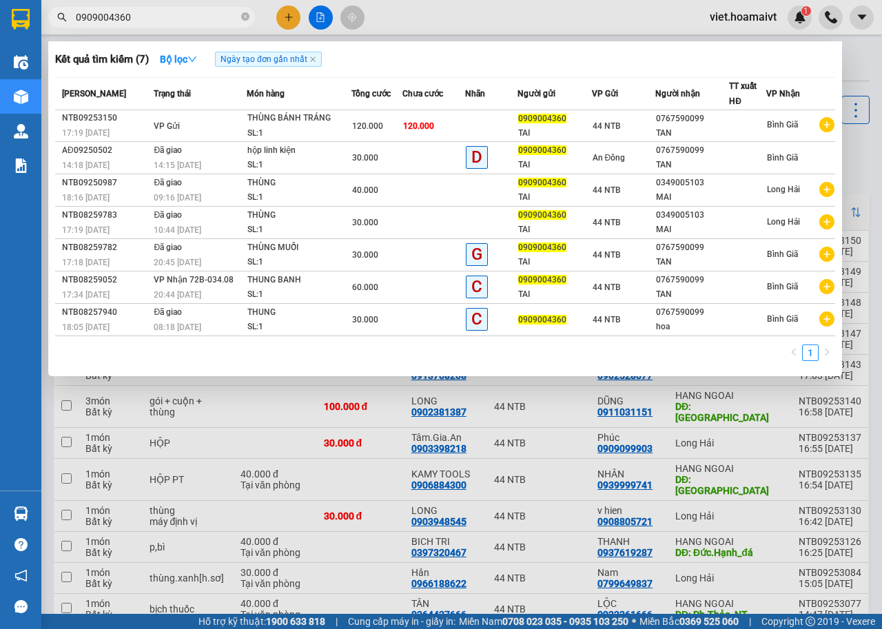
type input "0909004360"
click at [373, 576] on div at bounding box center [441, 314] width 882 height 629
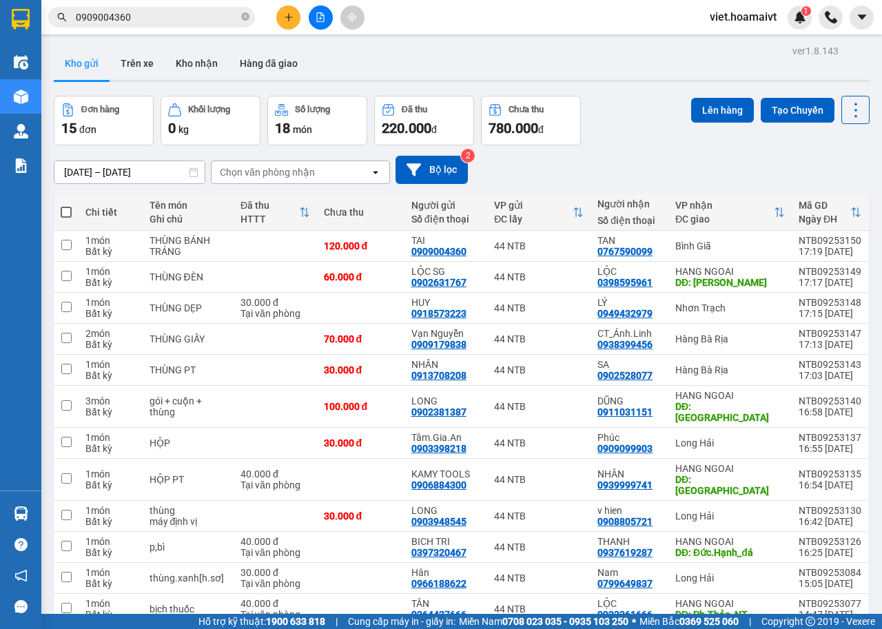
click at [258, 170] on div "Chọn văn phòng nhận" at bounding box center [267, 172] width 95 height 14
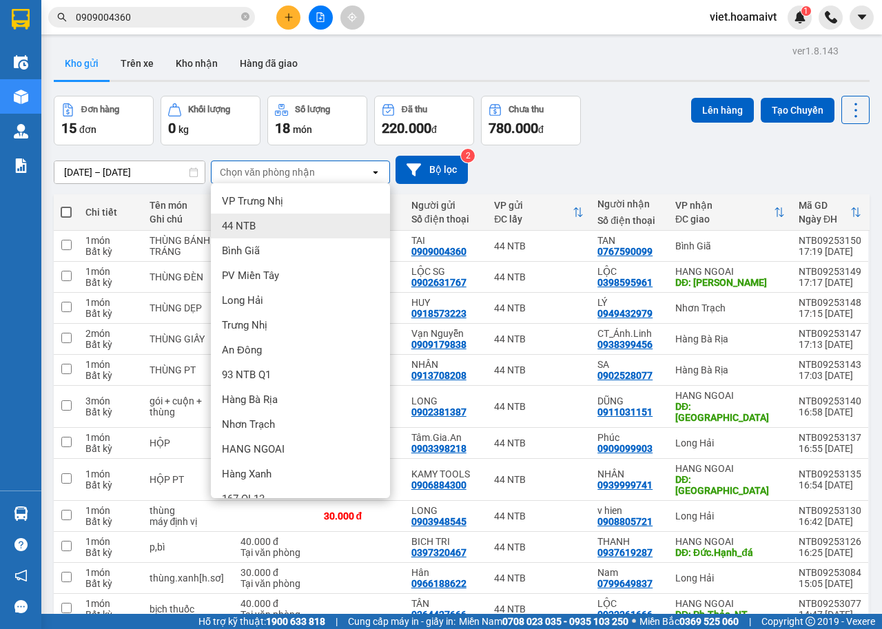
click at [269, 248] on div "Bình Giã" at bounding box center [300, 250] width 179 height 25
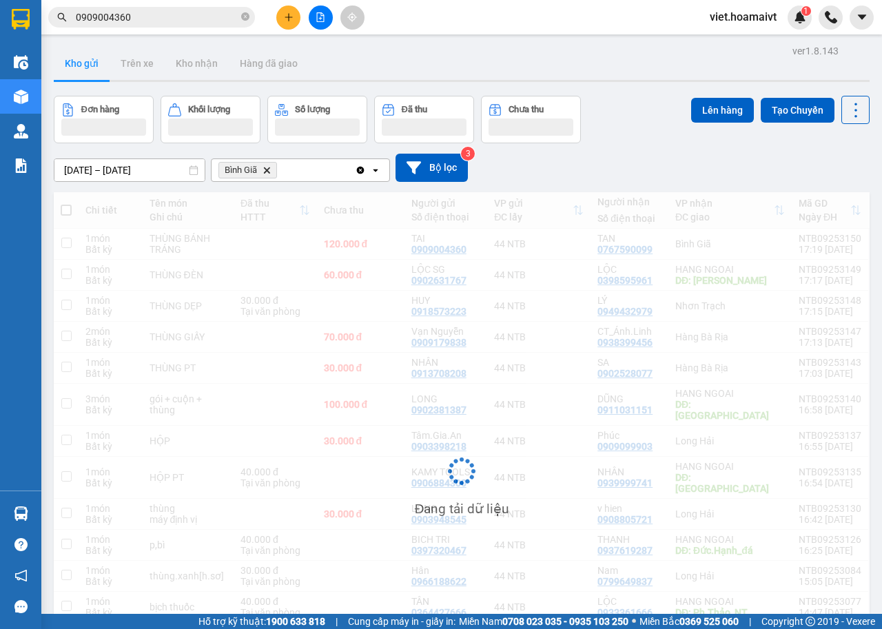
click at [603, 154] on div "[DATE] – [DATE] Press the down arrow key to interact with the calendar and sele…" at bounding box center [462, 168] width 816 height 28
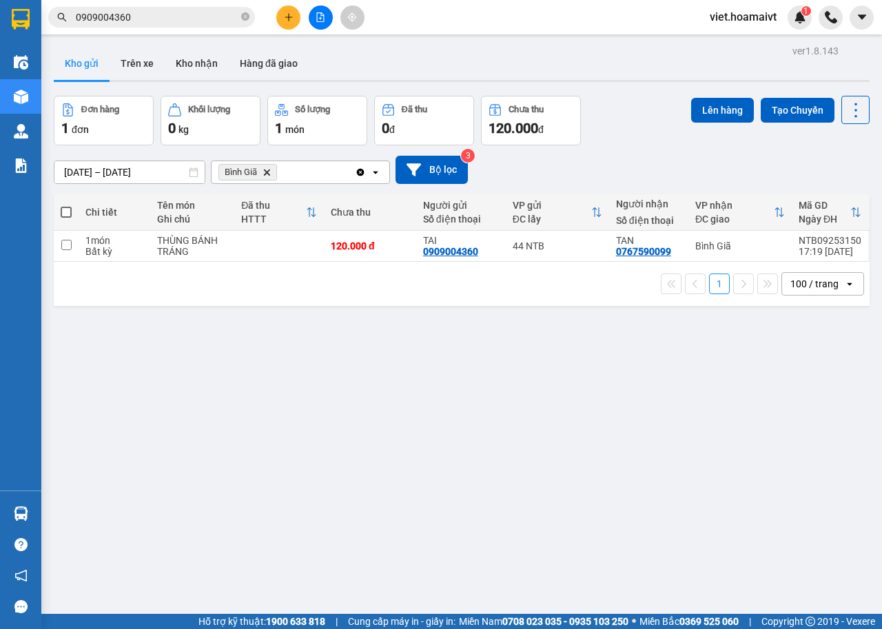
click at [603, 154] on div "[DATE] – [DATE] Press the down arrow key to interact with the calendar and sele…" at bounding box center [462, 169] width 816 height 49
click at [267, 174] on icon "Delete" at bounding box center [267, 172] width 8 height 8
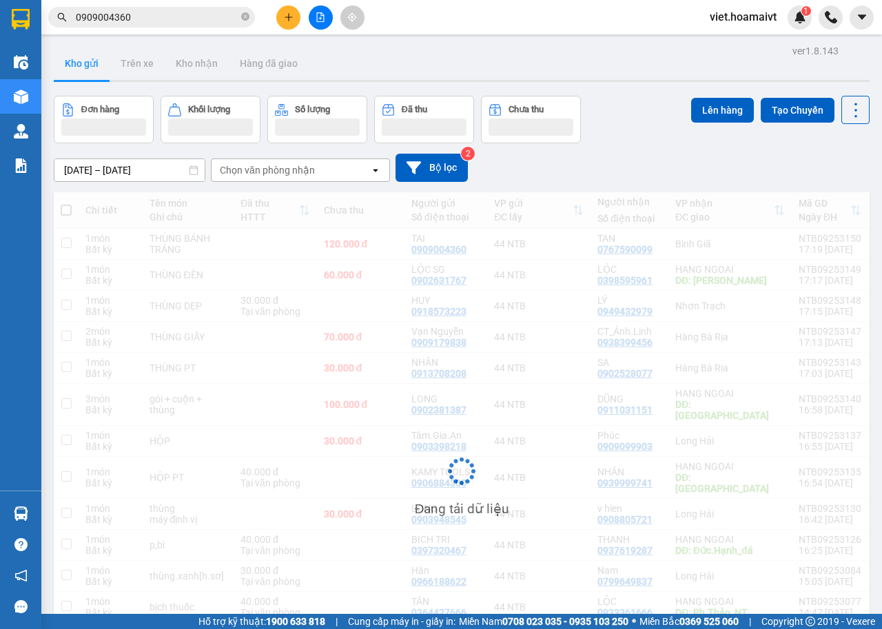
click at [635, 166] on div "[DATE] – [DATE] Press the down arrow key to interact with the calendar and sele…" at bounding box center [462, 168] width 816 height 28
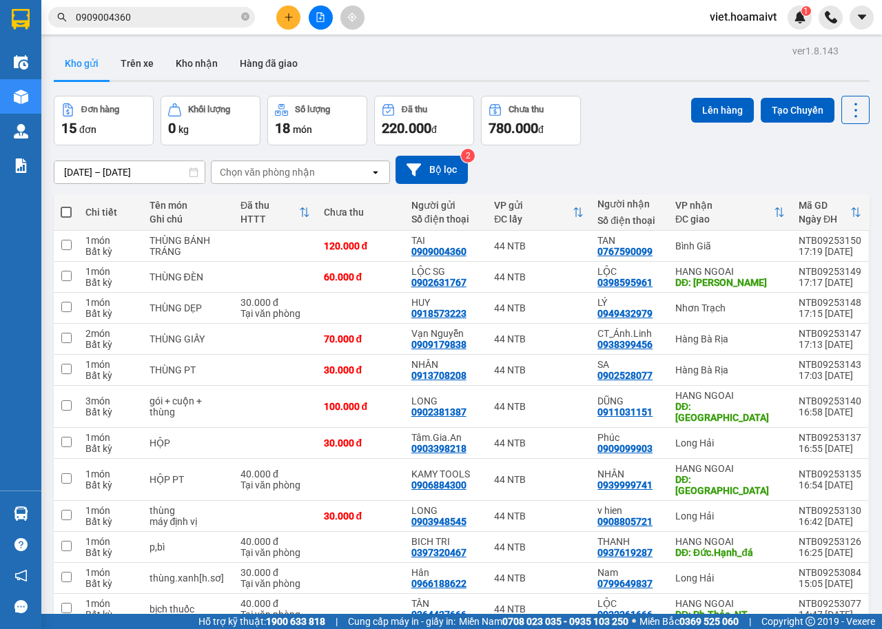
click at [635, 166] on div "[DATE] – [DATE] Press the down arrow key to interact with the calendar and sele…" at bounding box center [462, 170] width 816 height 28
click at [312, 23] on button at bounding box center [321, 18] width 24 height 24
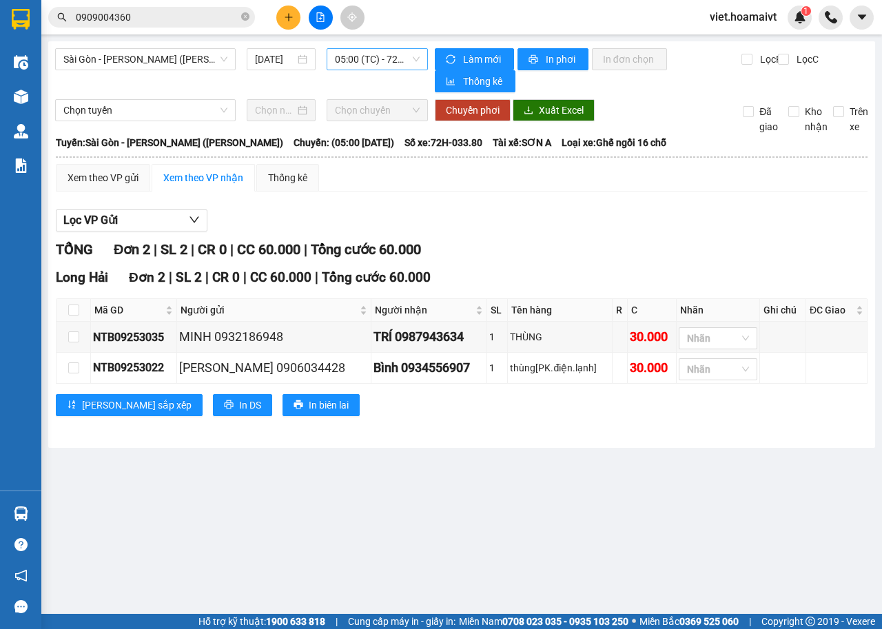
click at [366, 51] on span "05:00 (TC) - 72H-033.80" at bounding box center [377, 59] width 84 height 21
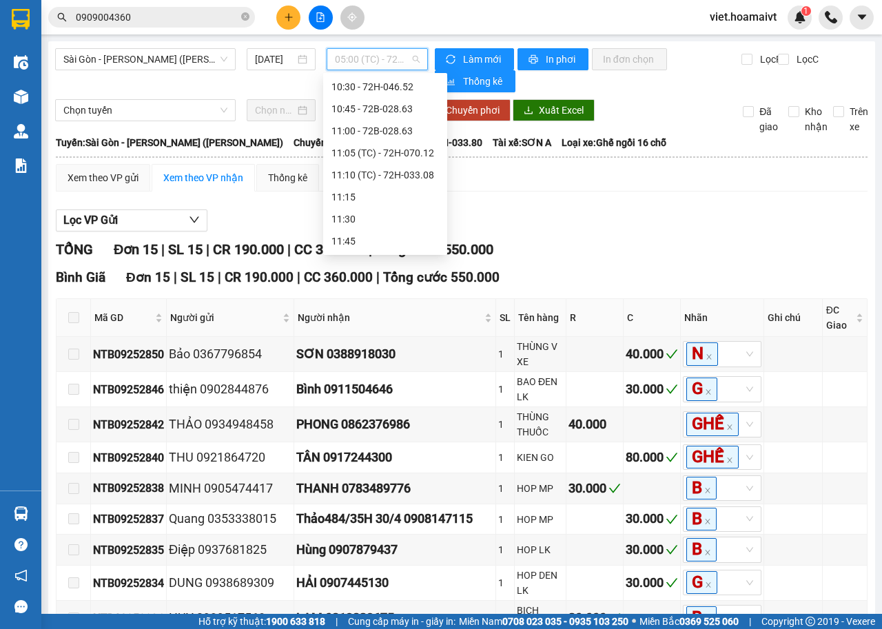
scroll to position [482, 0]
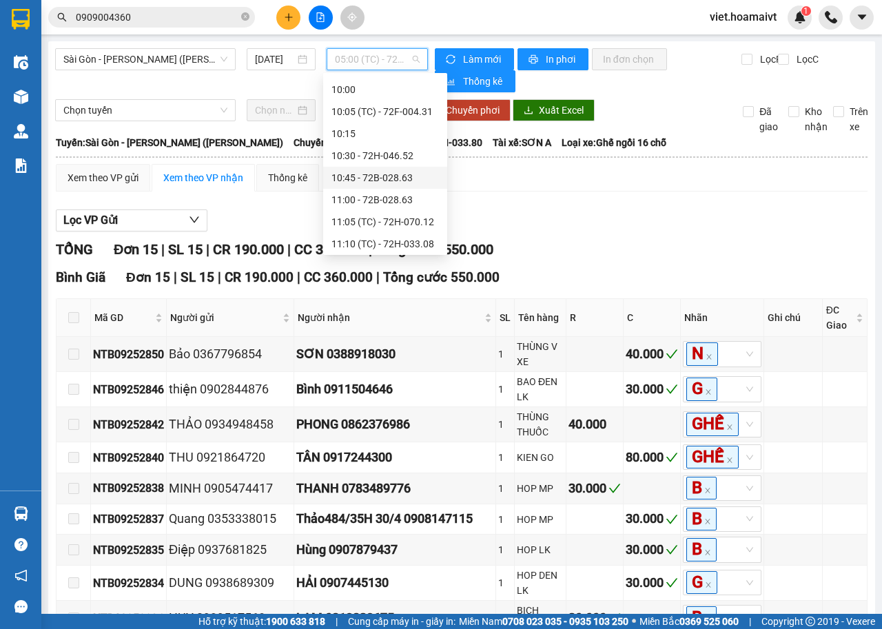
click at [404, 174] on div "10:45 - 72B-028.63" at bounding box center [384, 177] width 107 height 15
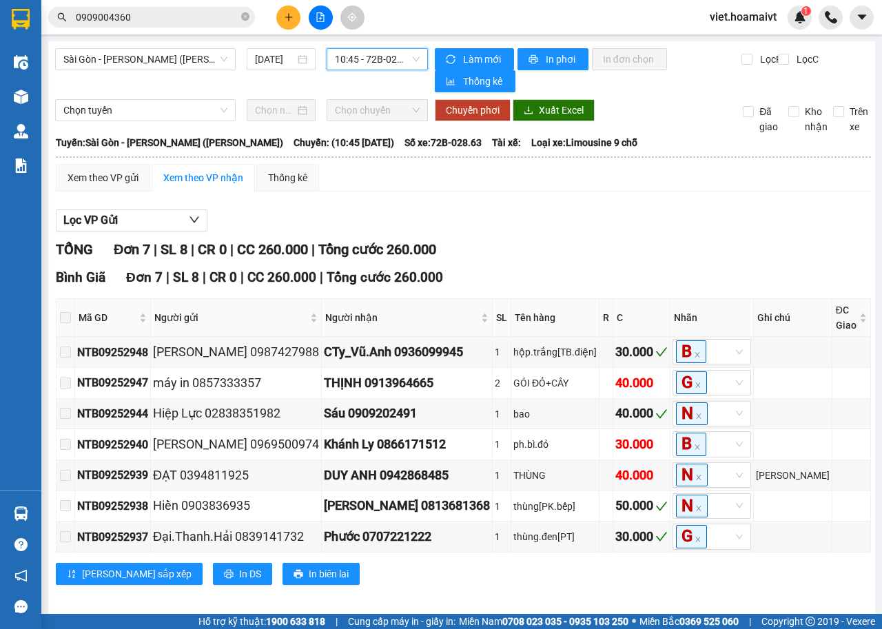
click at [553, 191] on div "Xem theo VP gửi Xem theo VP nhận Thống kê" at bounding box center [463, 178] width 815 height 28
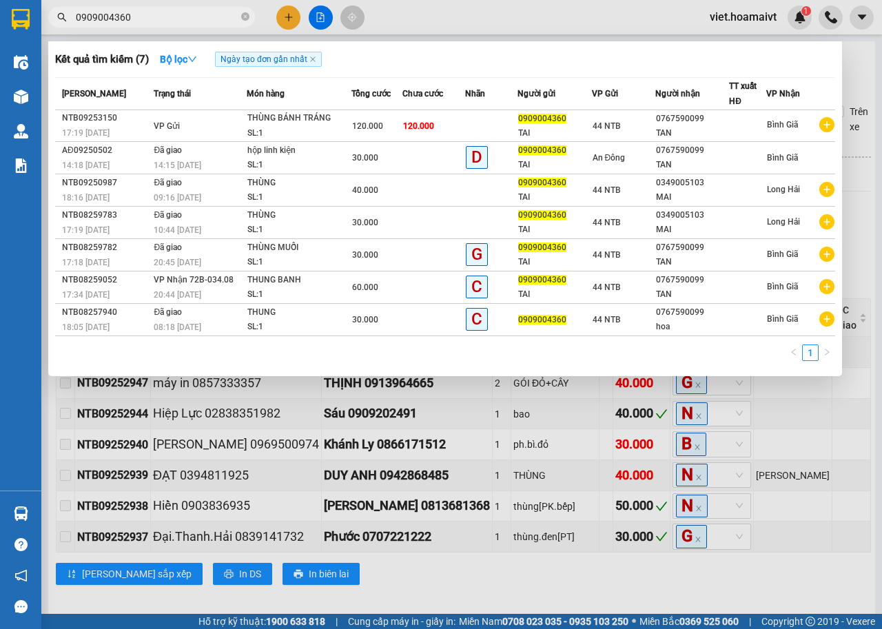
click at [147, 22] on input "0909004360" at bounding box center [157, 17] width 163 height 15
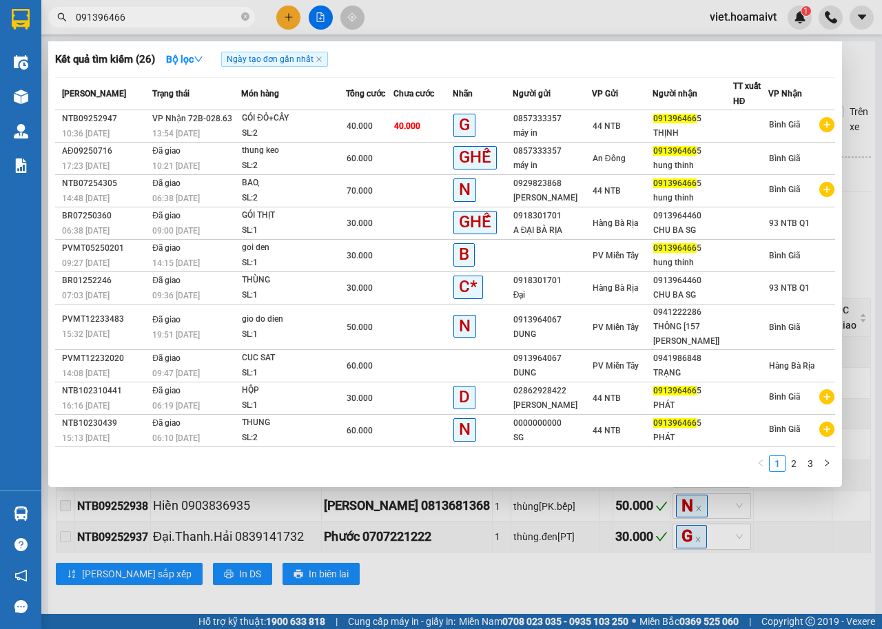
type input "0913964665"
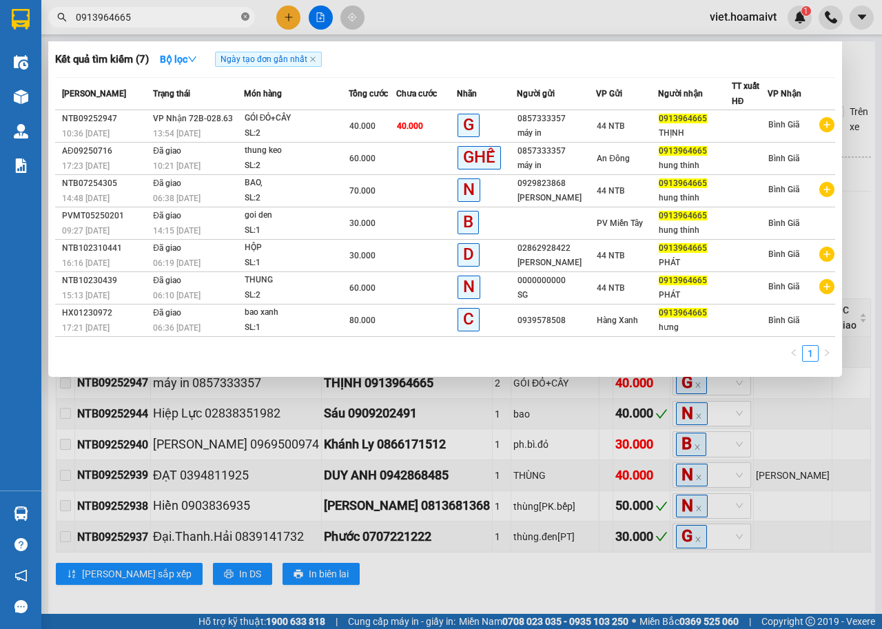
click at [243, 16] on icon "close-circle" at bounding box center [245, 16] width 8 height 8
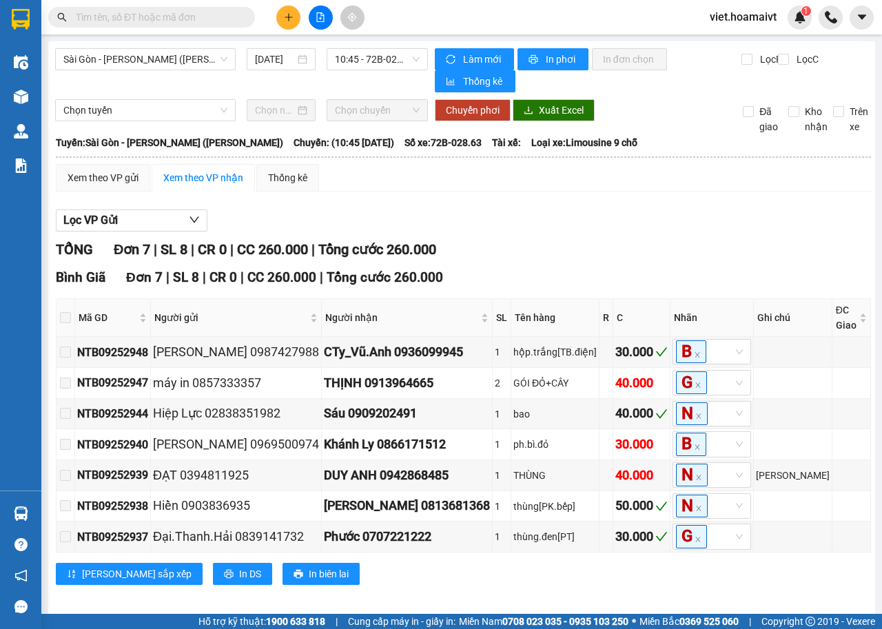
click at [227, 13] on input "text" at bounding box center [157, 17] width 163 height 15
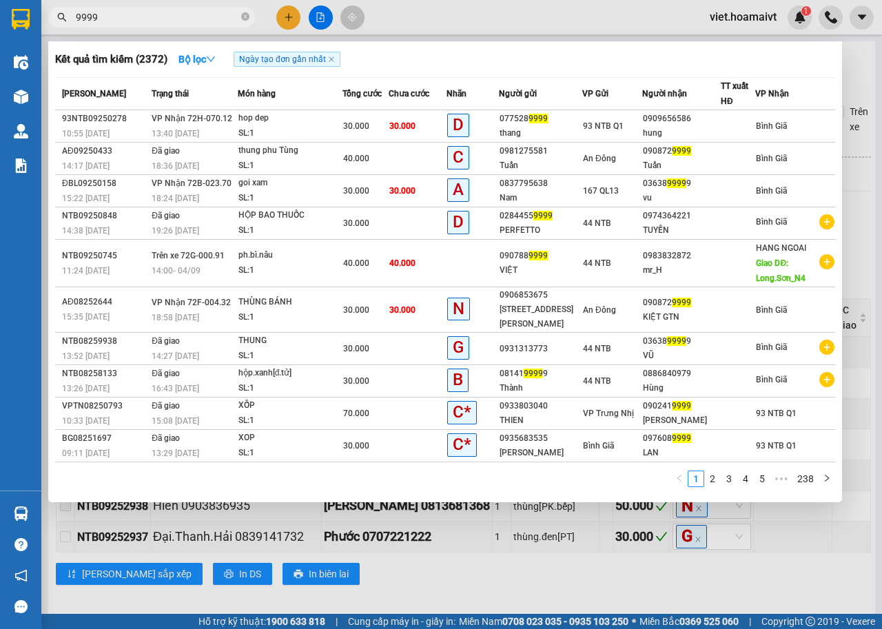
type input "9999"
click at [502, 569] on div at bounding box center [441, 314] width 882 height 629
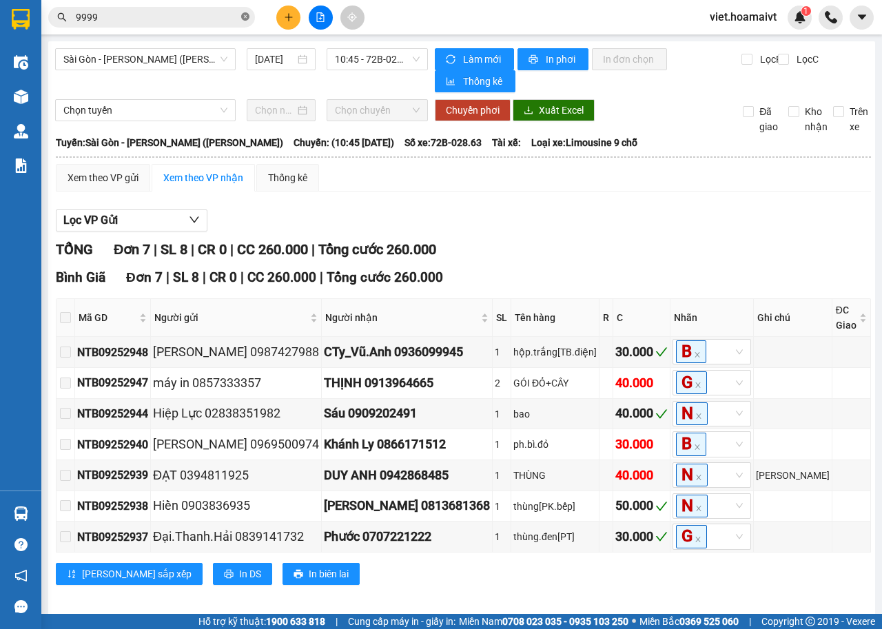
click at [245, 19] on icon "close-circle" at bounding box center [245, 16] width 8 height 8
click at [213, 17] on input "text" at bounding box center [157, 17] width 163 height 15
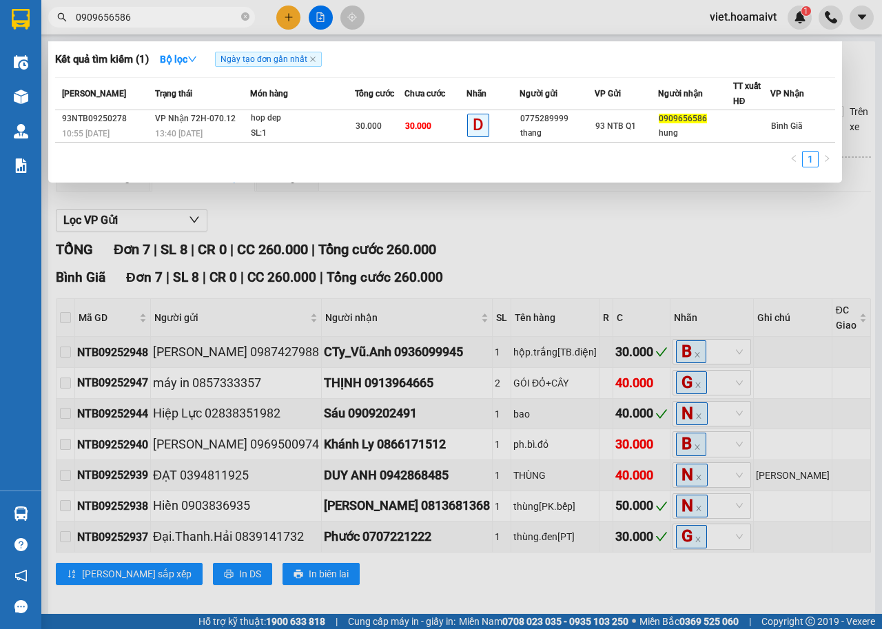
type input "0909656586"
click at [250, 13] on span "0909656586" at bounding box center [151, 17] width 207 height 21
click at [244, 17] on icon "close-circle" at bounding box center [245, 16] width 8 height 8
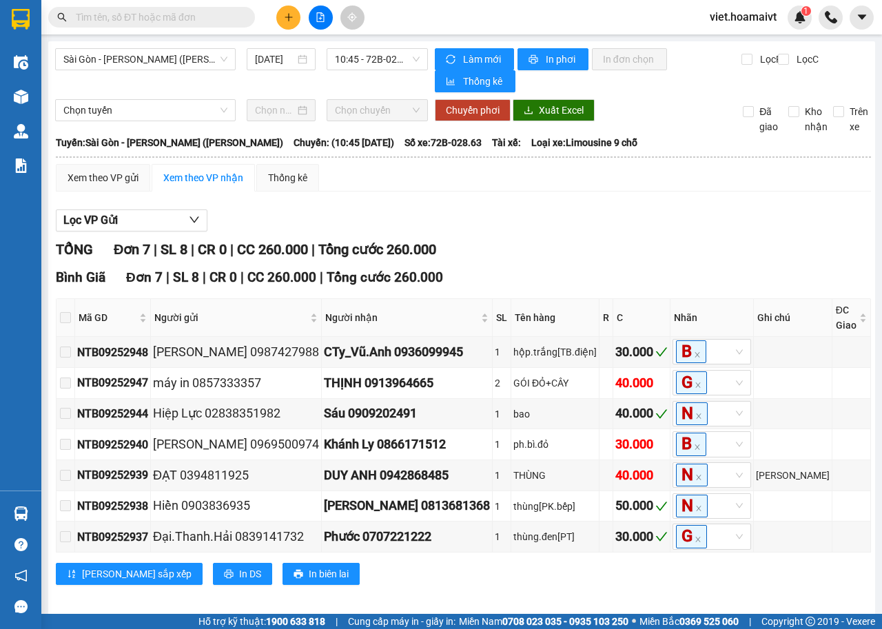
click at [212, 19] on input "text" at bounding box center [157, 17] width 163 height 15
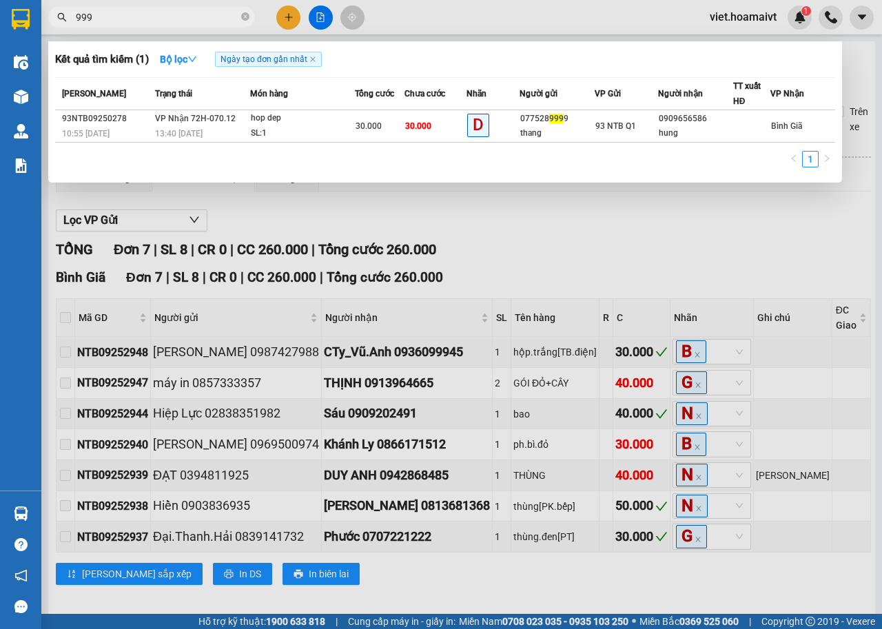
type input "9999"
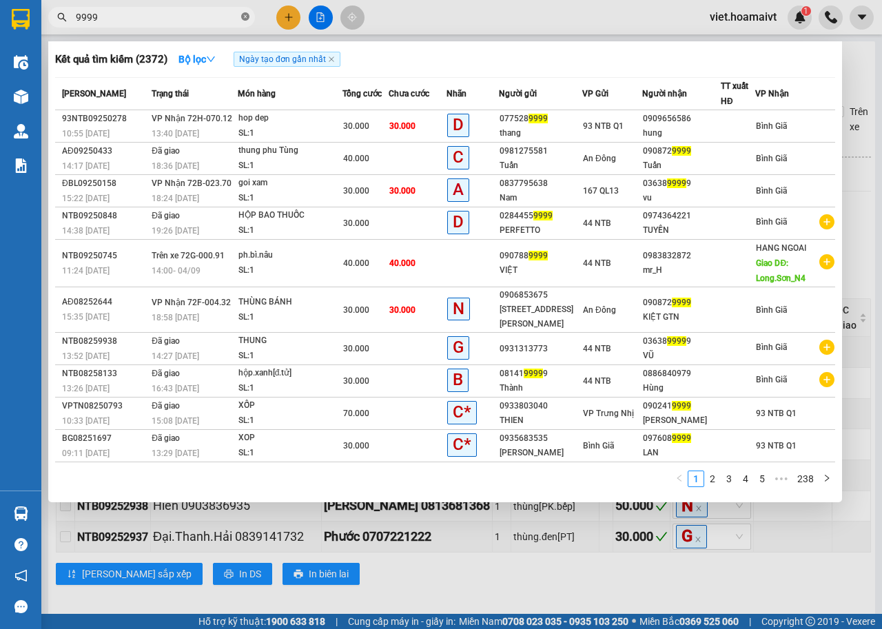
click at [247, 16] on icon "close-circle" at bounding box center [245, 16] width 8 height 8
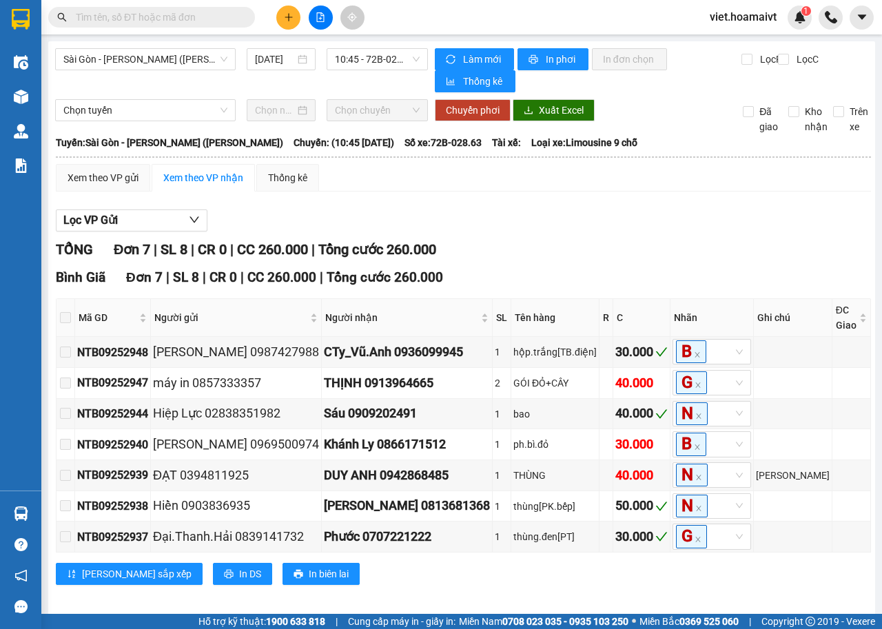
click at [191, 19] on input "text" at bounding box center [157, 17] width 163 height 15
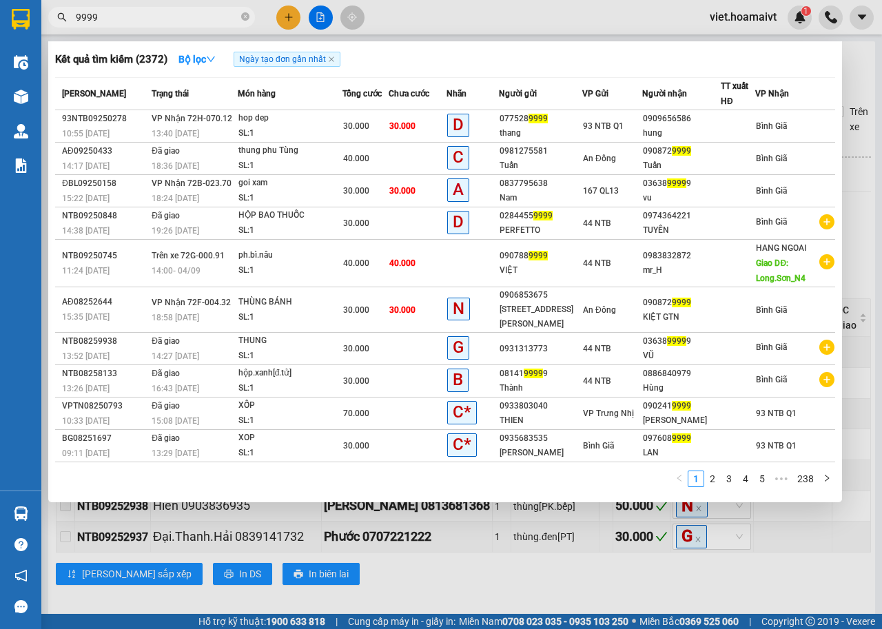
type input "9999"
click at [527, 594] on div at bounding box center [441, 314] width 882 height 629
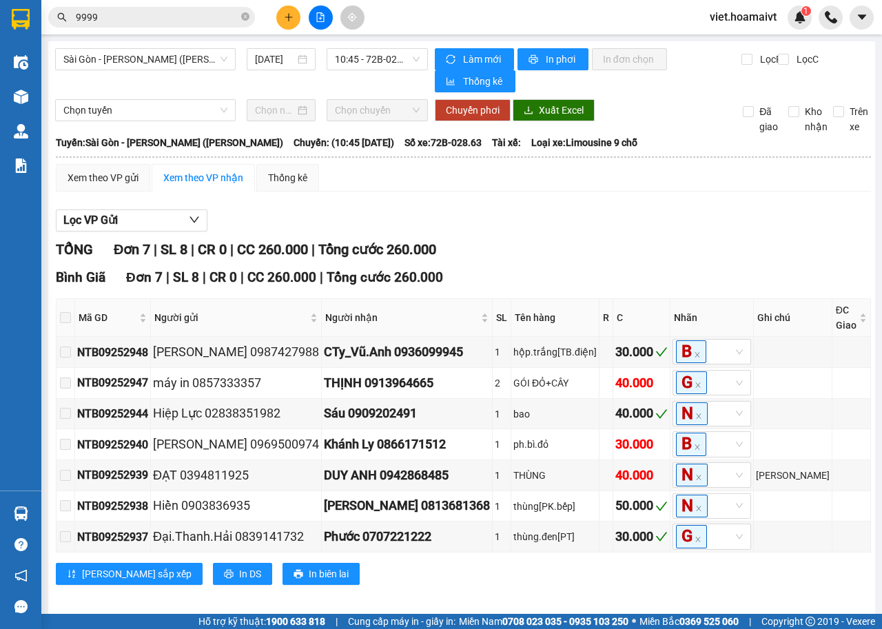
click at [699, 225] on div "Lọc VP Gửi" at bounding box center [463, 220] width 815 height 23
click at [515, 216] on div "Lọc VP Gửi" at bounding box center [463, 220] width 815 height 23
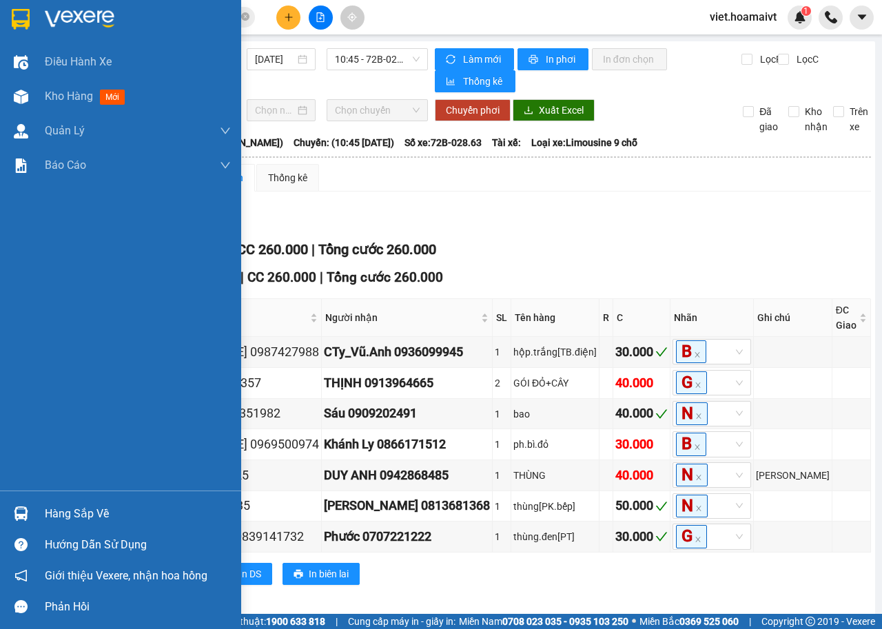
click at [48, 18] on img at bounding box center [80, 19] width 70 height 21
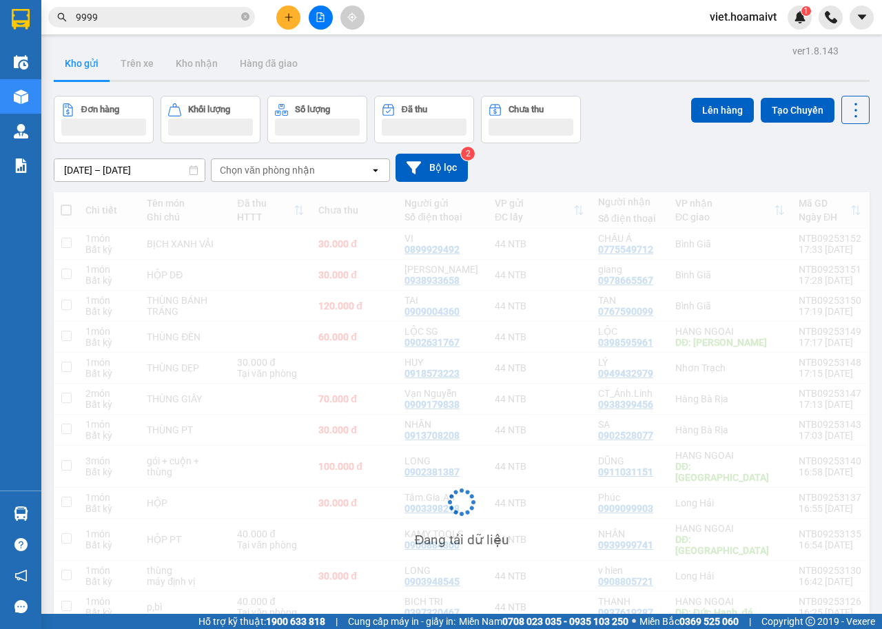
click at [679, 160] on div "[DATE] – [DATE] Press the down arrow key to interact with the calendar and sele…" at bounding box center [462, 168] width 816 height 28
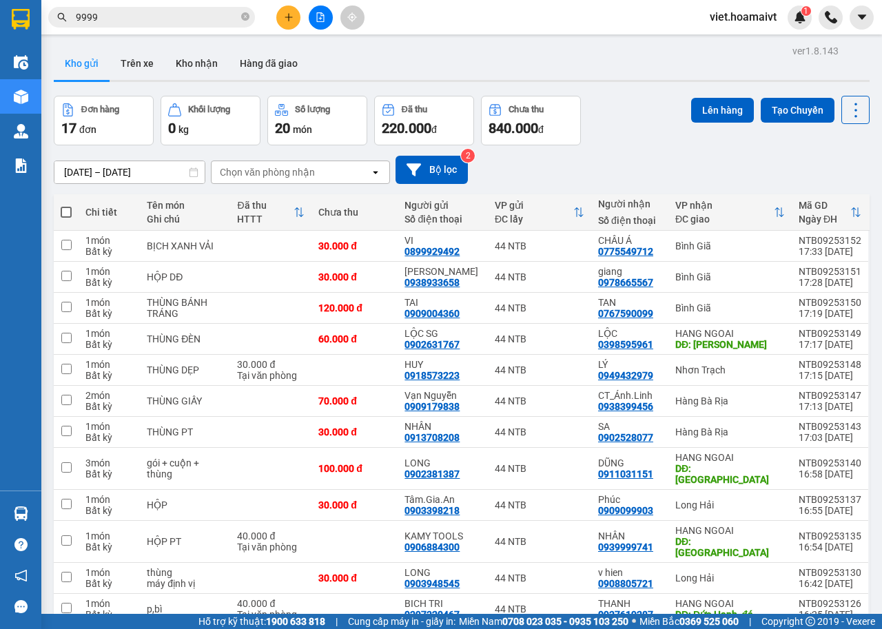
click at [725, 190] on div "[DATE] – [DATE] Press the down arrow key to interact with the calendar and sele…" at bounding box center [462, 169] width 816 height 49
click at [297, 161] on div "Chọn văn phòng nhận" at bounding box center [291, 172] width 158 height 22
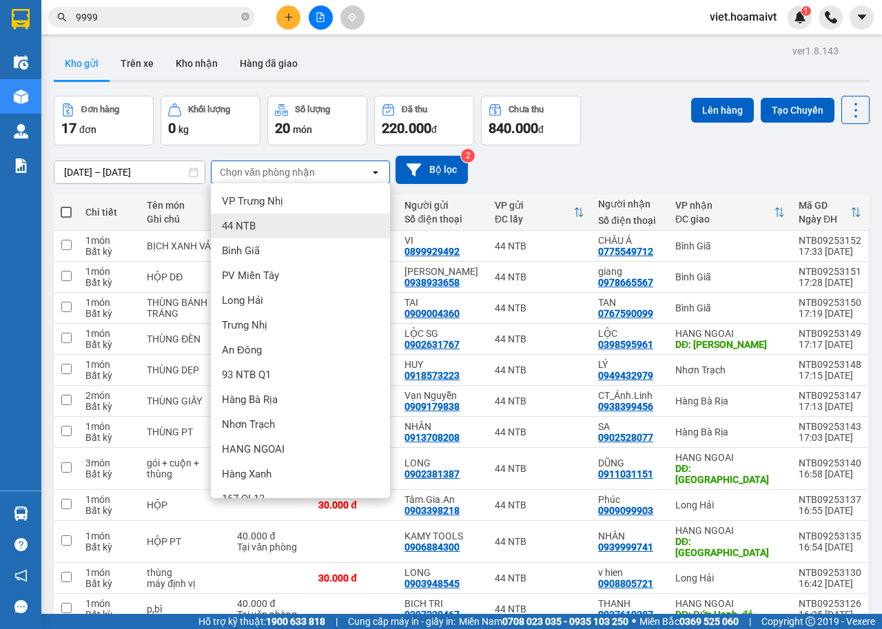
click at [294, 256] on div "Bình Giã" at bounding box center [300, 250] width 179 height 25
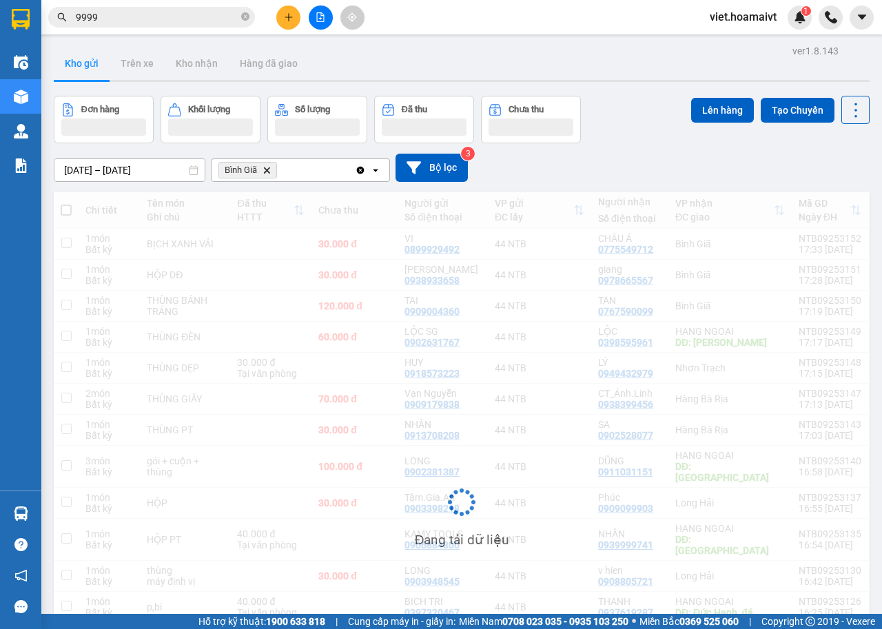
click at [631, 150] on div "[DATE] – [DATE] Press the down arrow key to interact with the calendar and sele…" at bounding box center [462, 167] width 816 height 49
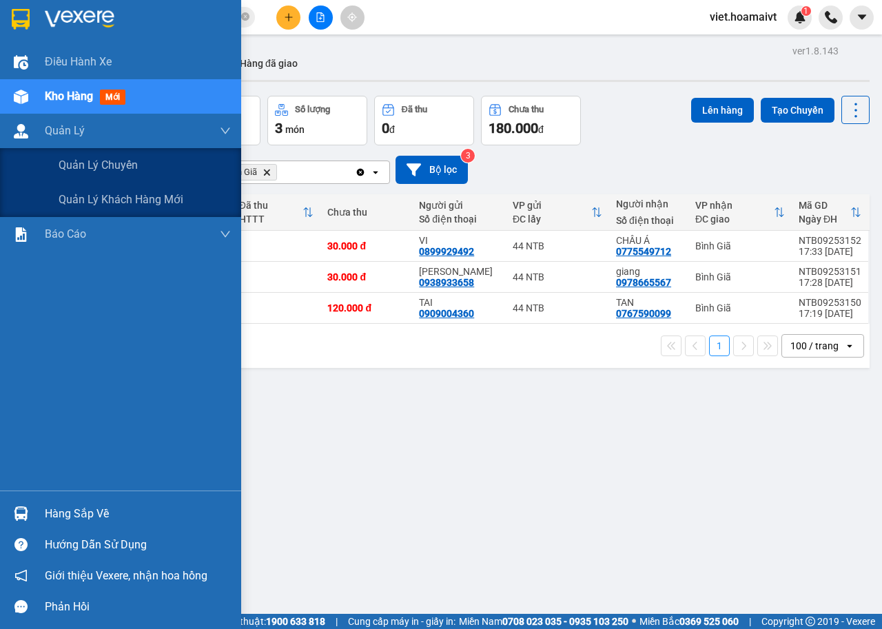
click at [99, 163] on span "Quản lý chuyến" at bounding box center [98, 164] width 79 height 17
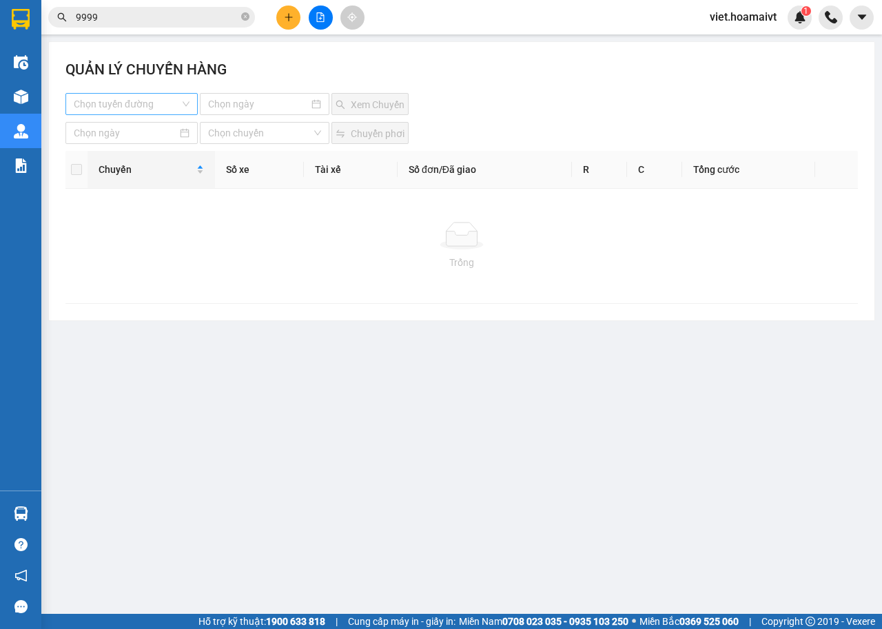
click at [156, 96] on input "search" at bounding box center [127, 104] width 106 height 21
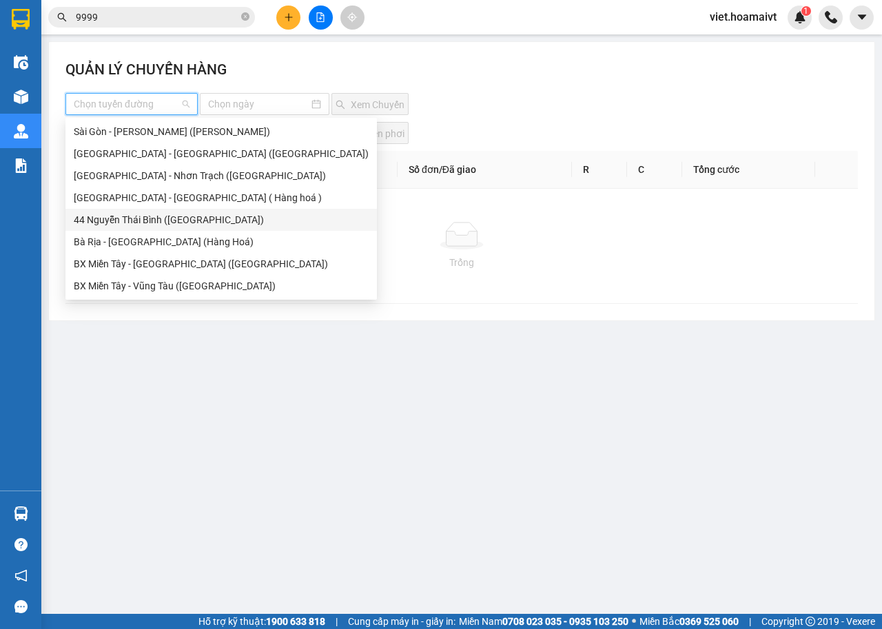
click at [184, 223] on div "44 Nguyễn Thái Bình ([GEOGRAPHIC_DATA])" at bounding box center [221, 219] width 295 height 15
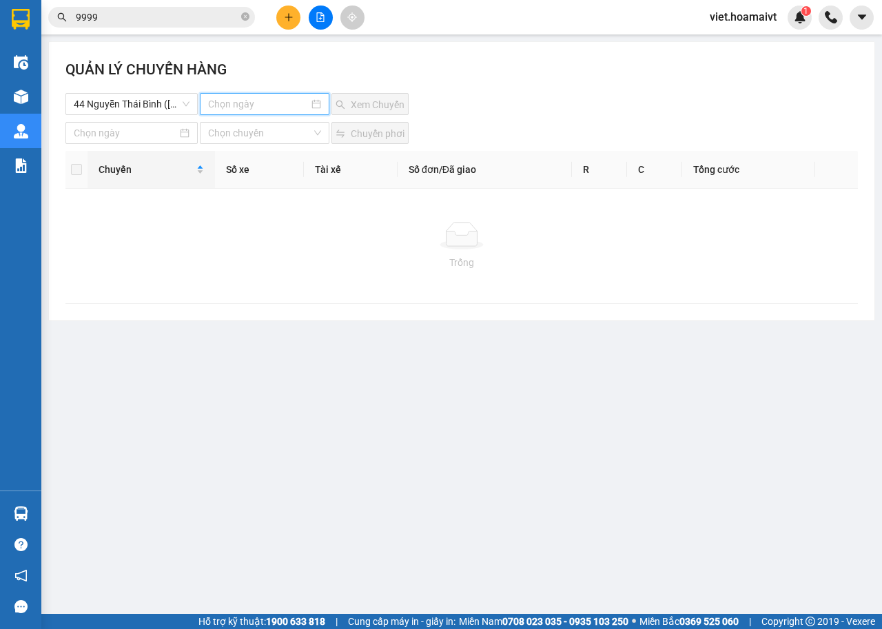
click at [228, 96] on input at bounding box center [258, 103] width 101 height 15
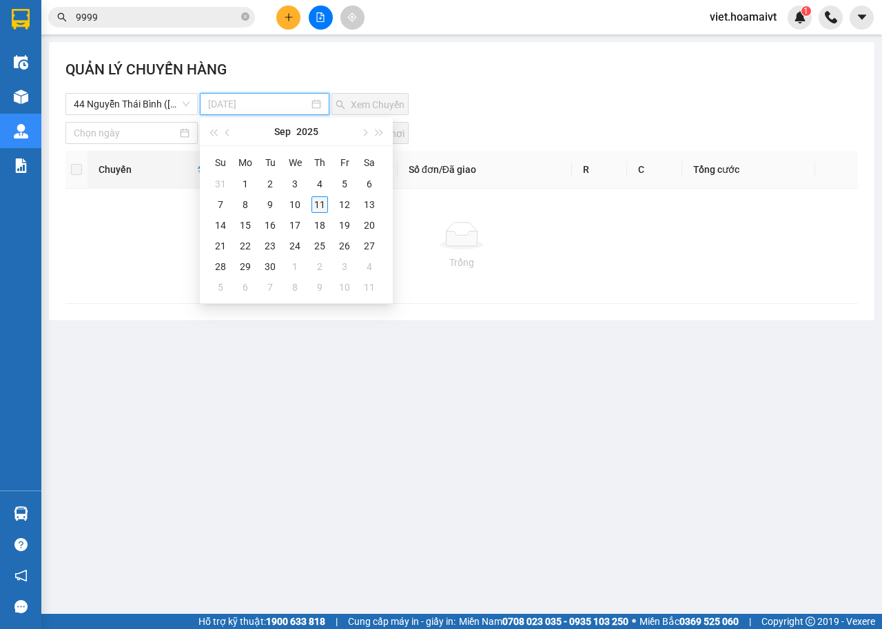
type input "[DATE]"
click at [318, 205] on div "11" at bounding box center [319, 204] width 17 height 17
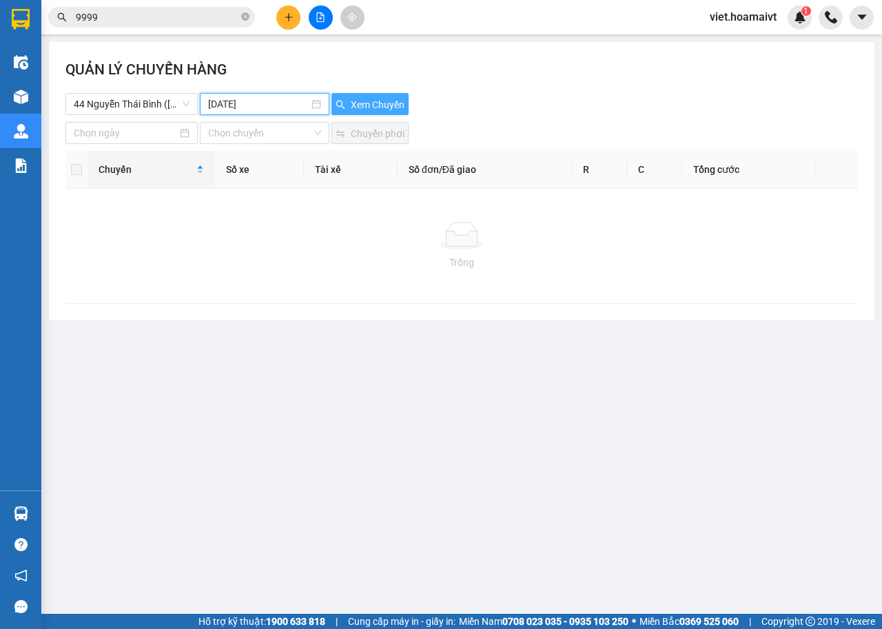
click at [342, 101] on icon "search" at bounding box center [340, 105] width 9 height 9
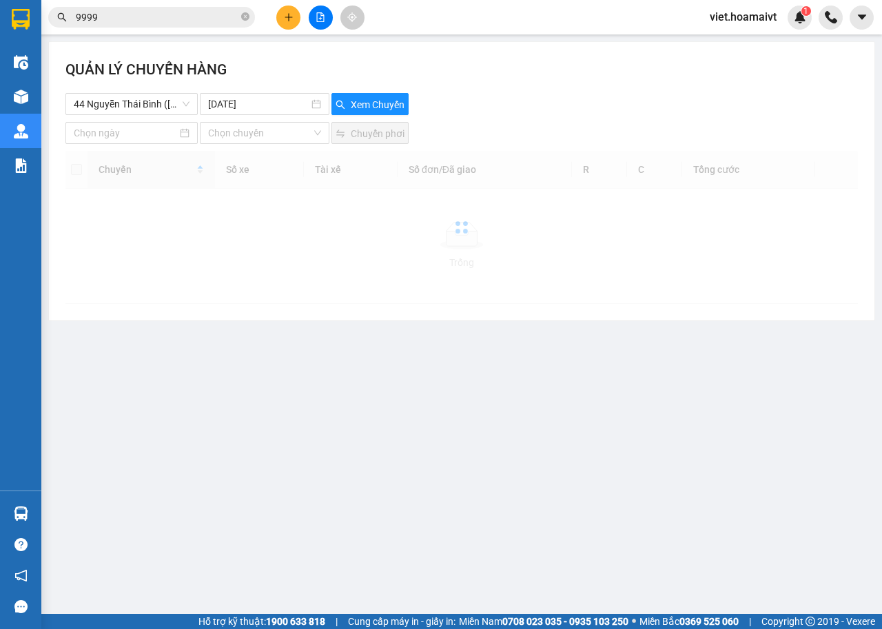
click at [500, 101] on div "44 Nguyễn Thái Bình ([GEOGRAPHIC_DATA]) [DATE] Xem Chuyến" at bounding box center [461, 104] width 792 height 22
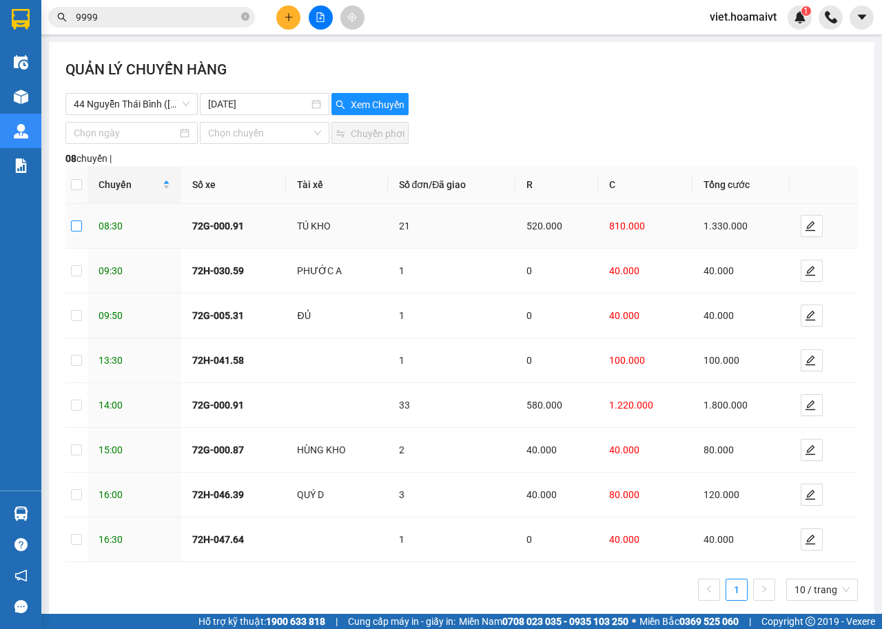
click at [75, 222] on input "checkbox" at bounding box center [76, 225] width 11 height 11
checkbox input "true"
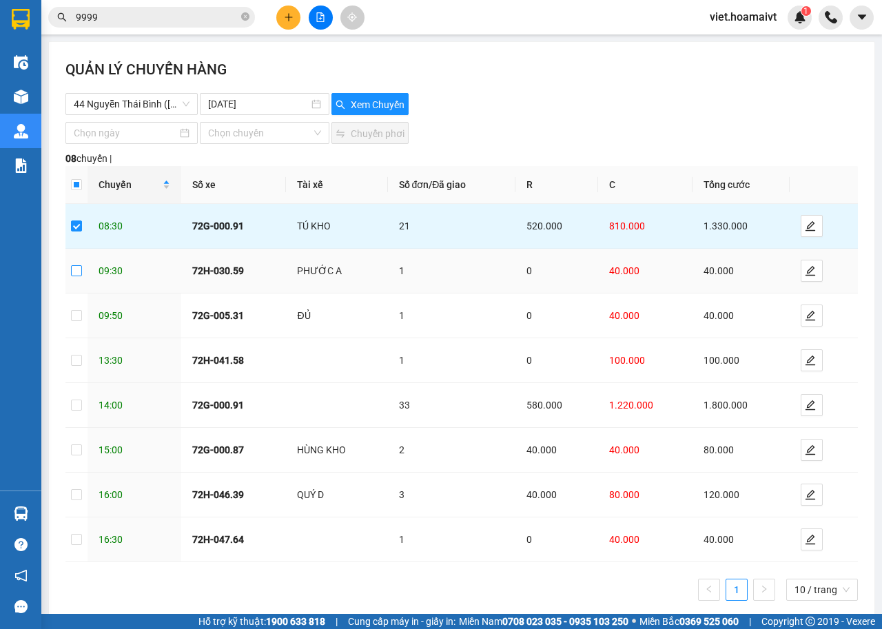
click at [77, 275] on input "checkbox" at bounding box center [76, 270] width 11 height 11
checkbox input "true"
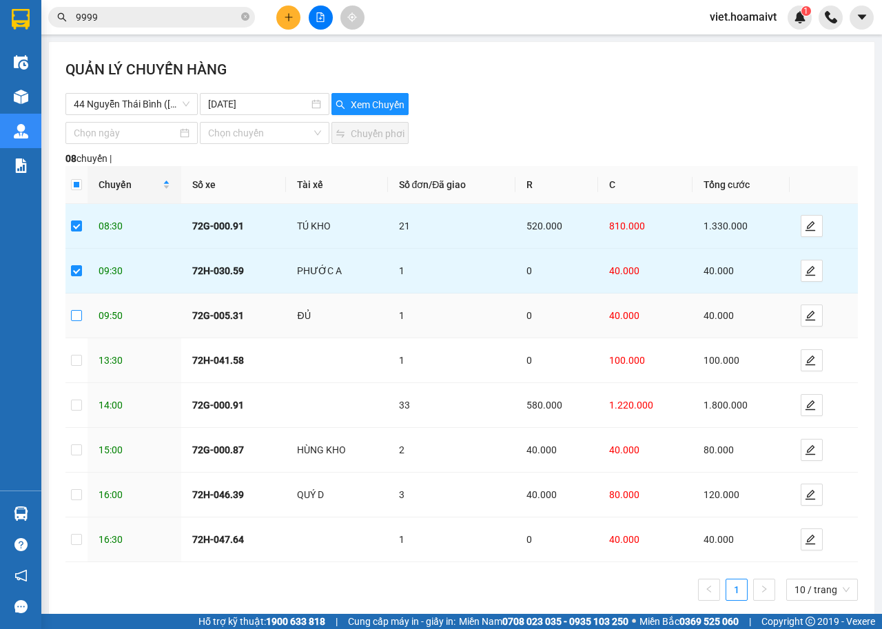
click at [74, 315] on input "checkbox" at bounding box center [76, 315] width 11 height 11
checkbox input "true"
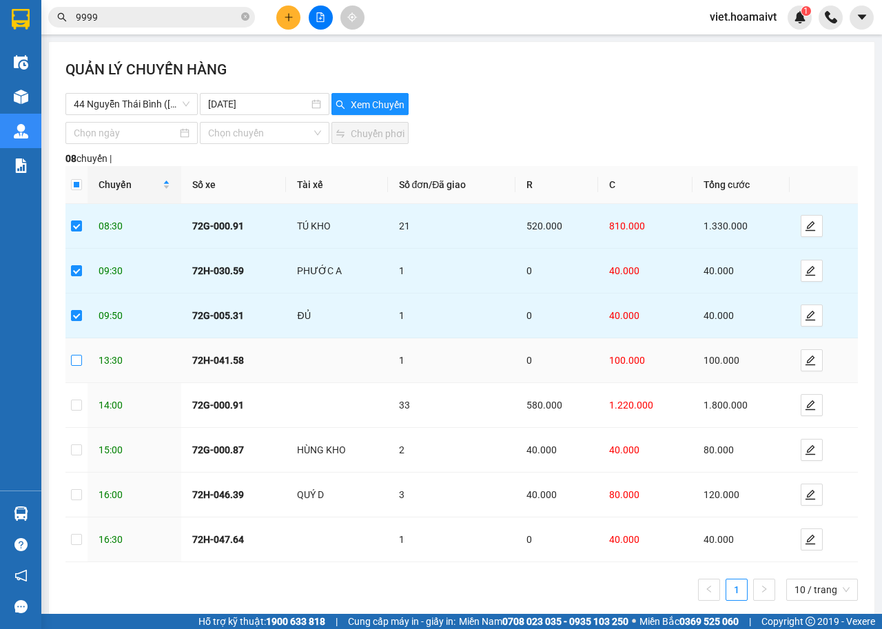
click at [76, 362] on input "checkbox" at bounding box center [76, 360] width 11 height 11
checkbox input "true"
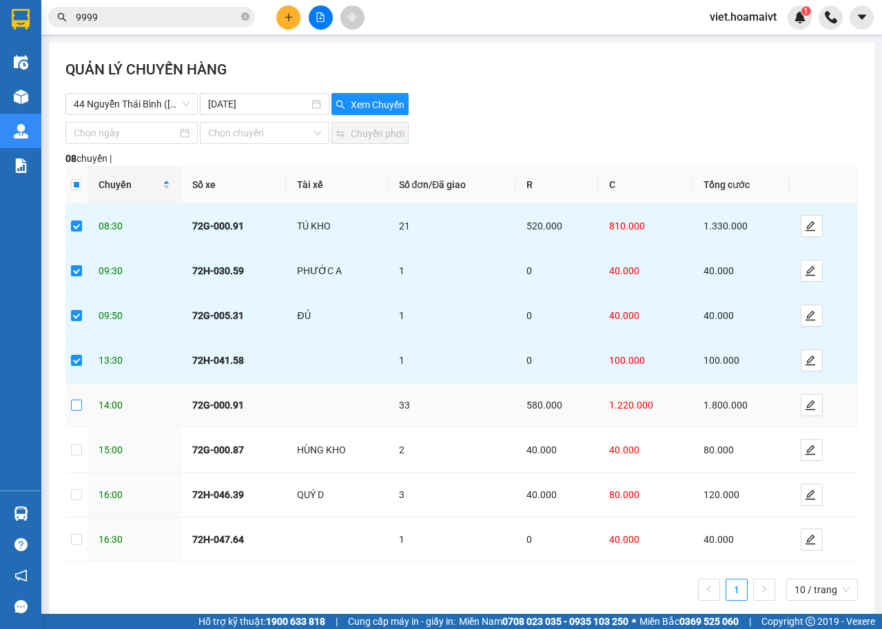
click at [77, 408] on input "checkbox" at bounding box center [76, 405] width 11 height 11
checkbox input "true"
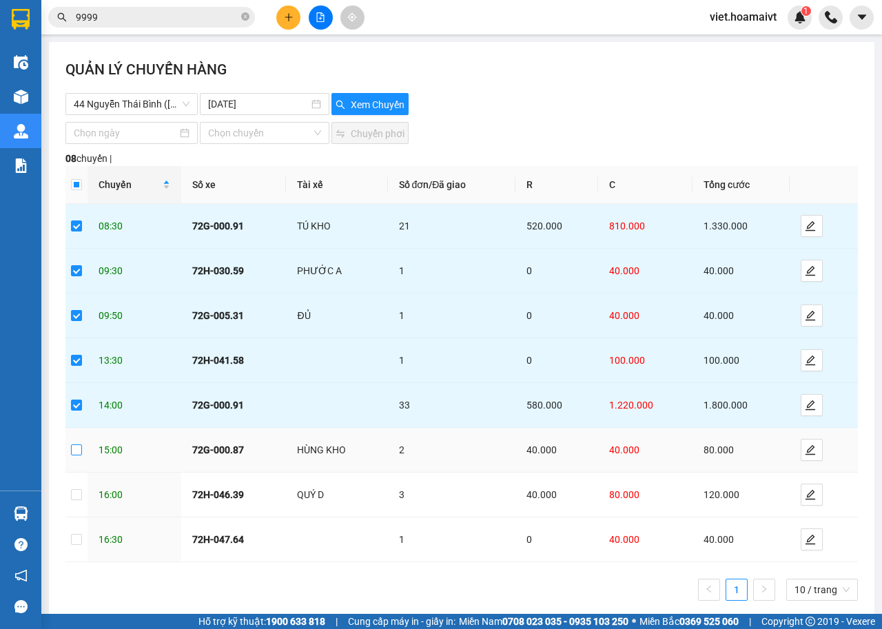
click at [74, 450] on input "checkbox" at bounding box center [76, 449] width 11 height 11
checkbox input "true"
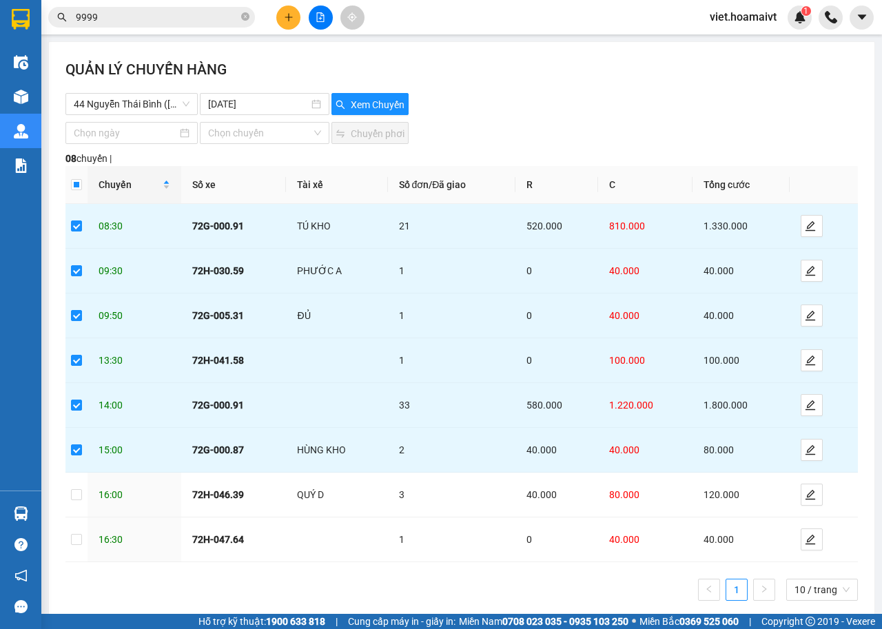
click at [586, 97] on div "44 Nguyễn Thái Bình ([GEOGRAPHIC_DATA]) [DATE] Xem Chuyến" at bounding box center [461, 104] width 792 height 22
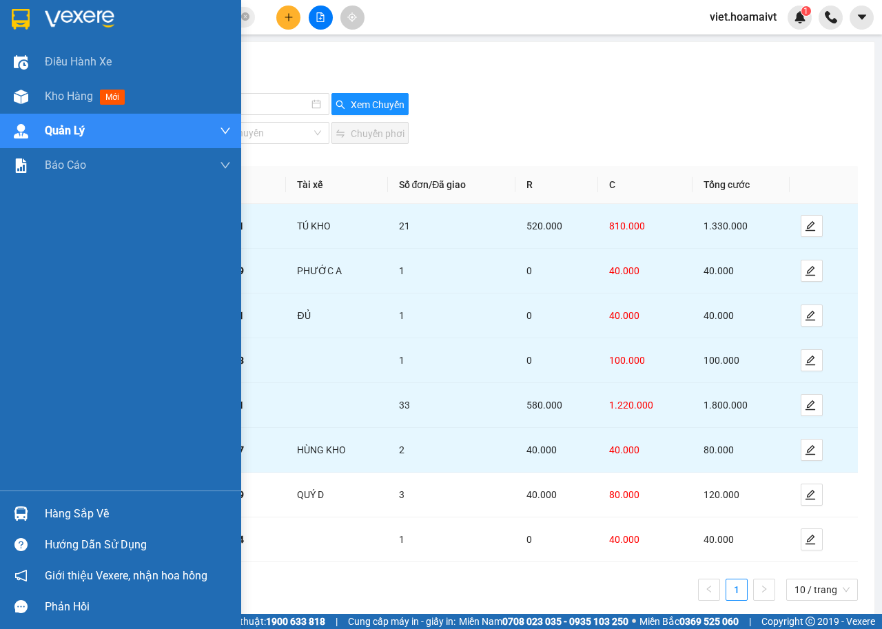
click at [54, 10] on img at bounding box center [80, 19] width 70 height 21
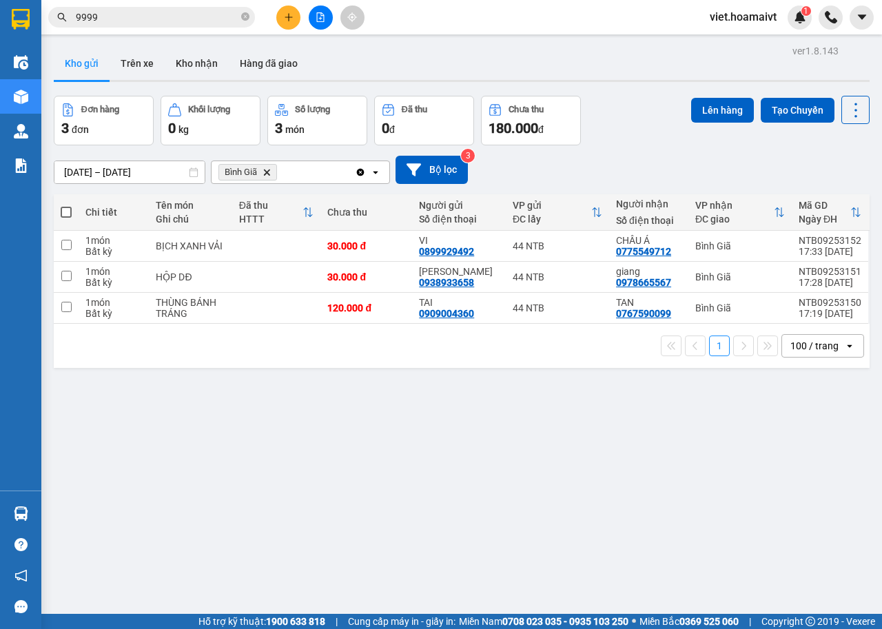
click at [633, 107] on div "Đơn hàng 3 đơn Khối lượng 0 kg Số lượng 3 món Đã thu 0 đ Chưa thu 180.000 đ Lên…" at bounding box center [462, 121] width 816 height 50
click at [372, 576] on div "ver 1.8.143 Kho gửi Trên xe Kho nhận Hàng đã giao Đơn hàng 3 đơn Khối lượng 0 k…" at bounding box center [461, 355] width 827 height 629
click at [267, 172] on icon "Bình Giã, close by backspace" at bounding box center [267, 172] width 6 height 6
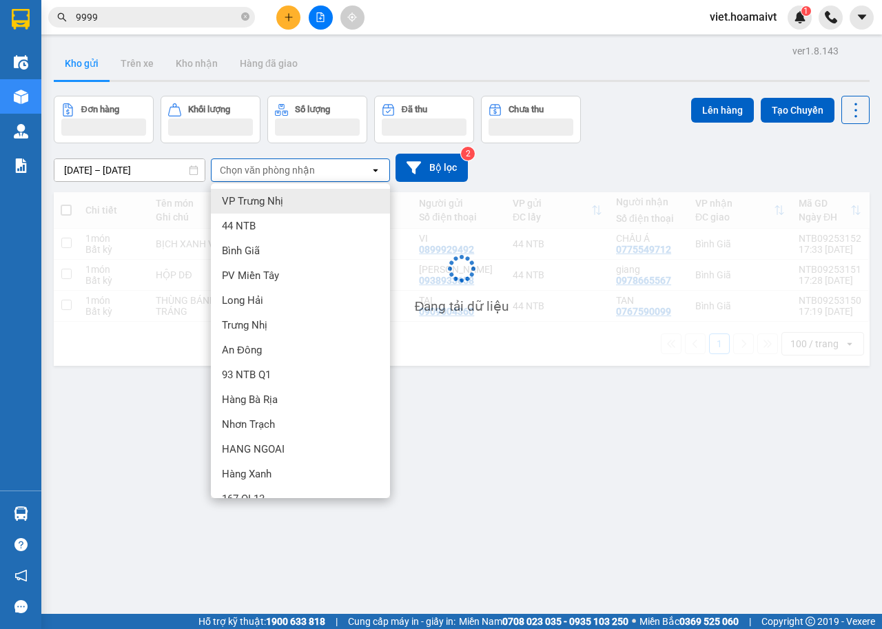
click at [558, 164] on div "[DATE] – [DATE] Press the down arrow key to interact with the calendar and sele…" at bounding box center [462, 168] width 816 height 28
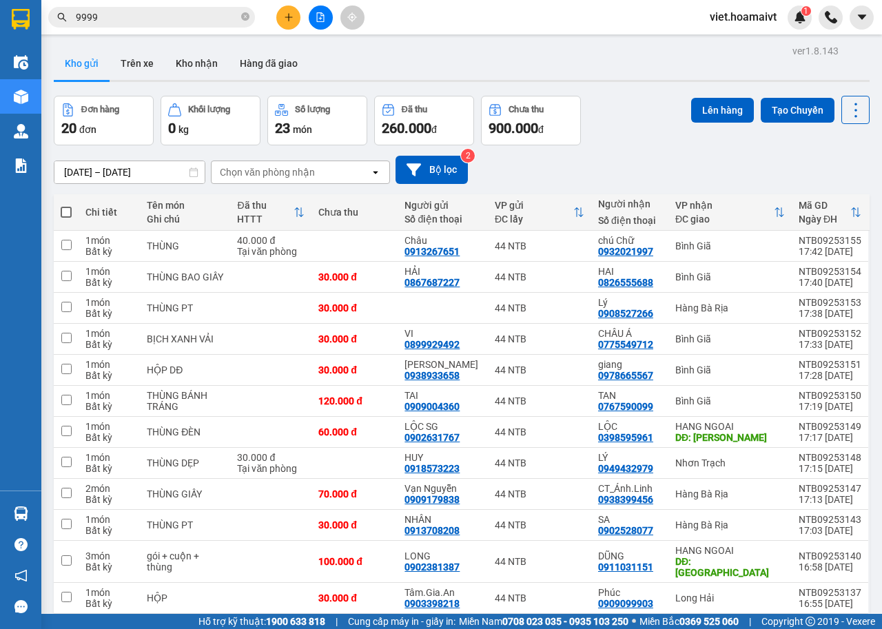
click at [558, 164] on div "[DATE] – [DATE] Press the down arrow key to interact with the calendar and sele…" at bounding box center [462, 170] width 816 height 28
click at [262, 169] on div "Chọn văn phòng nhận" at bounding box center [267, 172] width 95 height 14
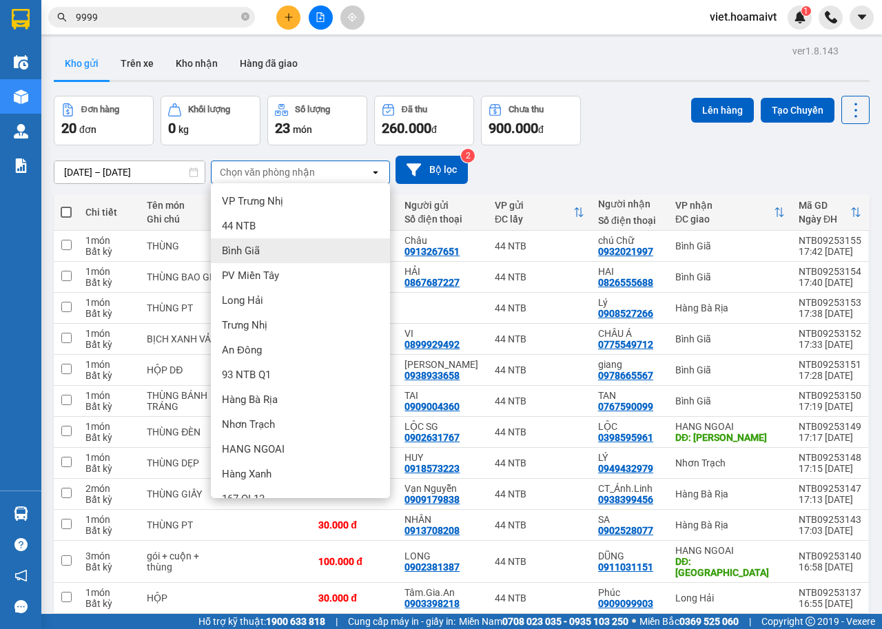
click at [272, 252] on div "Bình Giã" at bounding box center [300, 250] width 179 height 25
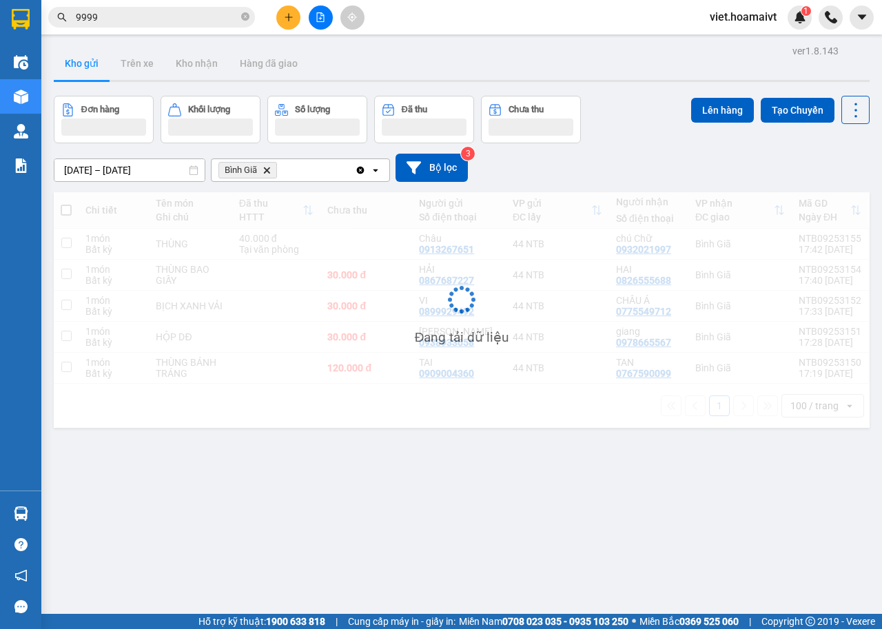
click at [607, 157] on div "[DATE] – [DATE] Press the down arrow key to interact with the calendar and sele…" at bounding box center [462, 168] width 816 height 28
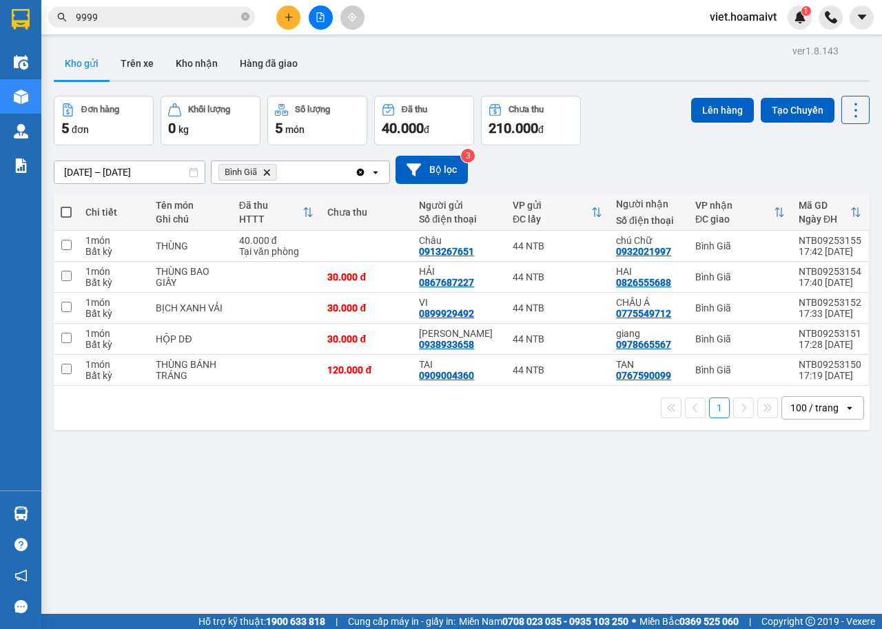
click at [607, 157] on div "[DATE] – [DATE] Press the down arrow key to interact with the calendar and sele…" at bounding box center [462, 170] width 816 height 28
click at [268, 172] on icon "Bình Giã, close by backspace" at bounding box center [267, 172] width 6 height 6
click at [63, 212] on span at bounding box center [66, 212] width 11 height 11
click at [66, 205] on input "checkbox" at bounding box center [66, 205] width 0 height 0
checkbox input "true"
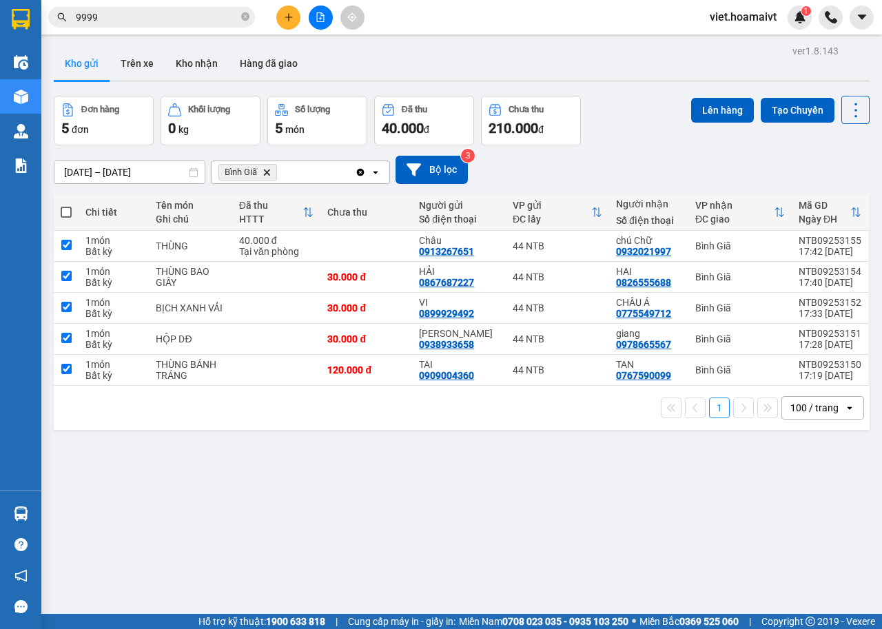
checkbox input "true"
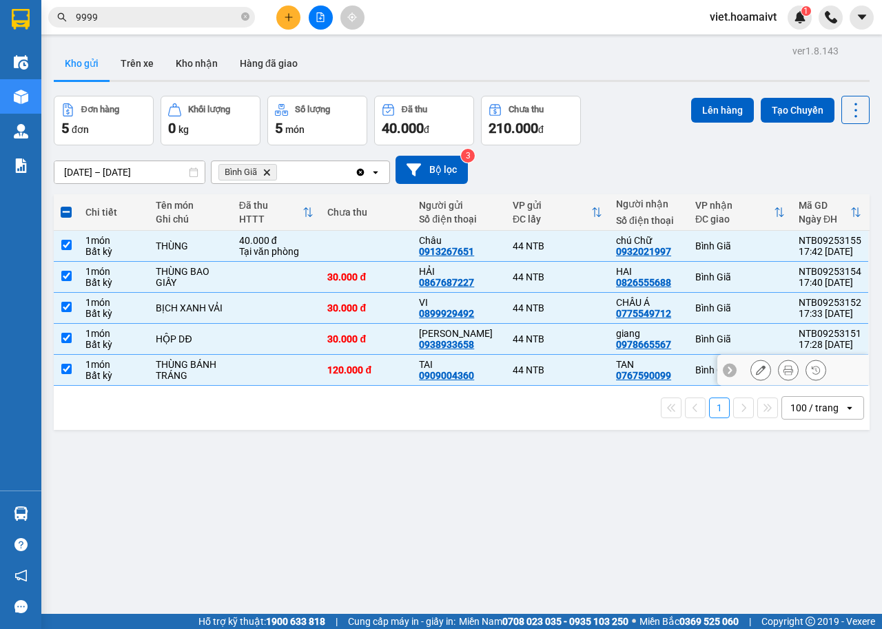
click at [322, 372] on td "120.000 đ" at bounding box center [366, 370] width 92 height 31
checkbox input "false"
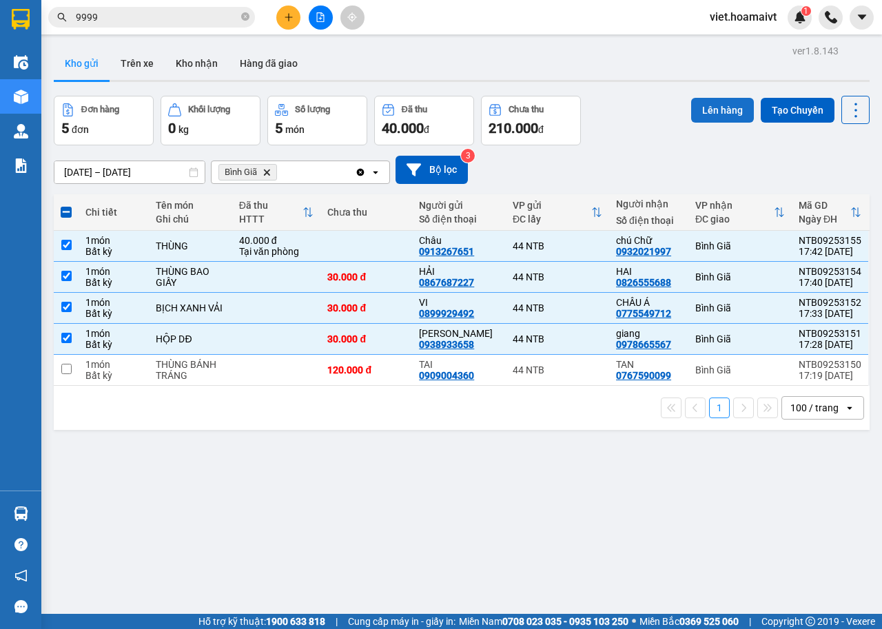
click at [692, 113] on button "Lên hàng" at bounding box center [722, 110] width 63 height 25
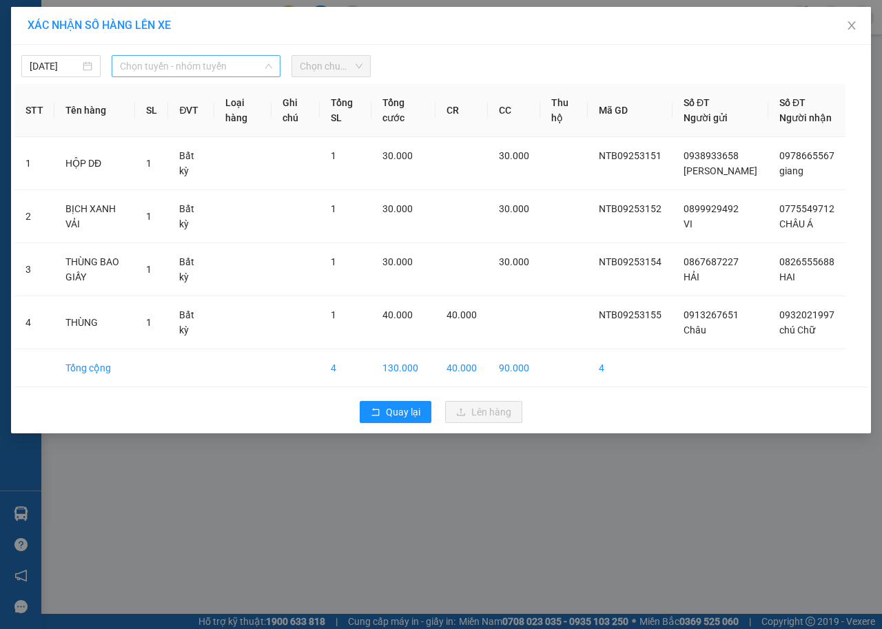
click at [175, 73] on span "Chọn tuyến - nhóm tuyến" at bounding box center [196, 66] width 152 height 21
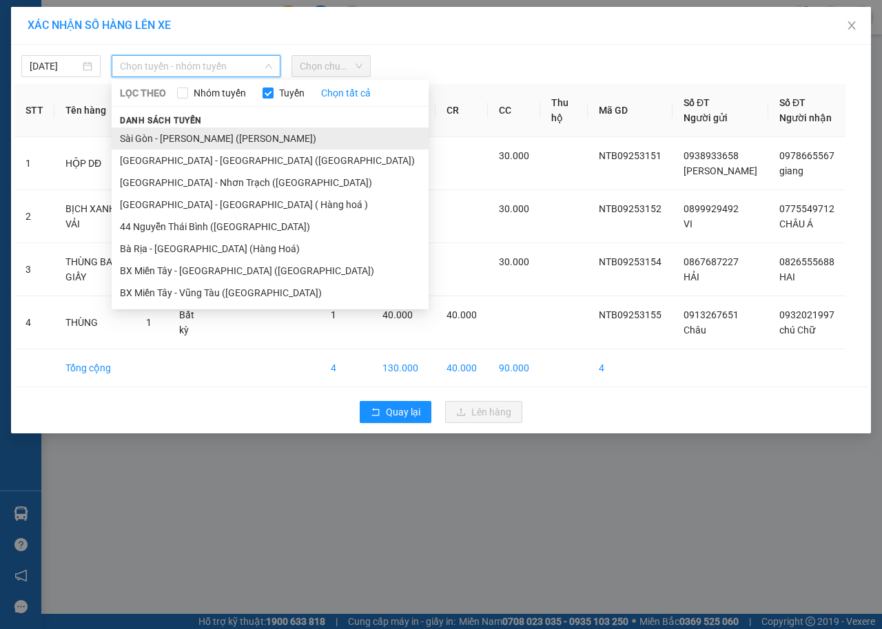
click at [194, 129] on li "Sài Gòn - [PERSON_NAME] ([PERSON_NAME])" at bounding box center [270, 138] width 317 height 22
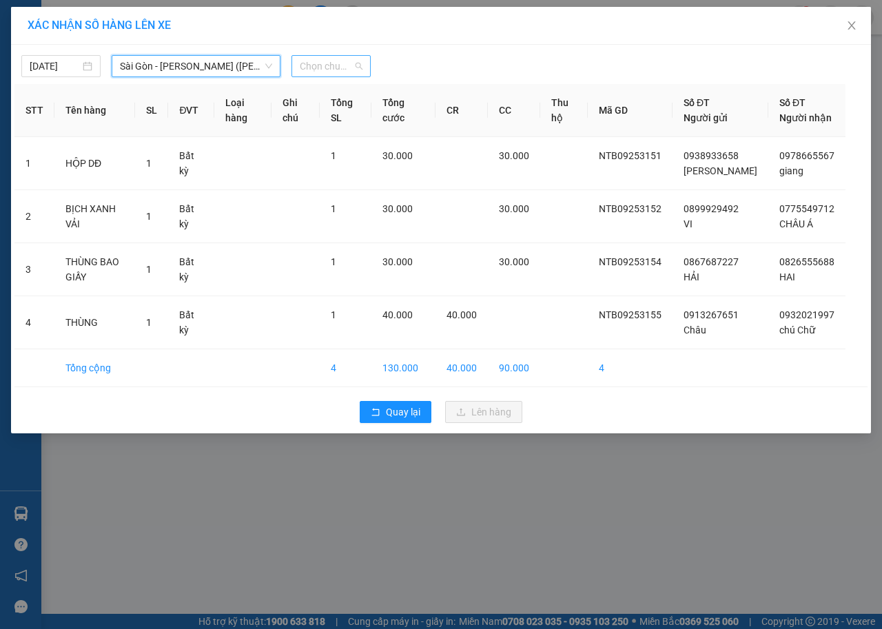
click at [363, 64] on div "Chọn chuyến" at bounding box center [330, 66] width 79 height 22
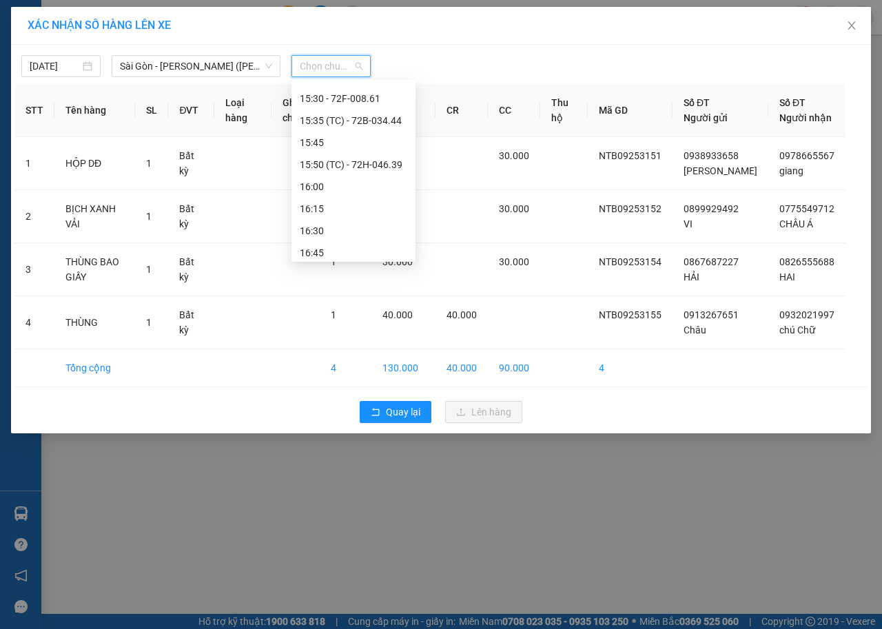
scroll to position [1147, 0]
click at [346, 229] on div "17:45" at bounding box center [353, 225] width 107 height 15
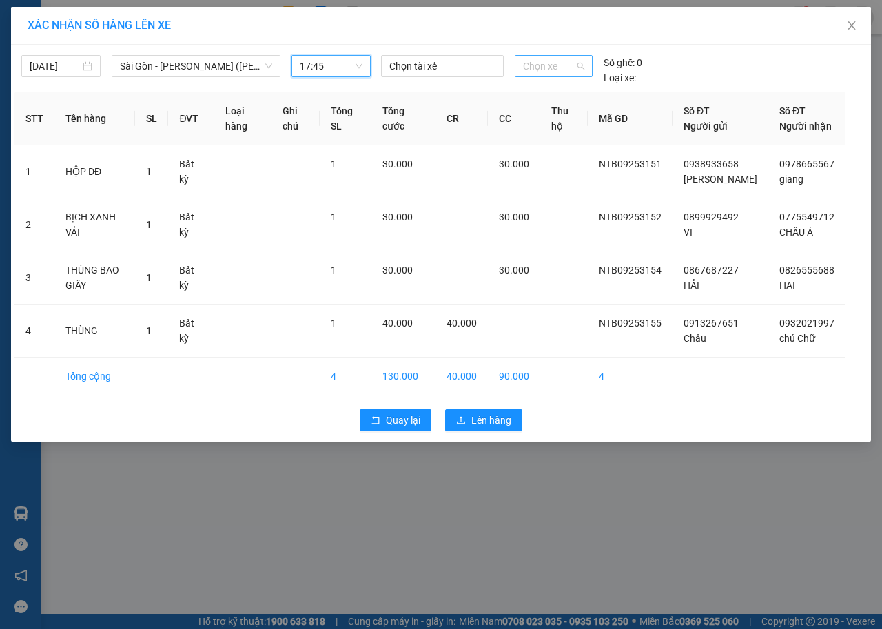
click at [545, 68] on span "Chọn xe" at bounding box center [553, 66] width 61 height 21
type input "3435"
click at [575, 94] on div "72B-034.35" at bounding box center [553, 93] width 61 height 15
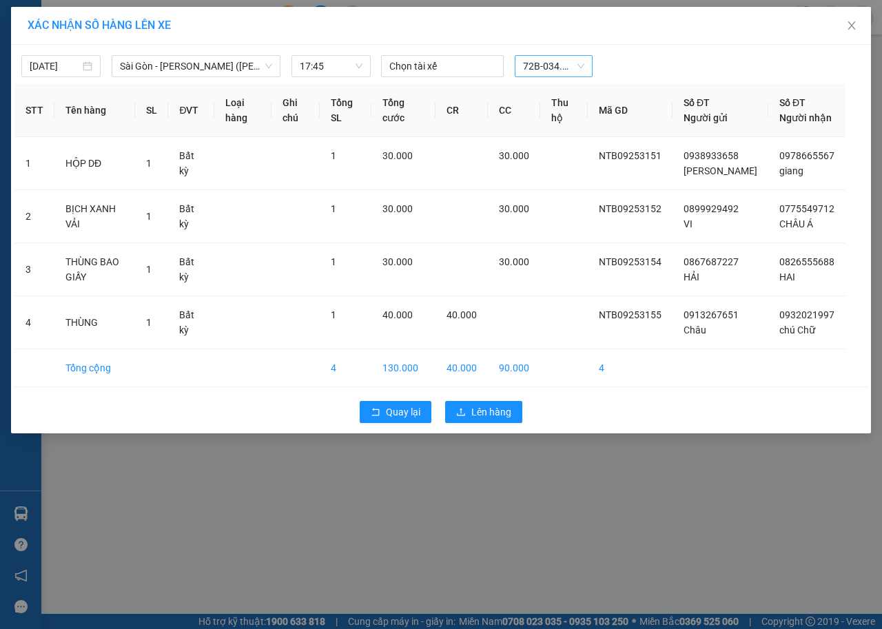
click at [491, 430] on div "Quay lại Lên hàng" at bounding box center [440, 412] width 853 height 36
click at [491, 414] on div "Quay lại Lên hàng" at bounding box center [440, 412] width 853 height 36
click at [495, 420] on span "Lên hàng" at bounding box center [491, 411] width 40 height 15
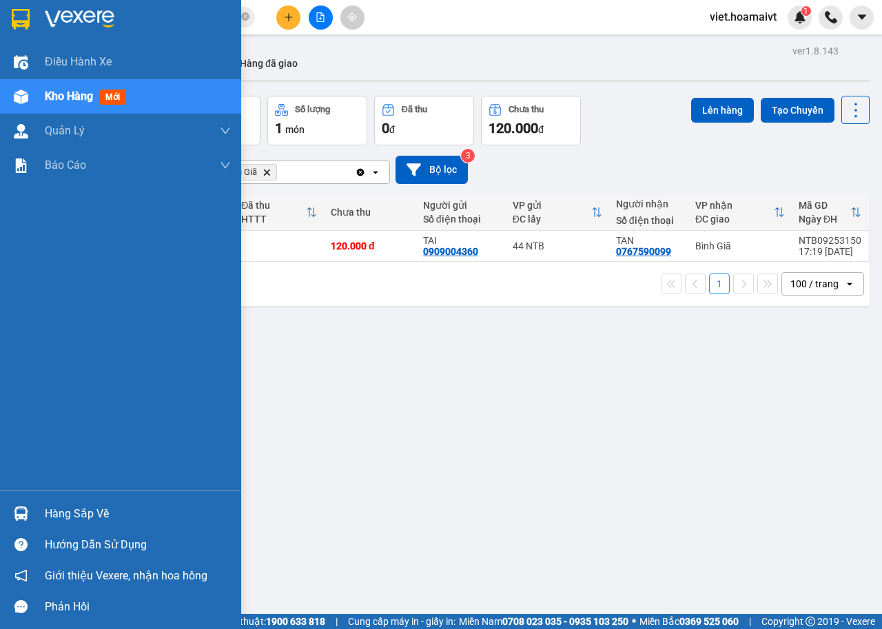
click at [73, 10] on img at bounding box center [80, 19] width 70 height 21
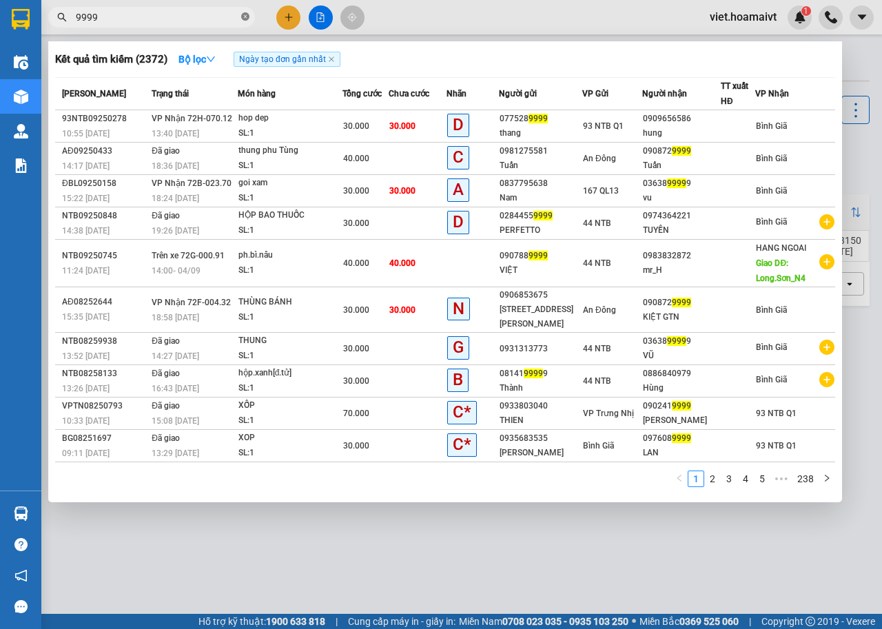
click at [242, 18] on icon "close-circle" at bounding box center [245, 16] width 8 height 8
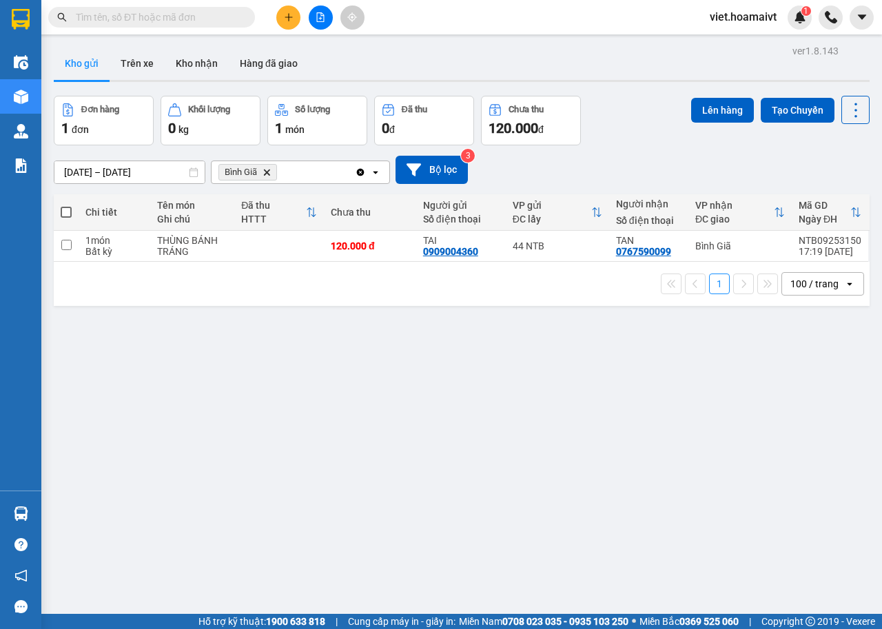
click at [648, 171] on div "[DATE] – [DATE] Press the down arrow key to interact with the calendar and sele…" at bounding box center [462, 170] width 816 height 28
click at [522, 429] on div "ver 1.8.143 Kho gửi Trên xe Kho nhận Hàng đã giao Đơn hàng 1 đơn Khối lượng 0 k…" at bounding box center [461, 355] width 827 height 629
click at [273, 244] on td at bounding box center [279, 246] width 90 height 31
checkbox input "true"
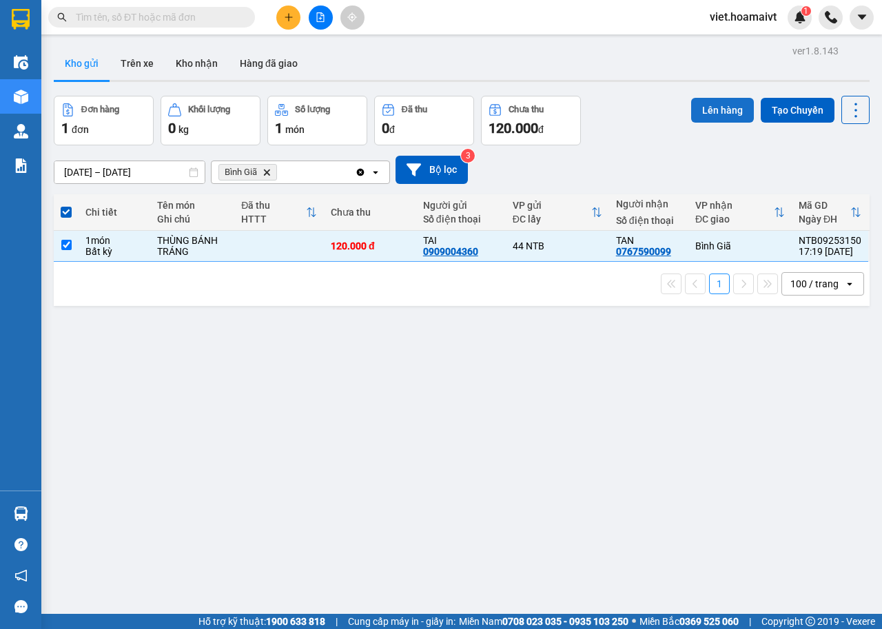
click at [731, 112] on button "Lên hàng" at bounding box center [722, 110] width 63 height 25
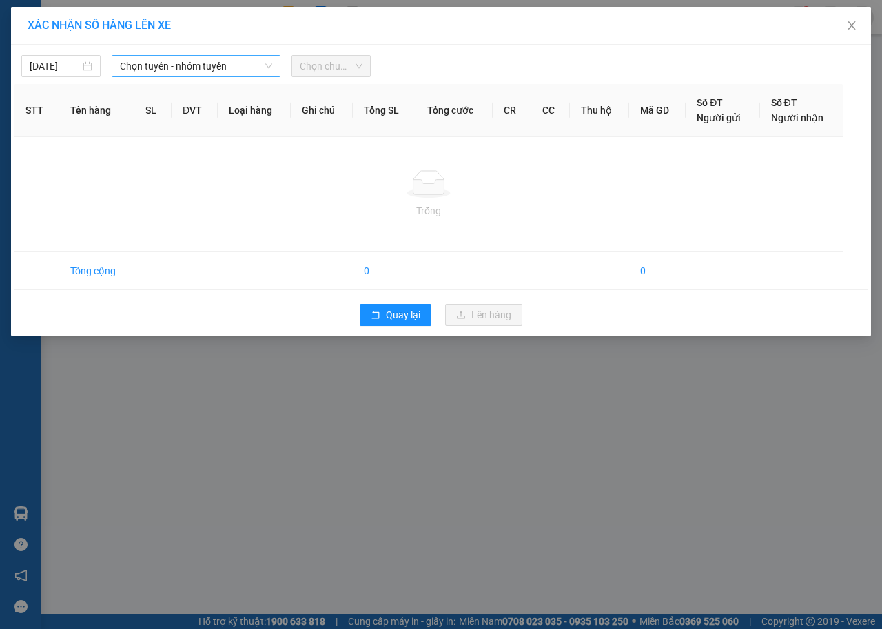
click at [141, 74] on span "Chọn tuyến - nhóm tuyến" at bounding box center [196, 66] width 152 height 21
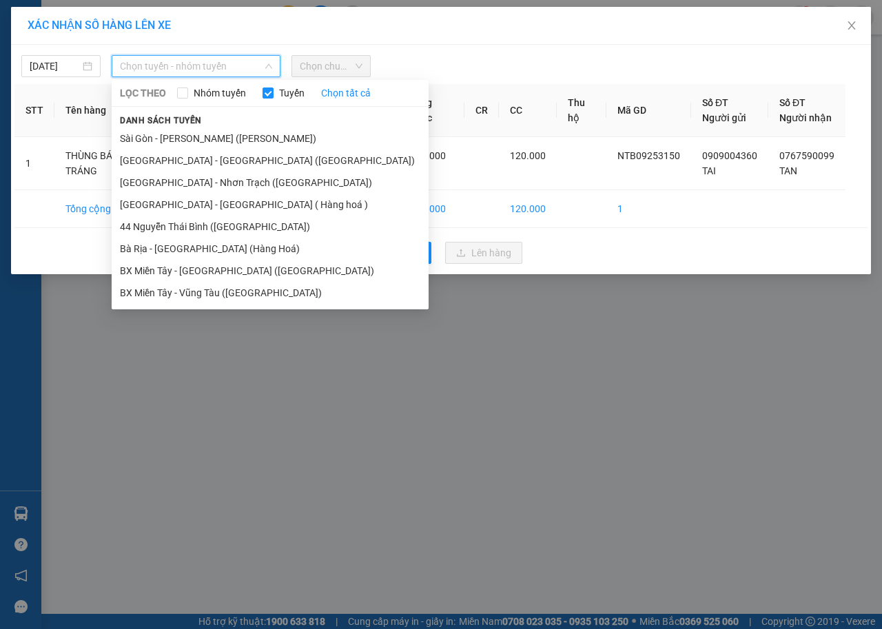
drag, startPoint x: 190, startPoint y: 137, endPoint x: 198, endPoint y: 118, distance: 21.0
click at [191, 138] on li "Sài Gòn - [PERSON_NAME] ([PERSON_NAME])" at bounding box center [270, 138] width 317 height 22
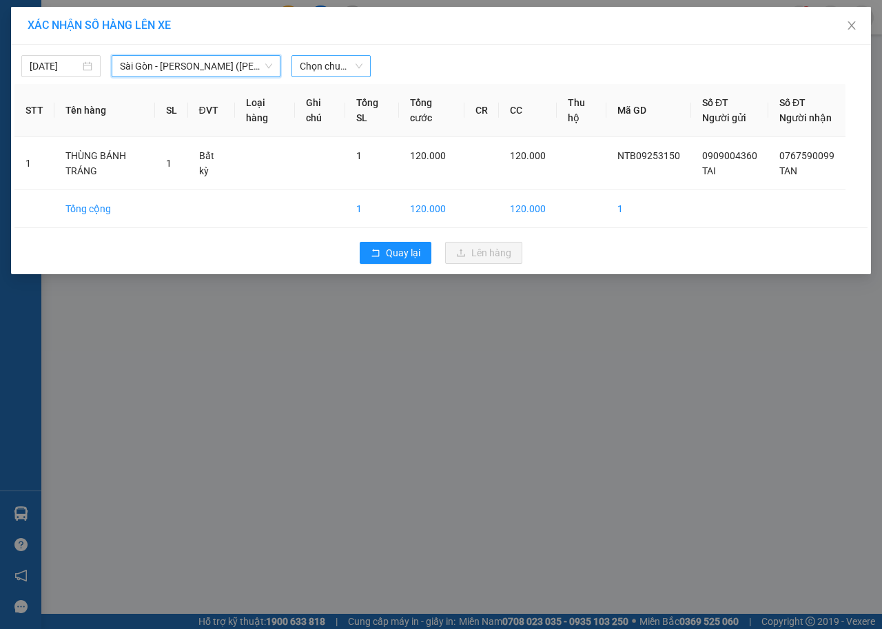
click at [336, 61] on span "Chọn chuyến" at bounding box center [331, 66] width 63 height 21
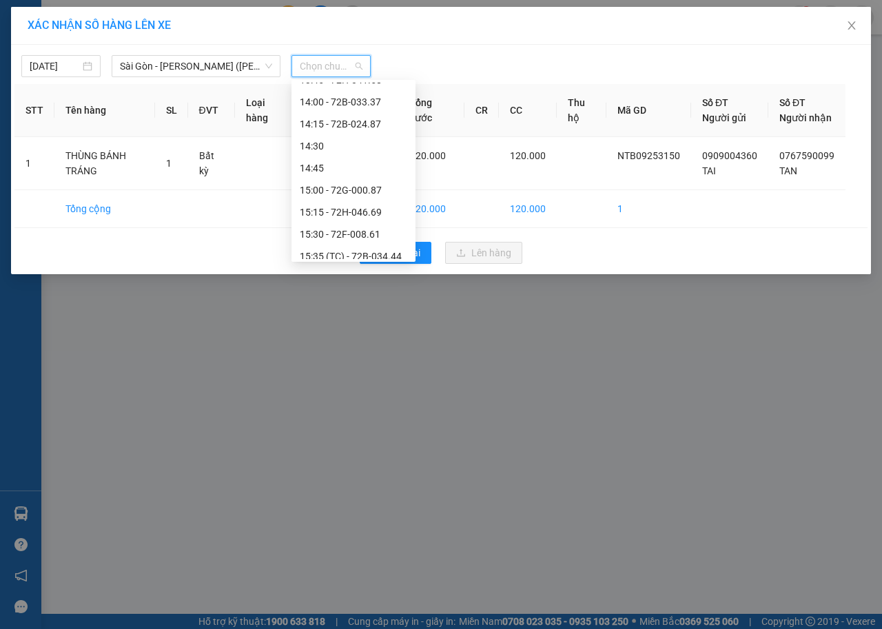
scroll to position [1147, 0]
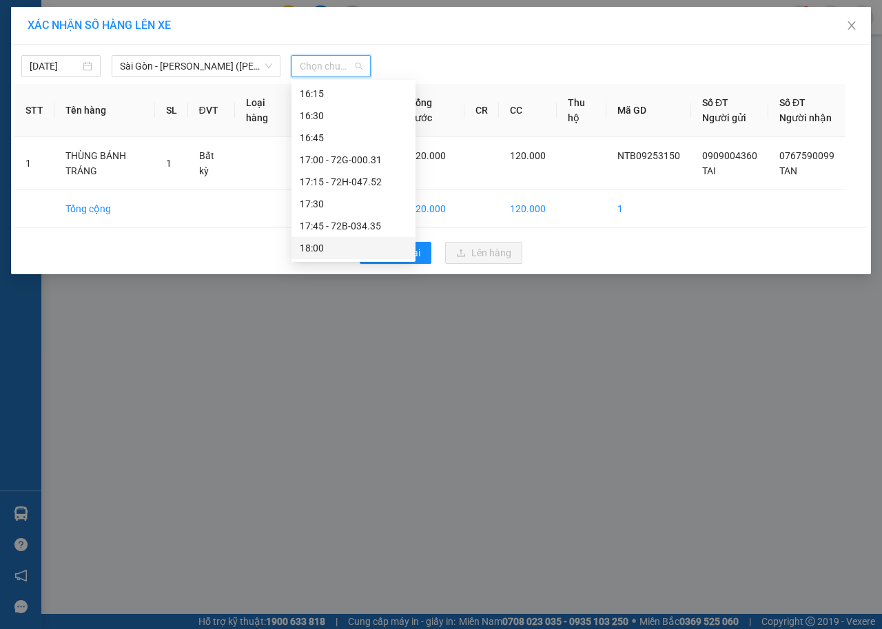
click at [383, 246] on div "18:00" at bounding box center [353, 247] width 107 height 15
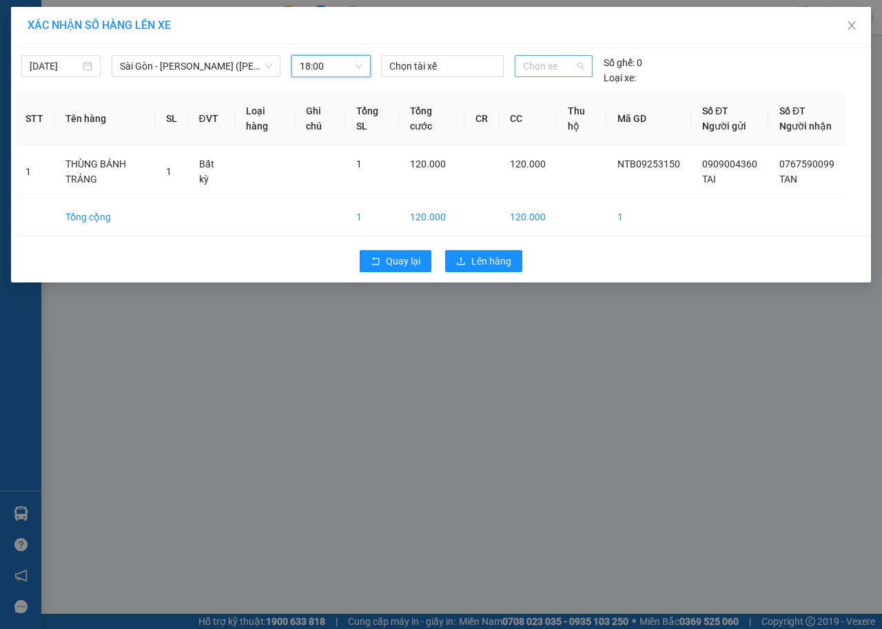
click at [537, 64] on span "Chọn xe" at bounding box center [553, 66] width 61 height 21
type input "3435"
click at [557, 90] on div "72B-034.35" at bounding box center [553, 93] width 61 height 15
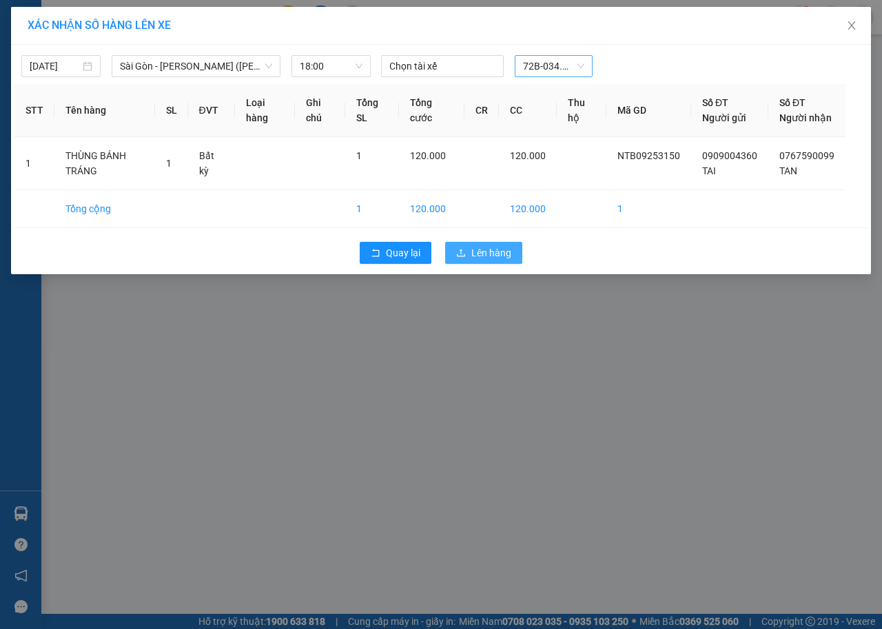
click at [511, 264] on button "Lên hàng" at bounding box center [483, 253] width 77 height 22
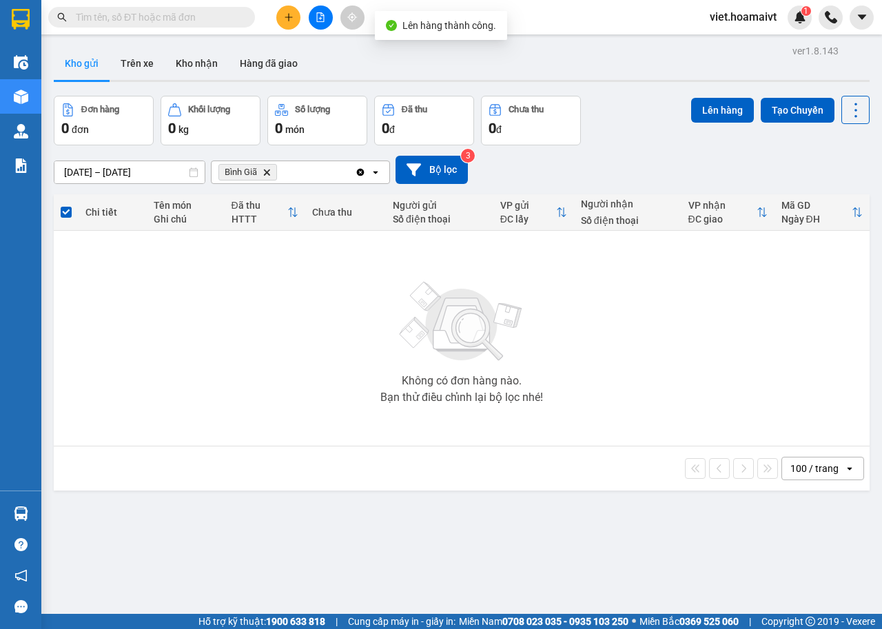
click at [264, 178] on span "Bình Giã Delete" at bounding box center [247, 172] width 59 height 17
click at [264, 175] on icon "Bình Giã, close by backspace" at bounding box center [267, 172] width 6 height 6
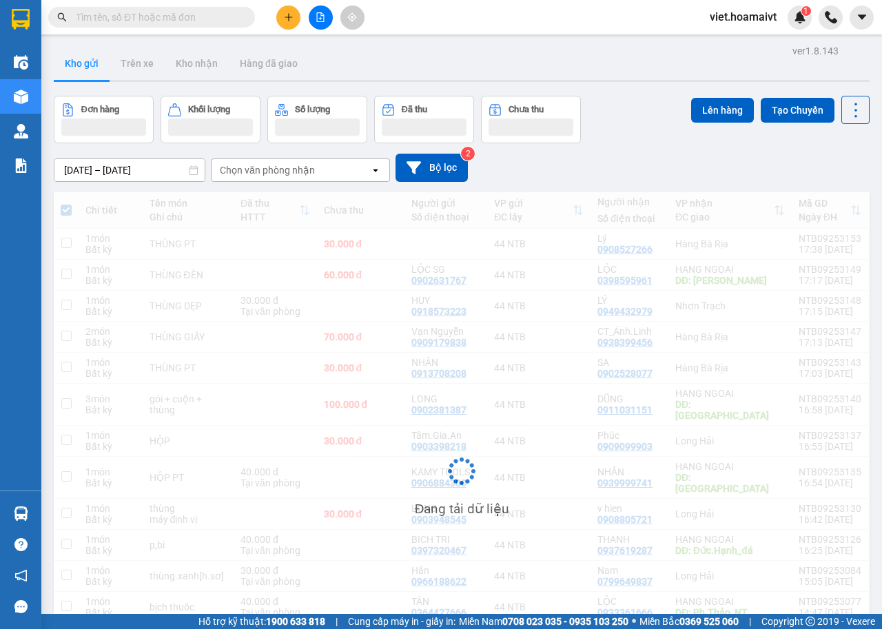
click at [321, 9] on button at bounding box center [321, 18] width 24 height 24
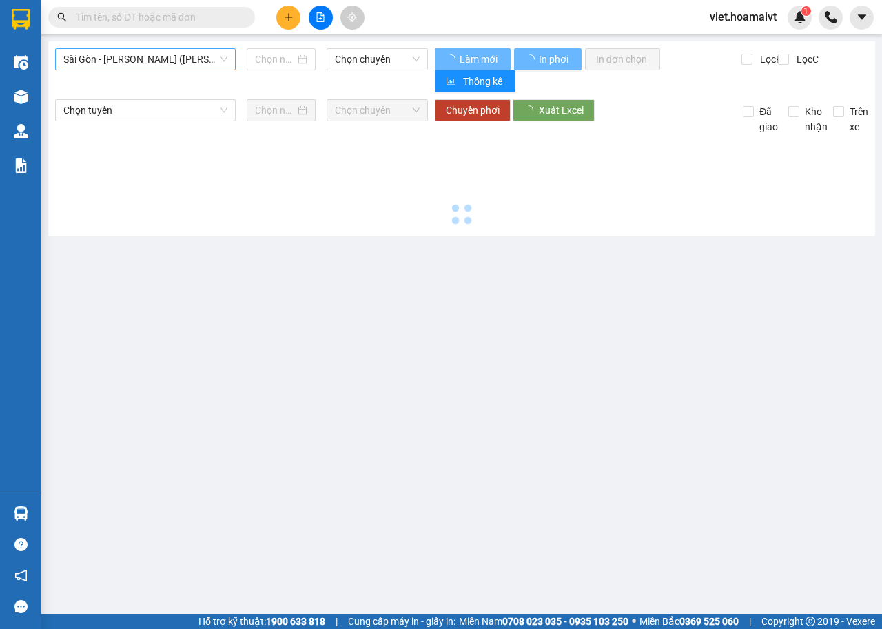
type input "[DATE]"
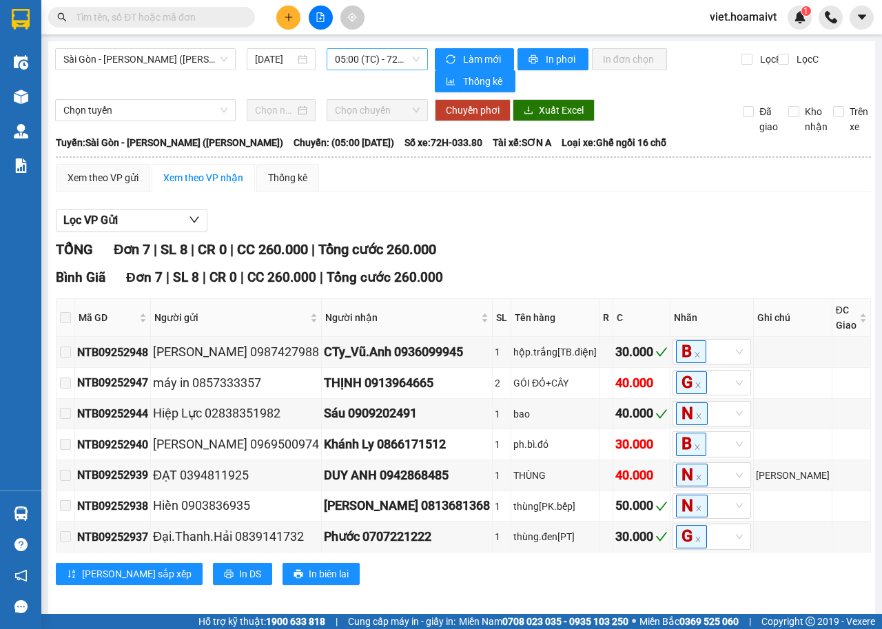
click at [384, 61] on span "05:00 (TC) - 72H-033.80" at bounding box center [377, 59] width 84 height 21
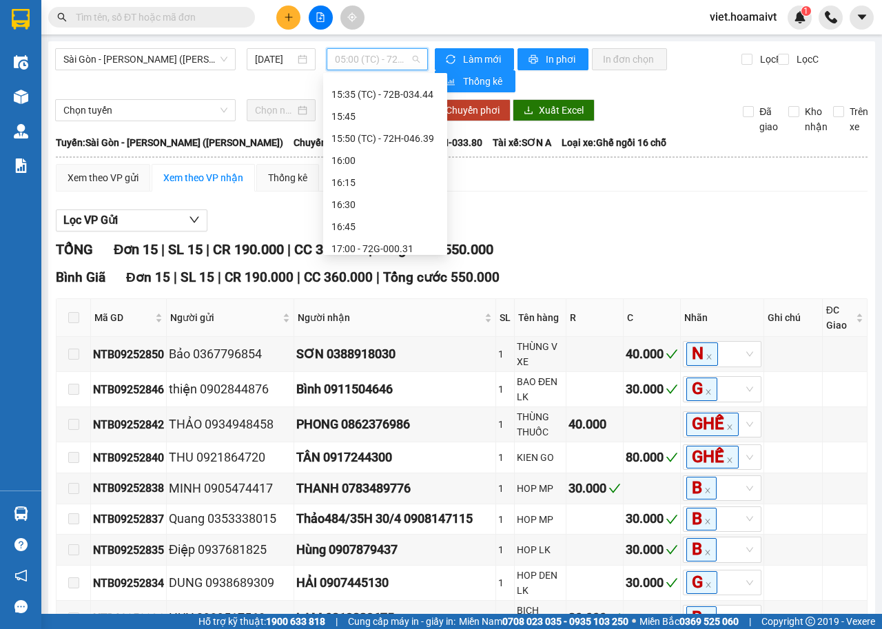
scroll to position [1147, 0]
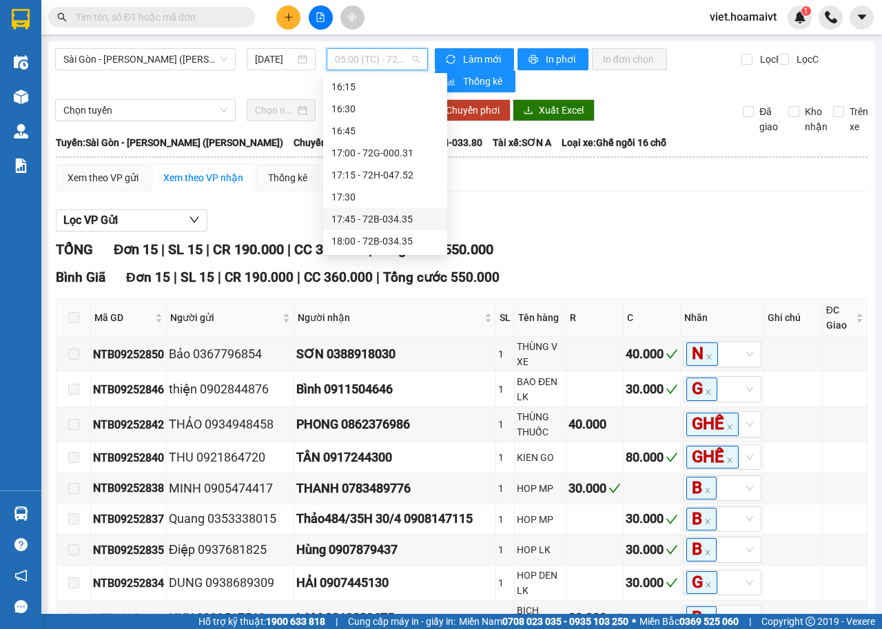
click at [407, 219] on div "17:45 - 72B-034.35" at bounding box center [384, 219] width 107 height 15
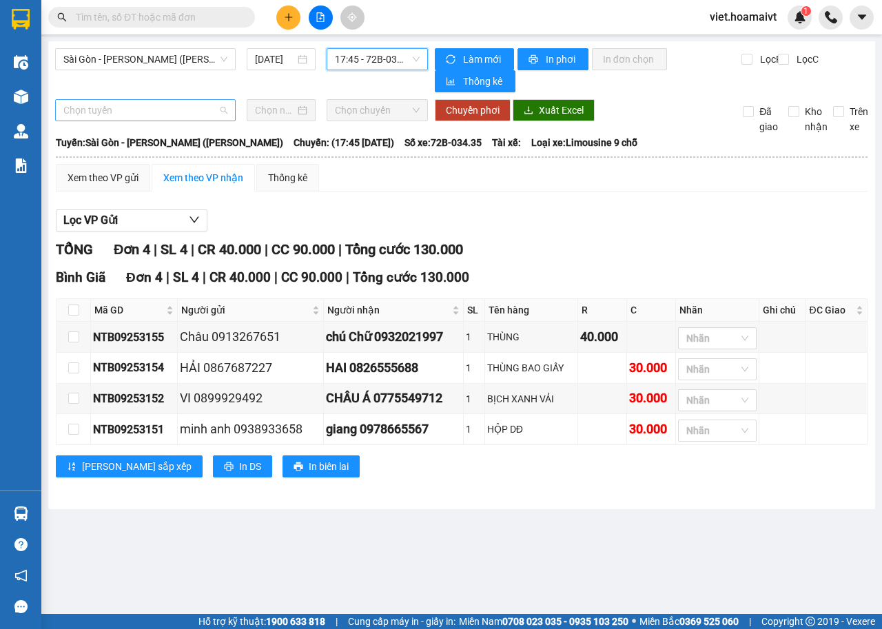
click at [164, 114] on span "Chọn tuyến" at bounding box center [145, 110] width 164 height 21
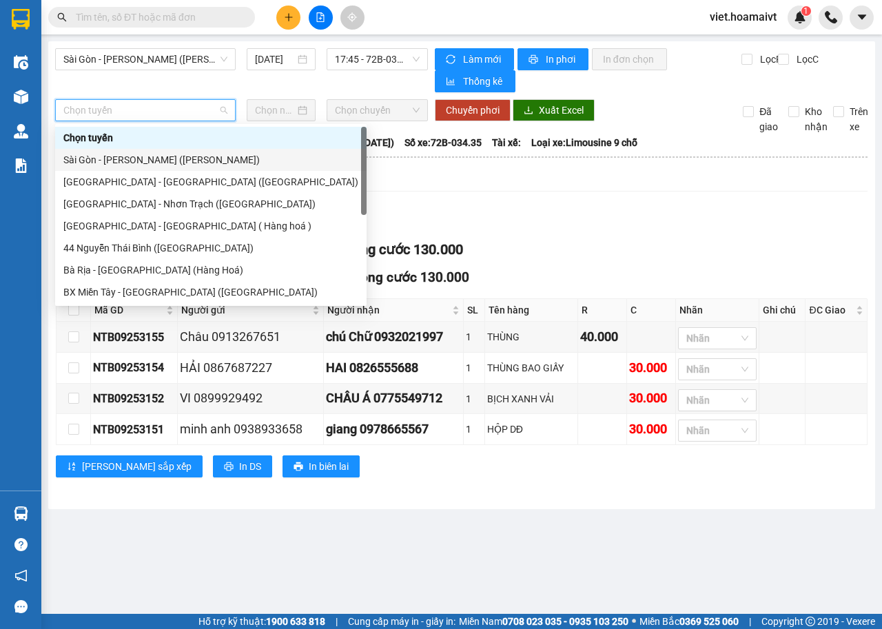
click at [168, 163] on div "Sài Gòn - [PERSON_NAME] ([PERSON_NAME])" at bounding box center [210, 159] width 295 height 15
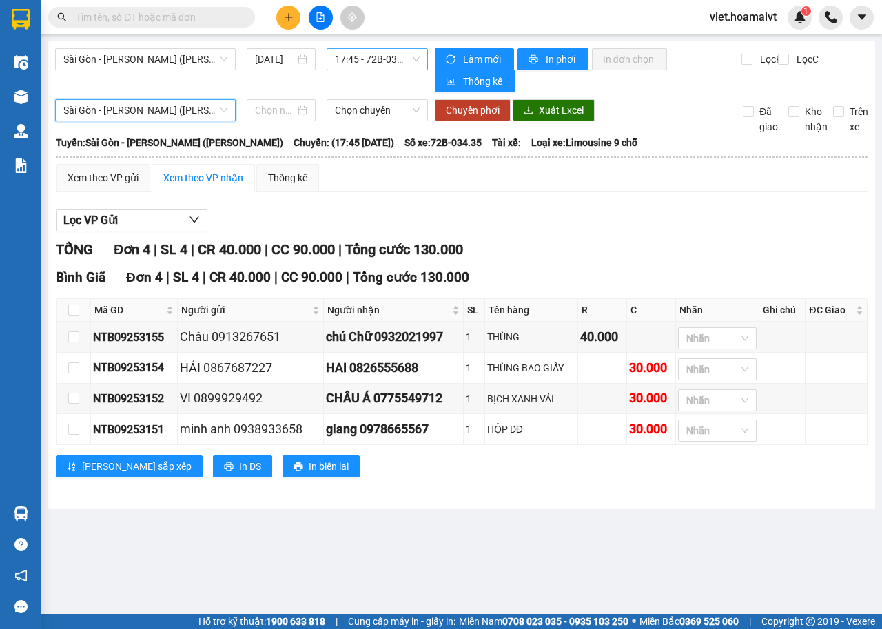
click at [404, 54] on span "17:45 - 72B-034.35" at bounding box center [377, 59] width 84 height 21
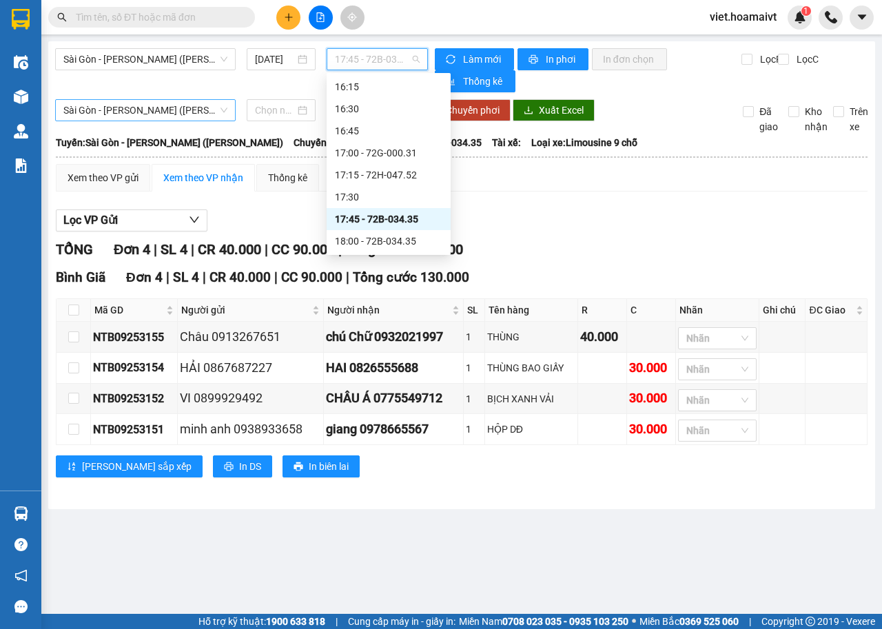
click at [186, 116] on span "Sài Gòn - [PERSON_NAME] ([PERSON_NAME])" at bounding box center [145, 110] width 164 height 21
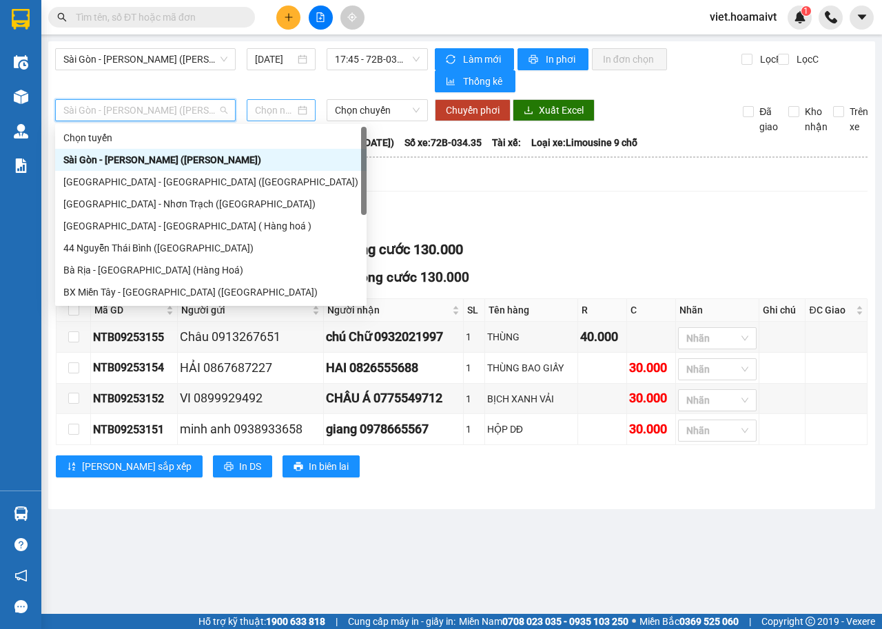
click at [278, 103] on input at bounding box center [275, 110] width 40 height 15
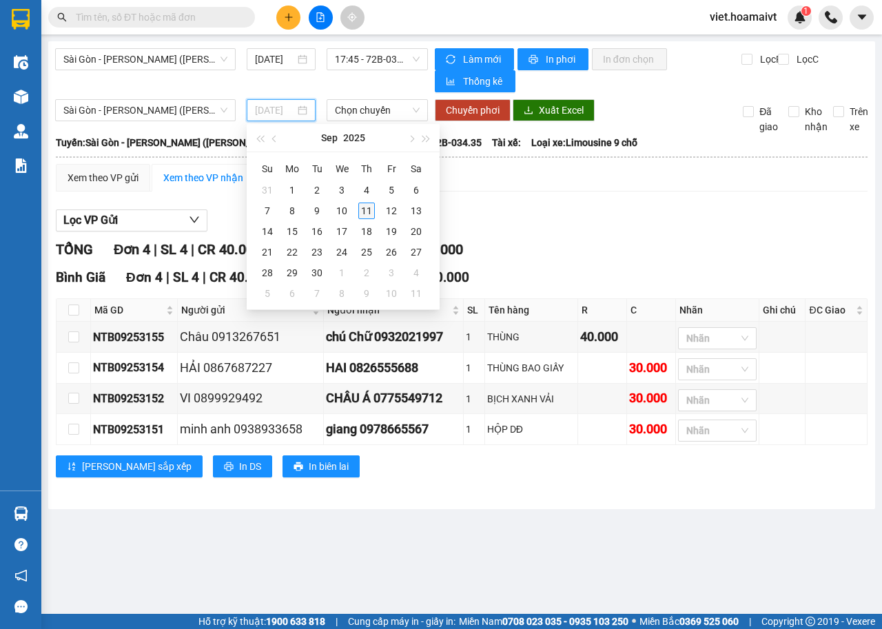
type input "[DATE]"
click at [361, 214] on div "11" at bounding box center [366, 211] width 17 height 17
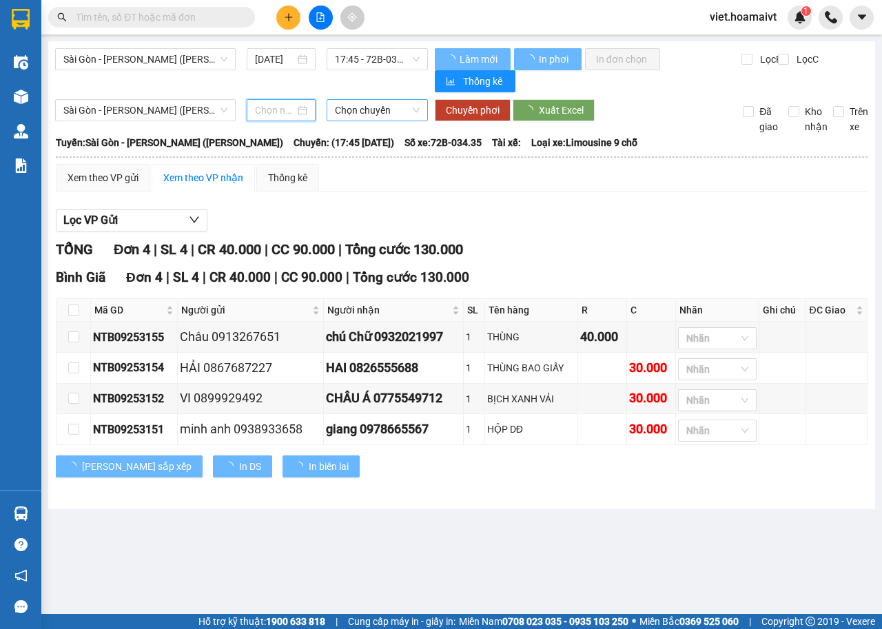
type input "[DATE]"
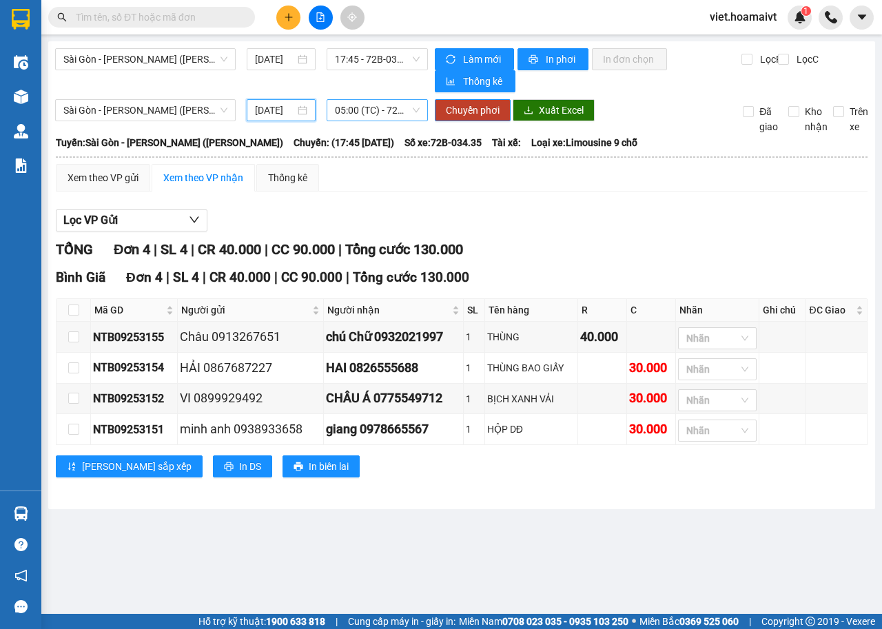
click at [362, 108] on span "05:00 (TC) - 72H-033.80" at bounding box center [377, 110] width 84 height 21
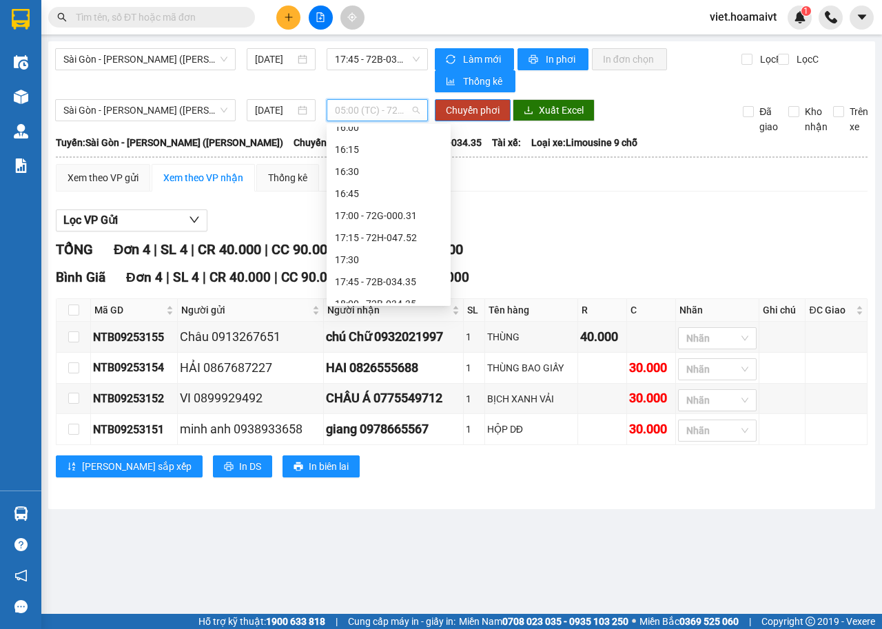
scroll to position [1147, 0]
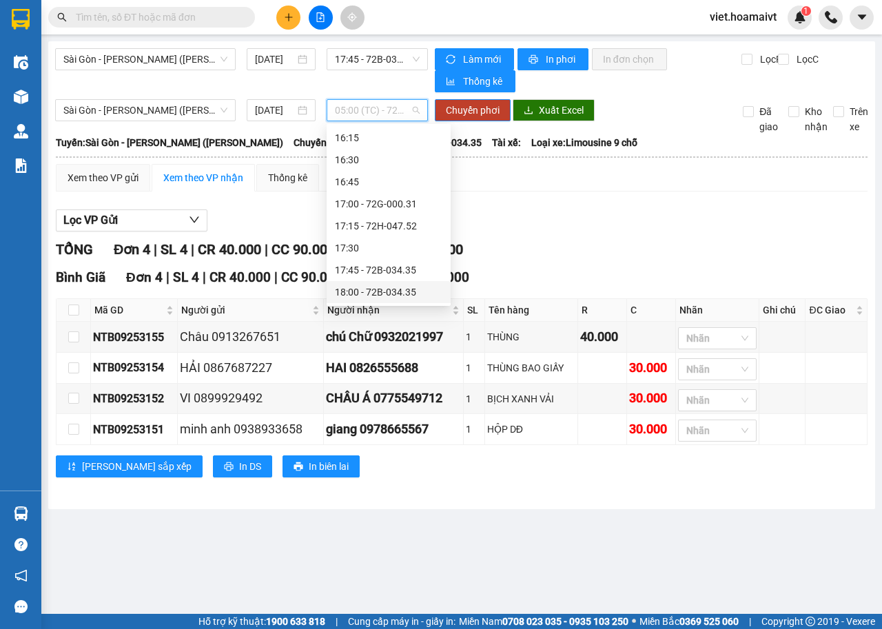
click at [435, 293] on div "18:00 - 72B-034.35" at bounding box center [388, 292] width 107 height 15
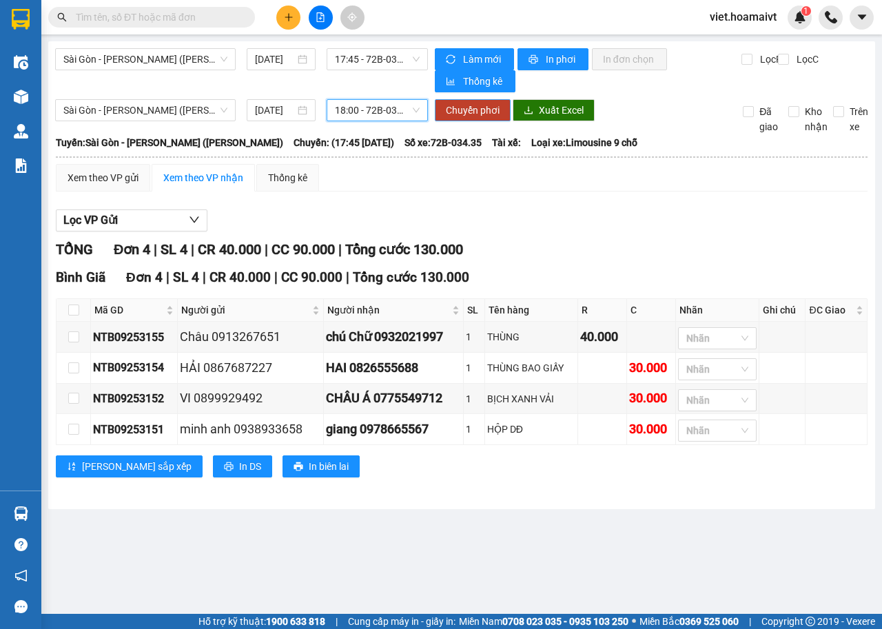
click at [468, 117] on span "Chuyển phơi" at bounding box center [473, 110] width 54 height 15
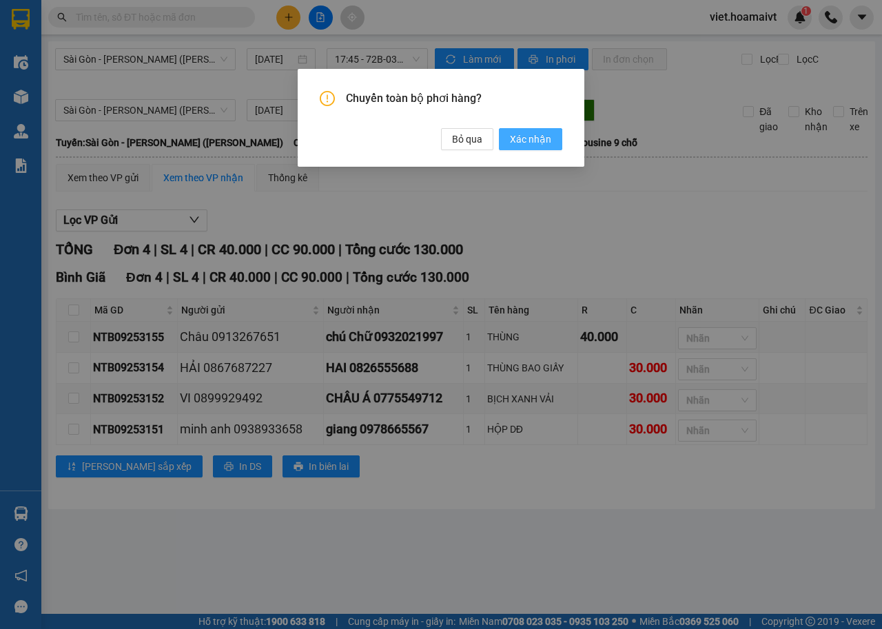
click at [543, 141] on span "Xác nhận" at bounding box center [530, 139] width 41 height 15
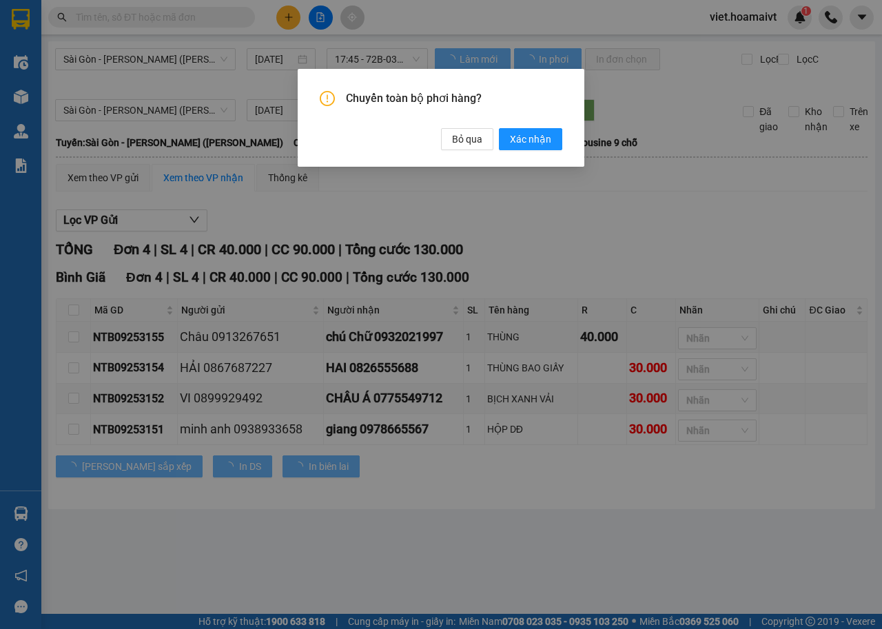
click at [635, 249] on div "Chuyển toàn bộ phơi hàng? Bỏ qua Xác nhận" at bounding box center [441, 314] width 882 height 629
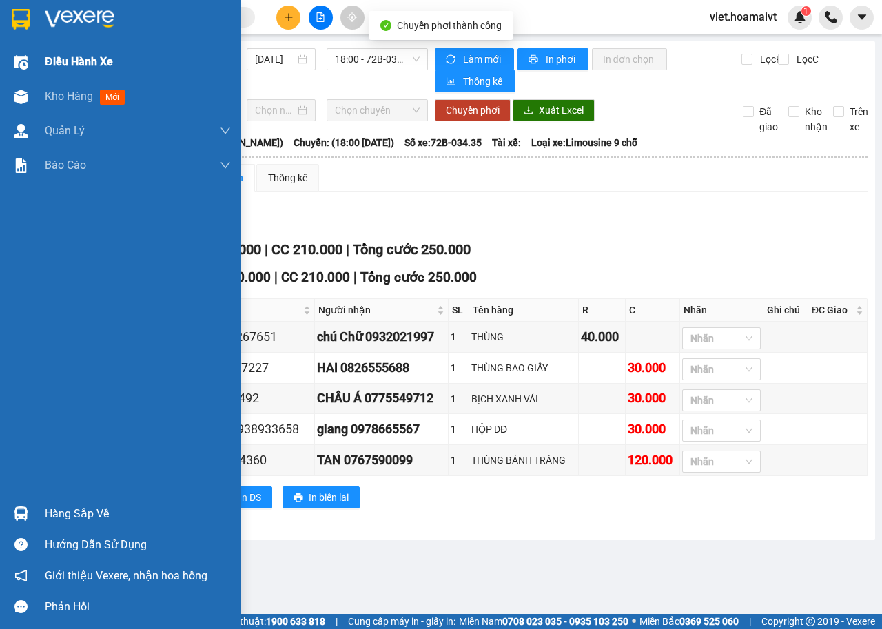
drag, startPoint x: 52, startPoint y: 63, endPoint x: 103, endPoint y: 70, distance: 52.1
click at [52, 63] on span "Điều hành xe" at bounding box center [79, 61] width 68 height 17
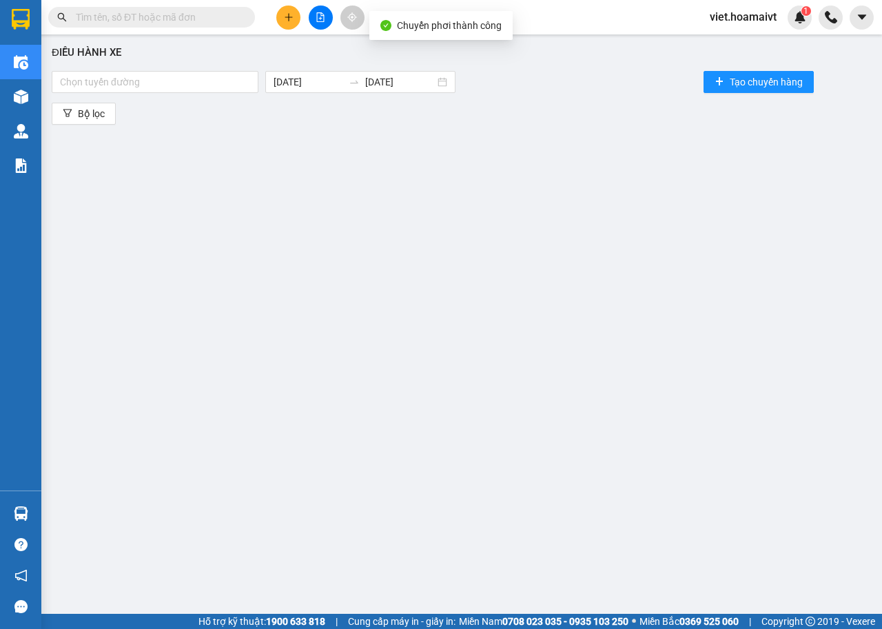
click at [174, 95] on div "Chọn tuyến đường [DATE] [DATE] Tạo chuyến hàng" at bounding box center [462, 82] width 820 height 28
click at [174, 86] on div at bounding box center [155, 82] width 200 height 17
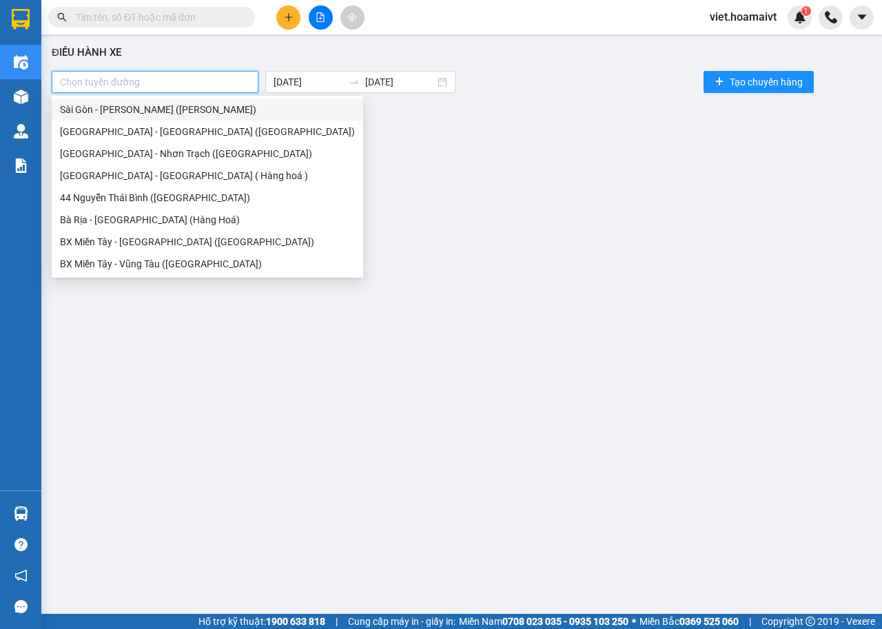
click at [176, 104] on div "Sài Gòn - [PERSON_NAME] ([PERSON_NAME])" at bounding box center [207, 109] width 295 height 15
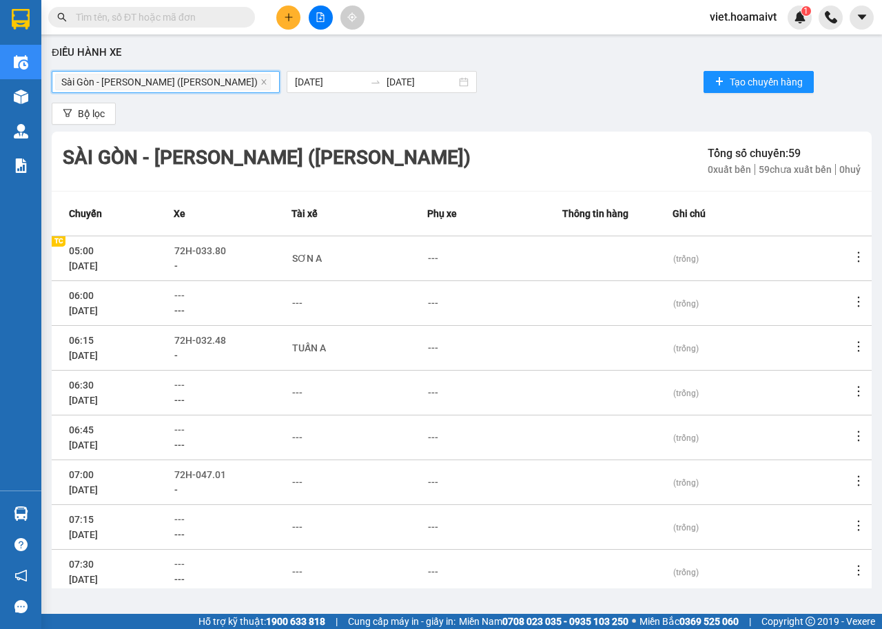
click at [577, 74] on div "Sài Gòn - Vũng Tàu (Hàng Hoá) [GEOGRAPHIC_DATA] - [GEOGRAPHIC_DATA] (Hàng Ho…" at bounding box center [462, 82] width 820 height 28
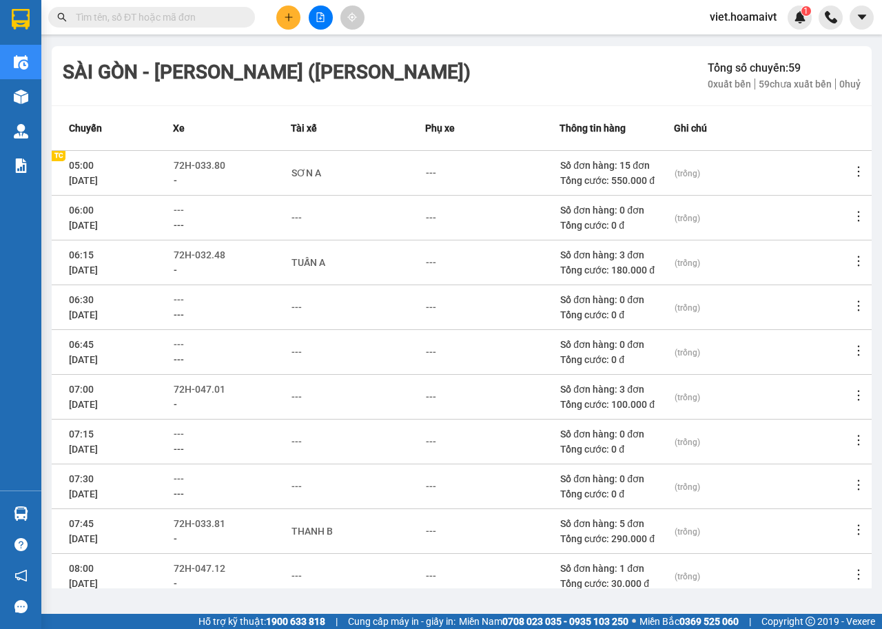
scroll to position [152, 0]
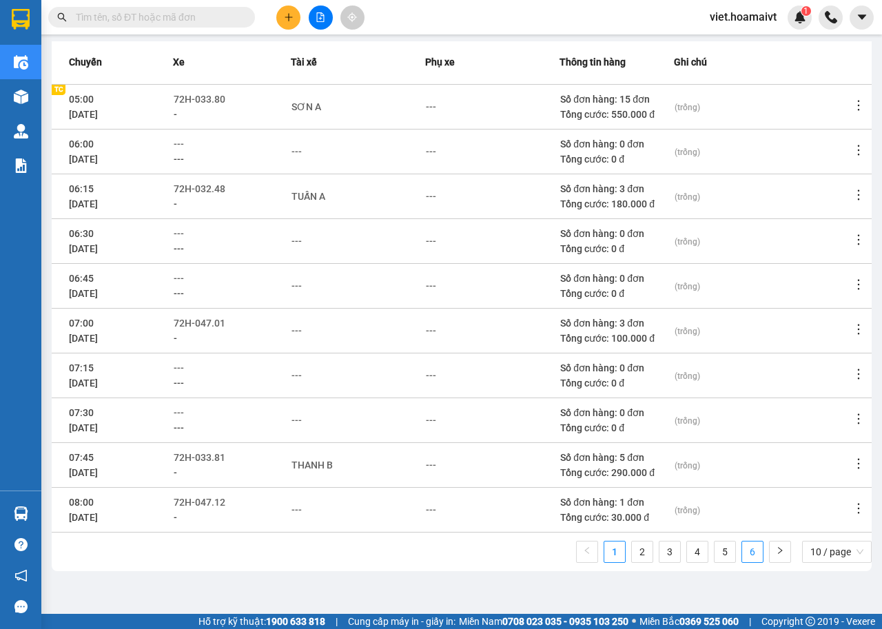
click at [745, 549] on link "6" at bounding box center [752, 552] width 21 height 21
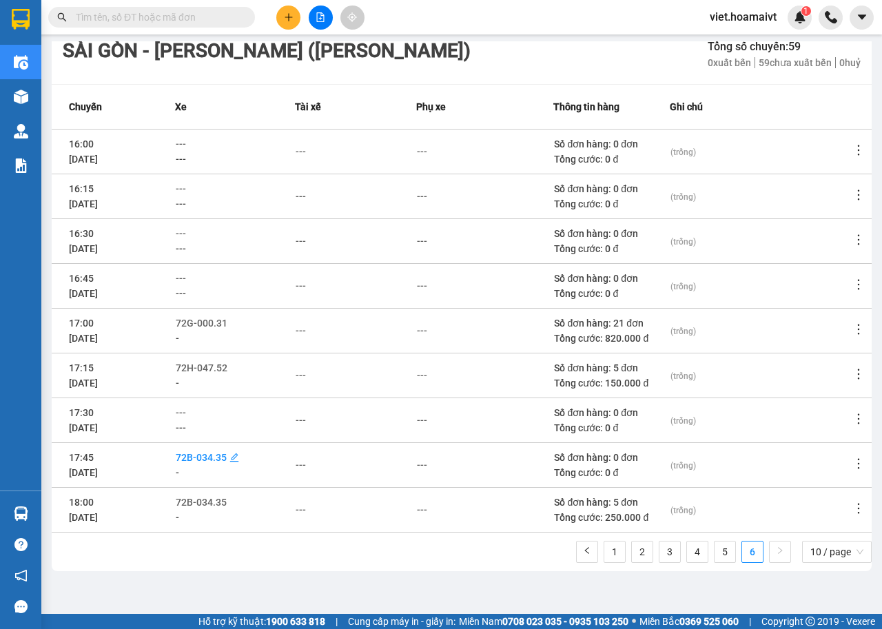
click at [212, 453] on span "72B-034.35" at bounding box center [201, 457] width 51 height 11
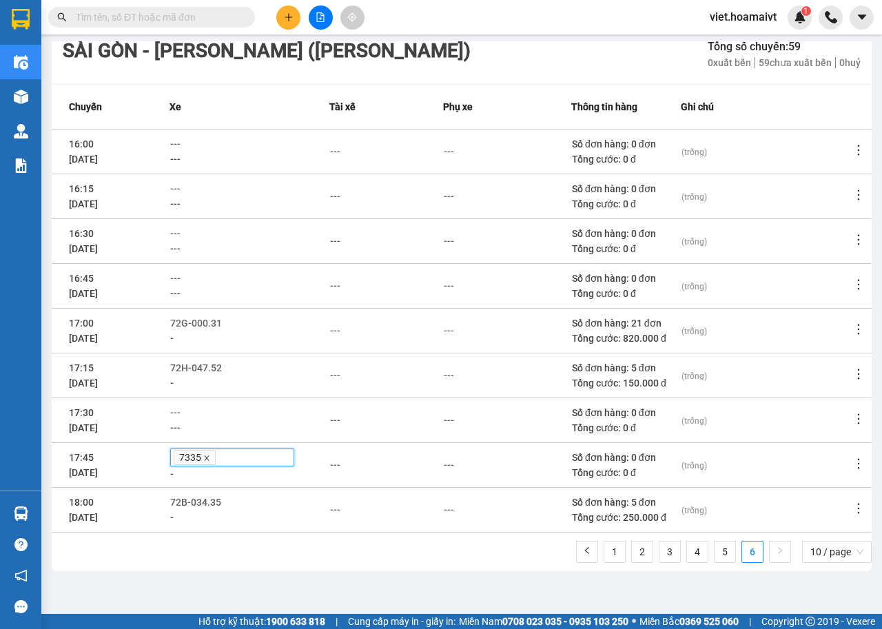
click at [209, 460] on icon "close" at bounding box center [206, 457] width 5 height 5
